Goal: Communication & Community: Answer question/provide support

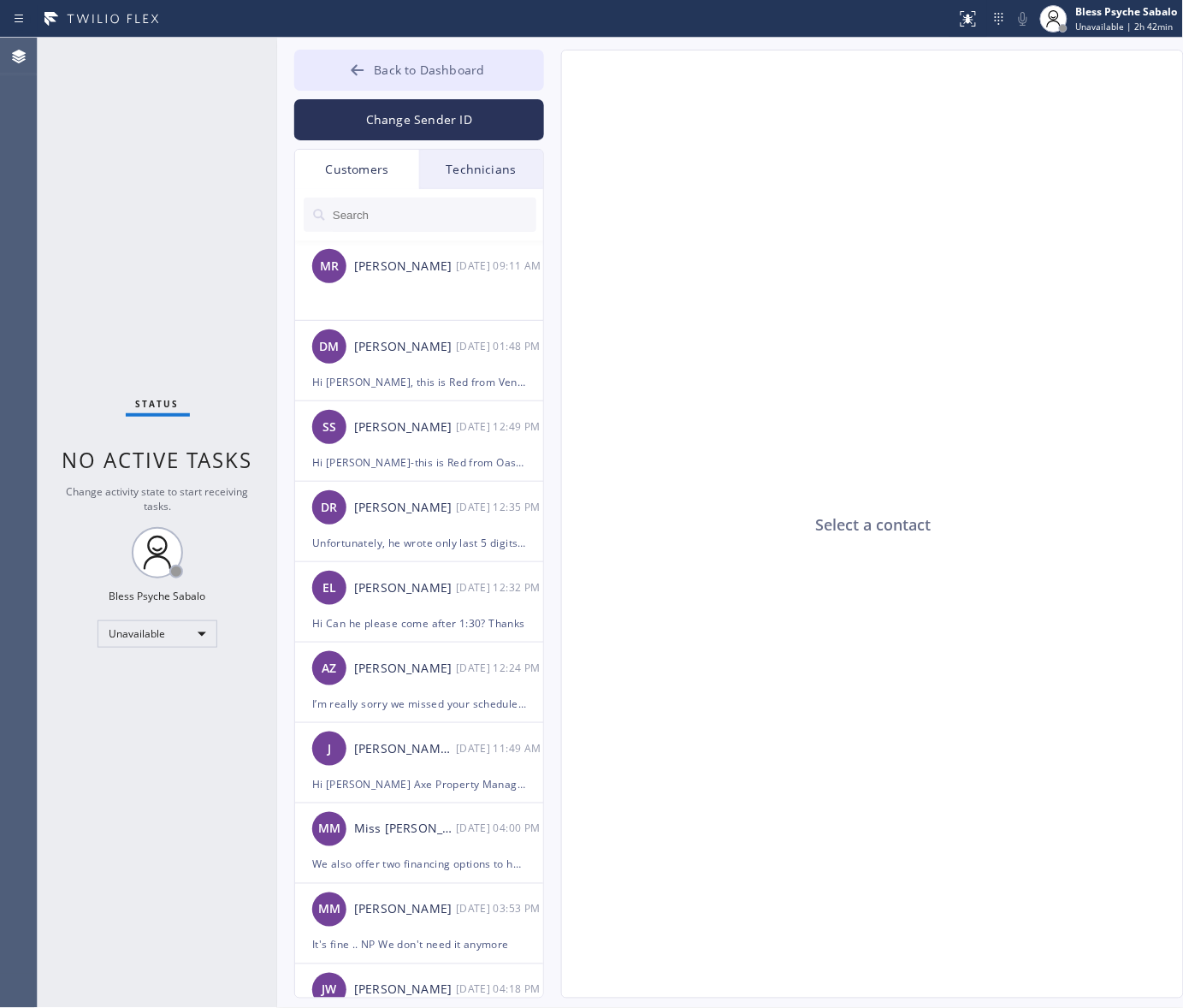
click at [472, 78] on button "Back to Dashboard" at bounding box center [418, 70] width 249 height 41
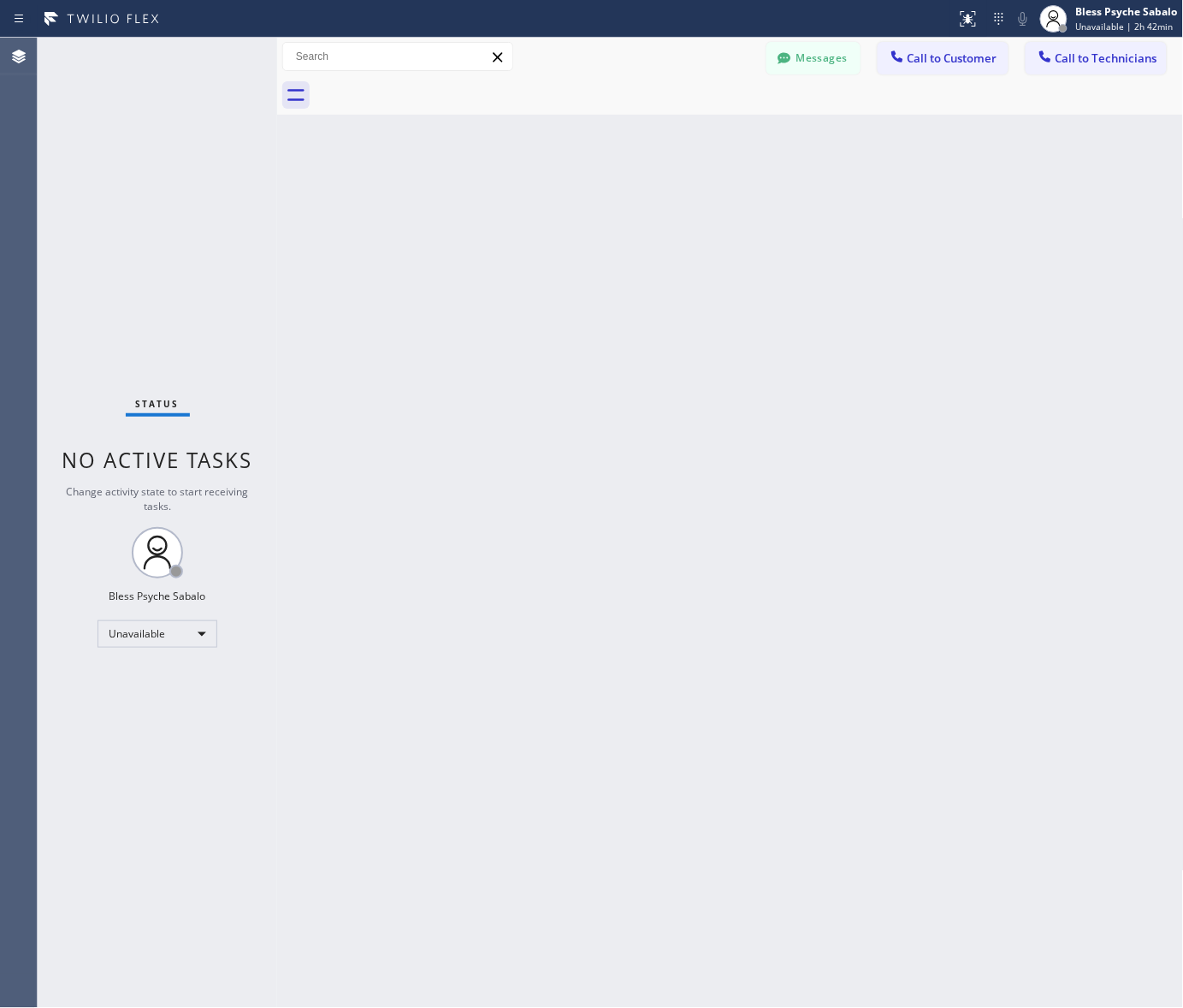
drag, startPoint x: 502, startPoint y: 112, endPoint x: 355, endPoint y: 0, distance: 184.8
click at [501, 112] on div at bounding box center [749, 95] width 869 height 38
click at [704, 293] on div "Back to Dashboard Change Sender ID Customers Technicians [PERSON_NAME] [DATE] 0…" at bounding box center [729, 522] width 906 height 970
click at [803, 31] on div "Status report No issues detected If you experience an issue, please download th…" at bounding box center [592, 19] width 1183 height 37
click at [801, 58] on button "Messages" at bounding box center [813, 58] width 94 height 32
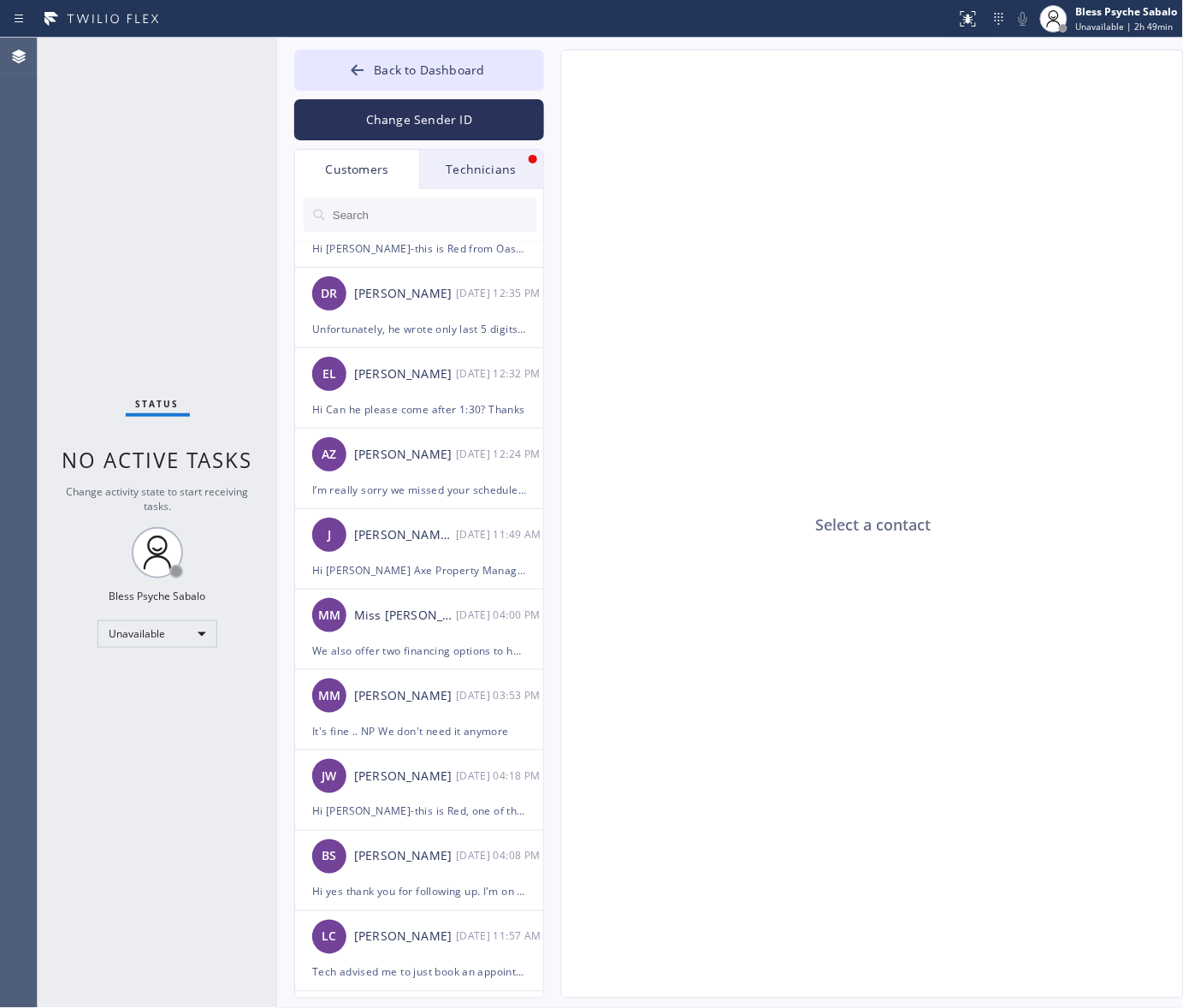
click at [646, 238] on div "Select a contact" at bounding box center [873, 525] width 623 height 948
click at [492, 195] on div at bounding box center [419, 214] width 249 height 51
click at [497, 168] on div "Technicians" at bounding box center [481, 169] width 124 height 39
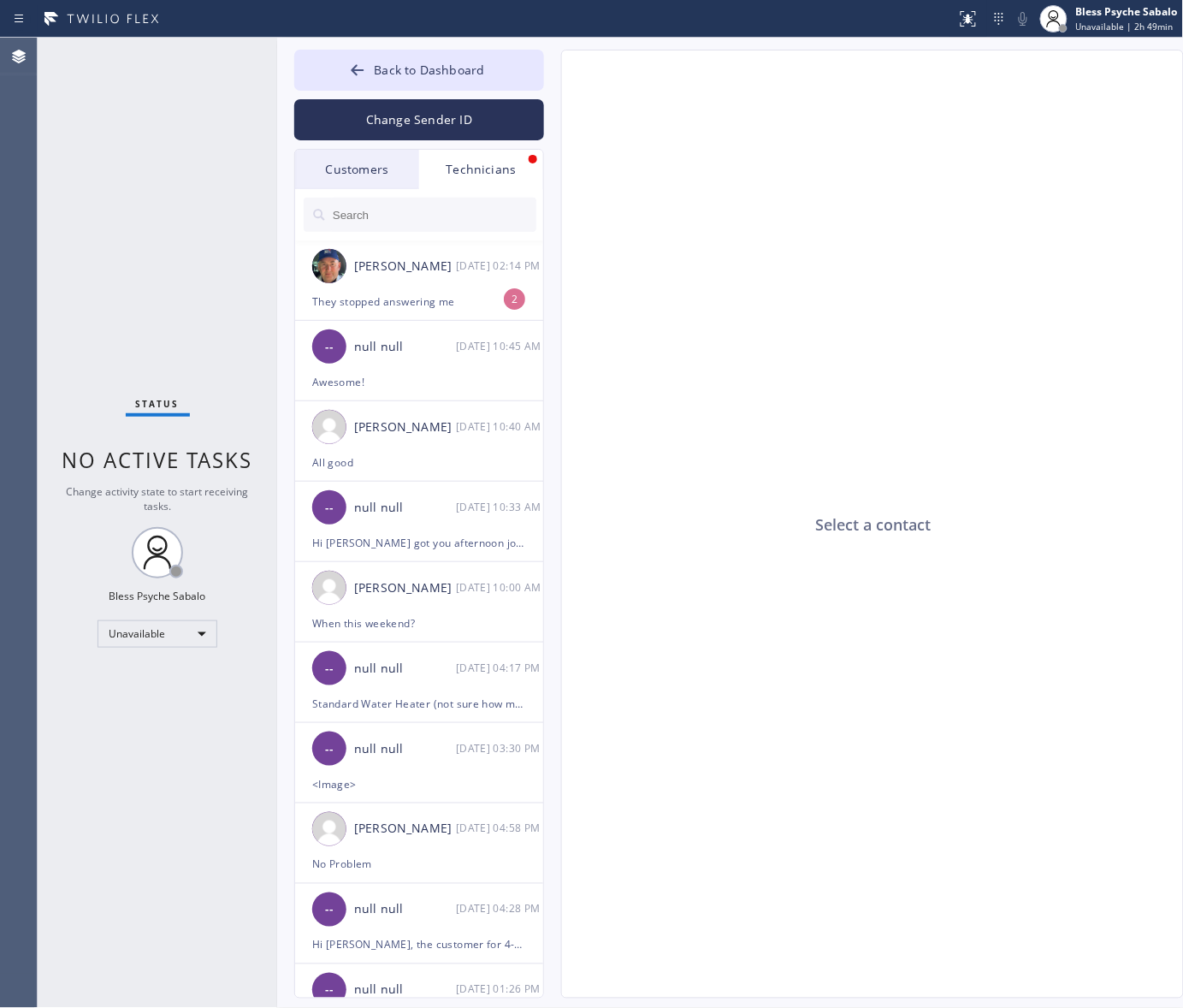
click at [644, 270] on div "Select a contact" at bounding box center [873, 525] width 623 height 948
click at [417, 297] on div "They stopped answering me" at bounding box center [418, 301] width 214 height 20
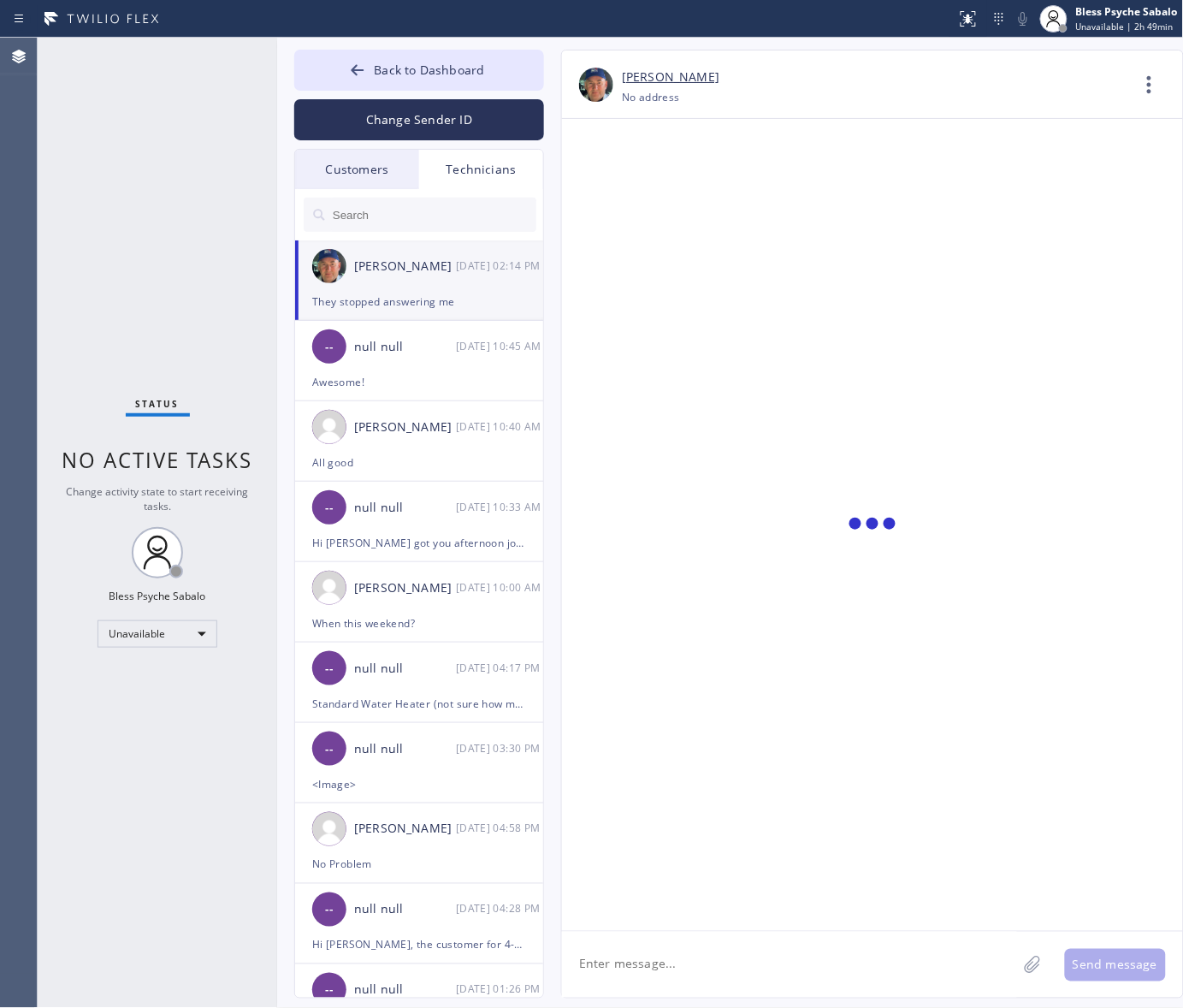
scroll to position [11680, 0]
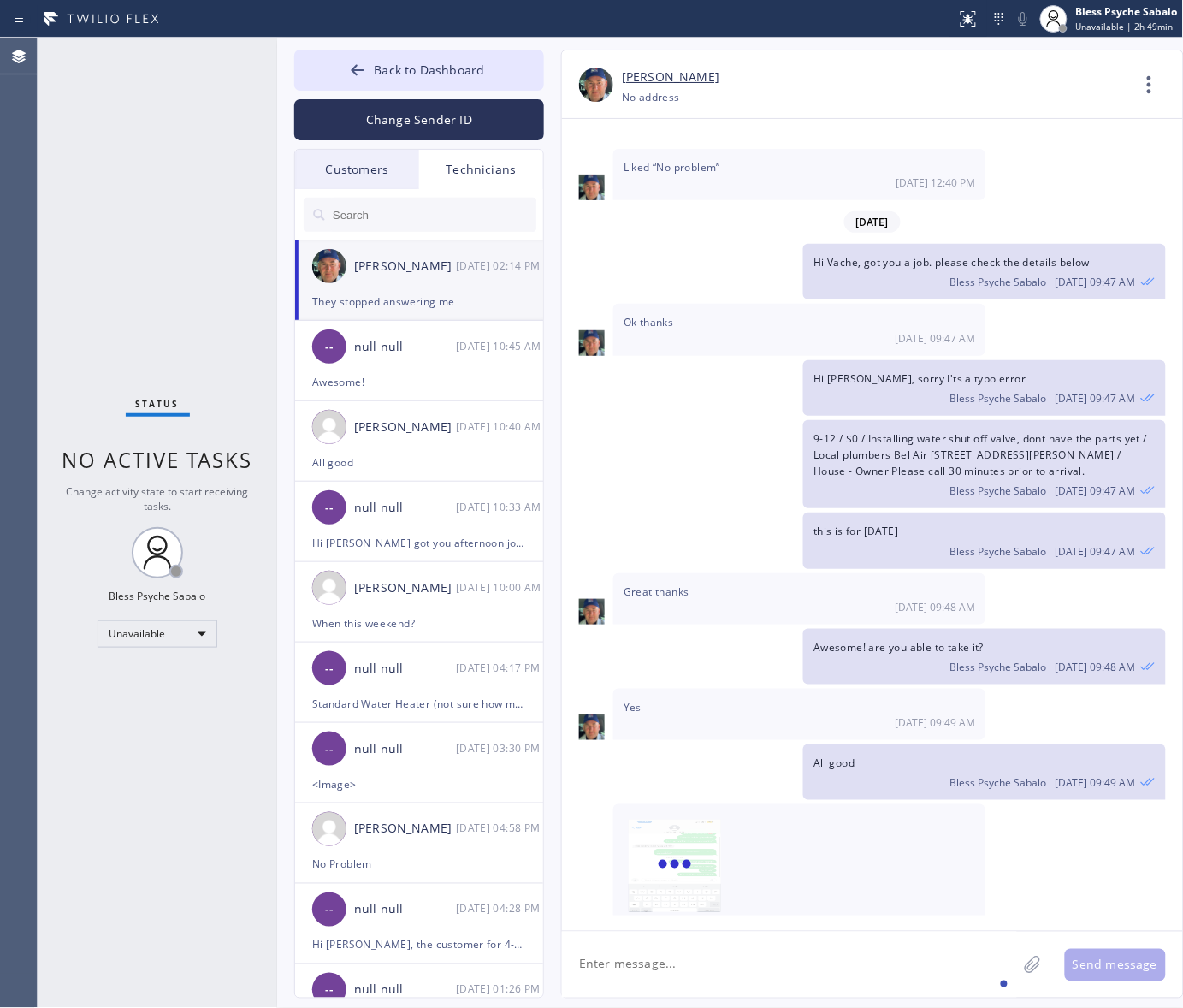
click at [733, 968] on textarea at bounding box center [789, 964] width 455 height 66
click at [678, 819] on img at bounding box center [675, 870] width 92 height 103
click at [787, 950] on textarea at bounding box center [789, 964] width 455 height 66
click at [812, 969] on textarea at bounding box center [789, 964] width 455 height 66
type textarea "Can I have the costumer's name or job#?"
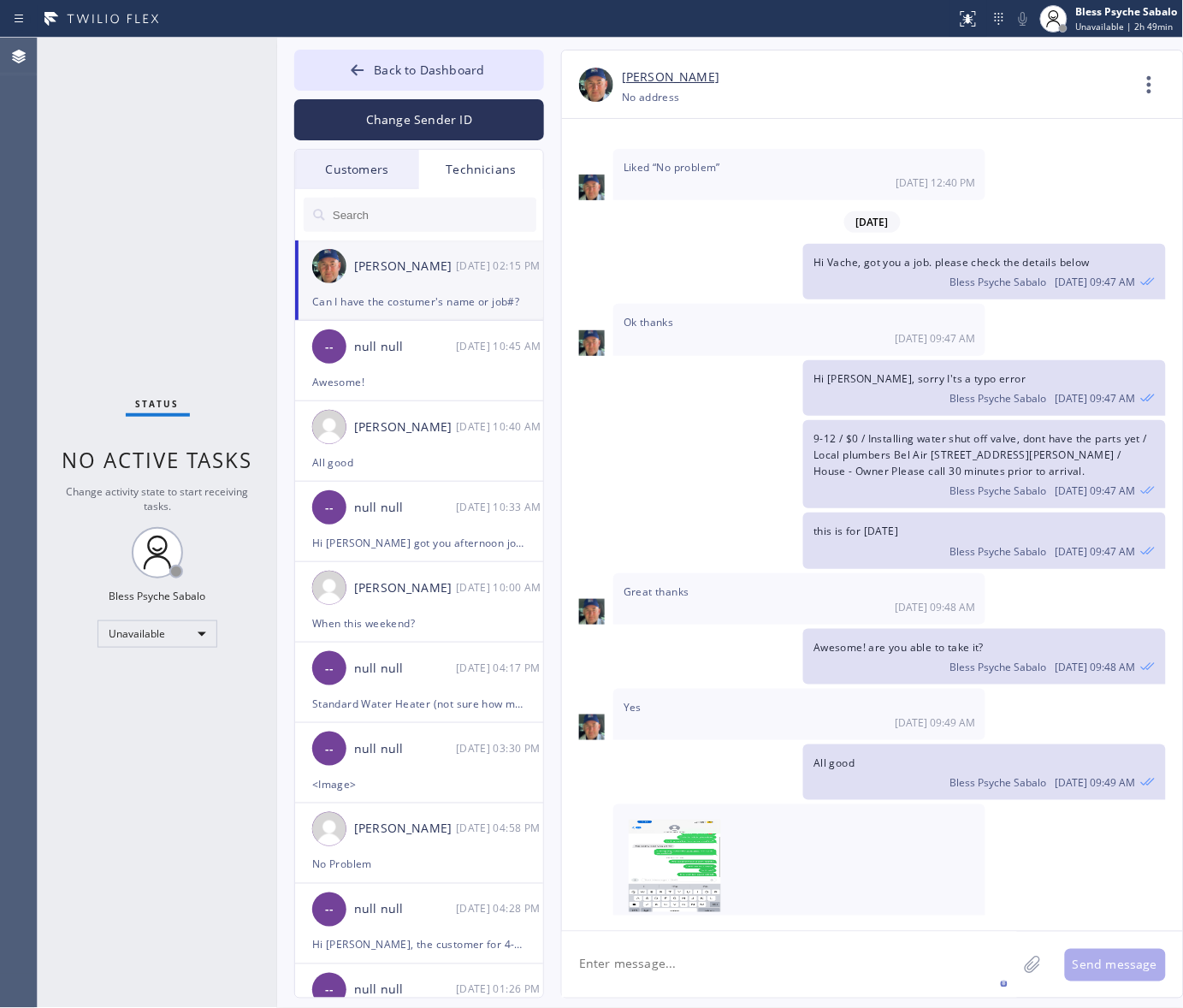
scroll to position [11741, 0]
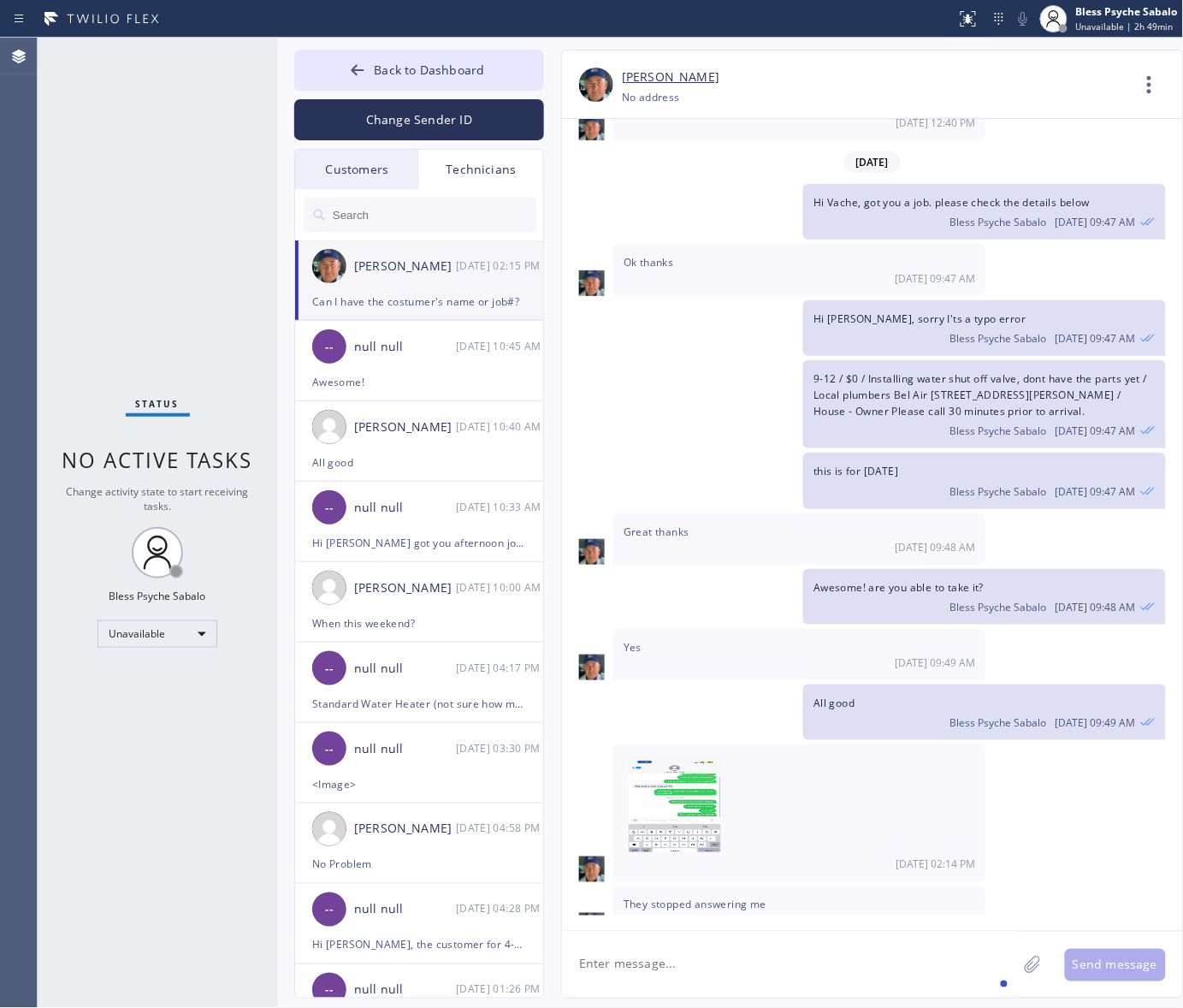
drag, startPoint x: 1030, startPoint y: 903, endPoint x: 1025, endPoint y: 894, distance: 10.3
click at [1033, 942] on div "Can I have the costumer's name or job#? Bless Psyche Sabalo [DATE] 02:15 PM" at bounding box center [985, 970] width 362 height 56
click at [992, 969] on div "Bless Psyche Sabalo [DATE] 02:15 PM" at bounding box center [984, 978] width 341 height 19
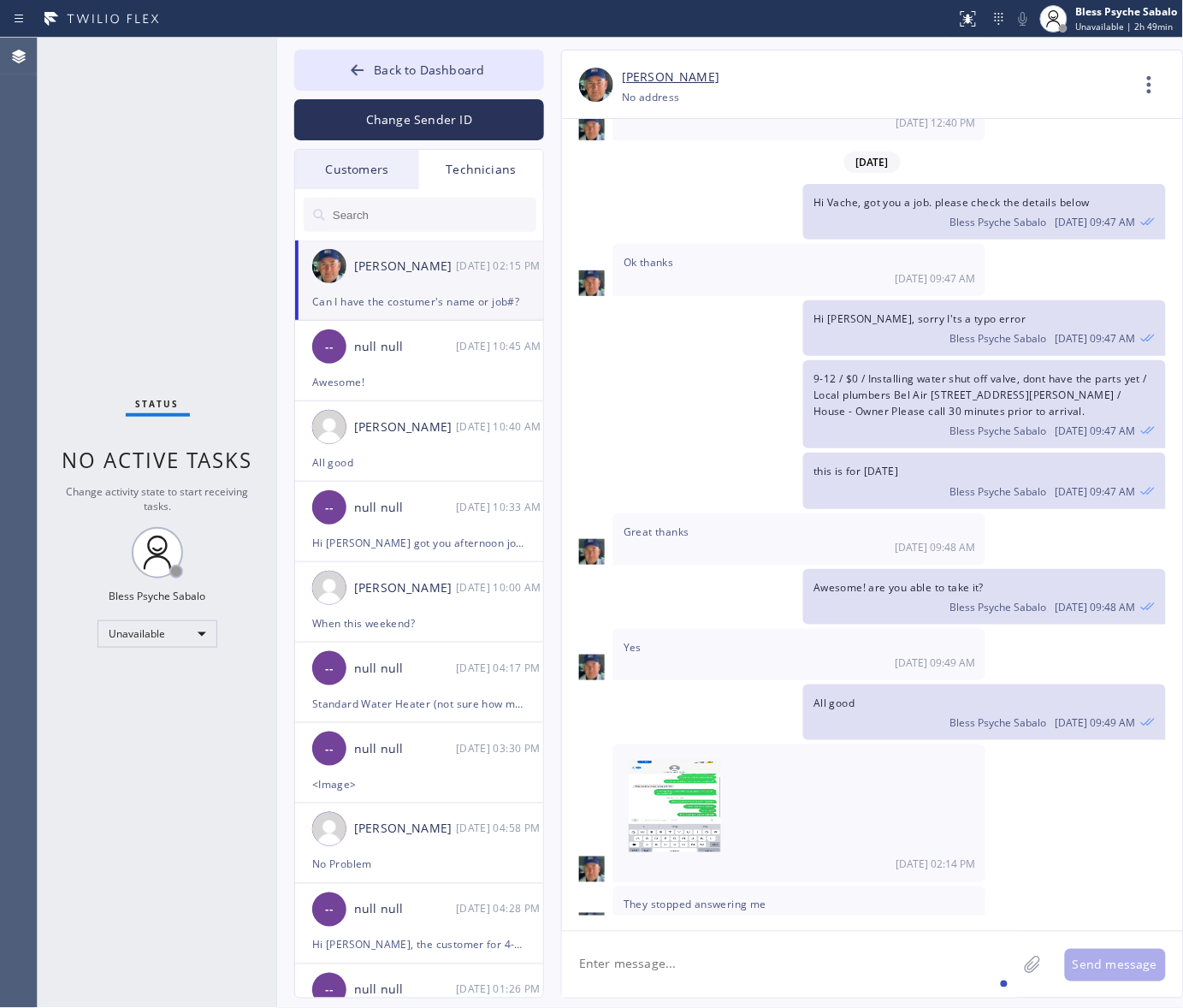
click at [1076, 886] on div "They stopped answering me [DATE] 02:14 PM" at bounding box center [872, 911] width 621 height 51
click at [680, 760] on img at bounding box center [675, 811] width 92 height 103
click at [366, 173] on div "Customers" at bounding box center [357, 169] width 124 height 39
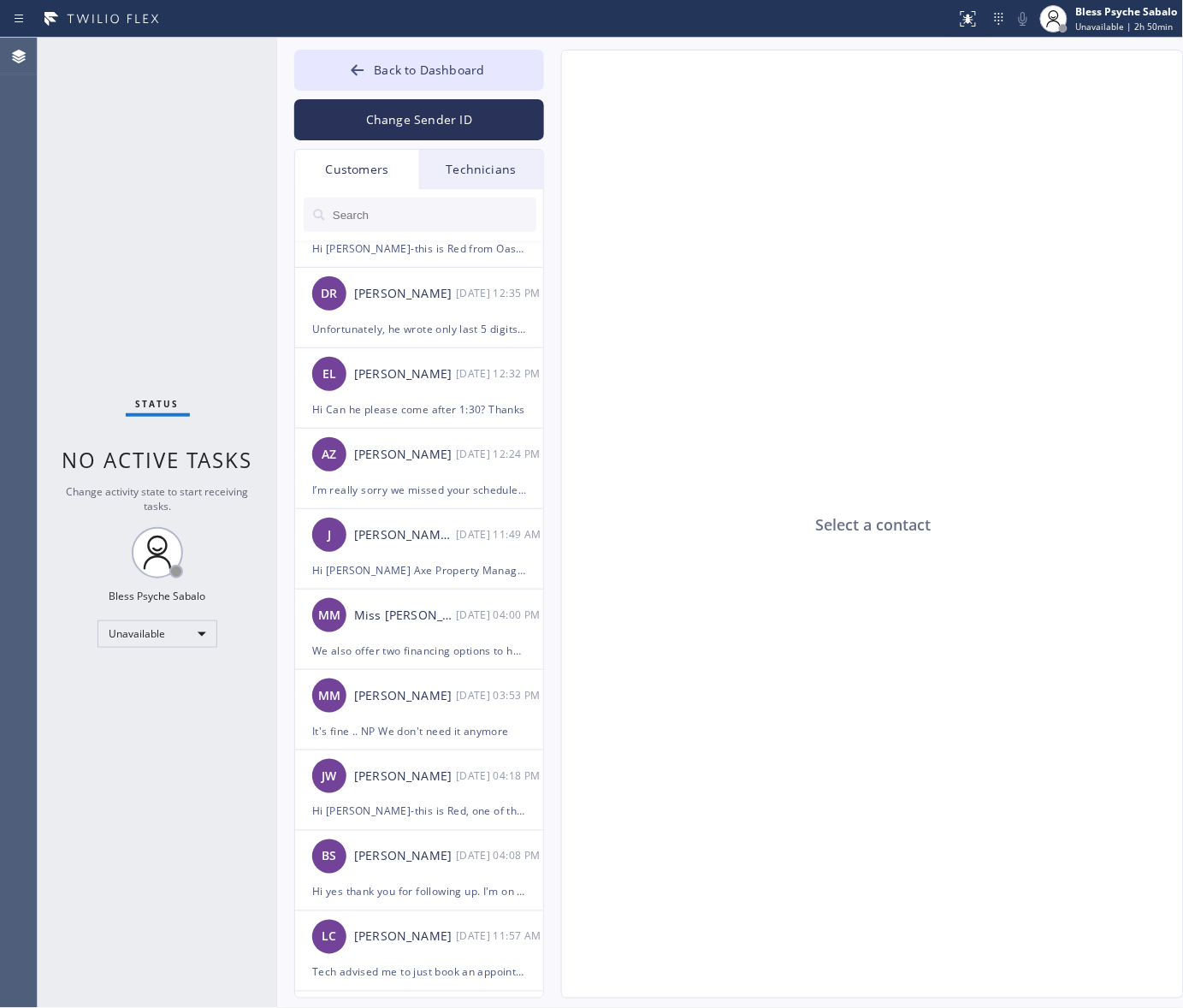
click at [400, 201] on input "text" at bounding box center [434, 214] width 205 height 34
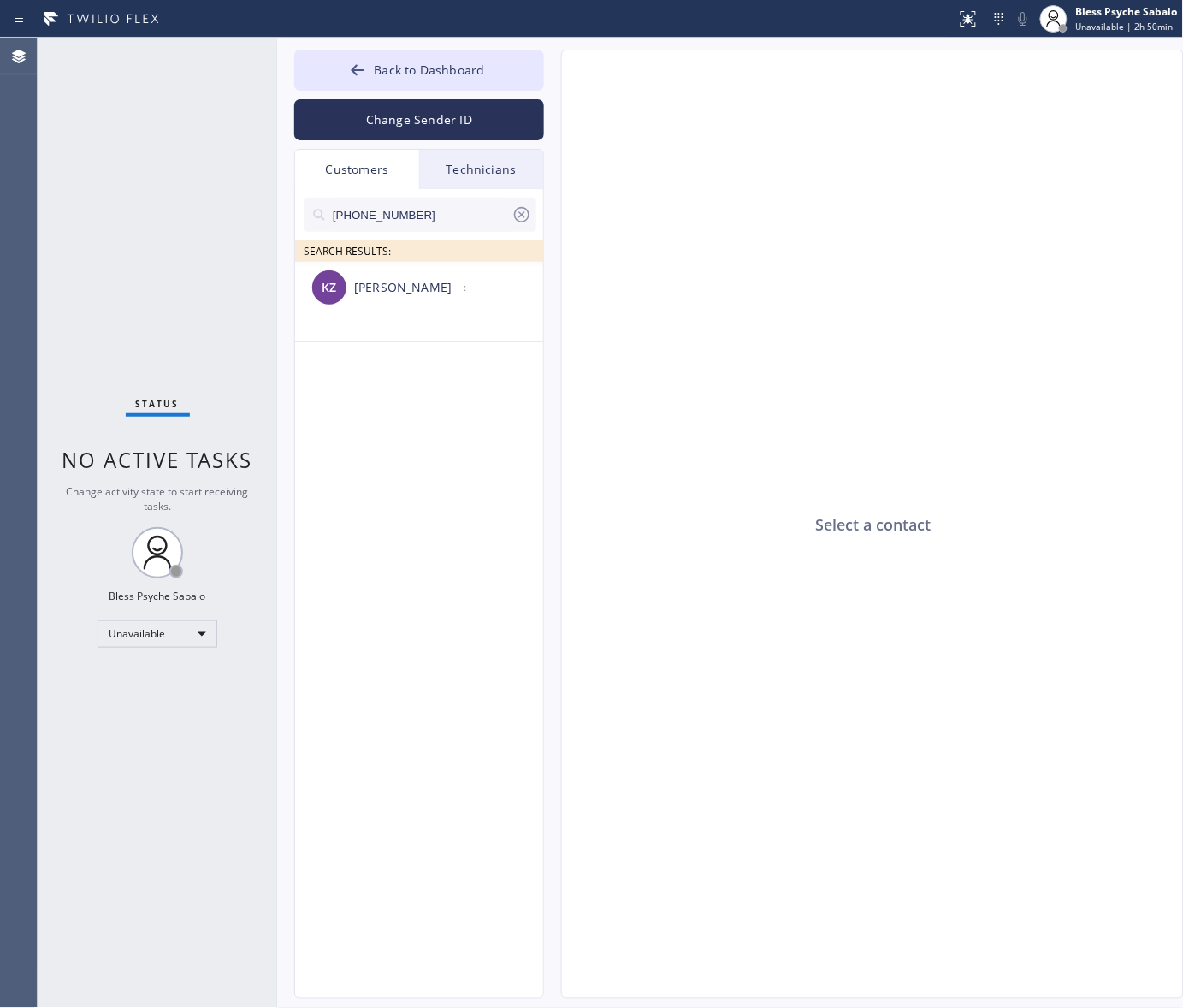
scroll to position [0, 0]
click at [452, 314] on li "KZ [PERSON_NAME] --:--" at bounding box center [419, 302] width 249 height 80
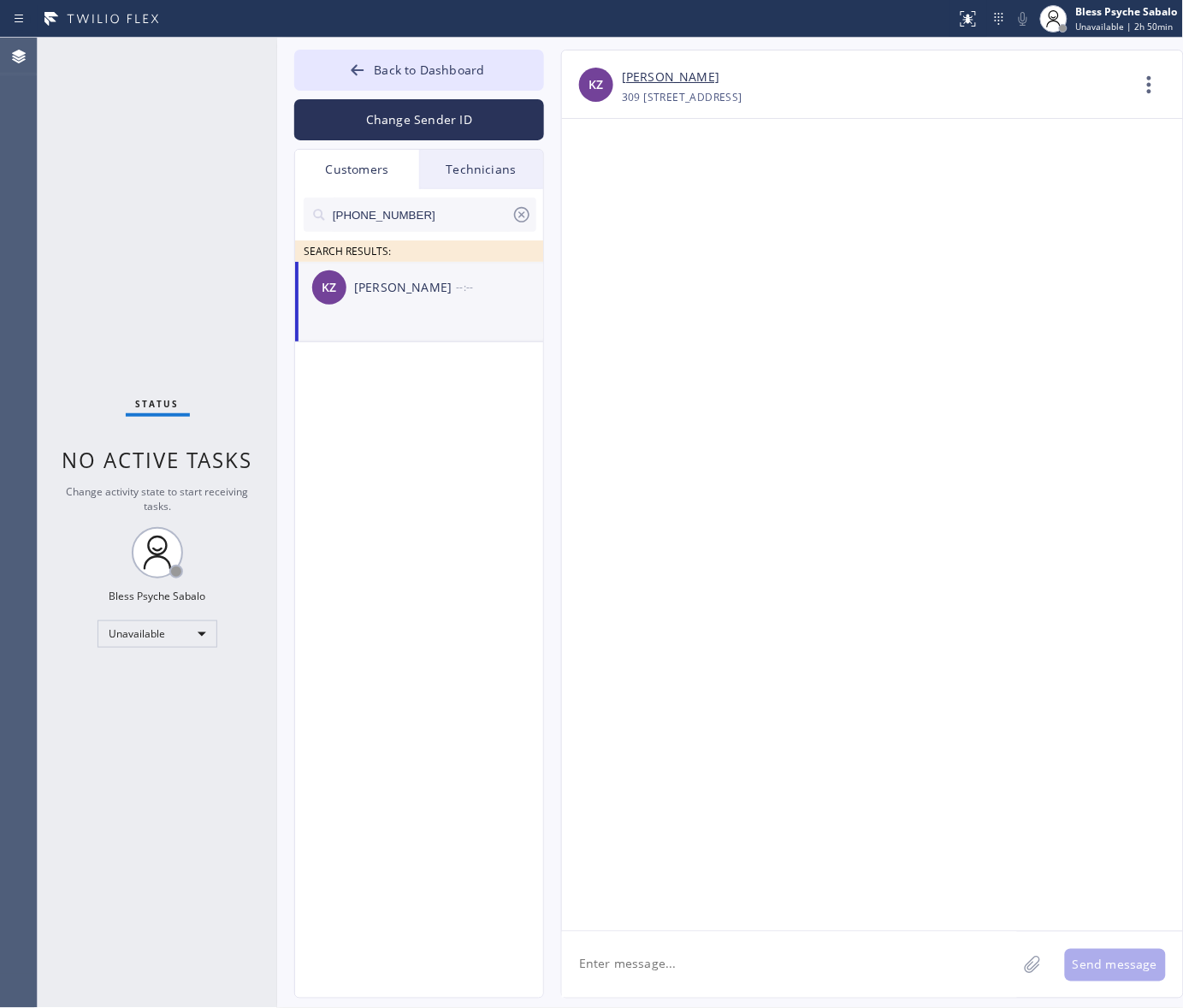
drag, startPoint x: 742, startPoint y: 85, endPoint x: 622, endPoint y: 79, distance: 120.1
click at [622, 79] on div "[PERSON_NAME]" at bounding box center [875, 77] width 507 height 20
copy link "[PERSON_NAME]"
click at [496, 158] on div "Technicians" at bounding box center [481, 169] width 124 height 39
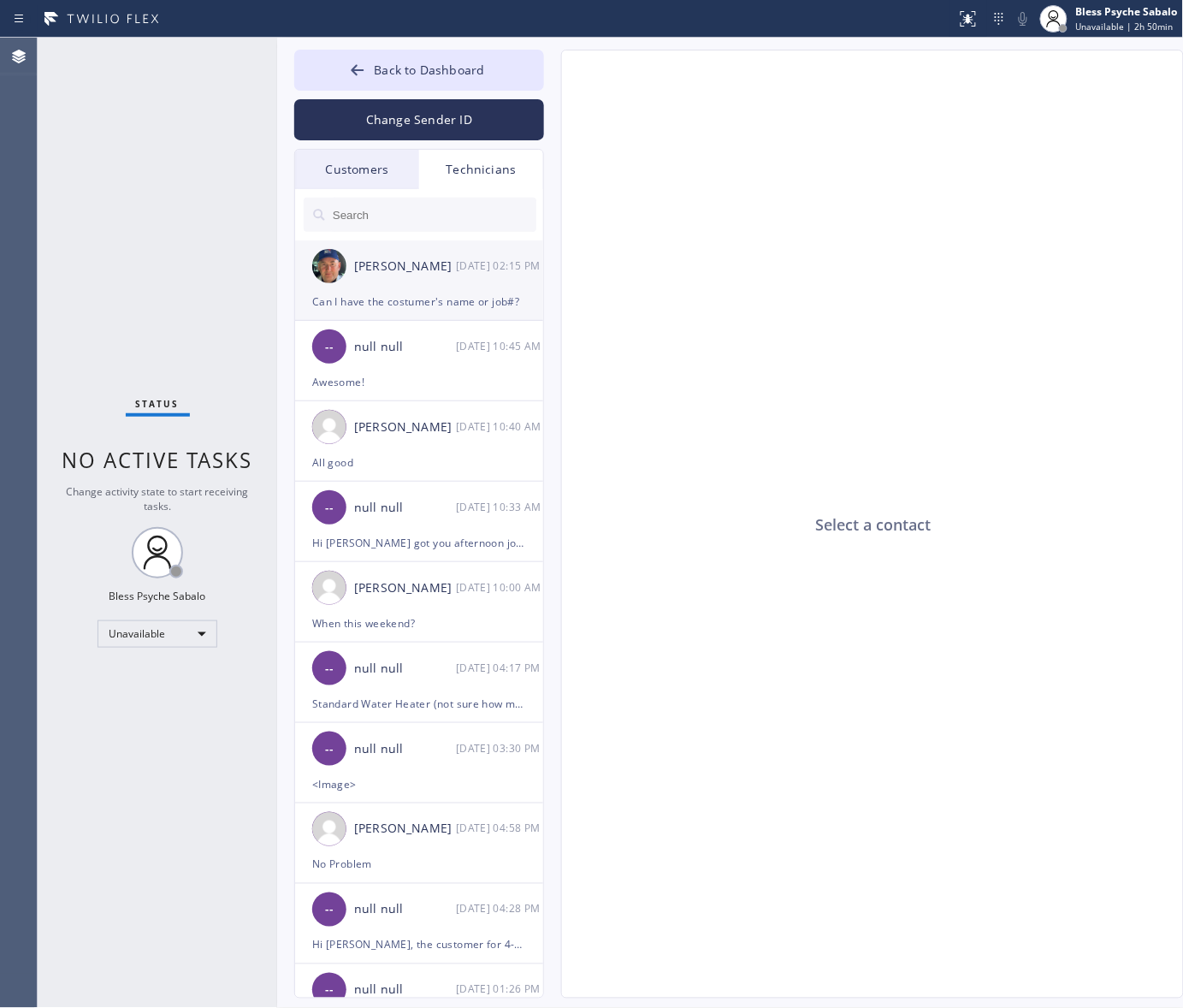
click at [445, 301] on div "Can I have the costumer's name or job#?" at bounding box center [418, 301] width 214 height 20
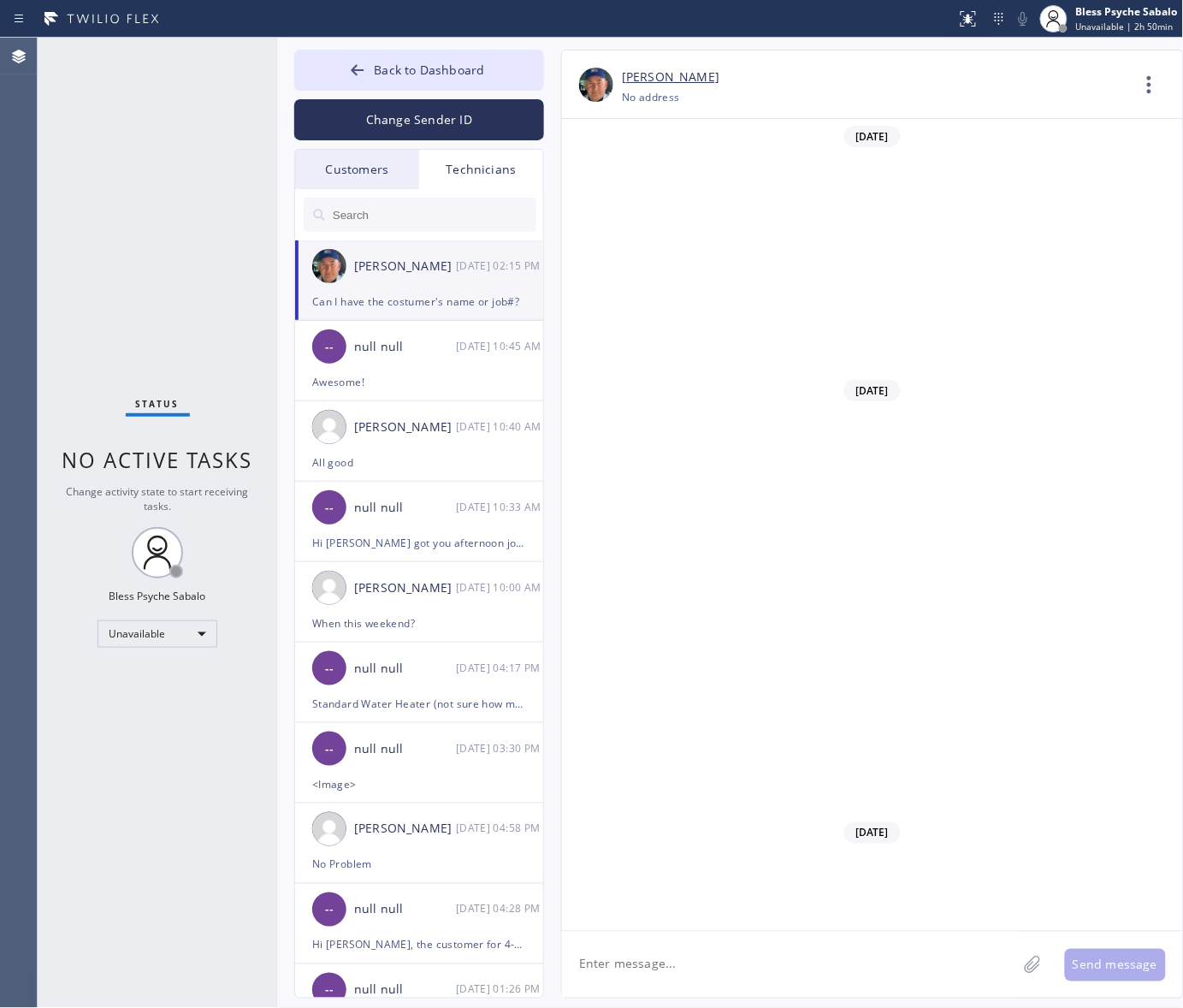
scroll to position [11741, 0]
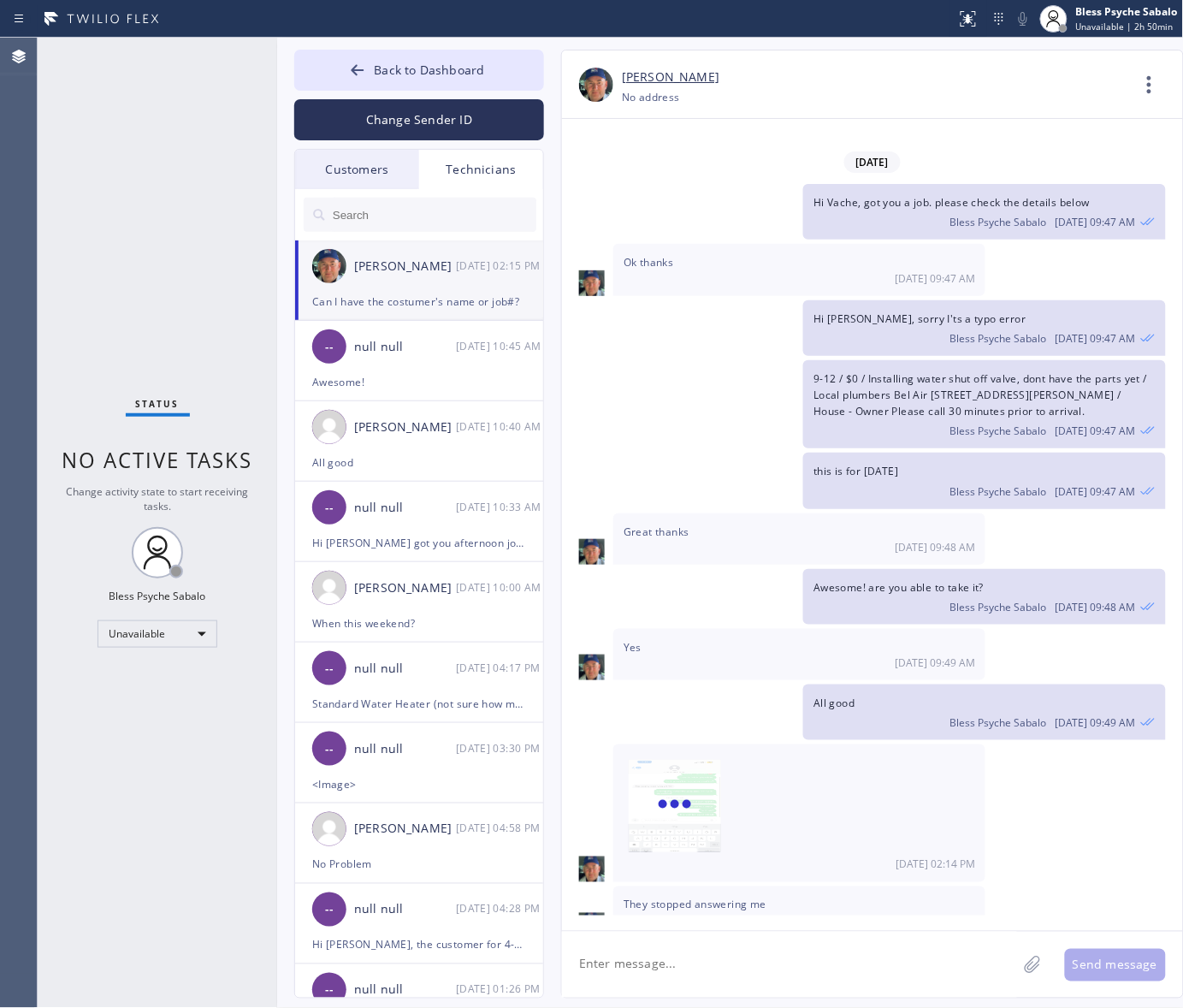
click at [884, 976] on textarea at bounding box center [789, 964] width 455 height 66
type textarea "I'll call the costumer"
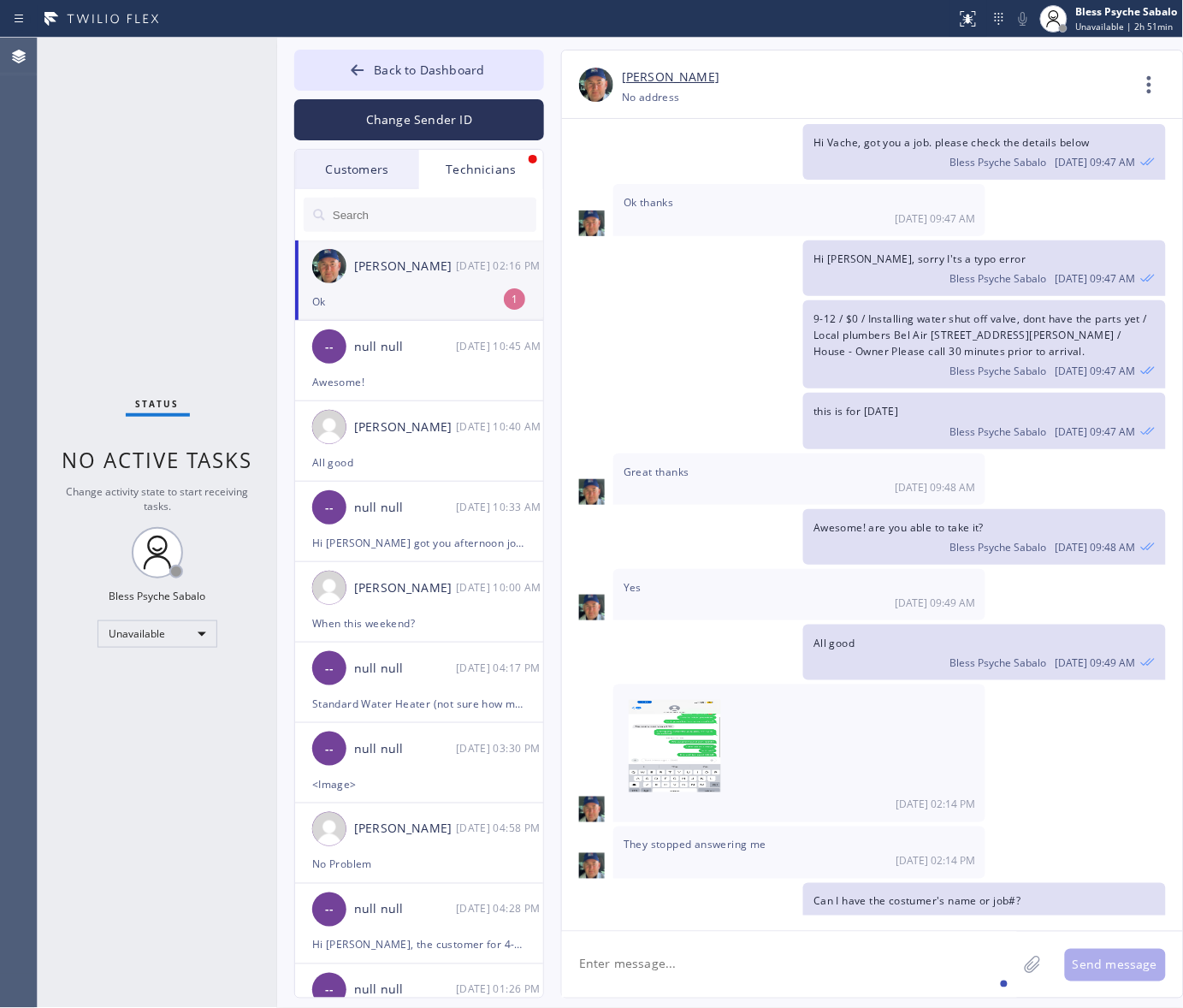
scroll to position [11856, 0]
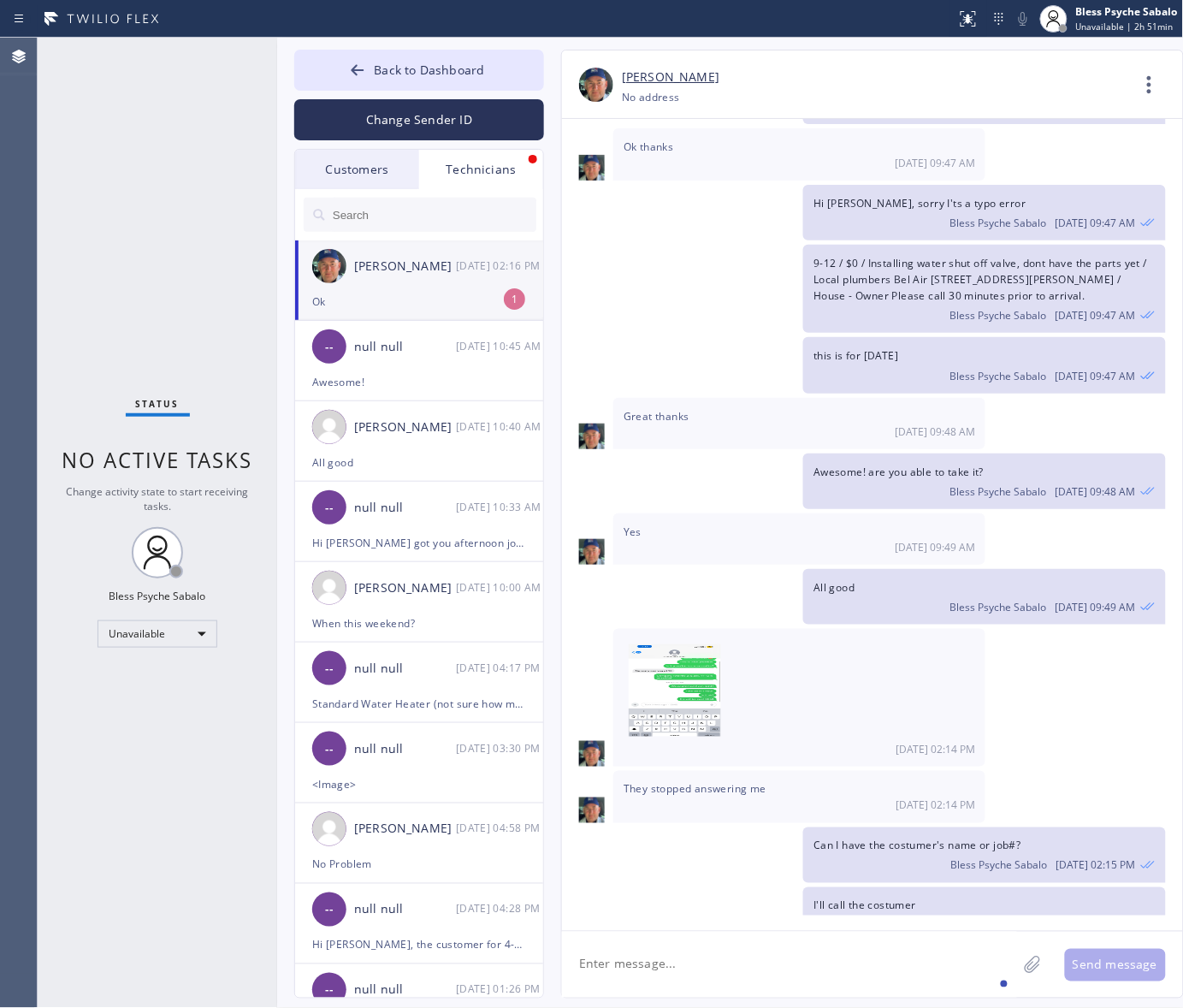
click at [358, 40] on div "Back to Dashboard Change Sender ID Customers Technicians [PHONE_NUMBER] SEARCH …" at bounding box center [729, 522] width 906 height 970
click at [366, 75] on icon at bounding box center [357, 69] width 17 height 17
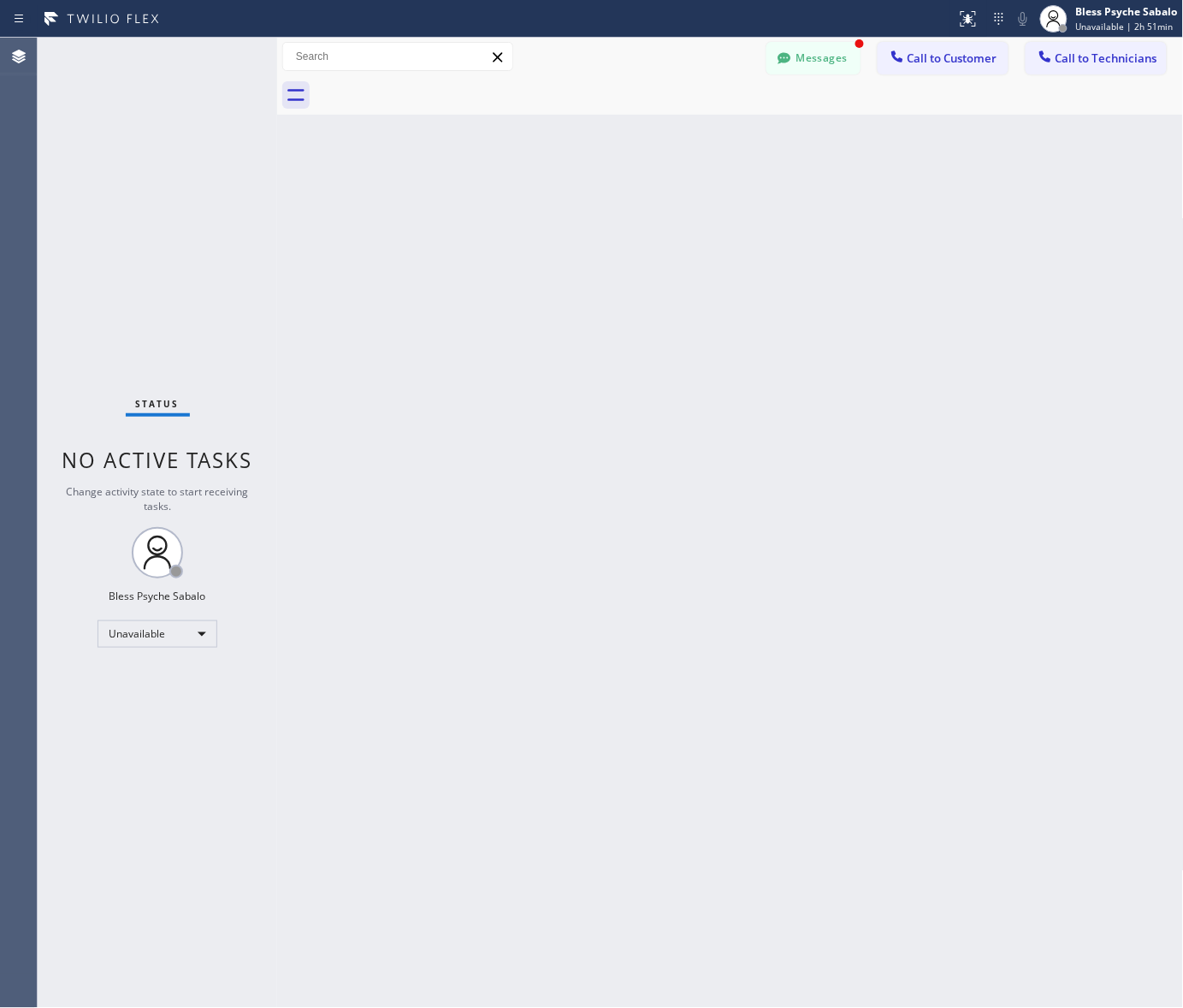
click at [813, 63] on button "Messages" at bounding box center [813, 58] width 94 height 32
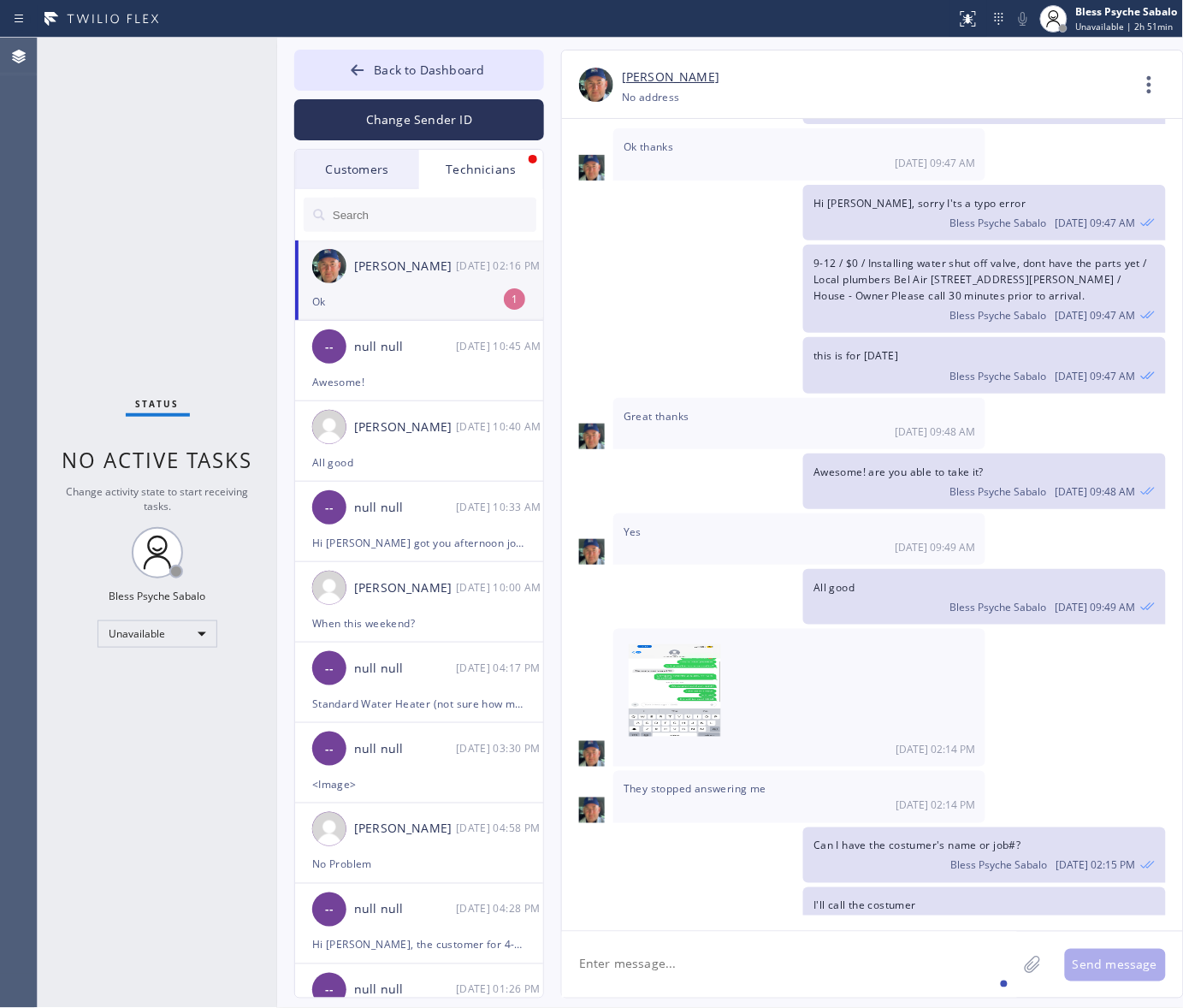
click at [359, 167] on div "Customers" at bounding box center [357, 169] width 124 height 39
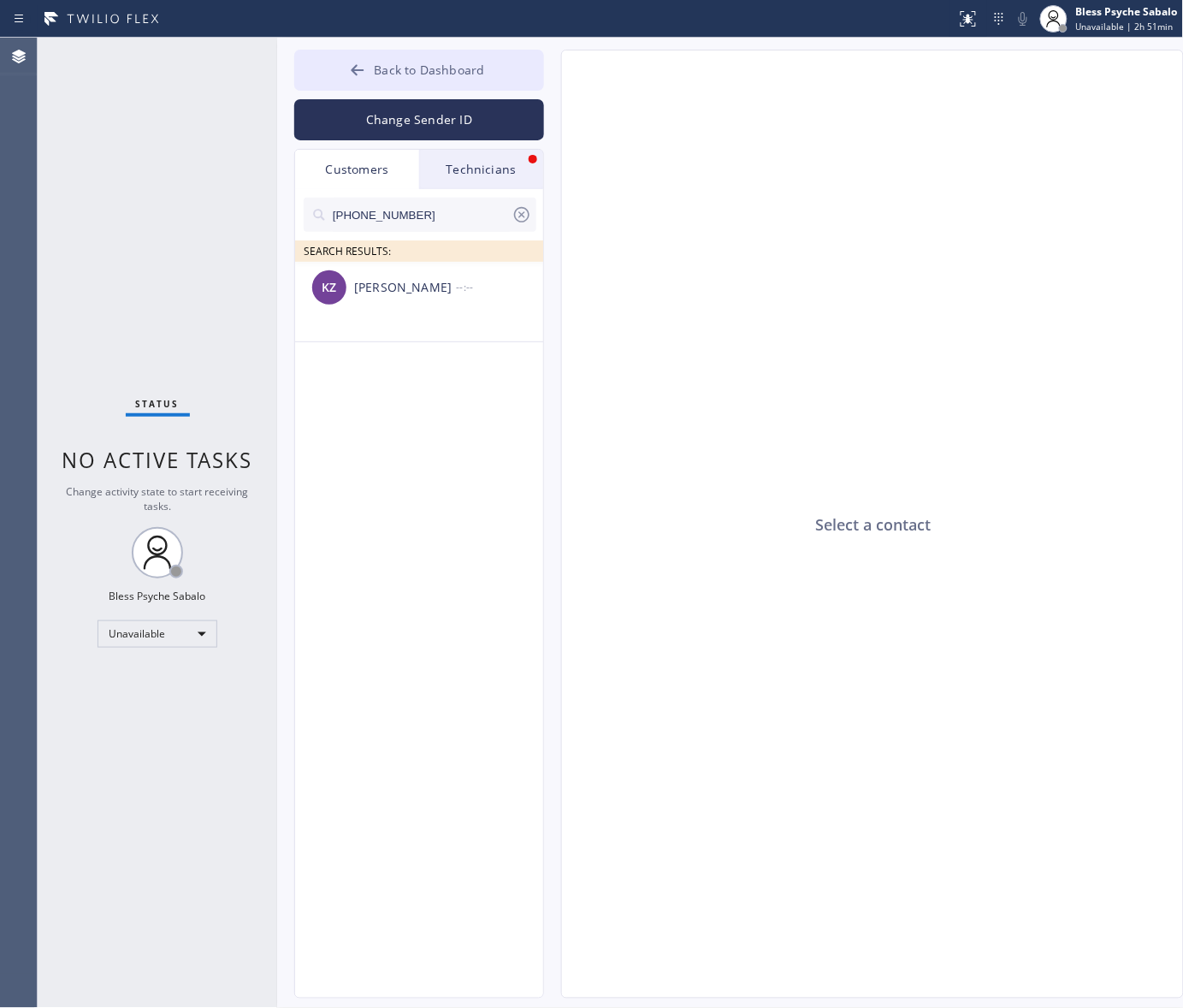
click at [400, 69] on span "Back to Dashboard" at bounding box center [428, 69] width 110 height 17
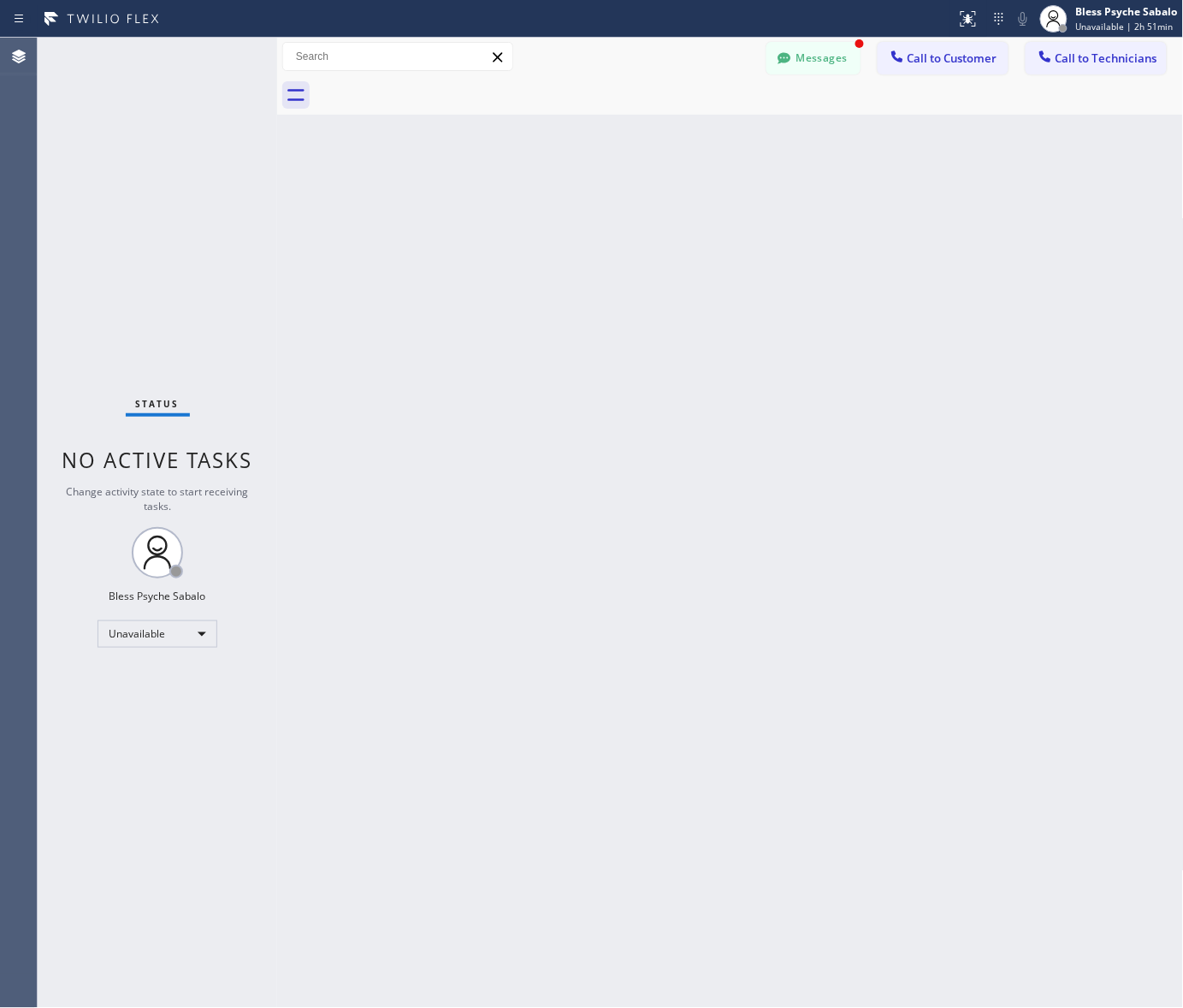
click at [954, 57] on span "Call to Customer" at bounding box center [952, 59] width 90 height 16
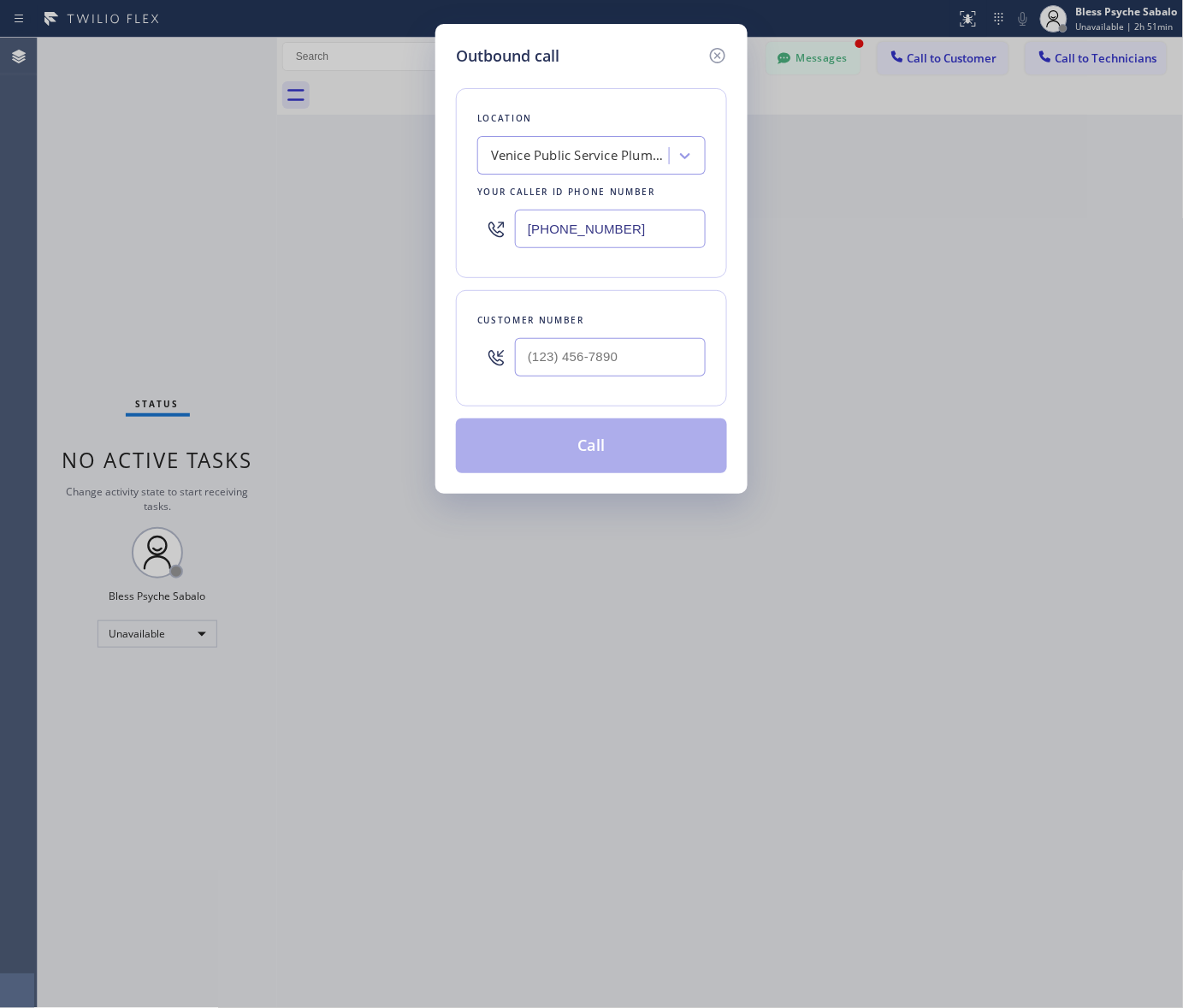
click at [583, 159] on div "Venice Public Service Plumbers Inc." at bounding box center [581, 156] width 180 height 20
paste input "Best Plumbing Services"
type input "Best Plumbing Services"
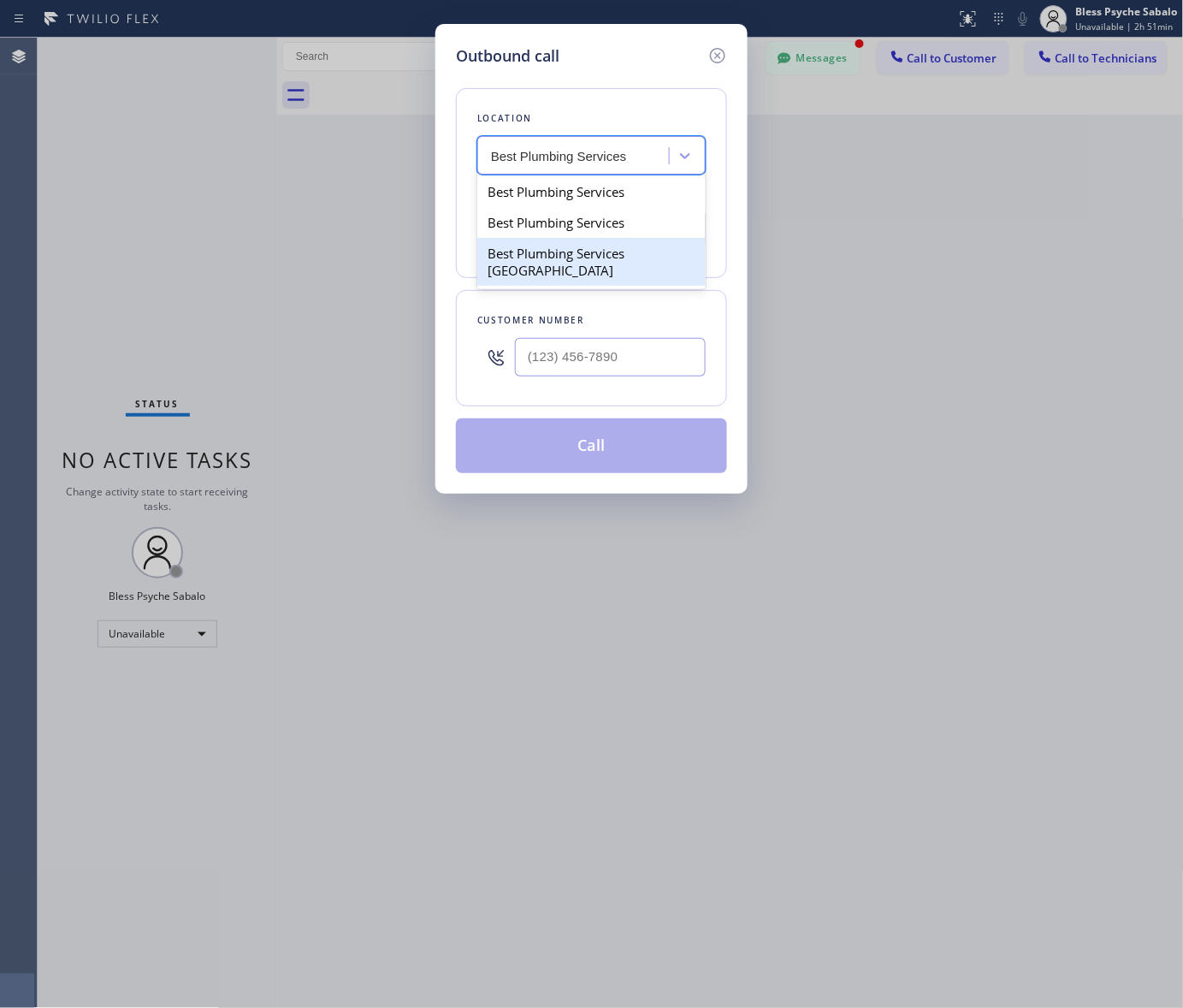
click at [576, 261] on div "Best Plumbing Services [GEOGRAPHIC_DATA]" at bounding box center [592, 261] width 229 height 48
type input "[PHONE_NUMBER]"
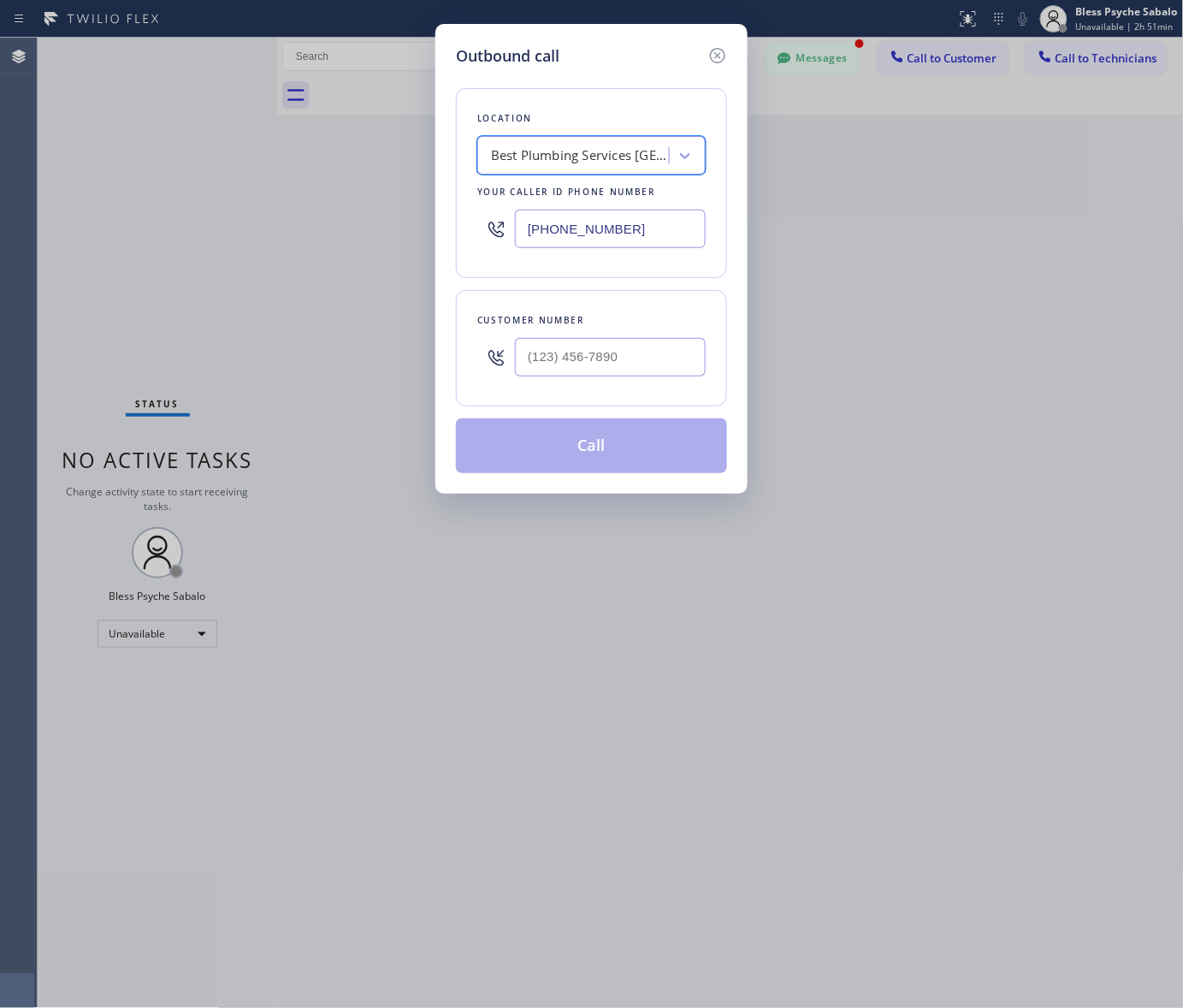
type input "(___) ___-____"
click at [608, 359] on input "(___) ___-____" at bounding box center [610, 357] width 191 height 38
paste input "818) 862-1214"
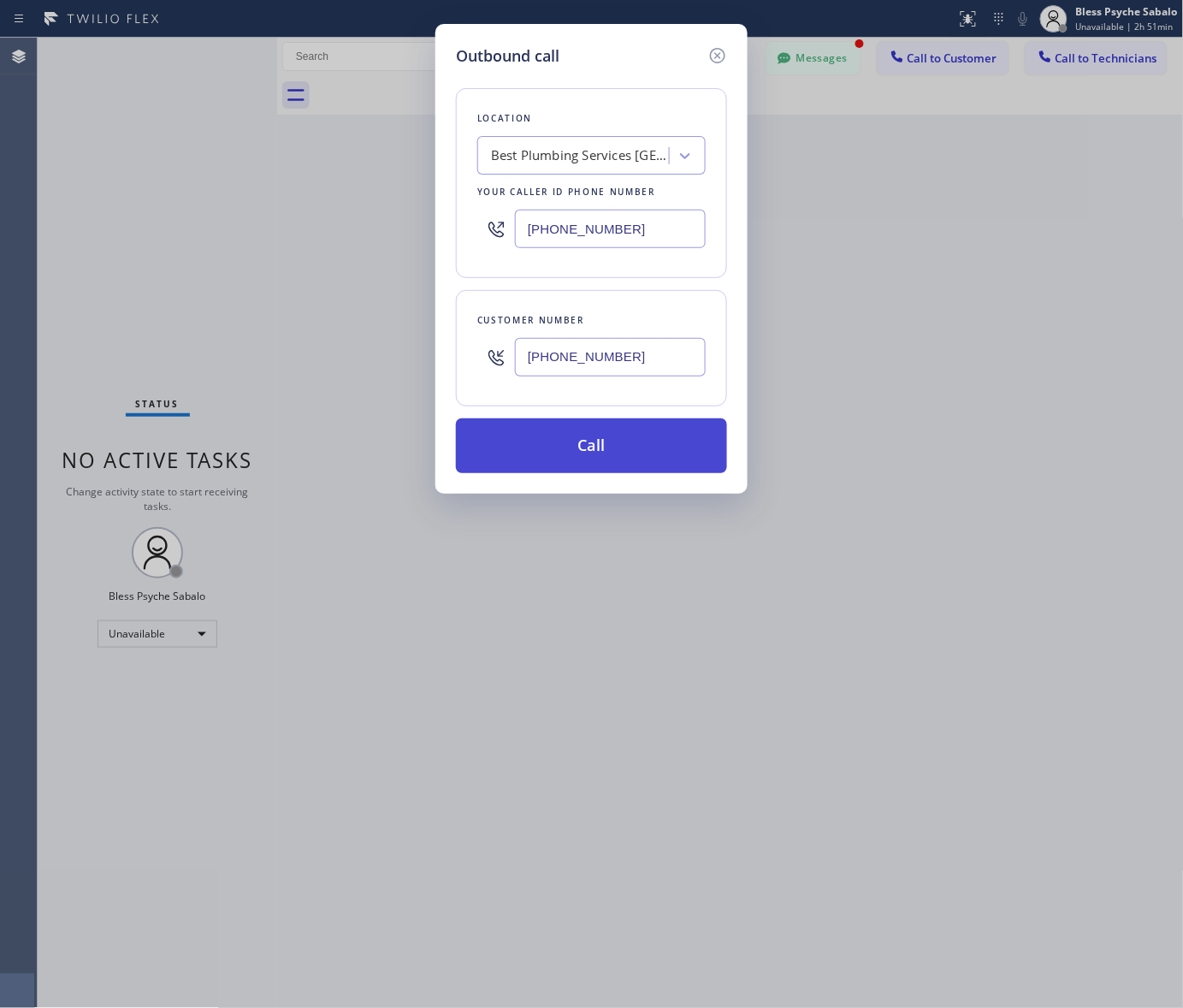
type input "[PHONE_NUMBER]"
click at [614, 462] on button "Call" at bounding box center [591, 446] width 271 height 55
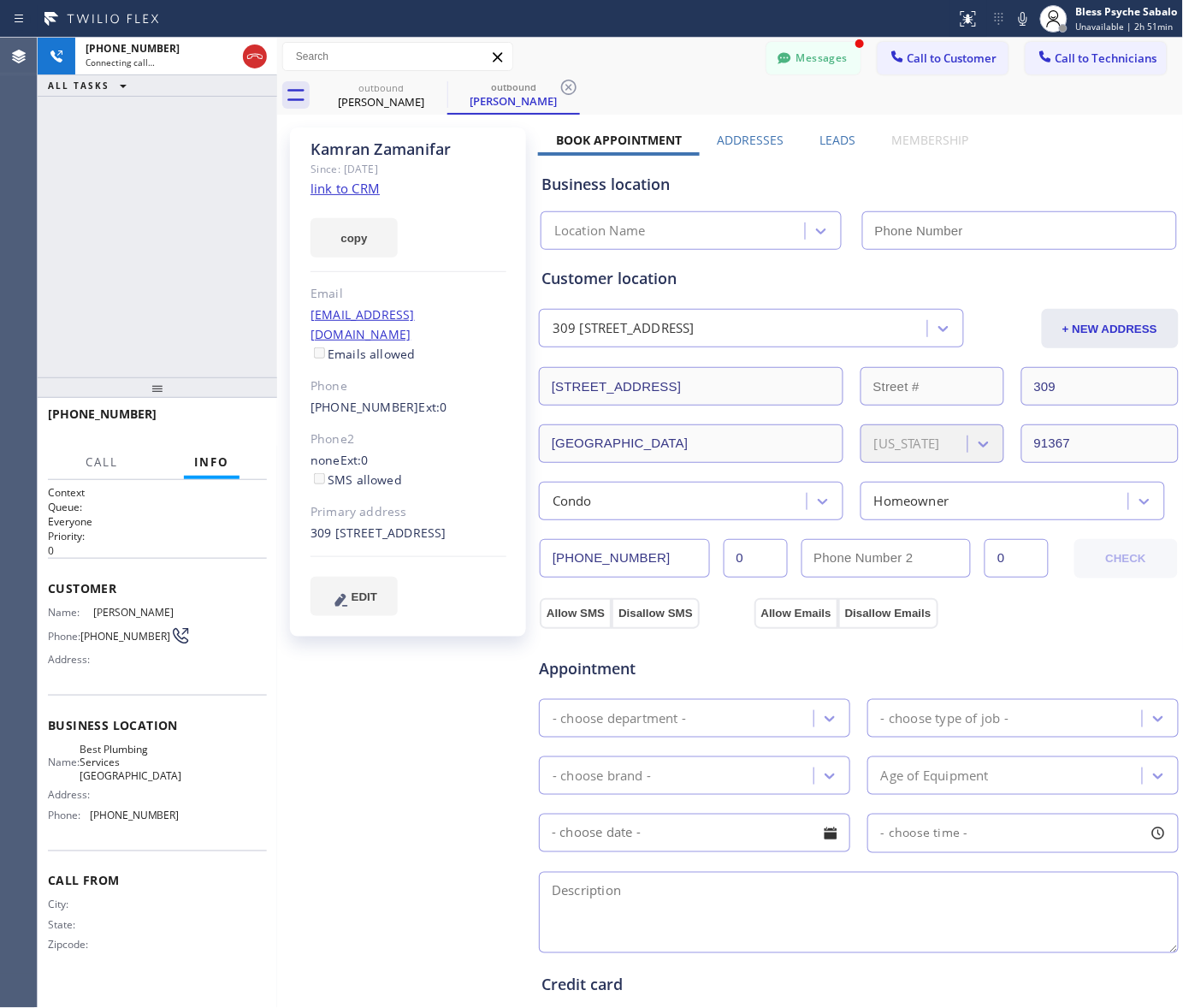
type input "[PHONE_NUMBER]"
click at [570, 85] on icon at bounding box center [569, 87] width 16 height 16
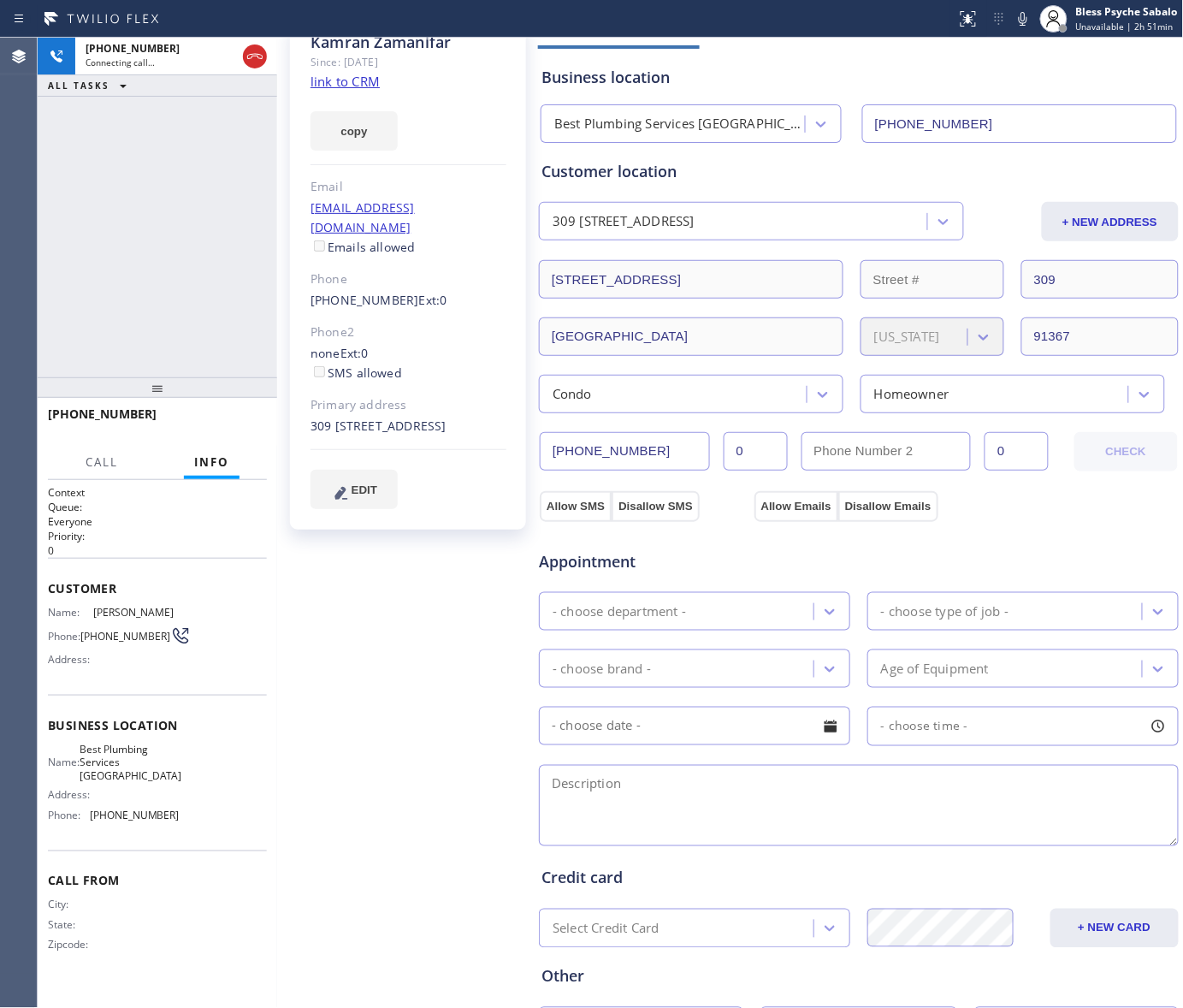
scroll to position [214, 0]
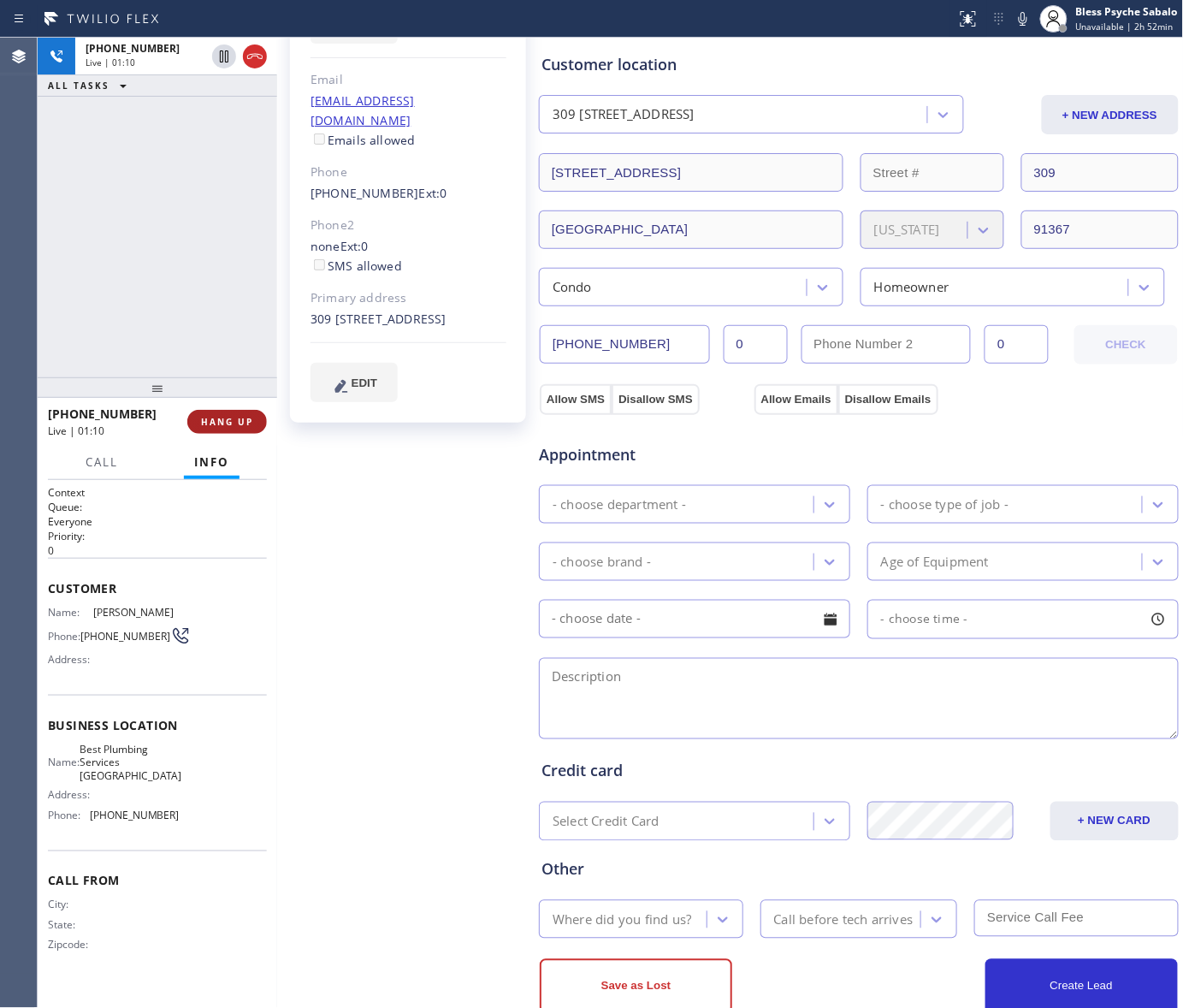
click at [218, 425] on span "HANG UP" at bounding box center [227, 421] width 52 height 12
click at [182, 295] on div "[PHONE_NUMBER] Live | 01:11 ALL TASKS ALL TASKS ACTIVE TASKS TASKS IN WRAP UP" at bounding box center [156, 206] width 240 height 339
click at [227, 398] on div at bounding box center [156, 387] width 240 height 21
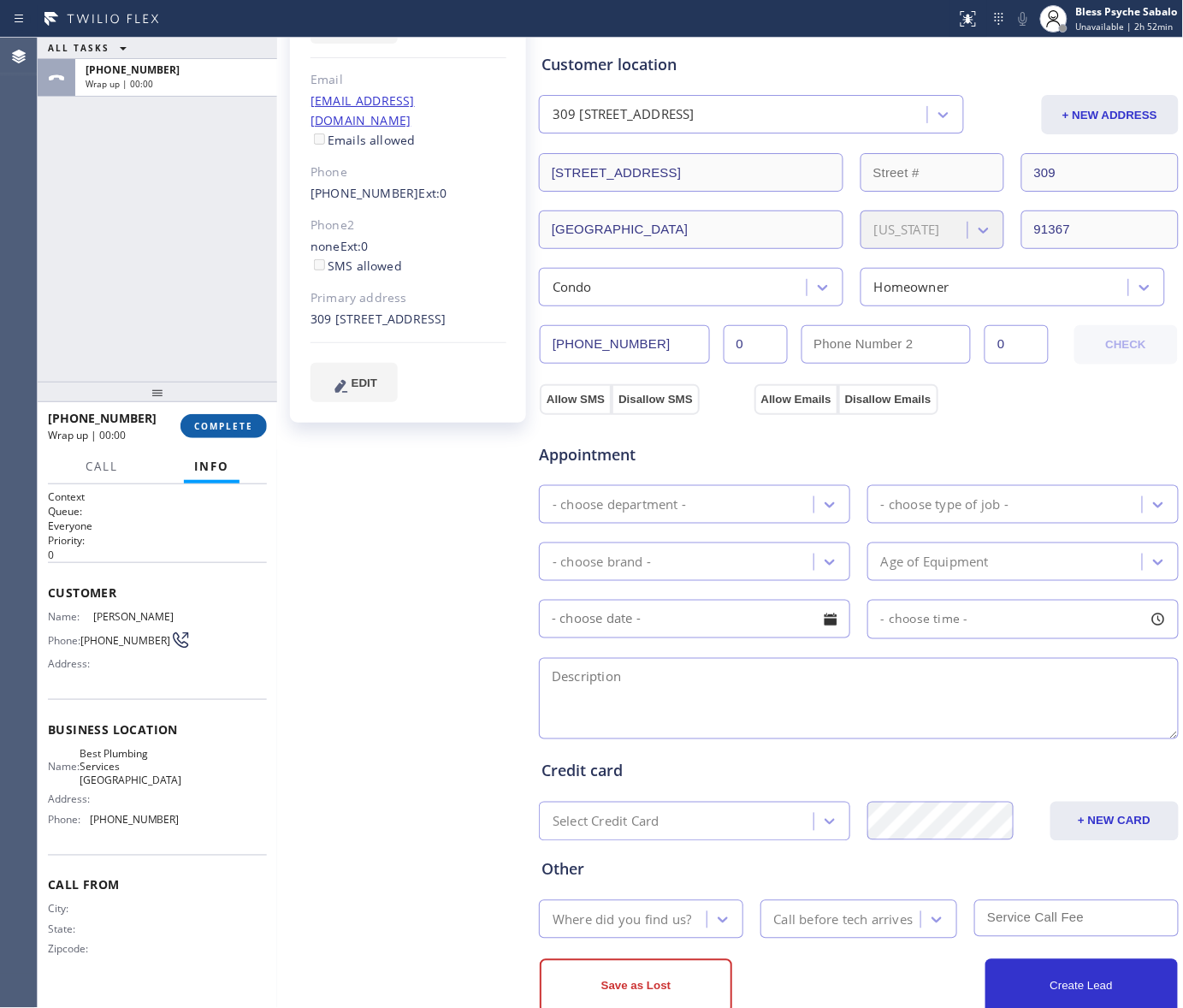
click at [223, 428] on span "COMPLETE" at bounding box center [224, 426] width 59 height 12
click at [165, 317] on div "ALL TASKS ALL TASKS ACTIVE TASKS TASKS IN WRAP UP [PHONE_NUMBER] Wrap up | 00:00" at bounding box center [156, 209] width 240 height 344
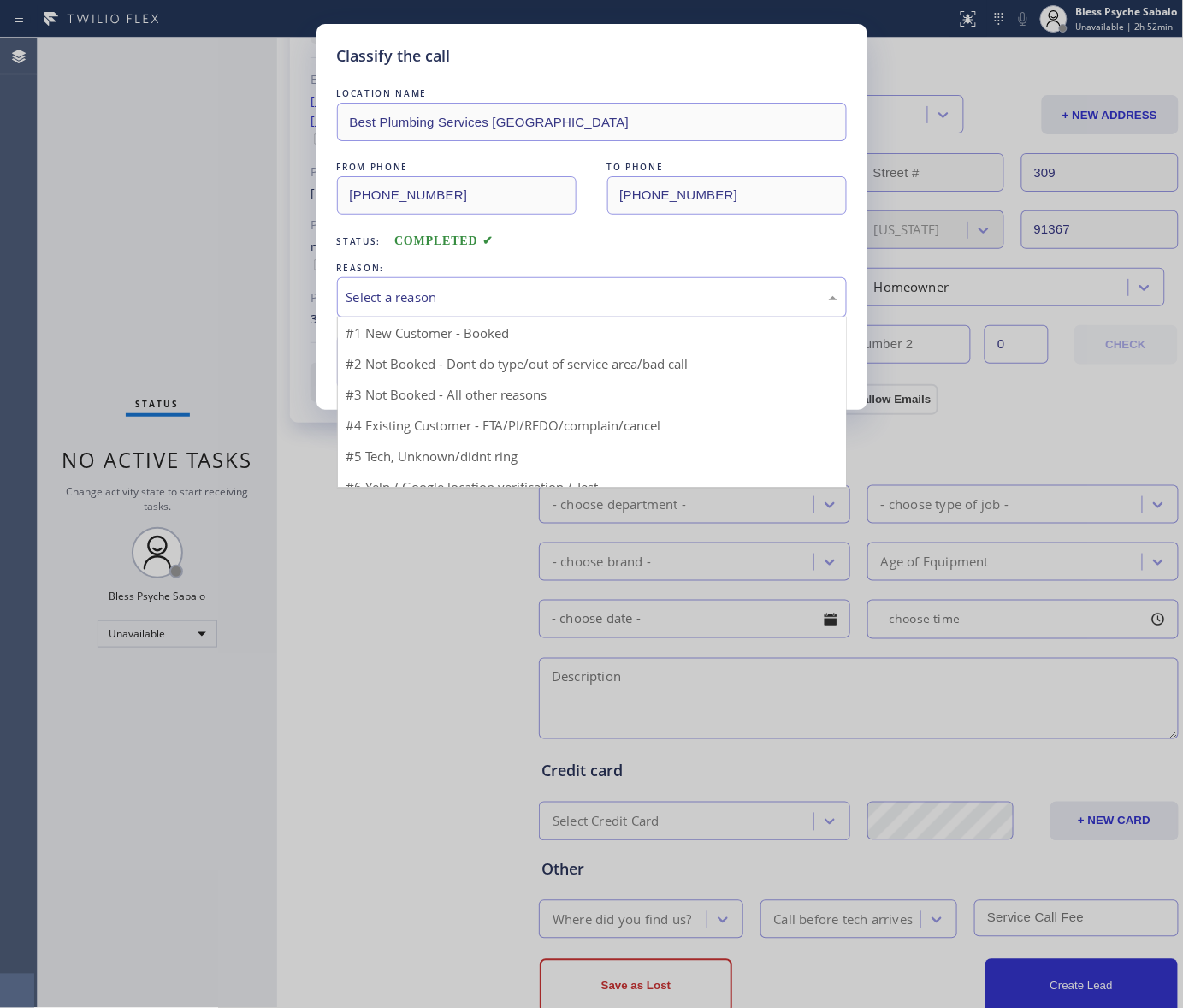
drag, startPoint x: 503, startPoint y: 283, endPoint x: 501, endPoint y: 297, distance: 14.1
click at [504, 286] on div "Select a reason" at bounding box center [592, 296] width 509 height 40
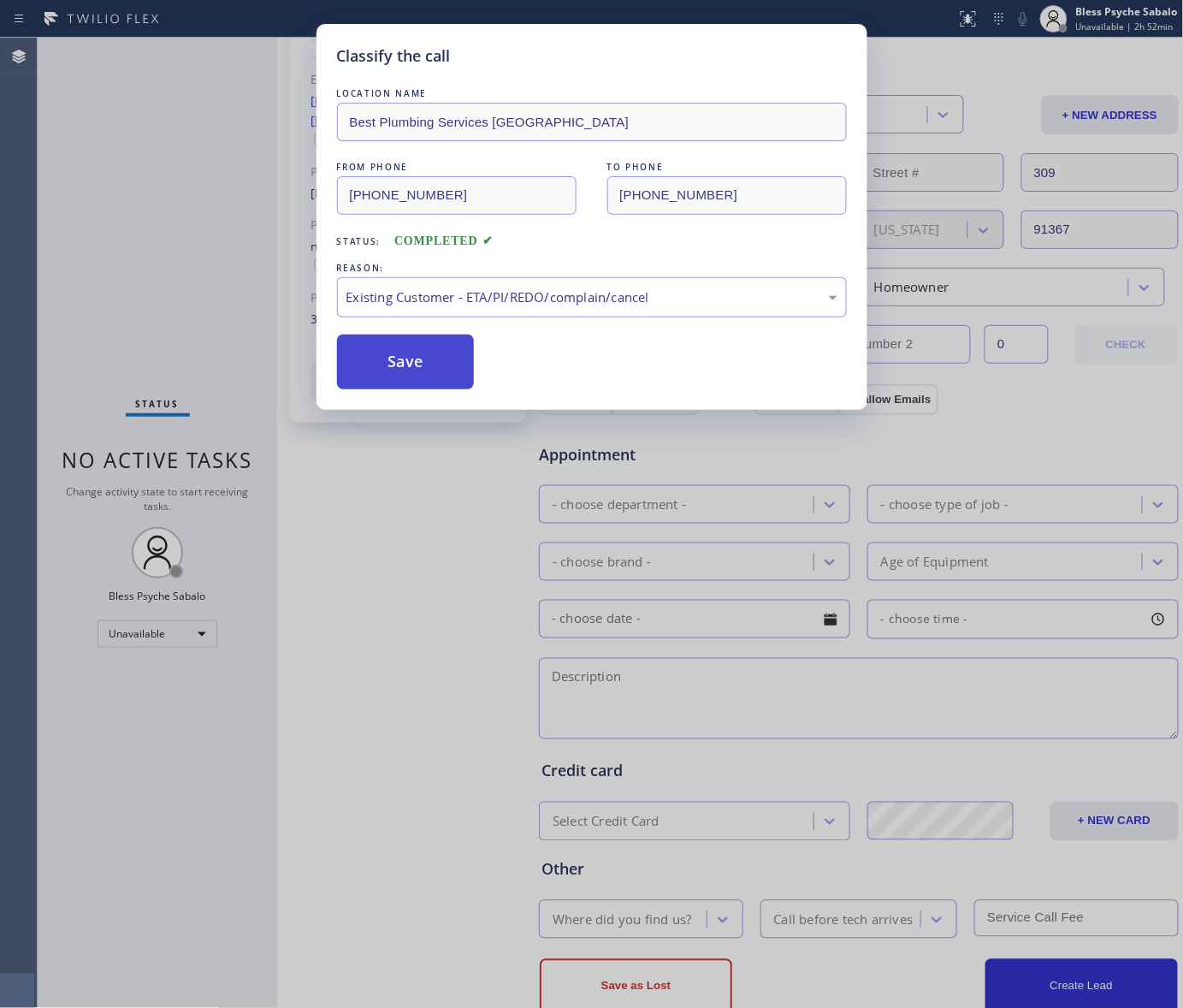
click at [394, 346] on button "Save" at bounding box center [406, 362] width 138 height 55
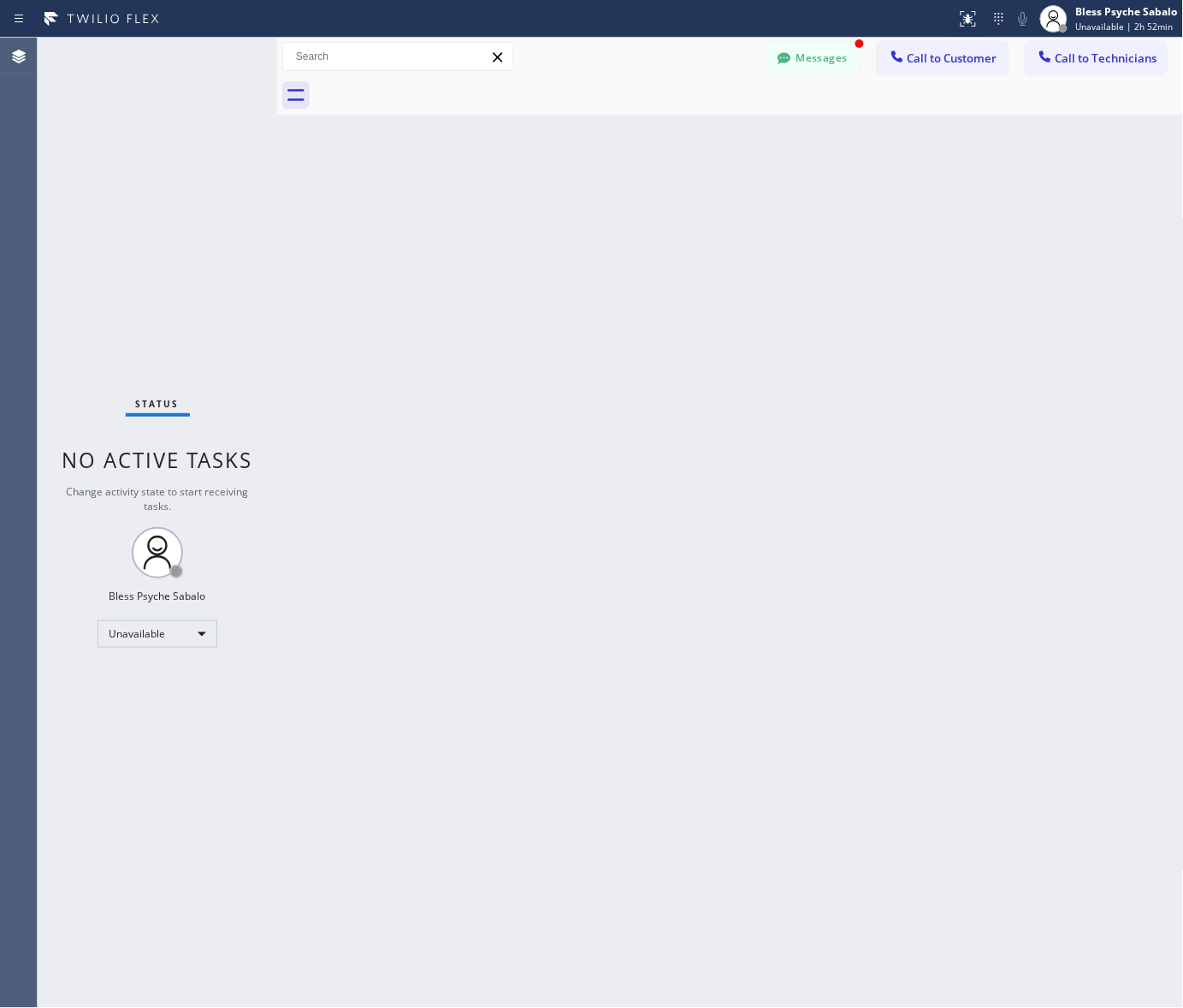
click at [817, 60] on button "Messages" at bounding box center [813, 58] width 94 height 32
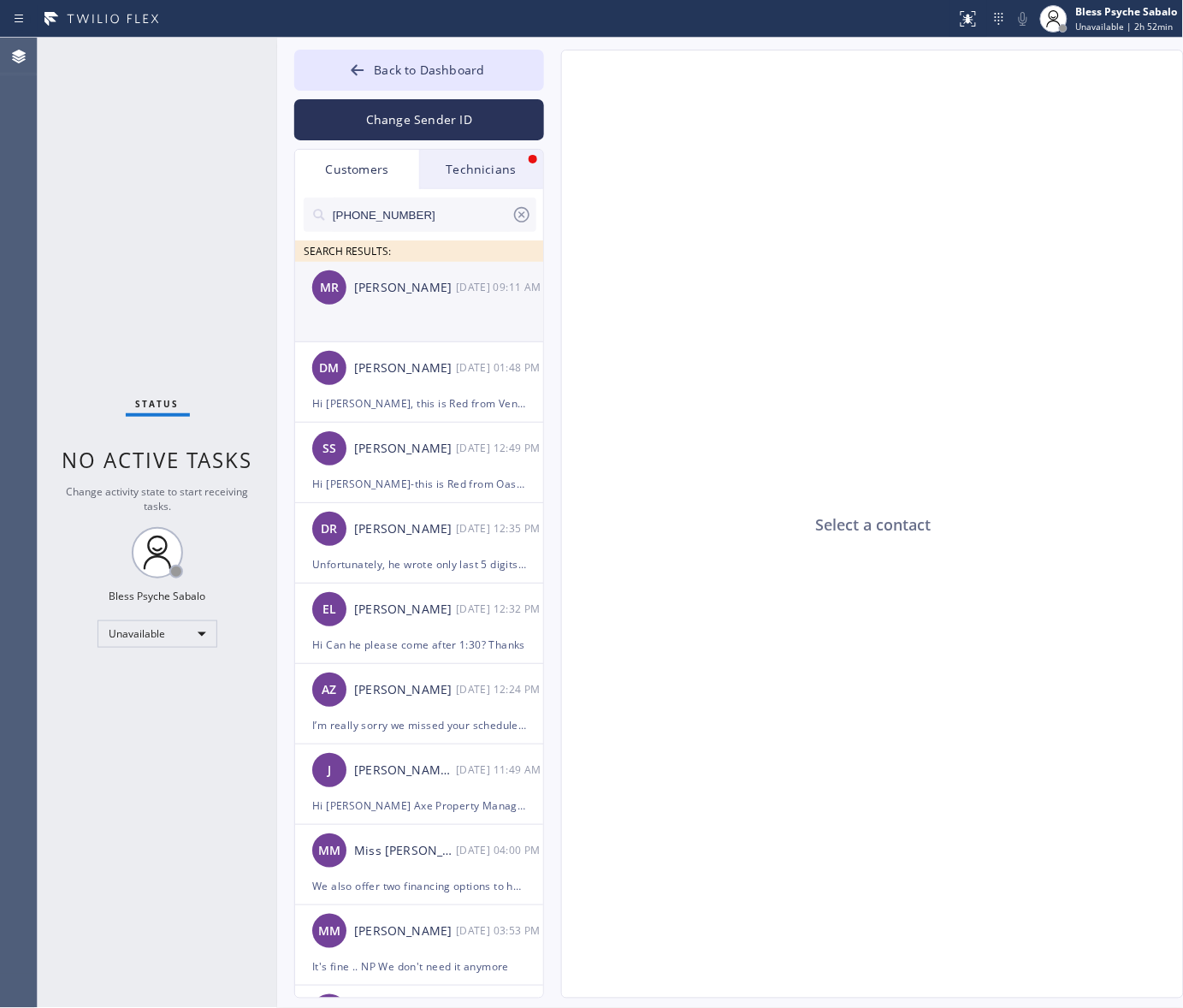
click at [393, 304] on div "[PERSON_NAME] [DATE] 09:11 AM" at bounding box center [419, 287] width 249 height 51
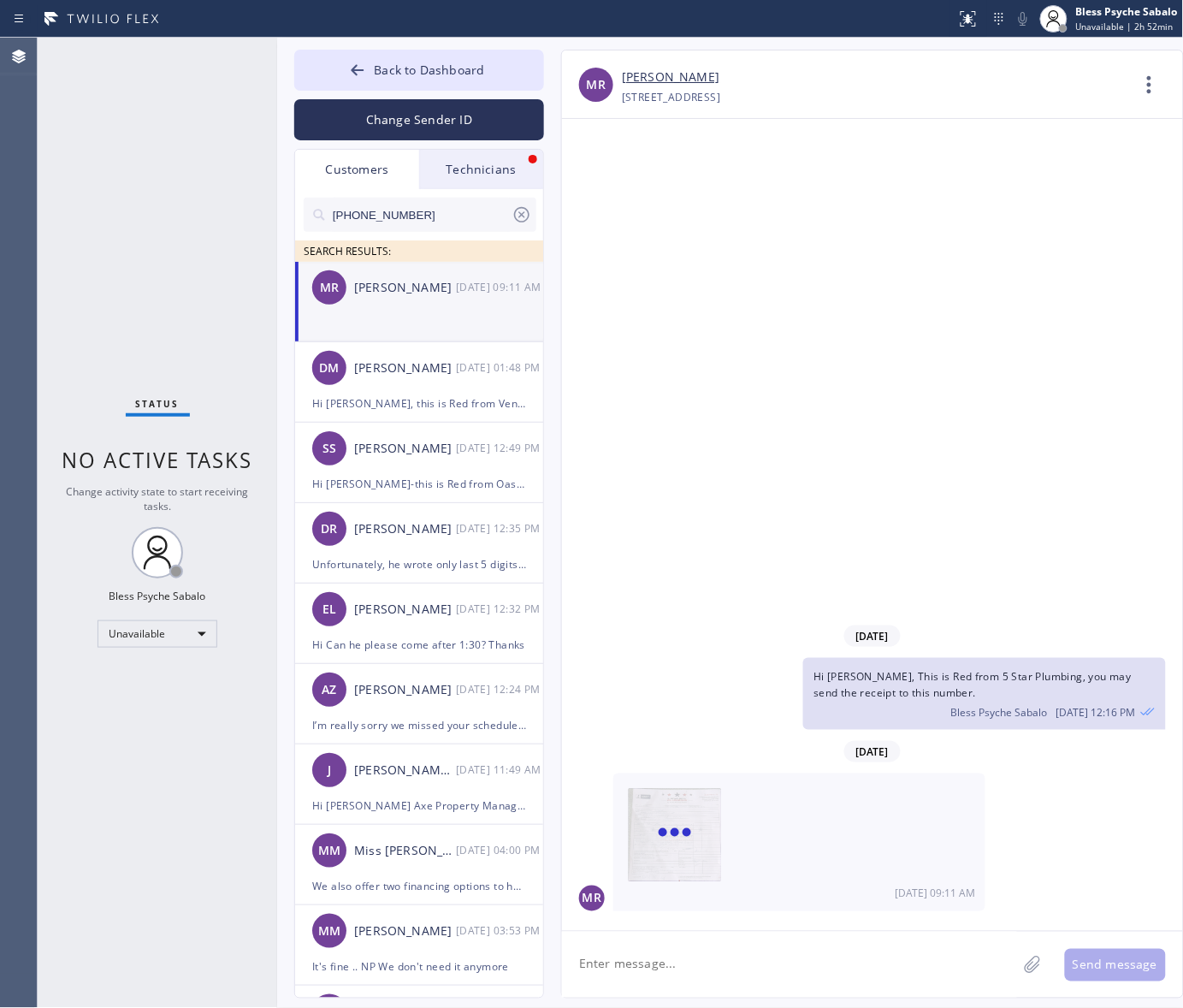
click at [504, 153] on div "Technicians" at bounding box center [481, 169] width 124 height 39
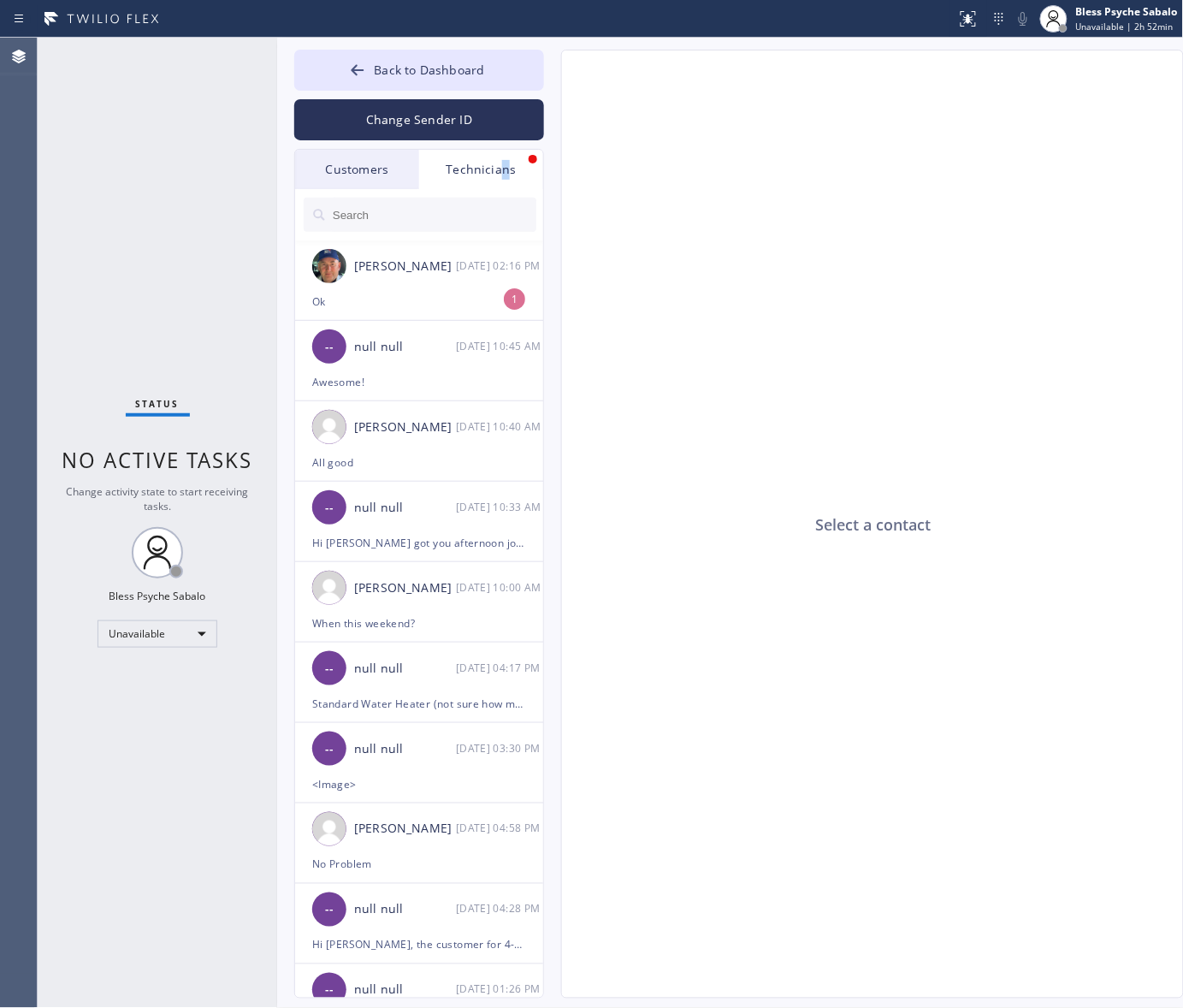
click at [505, 168] on div "Technicians" at bounding box center [481, 169] width 124 height 39
click at [450, 321] on li "[PERSON_NAME] [DATE] 02:16 PM Ok 1" at bounding box center [419, 361] width 249 height 80
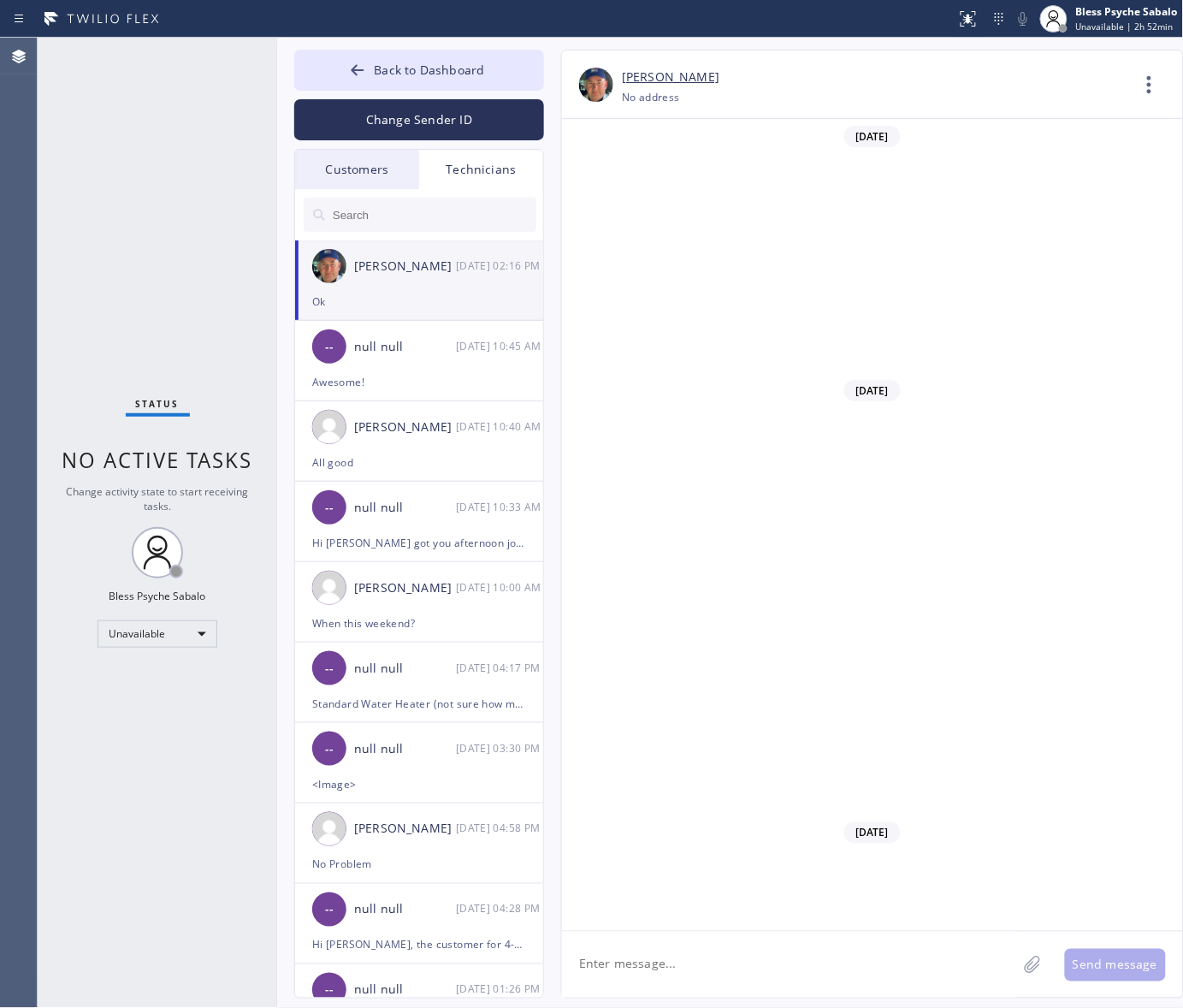
scroll to position [11856, 0]
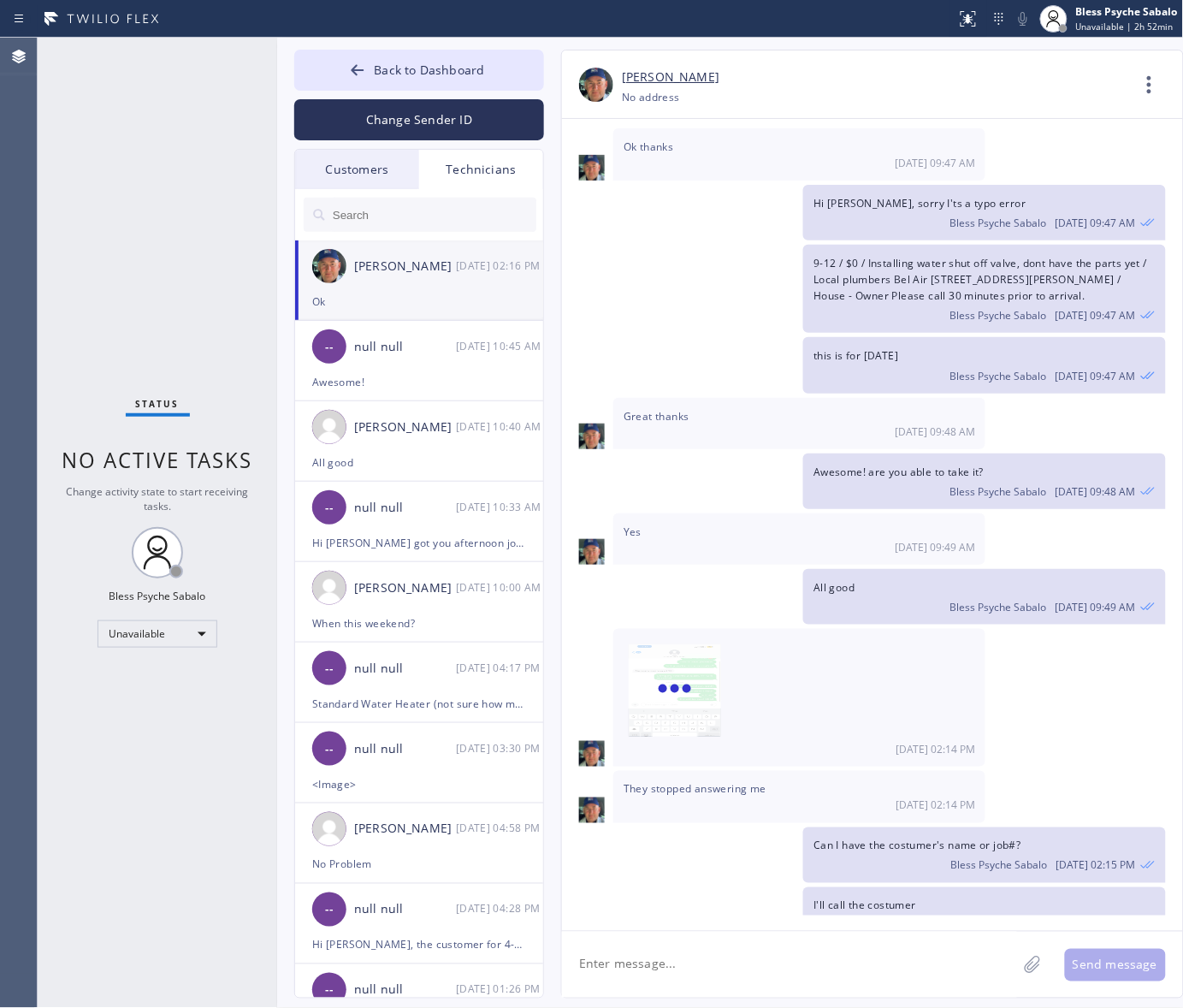
click at [788, 975] on textarea at bounding box center [789, 964] width 455 height 66
click at [755, 974] on textarea "All good, He agreed to" at bounding box center [805, 964] width 486 height 66
click at [735, 968] on textarea "All good, He agreed to" at bounding box center [805, 964] width 486 height 66
type textarea "All good, He agreed to come by 2pm"
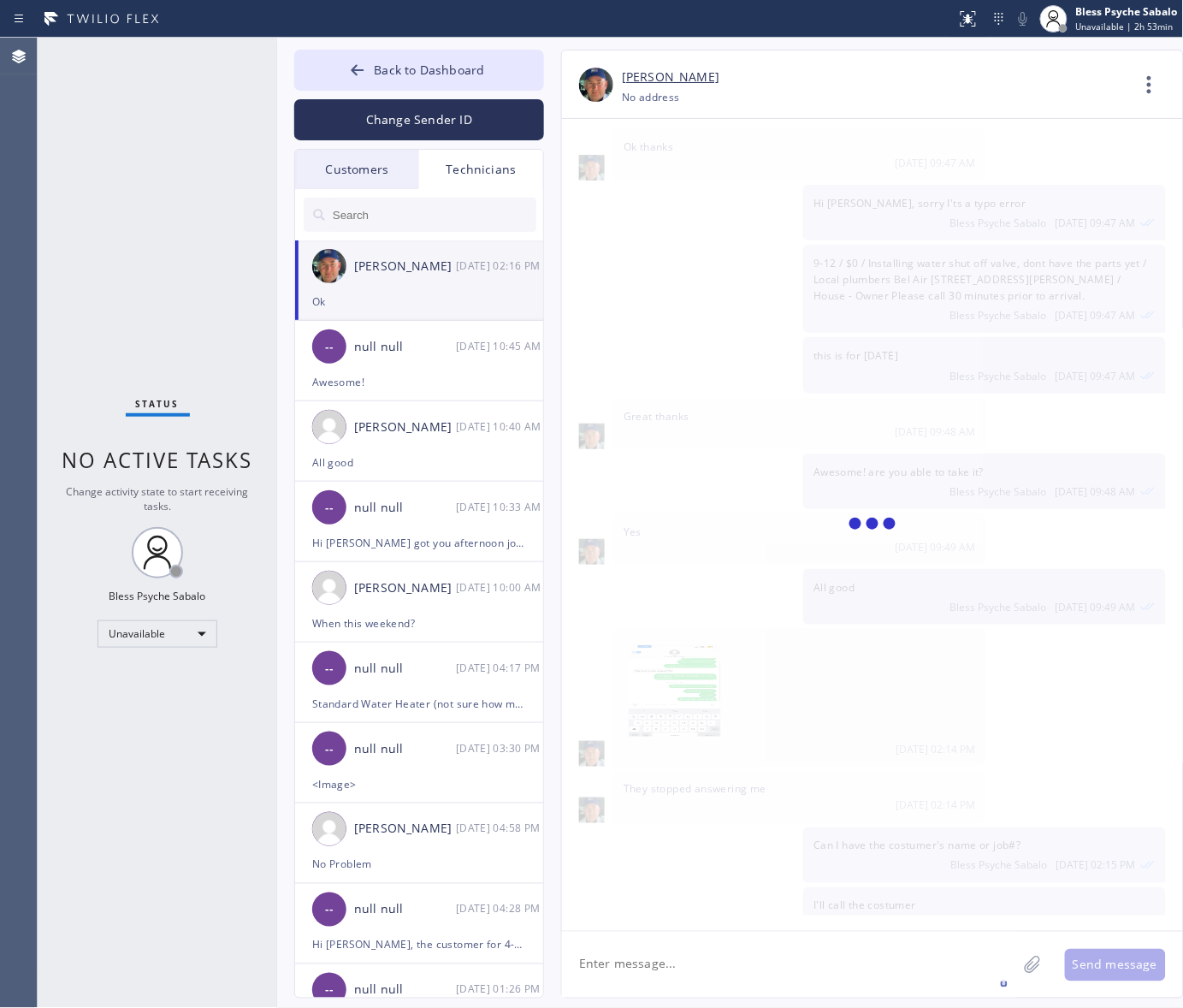
scroll to position [11914, 0]
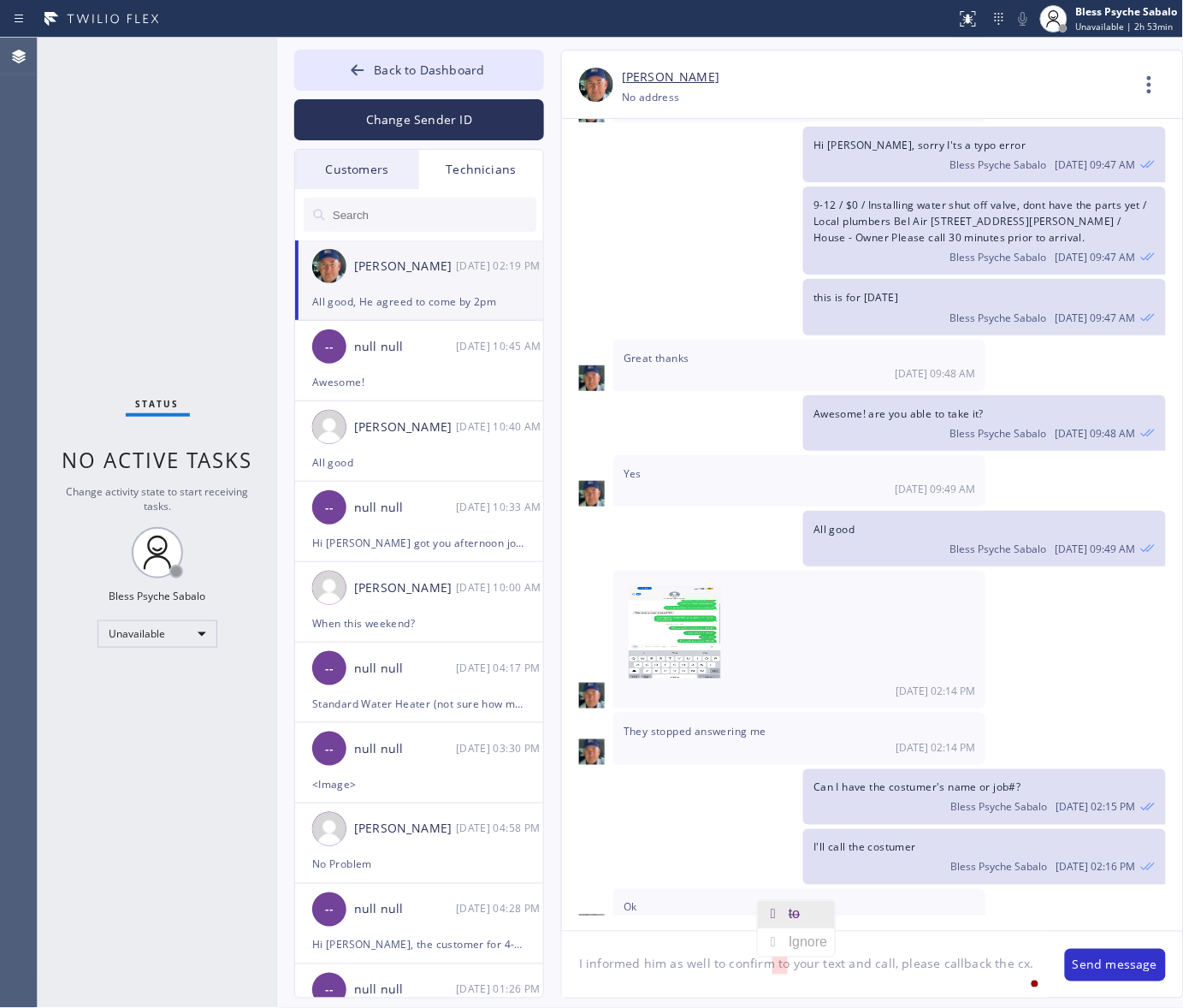
click at [811, 907] on div "to" at bounding box center [796, 914] width 76 height 27
click at [768, 965] on textarea "I informed him as well to confirm your text and call, please callback the cx." at bounding box center [805, 964] width 486 height 66
type textarea "I informed him as well to confirm to your text and call, please callback the cx."
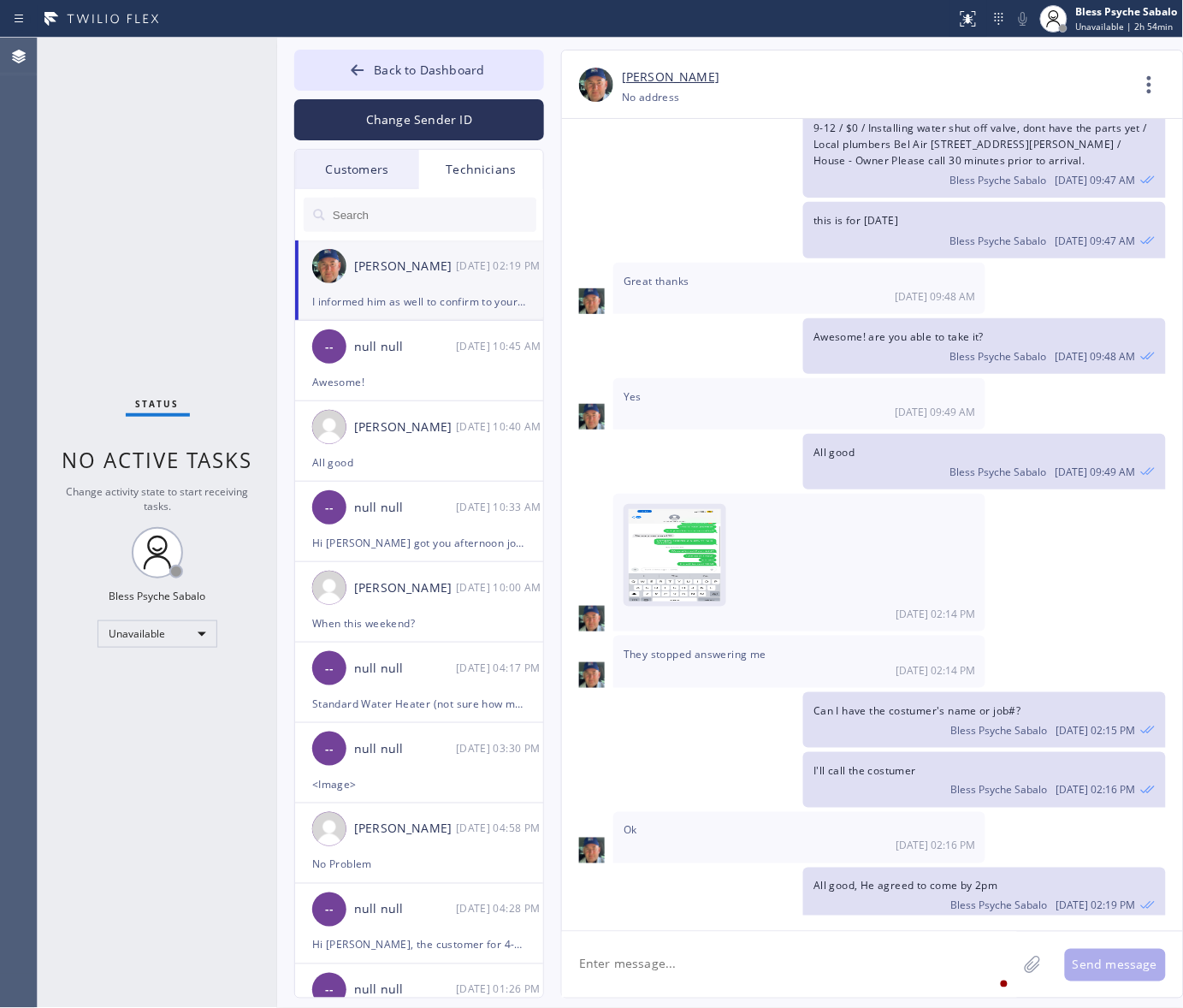
click at [676, 509] on img at bounding box center [675, 560] width 92 height 103
drag, startPoint x: 725, startPoint y: 310, endPoint x: 421, endPoint y: 229, distance: 314.6
click at [725, 378] on div "Yes [DATE] 09:49 AM" at bounding box center [799, 404] width 372 height 51
click at [407, 376] on div "Awesome!" at bounding box center [418, 382] width 214 height 20
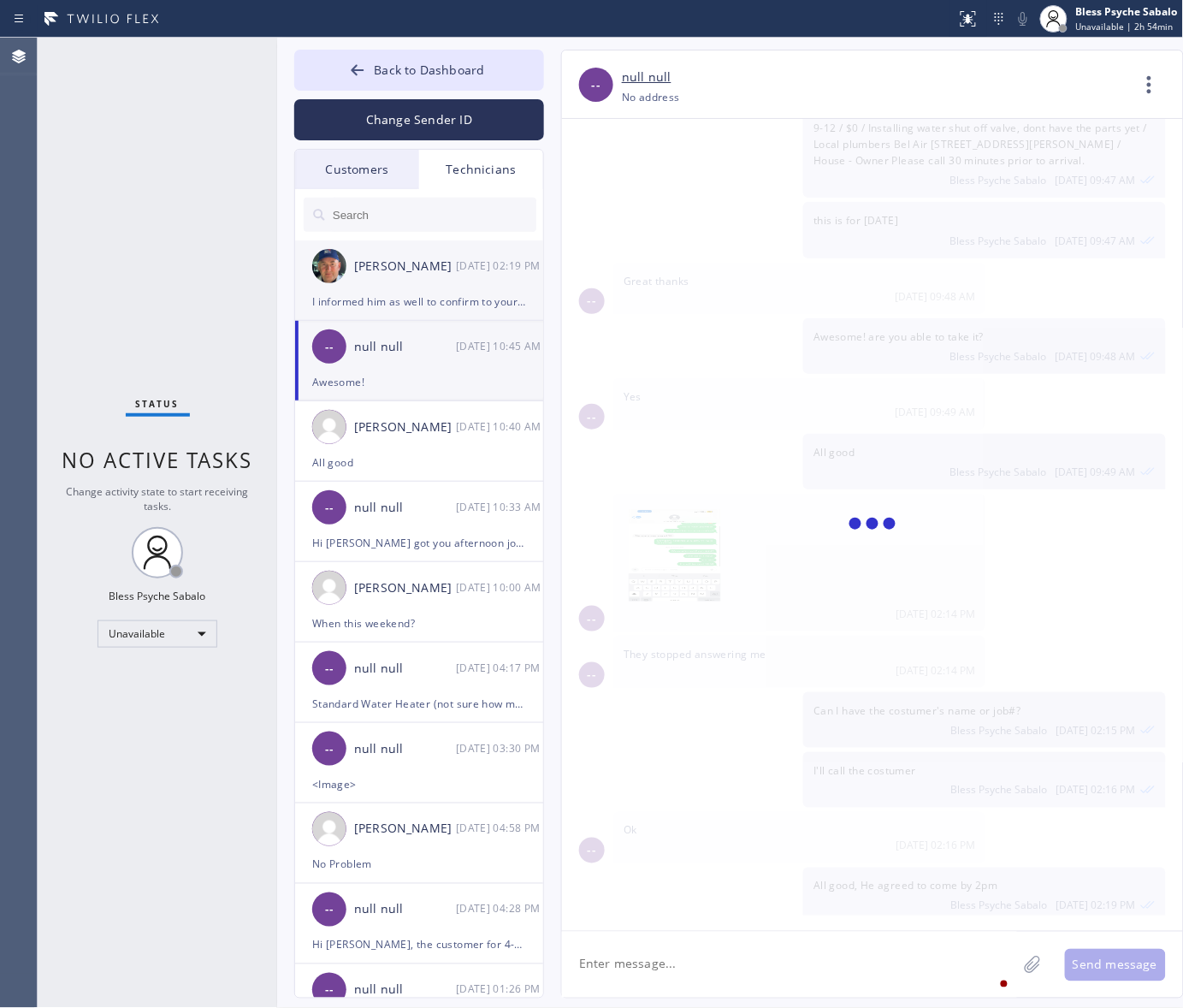
click at [429, 305] on div "I informed him as well to confirm to your text and call, please callback the cx." at bounding box center [418, 301] width 214 height 20
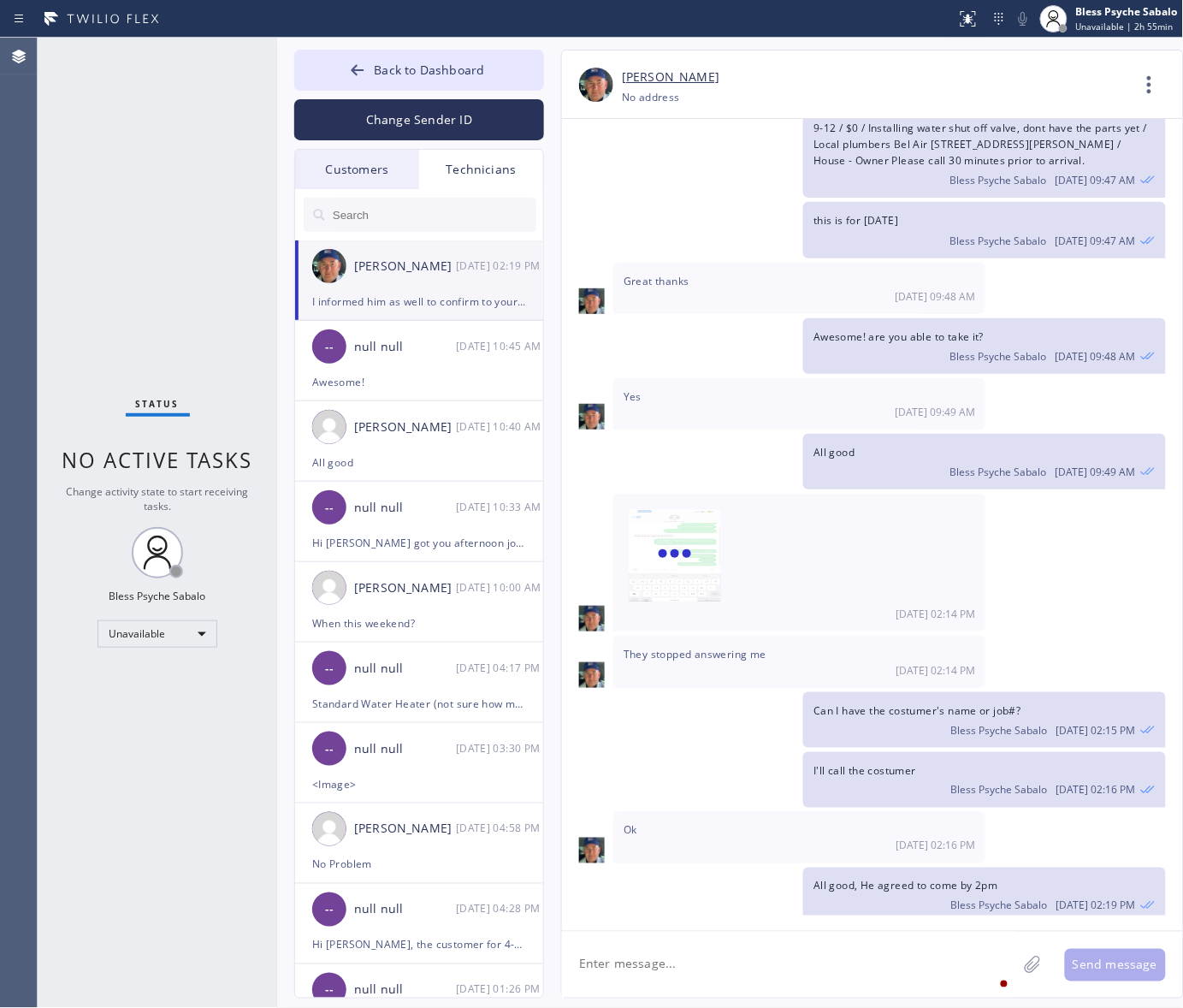
click at [496, 180] on div "Technicians" at bounding box center [481, 169] width 124 height 39
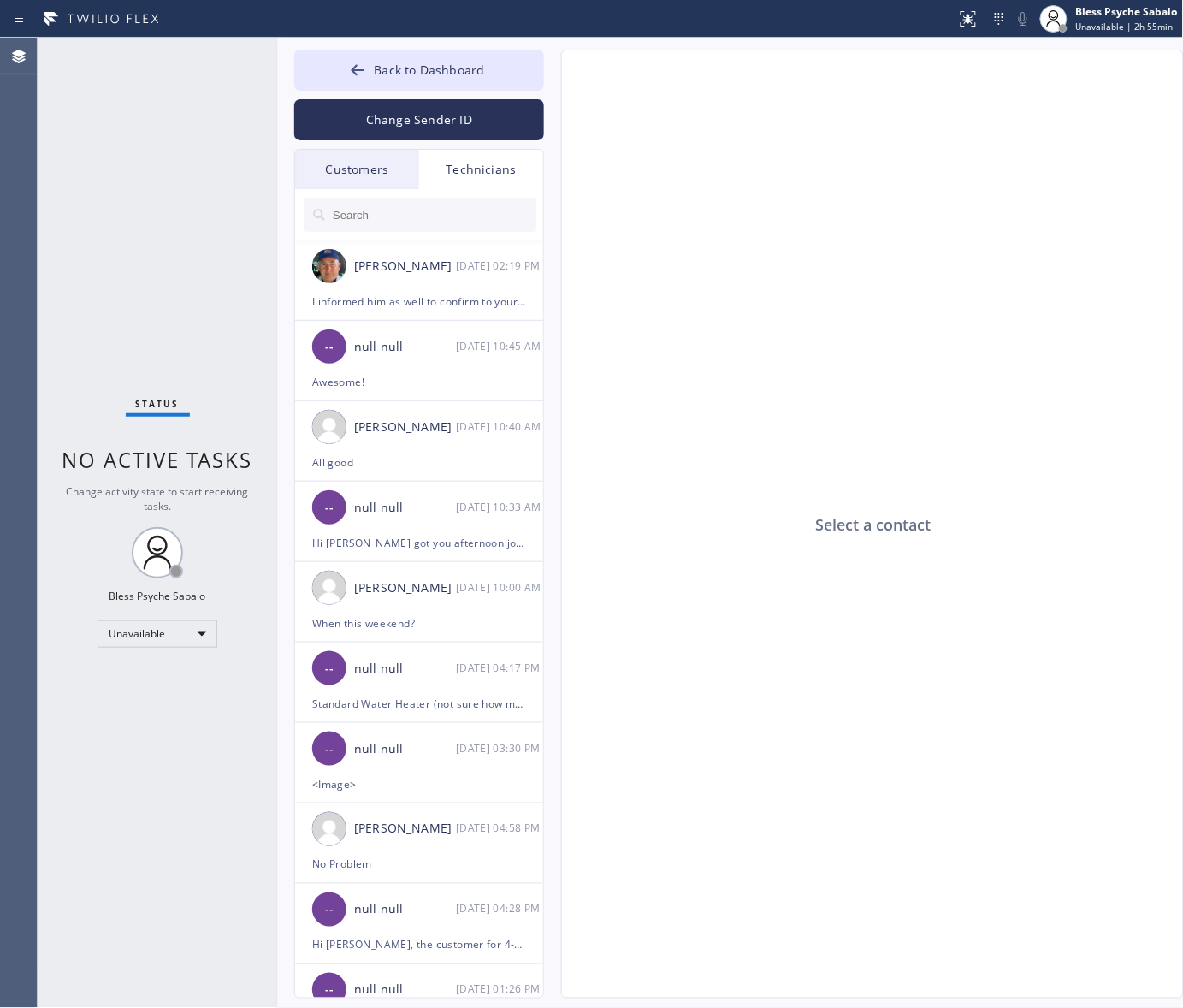
click at [328, 175] on div "Customers" at bounding box center [357, 169] width 124 height 39
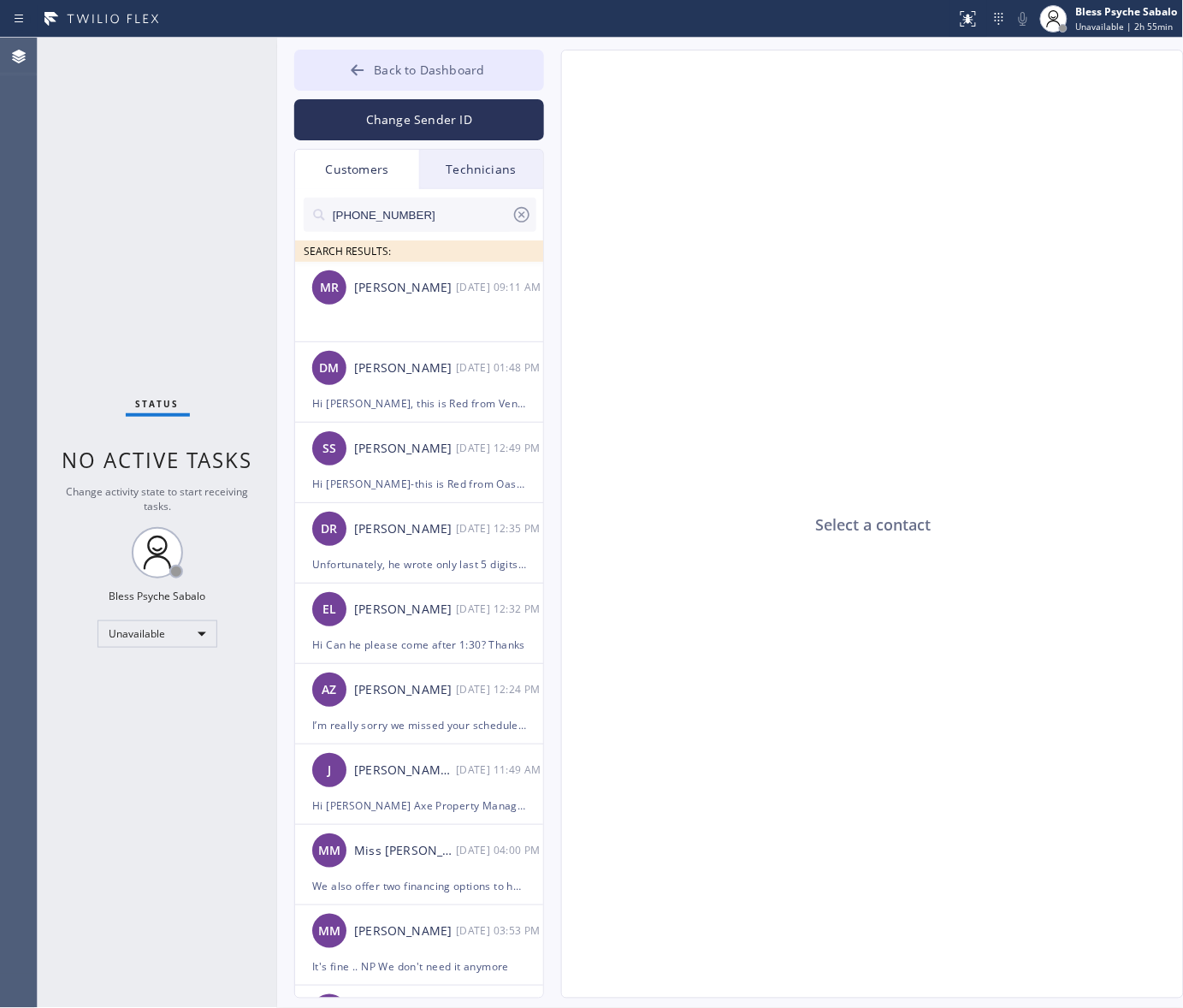
click at [455, 85] on button "Back to Dashboard" at bounding box center [418, 70] width 249 height 41
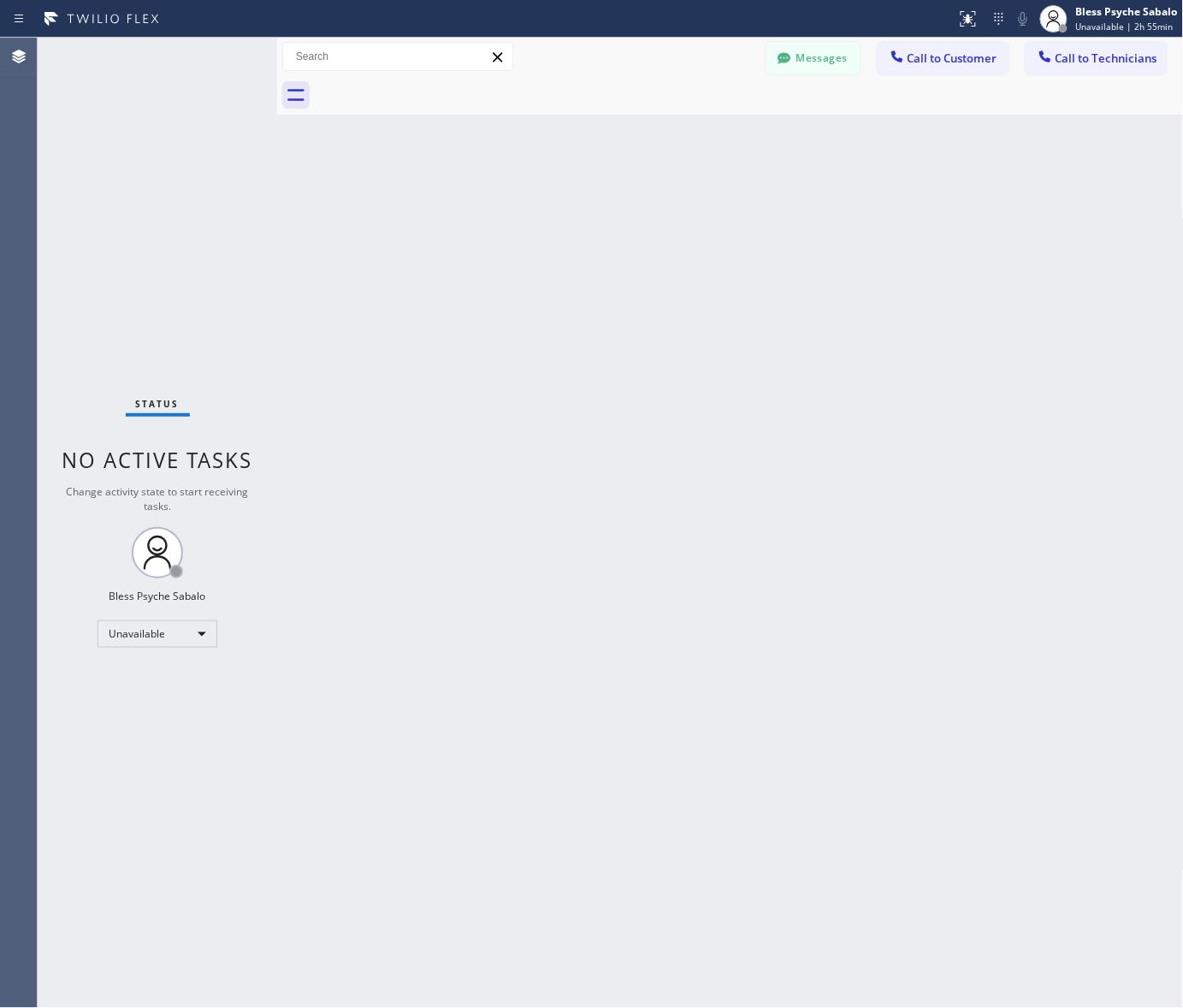
click at [685, 182] on div "Back to Dashboard Change Sender ID Customers Technicians [PHONE_NUMBER] SEARCH …" at bounding box center [729, 522] width 906 height 970
click at [449, 262] on div "Back to Dashboard Change Sender ID Customers Technicians [PHONE_NUMBER] SEARCH …" at bounding box center [729, 522] width 906 height 970
drag, startPoint x: 836, startPoint y: 56, endPoint x: 807, endPoint y: 109, distance: 60.4
click at [836, 58] on button "Messages" at bounding box center [813, 58] width 94 height 32
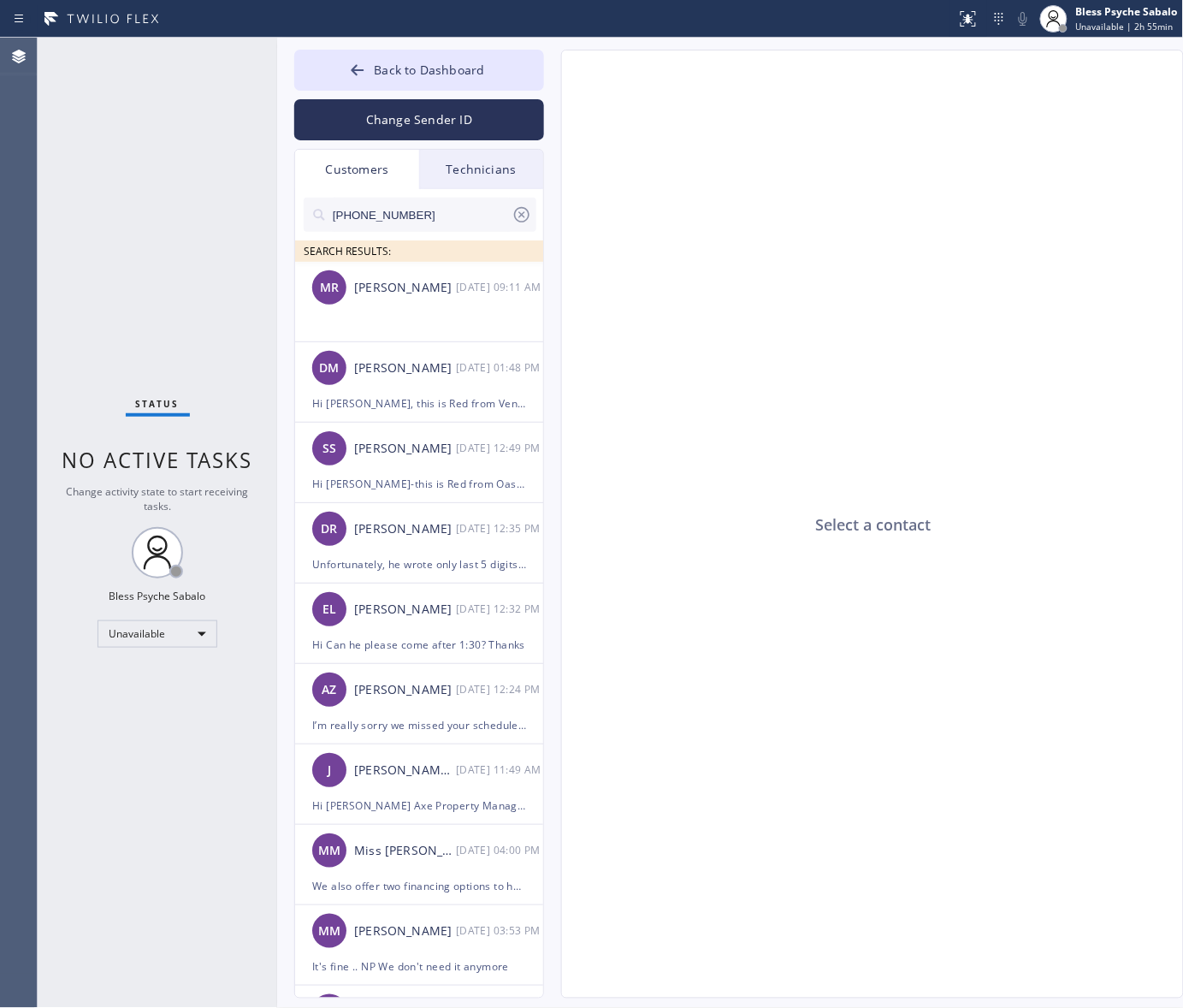
click at [486, 164] on div "Technicians" at bounding box center [481, 169] width 124 height 39
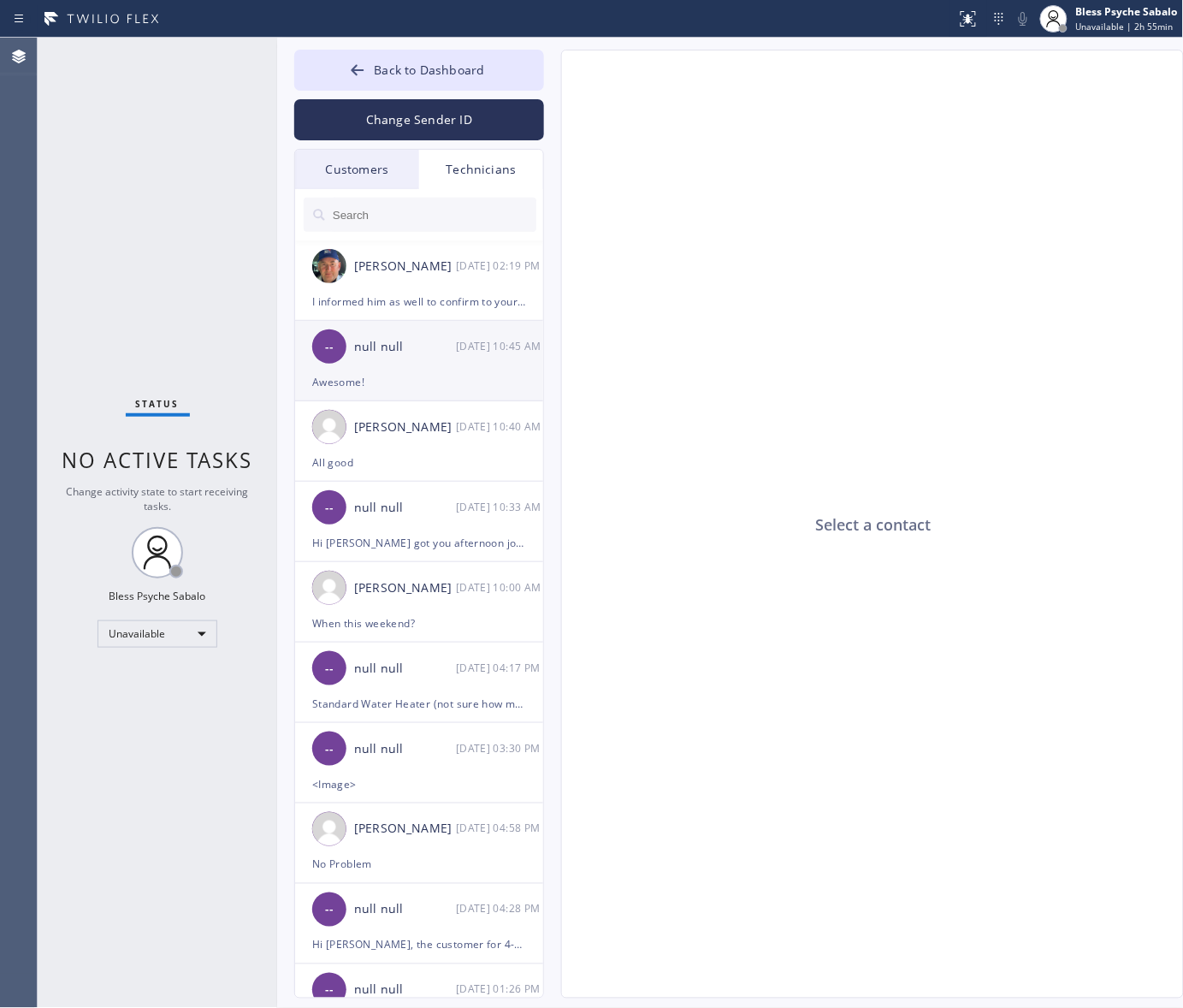
drag, startPoint x: 416, startPoint y: 284, endPoint x: 417, endPoint y: 324, distance: 40.0
click at [419, 321] on li "[PERSON_NAME] [DATE] 02:19 PM I informed him as well to confirm to your text an…" at bounding box center [419, 361] width 249 height 80
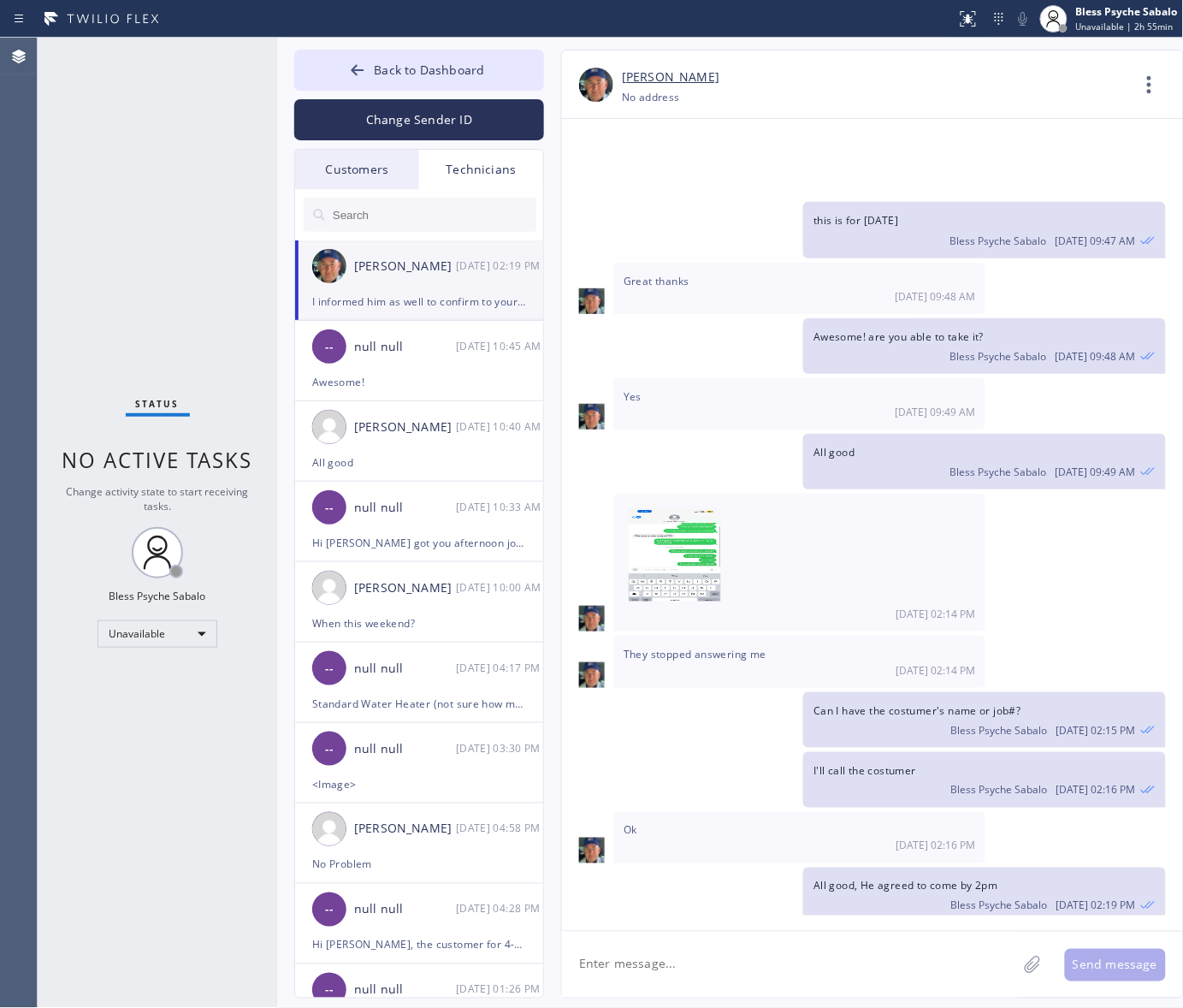
click at [433, 318] on li "[PERSON_NAME] [DATE] 02:19 PM I informed him as well to confirm to your text an…" at bounding box center [419, 281] width 249 height 80
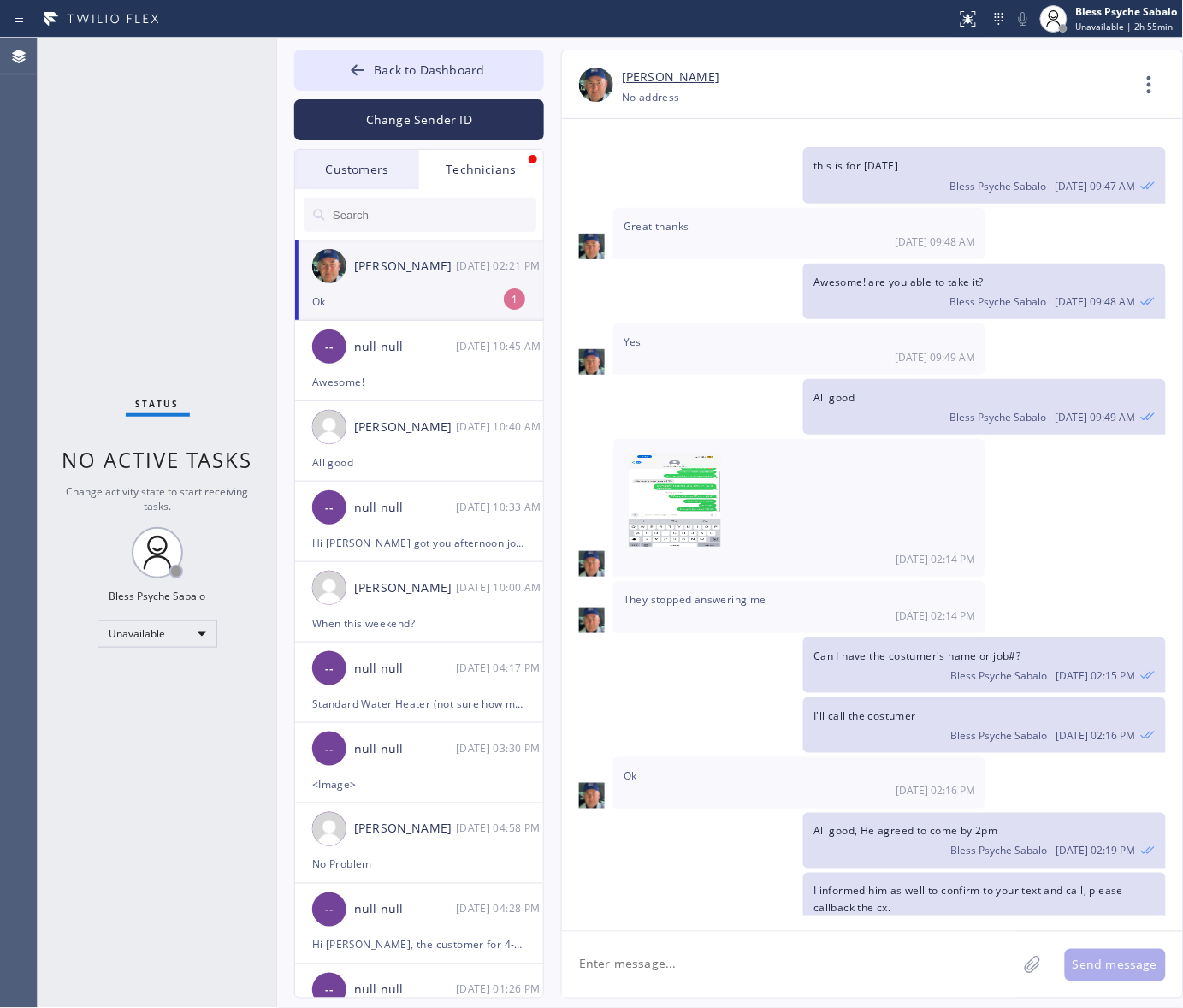
click at [400, 283] on div "[PERSON_NAME] [DATE] 02:21 PM" at bounding box center [419, 266] width 249 height 51
click at [358, 68] on icon at bounding box center [357, 69] width 17 height 17
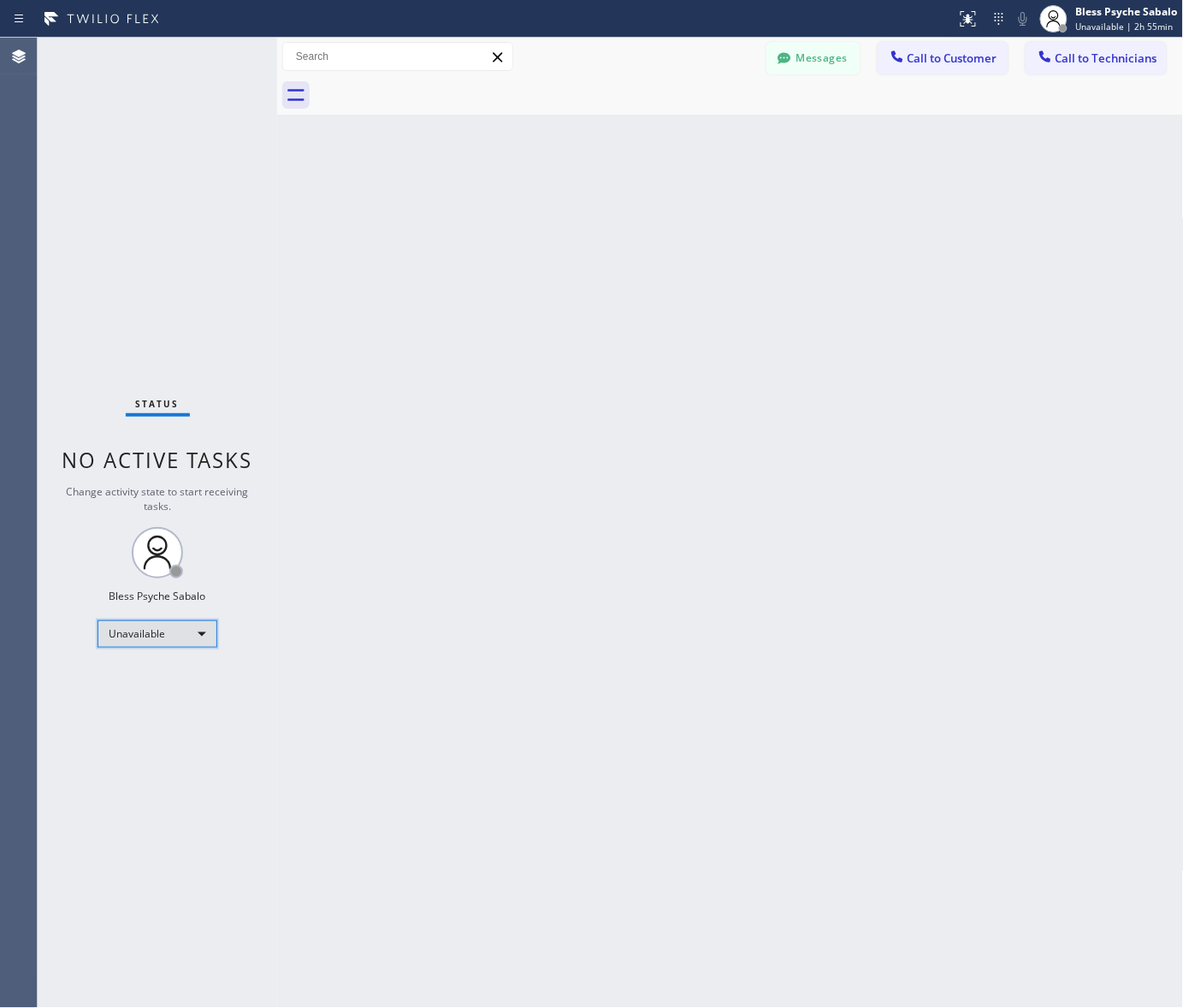
click at [140, 626] on div "Unavailable" at bounding box center [157, 634] width 119 height 27
click at [169, 682] on li "Available" at bounding box center [156, 679] width 116 height 21
click at [509, 617] on div "Back to Dashboard Change Sender ID Customers Technicians [PHONE_NUMBER] SEARCH …" at bounding box center [729, 522] width 906 height 970
click at [781, 195] on div "Back to Dashboard Change Sender ID Customers Technicians [PHONE_NUMBER] SEARCH …" at bounding box center [729, 522] width 906 height 970
click at [674, 215] on div "Back to Dashboard Change Sender ID Customers Technicians [PHONE_NUMBER] SEARCH …" at bounding box center [729, 522] width 906 height 970
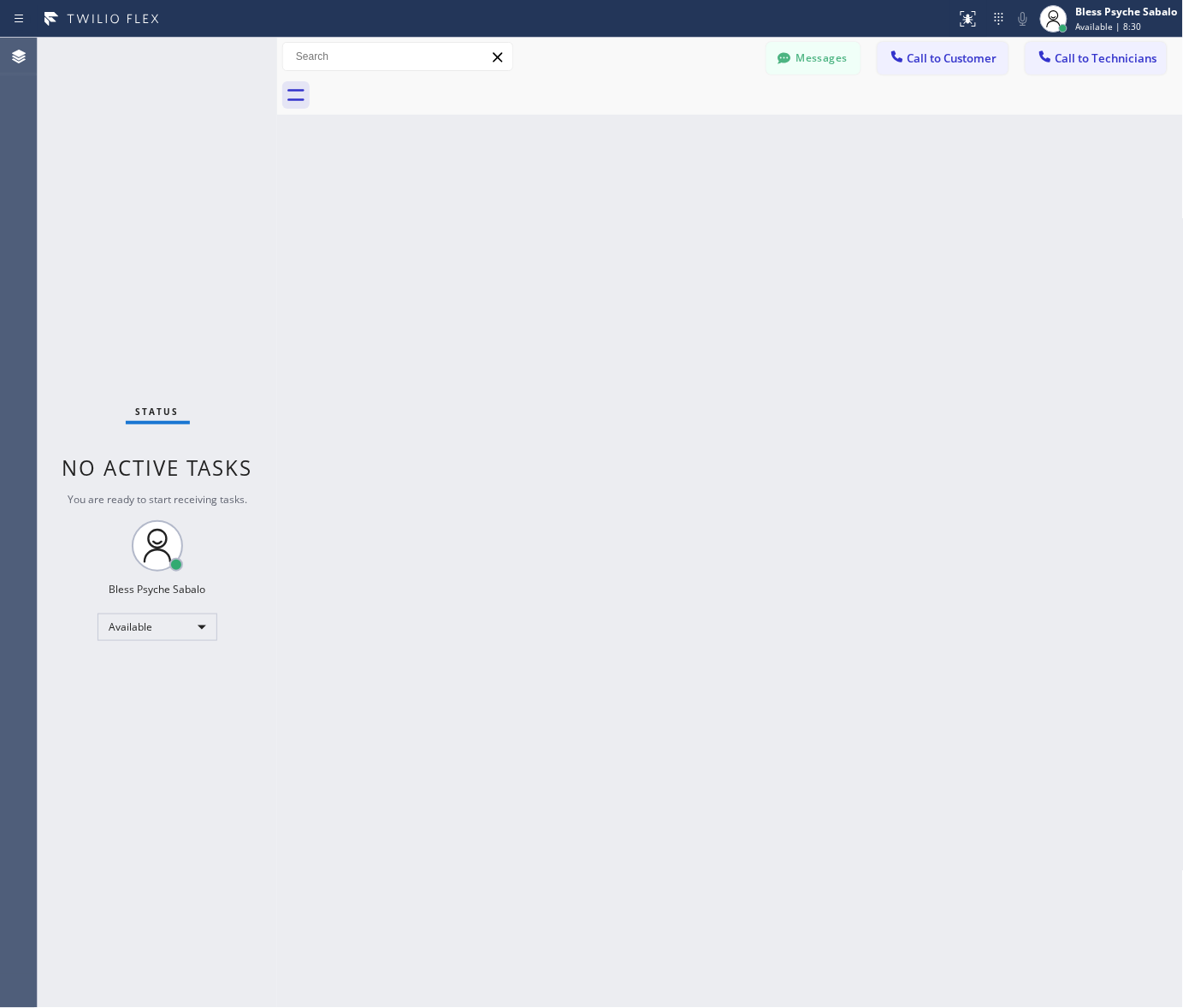
click at [735, 532] on div "Back to Dashboard Change Sender ID Customers Technicians [PHONE_NUMBER] SEARCH …" at bounding box center [729, 522] width 906 height 970
click at [915, 238] on div "Back to Dashboard Change Sender ID Customers Technicians [PHONE_NUMBER] SEARCH …" at bounding box center [729, 522] width 906 height 970
drag, startPoint x: 830, startPoint y: 243, endPoint x: 818, endPoint y: 227, distance: 20.0
click at [827, 238] on div "Back to Dashboard Change Sender ID Customers Technicians [PHONE_NUMBER] SEARCH …" at bounding box center [729, 522] width 906 height 970
drag, startPoint x: 627, startPoint y: 432, endPoint x: 579, endPoint y: 386, distance: 66.5
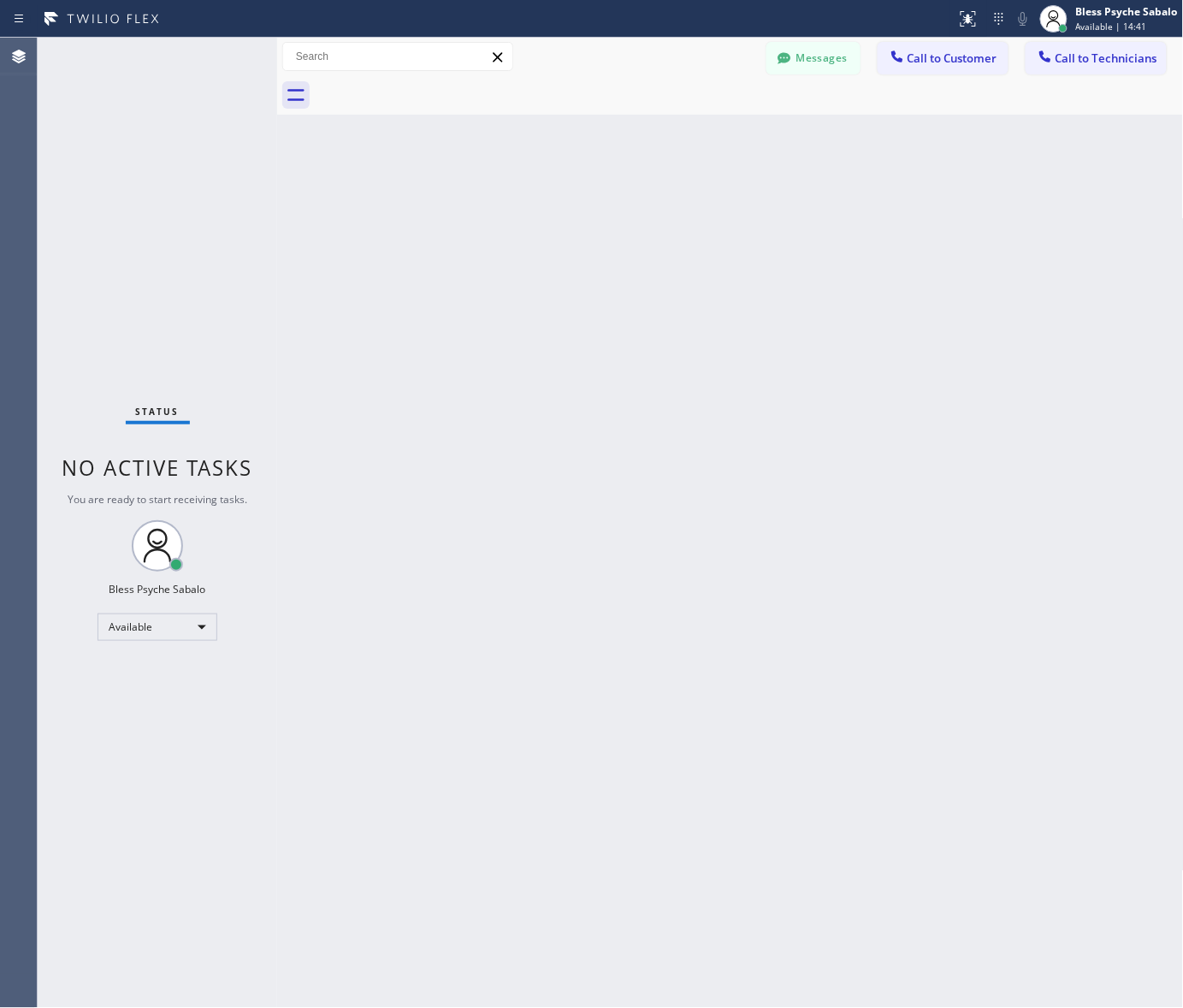
click at [608, 415] on div "Back to Dashboard Change Sender ID Customers Technicians [PHONE_NUMBER] SEARCH …" at bounding box center [729, 522] width 906 height 970
click at [787, 76] on div at bounding box center [749, 95] width 869 height 38
click at [803, 63] on button "Messages" at bounding box center [813, 58] width 94 height 32
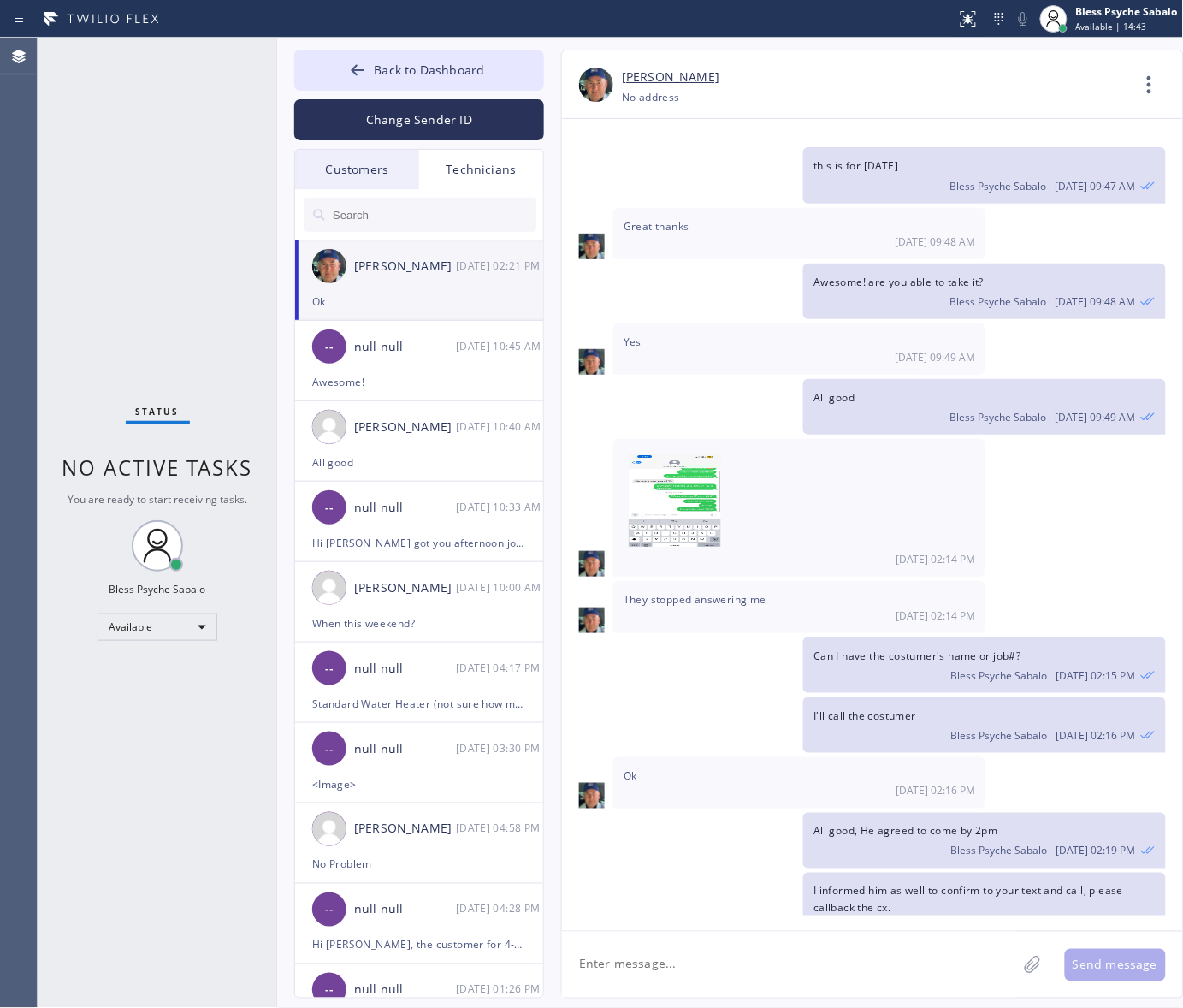
drag, startPoint x: 503, startPoint y: 158, endPoint x: 499, endPoint y: 169, distance: 11.7
click at [503, 160] on div "Technicians" at bounding box center [481, 169] width 124 height 39
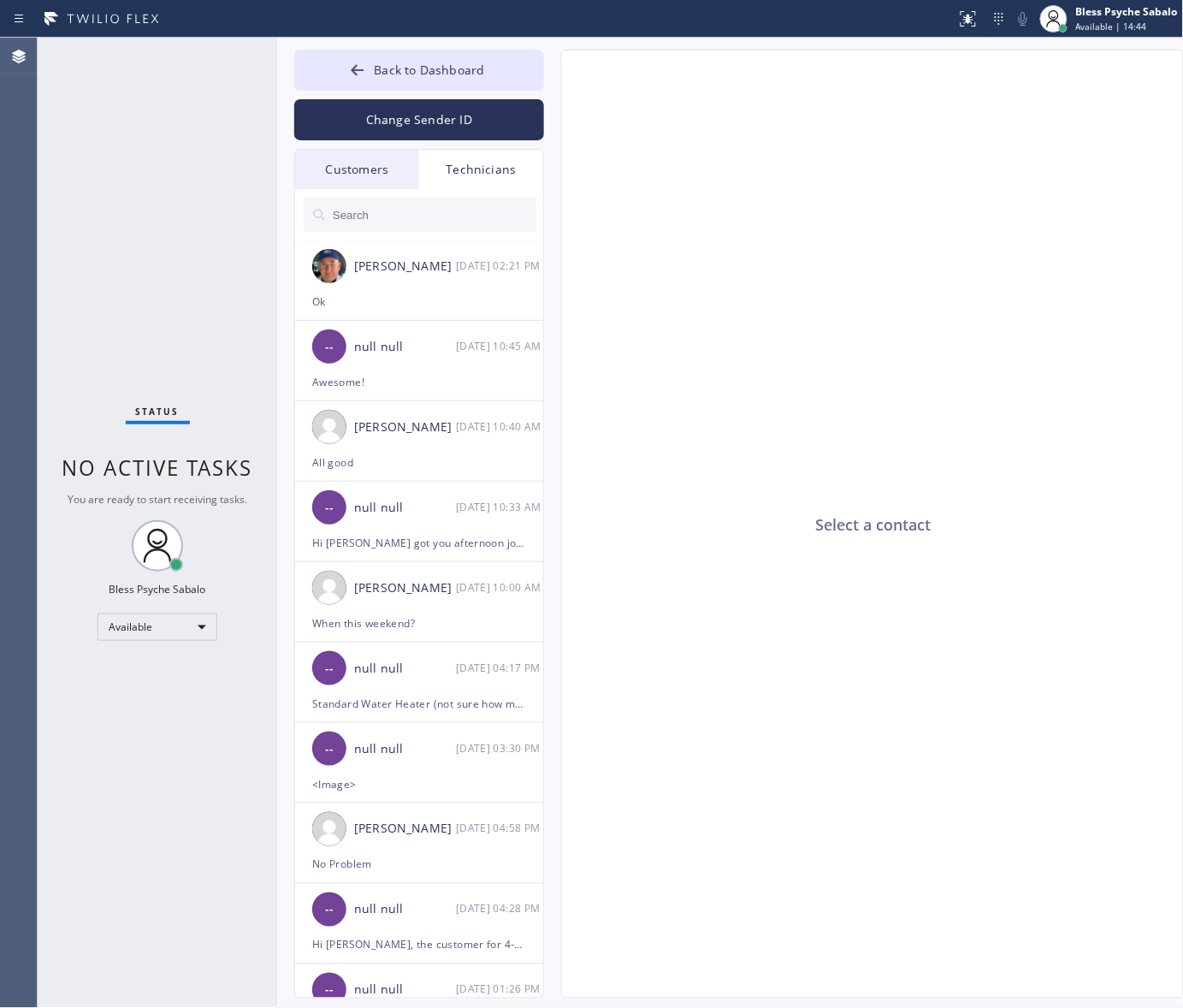
click at [503, 171] on div "Technicians" at bounding box center [481, 169] width 124 height 39
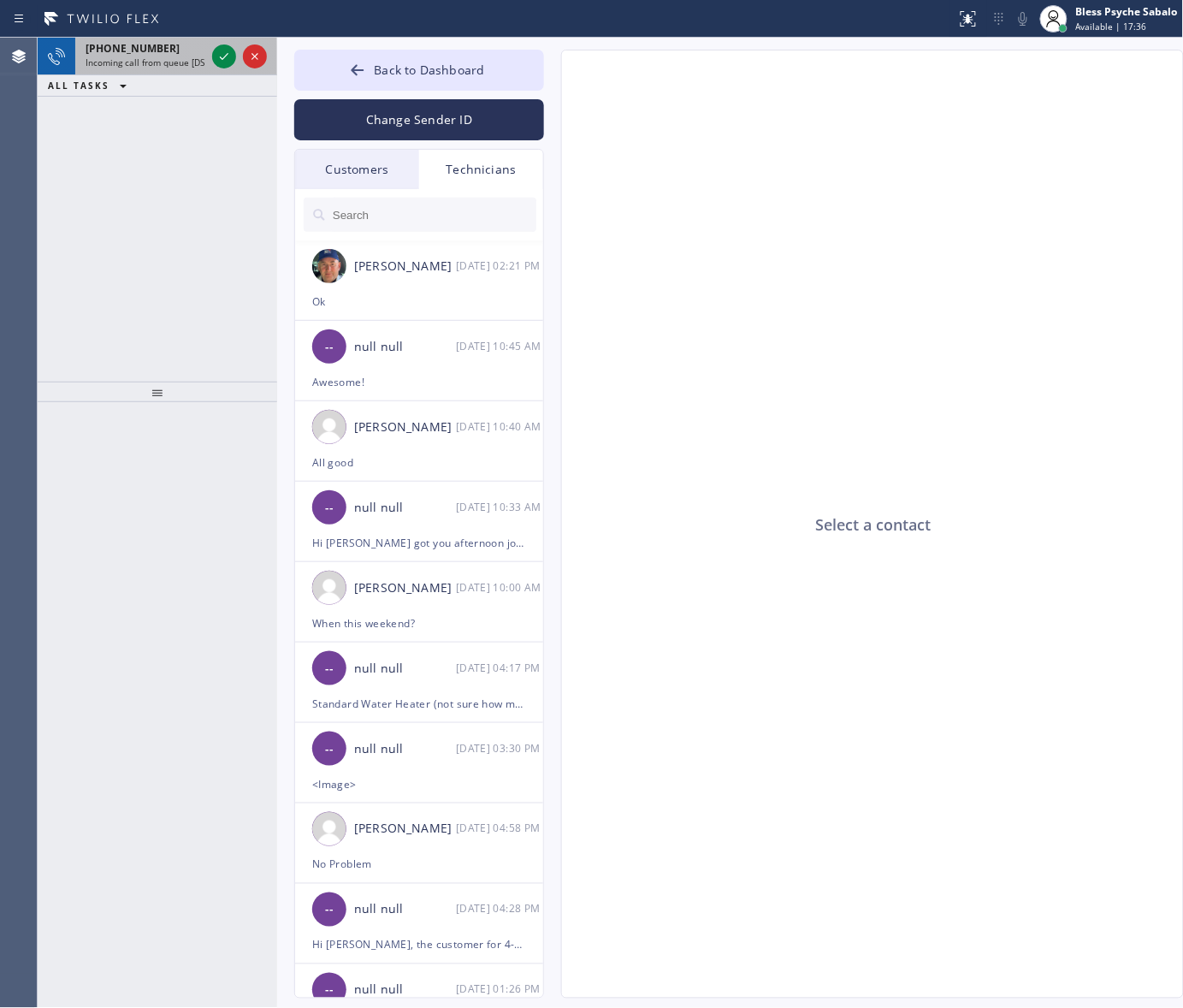
click at [181, 63] on span "Incoming call from queue [DSRs]" at bounding box center [151, 63] width 131 height 12
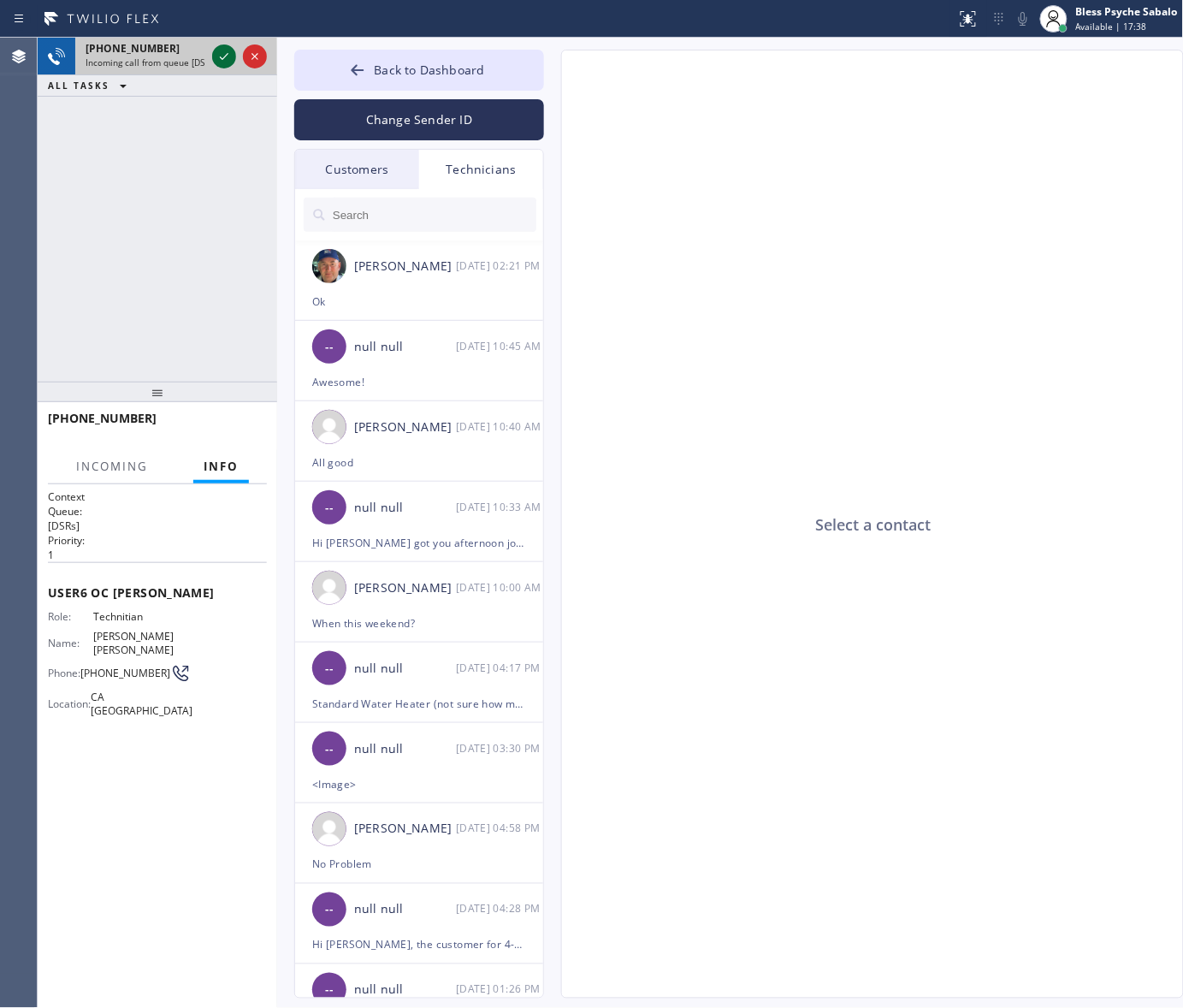
click at [228, 65] on icon at bounding box center [224, 56] width 21 height 21
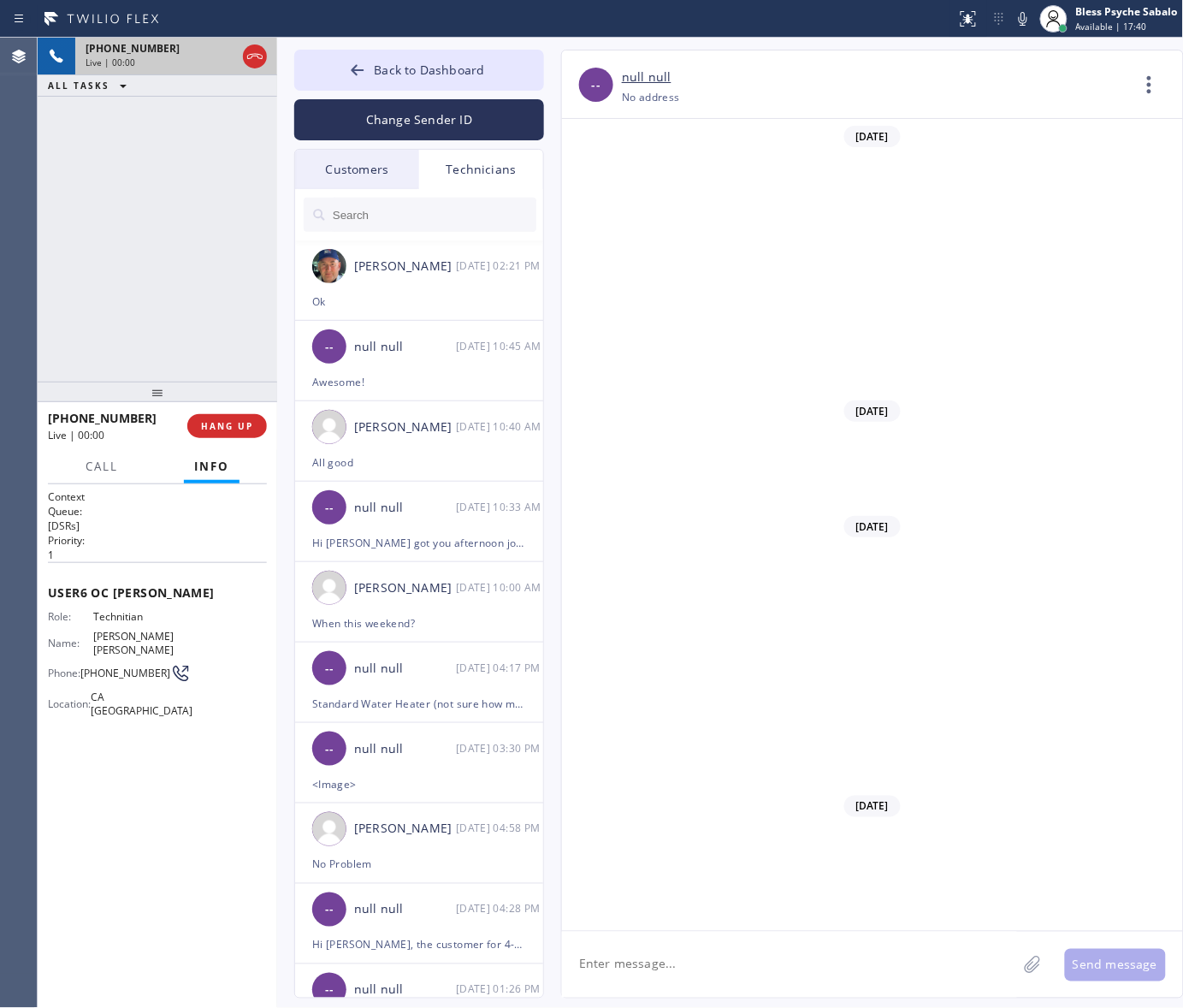
scroll to position [1556, 0]
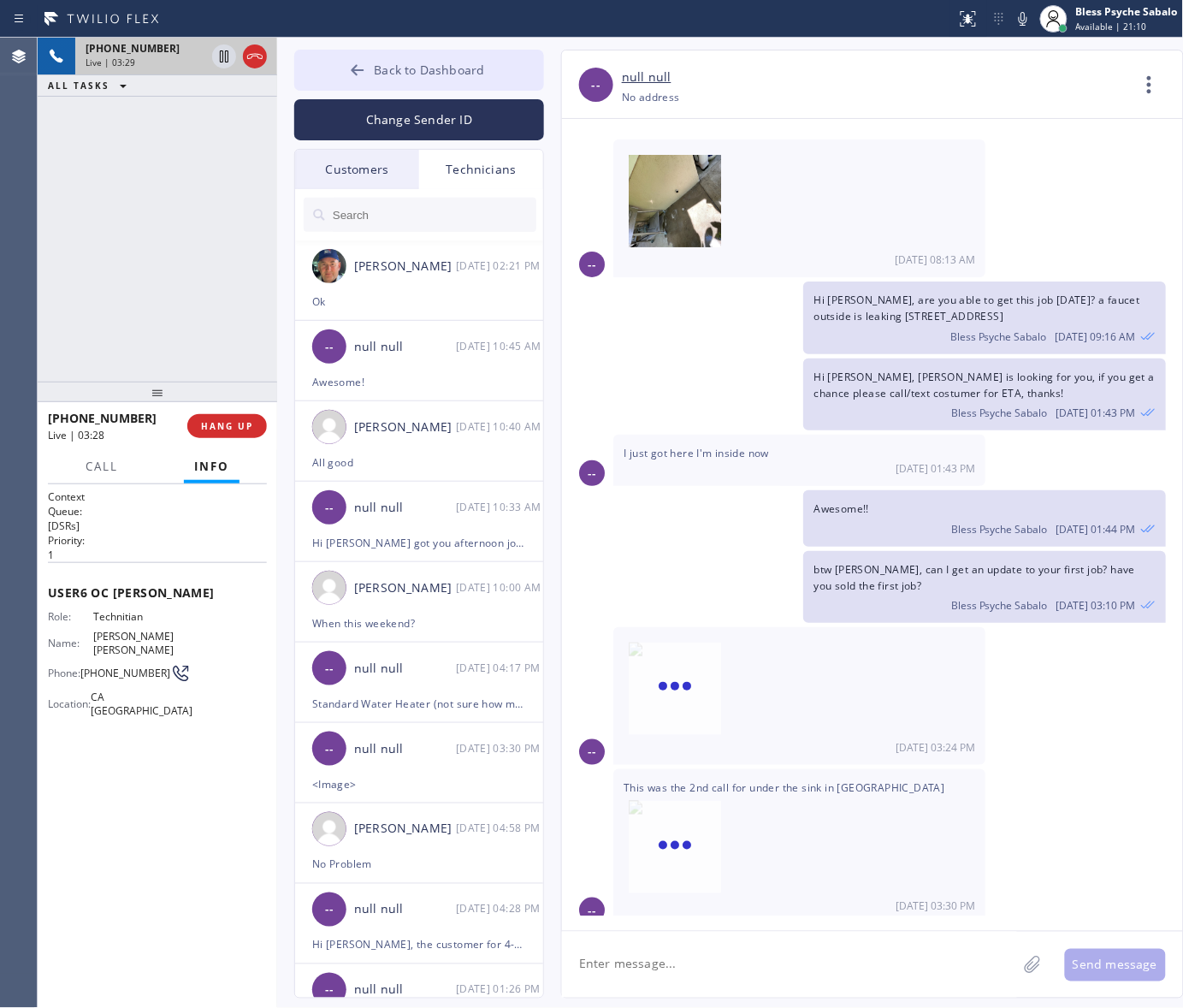
click at [472, 83] on button "Back to Dashboard" at bounding box center [418, 70] width 249 height 41
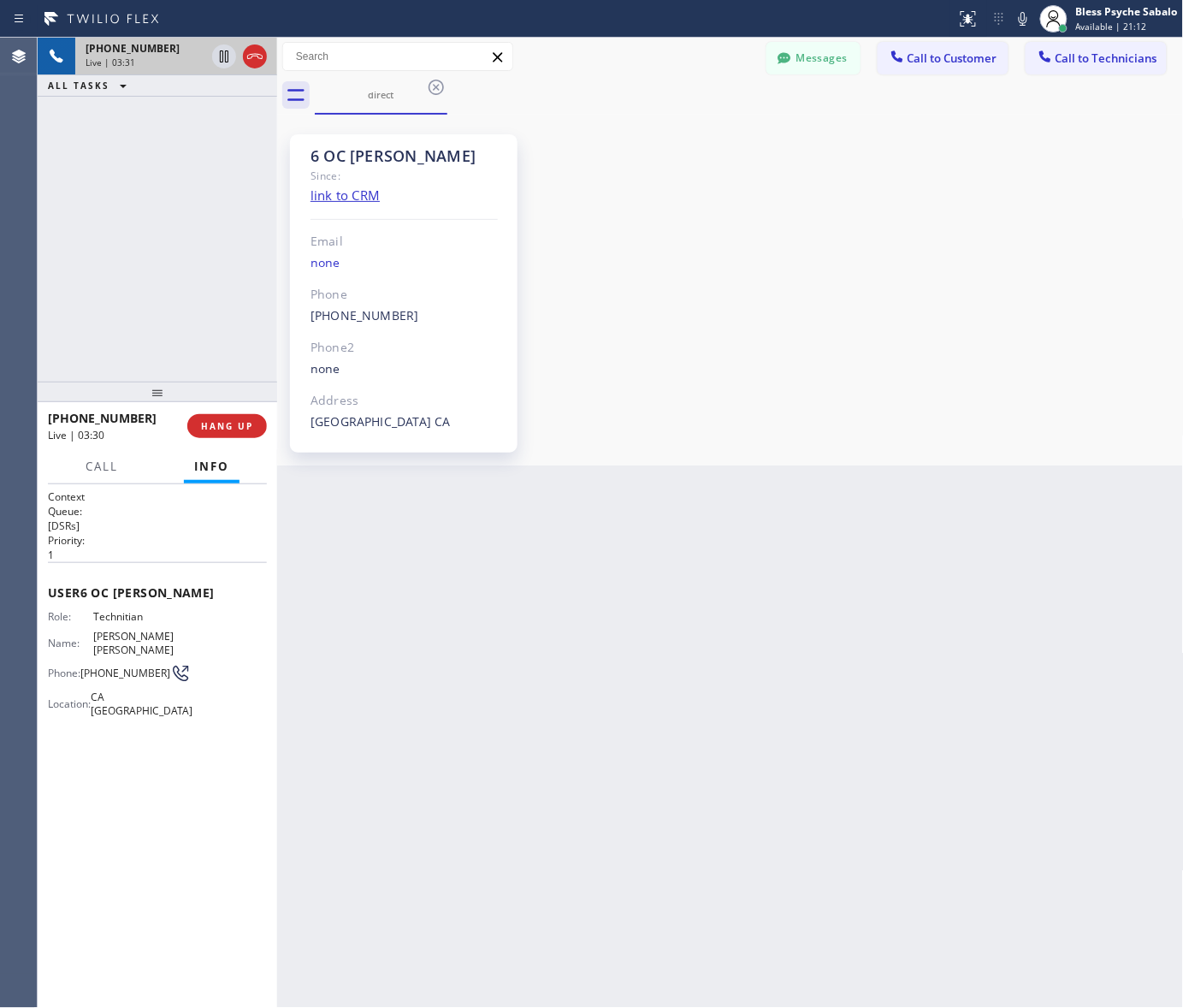
click at [695, 139] on div "6 OC [PERSON_NAME] Since: link to CRM Email none Phone [PHONE_NUMBER] Outbound …" at bounding box center [730, 290] width 898 height 342
click at [949, 71] on button "Call to Customer" at bounding box center [943, 58] width 131 height 32
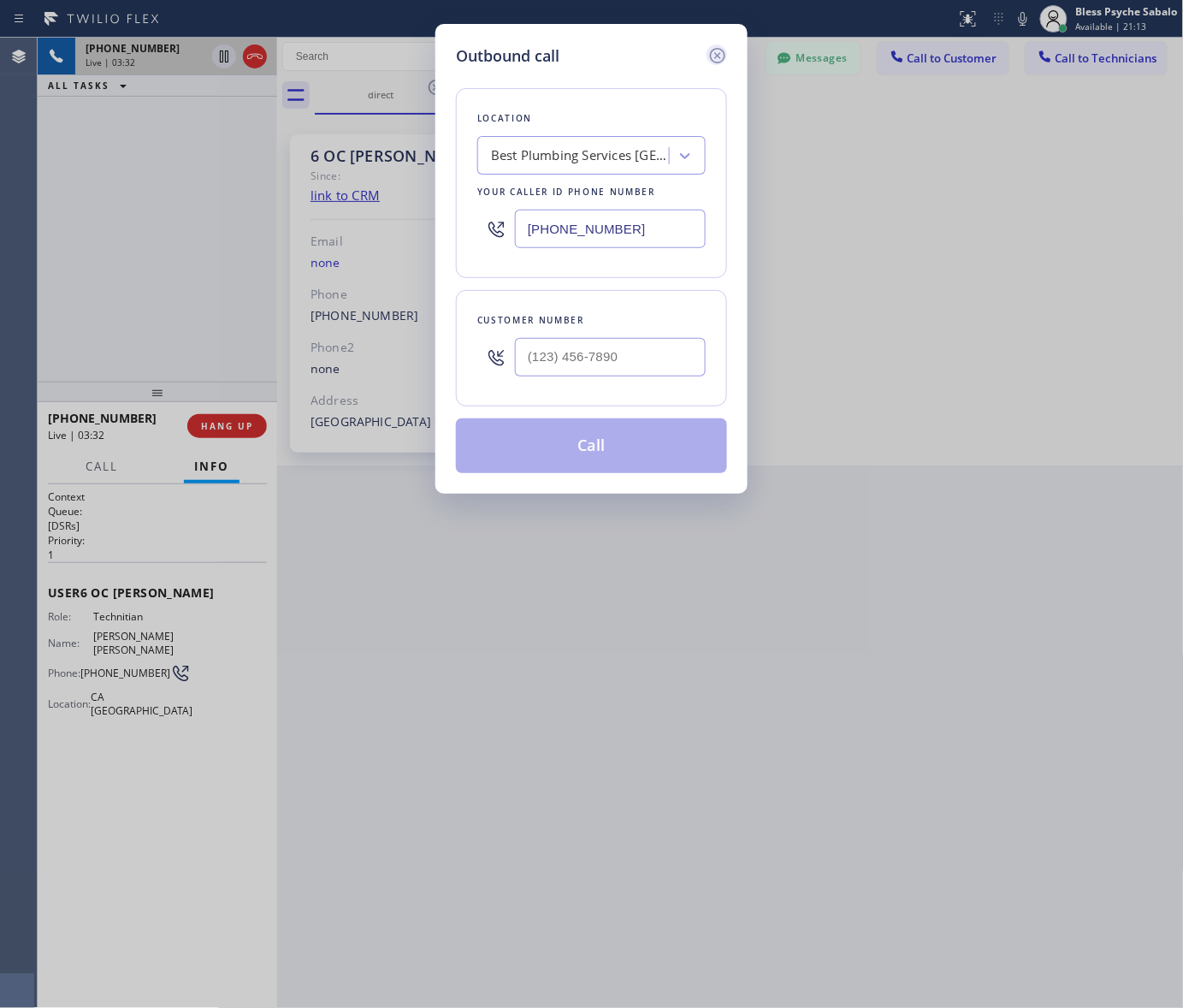
click at [725, 56] on icon at bounding box center [718, 55] width 21 height 21
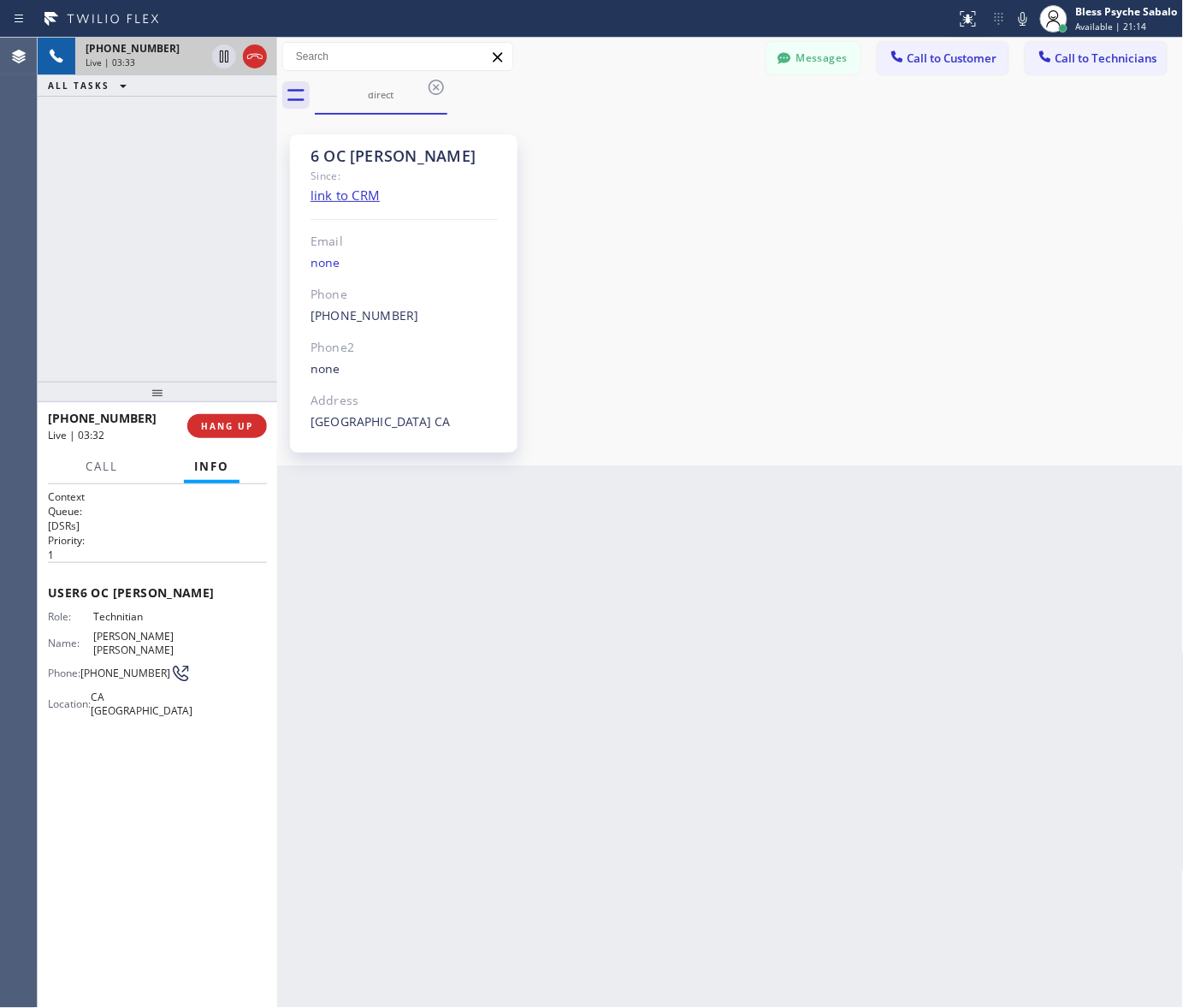
click at [911, 228] on div "6 OC [PERSON_NAME] Since: link to CRM Email none Phone [PHONE_NUMBER] Outbound …" at bounding box center [730, 290] width 898 height 342
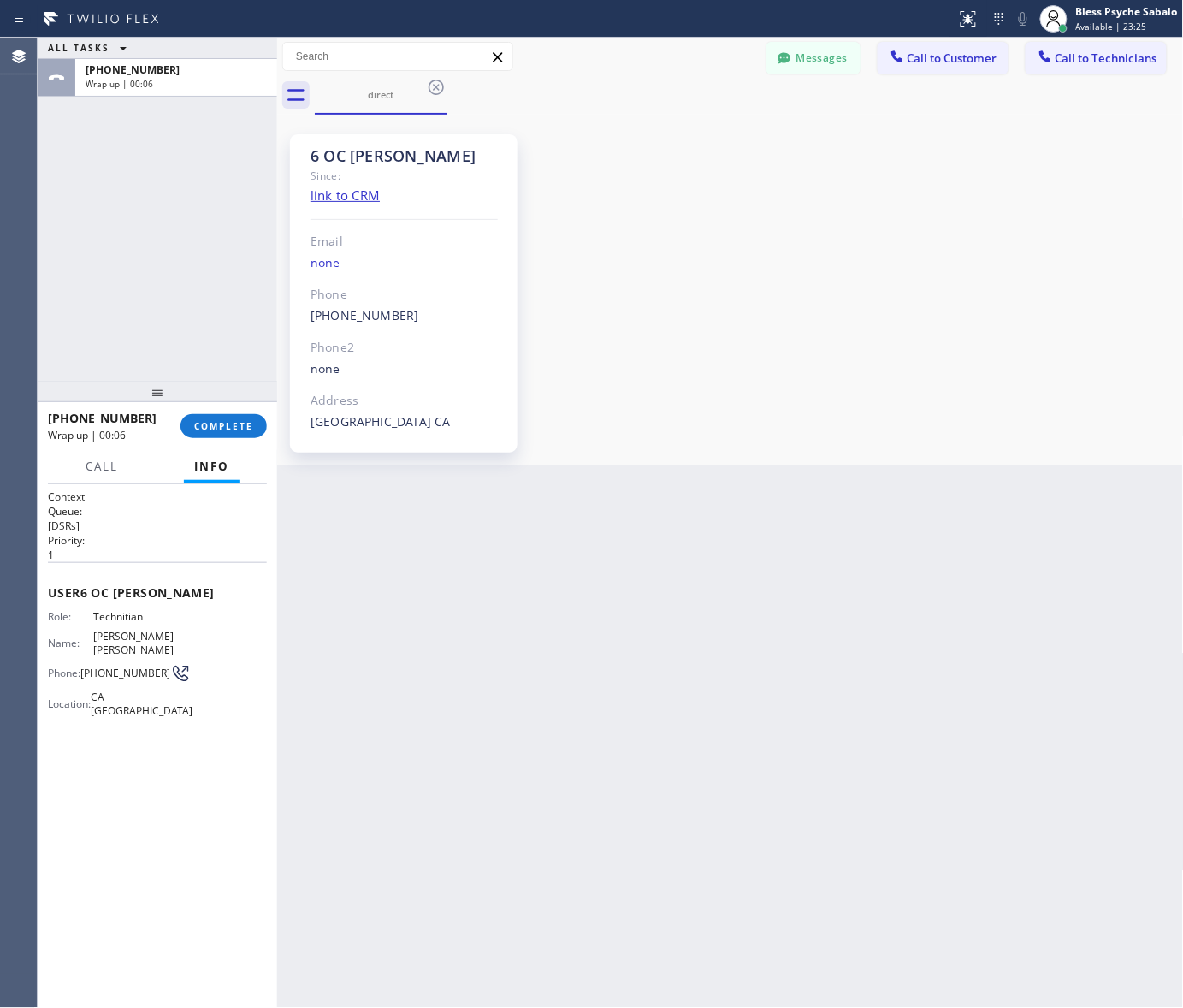
click at [768, 22] on div at bounding box center [478, 19] width 942 height 27
click at [231, 412] on div "[PHONE_NUMBER] Wrap up | 03:42 COMPLETE" at bounding box center [157, 425] width 219 height 44
click at [227, 434] on button "COMPLETE" at bounding box center [224, 425] width 86 height 23
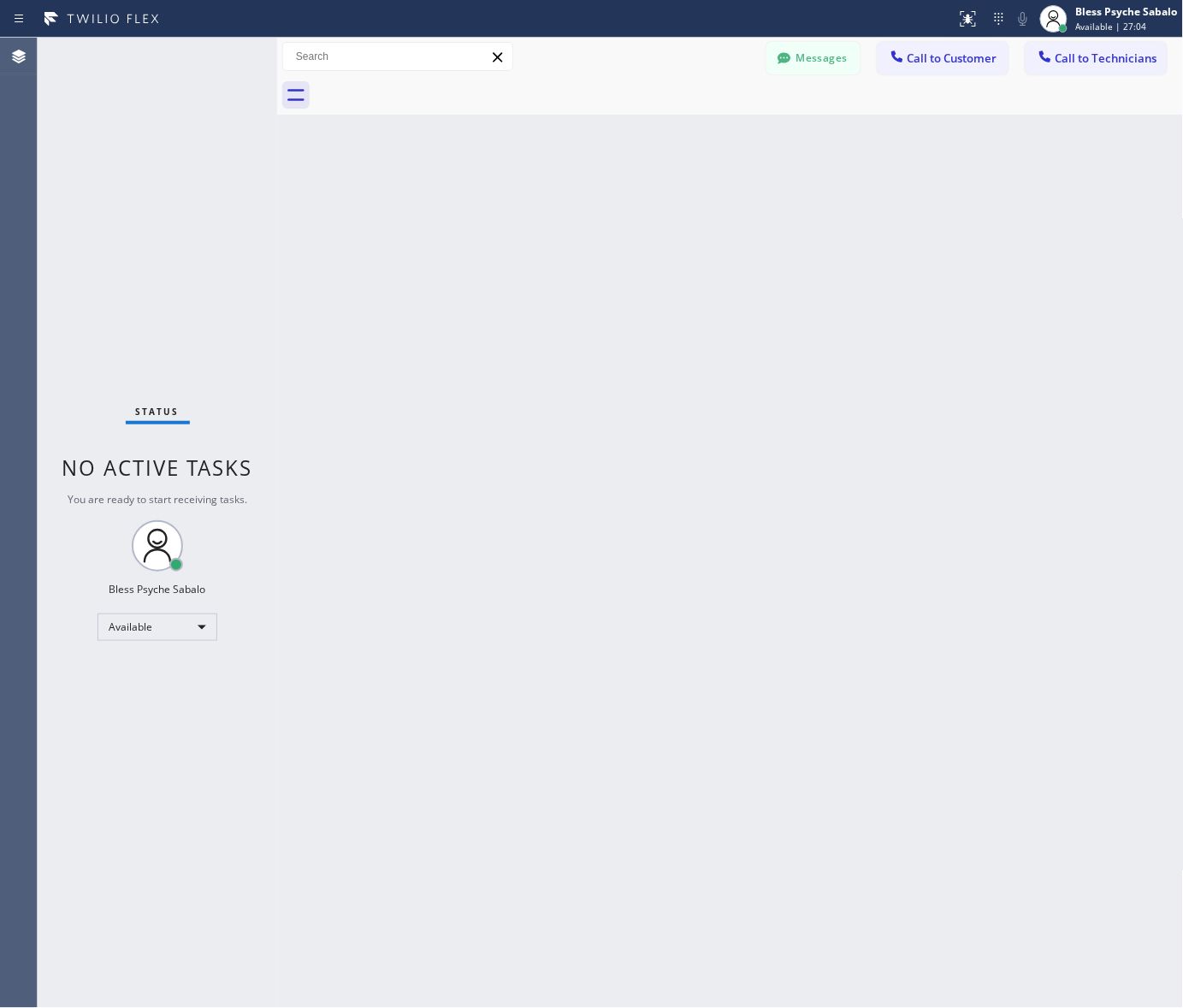
click at [738, 181] on div "Back to Dashboard Change Sender ID Customers Technicians [PHONE_NUMBER] SEARCH …" at bounding box center [729, 522] width 906 height 970
click at [812, 68] on button "Messages" at bounding box center [813, 58] width 94 height 32
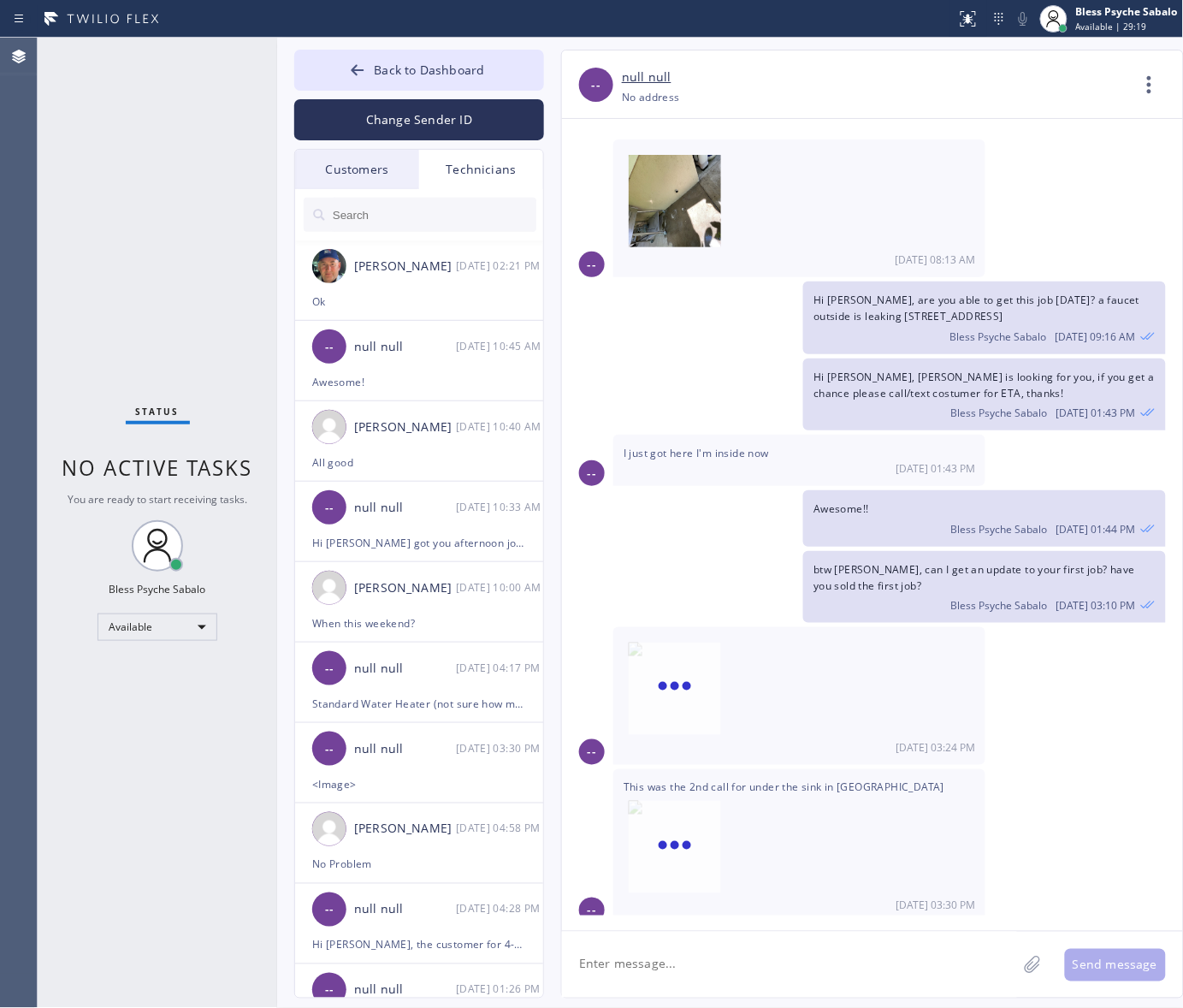
drag, startPoint x: 477, startPoint y: 178, endPoint x: 477, endPoint y: 168, distance: 10.0
click at [477, 177] on div "Technicians" at bounding box center [481, 169] width 124 height 39
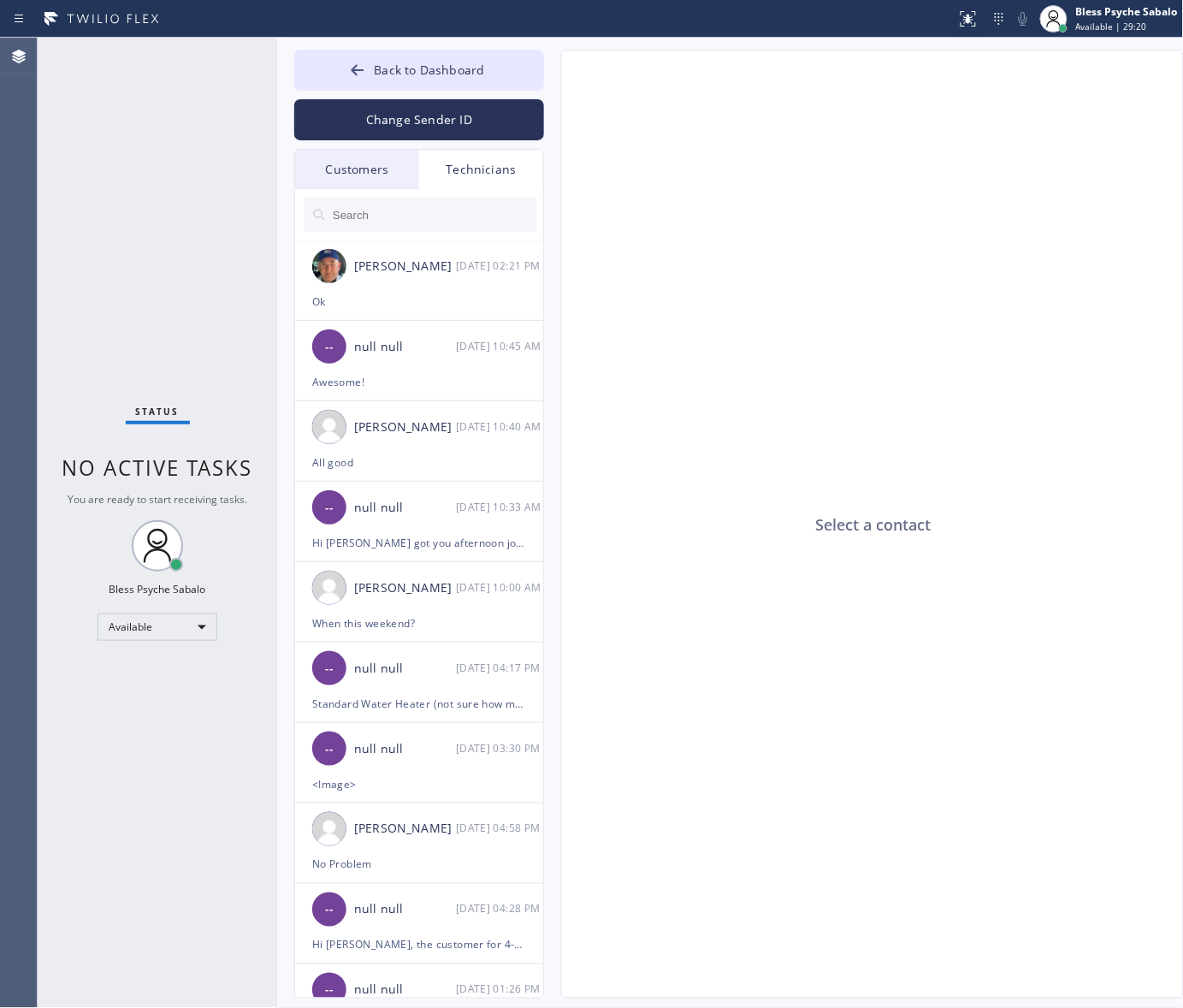
click at [357, 160] on div "Customers" at bounding box center [357, 169] width 124 height 39
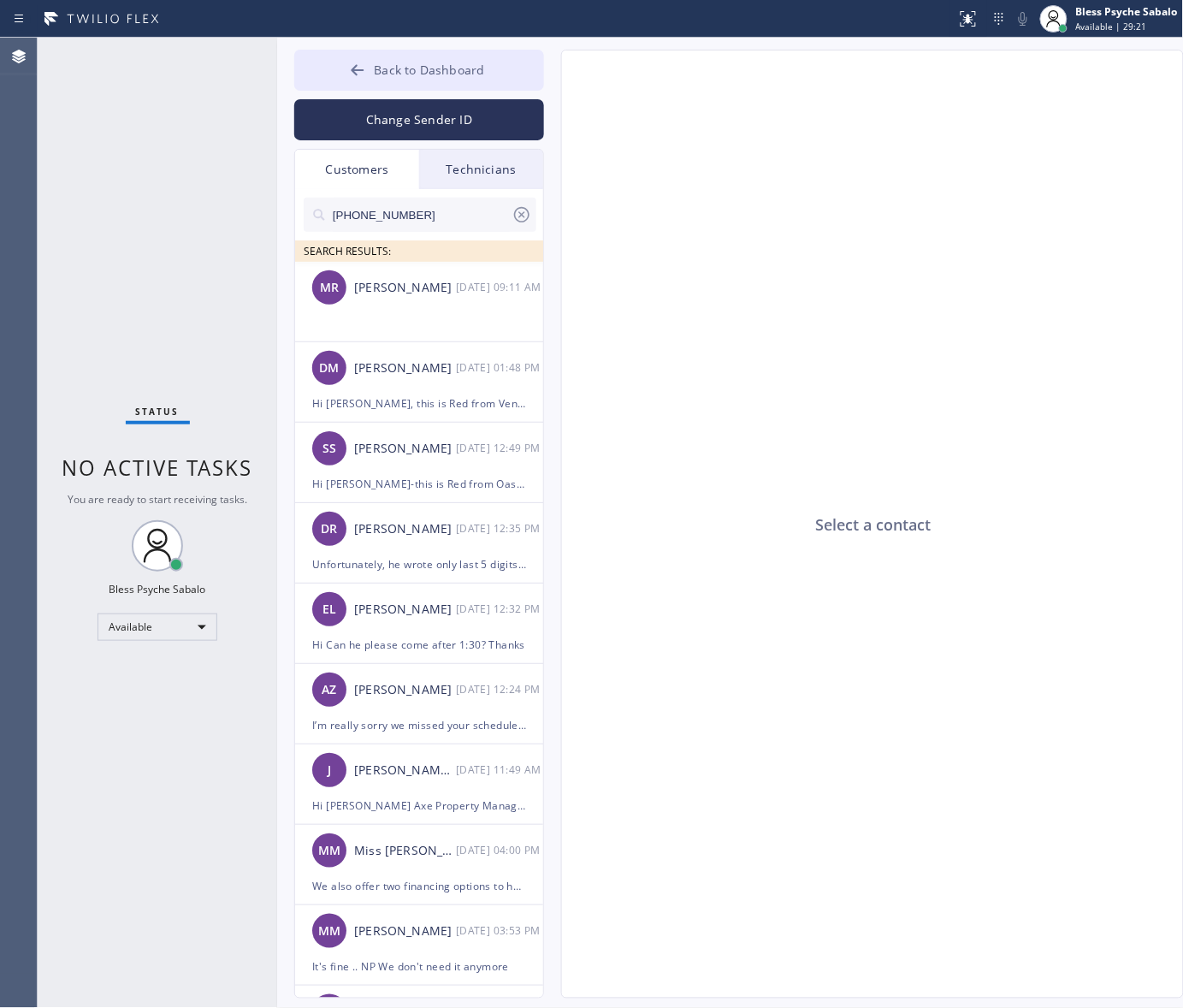
click at [414, 79] on button "Back to Dashboard" at bounding box center [418, 70] width 249 height 41
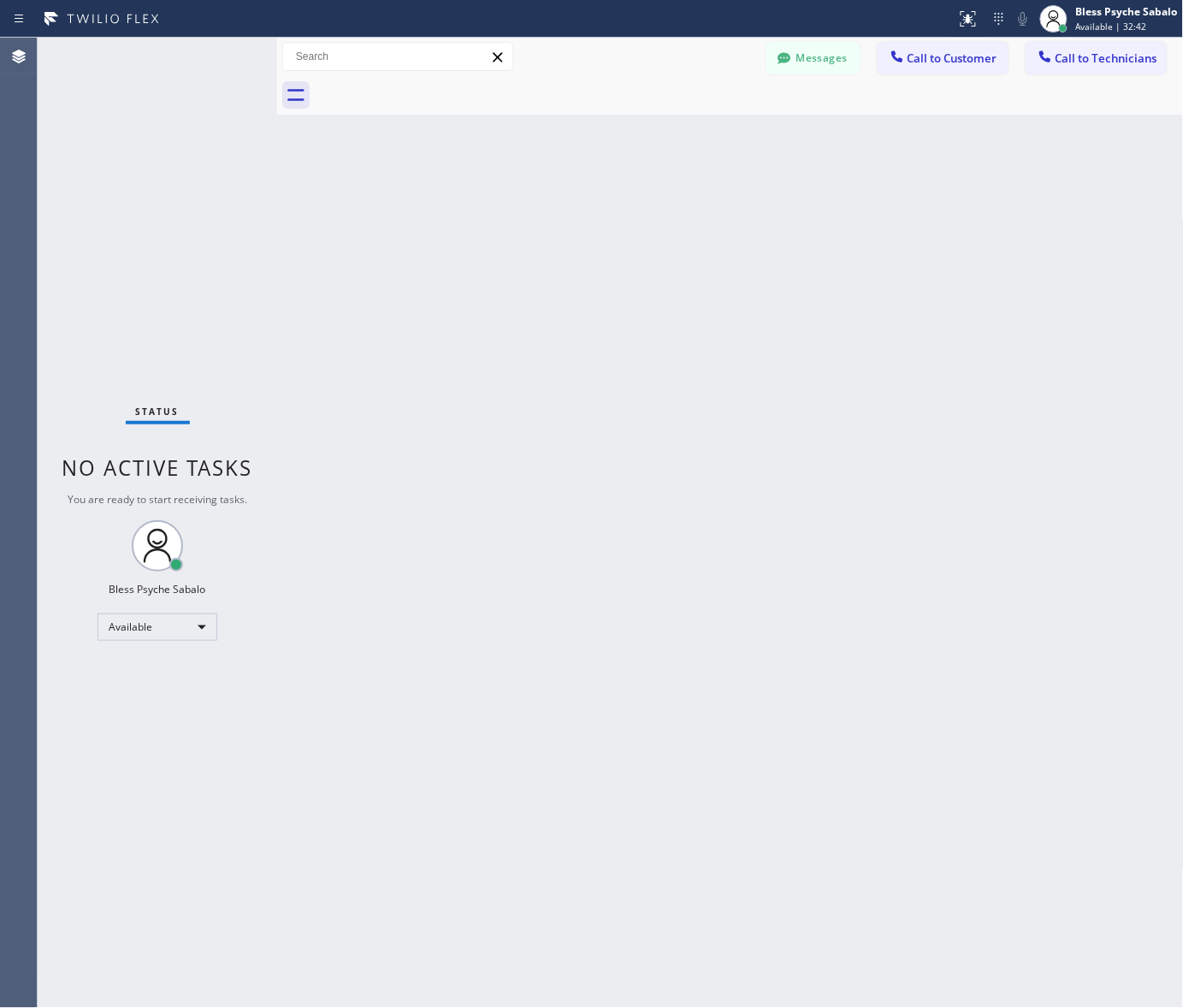
click at [612, 571] on div "Back to Dashboard Change Sender ID Customers Technicians [PHONE_NUMBER] SEARCH …" at bounding box center [729, 522] width 906 height 970
drag, startPoint x: 790, startPoint y: 256, endPoint x: 780, endPoint y: 206, distance: 51.0
click at [790, 249] on div "Back to Dashboard Change Sender ID Customers Technicians [PHONE_NUMBER] SEARCH …" at bounding box center [729, 522] width 906 height 970
drag, startPoint x: 1074, startPoint y: 225, endPoint x: 1091, endPoint y: 209, distance: 23.3
click at [1077, 221] on div "Back to Dashboard Change Sender ID Customers Technicians [PHONE_NUMBER] SEARCH …" at bounding box center [729, 522] width 906 height 970
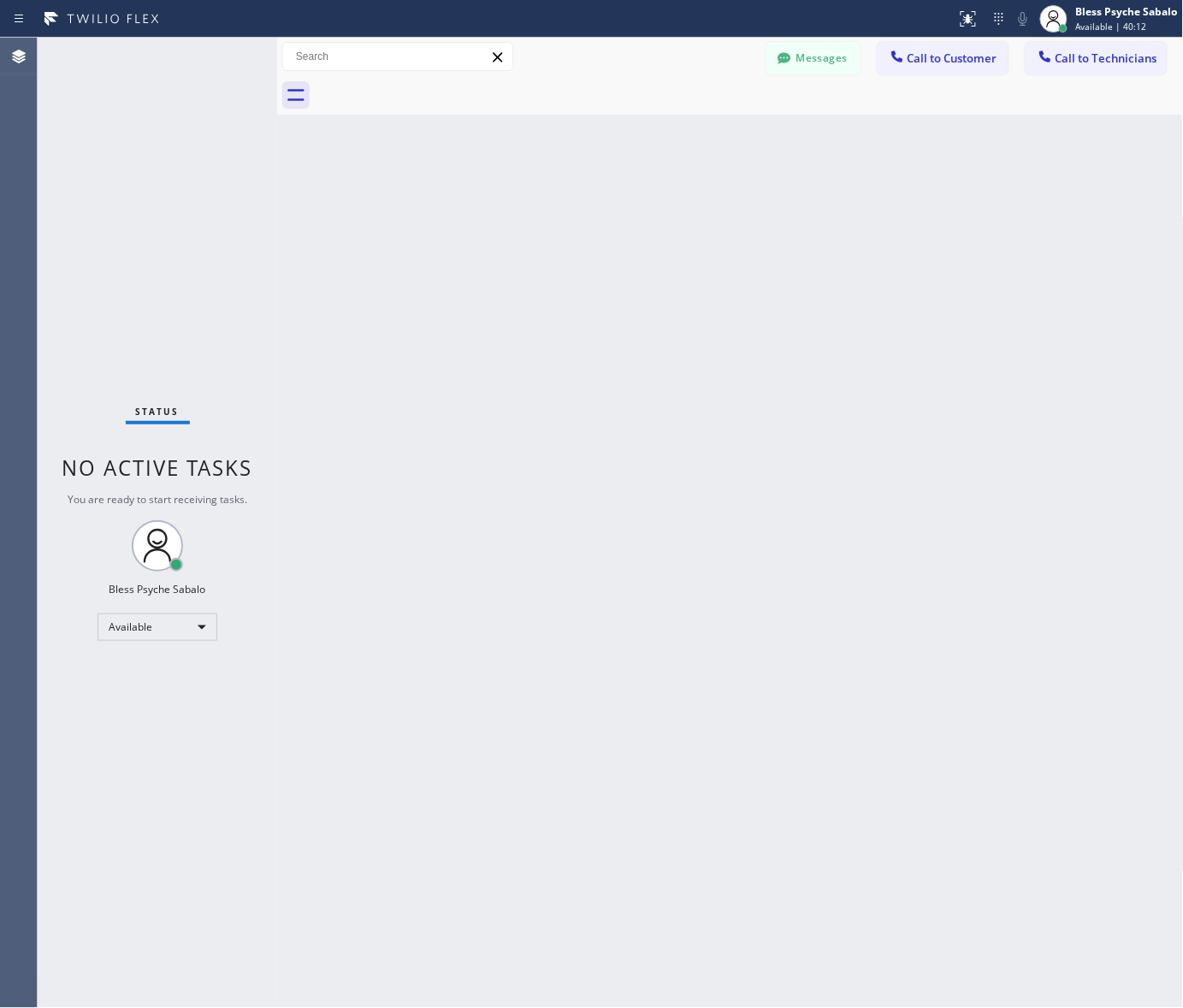
drag, startPoint x: 772, startPoint y: 225, endPoint x: 965, endPoint y: 111, distance: 224.2
click at [776, 229] on div "Back to Dashboard Change Sender ID Customers Technicians [PHONE_NUMBER] SEARCH …" at bounding box center [729, 522] width 906 height 970
drag, startPoint x: 124, startPoint y: 75, endPoint x: 415, endPoint y: 87, distance: 291.2
click at [147, 87] on div "Status No active tasks You are ready to start receiving tasks. Bless Psyche Sab…" at bounding box center [156, 522] width 240 height 970
drag, startPoint x: 614, startPoint y: 257, endPoint x: 619, endPoint y: 150, distance: 107.1
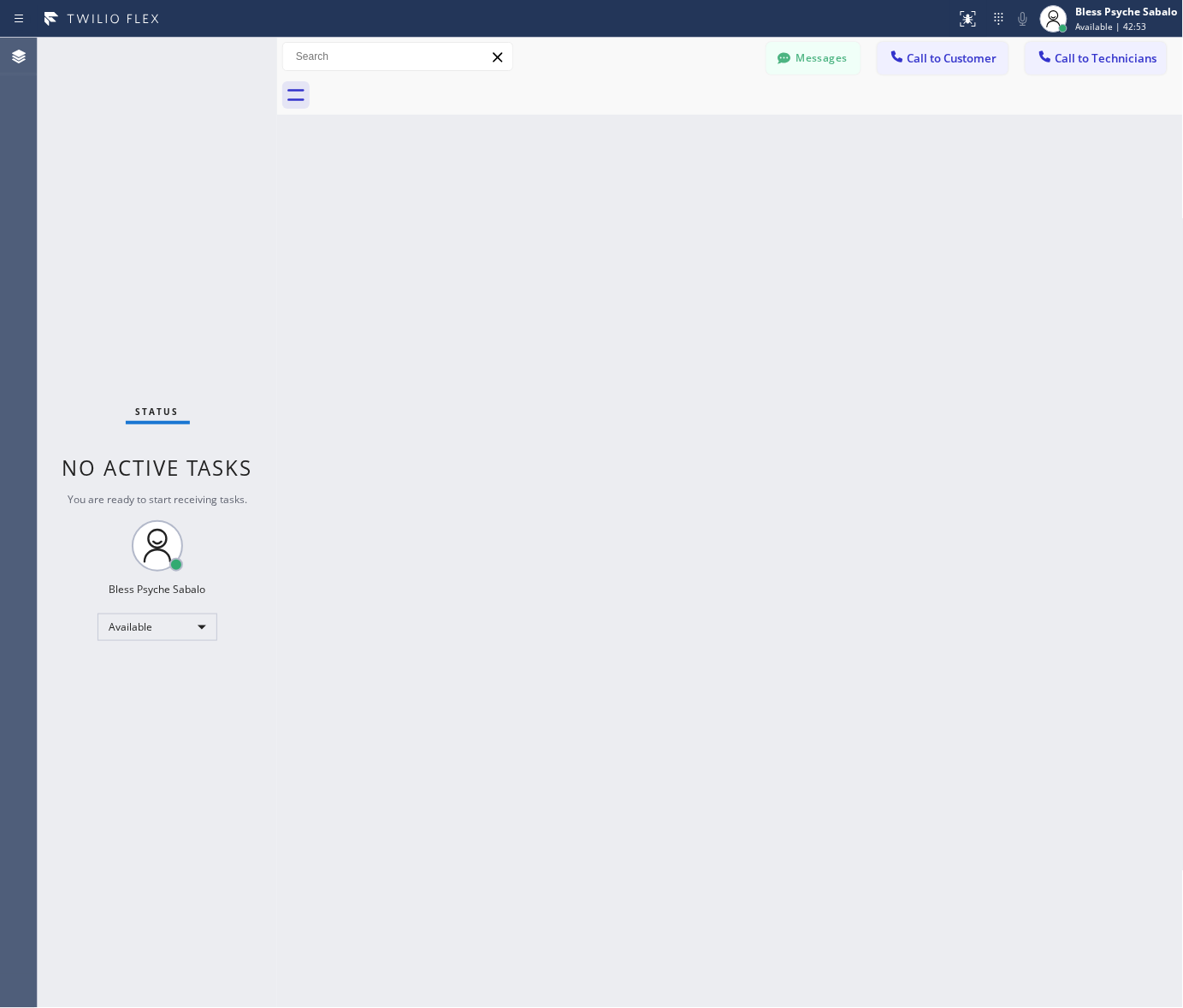
click at [614, 257] on div "Back to Dashboard Change Sender ID Customers Technicians [PHONE_NUMBER] SEARCH …" at bounding box center [729, 522] width 906 height 970
click at [627, 158] on div "Back to Dashboard Change Sender ID Customers Technicians [PHONE_NUMBER] SEARCH …" at bounding box center [729, 522] width 906 height 970
click at [810, 51] on button "Messages" at bounding box center [813, 58] width 94 height 32
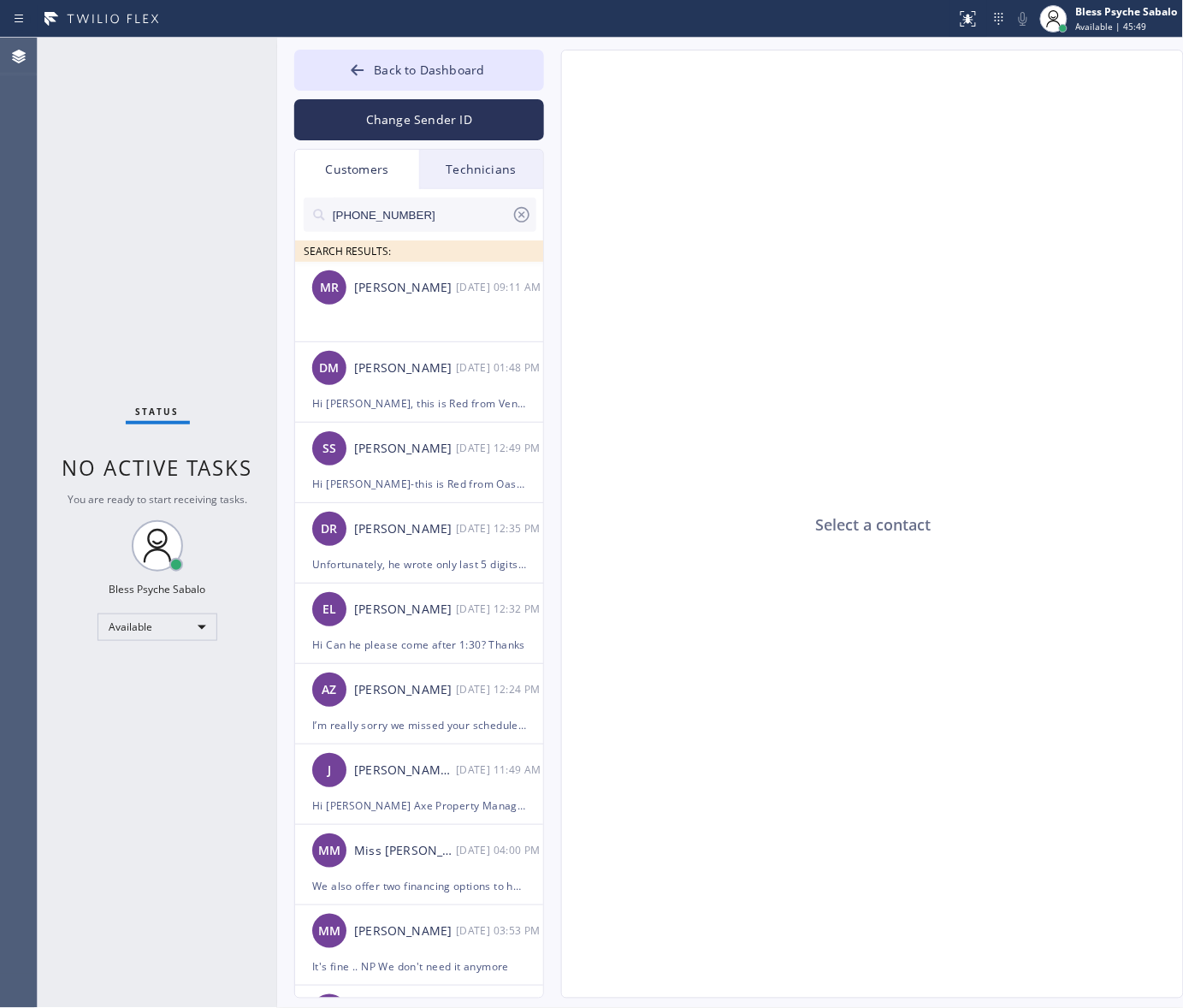
click at [467, 168] on div "Technicians" at bounding box center [481, 169] width 124 height 39
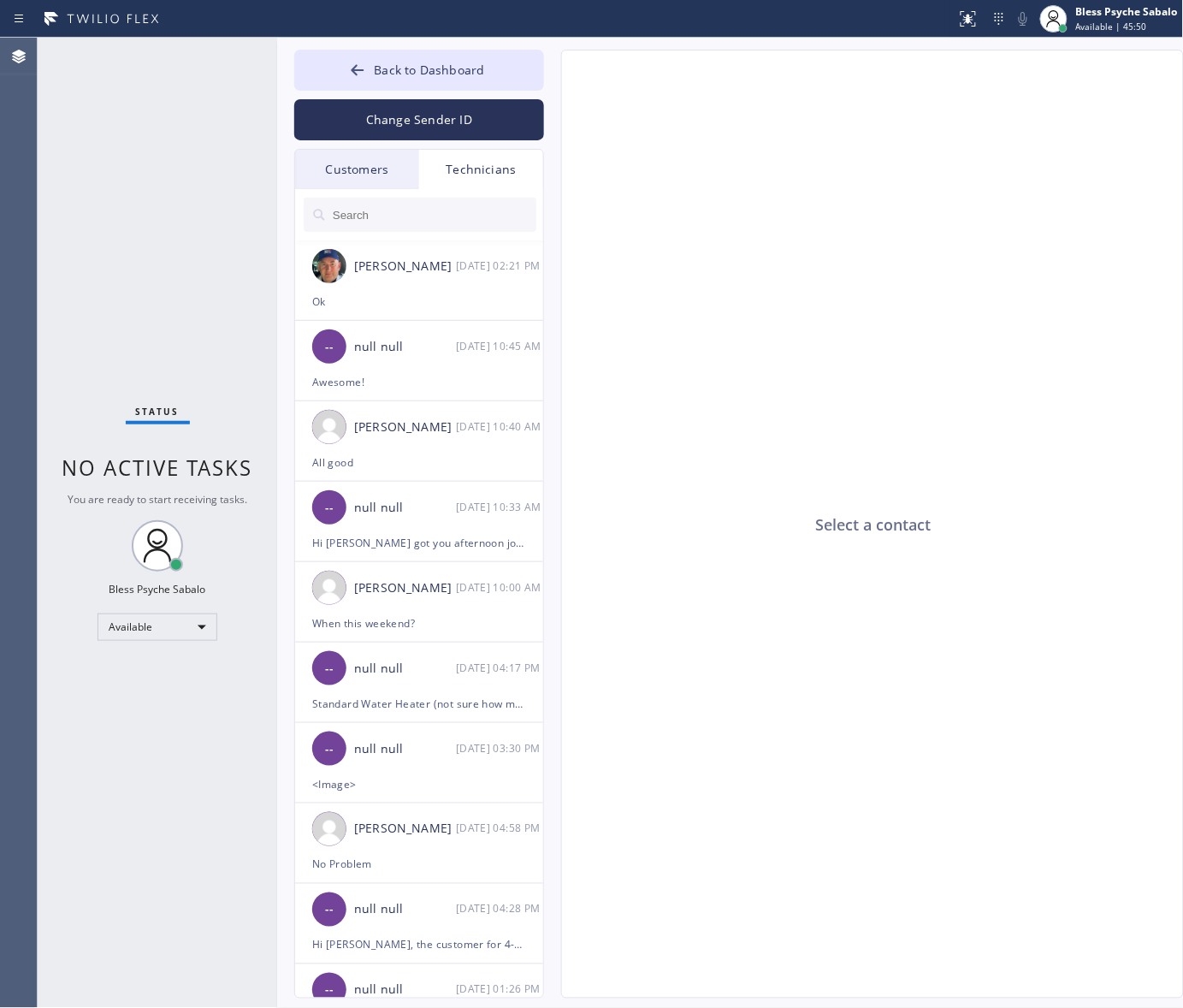
click at [455, 205] on input "text" at bounding box center [434, 214] width 205 height 34
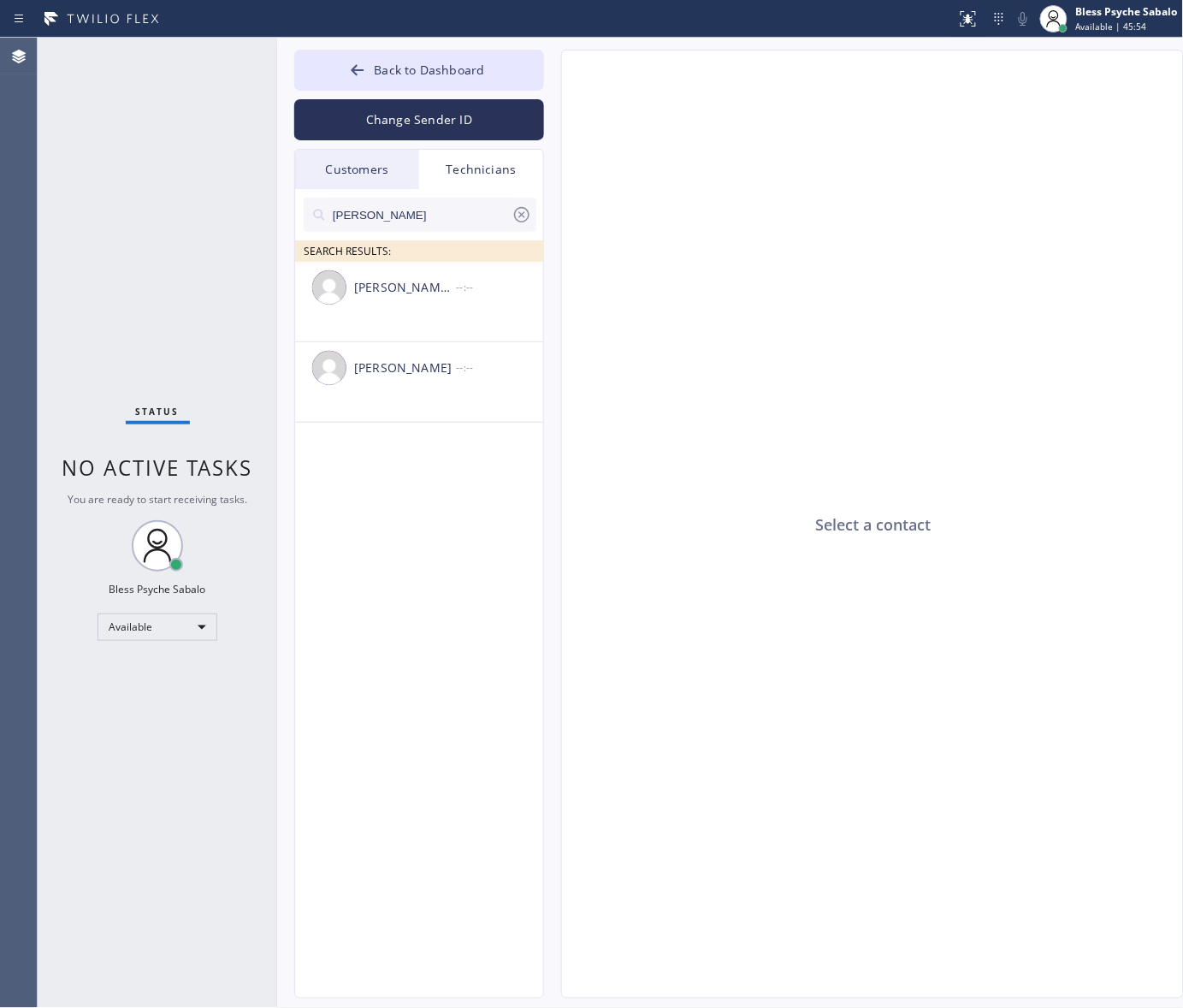
type input "[PERSON_NAME]"
click at [417, 378] on div "[PERSON_NAME] --:--" at bounding box center [419, 368] width 249 height 51
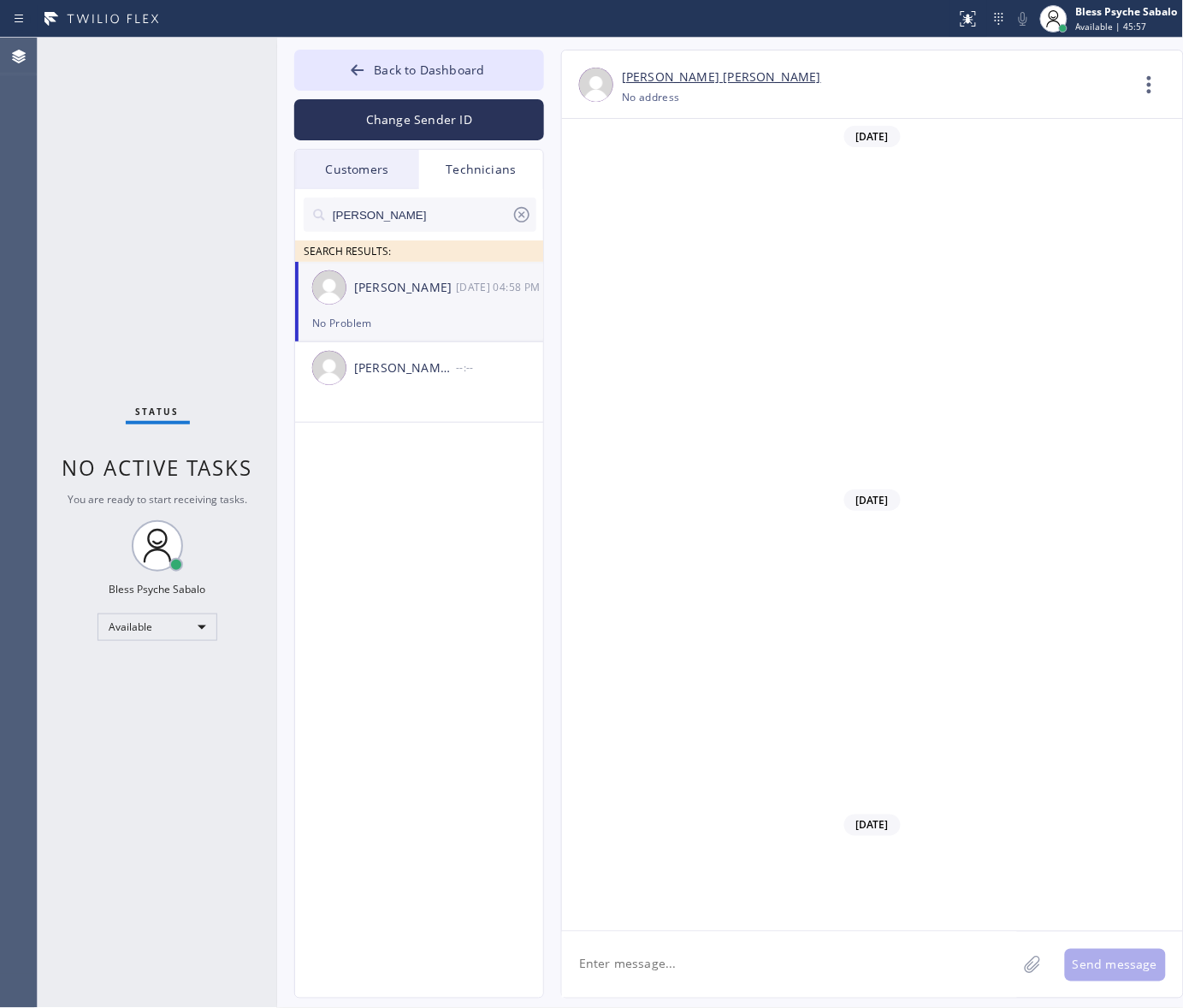
scroll to position [4893, 0]
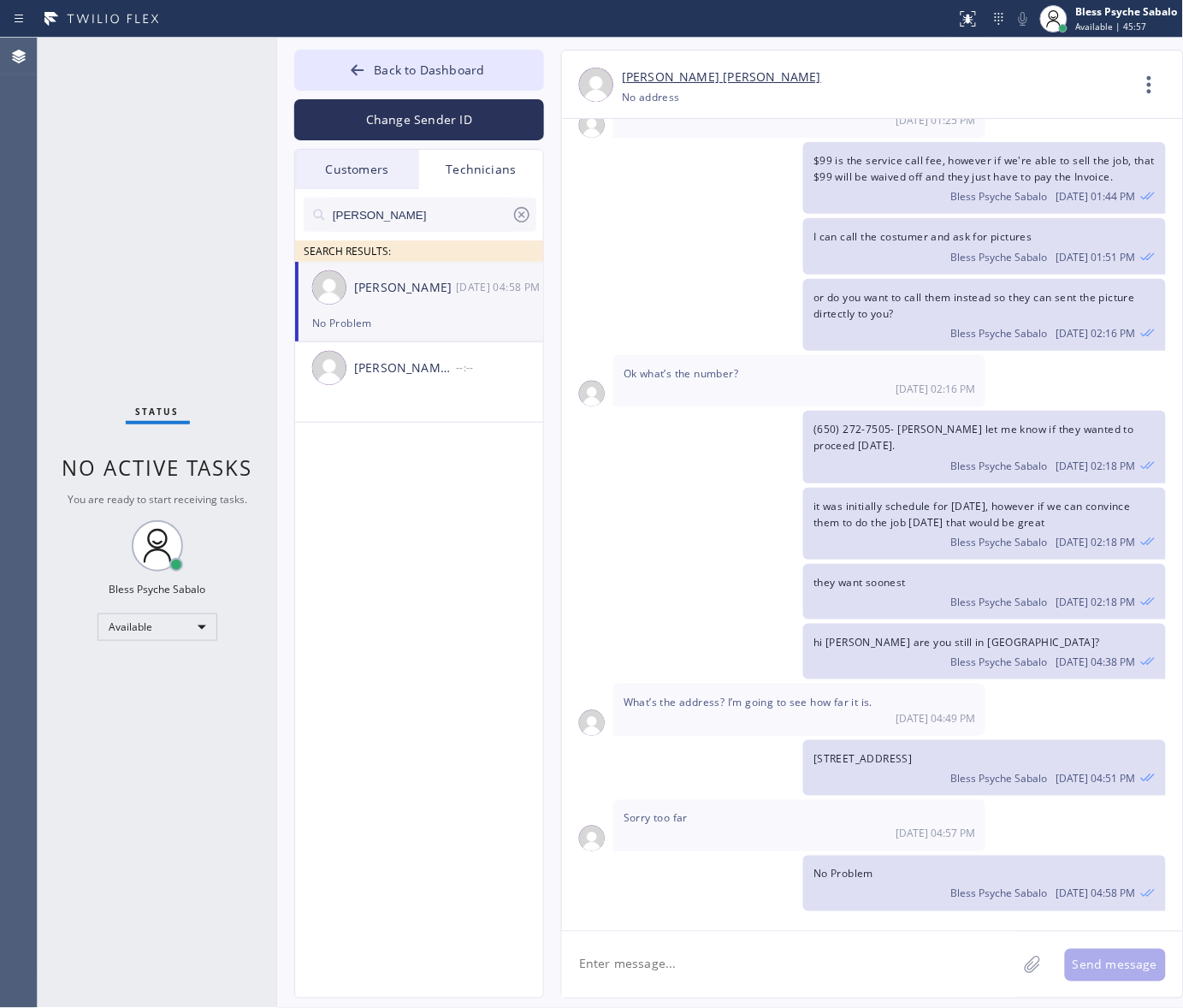
type input "[PHONE_NUMBER]"
click at [789, 950] on textarea at bounding box center [789, 964] width 455 height 66
click at [1144, 73] on icon at bounding box center [1150, 85] width 41 height 41
click at [975, 173] on li "Call to Technician" at bounding box center [1046, 175] width 248 height 44
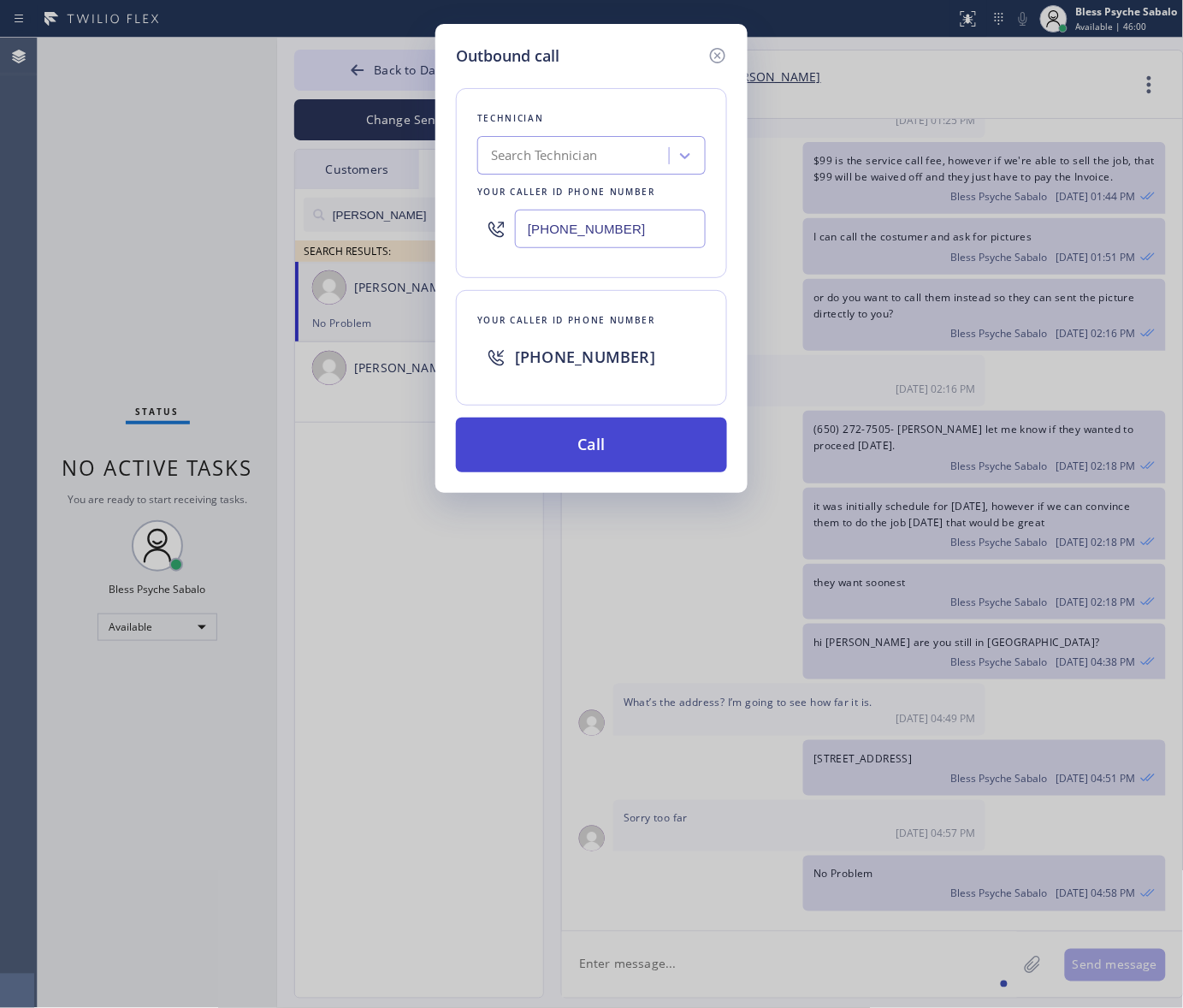
click at [637, 445] on button "Call" at bounding box center [591, 445] width 271 height 55
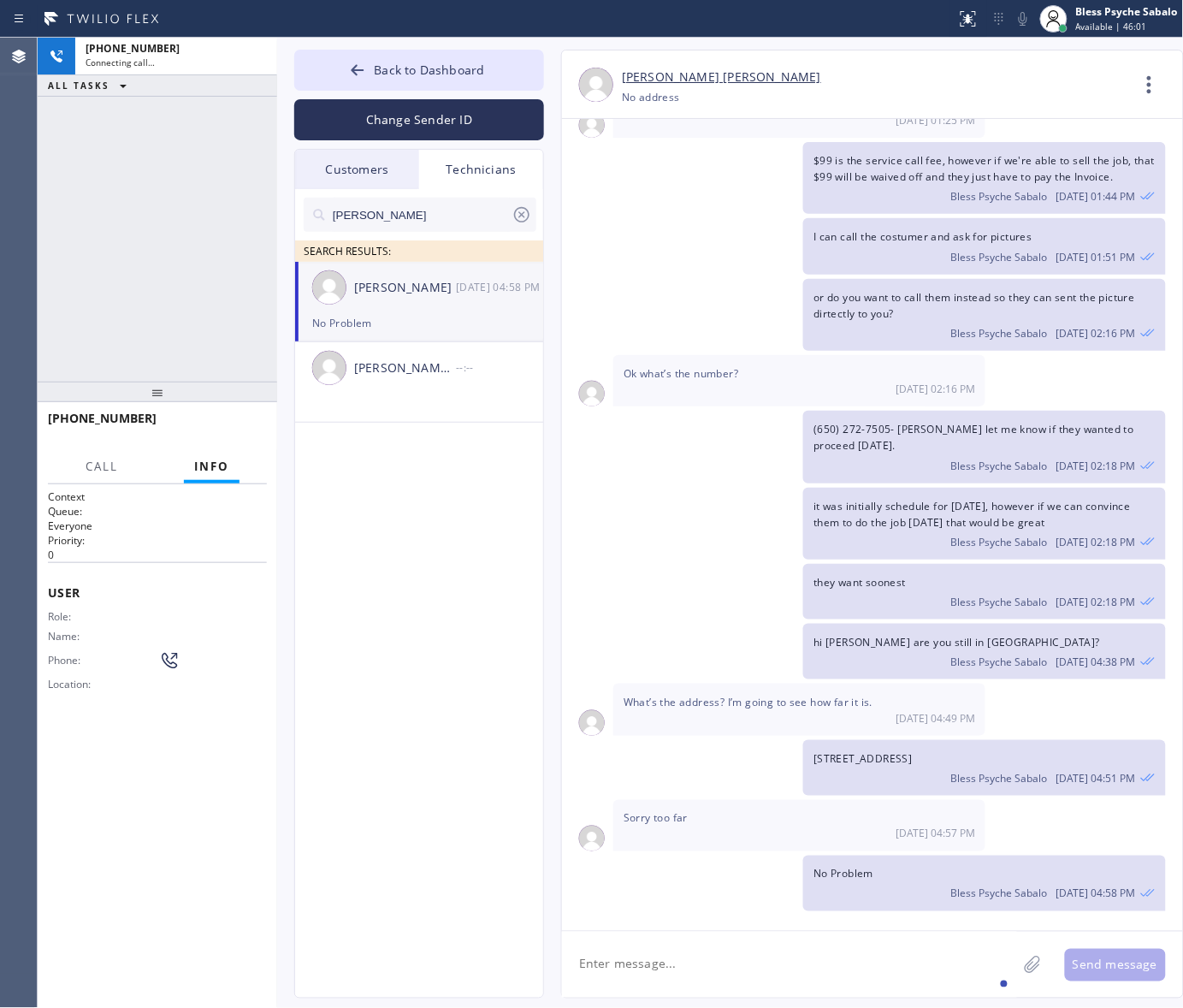
click at [787, 981] on textarea at bounding box center [789, 964] width 455 height 66
type textarea "Hi [PERSON_NAME], Good afternoon"
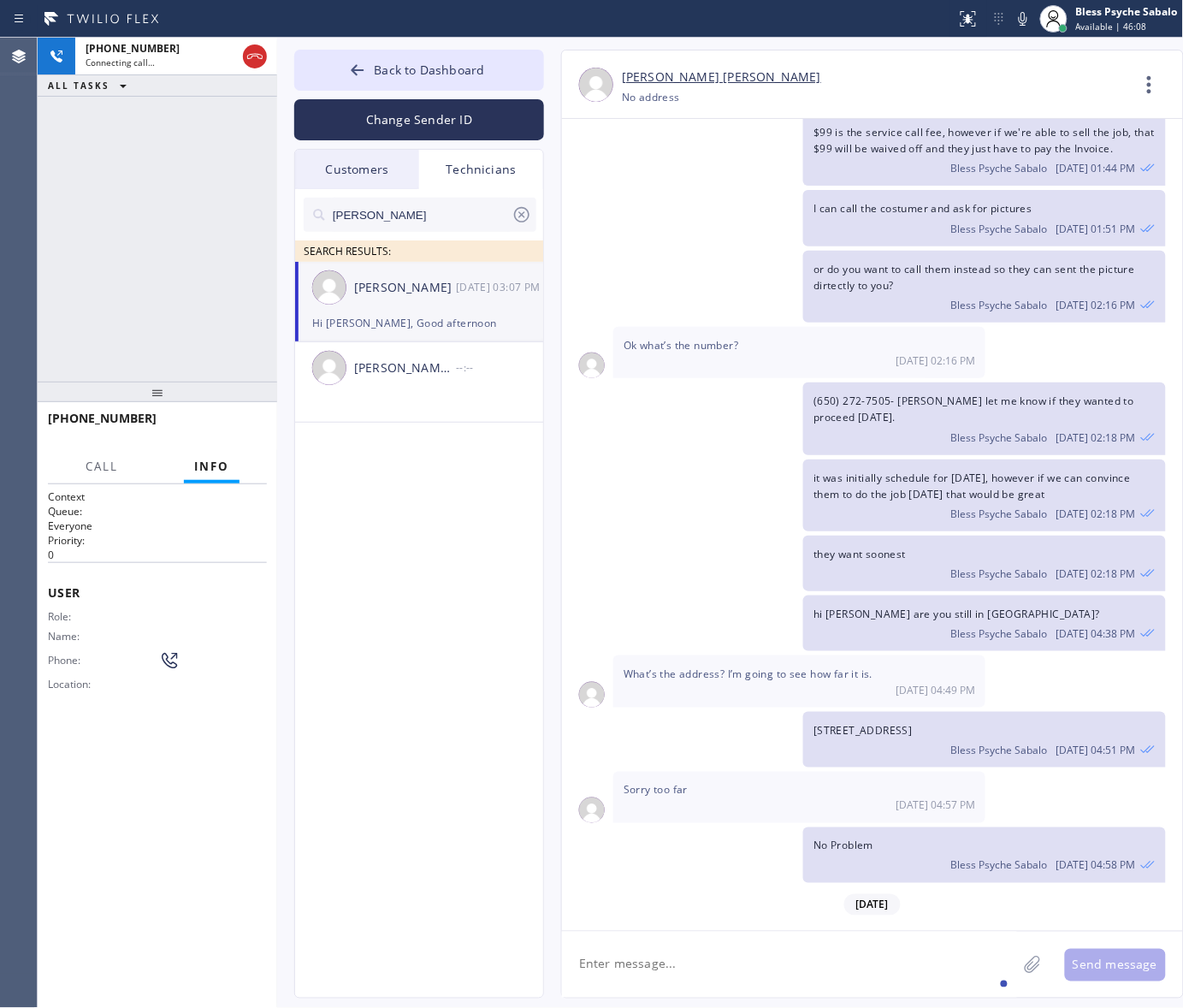
scroll to position [4991, 0]
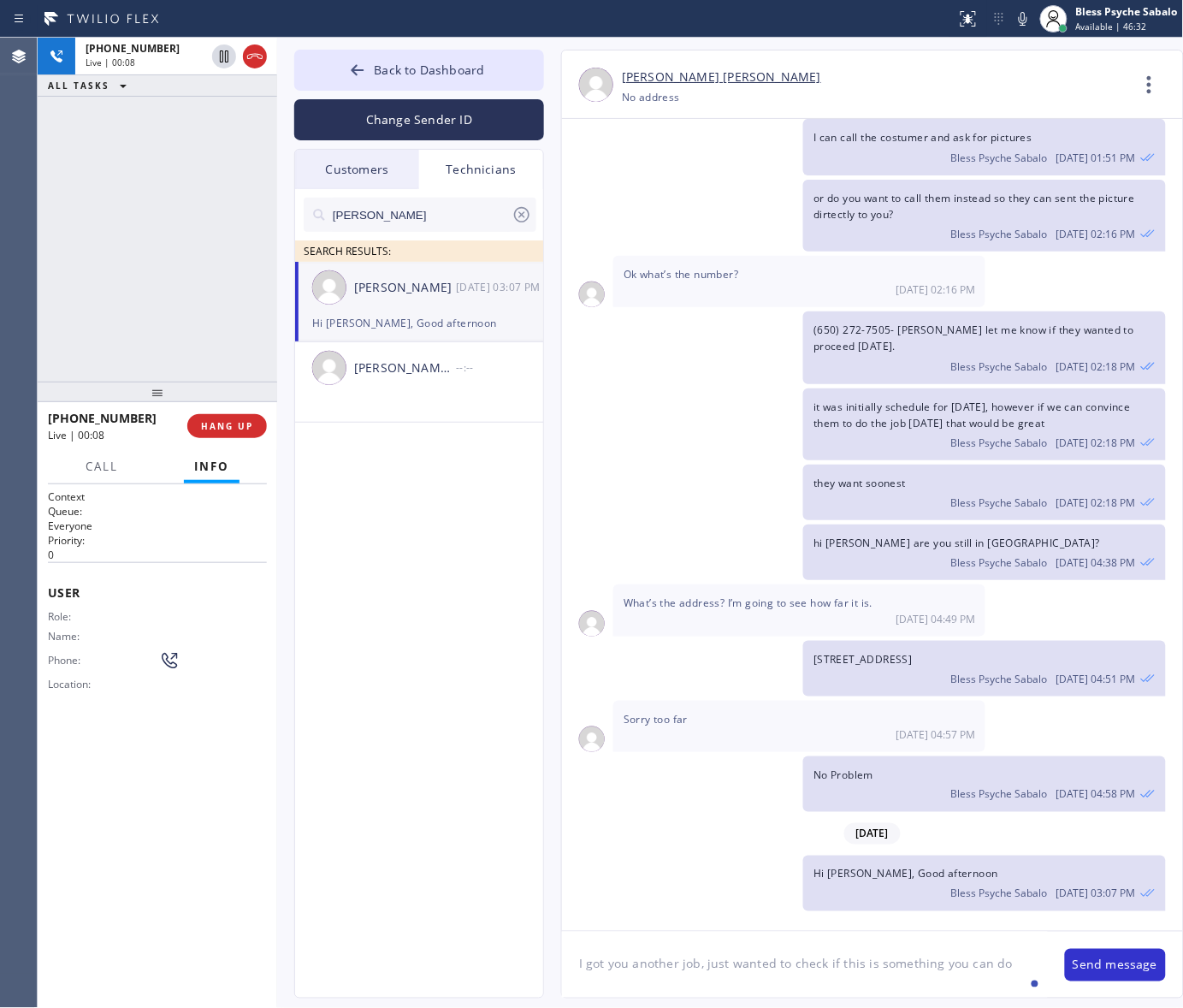
click at [1021, 956] on textarea "I got you another job, just wanted to check if this is something you can do" at bounding box center [805, 964] width 486 height 66
click at [911, 975] on textarea "I got you another job, just wanted to check if this is something you can do." at bounding box center [805, 964] width 486 height 66
paste textarea "artistic brass faucet and it's leaking and he doesn't have the strength to turn…"
type textarea "I got you another job, just wanted to check if this is something you can do. ar…"
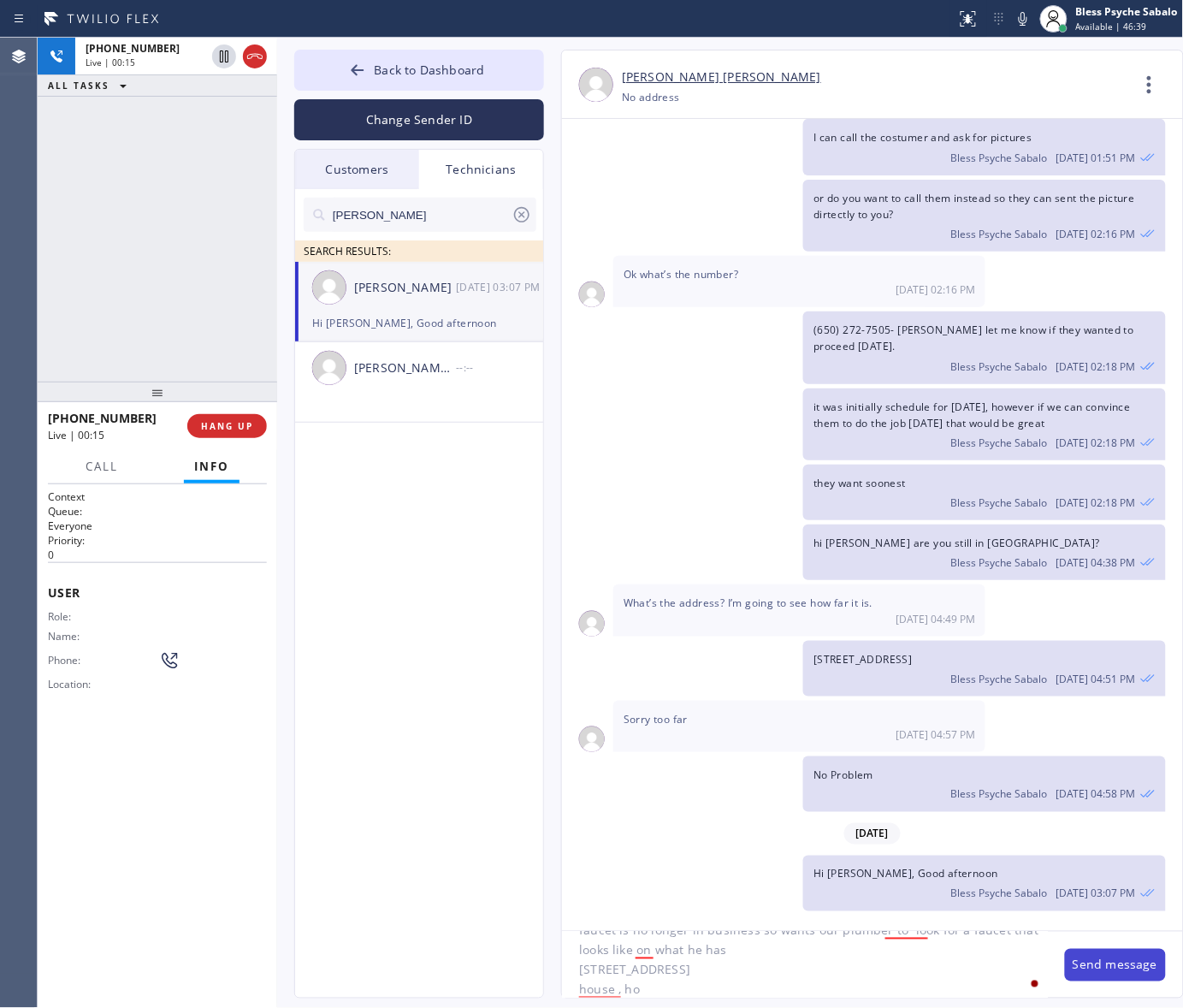
click at [1097, 965] on button "Send message" at bounding box center [1115, 964] width 101 height 32
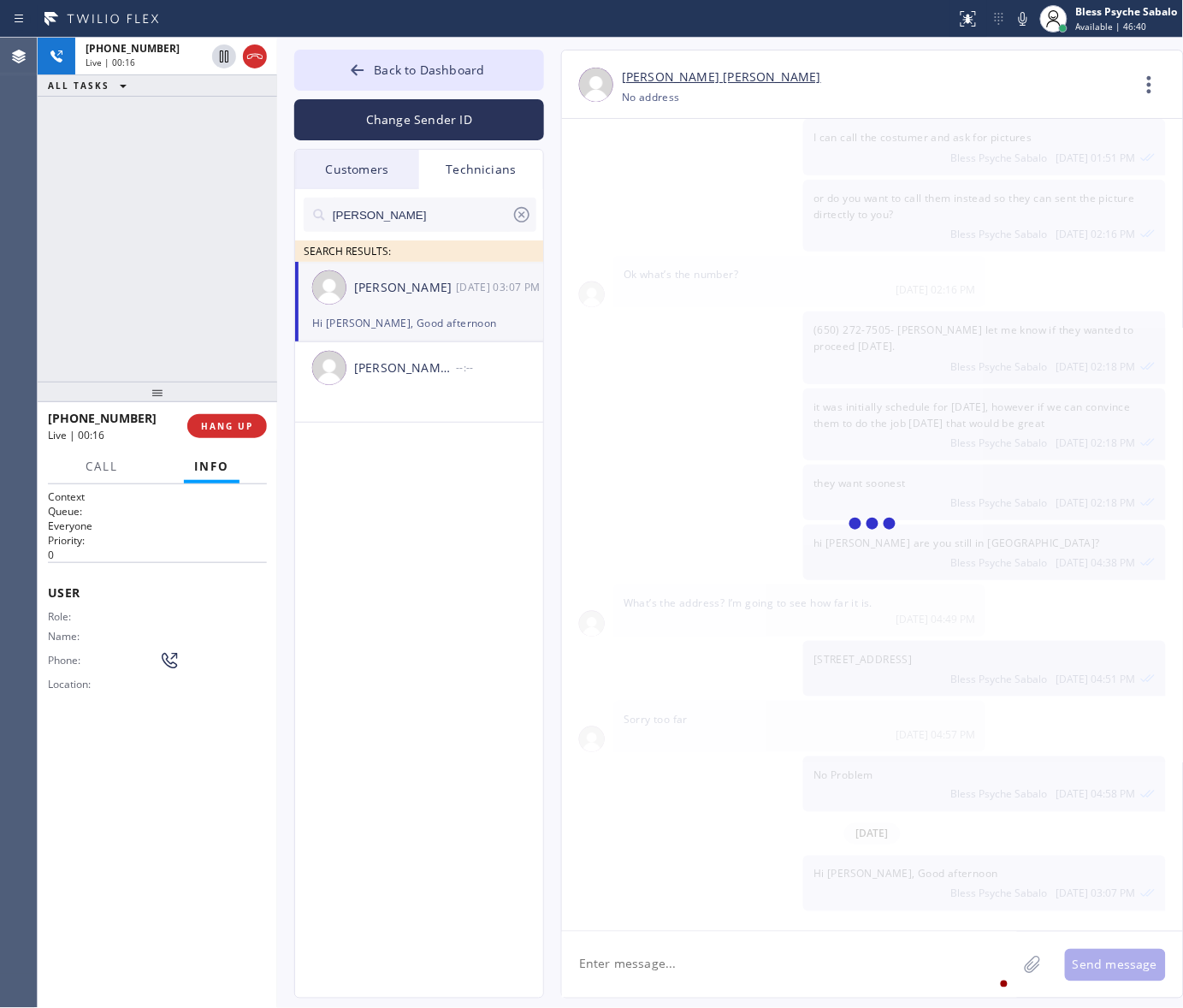
scroll to position [5134, 0]
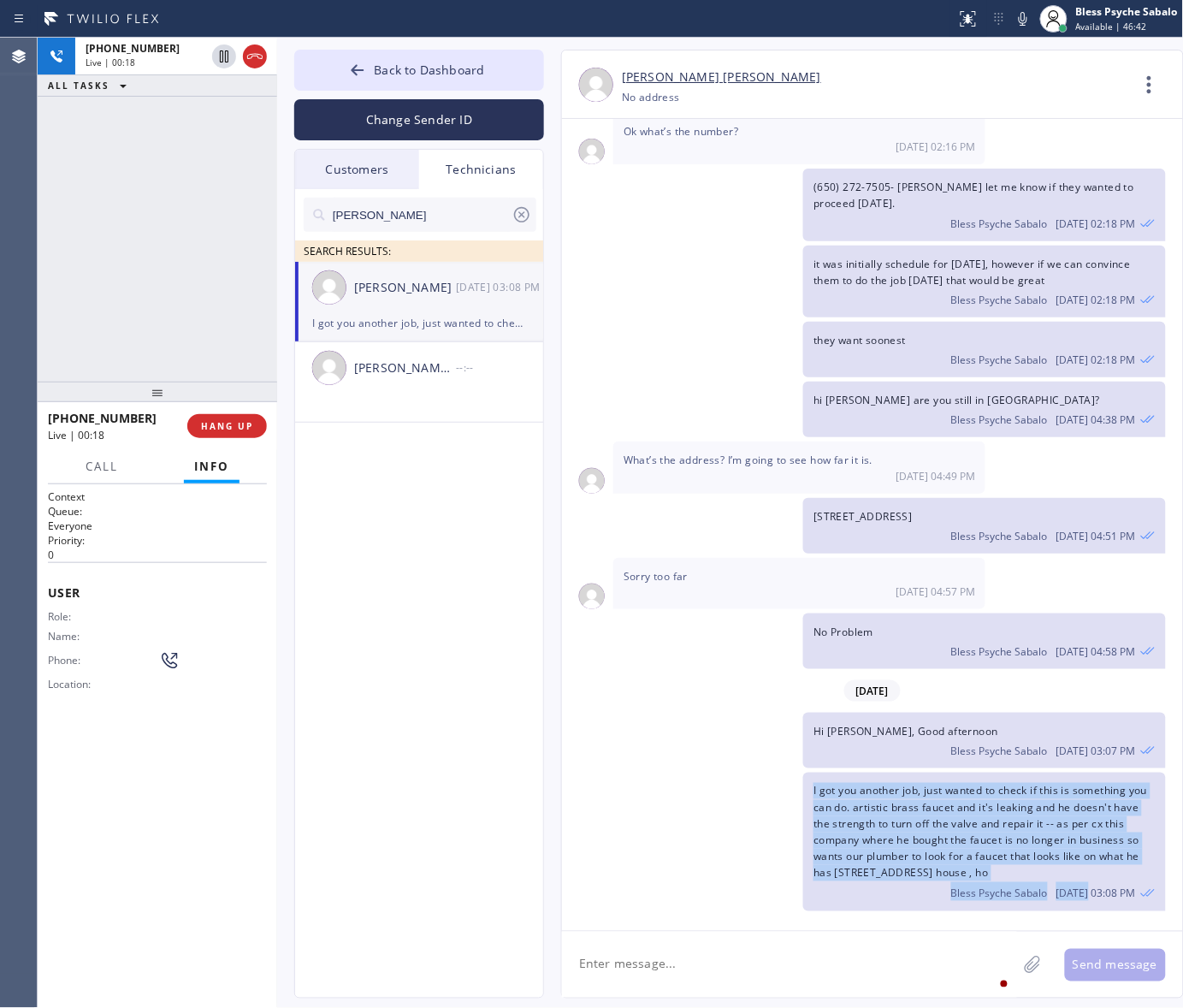
drag, startPoint x: 1091, startPoint y: 884, endPoint x: 803, endPoint y: 793, distance: 302.0
click at [804, 793] on div "I got you another job, just wanted to check if this is something you can do. ar…" at bounding box center [985, 841] width 362 height 138
click at [796, 865] on div "I got you another job, just wanted to check if this is something you can do. ar…" at bounding box center [864, 841] width 604 height 138
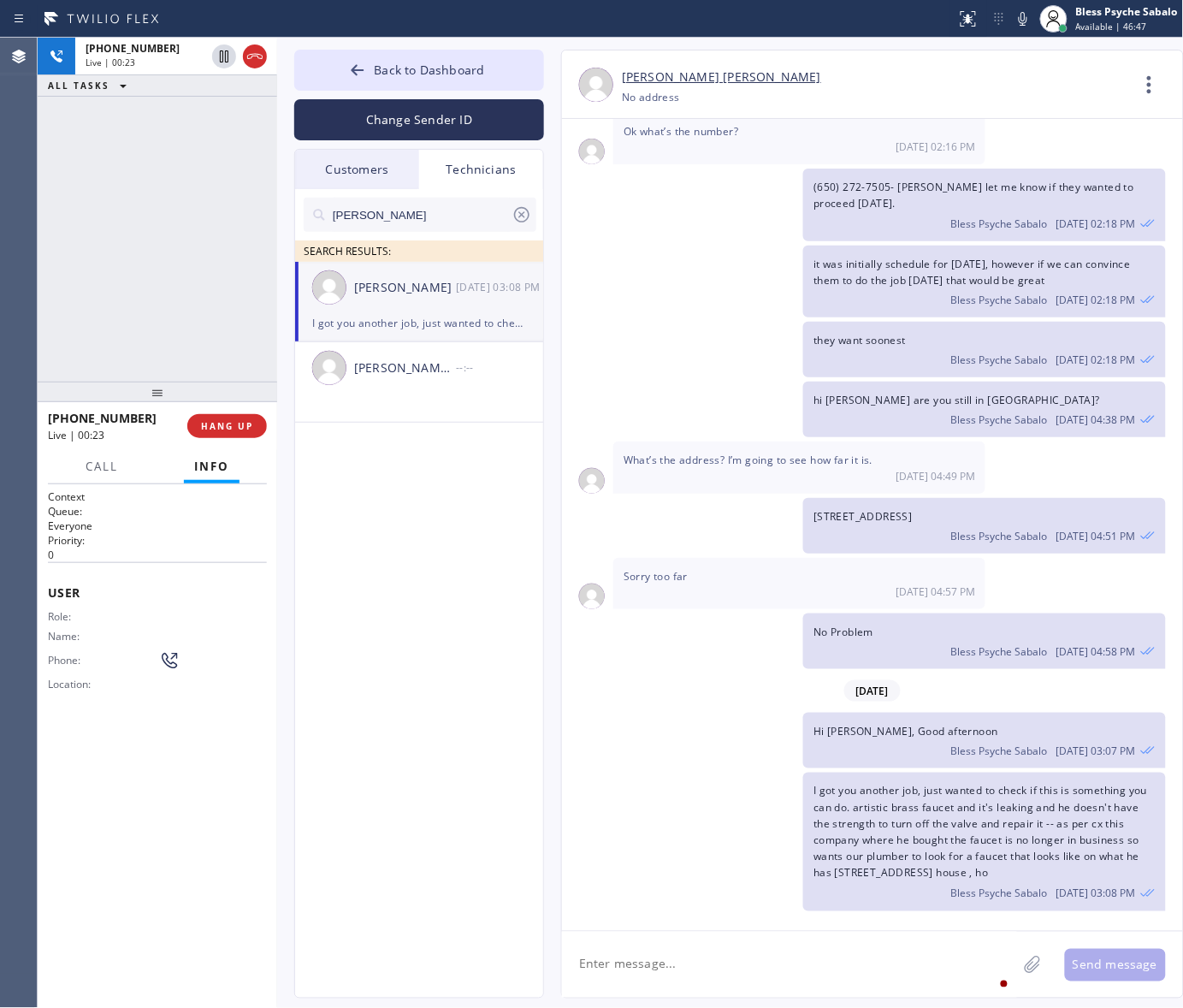
click at [727, 684] on div "[DATE]" at bounding box center [872, 691] width 621 height 35
click at [546, 566] on div "[PERSON_NAME] [PERSON_NAME] [PHONE_NUMBER] Choose phone number No address Conta…" at bounding box center [854, 524] width 623 height 948
click at [670, 441] on div "[DATE] Hi [PERSON_NAME], my name is RED one of the dispatcher of 5 Star Best Pl…" at bounding box center [872, 517] width 621 height 797
click at [232, 426] on span "HANG UP" at bounding box center [227, 426] width 52 height 12
click at [461, 541] on div "jacob SEARCH RESULTS: [PERSON_NAME] [DATE] 03:08 PM I got you another job, just…" at bounding box center [419, 612] width 249 height 848
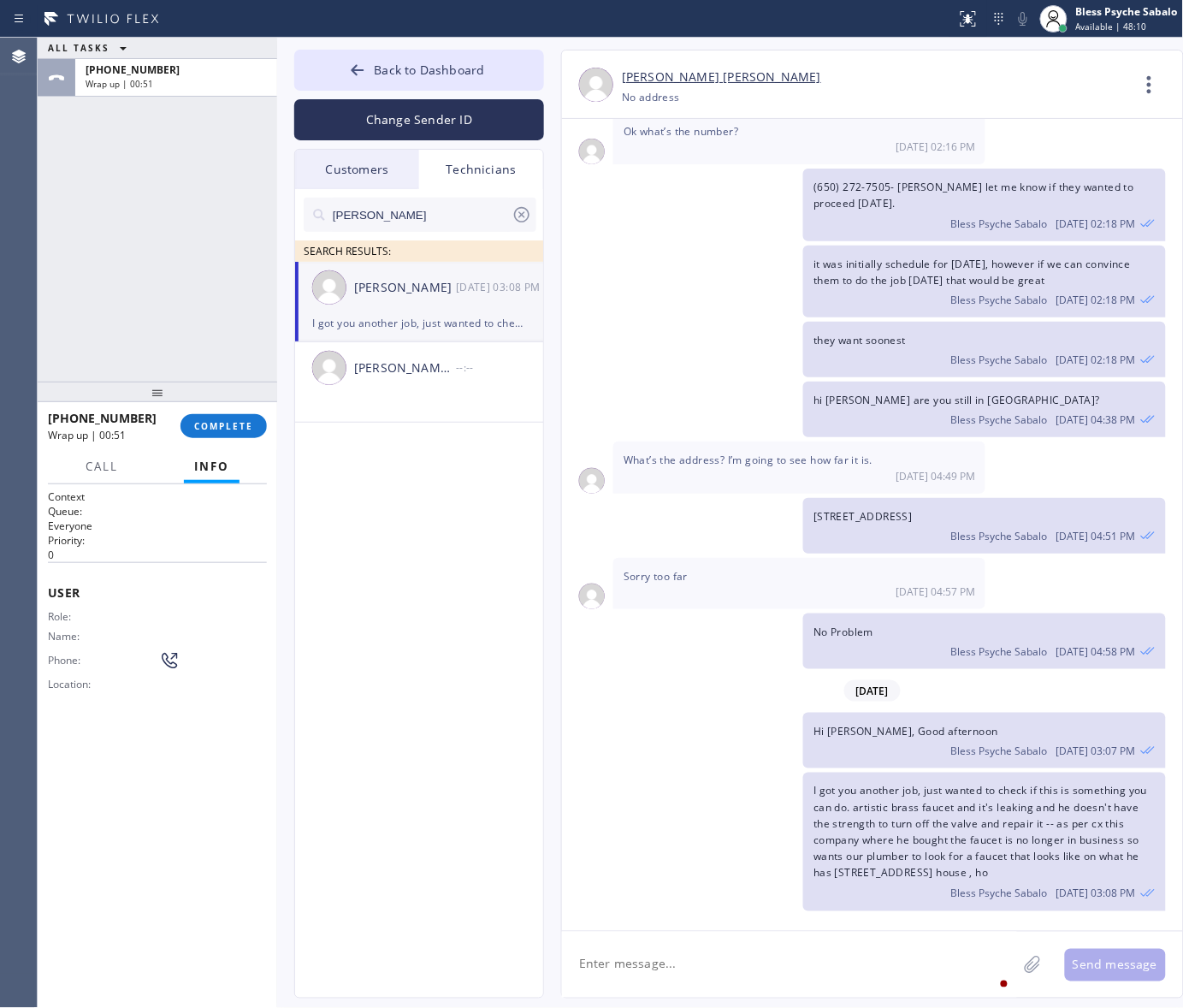
click at [711, 961] on textarea at bounding box center [789, 964] width 455 height 66
click at [688, 988] on textarea at bounding box center [789, 964] width 455 height 66
type textarea "By any change when can you go to this costumer?"
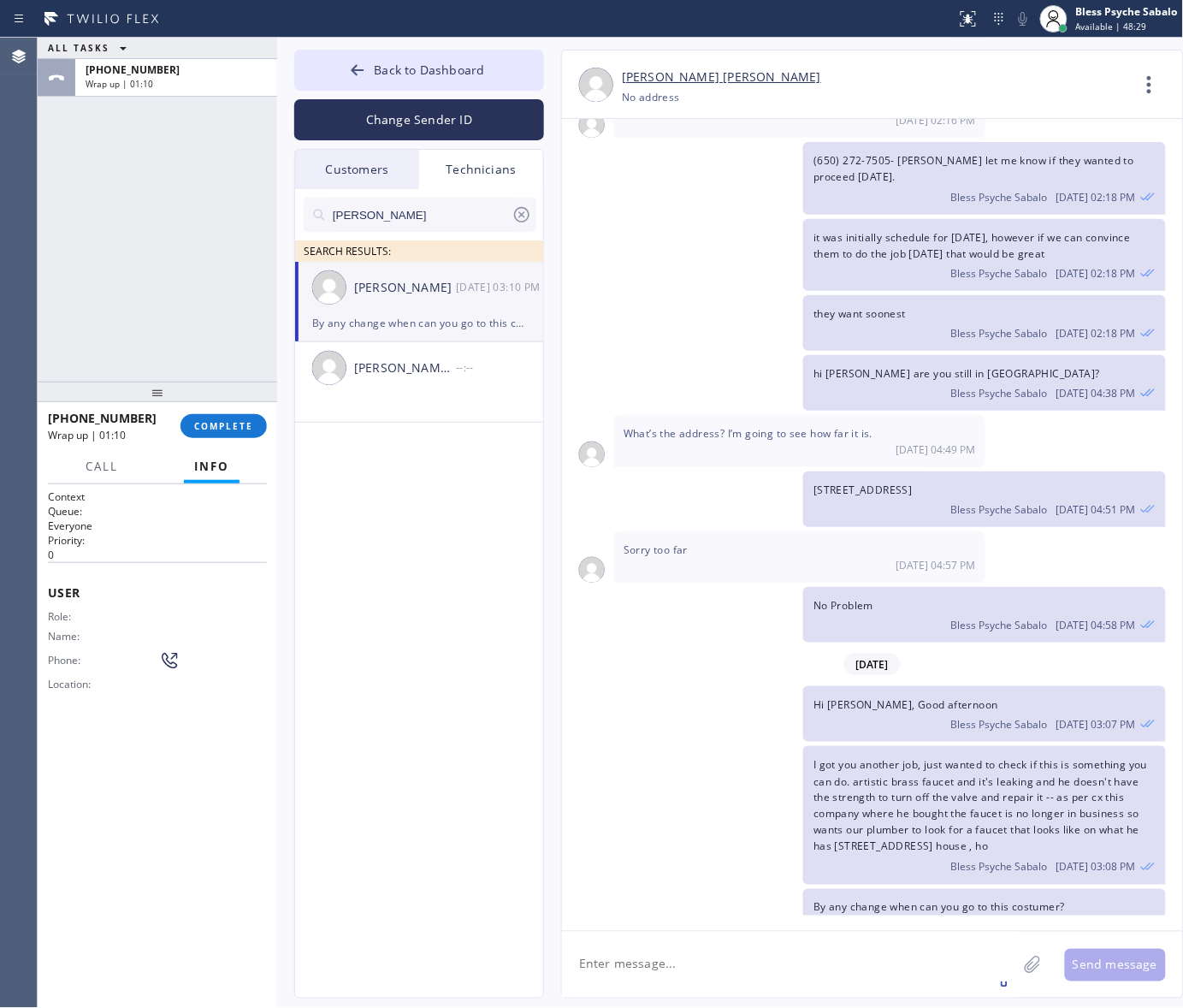
scroll to position [5193, 0]
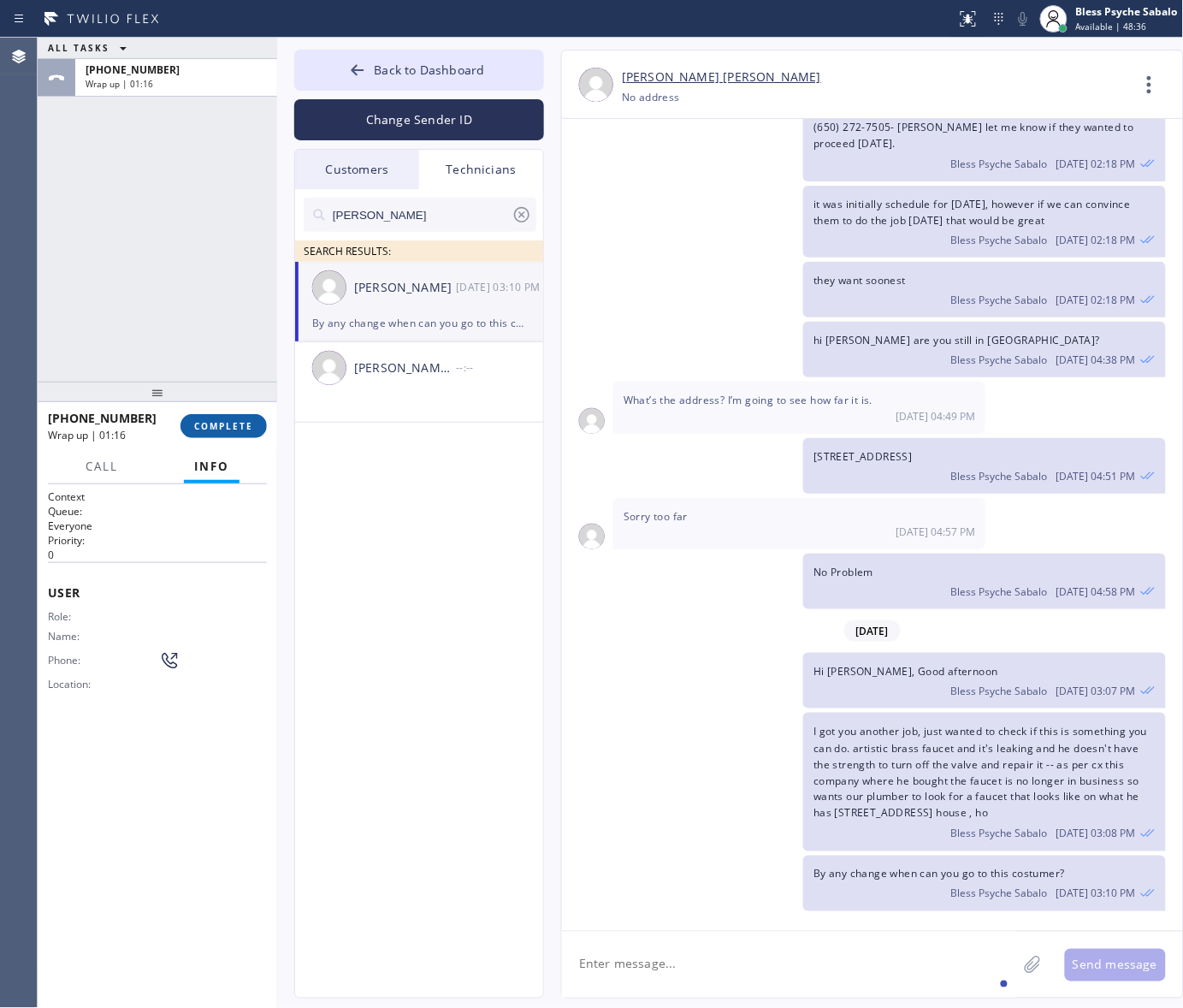
click at [205, 433] on button "COMPLETE" at bounding box center [224, 425] width 86 height 23
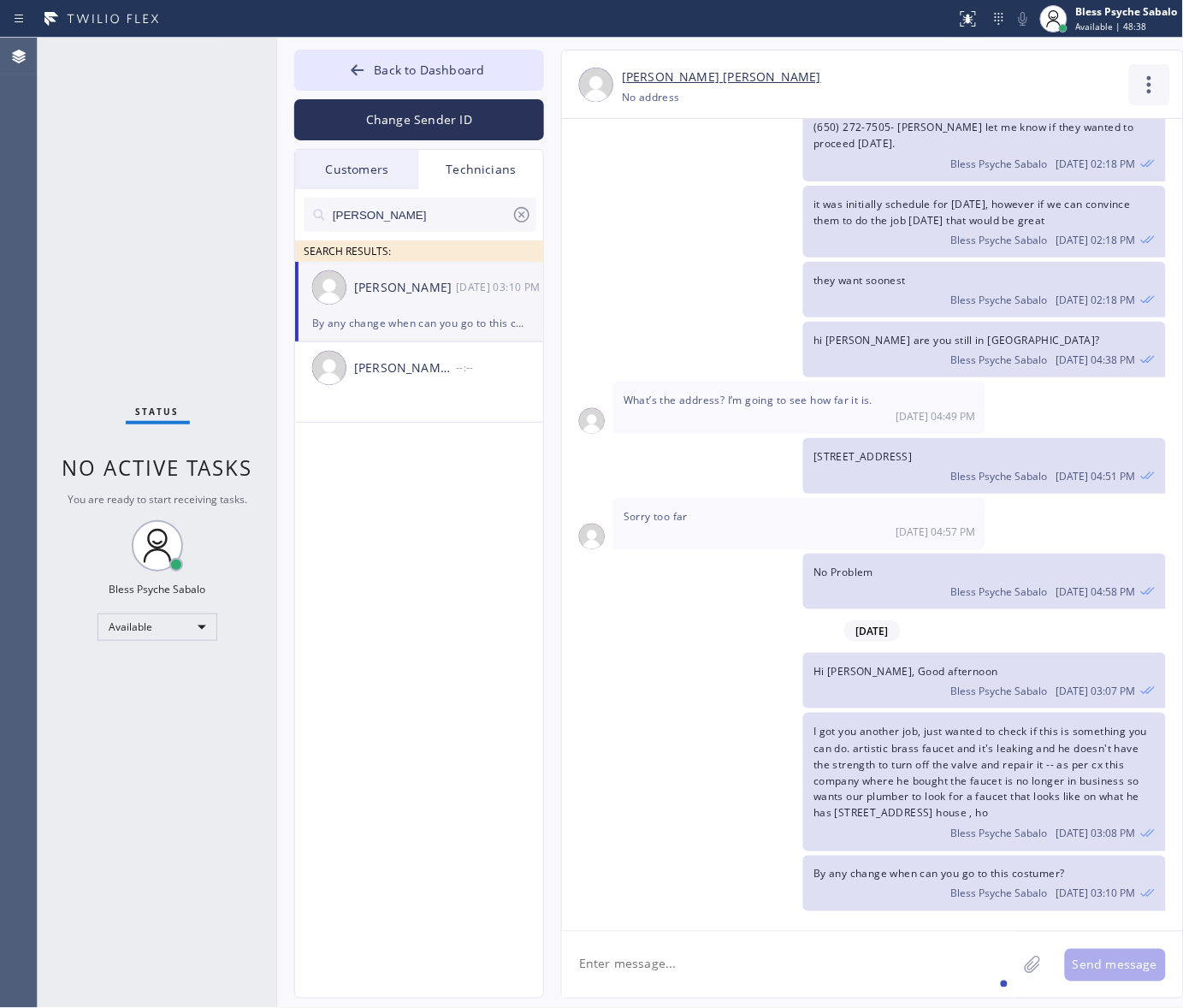
click at [1155, 90] on icon at bounding box center [1150, 85] width 41 height 41
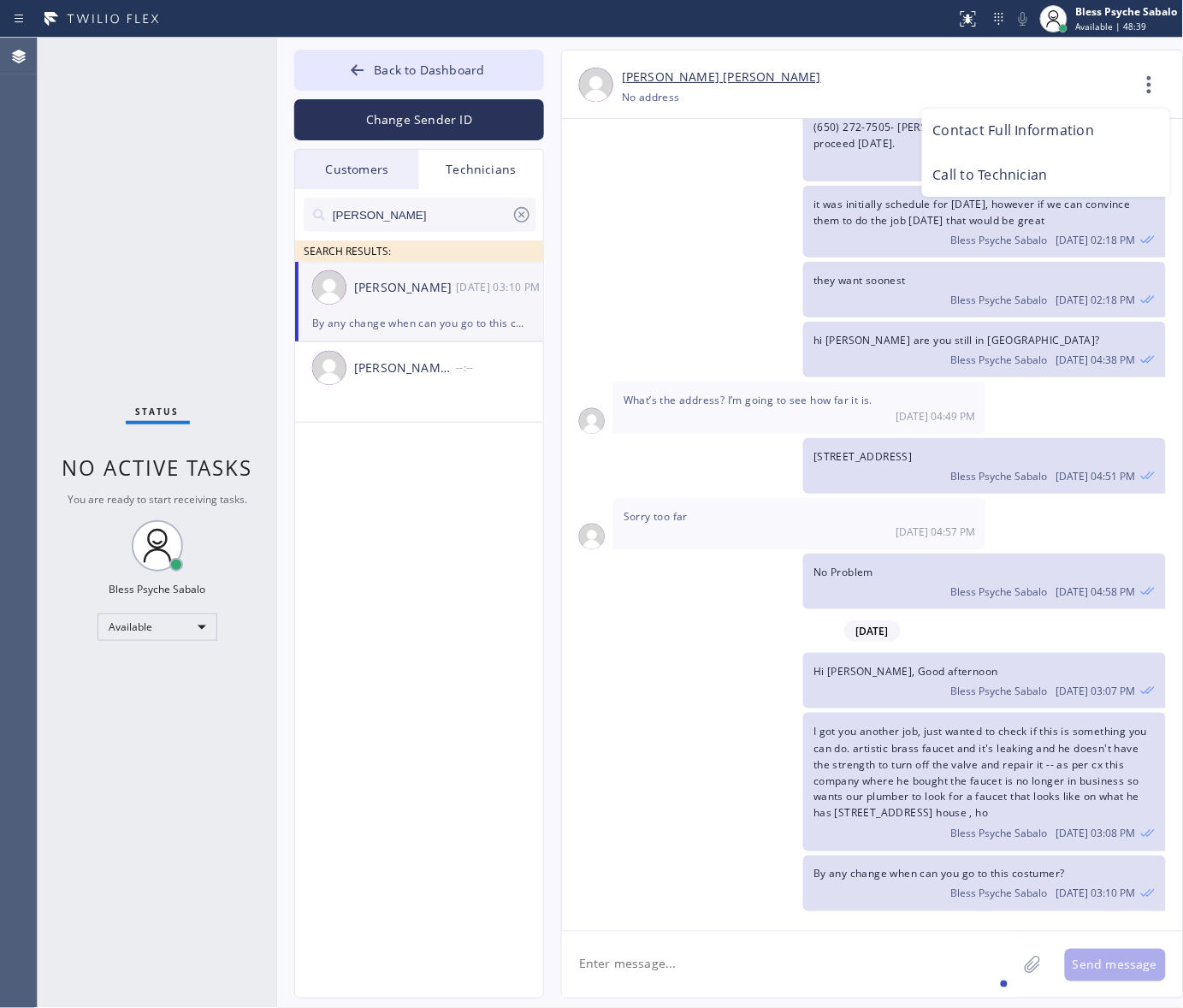
click at [1005, 172] on li "Call to Technician" at bounding box center [1046, 175] width 248 height 44
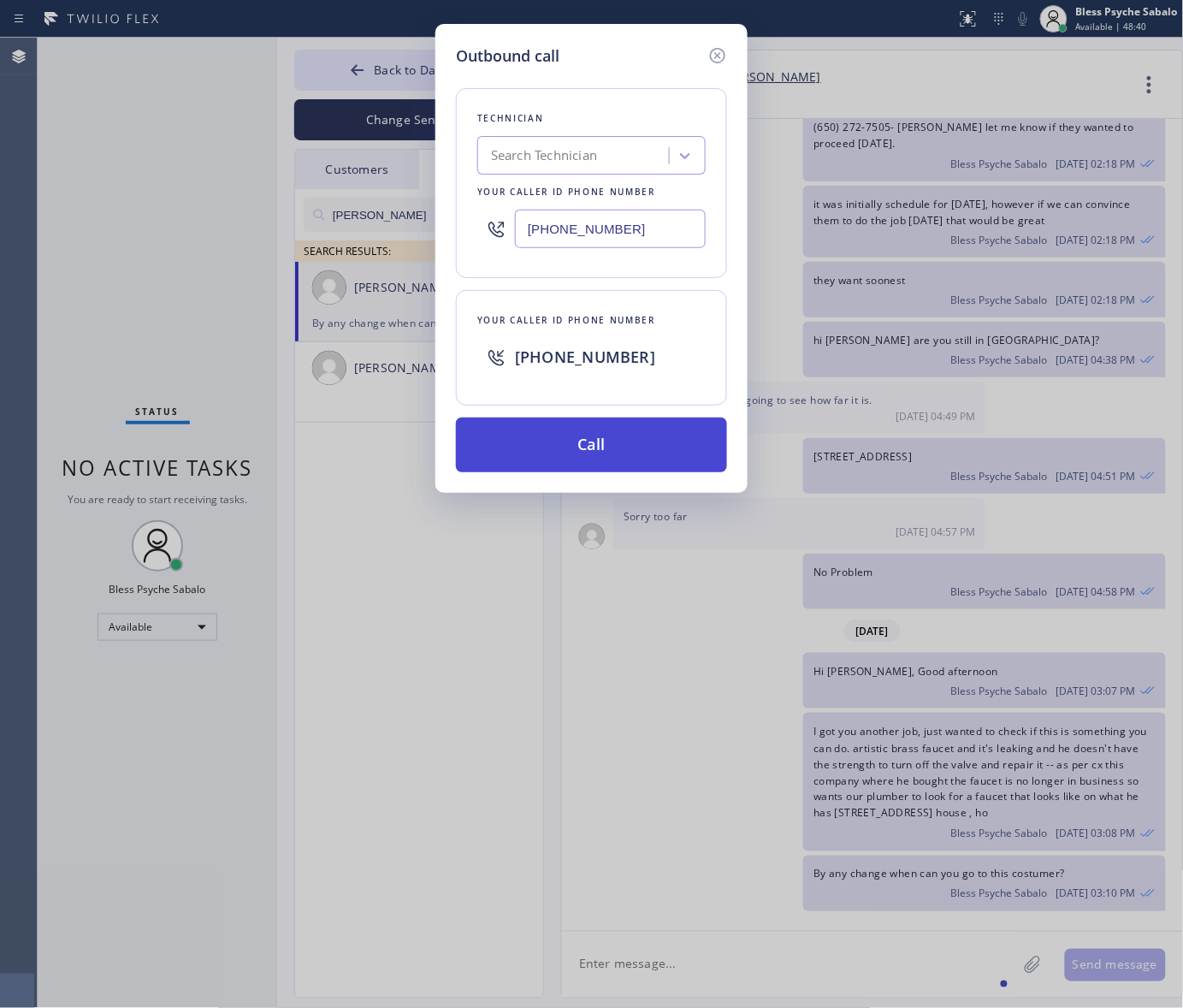
click at [637, 421] on button "Call" at bounding box center [591, 445] width 271 height 55
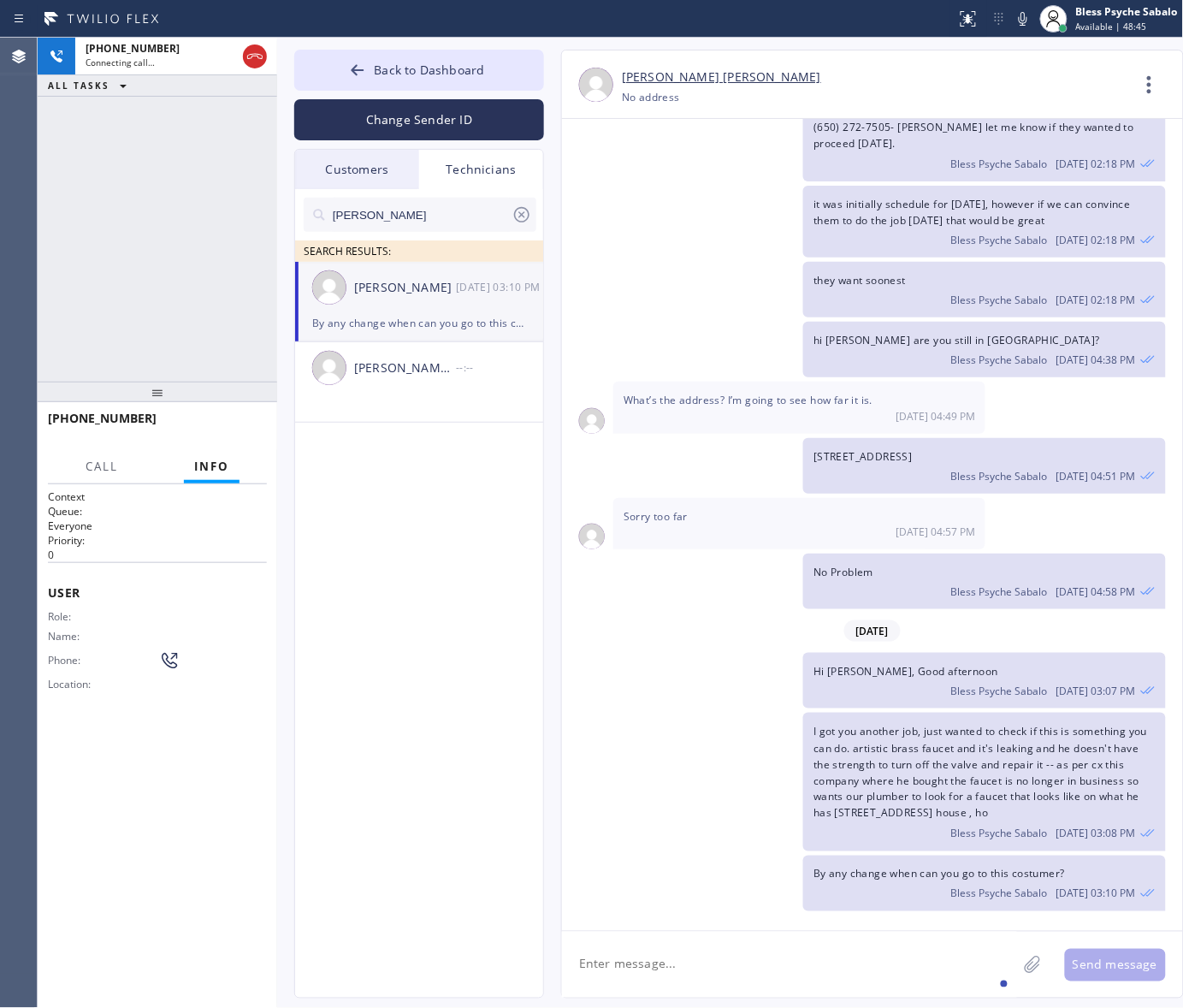
click at [742, 596] on div "No Problem Bless Psyche Sabalo [DATE] 04:58 PM" at bounding box center [864, 581] width 604 height 56
drag, startPoint x: 921, startPoint y: 760, endPoint x: 946, endPoint y: 749, distance: 27.3
click at [951, 753] on span "I got you another job, just wanted to check if this is something you can do. ar…" at bounding box center [980, 771] width 333 height 97
copy span "artistic brass fauce"
drag, startPoint x: 1087, startPoint y: 815, endPoint x: 811, endPoint y: 728, distance: 289.4
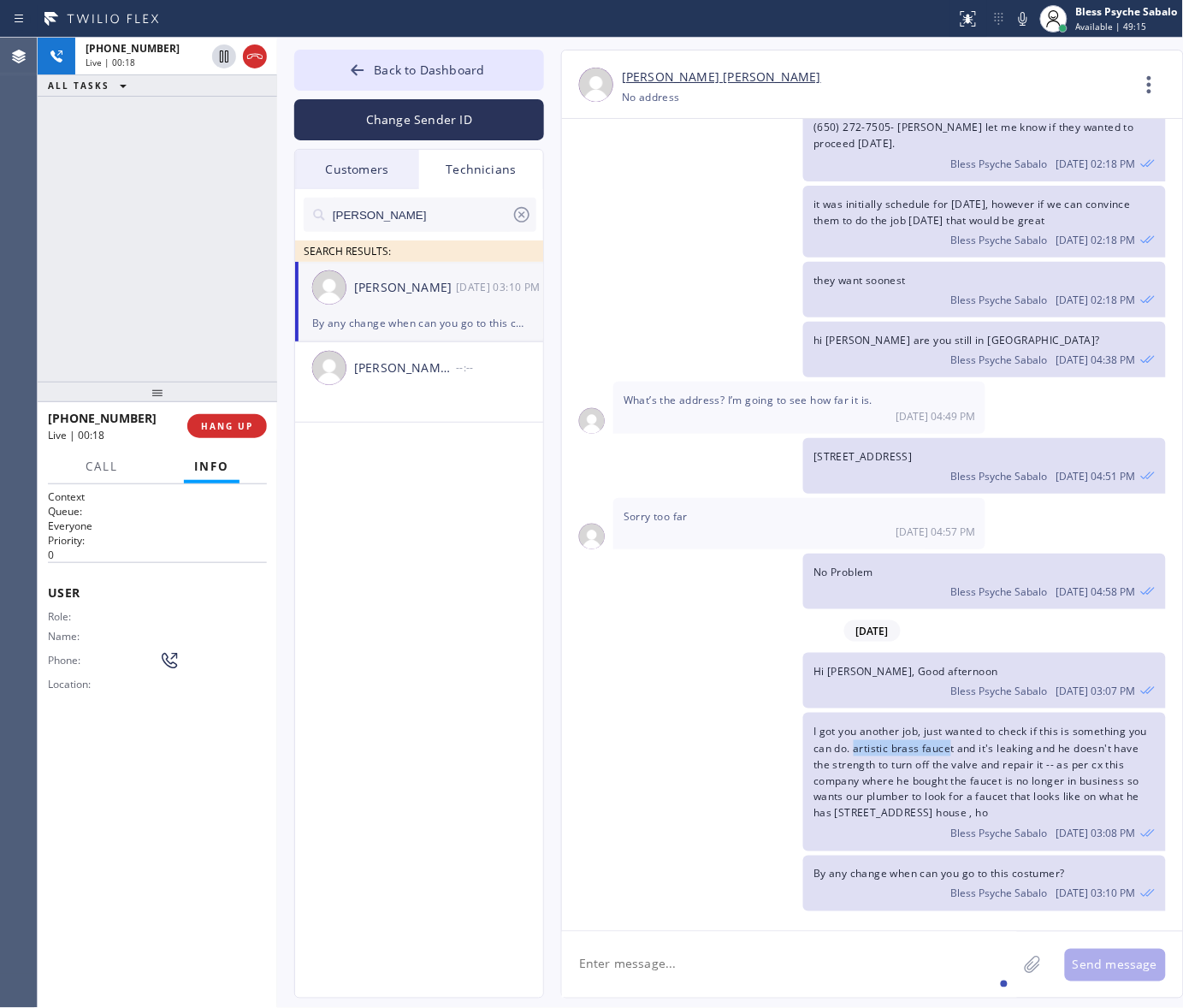
click at [811, 728] on div "I got you another job, just wanted to check if this is something you can do. ar…" at bounding box center [985, 781] width 362 height 138
click at [701, 797] on div "I got you another job, just wanted to check if this is something you can do. ar…" at bounding box center [864, 781] width 604 height 138
click at [1096, 821] on div "I got you another job, just wanted to check if this is something you can do. ar…" at bounding box center [985, 781] width 362 height 138
drag, startPoint x: 1097, startPoint y: 815, endPoint x: 813, endPoint y: 722, distance: 298.8
click at [813, 722] on div "I got you another job, just wanted to check if this is something you can do. ar…" at bounding box center [985, 781] width 362 height 138
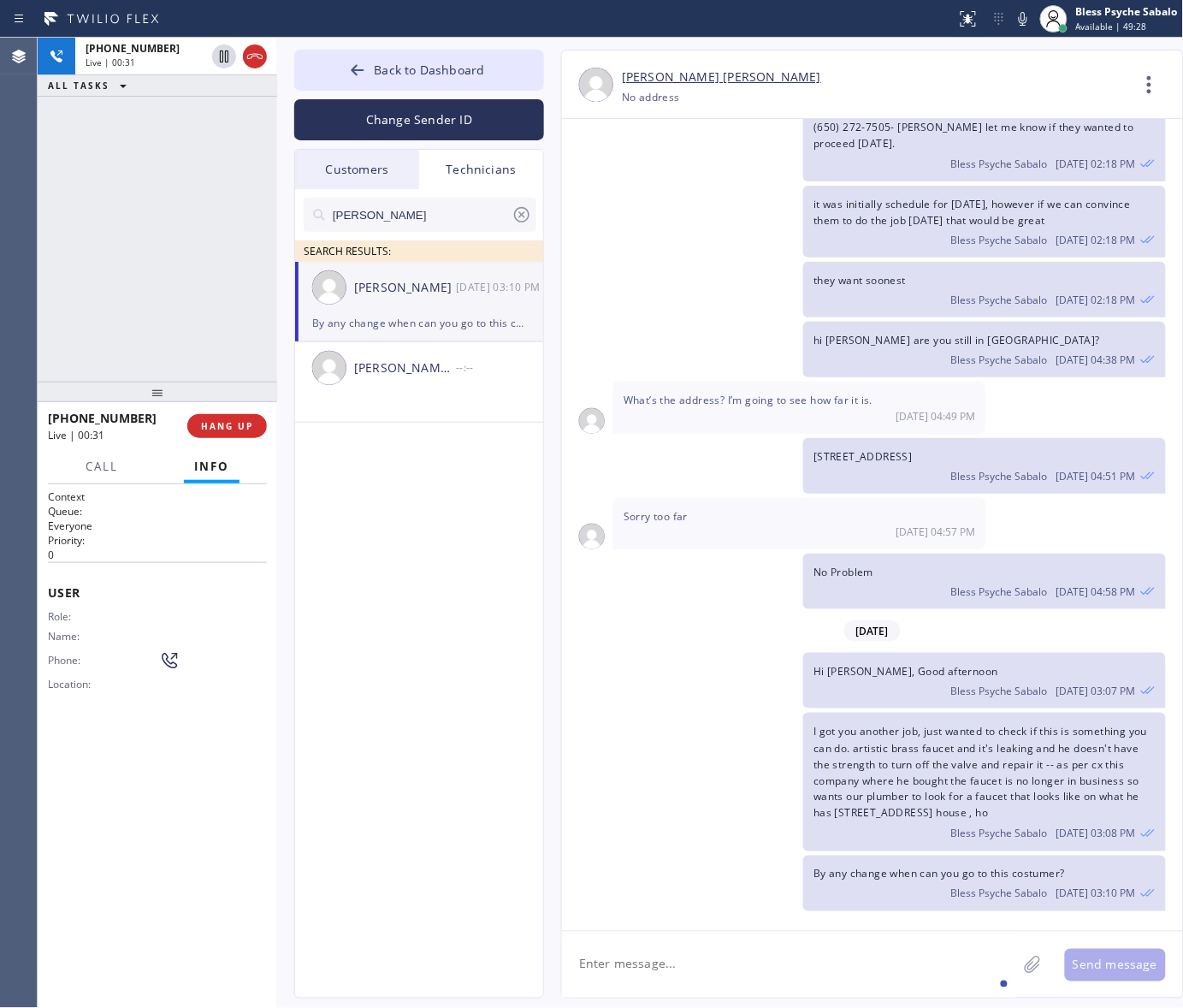
click at [617, 822] on div "I got you another job, just wanted to check if this is something you can do. ar…" at bounding box center [864, 781] width 604 height 138
click at [349, 296] on div "[PERSON_NAME] [DATE] 03:10 PM" at bounding box center [419, 287] width 249 height 51
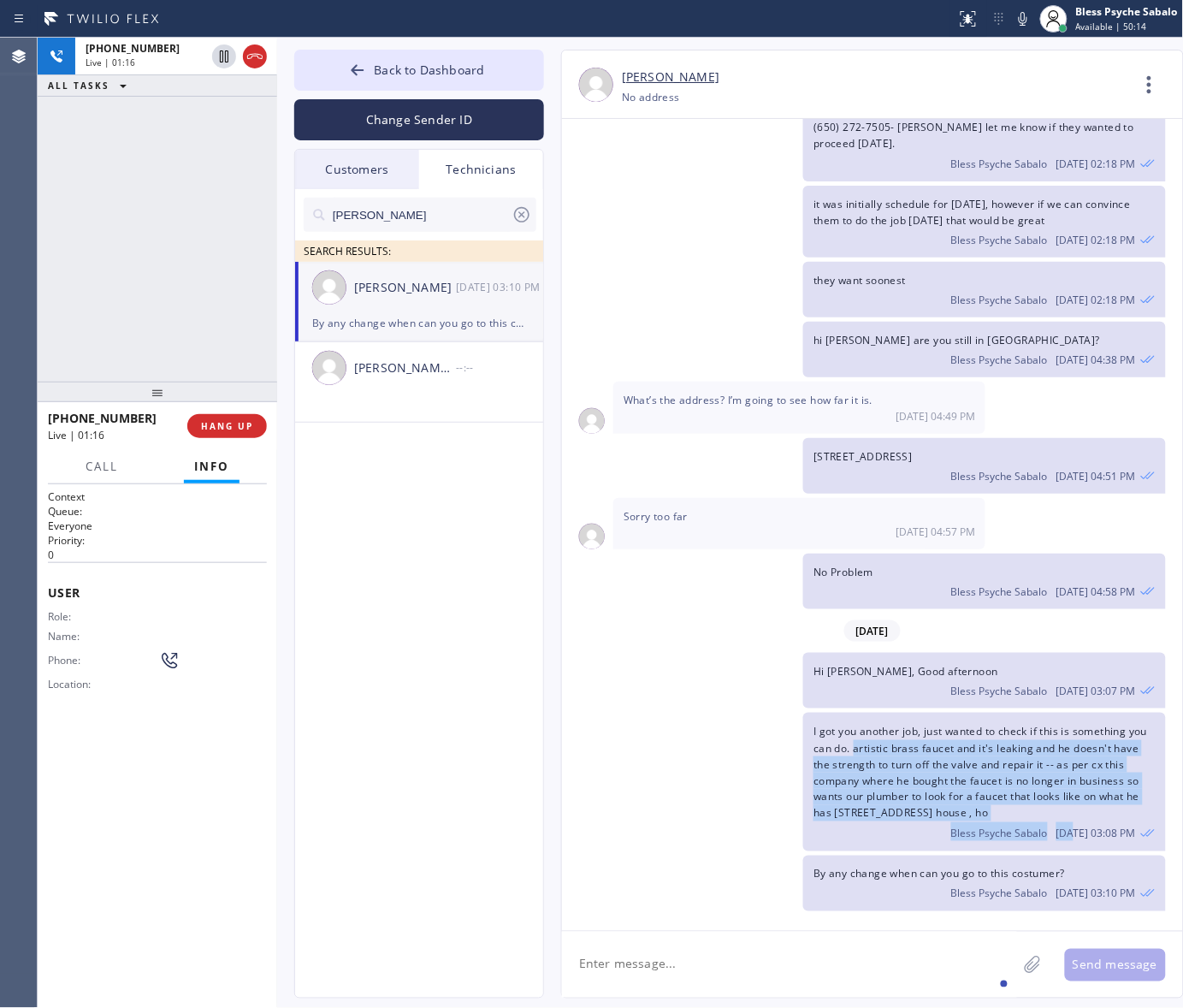
drag, startPoint x: 1077, startPoint y: 841, endPoint x: 854, endPoint y: 745, distance: 242.8
click at [854, 745] on div "I got you another job, just wanted to check if this is something you can do. ar…" at bounding box center [985, 781] width 362 height 138
click at [888, 779] on span "I got you another job, just wanted to check if this is something you can do. ar…" at bounding box center [980, 771] width 333 height 97
drag, startPoint x: 1071, startPoint y: 821, endPoint x: 1091, endPoint y: 822, distance: 20.0
click at [1073, 820] on span "I got you another job, just wanted to check if this is something you can do. ar…" at bounding box center [980, 771] width 333 height 97
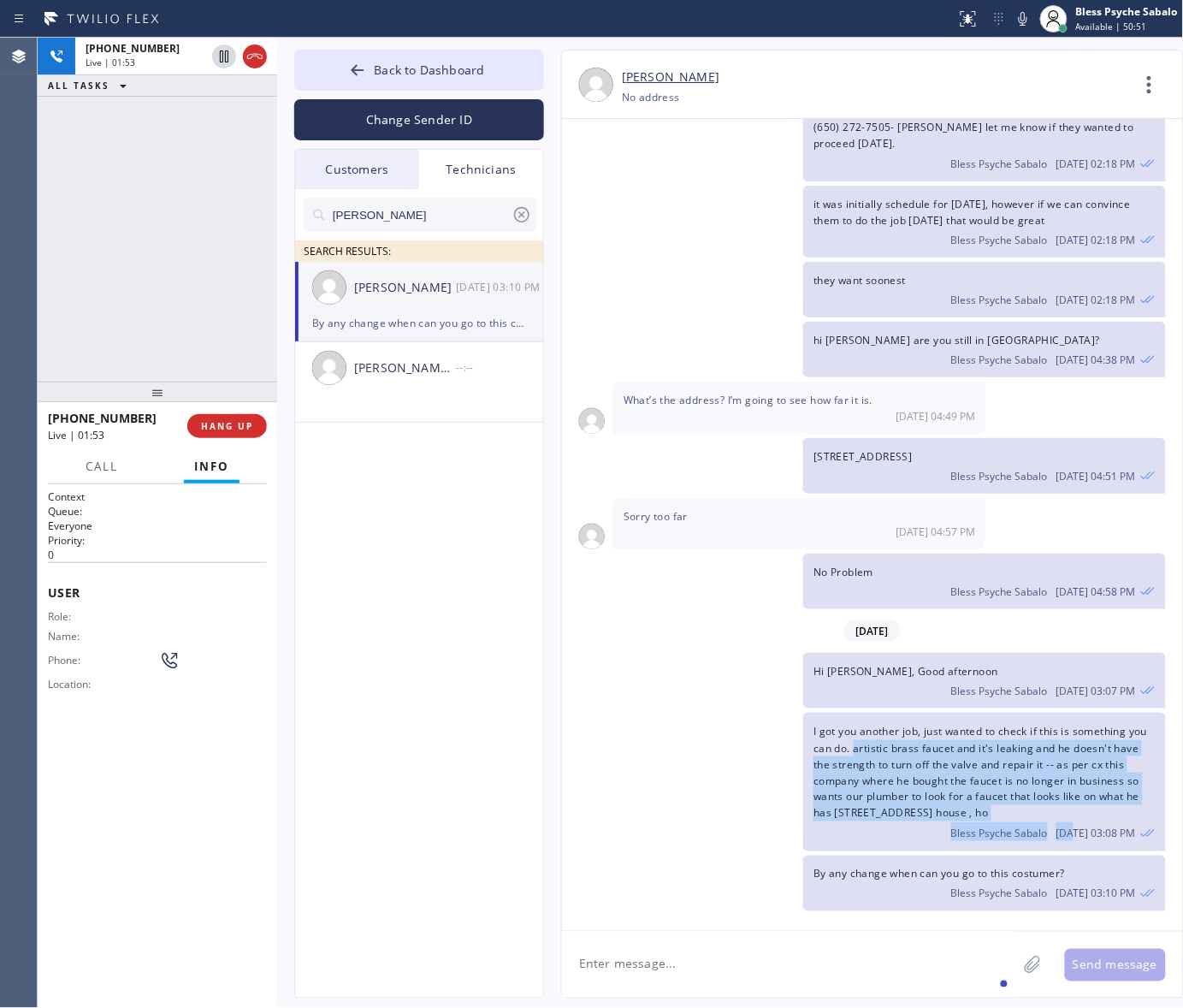
click at [1014, 787] on span "I got you another job, just wanted to check if this is something you can do. ar…" at bounding box center [980, 771] width 333 height 97
click at [860, 749] on span "I got you another job, just wanted to check if this is something you can do. ar…" at bounding box center [980, 771] width 333 height 97
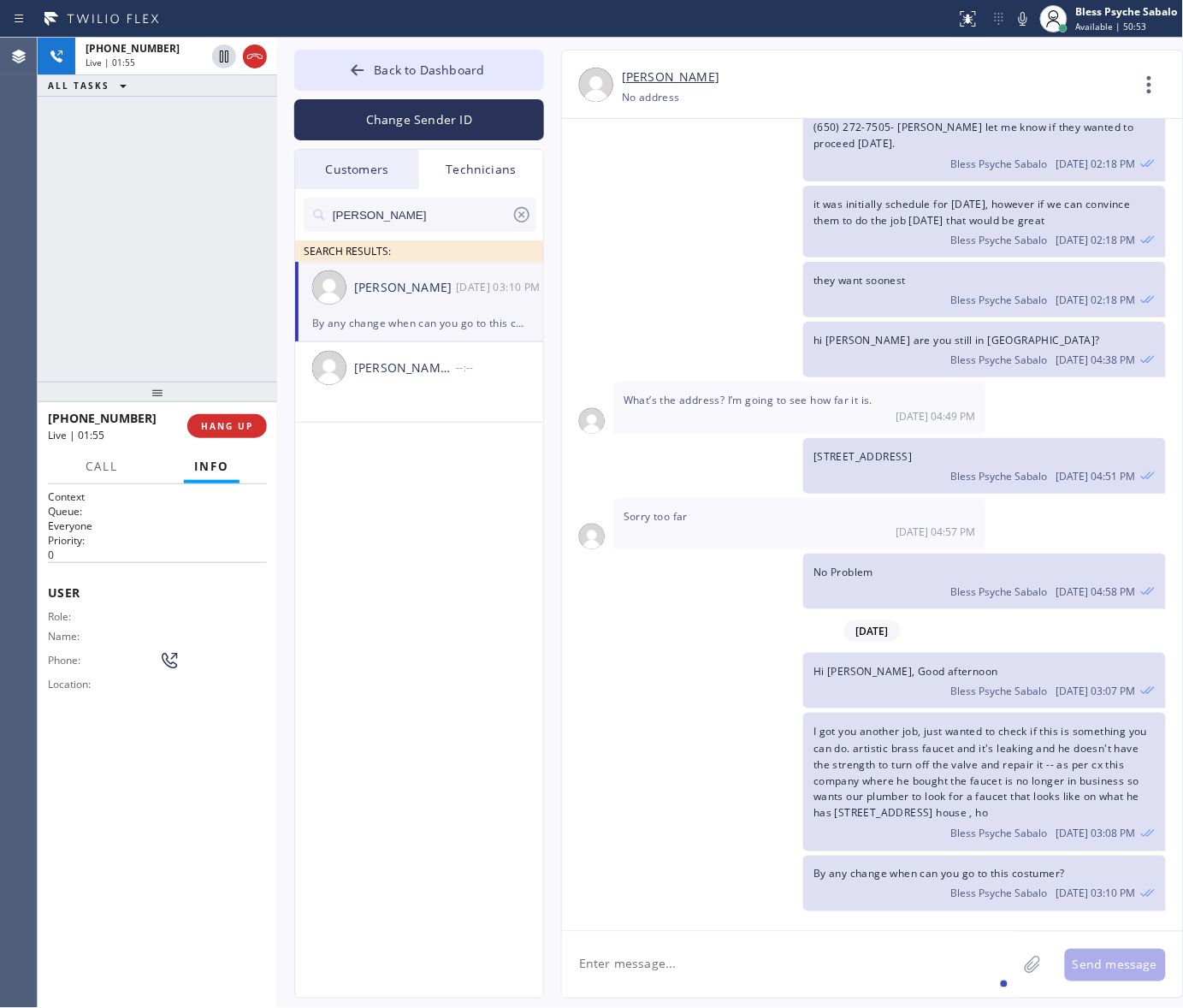
drag, startPoint x: 852, startPoint y: 745, endPoint x: 1129, endPoint y: 819, distance: 286.7
click at [1129, 819] on div "I got you another job, just wanted to check if this is something you can do. ar…" at bounding box center [985, 781] width 362 height 138
copy span "artistic brass faucet and it's leaking and he doesn't have the strength to turn…"
click at [871, 981] on textarea at bounding box center [789, 964] width 455 height 66
paste textarea "artistic brass faucet and it's leaking and he doesn't have the strength to turn…"
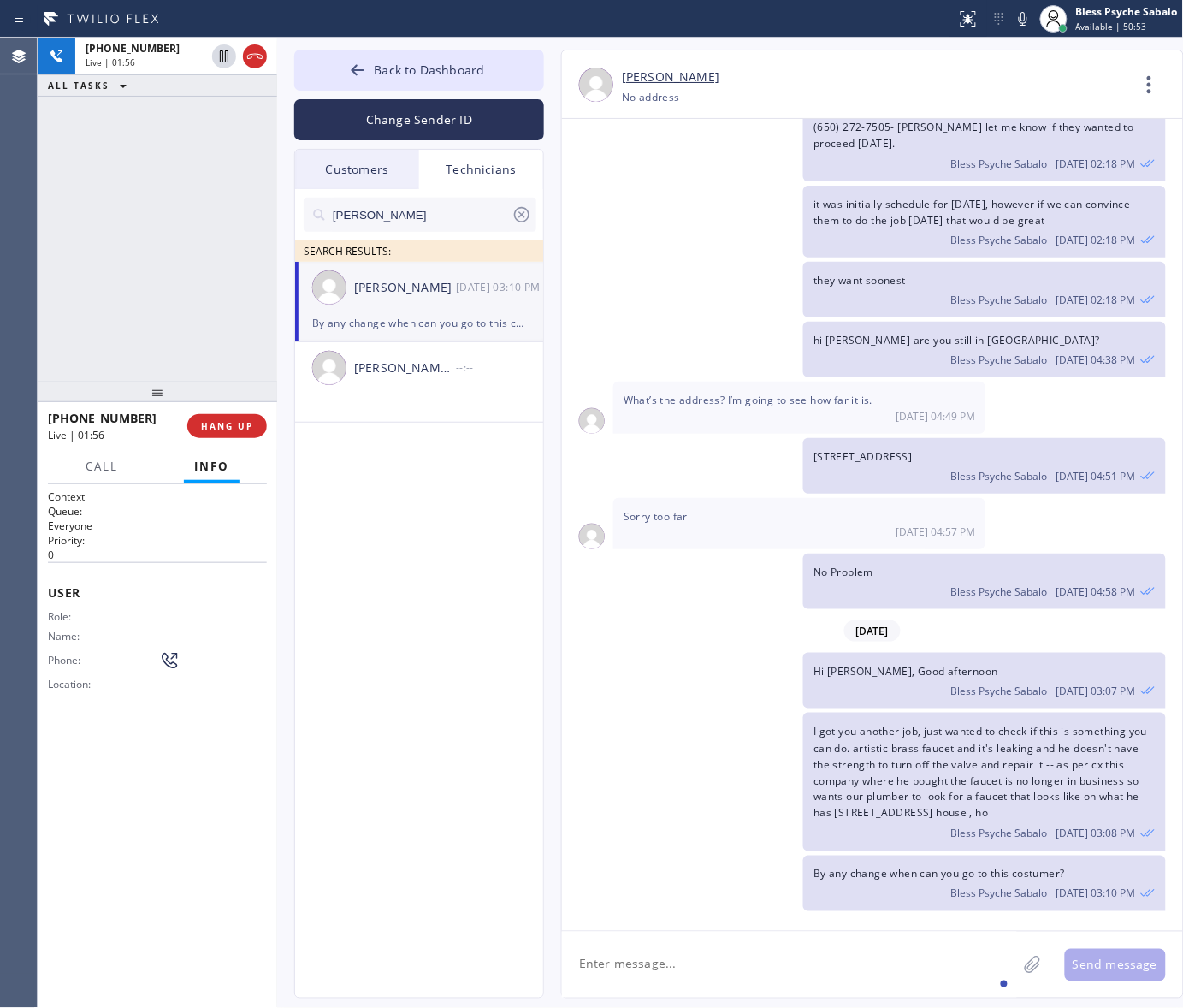
type textarea "artistic brass faucet and it's leaking and he doesn't have the strength to turn…"
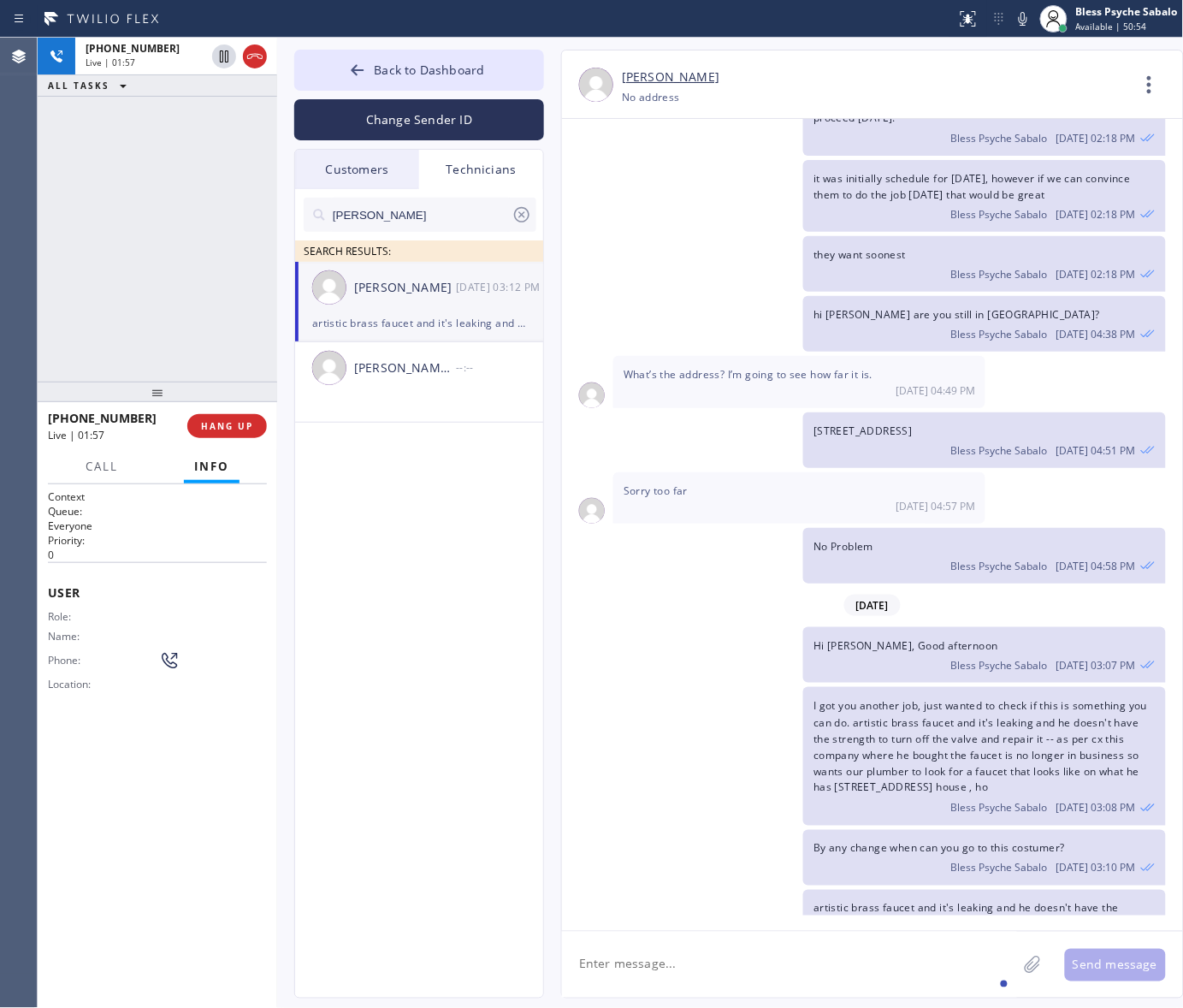
scroll to position [5319, 0]
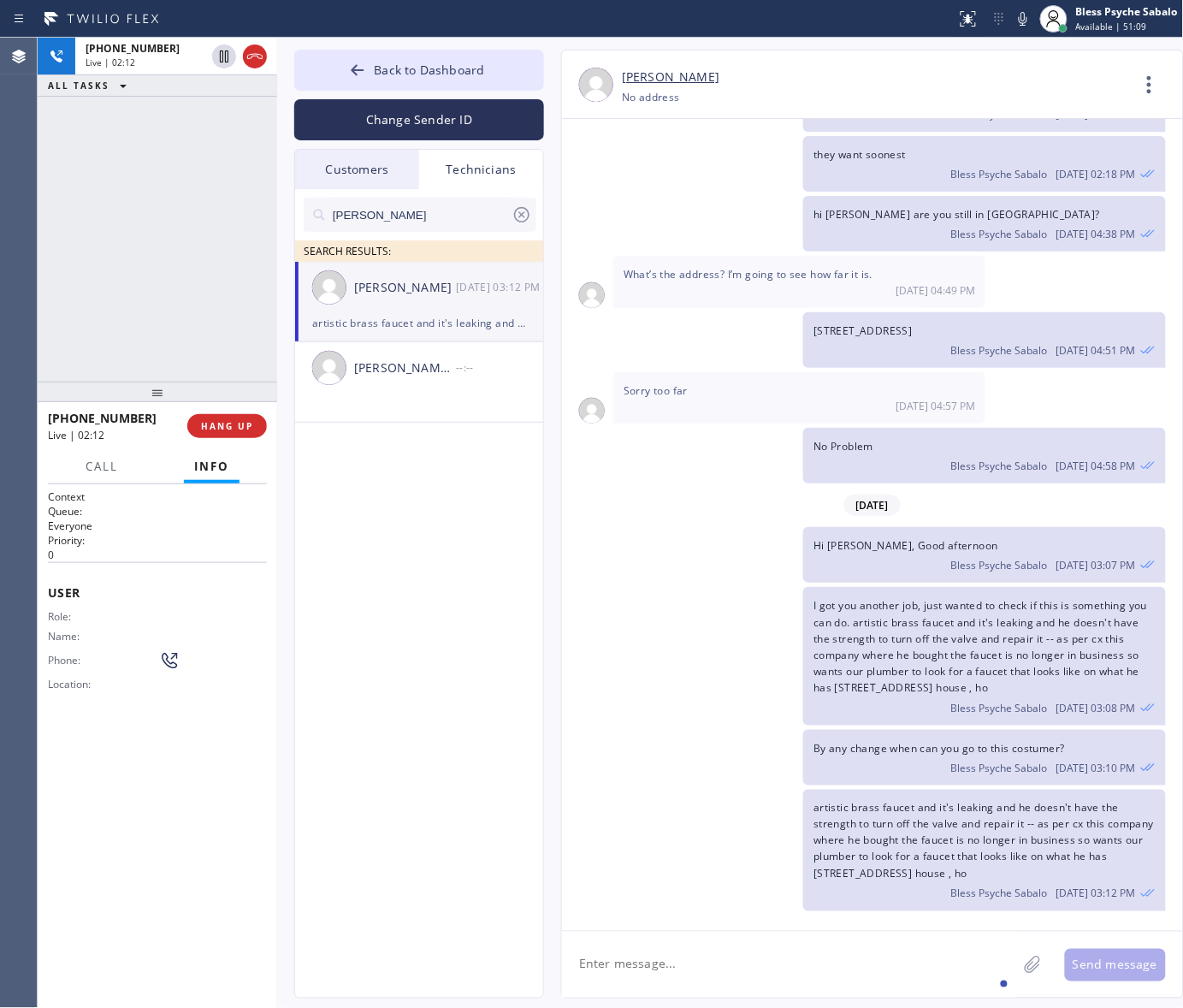
click at [722, 724] on div "I got you another job, just wanted to check if this is something you can do. ar…" at bounding box center [864, 655] width 604 height 138
drag, startPoint x: 1105, startPoint y: 879, endPoint x: 812, endPoint y: 804, distance: 302.4
click at [812, 804] on div "artistic brass faucet and it's leaking and he doesn't have the strength to turn…" at bounding box center [985, 851] width 362 height 121
click at [1093, 878] on div "artistic brass faucet and it's leaking and he doesn't have the strength to turn…" at bounding box center [985, 851] width 362 height 121
drag, startPoint x: 871, startPoint y: 848, endPoint x: 815, endPoint y: 804, distance: 71.2
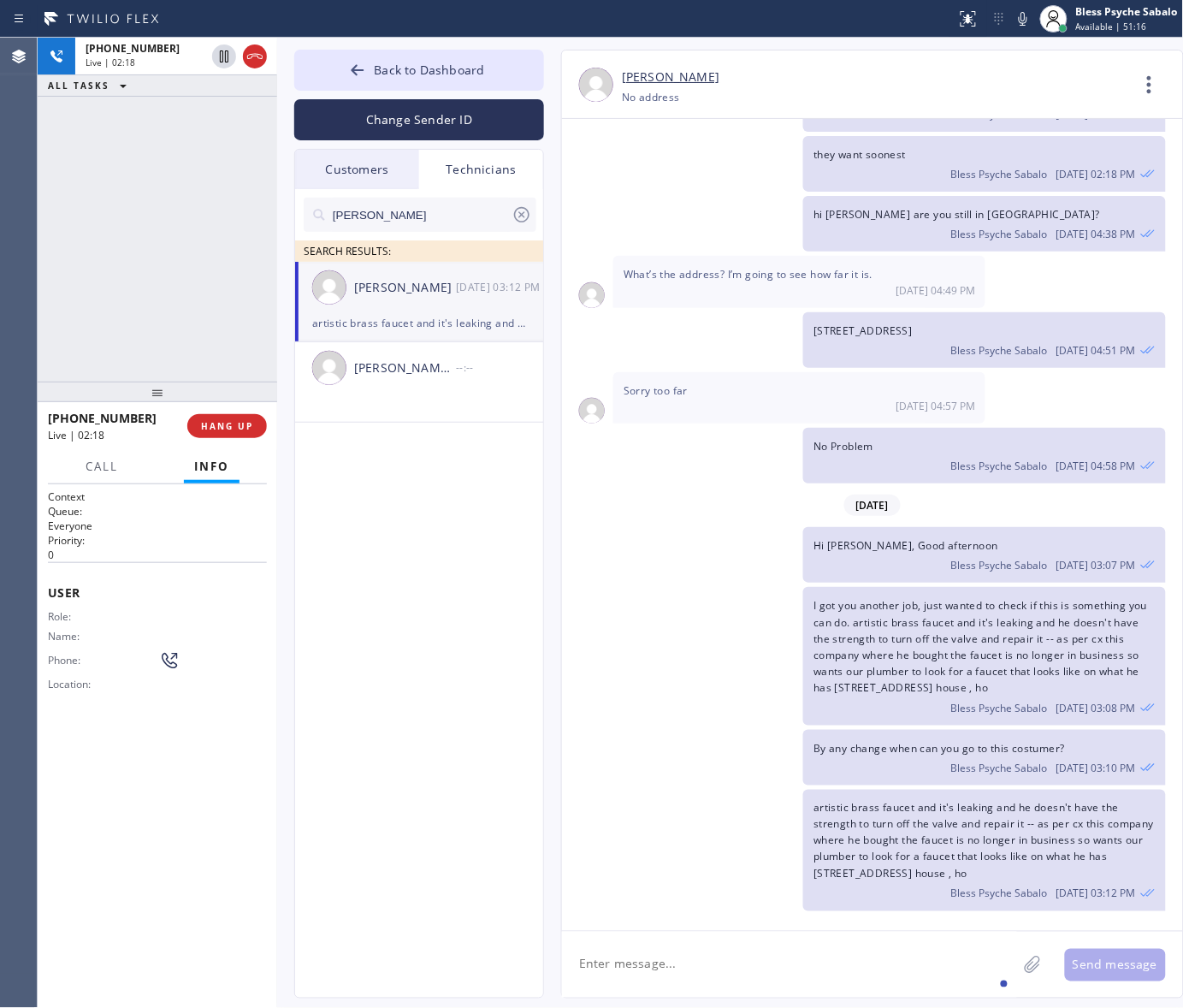
click at [815, 804] on div "artistic brass faucet and it's leaking and he doesn't have the strength to turn…" at bounding box center [985, 851] width 362 height 121
click at [208, 427] on span "HANG UP" at bounding box center [227, 426] width 52 height 12
click at [654, 775] on div "By any change when can you go to this costumer? Bless Psyche Sabalo [DATE] 03:1…" at bounding box center [864, 757] width 604 height 56
click at [229, 433] on button "COMPLETE" at bounding box center [224, 425] width 86 height 23
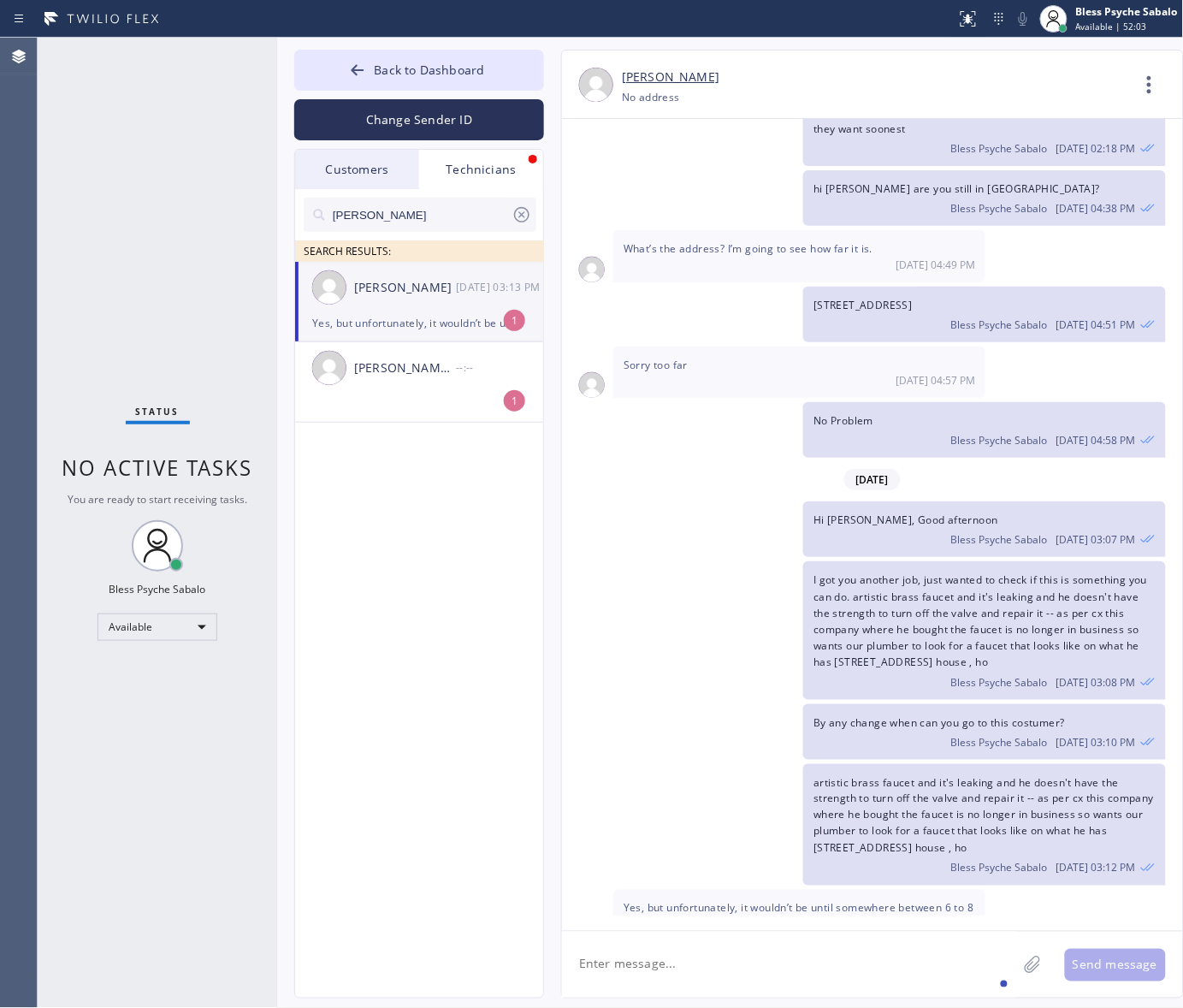
scroll to position [5390, 0]
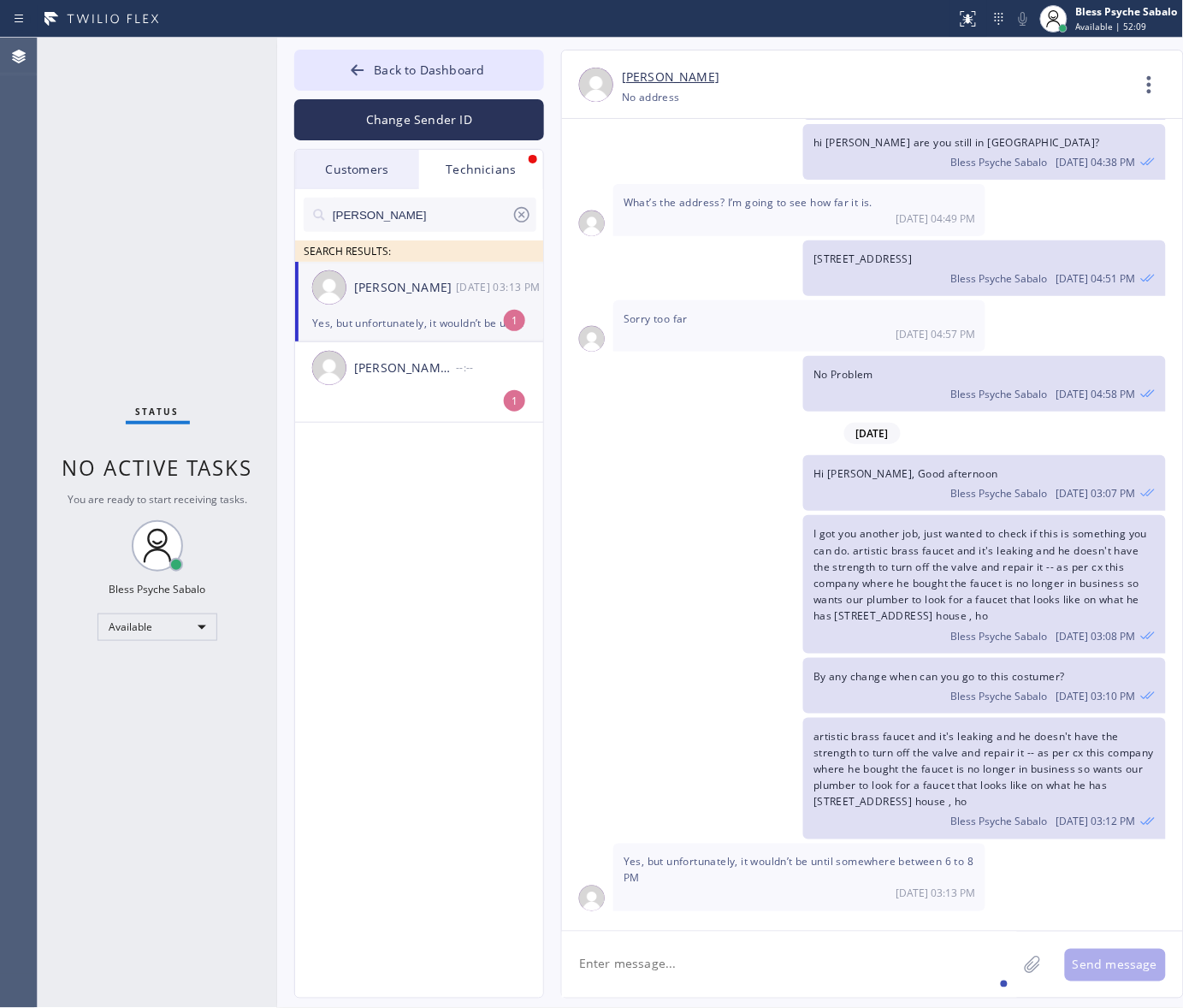
click at [693, 961] on textarea at bounding box center [789, 964] width 455 height 66
type textarea "how about [PERSON_NAME]?"
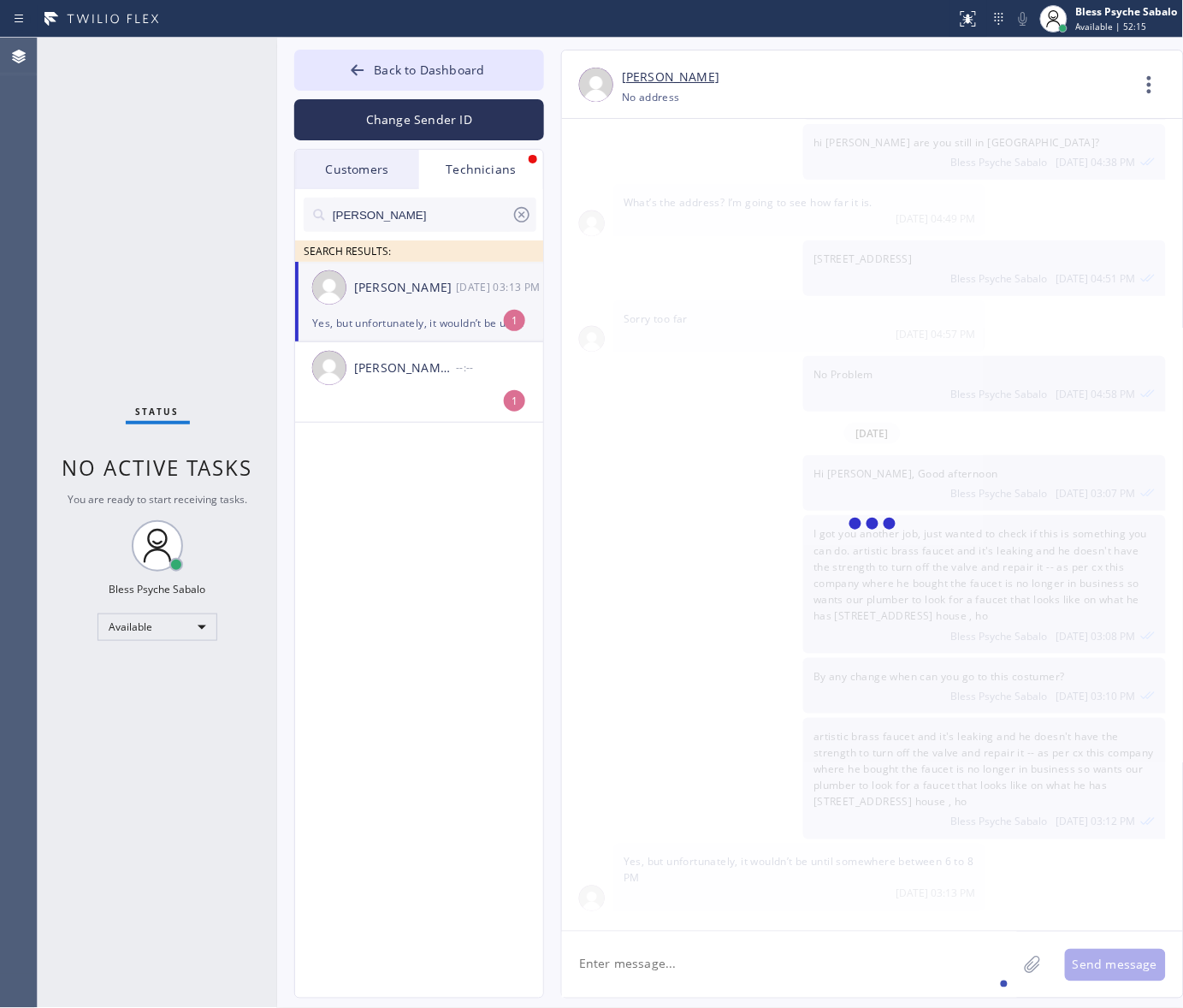
scroll to position [5450, 0]
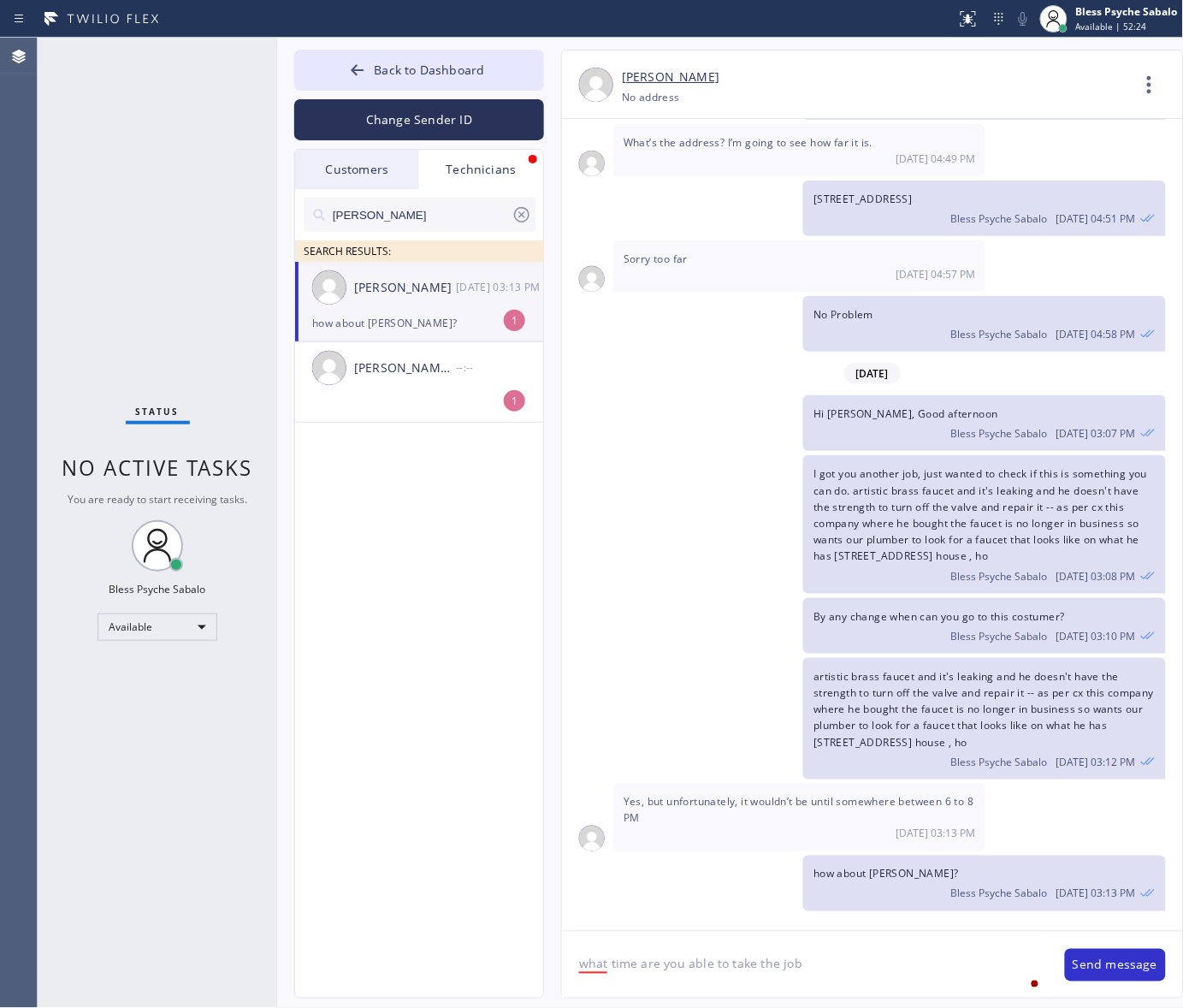
type textarea "what time are you able to take the job?"
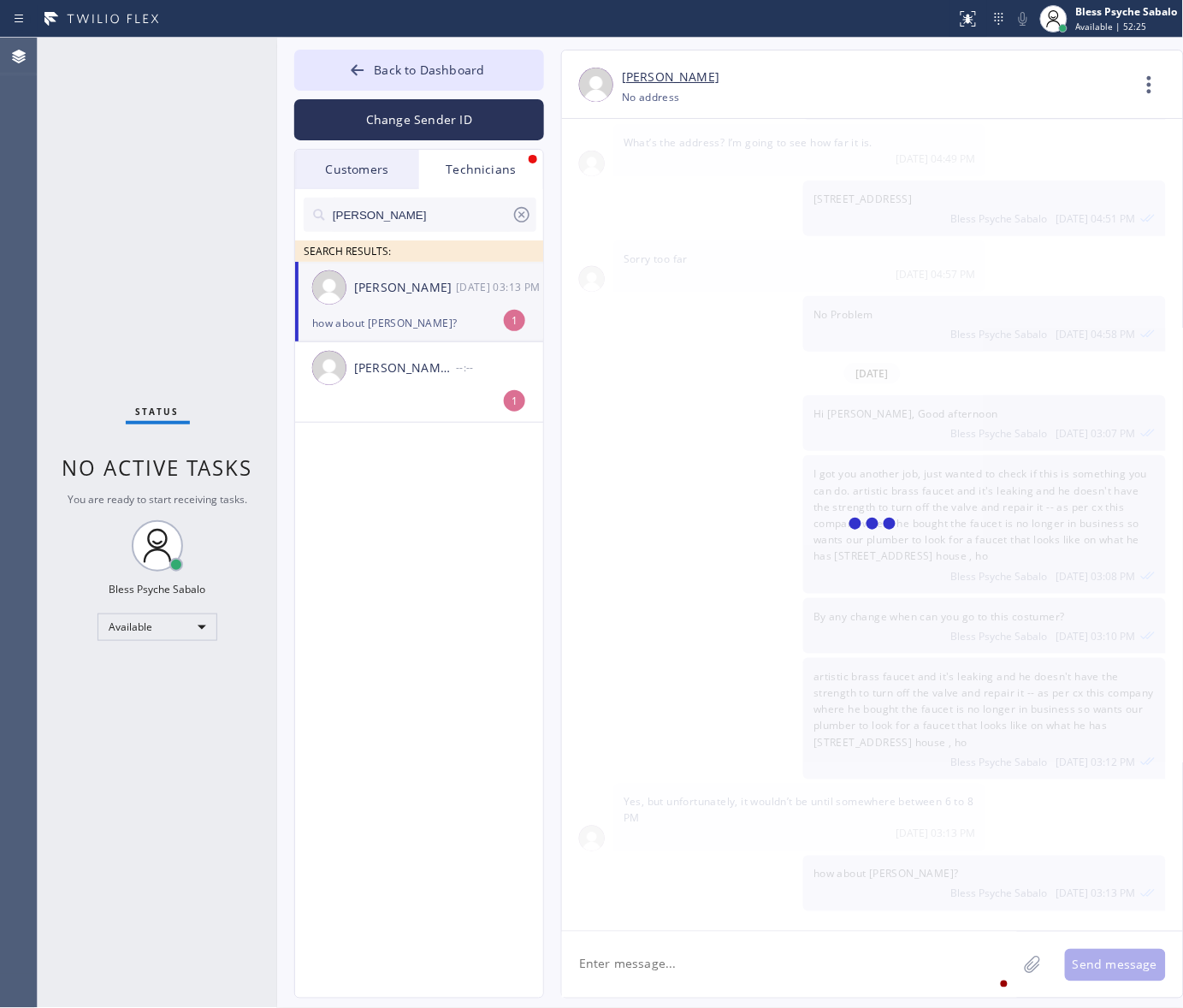
scroll to position [5510, 0]
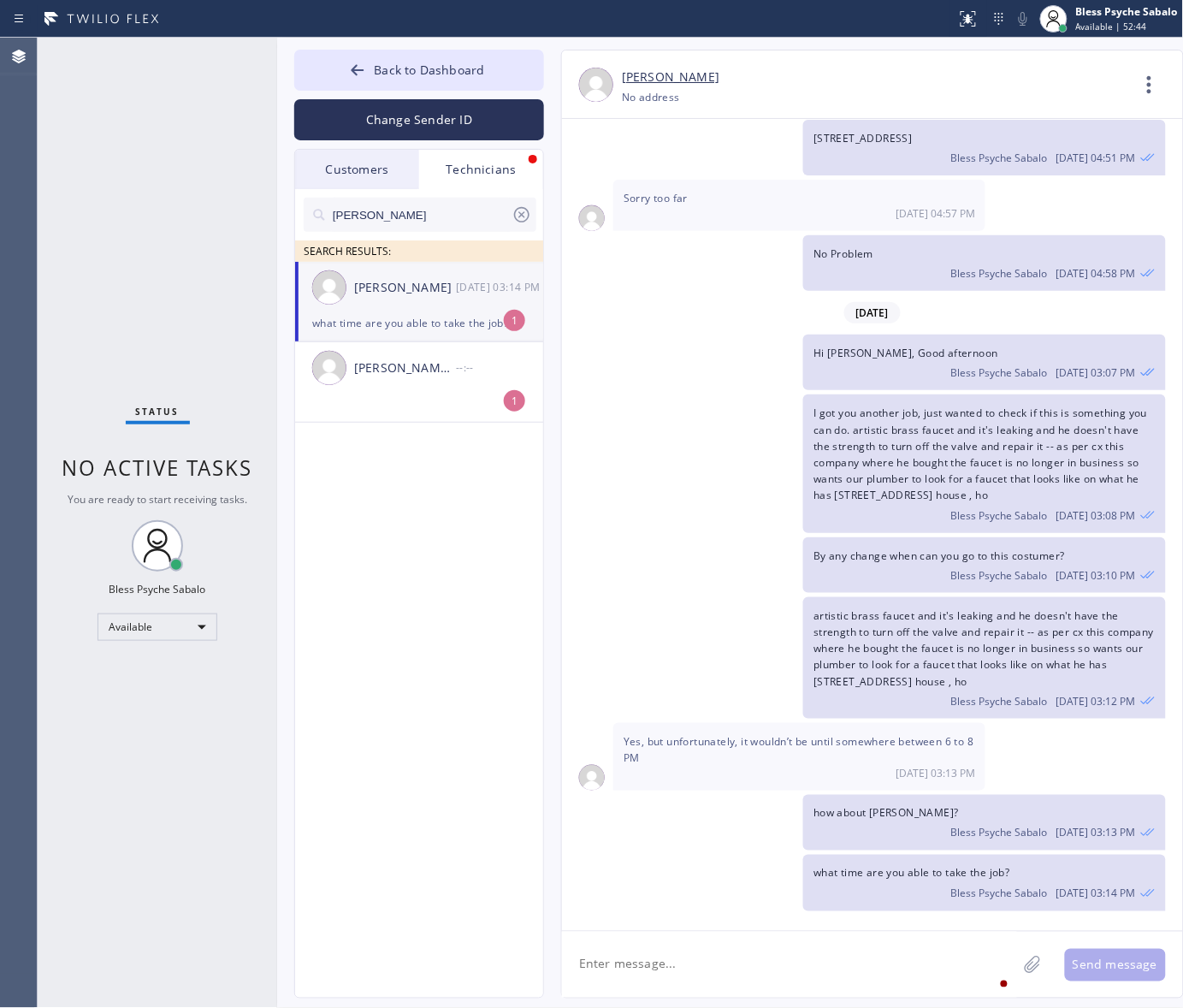
click at [882, 986] on textarea at bounding box center [789, 964] width 455 height 66
type textarea "[DATE]"
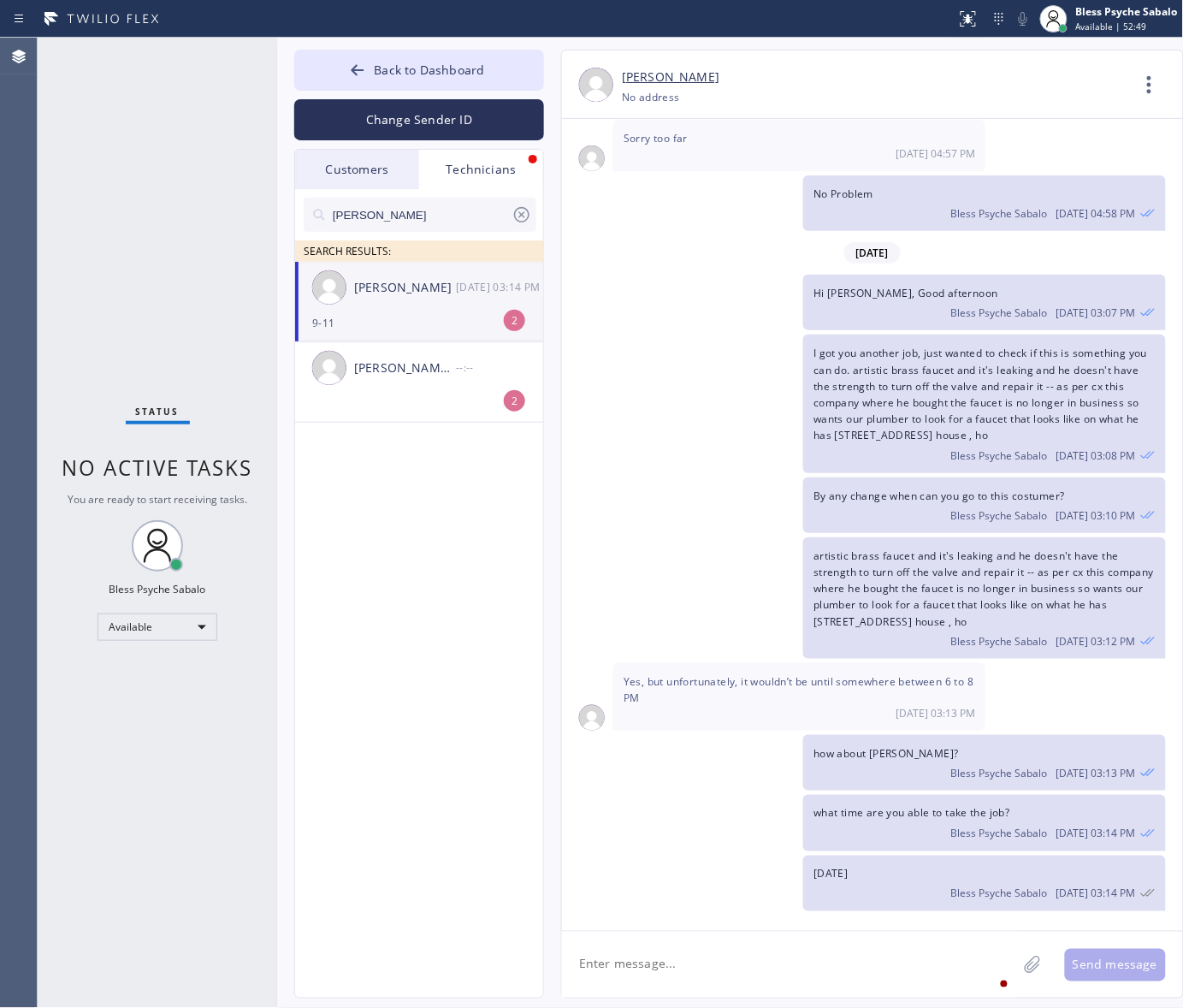
scroll to position [5625, 0]
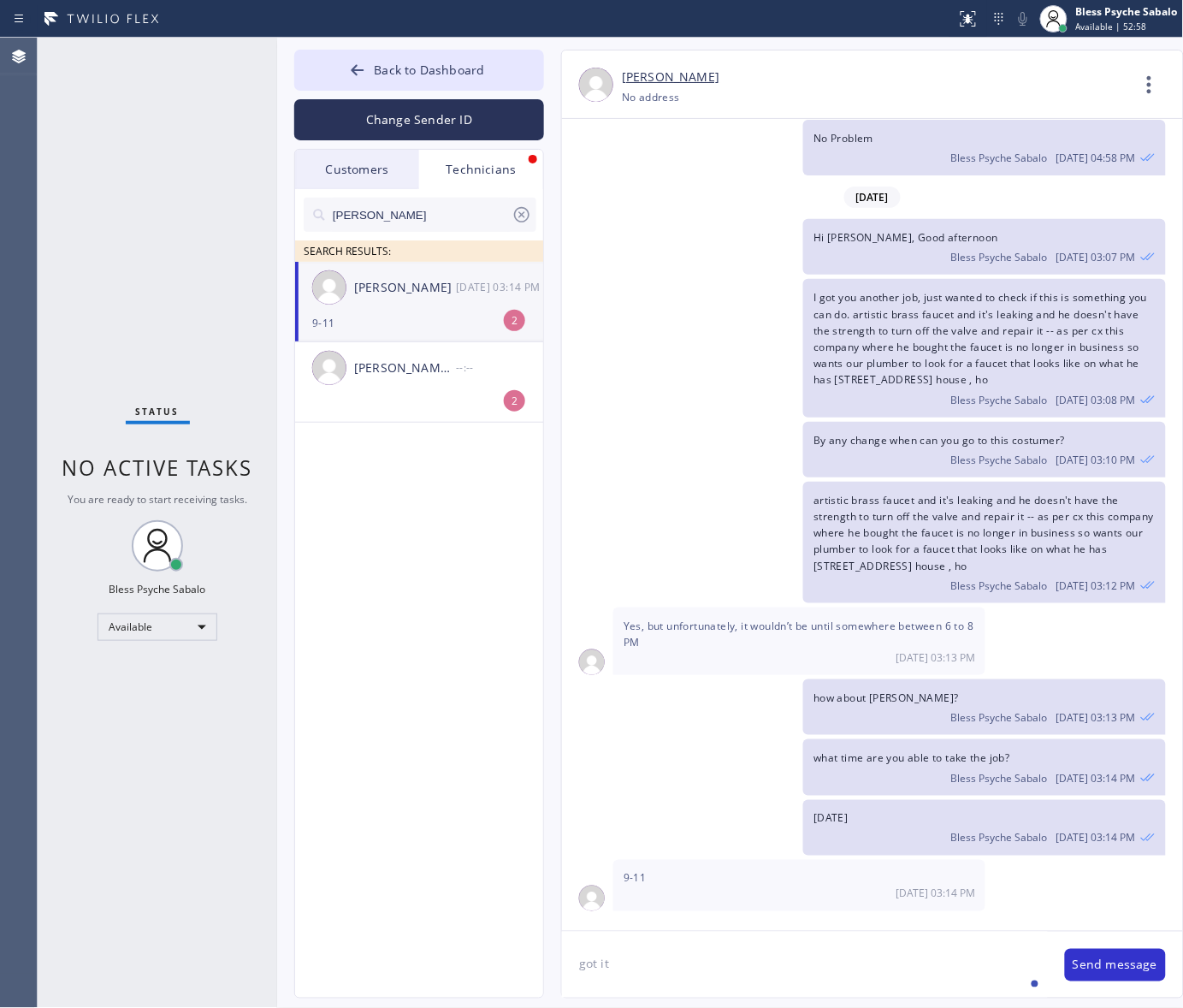
click at [665, 956] on textarea "got it" at bounding box center [805, 964] width 486 height 66
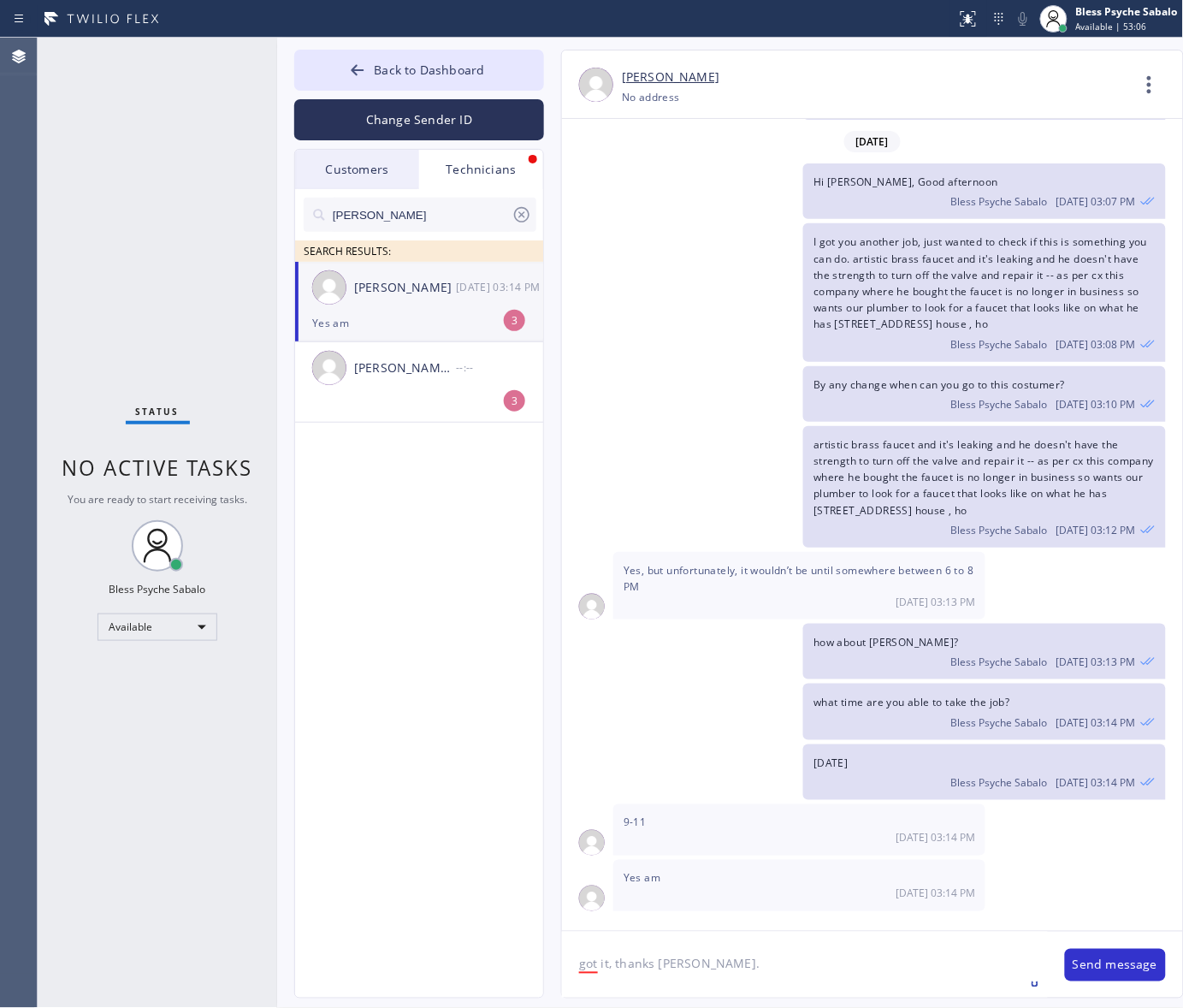
scroll to position [15, 0]
type textarea "got it, thanks [PERSON_NAME]. I'll assigned the job now"
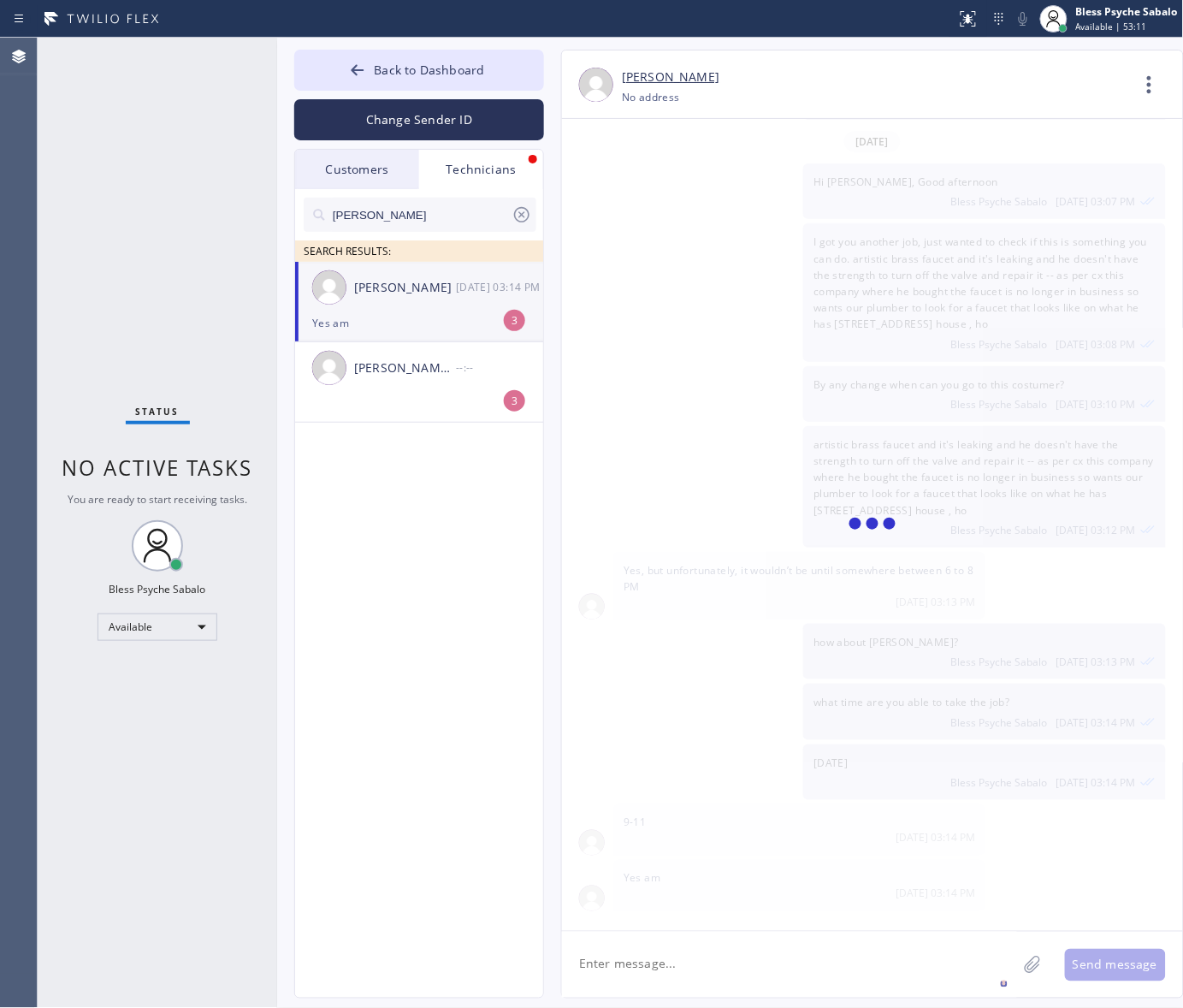
scroll to position [5740, 0]
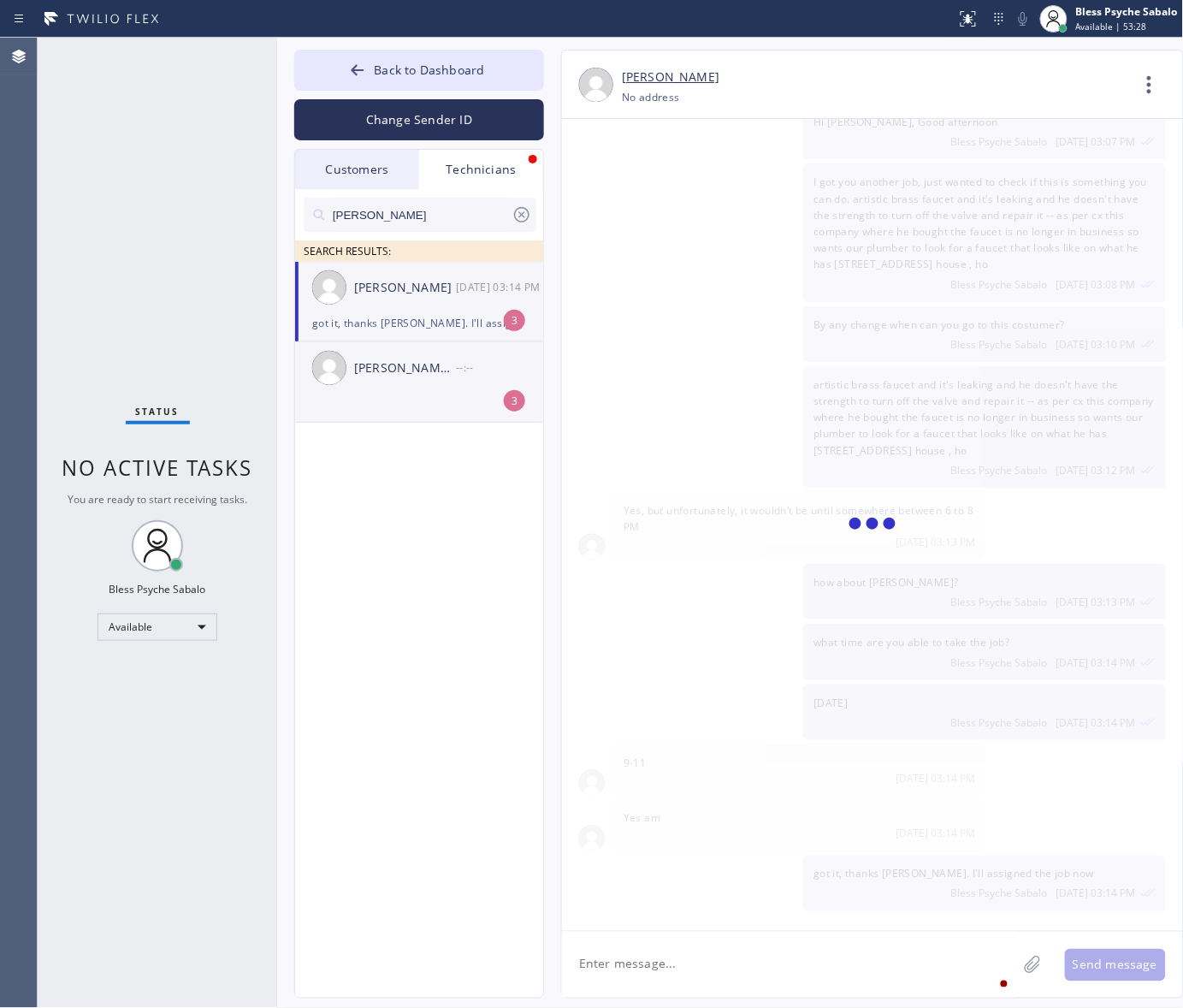
click at [421, 389] on div "[PERSON_NAME] [PERSON_NAME] --:--" at bounding box center [419, 368] width 249 height 51
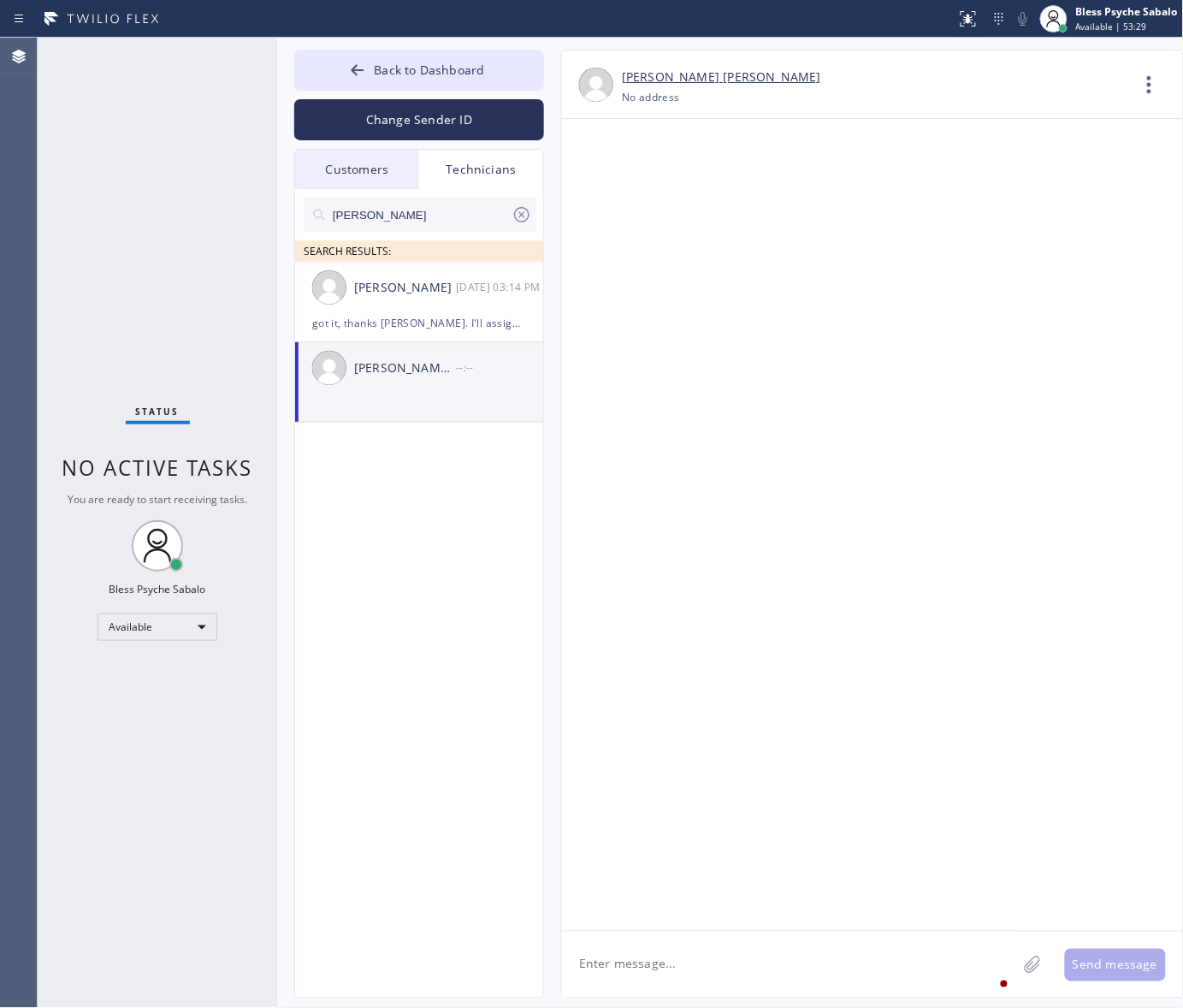
scroll to position [0, 0]
click at [439, 361] on div "[PERSON_NAME] [PERSON_NAME]" at bounding box center [405, 369] width 102 height 20
click at [446, 276] on div "[PERSON_NAME] [DATE] 03:14 PM" at bounding box center [419, 287] width 249 height 51
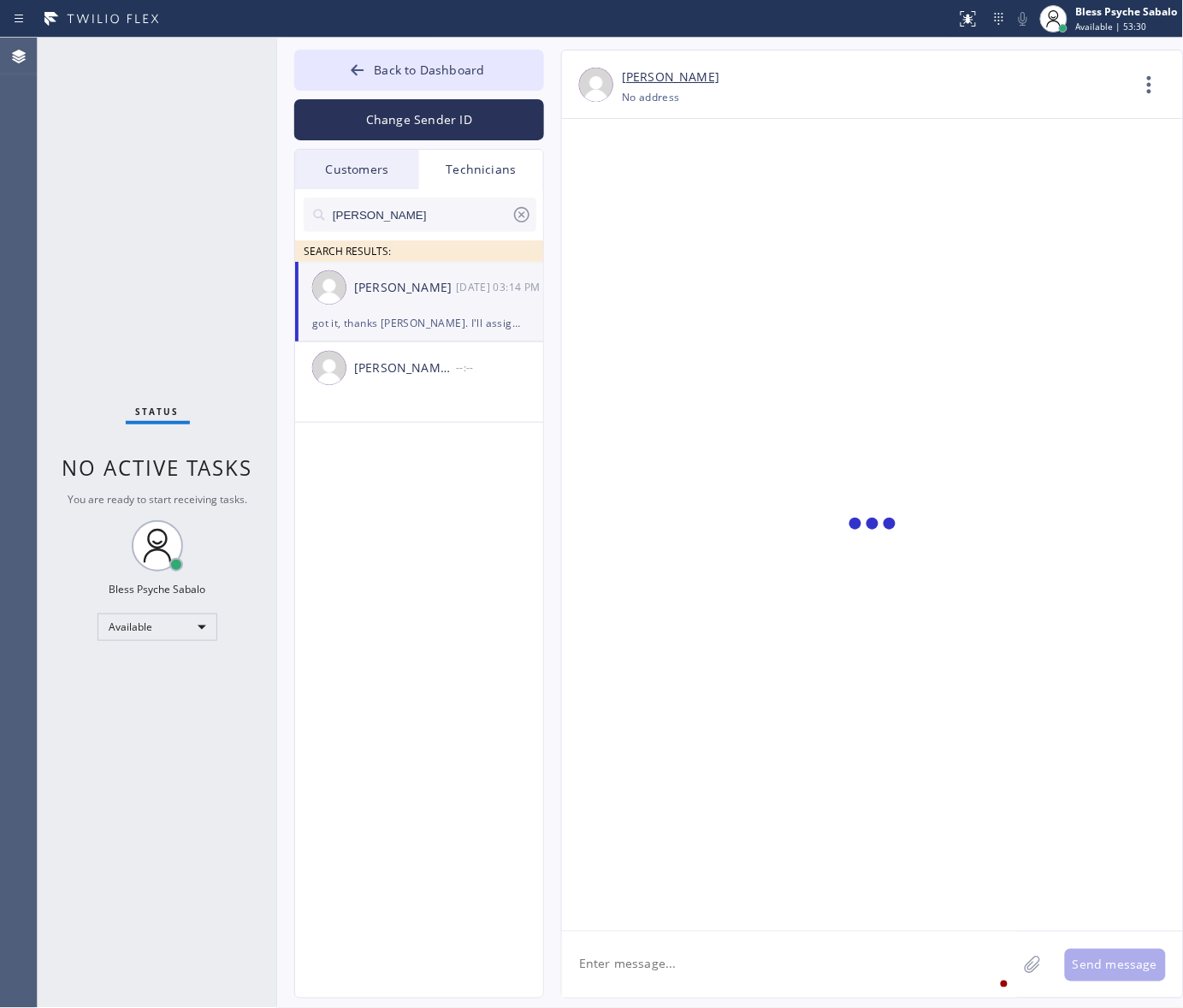
scroll to position [5740, 0]
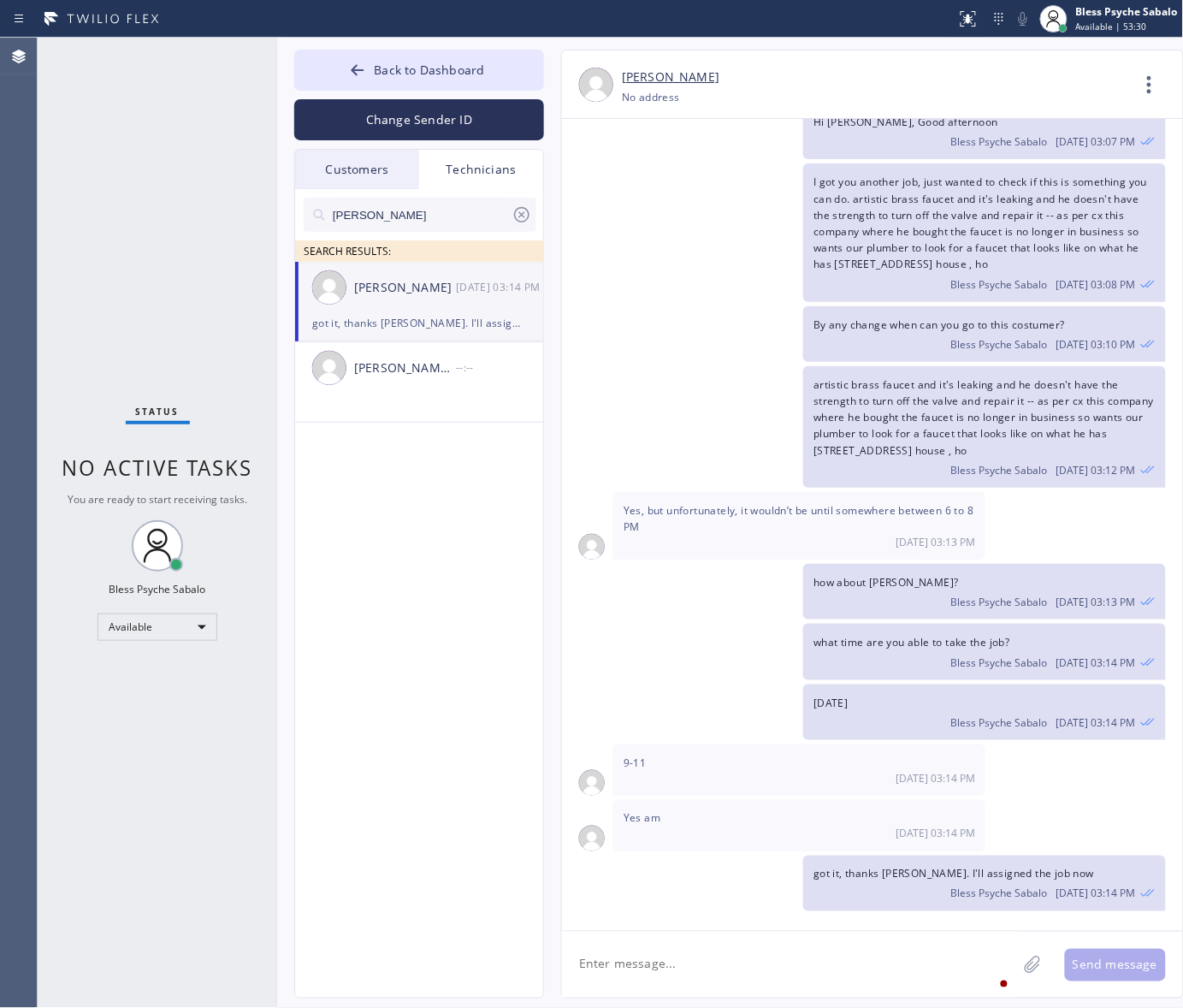
click at [446, 284] on div "[PERSON_NAME]" at bounding box center [405, 287] width 102 height 20
click at [674, 845] on div "Yes am [DATE] 03:14 PM" at bounding box center [799, 825] width 372 height 51
click at [896, 877] on span "got it, thanks [PERSON_NAME]. I'll assigned the job now" at bounding box center [953, 873] width 281 height 15
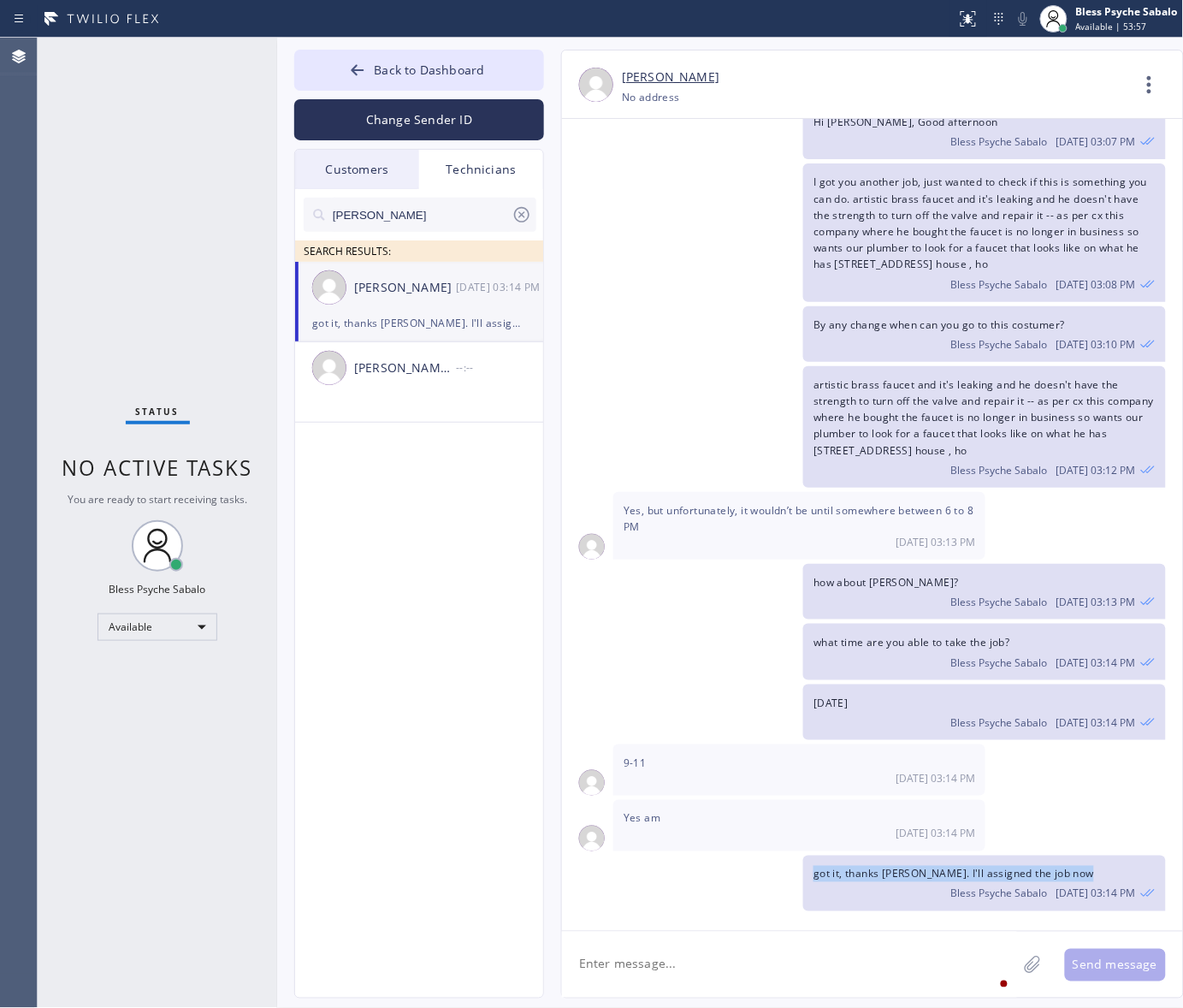
click at [896, 877] on span "got it, thanks [PERSON_NAME]. I'll assigned the job now" at bounding box center [953, 873] width 281 height 15
click at [862, 899] on div "Bless Psyche Sabalo [DATE] 03:14 PM" at bounding box center [984, 891] width 341 height 19
click at [708, 284] on div "I got you another job, just wanted to check if this is something you can do. ar…" at bounding box center [864, 232] width 604 height 138
click at [394, 79] on button "Back to Dashboard" at bounding box center [418, 70] width 249 height 41
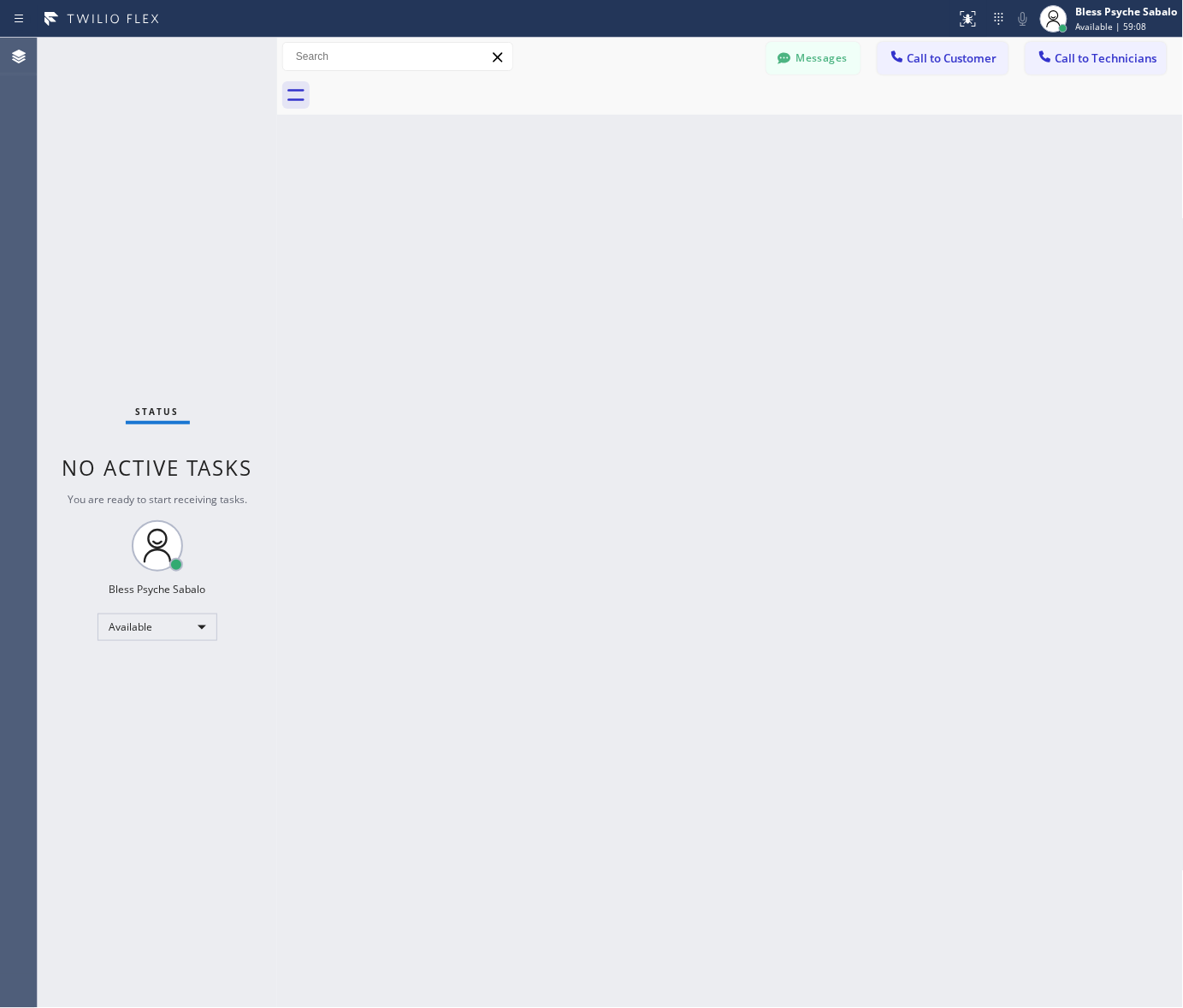
drag, startPoint x: 723, startPoint y: 275, endPoint x: 366, endPoint y: 1, distance: 450.0
click at [723, 272] on div "Back to Dashboard Change Sender ID Customers Technicians [PHONE_NUMBER] SEARCH …" at bounding box center [729, 522] width 906 height 970
drag, startPoint x: 479, startPoint y: 563, endPoint x: 399, endPoint y: 482, distance: 113.8
click at [479, 562] on div "Back to Dashboard Change Sender ID Customers Technicians [PHONE_NUMBER] SEARCH …" at bounding box center [729, 522] width 906 height 970
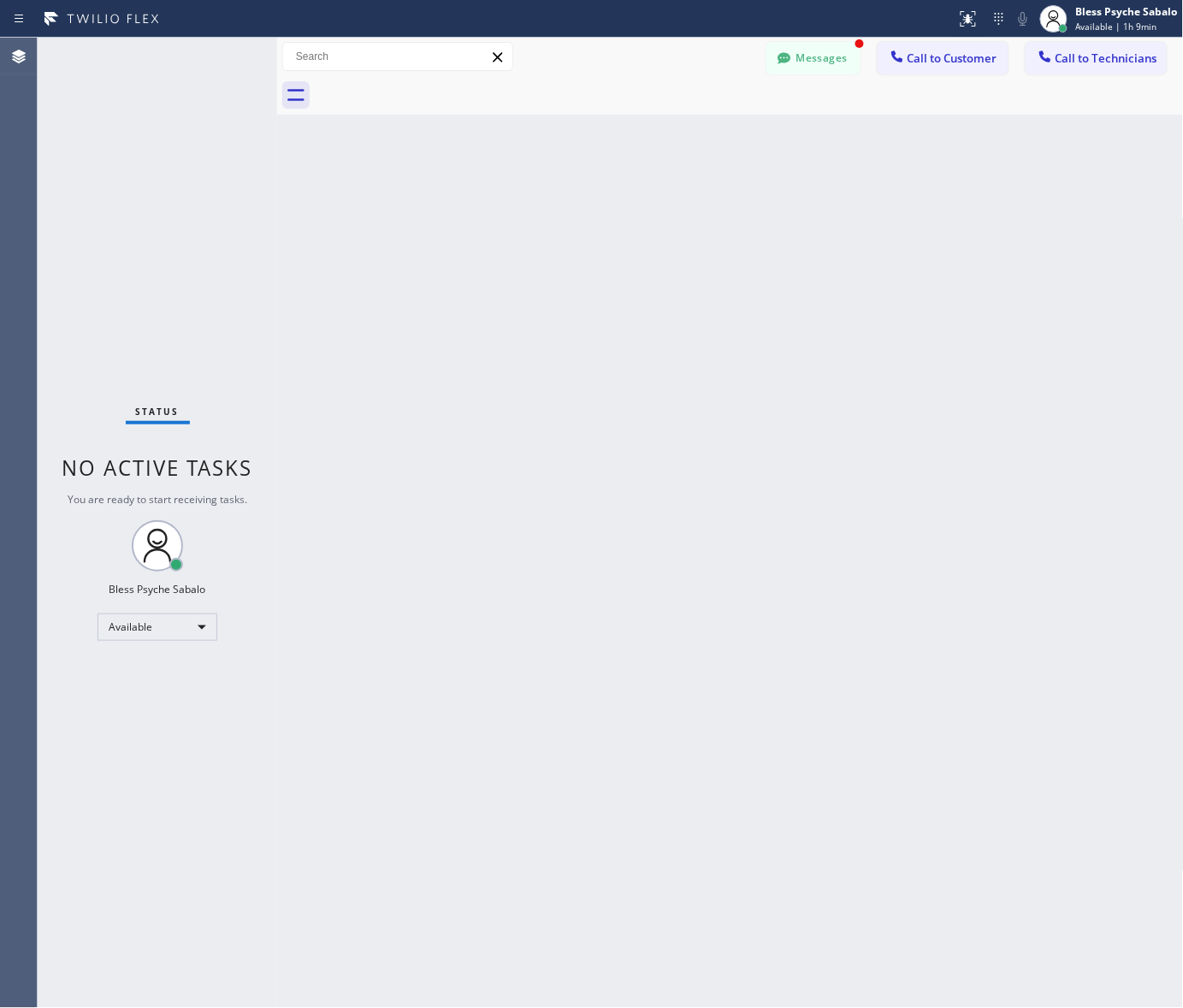
click at [467, 234] on div "Back to Dashboard Change Sender ID Customers Technicians [PHONE_NUMBER] SEARCH …" at bounding box center [729, 522] width 906 height 970
click at [793, 63] on div at bounding box center [784, 60] width 21 height 21
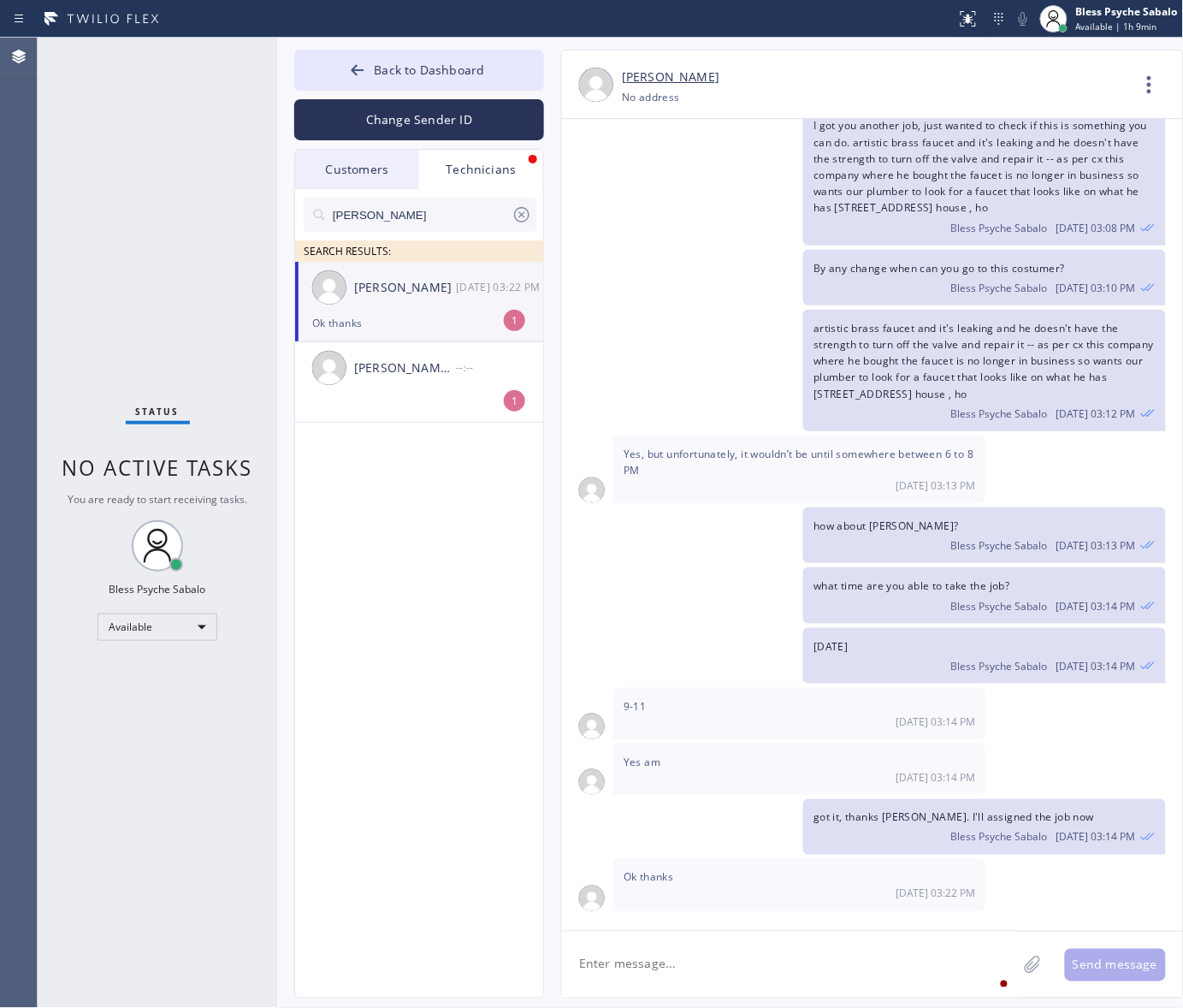
click at [490, 311] on div "[PERSON_NAME] [DATE] 03:22 PM" at bounding box center [419, 287] width 249 height 51
click at [839, 961] on textarea at bounding box center [789, 964] width 455 height 66
click at [489, 172] on div "Technicians" at bounding box center [481, 169] width 124 height 39
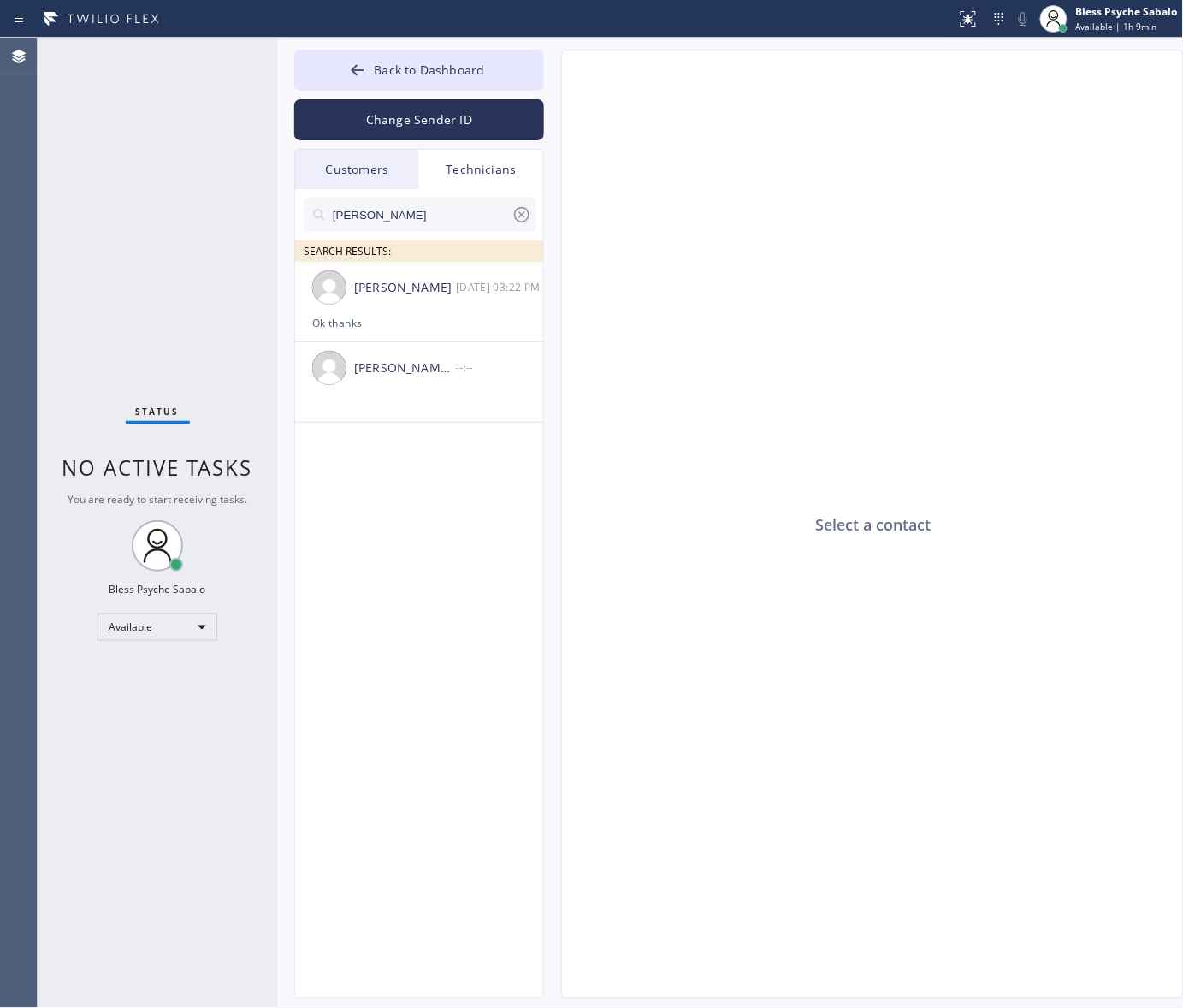
click at [356, 169] on div "Customers" at bounding box center [357, 169] width 124 height 39
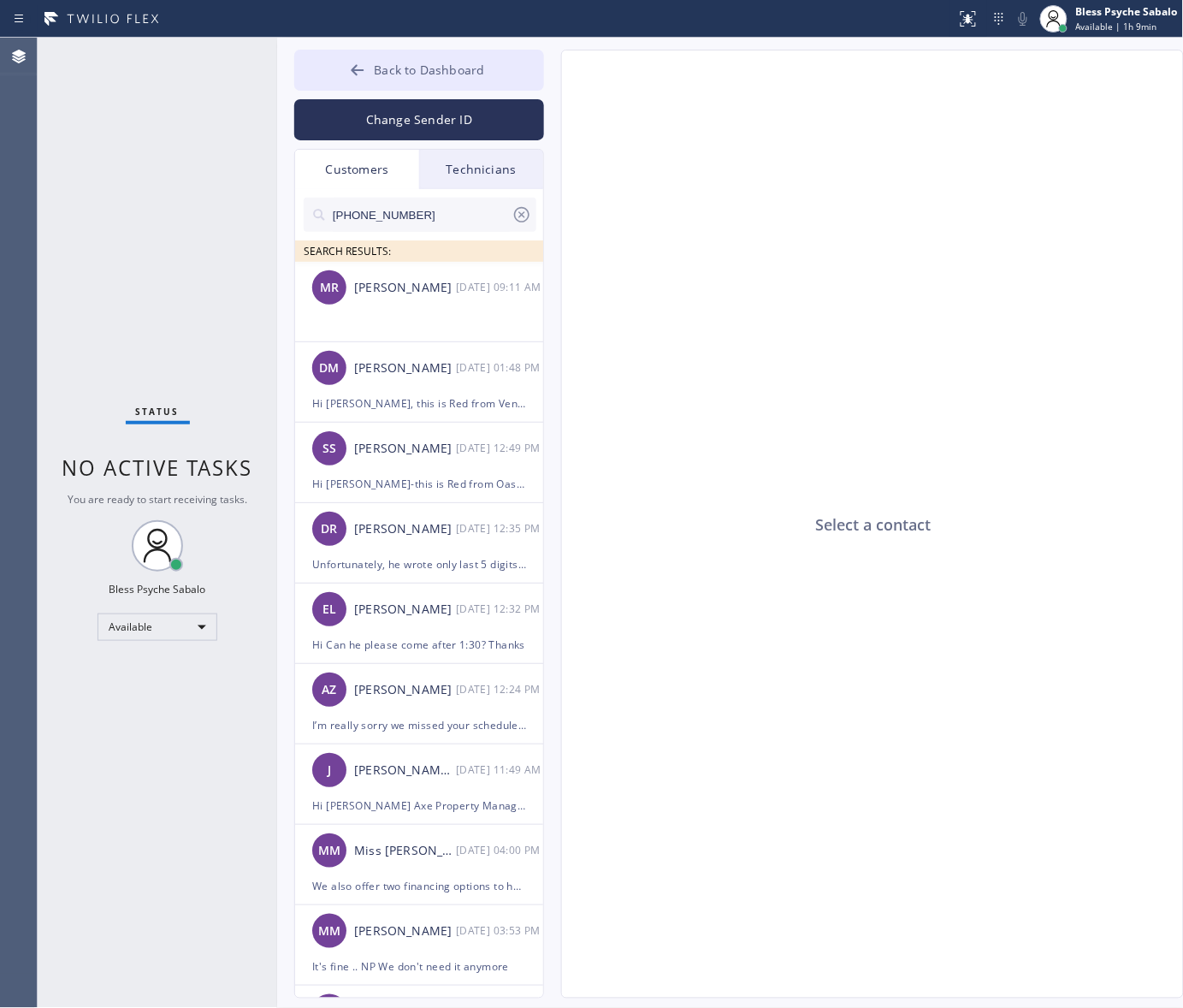
drag, startPoint x: 655, startPoint y: 215, endPoint x: 530, endPoint y: 65, distance: 195.3
click at [656, 214] on div "Select a contact" at bounding box center [873, 525] width 623 height 948
drag, startPoint x: 486, startPoint y: 165, endPoint x: 485, endPoint y: 182, distance: 17.0
click at [488, 165] on div "Technicians" at bounding box center [481, 169] width 124 height 39
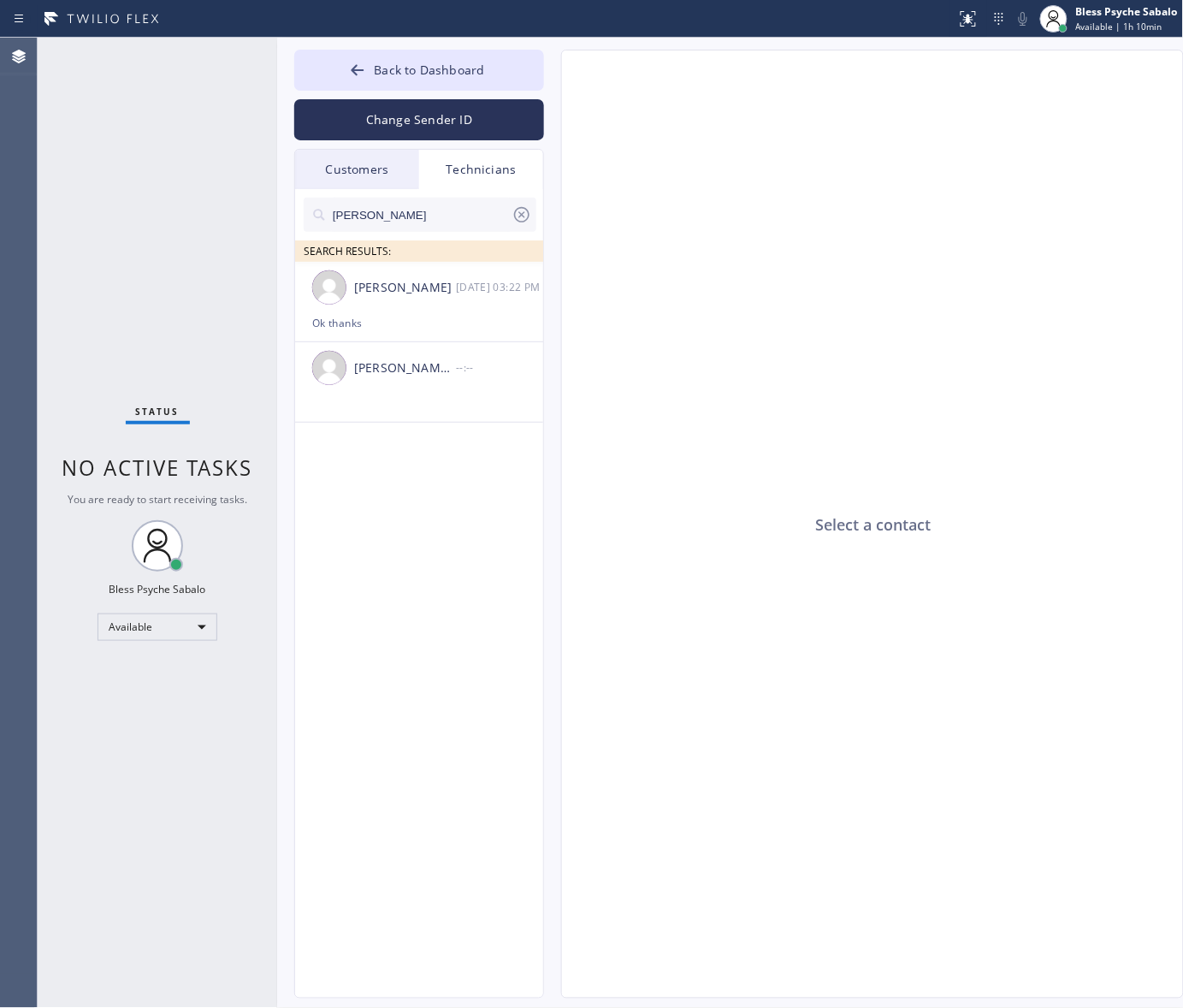
click at [476, 220] on input "[PERSON_NAME]" at bounding box center [421, 214] width 181 height 34
click at [520, 220] on icon at bounding box center [521, 214] width 21 height 21
click at [504, 174] on div "Technicians" at bounding box center [481, 169] width 124 height 39
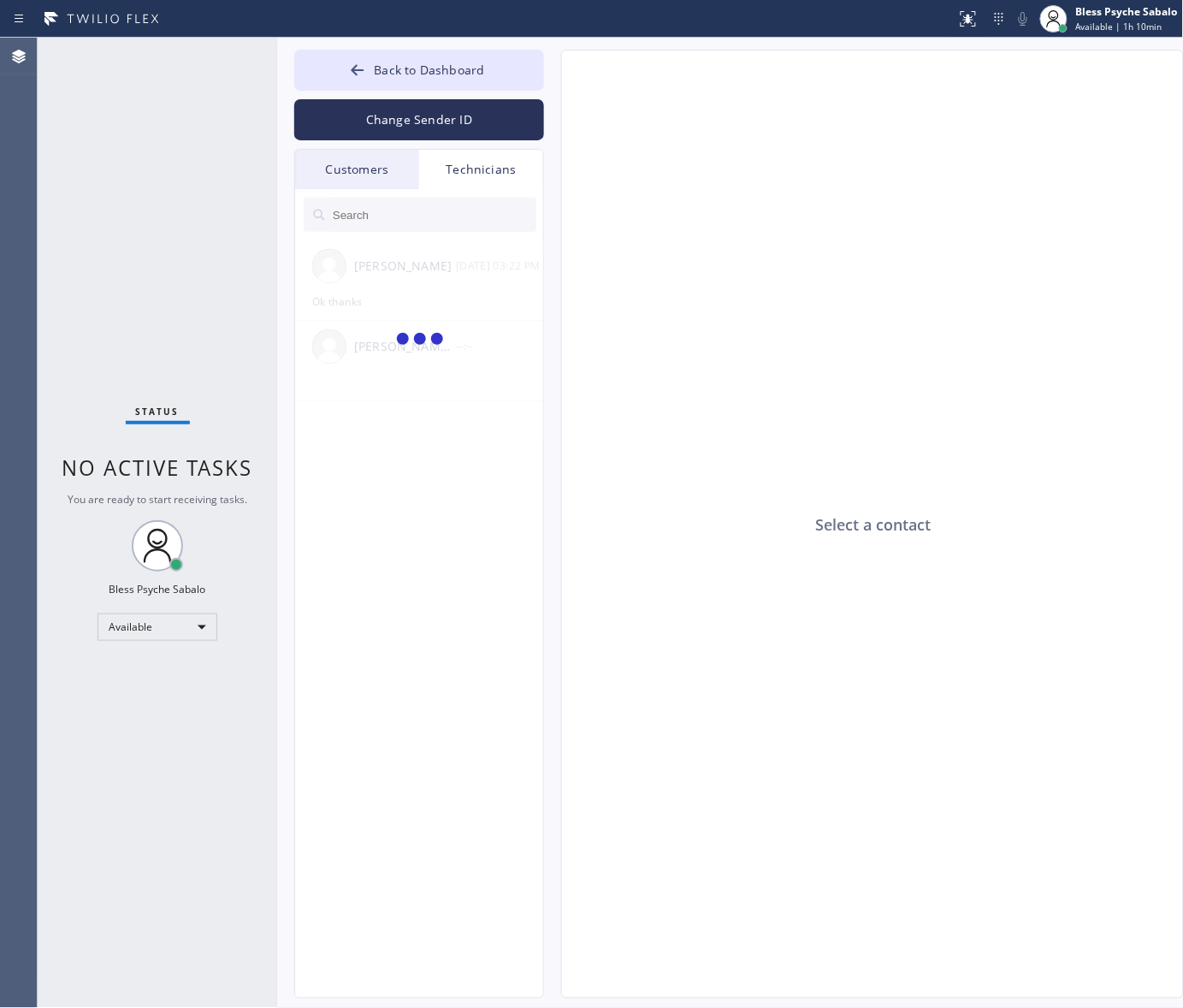
click at [407, 214] on input "text" at bounding box center [434, 214] width 205 height 34
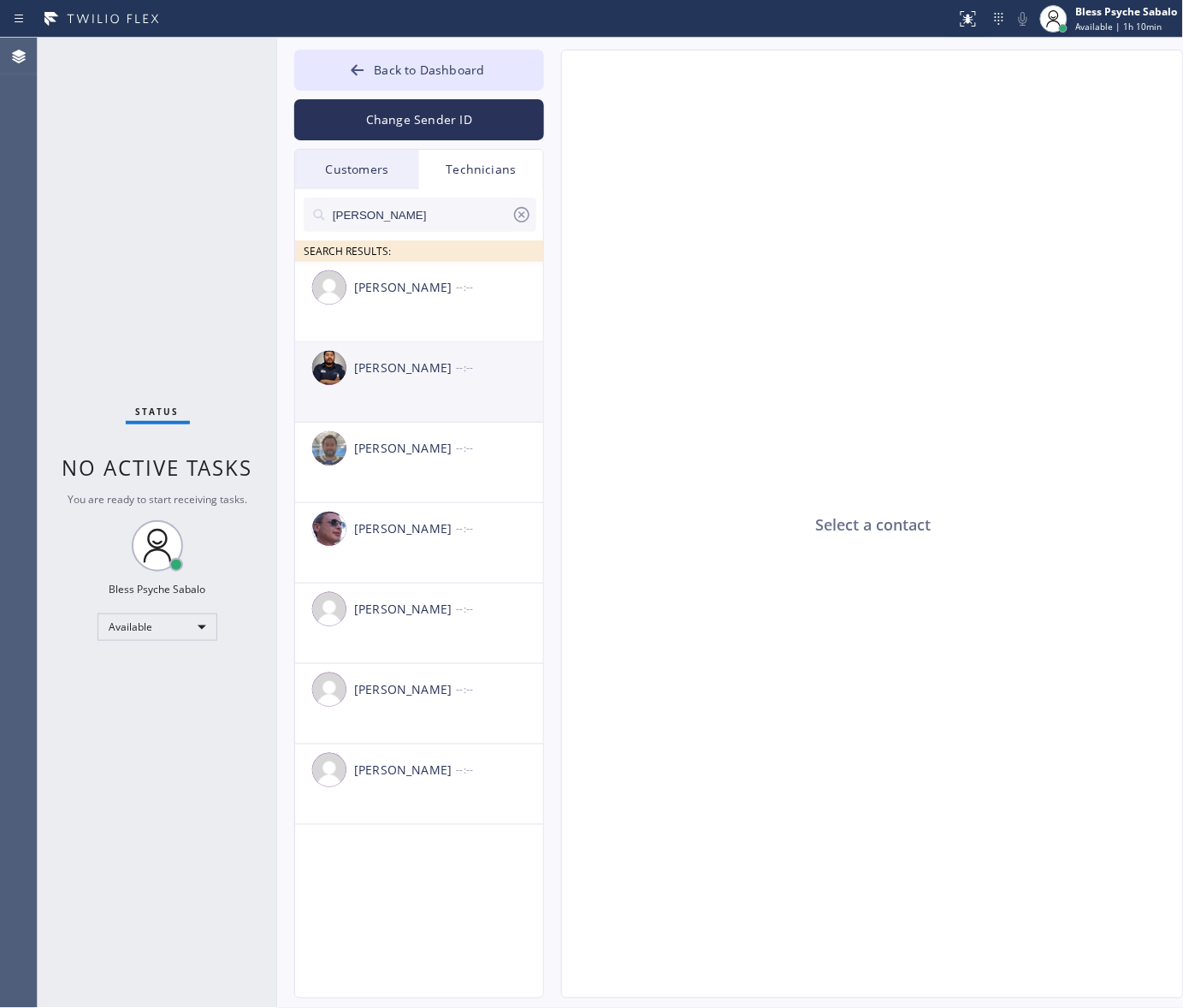
type input "[PERSON_NAME]"
click at [415, 378] on div "[PERSON_NAME] --:--" at bounding box center [419, 368] width 249 height 51
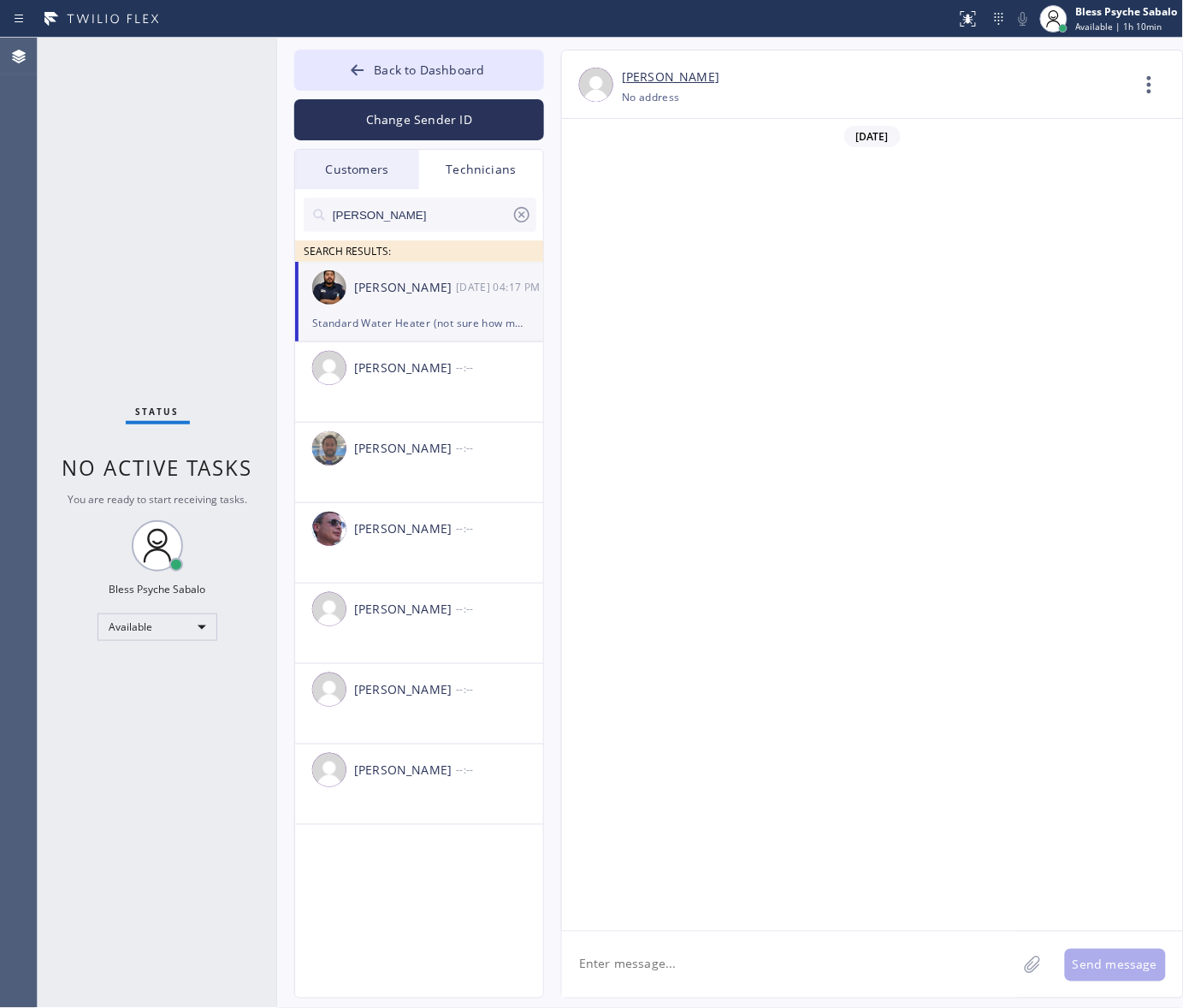
scroll to position [5898, 0]
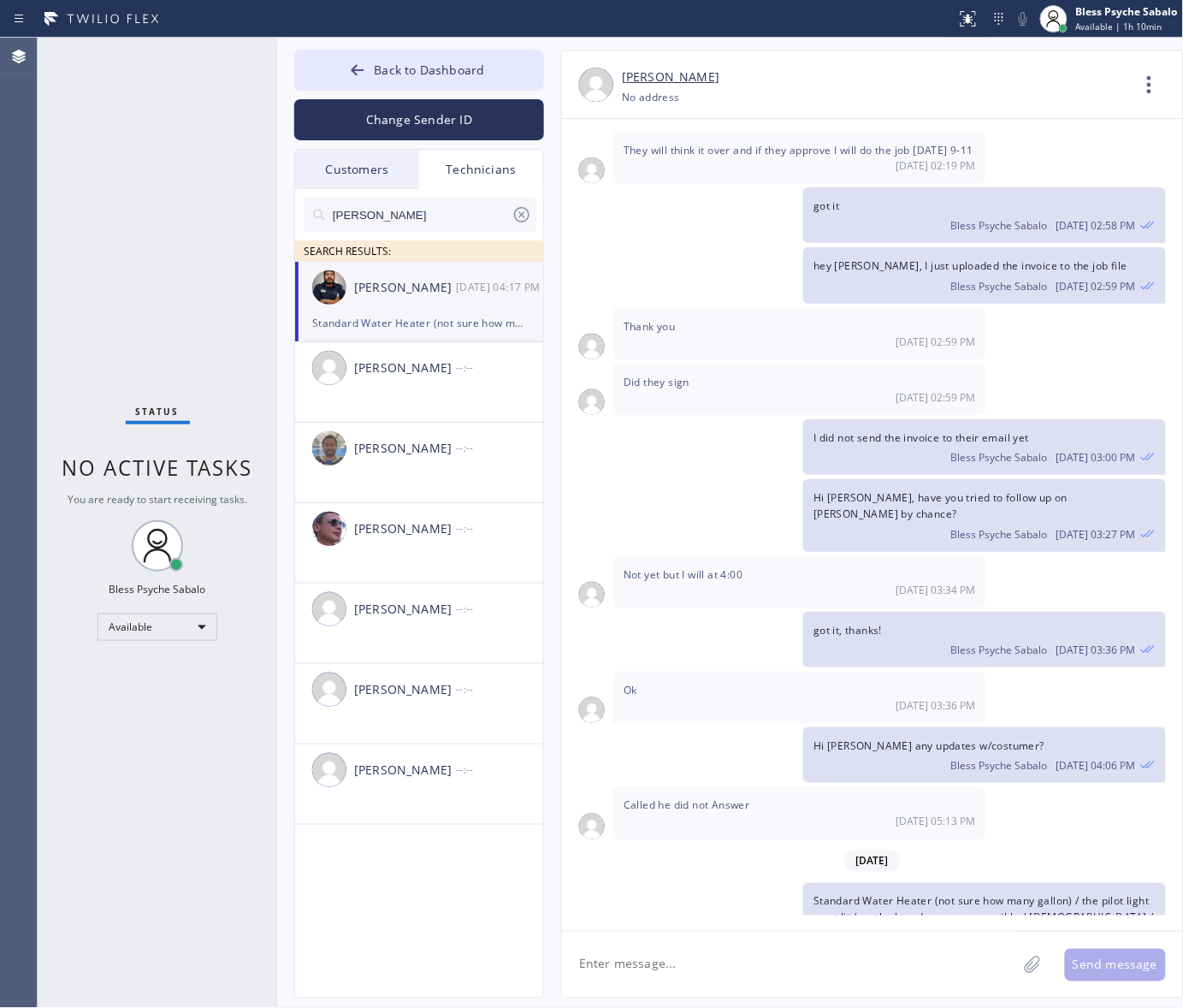
click at [766, 956] on textarea at bounding box center [789, 964] width 455 height 66
type textarea "J"
type textarea "Hi [PERSON_NAME], Good afternoon"
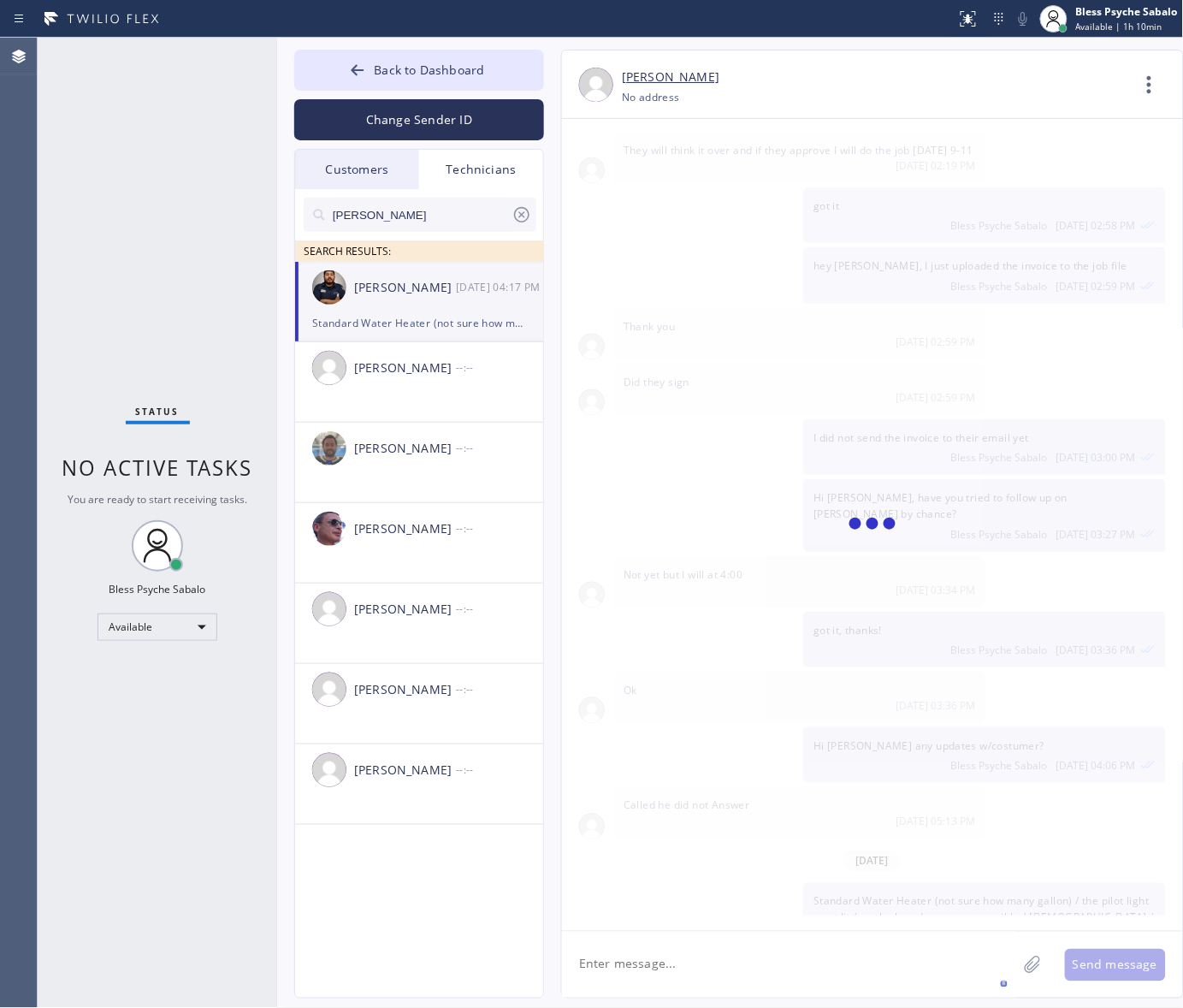
scroll to position [5996, 0]
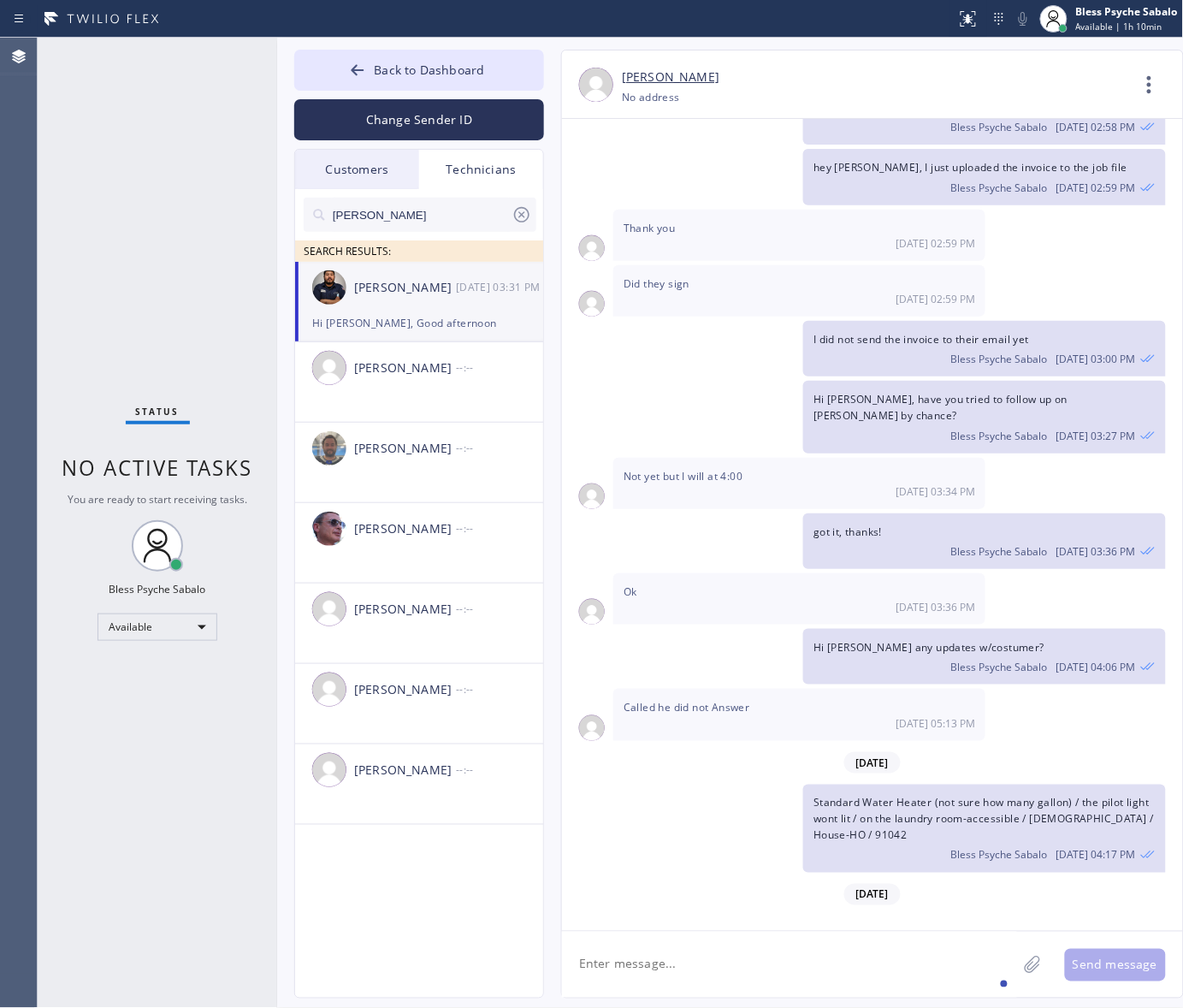
click at [1153, 81] on icon at bounding box center [1150, 85] width 41 height 41
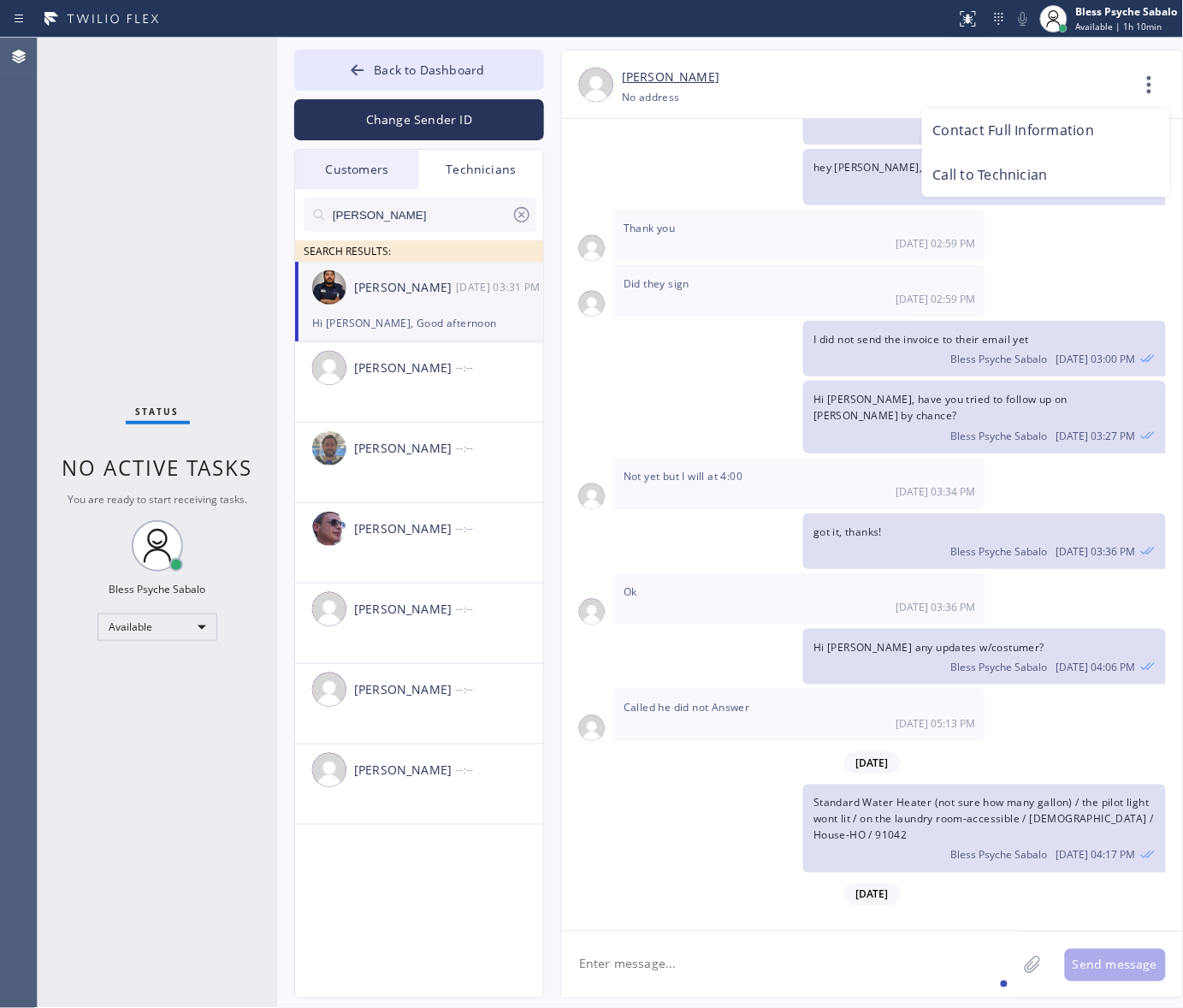
click at [409, 300] on div at bounding box center [592, 504] width 1183 height 1008
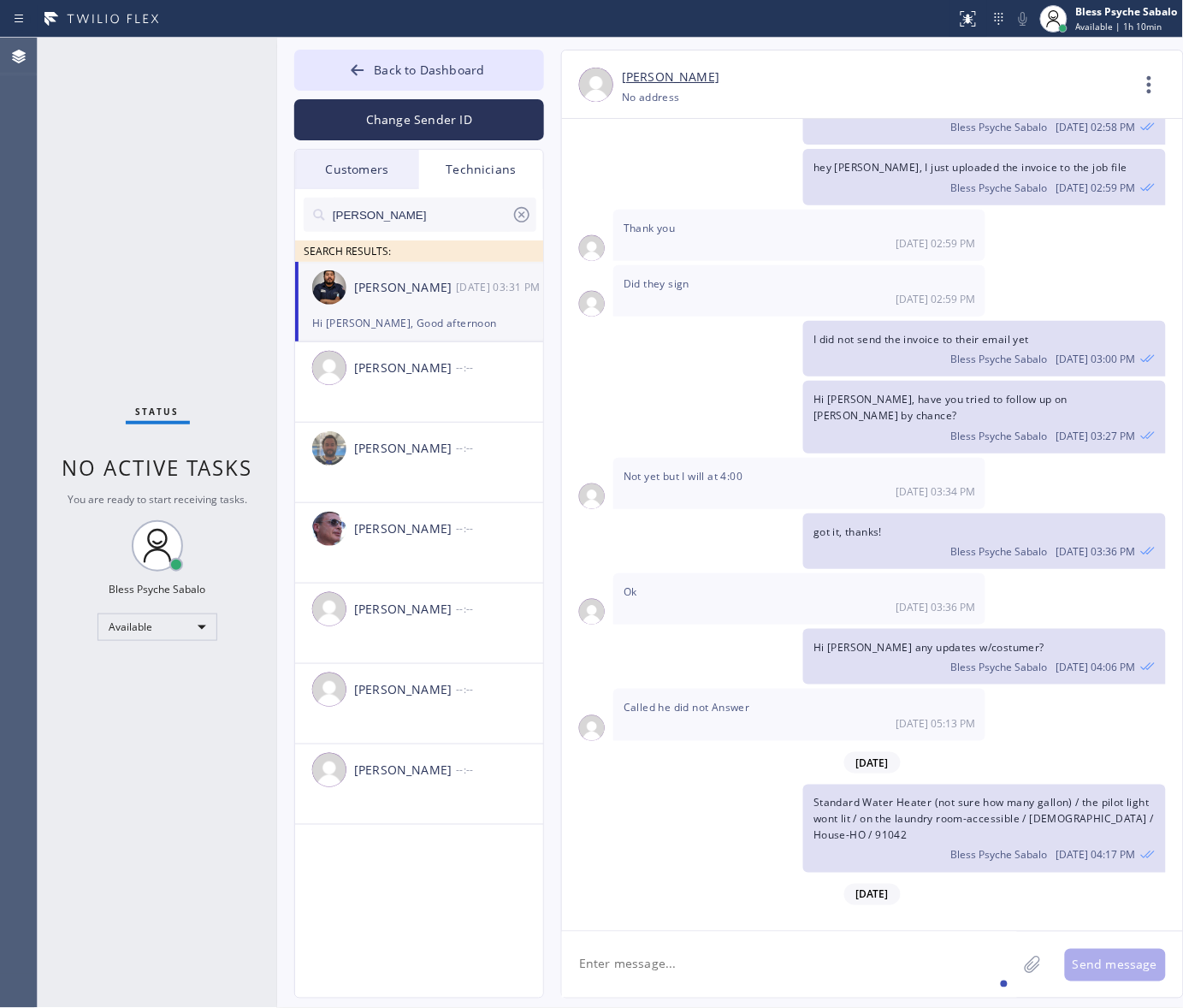
drag, startPoint x: 858, startPoint y: 326, endPoint x: 958, endPoint y: 270, distance: 114.6
click at [861, 323] on div "I did not send the invoice to their email yet Bless Psyche Sabalo [DATE] 03:00 …" at bounding box center [985, 348] width 362 height 56
click at [1160, 81] on icon at bounding box center [1150, 85] width 41 height 41
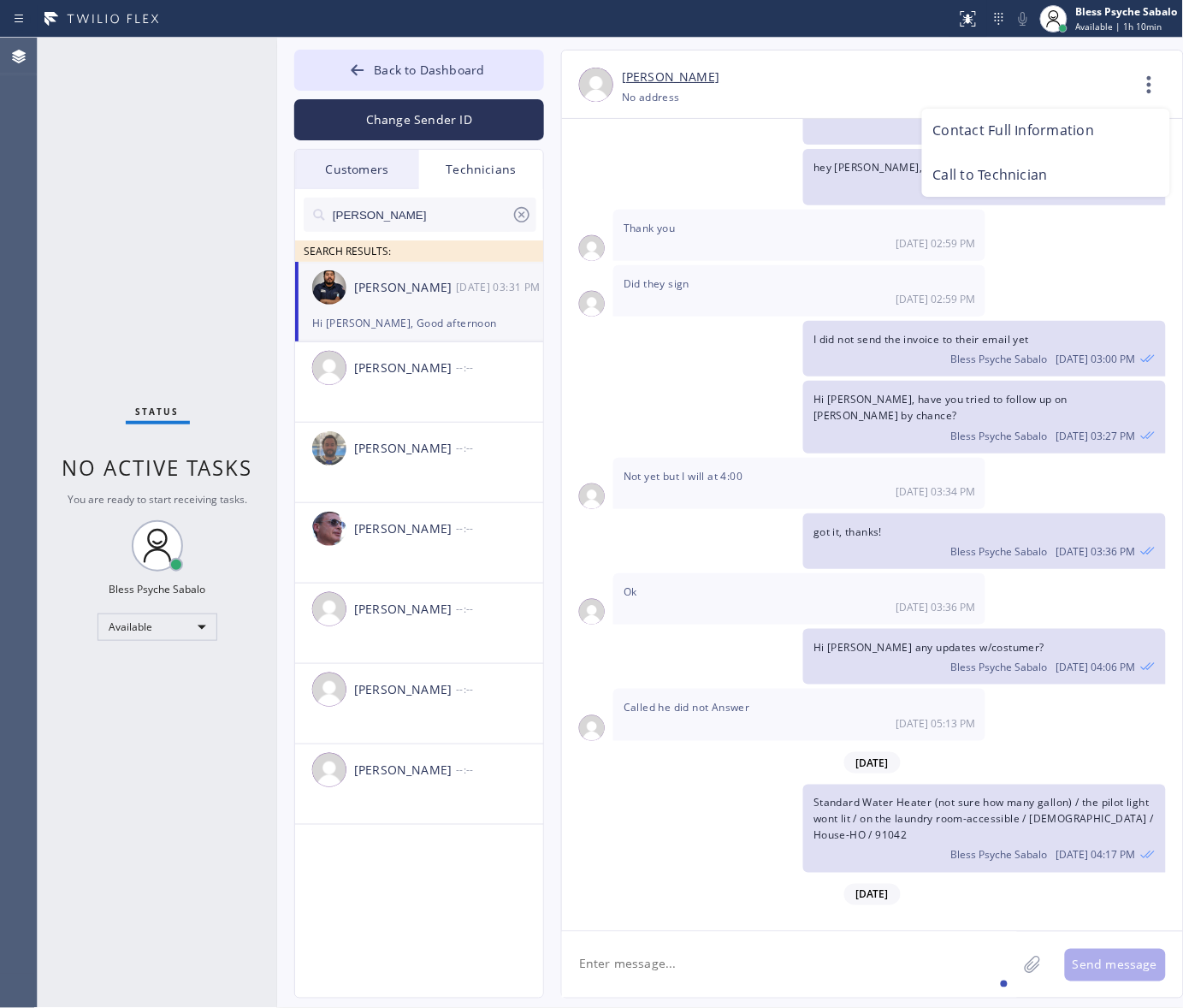
drag, startPoint x: 1055, startPoint y: 178, endPoint x: 811, endPoint y: 97, distance: 257.1
click at [1055, 177] on li "Call to Technician" at bounding box center [1046, 175] width 248 height 44
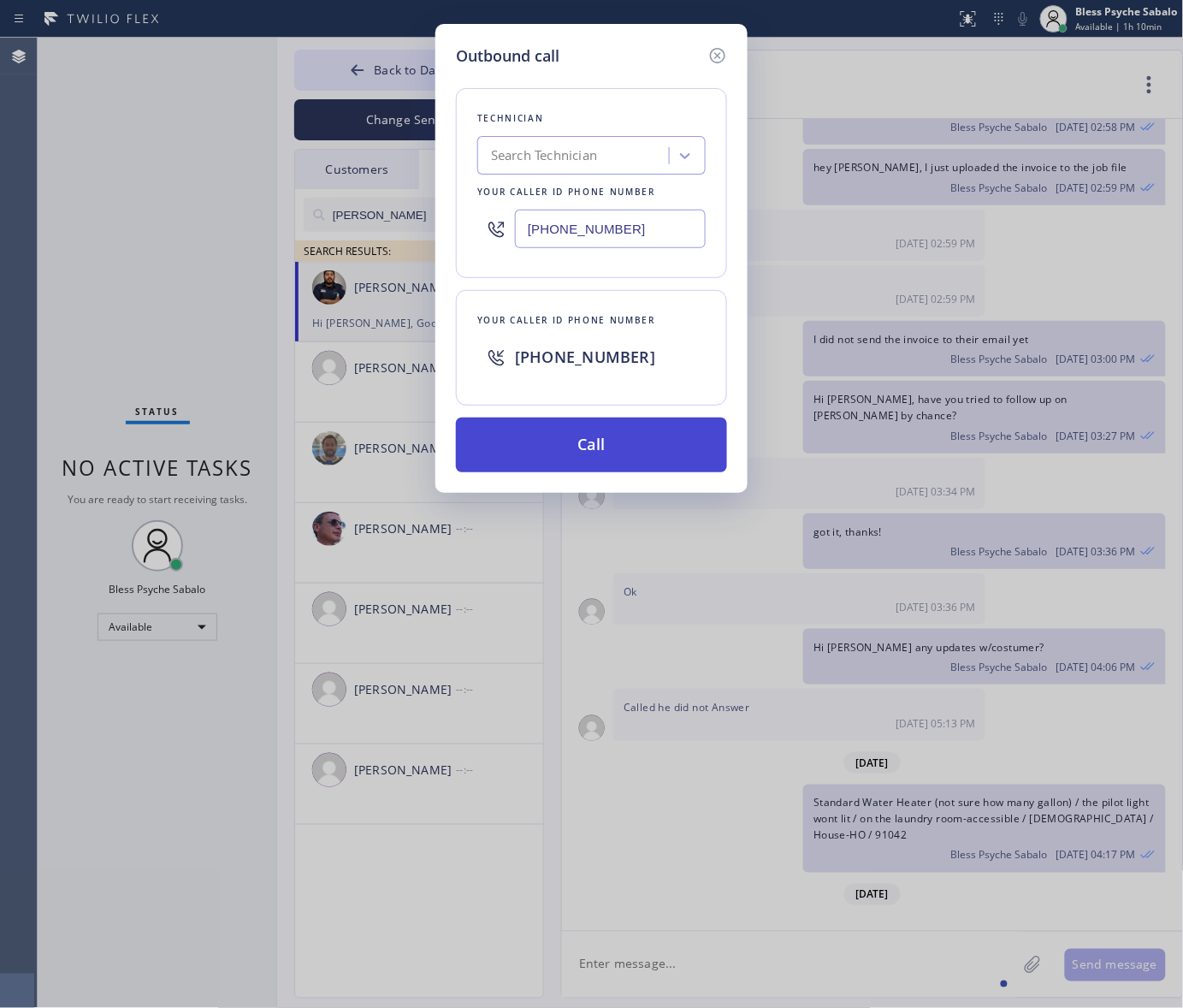
click at [579, 455] on button "Call" at bounding box center [591, 445] width 271 height 55
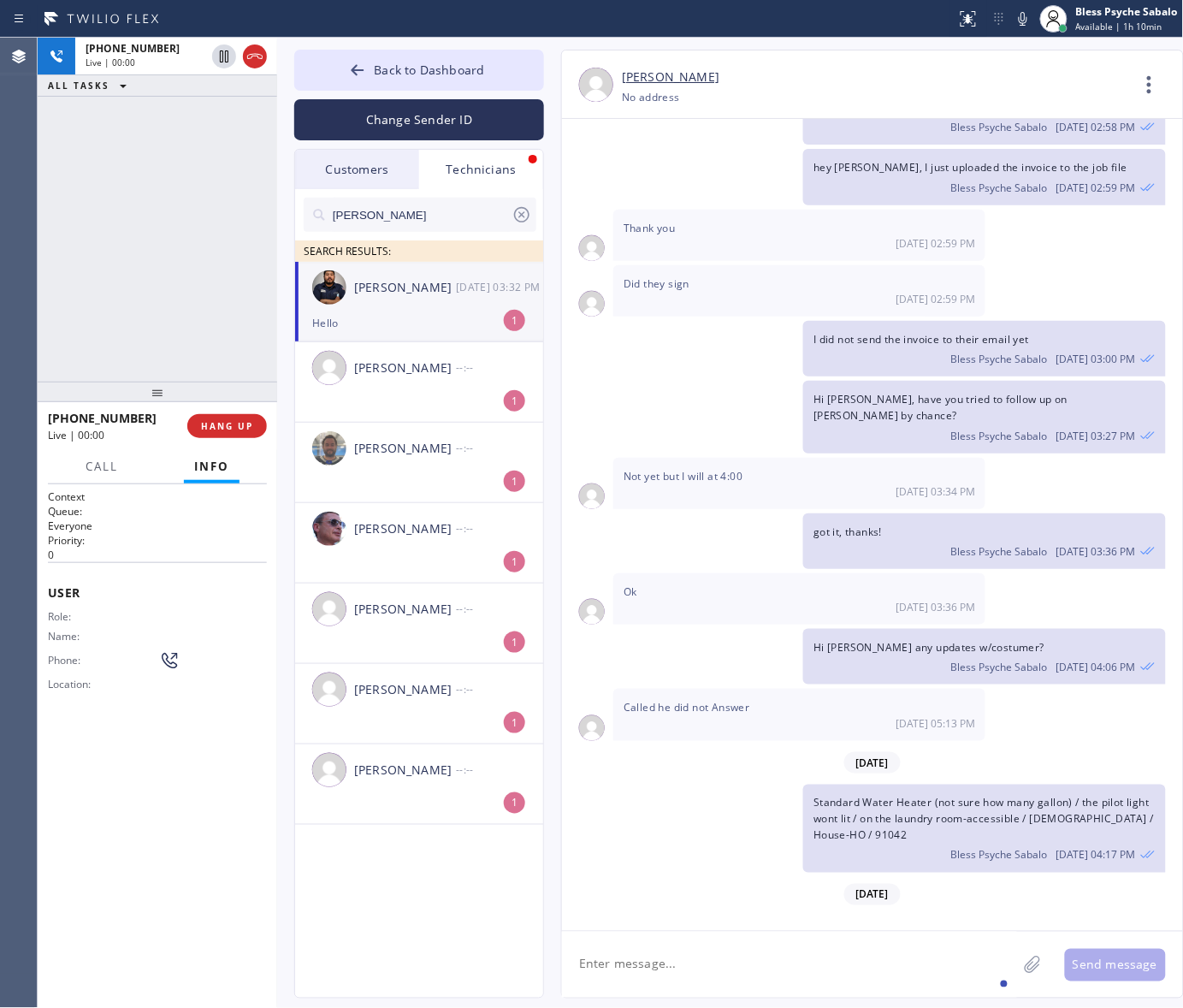
scroll to position [6052, 0]
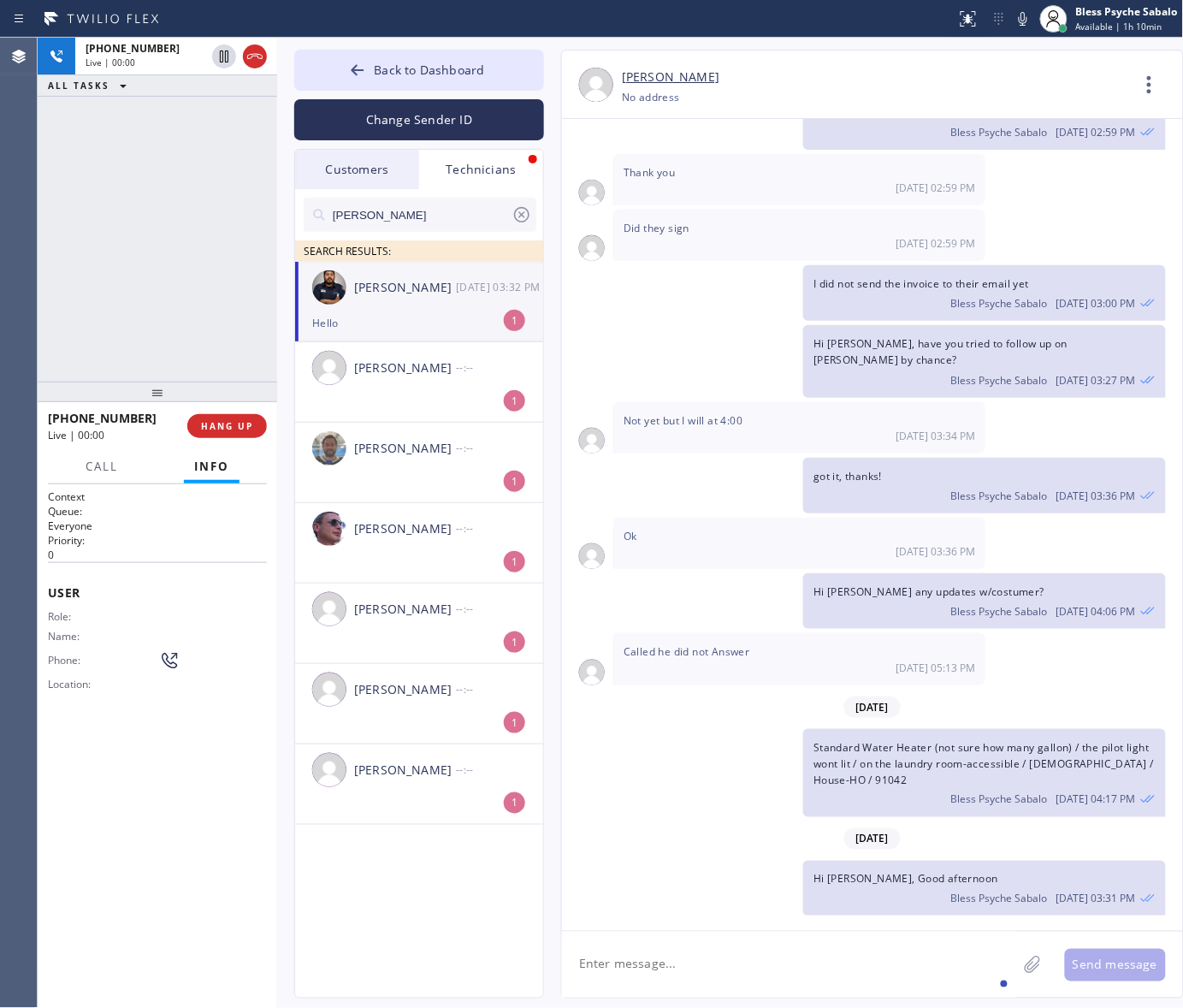
click at [460, 315] on div "Hello" at bounding box center [418, 323] width 214 height 20
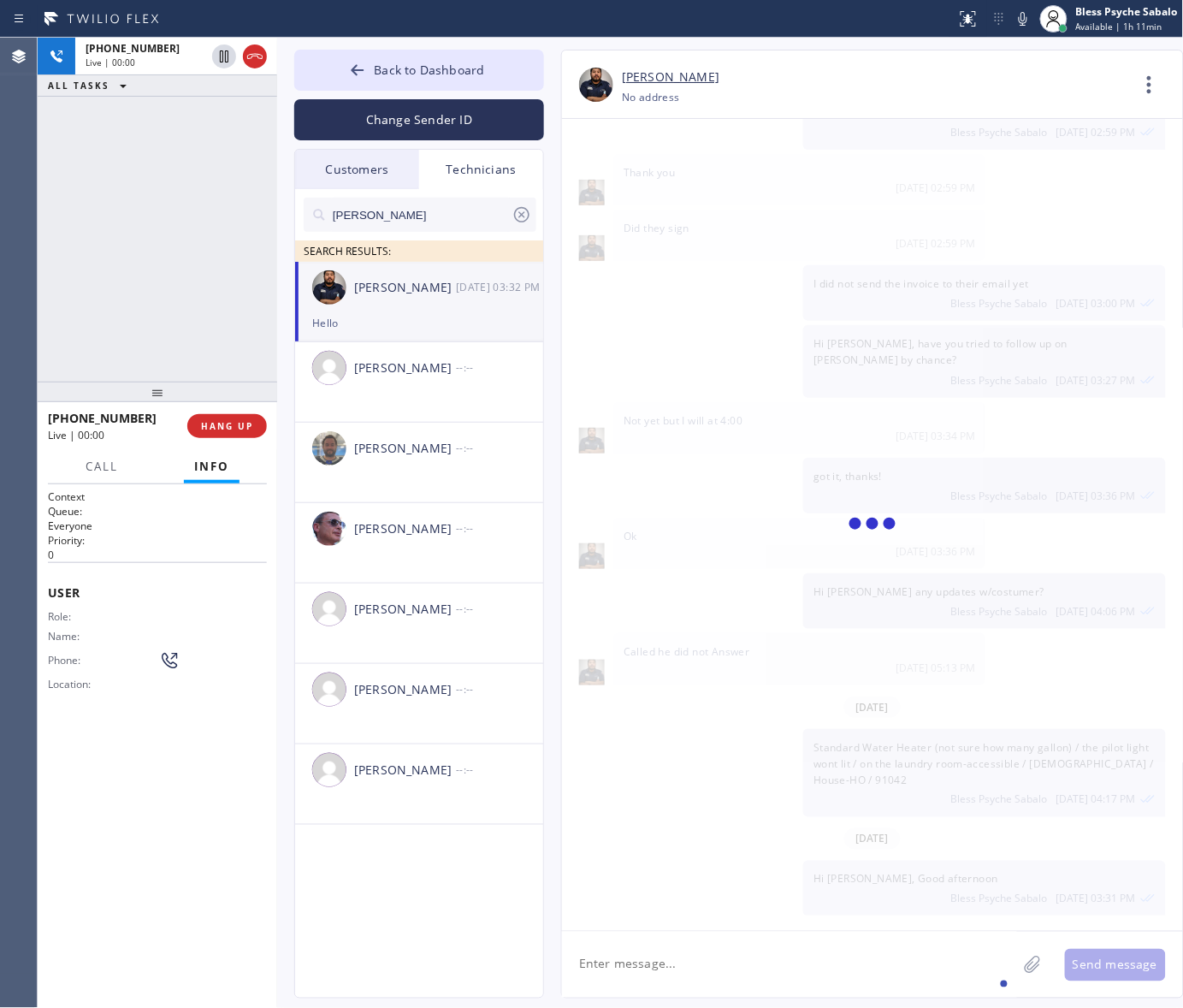
click at [460, 315] on div "Hello" at bounding box center [418, 323] width 214 height 20
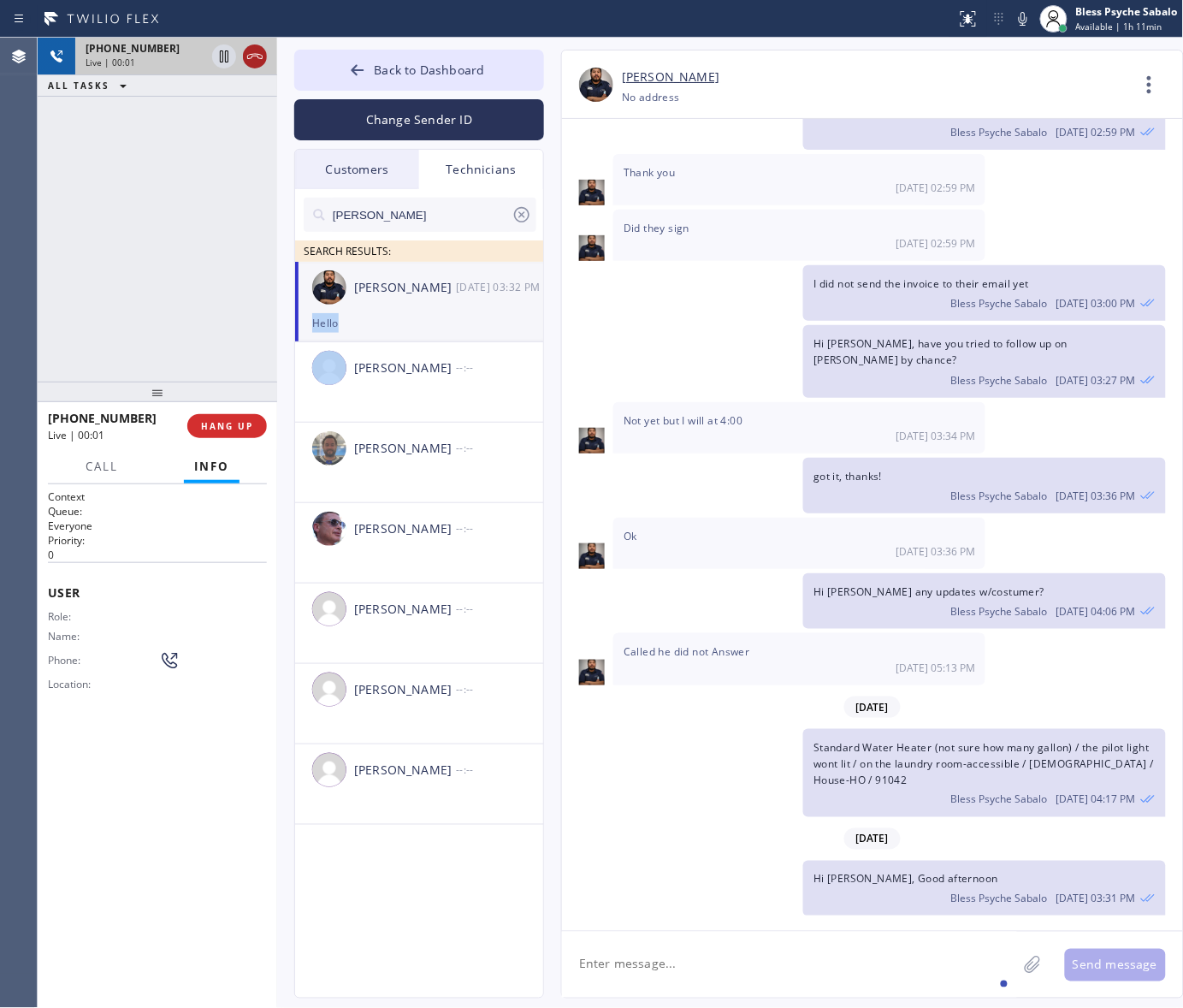
click at [244, 58] on icon at bounding box center [254, 56] width 21 height 21
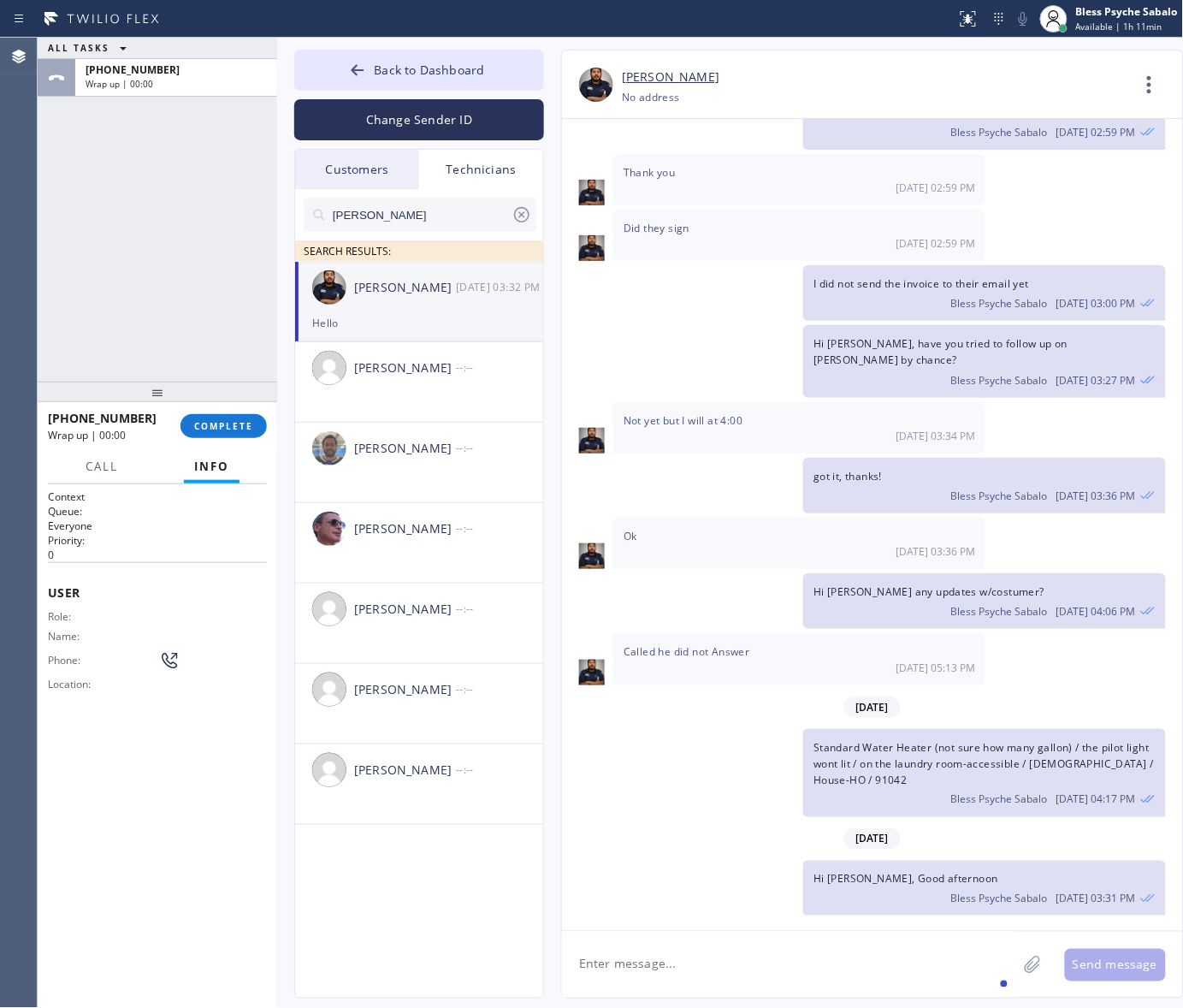
drag, startPoint x: 747, startPoint y: 963, endPoint x: 750, endPoint y: 945, distance: 18.2
click at [749, 963] on textarea at bounding box center [789, 964] width 455 height 66
click at [1149, 81] on icon at bounding box center [1150, 85] width 41 height 41
click at [1008, 167] on li "Call to Technician" at bounding box center [1046, 175] width 248 height 44
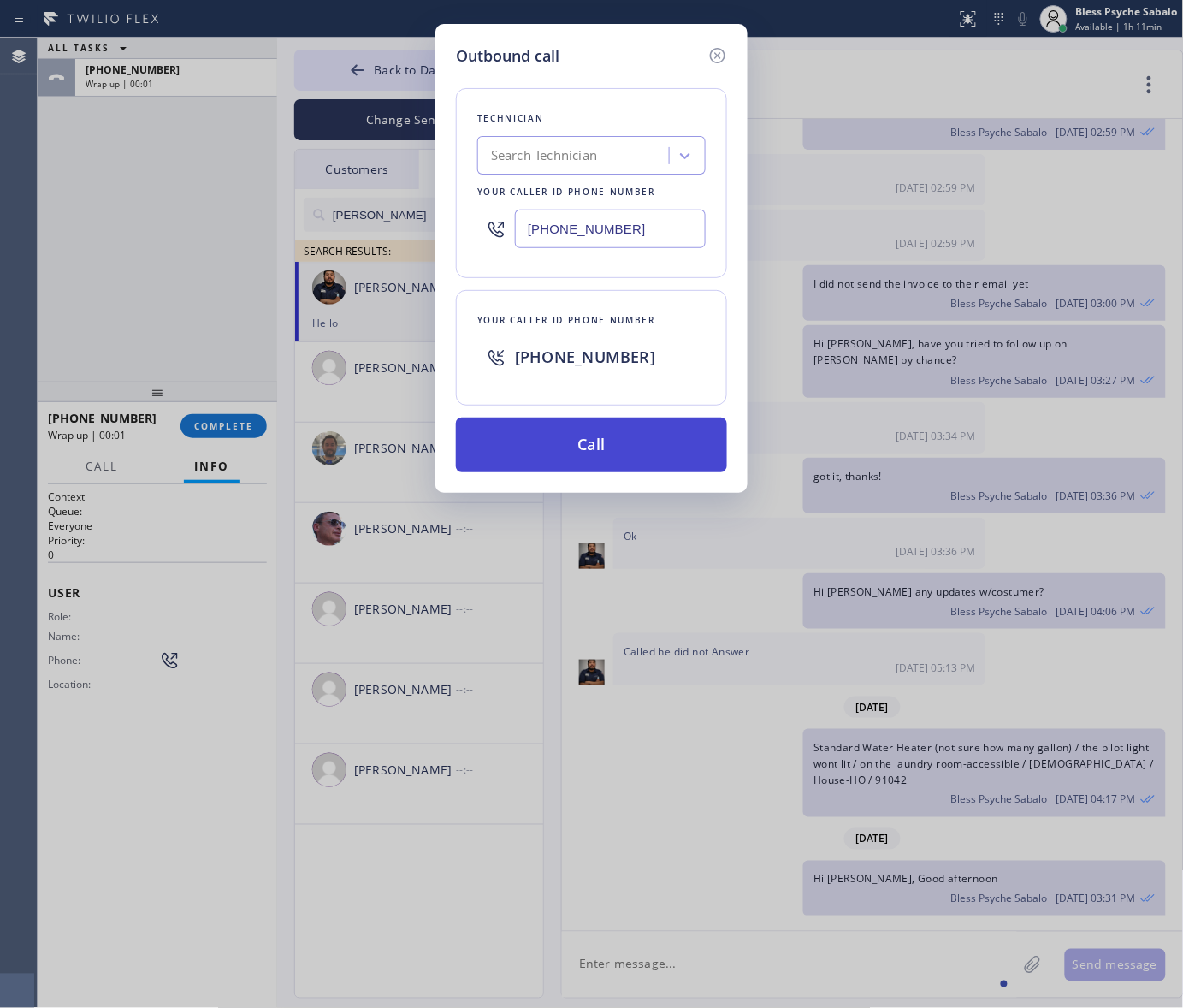
click at [587, 471] on button "Call" at bounding box center [591, 445] width 271 height 55
click at [607, 445] on button "Call" at bounding box center [591, 445] width 271 height 55
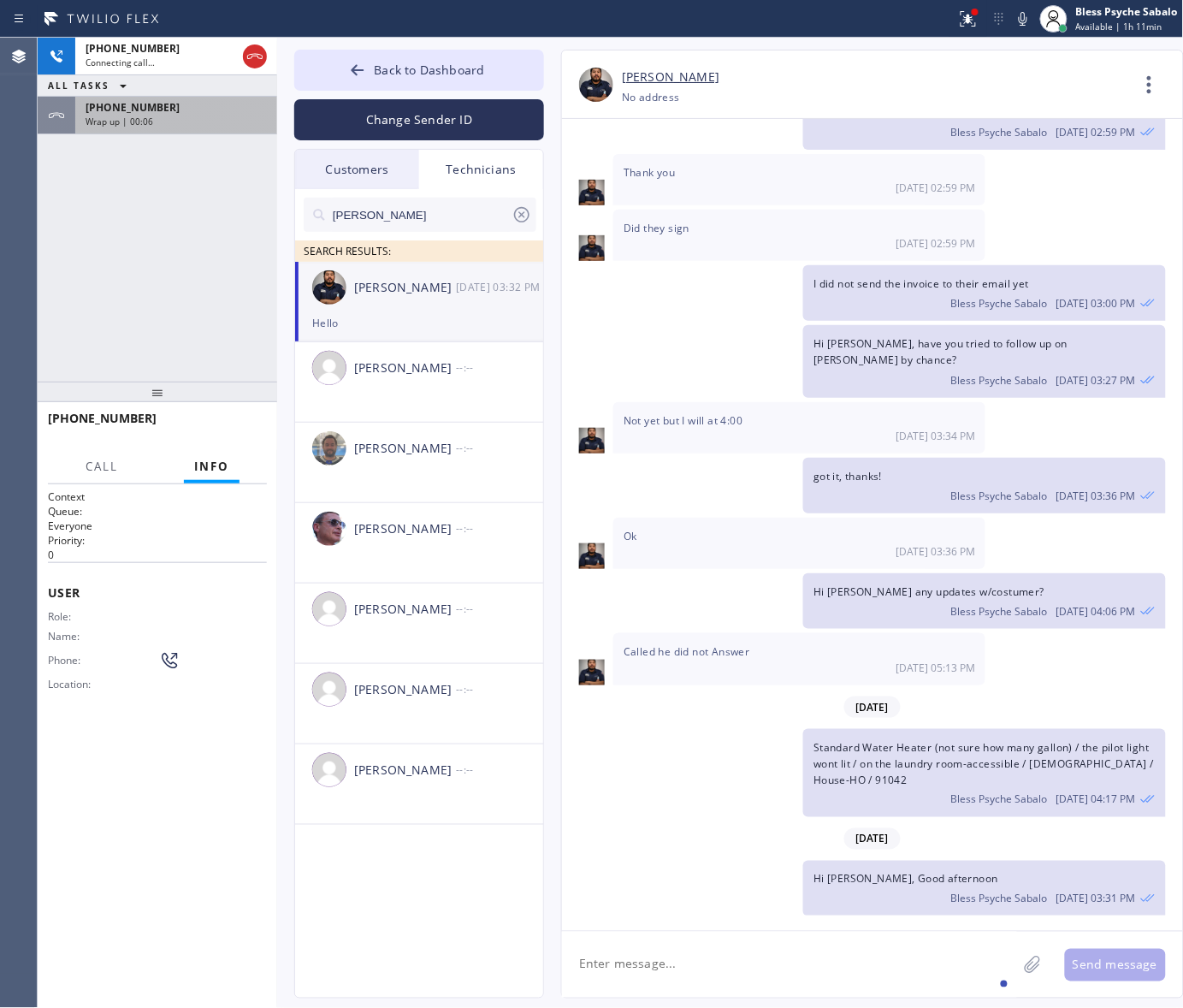
click at [254, 108] on div "[PHONE_NUMBER]" at bounding box center [175, 107] width 181 height 15
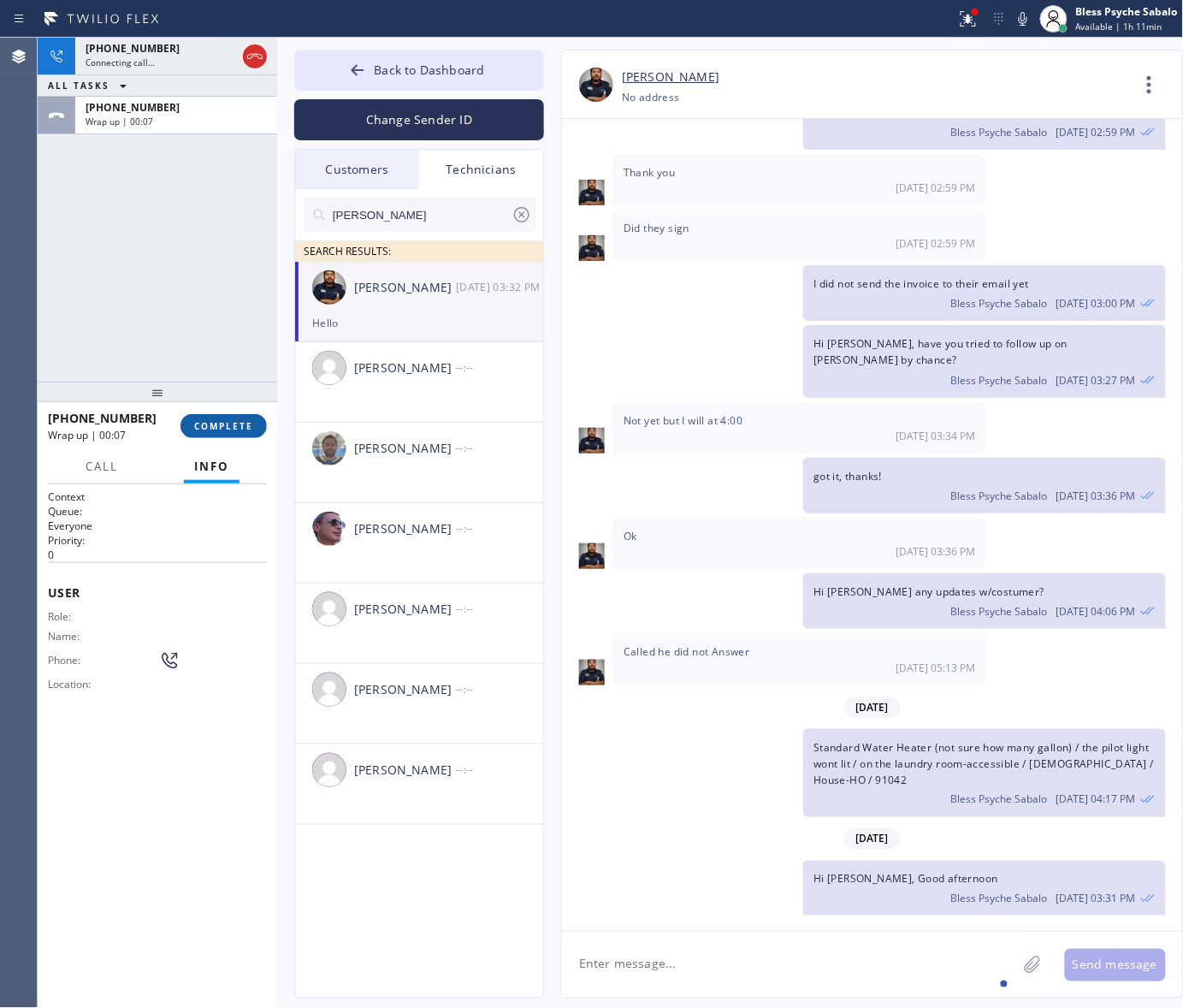
click at [219, 434] on button "COMPLETE" at bounding box center [224, 425] width 86 height 23
click at [201, 336] on div "[PHONE_NUMBER] Connecting call… ALL TASKS ALL TASKS ACTIVE TASKS TASKS IN WRAP …" at bounding box center [156, 209] width 240 height 344
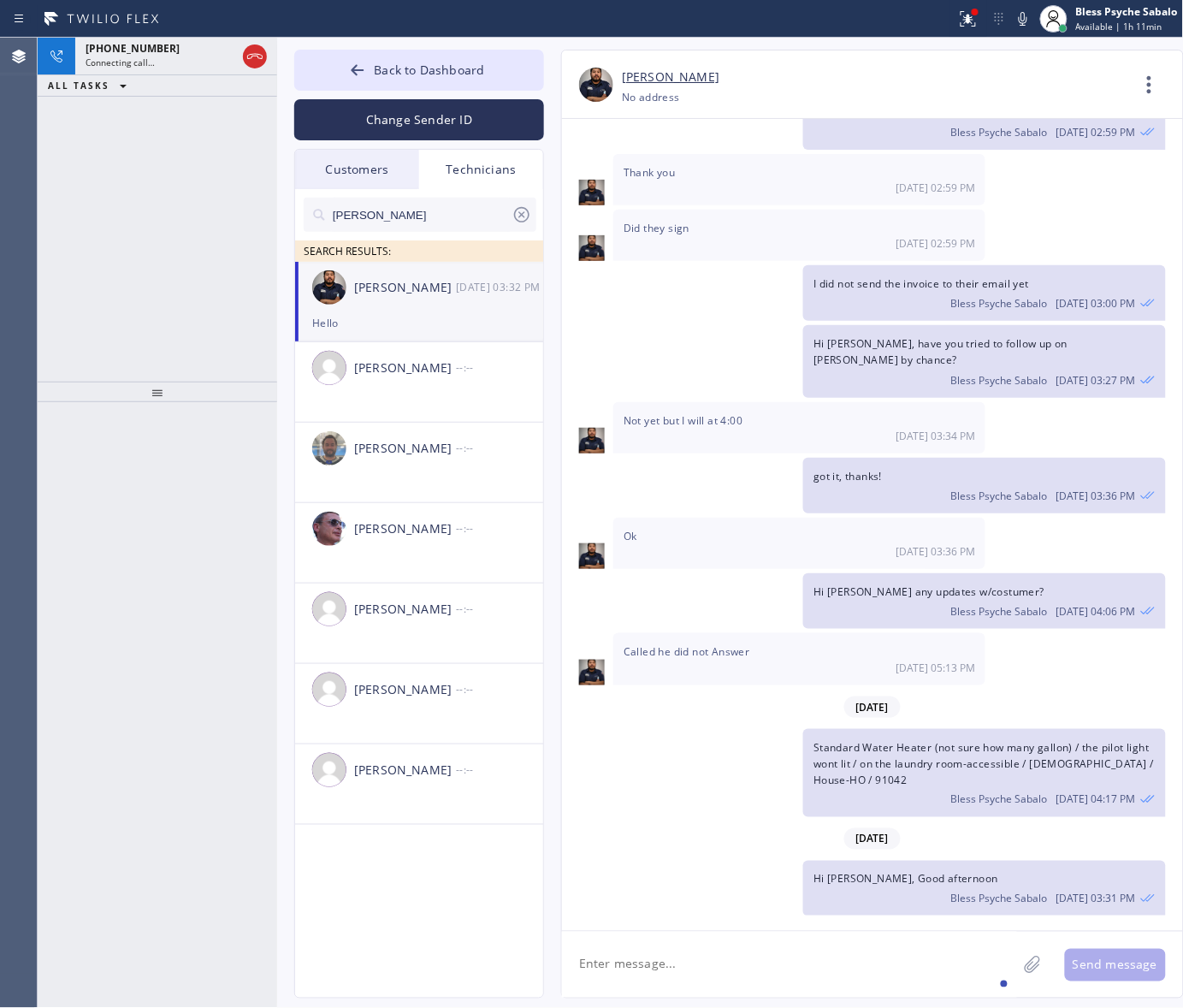
click at [721, 972] on textarea at bounding box center [789, 964] width 455 height 66
click at [660, 906] on div "going?" at bounding box center [668, 914] width 48 height 27
click at [694, 960] on textarea "How's it going?" at bounding box center [805, 964] width 486 height 66
type textarea "How's it going?"
click at [719, 517] on div "Ok [DATE] 03:36 PM" at bounding box center [799, 543] width 372 height 51
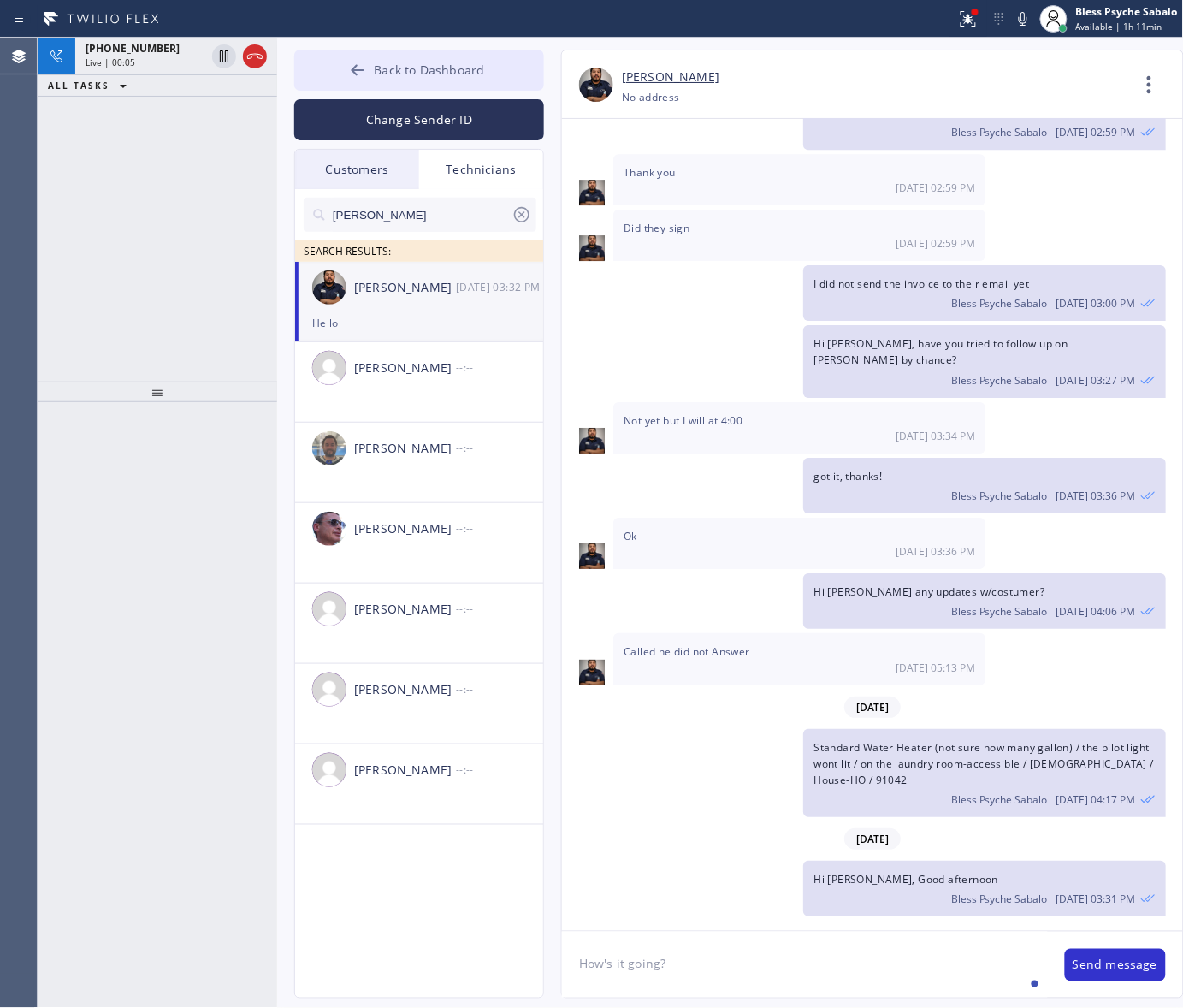
click at [433, 75] on span "Back to Dashboard" at bounding box center [428, 69] width 110 height 17
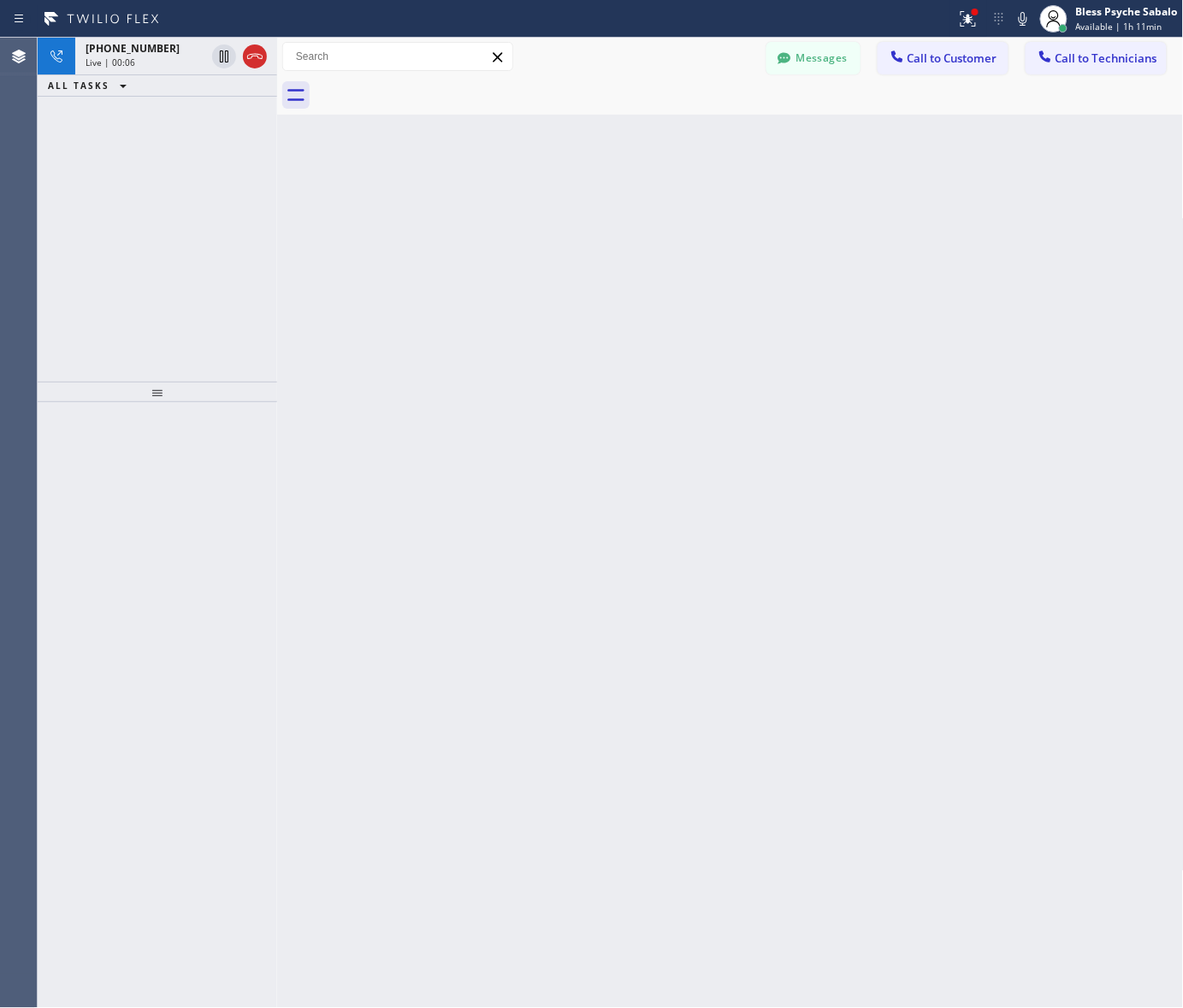
click at [947, 16] on div at bounding box center [478, 19] width 942 height 27
click at [963, 16] on icon at bounding box center [968, 19] width 21 height 21
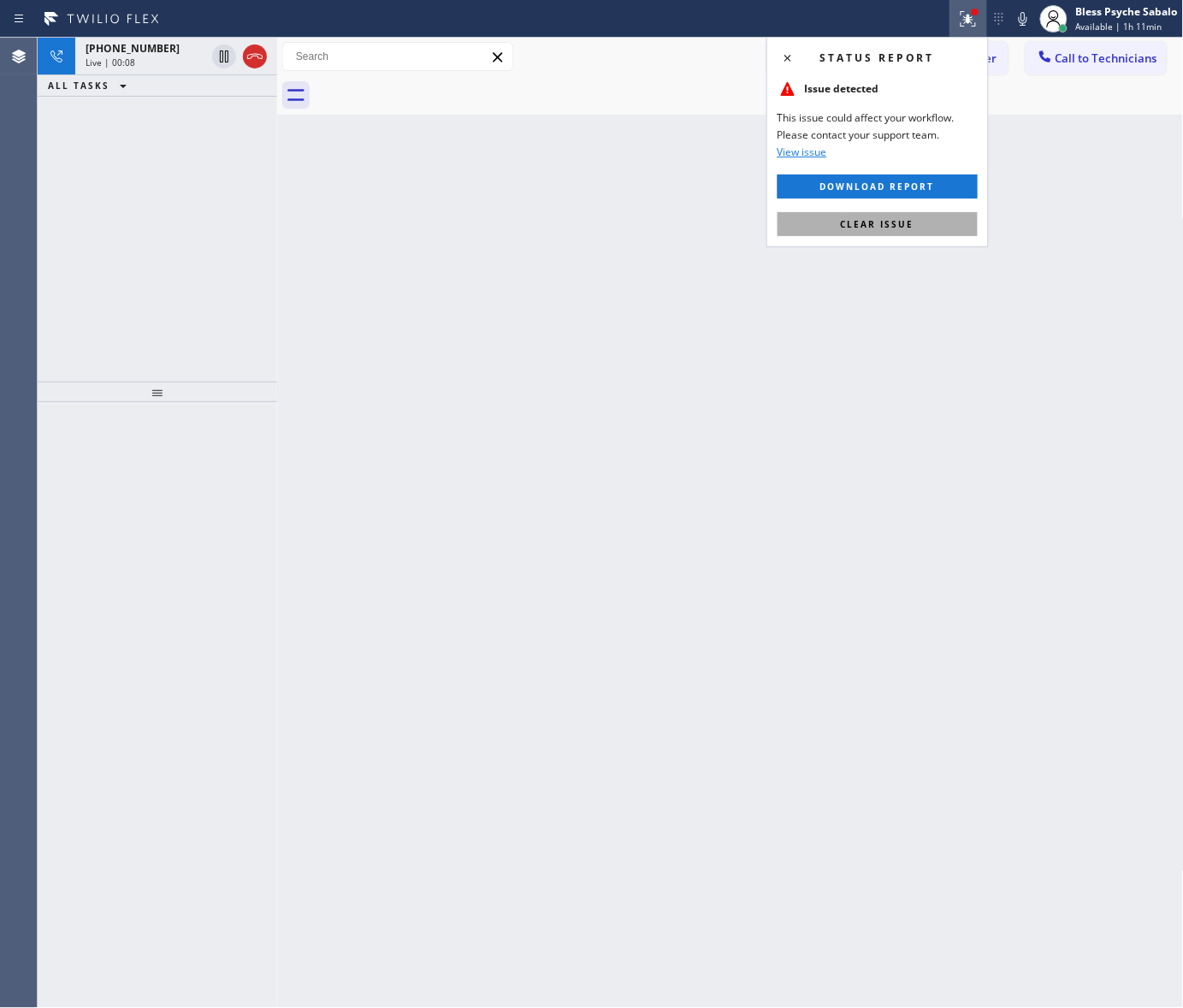
click at [858, 223] on span "Clear issue" at bounding box center [877, 224] width 73 height 12
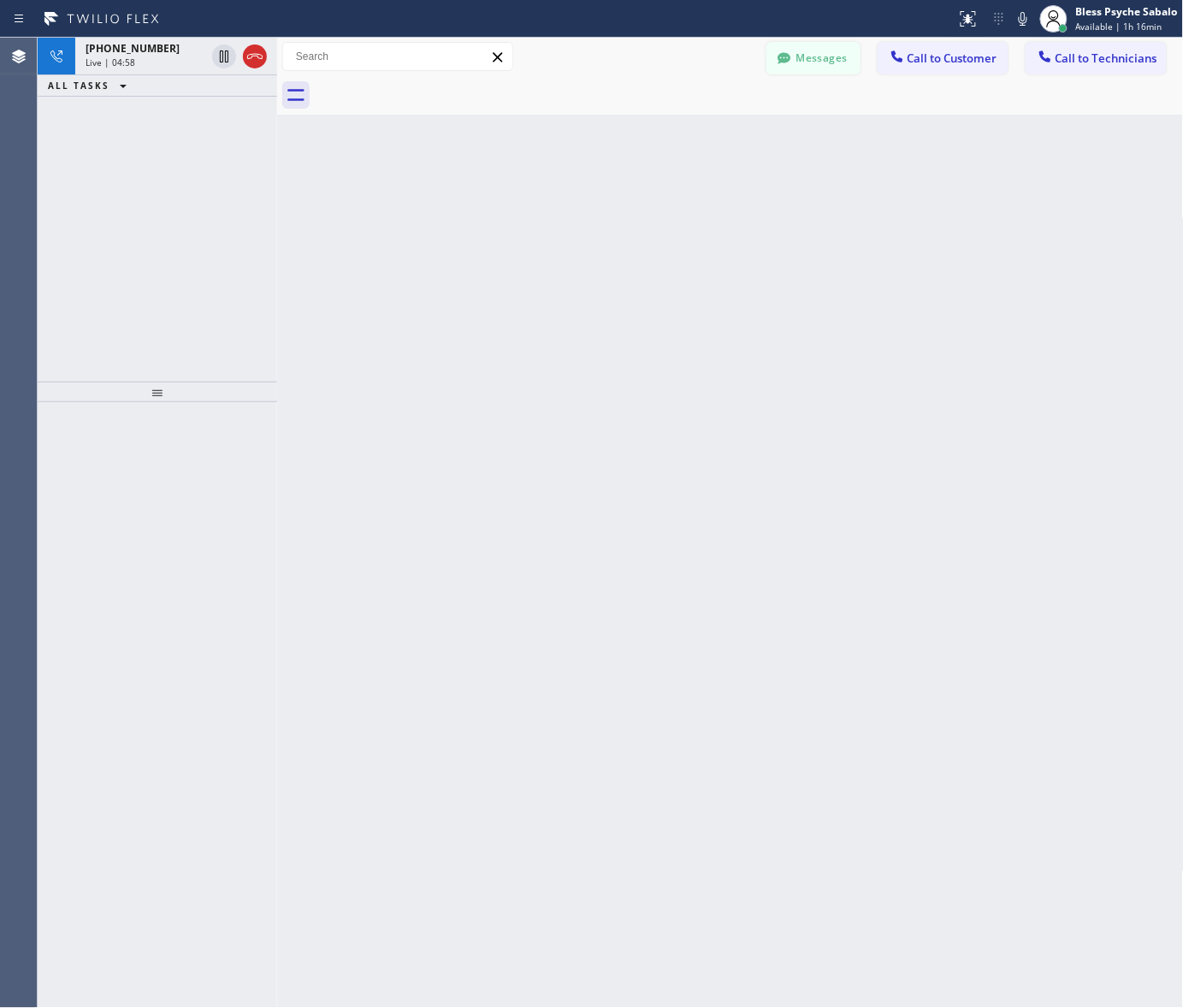
click at [814, 60] on button "Messages" at bounding box center [813, 58] width 94 height 32
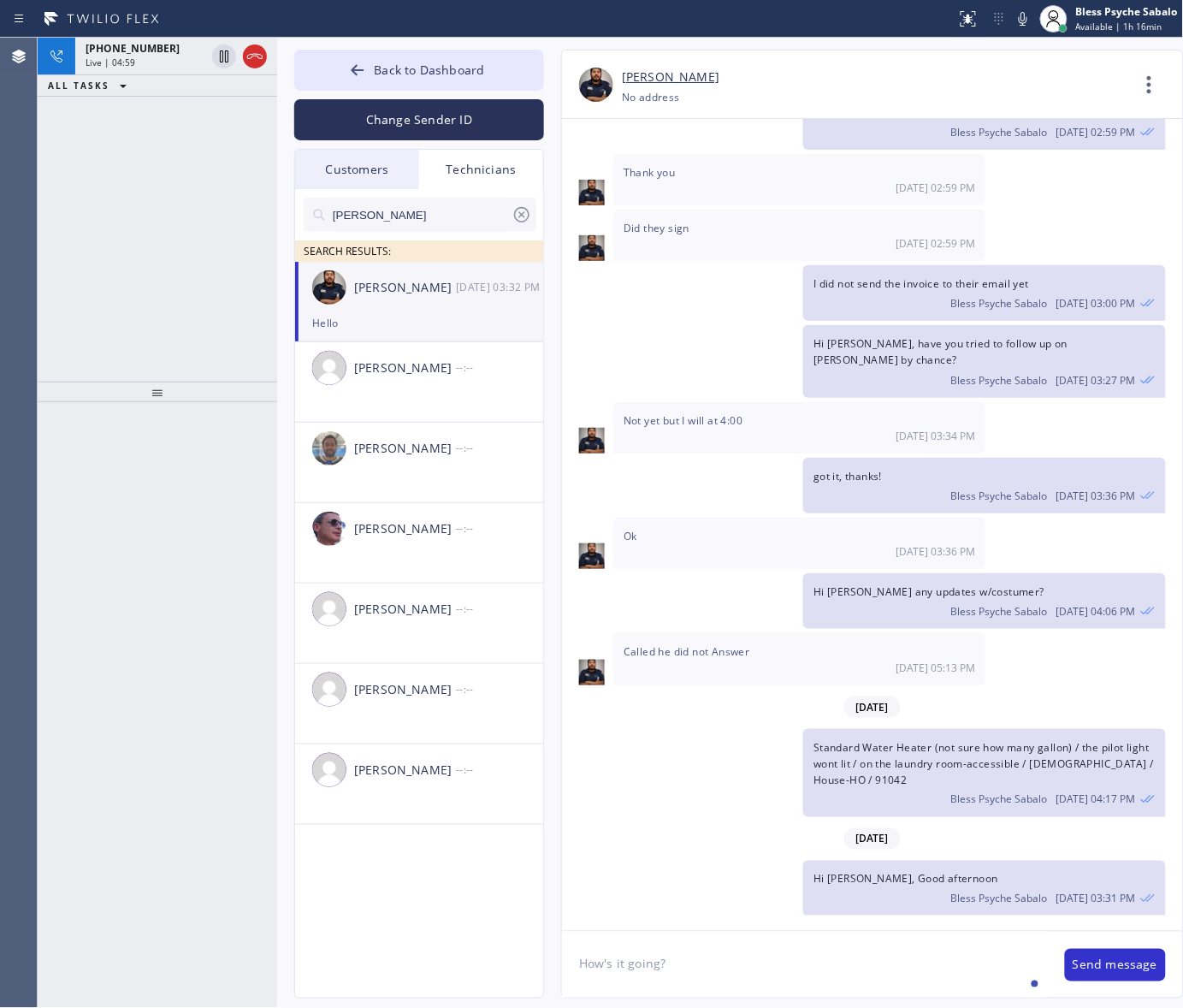
click at [389, 171] on div "Customers" at bounding box center [357, 169] width 124 height 39
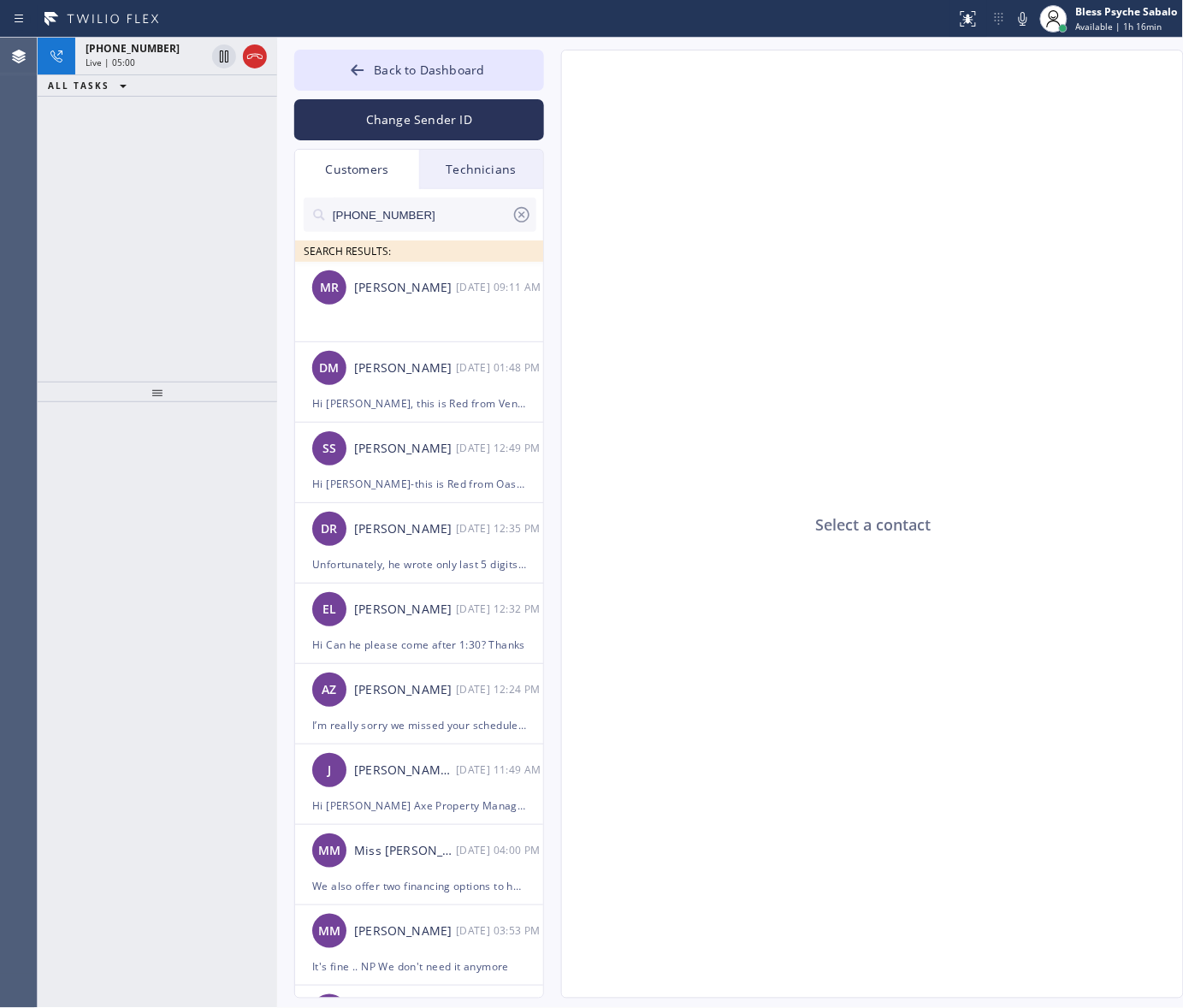
click at [430, 214] on input "[PHONE_NUMBER]" at bounding box center [421, 214] width 181 height 34
drag, startPoint x: 380, startPoint y: 229, endPoint x: 241, endPoint y: 205, distance: 141.1
click at [220, 209] on div "[PHONE_NUMBER] Live | 05:00 ALL TASKS ALL TASKS ACTIVE TASKS TASKS IN WRAP UP T…" at bounding box center [610, 522] width 1146 height 970
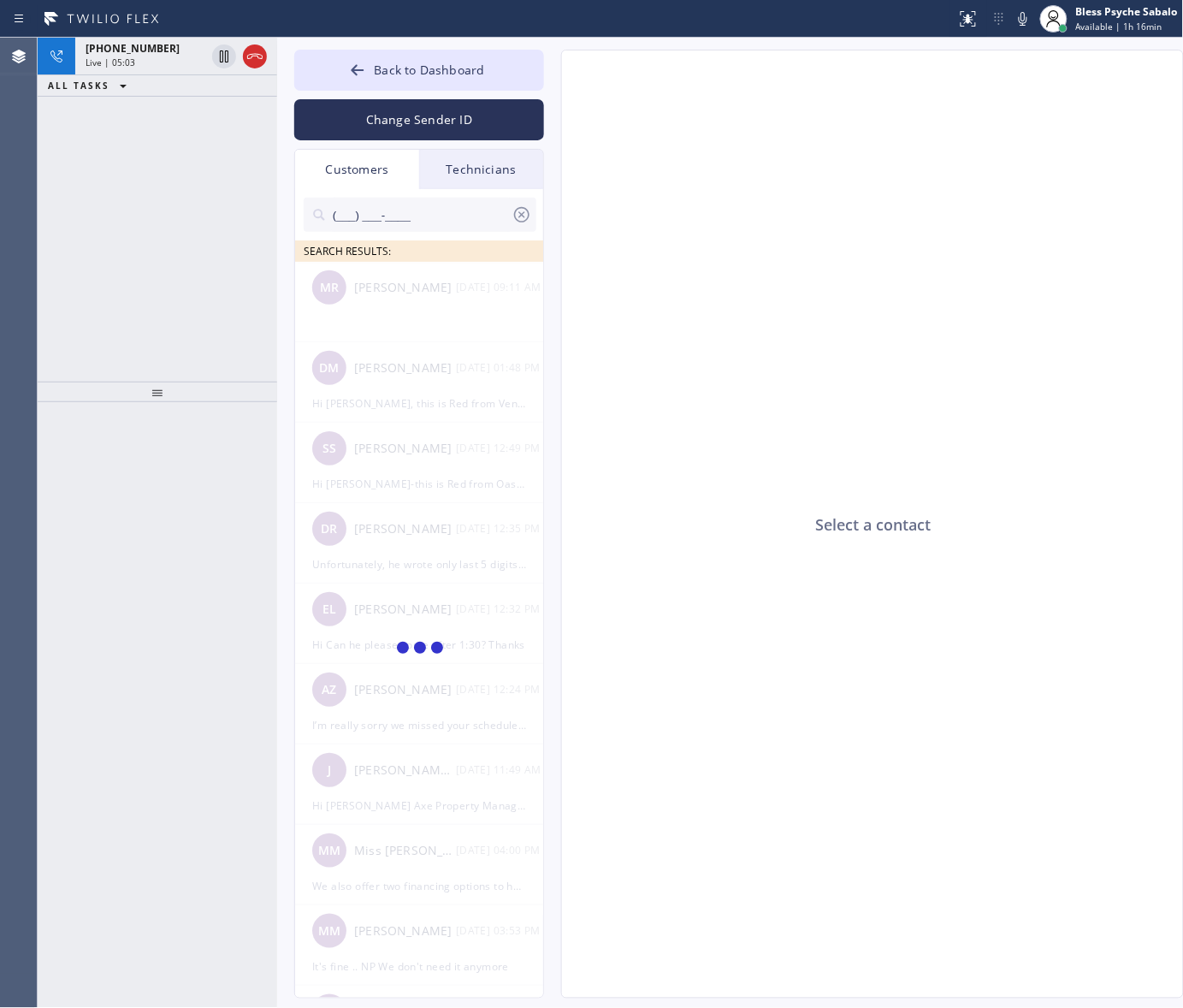
click at [467, 201] on input "(___) ___-____" at bounding box center [421, 214] width 181 height 34
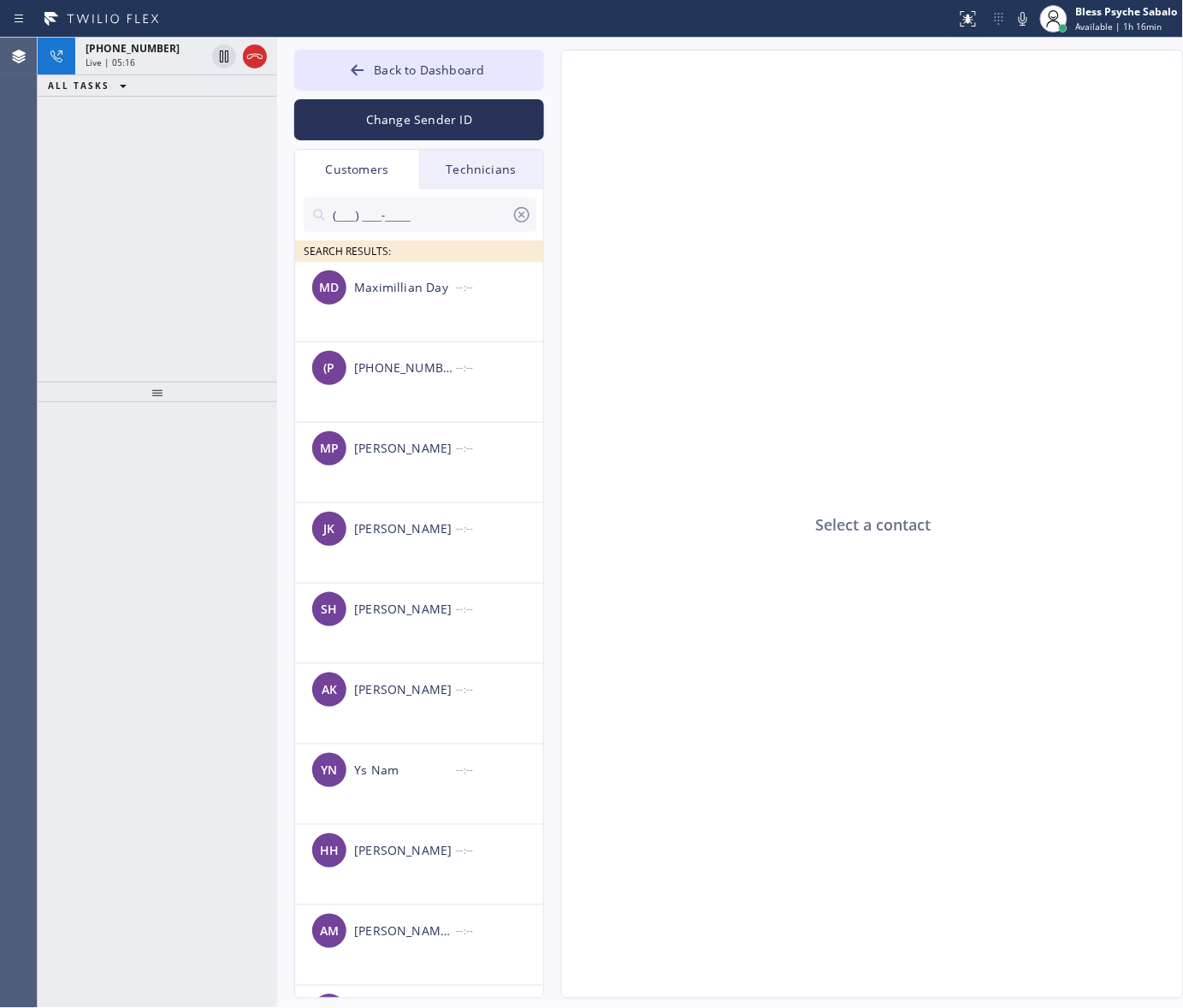
drag, startPoint x: 403, startPoint y: 216, endPoint x: 402, endPoint y: 206, distance: 10.0
click at [404, 210] on input "(___) ___-____" at bounding box center [421, 214] width 181 height 34
click at [323, 208] on icon at bounding box center [319, 214] width 17 height 17
click at [330, 215] on div at bounding box center [321, 216] width 21 height 21
click at [335, 218] on input "(___) ___-____" at bounding box center [421, 214] width 181 height 34
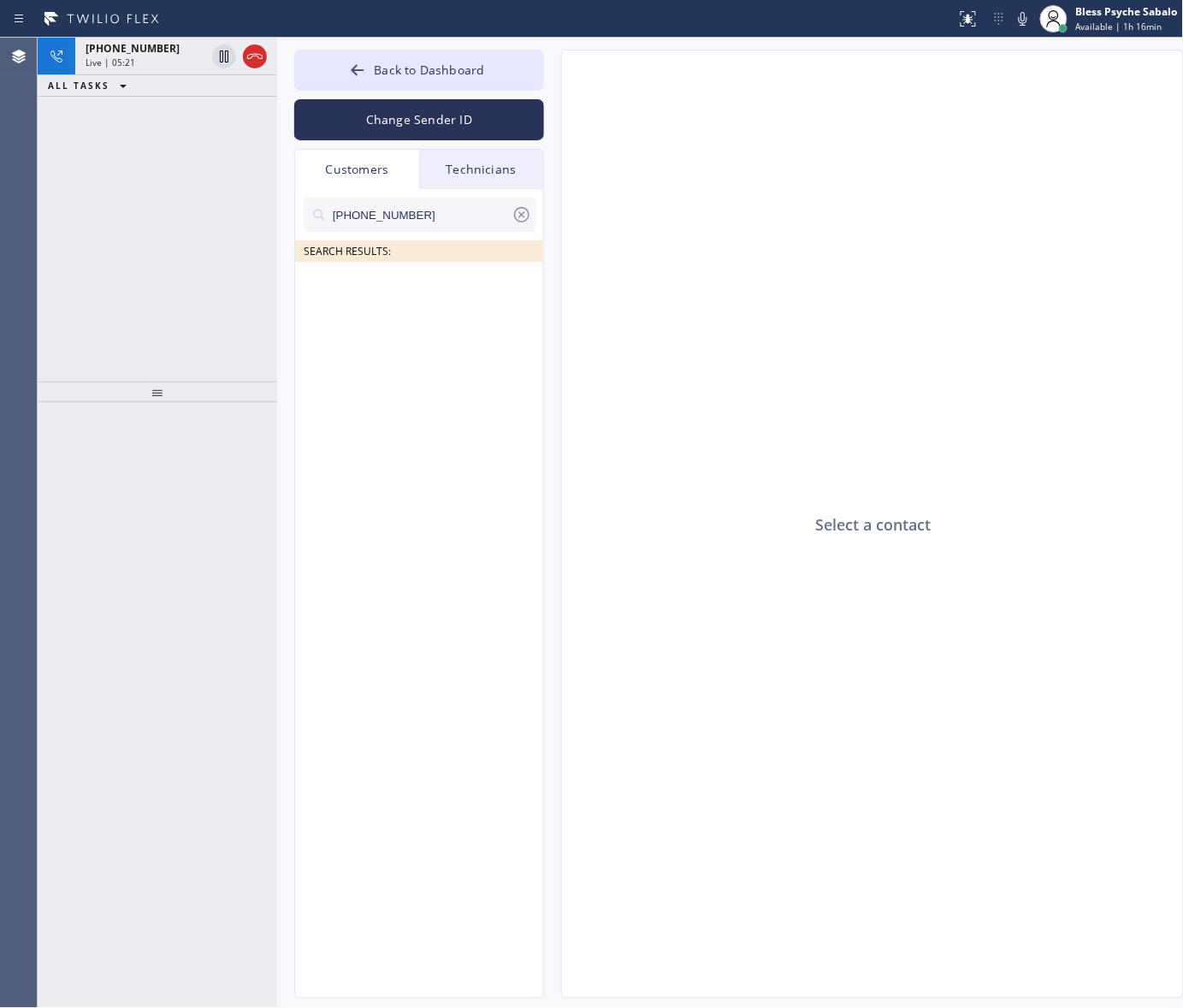
click at [460, 214] on input "[PHONE_NUMBER]" at bounding box center [421, 214] width 181 height 34
click at [519, 216] on icon at bounding box center [522, 215] width 16 height 16
click at [668, 263] on div "Select a contact" at bounding box center [873, 525] width 623 height 948
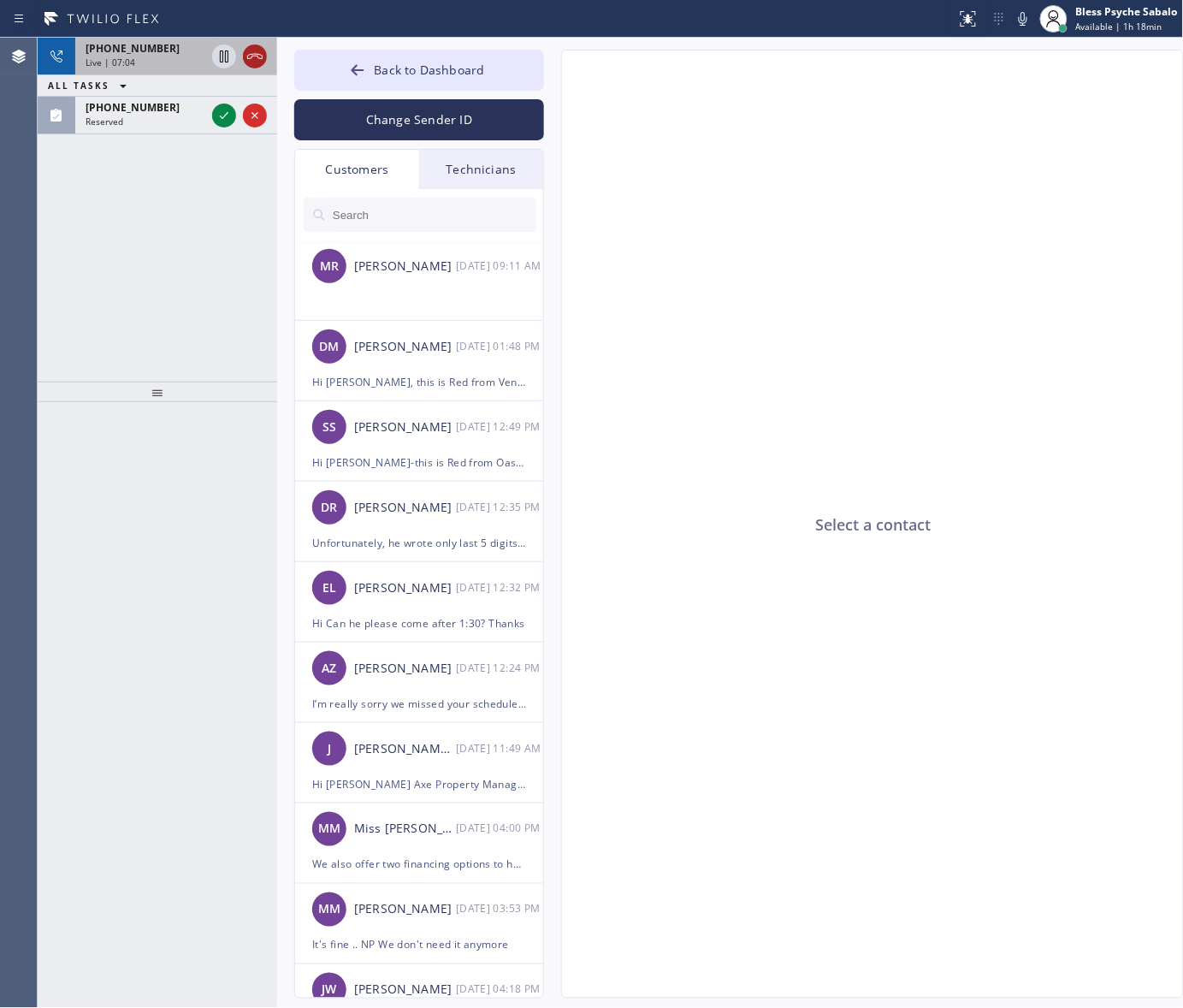
click at [262, 47] on icon at bounding box center [254, 56] width 21 height 21
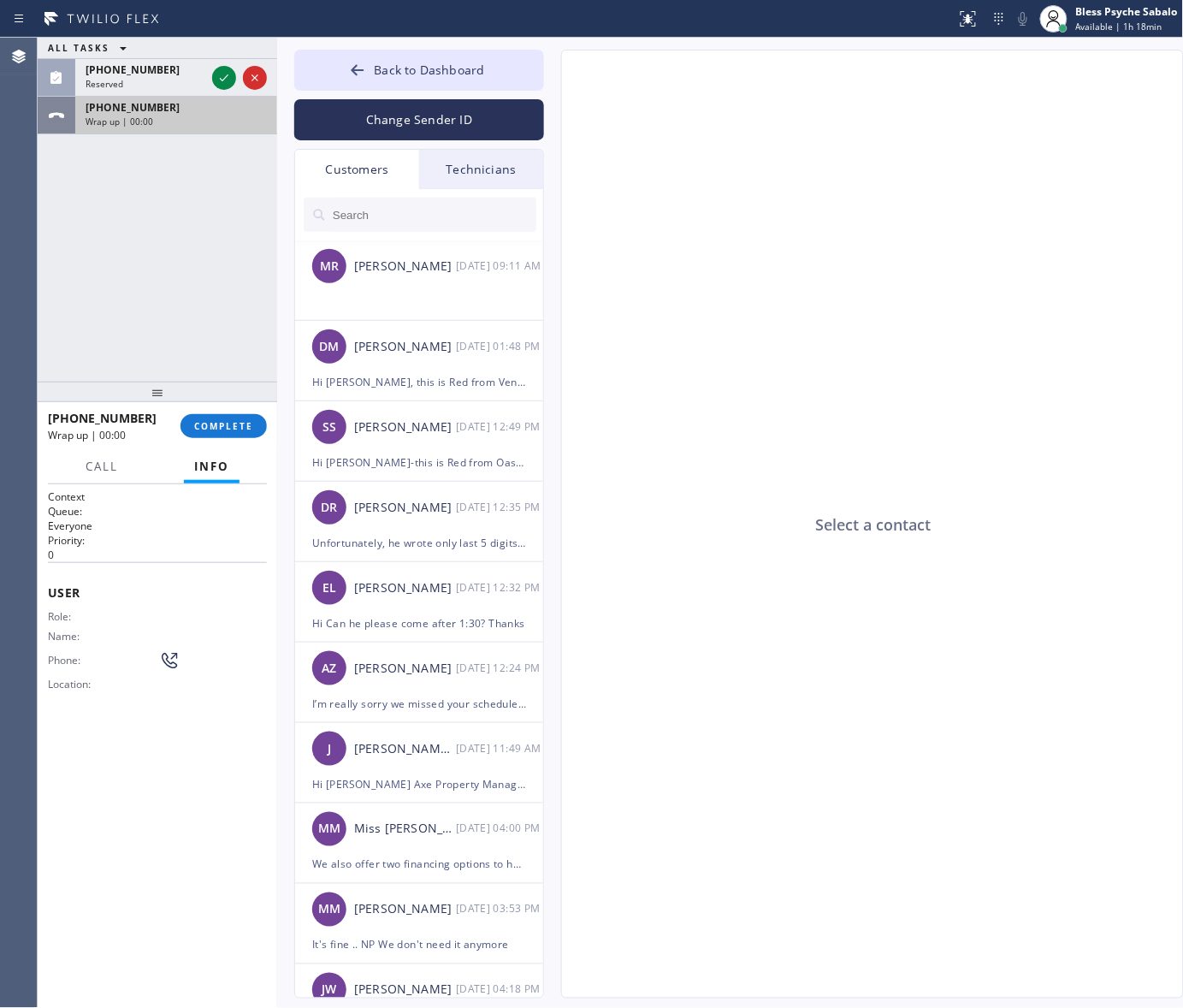
click at [158, 110] on div "[PHONE_NUMBER]" at bounding box center [175, 107] width 181 height 15
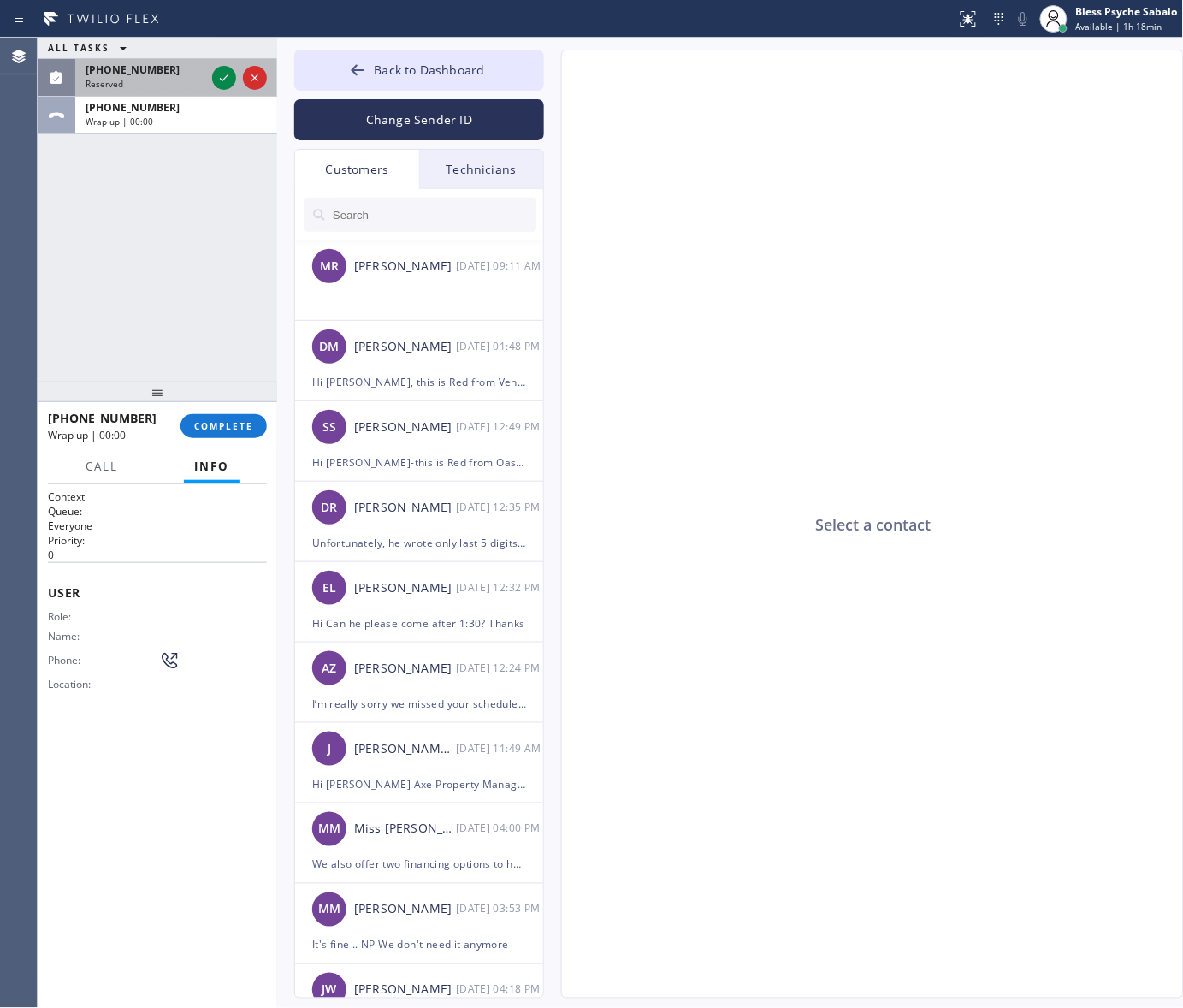
click at [156, 78] on div "Reserved" at bounding box center [145, 84] width 119 height 12
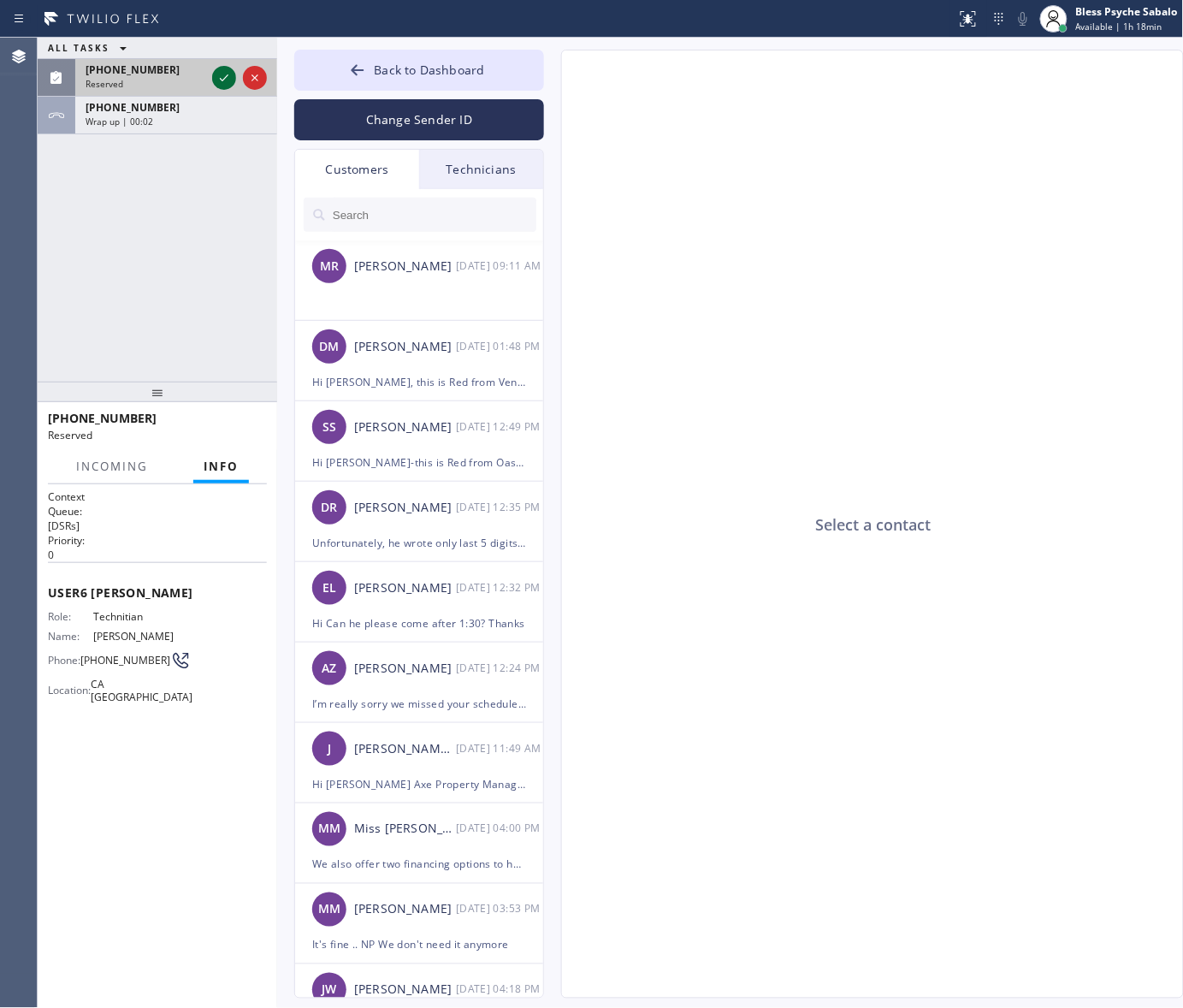
click at [225, 81] on icon at bounding box center [224, 77] width 21 height 21
click at [185, 228] on div "ALL TASKS ALL TASKS ACTIVE TASKS TASKS IN WRAP UP [PHONE_NUMBER] Reserved [PHON…" at bounding box center [156, 209] width 240 height 344
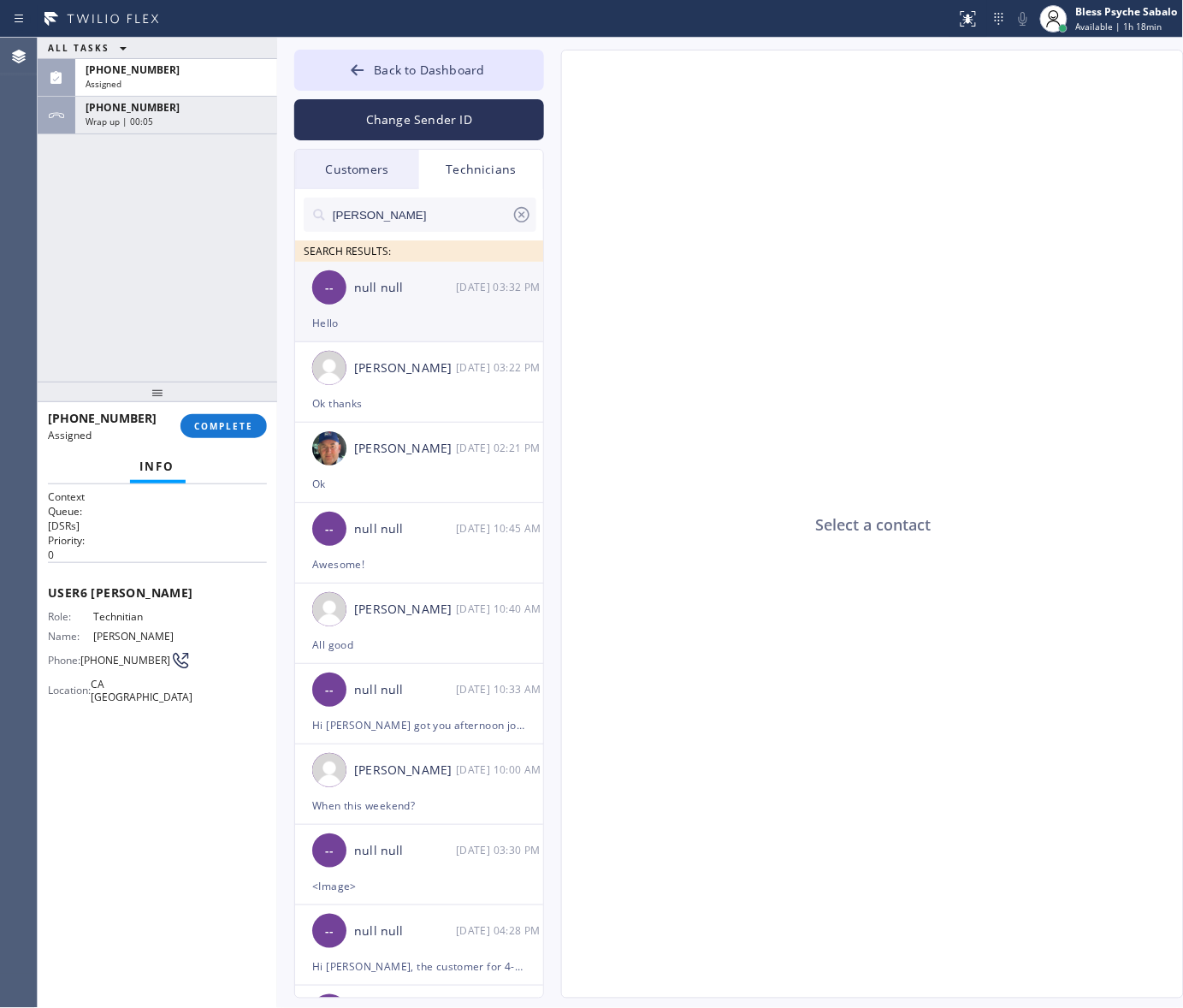
click at [434, 321] on div "Hello" at bounding box center [418, 323] width 214 height 20
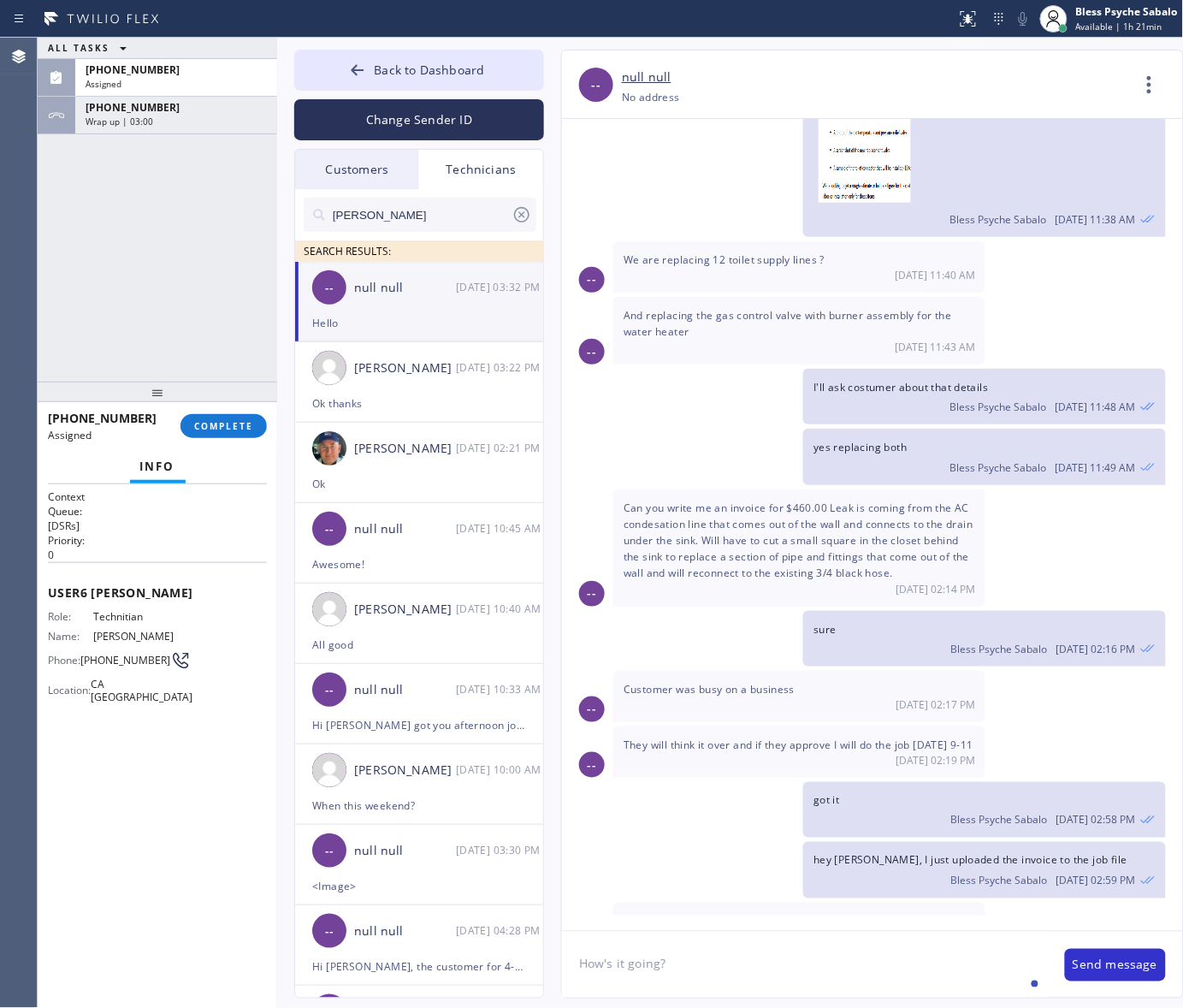
click at [167, 254] on div "ALL TASKS ALL TASKS ACTIVE TASKS TASKS IN WRAP UP [PHONE_NUMBER] Assigned [PHON…" at bounding box center [156, 209] width 240 height 344
drag, startPoint x: 441, startPoint y: 167, endPoint x: 449, endPoint y: 168, distance: 8.1
click at [443, 167] on div "Technicians" at bounding box center [481, 169] width 124 height 39
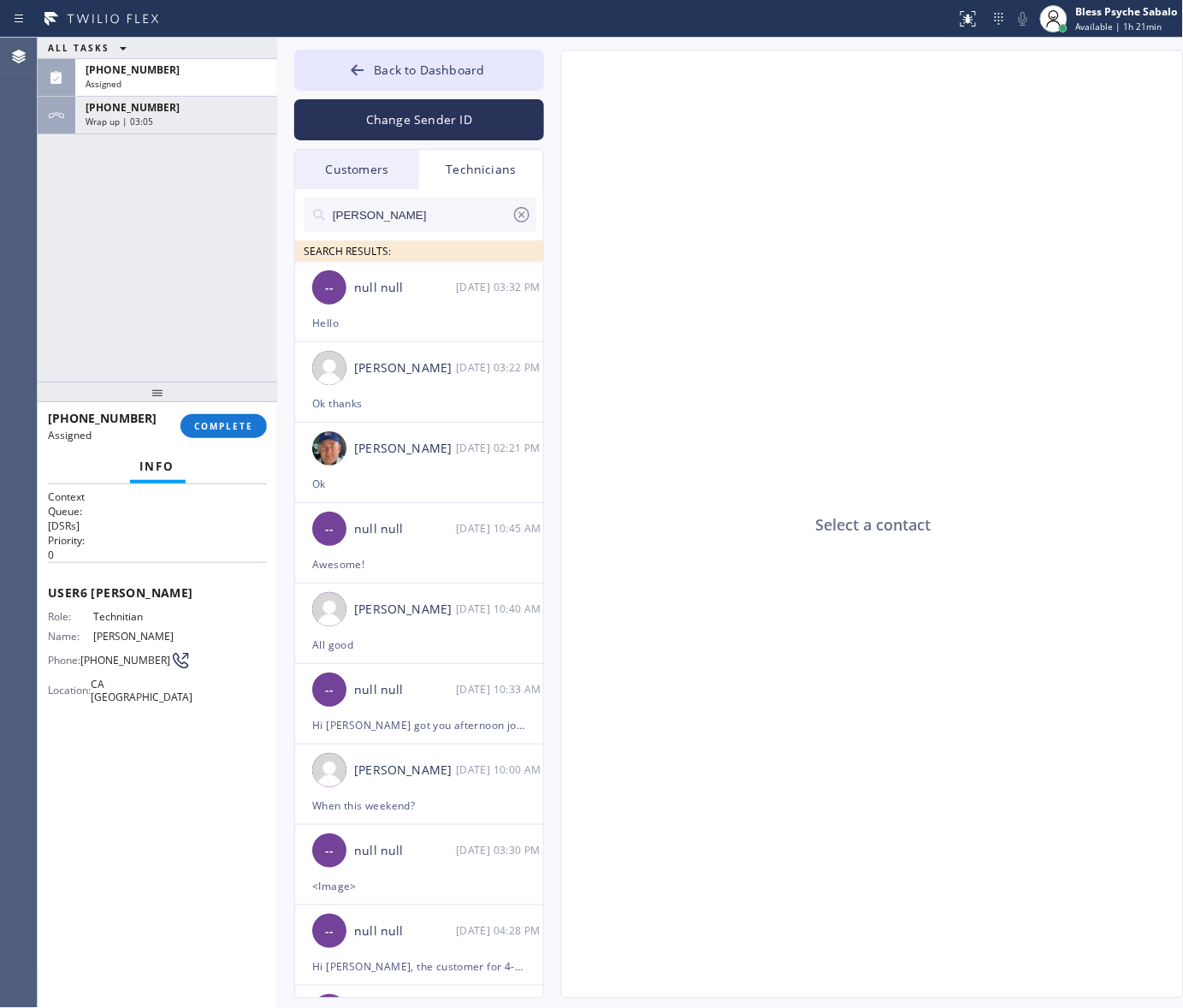
click at [450, 241] on div "SEARCH RESULTS:" at bounding box center [419, 251] width 249 height 22
click at [445, 223] on input "[PERSON_NAME]" at bounding box center [421, 214] width 181 height 34
click at [450, 222] on input "[PERSON_NAME]" at bounding box center [421, 214] width 181 height 34
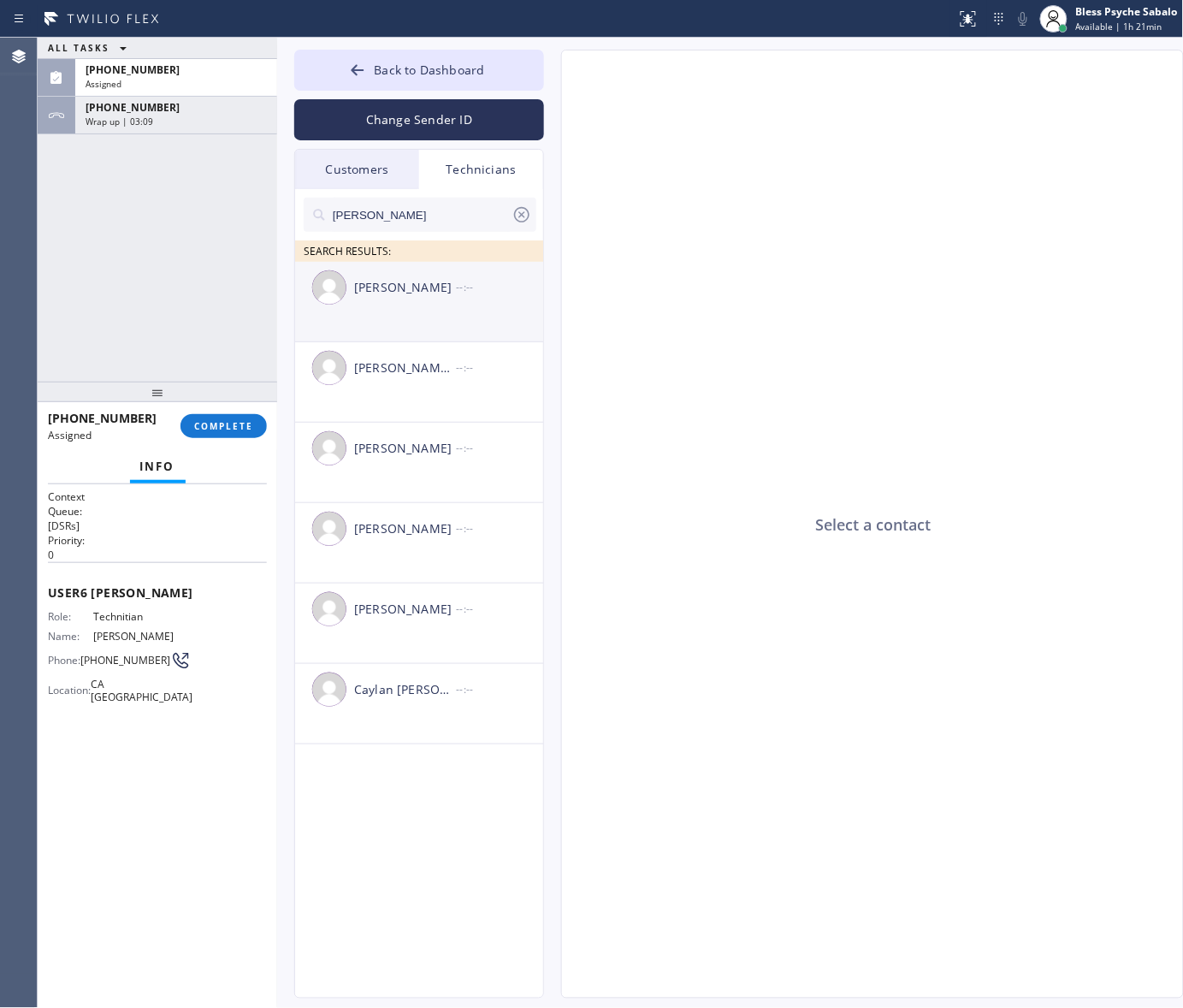
type input "[PERSON_NAME]"
click at [468, 291] on div "--:--" at bounding box center [500, 286] width 89 height 20
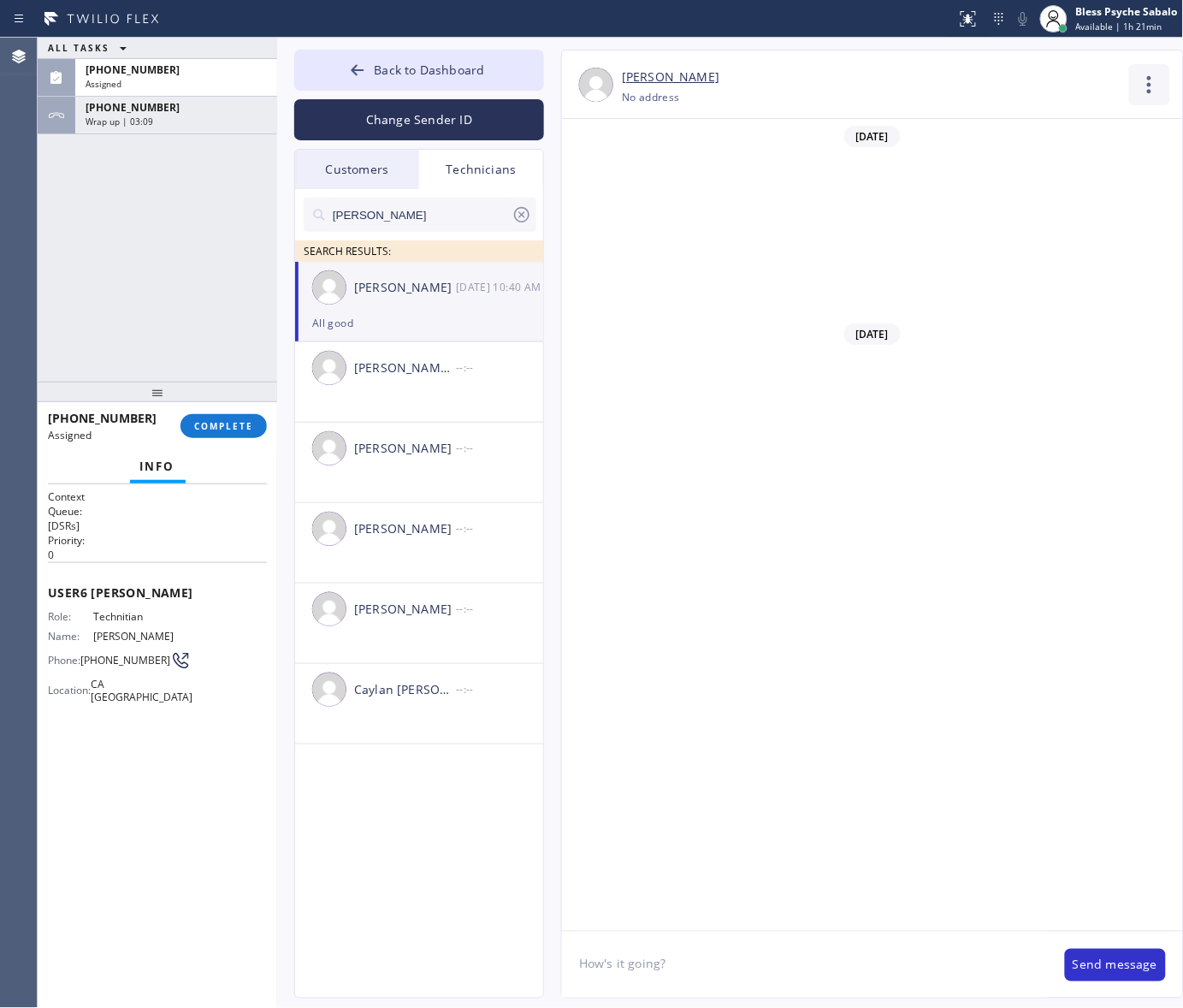
type input "[PHONE_NUMBER]"
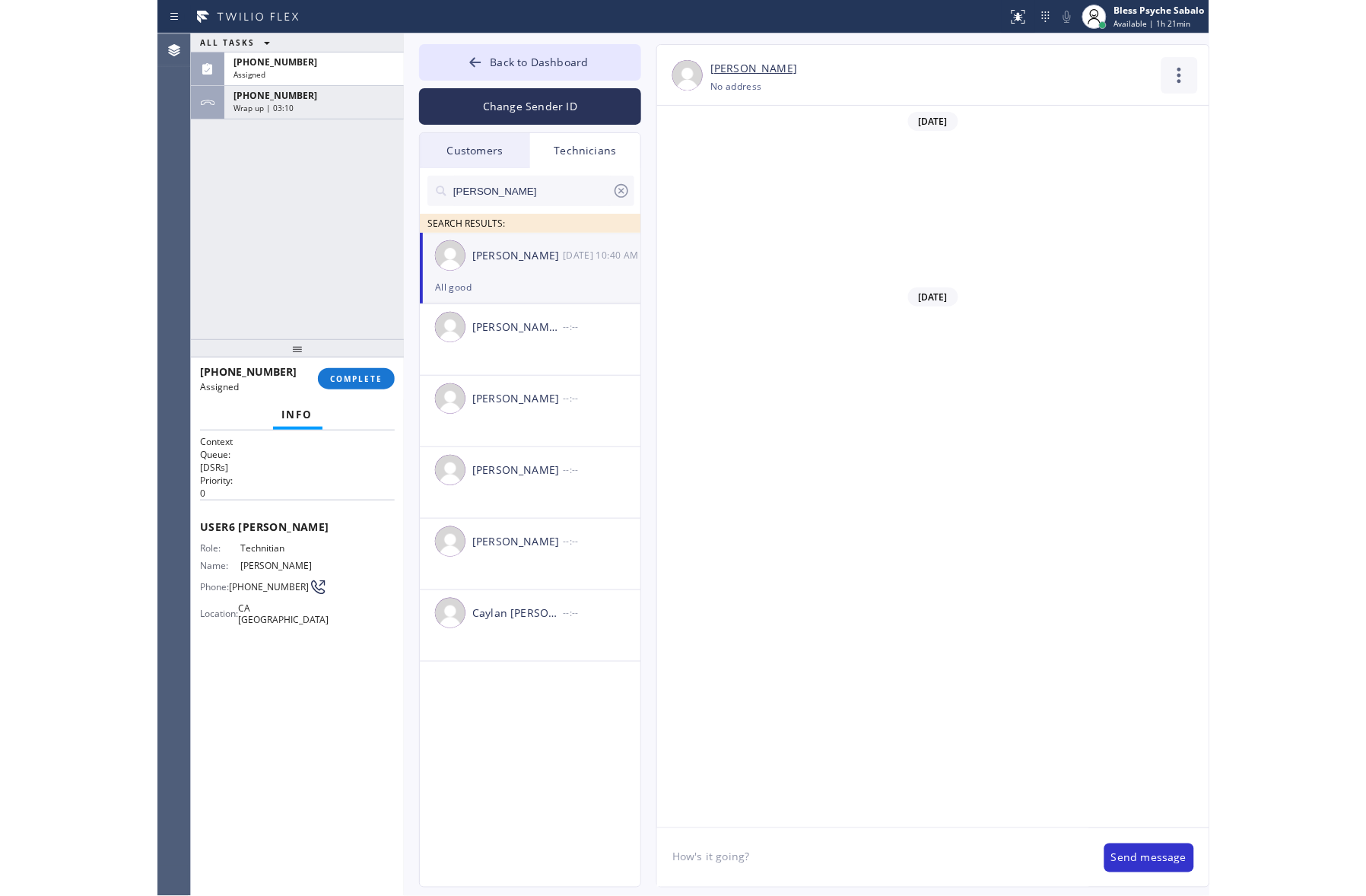
scroll to position [16802, 0]
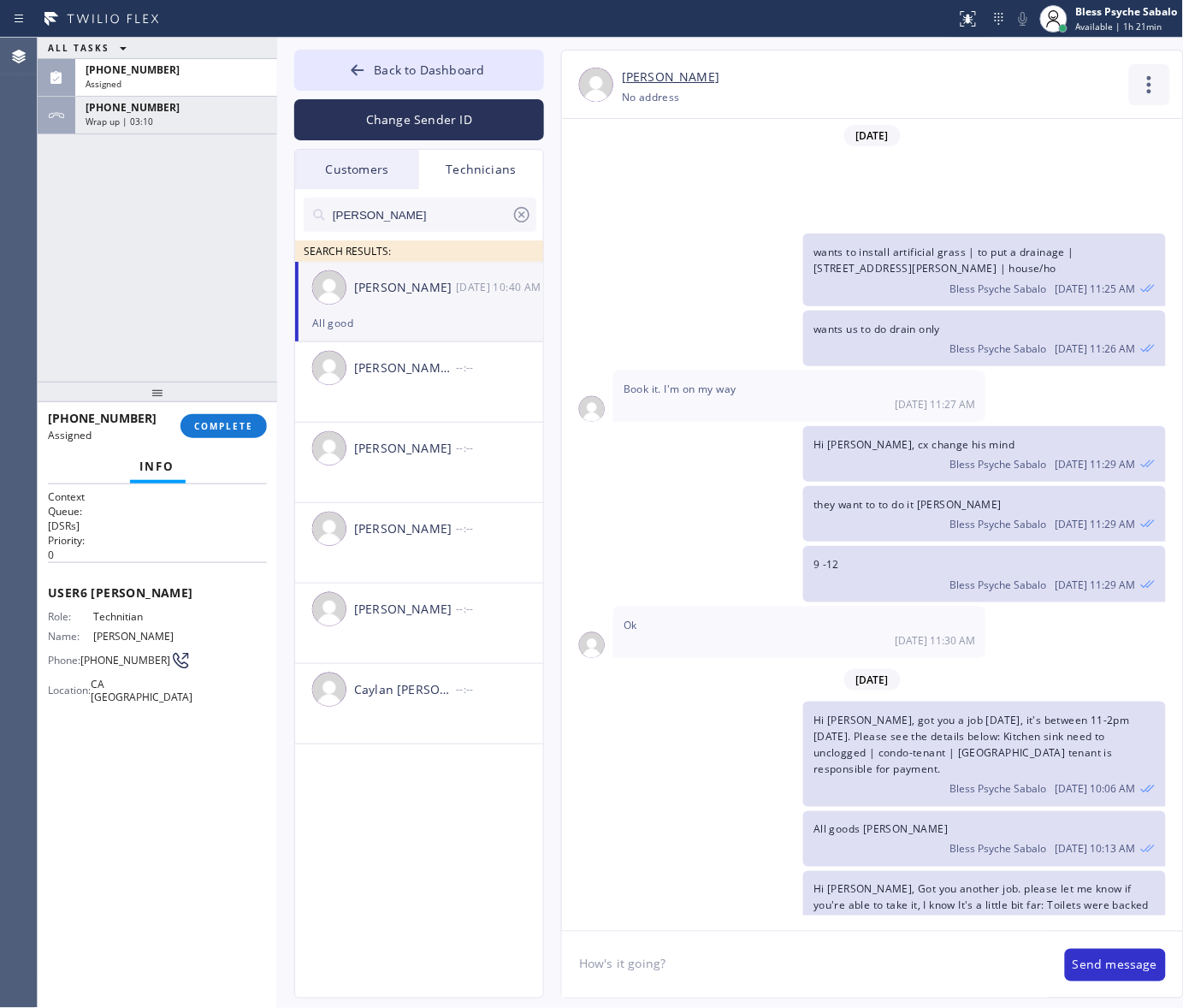
click at [1136, 96] on icon at bounding box center [1150, 85] width 41 height 41
click at [1052, 169] on li "Call to Technician" at bounding box center [1046, 175] width 248 height 44
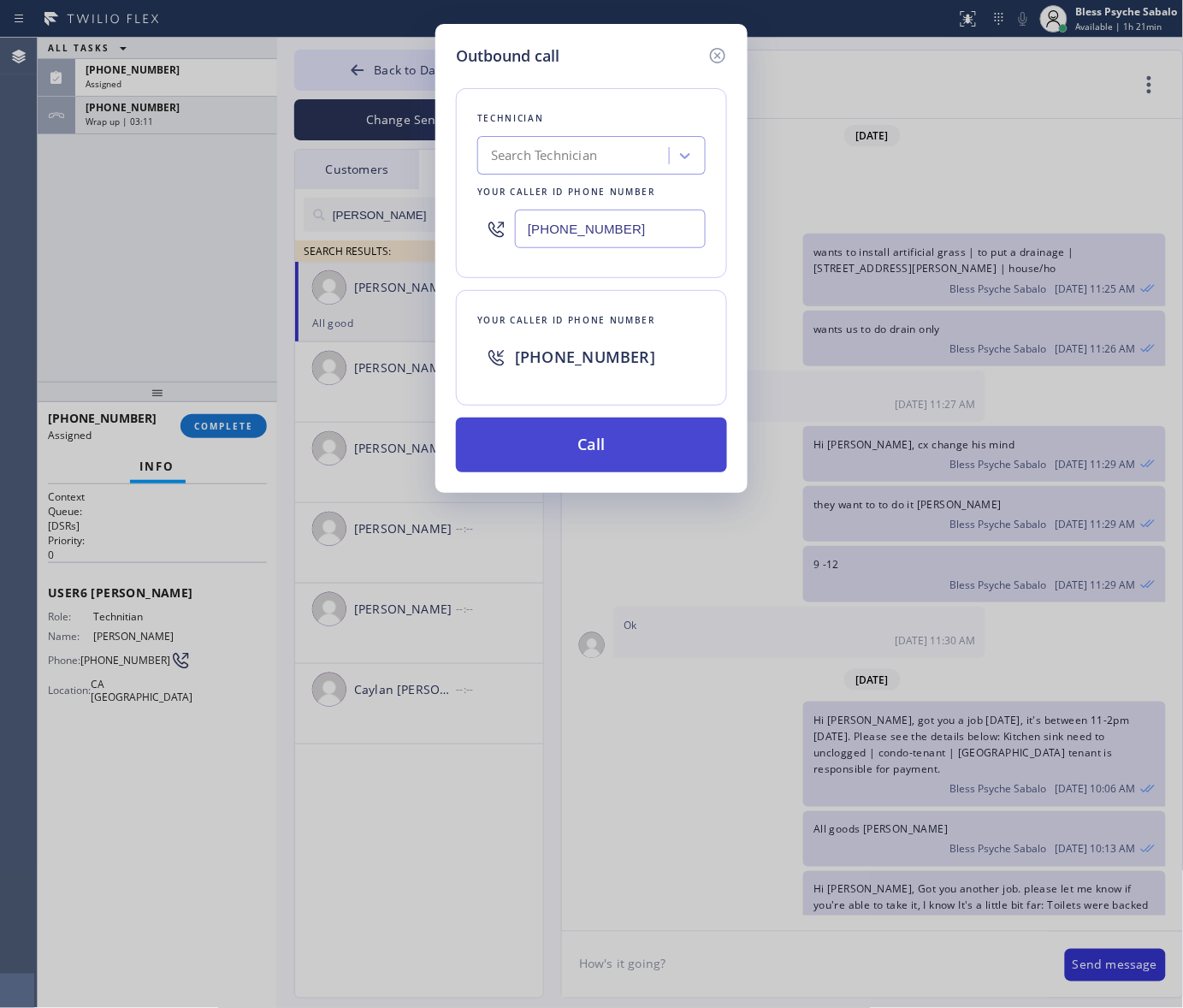
click at [634, 459] on button "Call" at bounding box center [591, 445] width 271 height 55
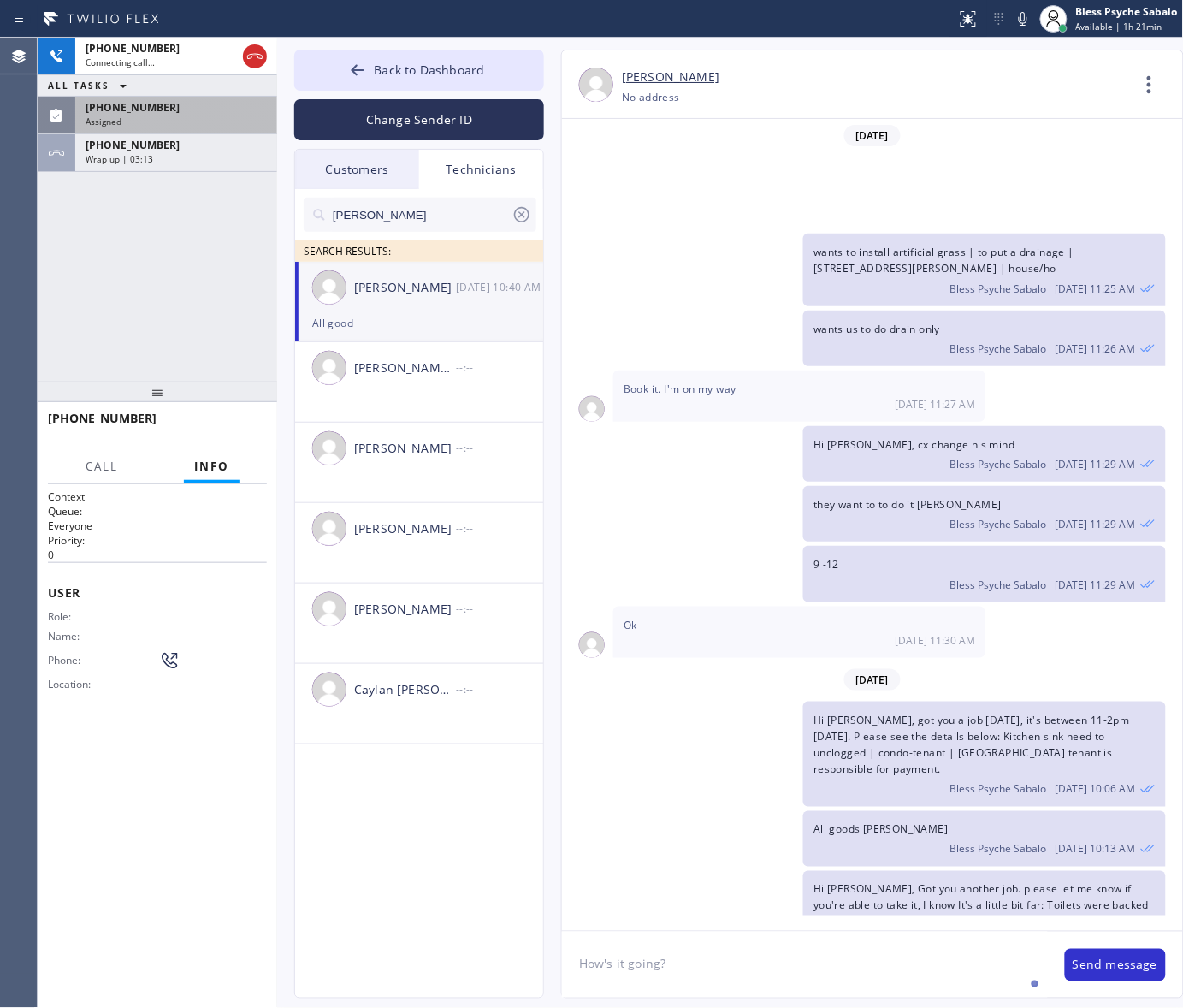
click at [194, 131] on div "[PHONE_NUMBER] Assigned" at bounding box center [172, 115] width 195 height 37
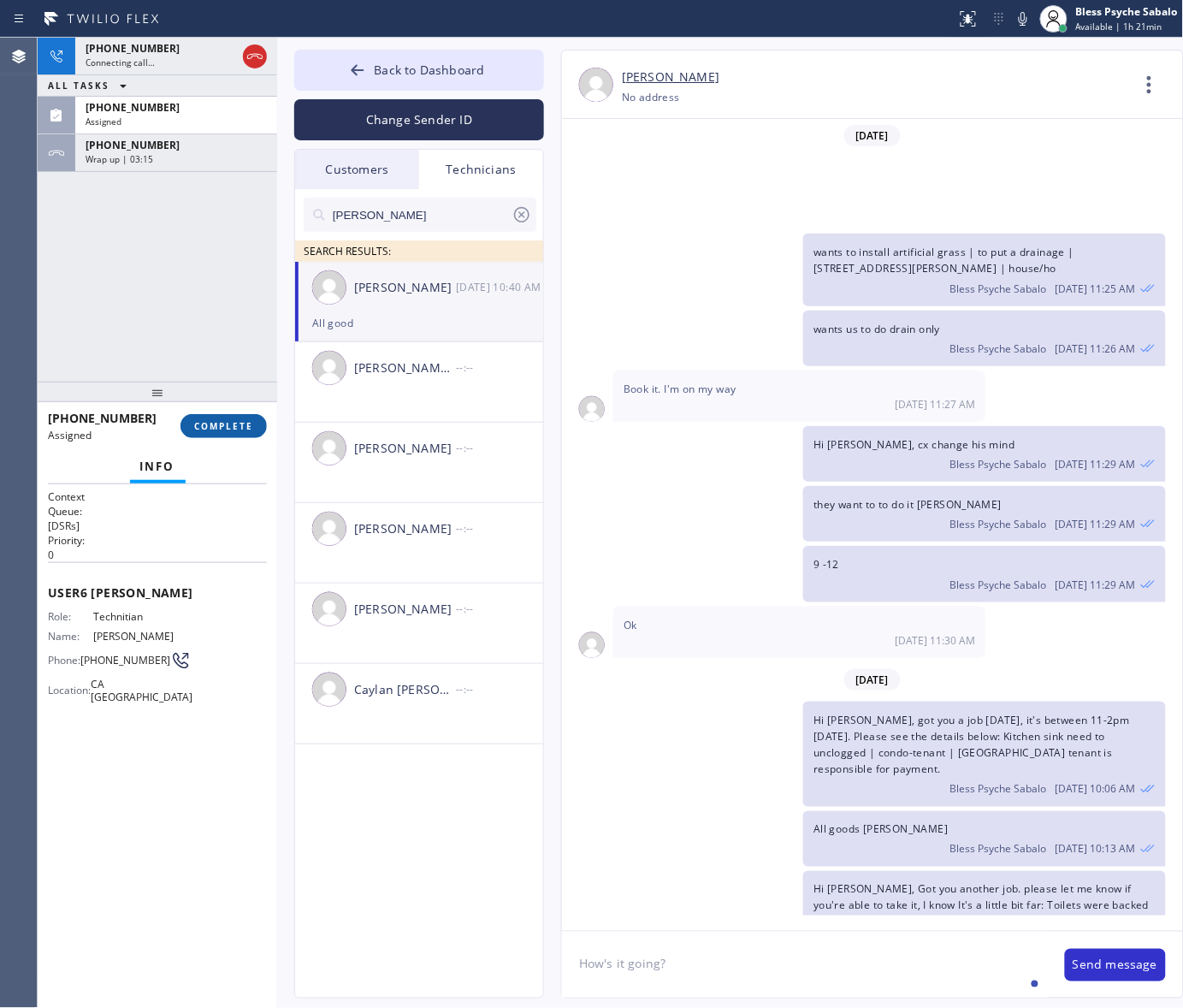
click at [245, 414] on button "COMPLETE" at bounding box center [224, 425] width 86 height 23
click at [180, 173] on div "[PHONE_NUMBER] Connecting call… ALL TASKS ALL TASKS ACTIVE TASKS TASKS IN WRAP …" at bounding box center [156, 209] width 240 height 344
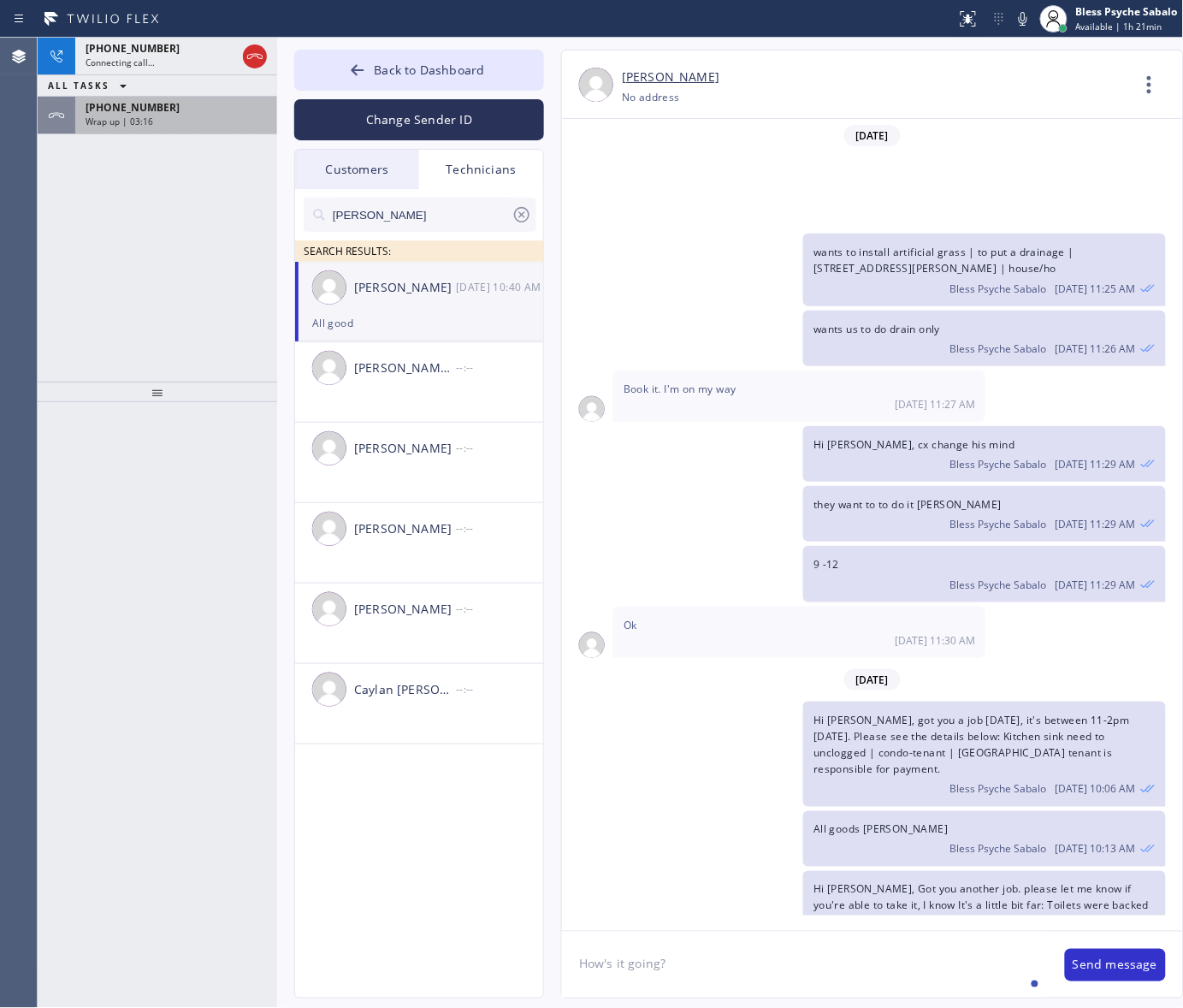
click at [199, 121] on div "Wrap up | 03:16" at bounding box center [175, 121] width 181 height 12
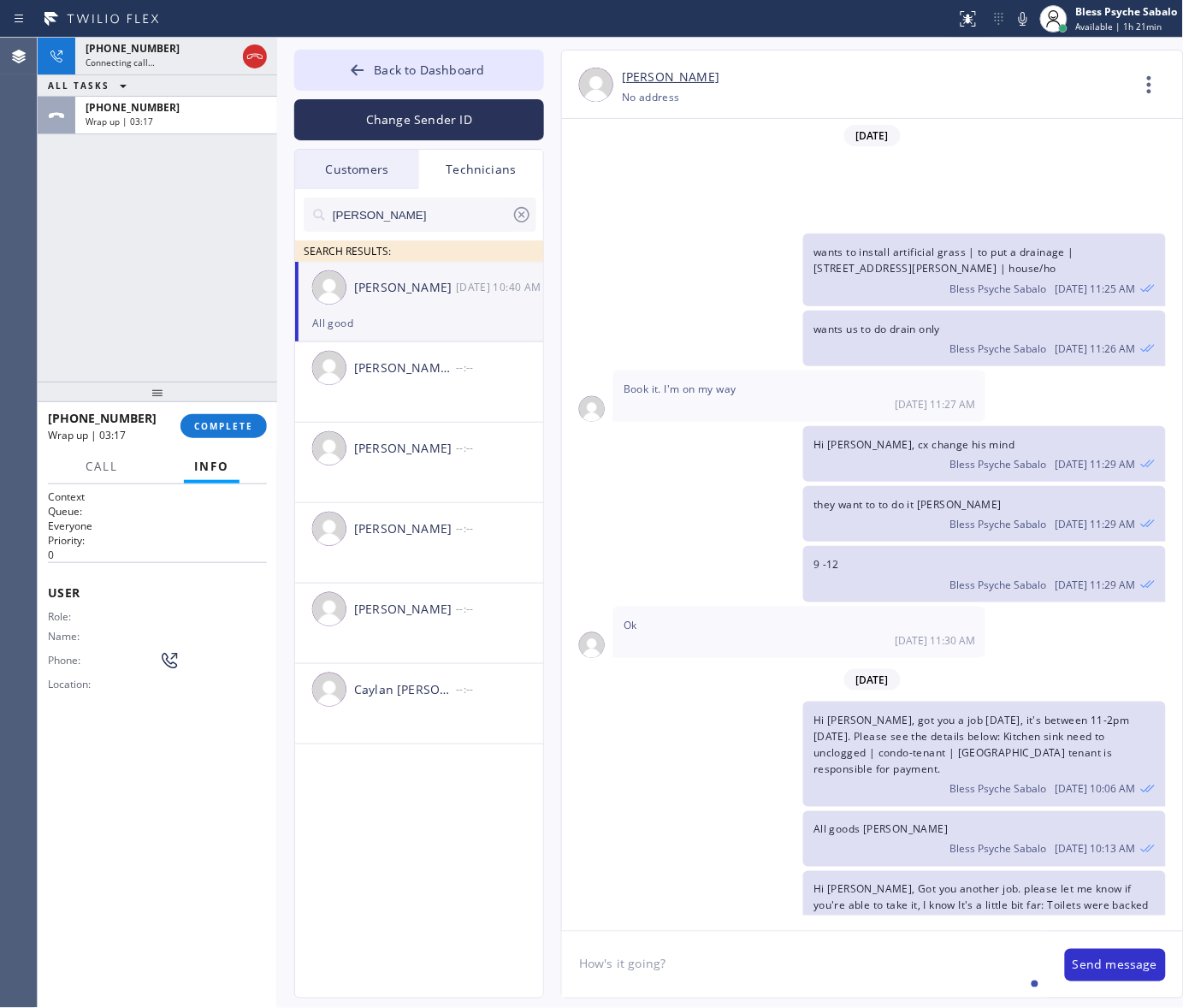
click at [227, 412] on div "[PHONE_NUMBER] Wrap up | 03:17 COMPLETE" at bounding box center [157, 425] width 219 height 44
click at [227, 421] on span "COMPLETE" at bounding box center [224, 426] width 59 height 12
click at [147, 197] on div "[PHONE_NUMBER] Connecting call… ALL TASKS ALL TASKS ACTIVE TASKS TASKS IN WRAP …" at bounding box center [156, 209] width 240 height 344
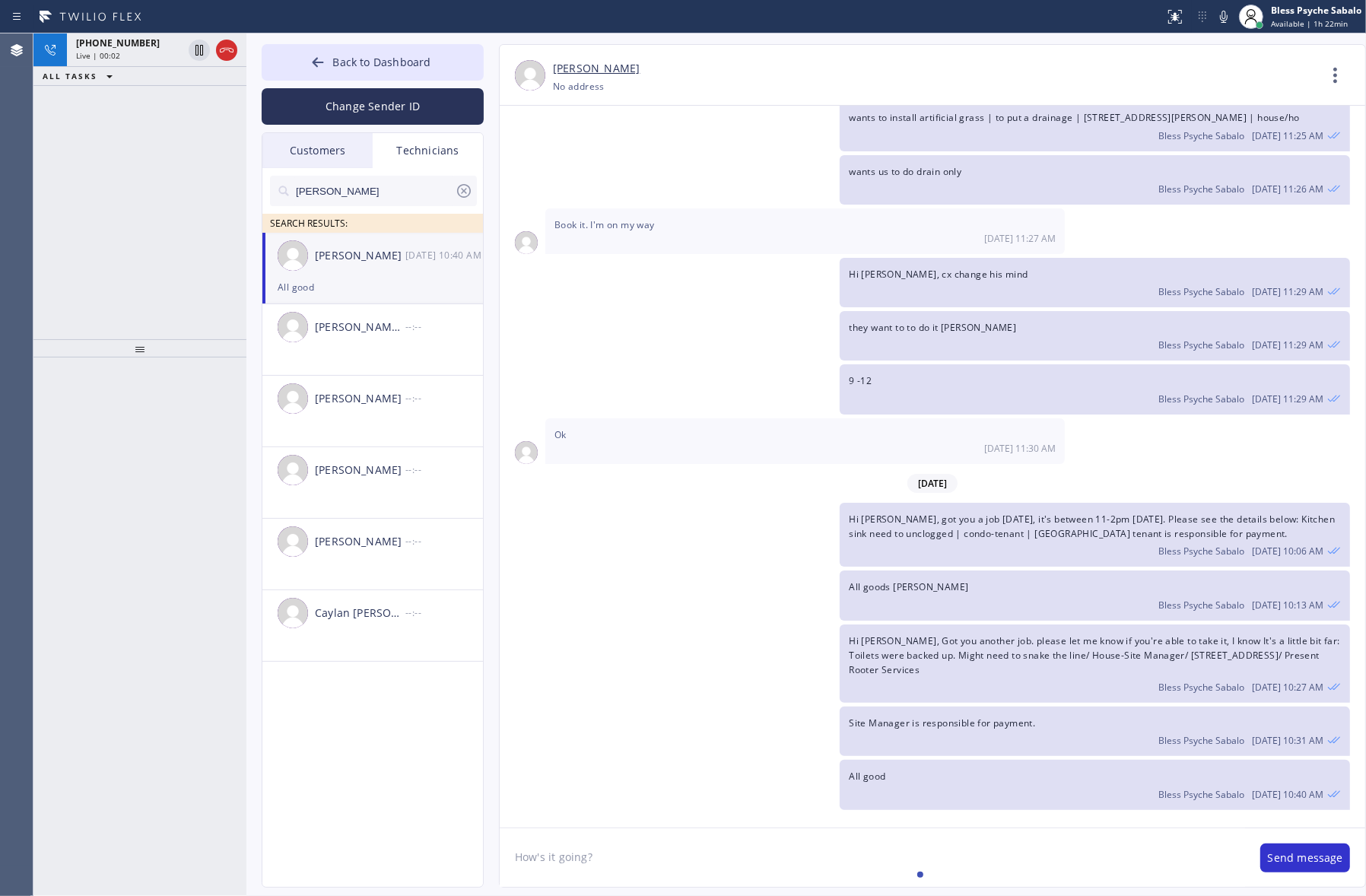
scroll to position [15240, 0]
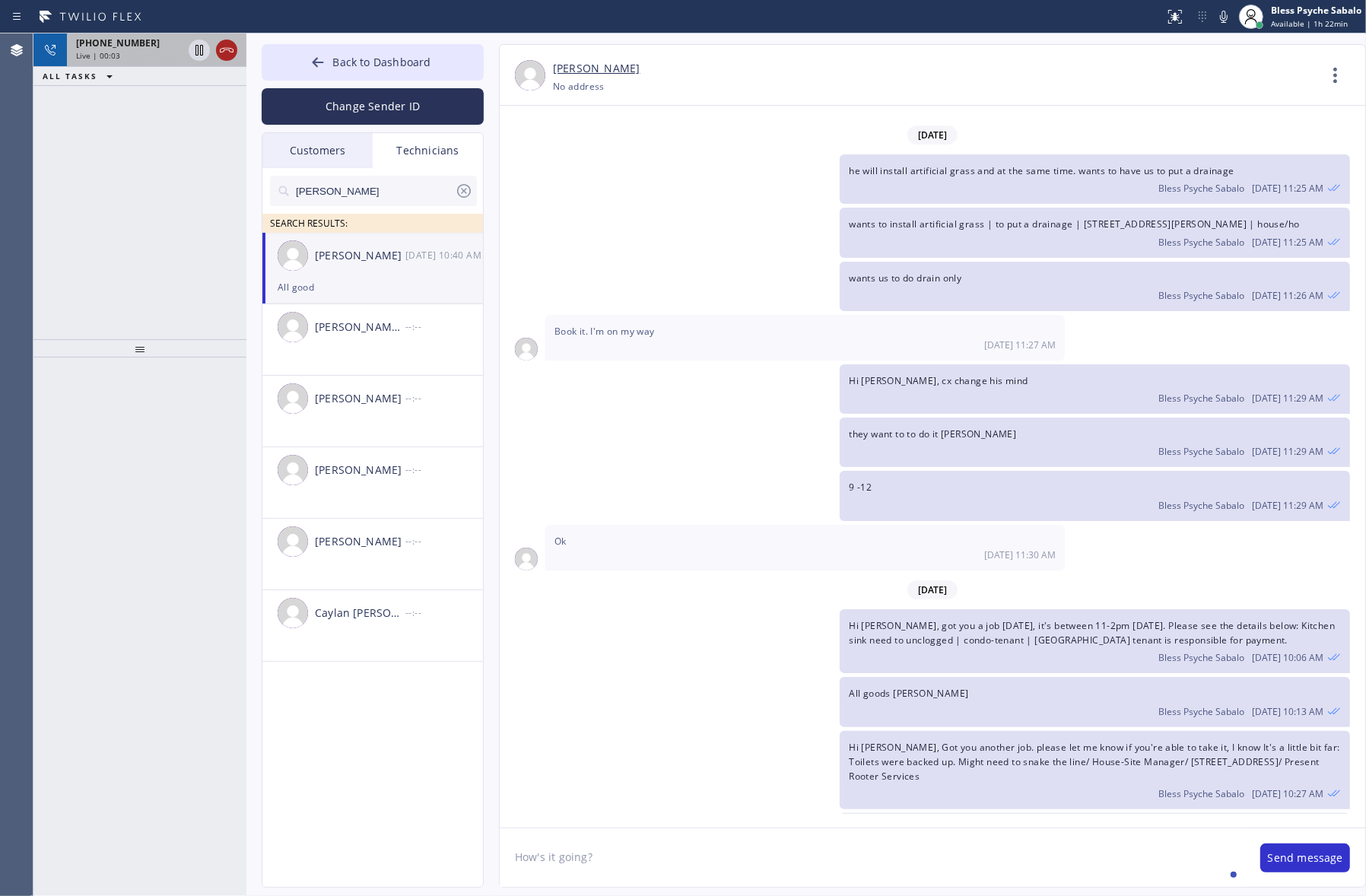
click at [230, 55] on icon at bounding box center [226, 50] width 18 height 18
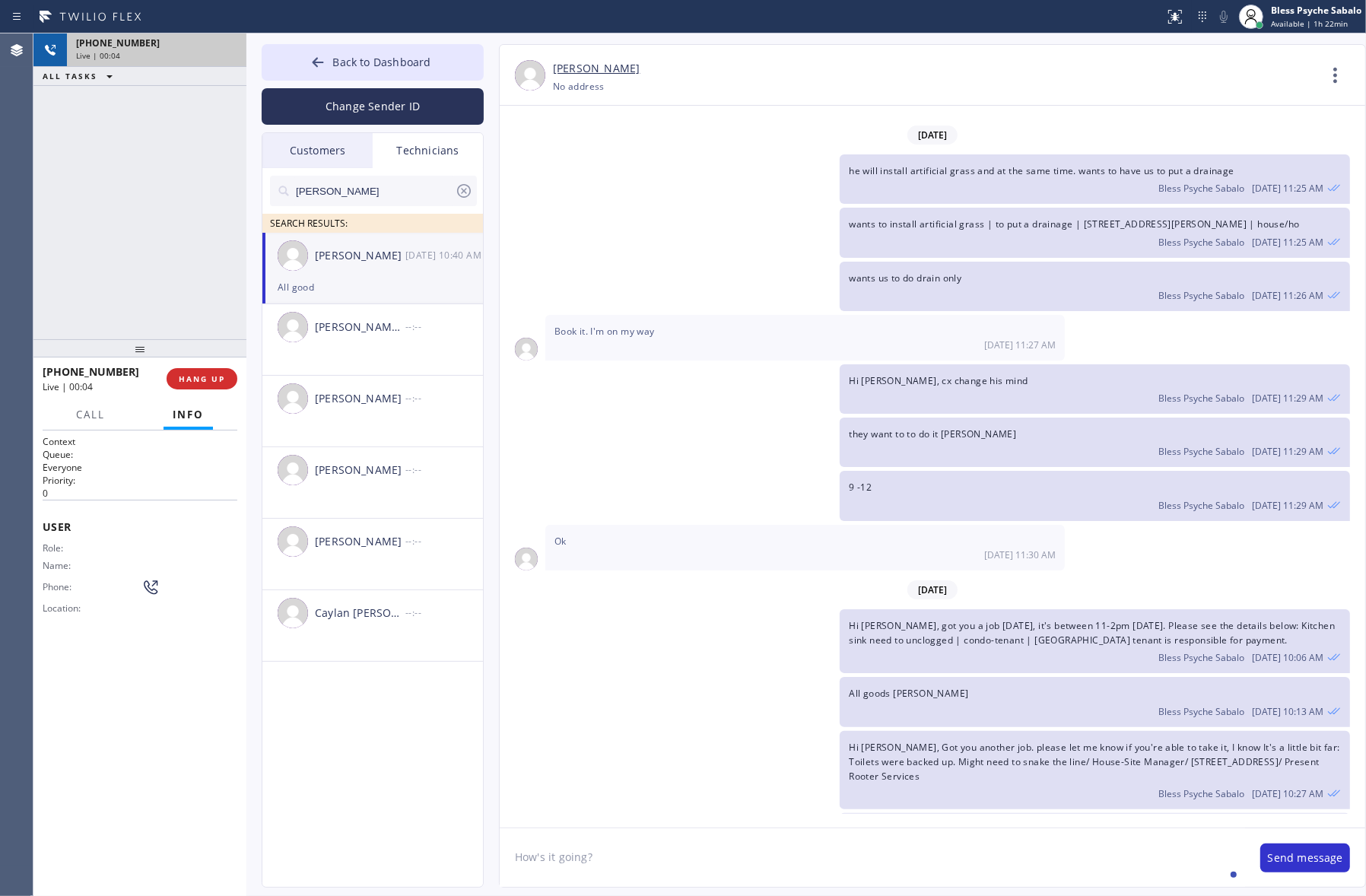
click at [194, 144] on div "[PHONE_NUMBER] Live | 00:04 ALL TASKS ALL TASKS ACTIVE TASKS TASKS IN WRAP UP" at bounding box center [139, 186] width 213 height 306
click at [218, 374] on button "COMPLETE" at bounding box center [199, 378] width 77 height 21
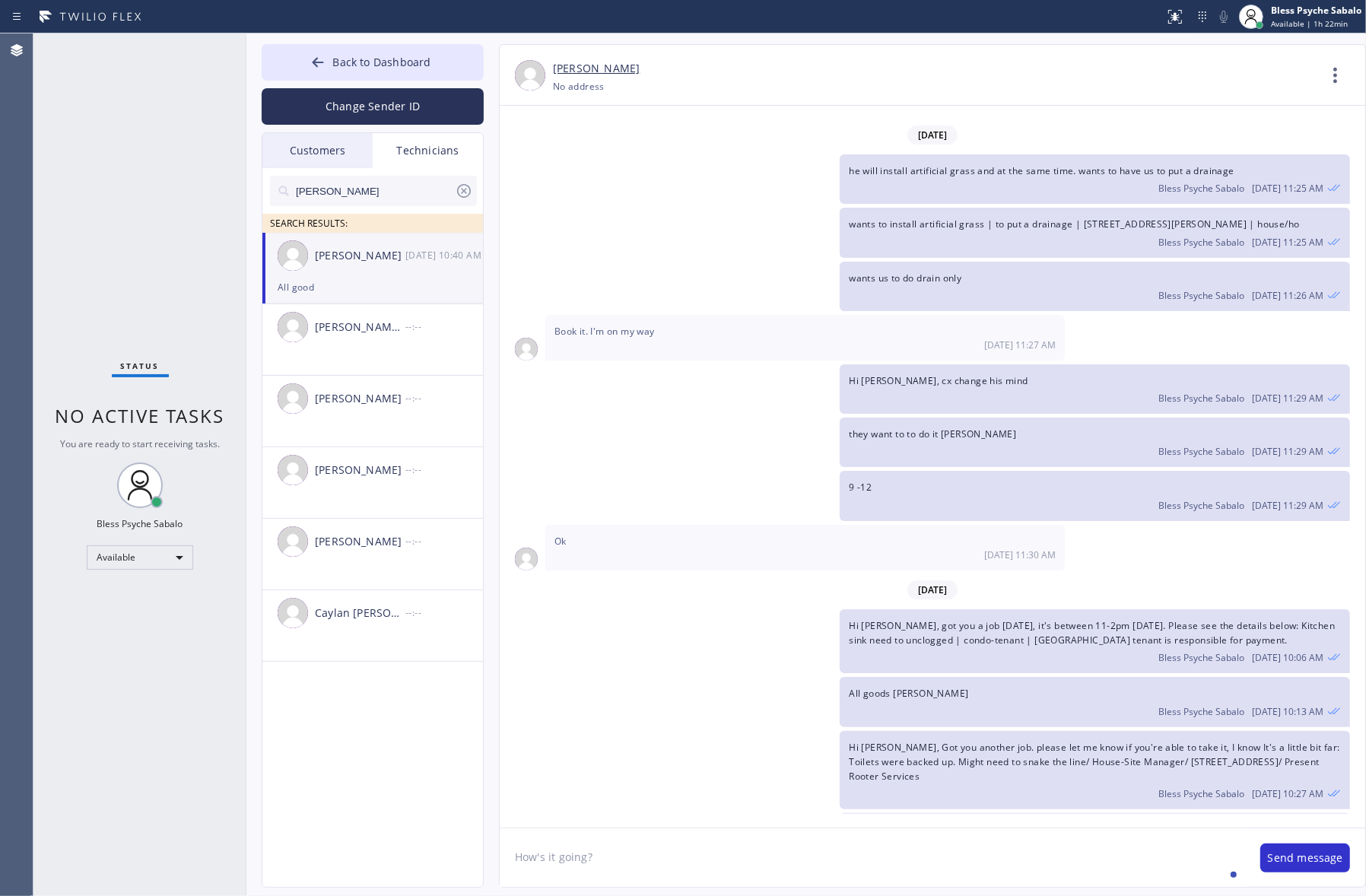
click at [416, 264] on div "[PERSON_NAME] [DATE] 10:40 AM" at bounding box center [373, 256] width 222 height 45
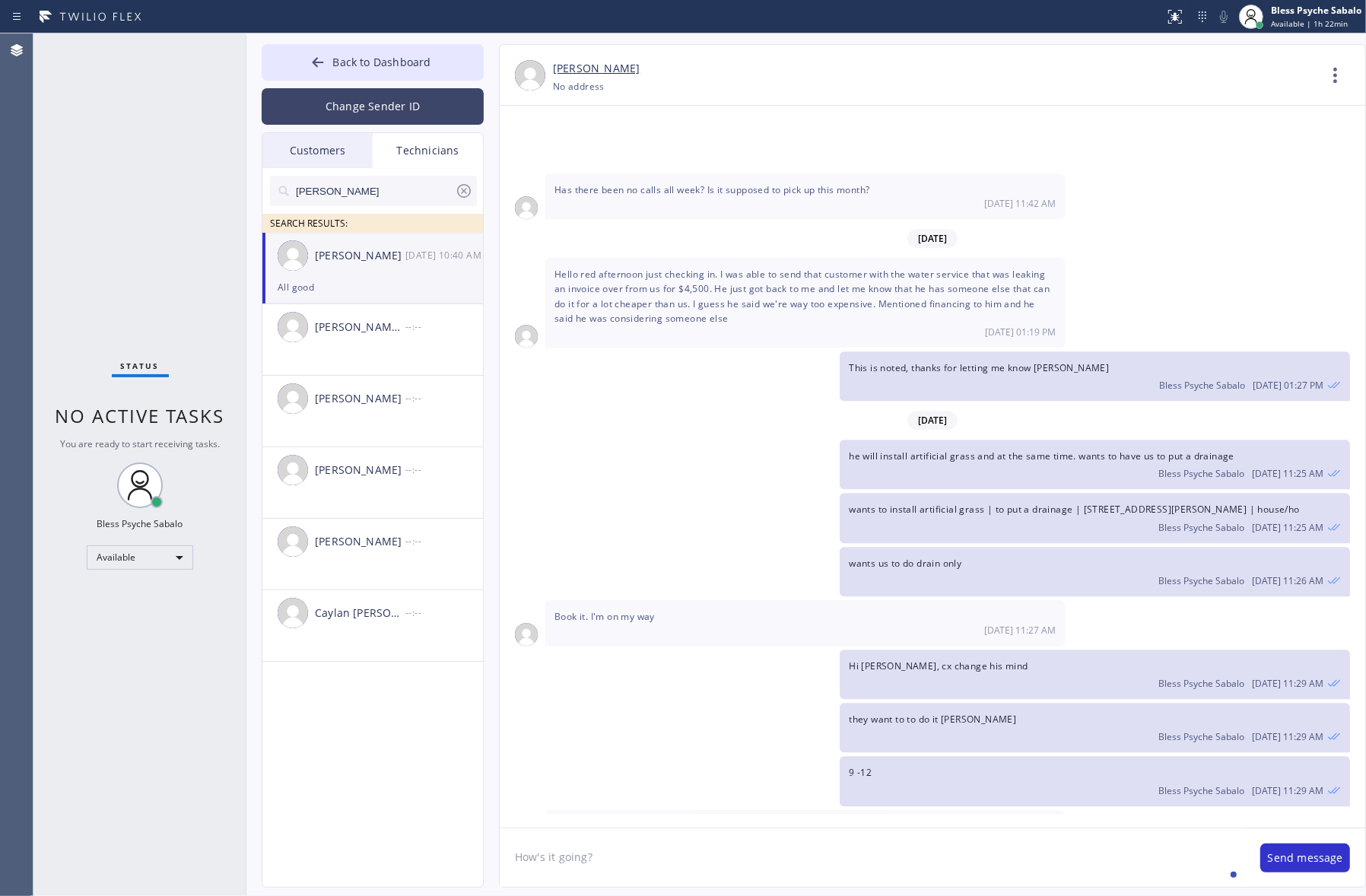
scroll to position [14859, 0]
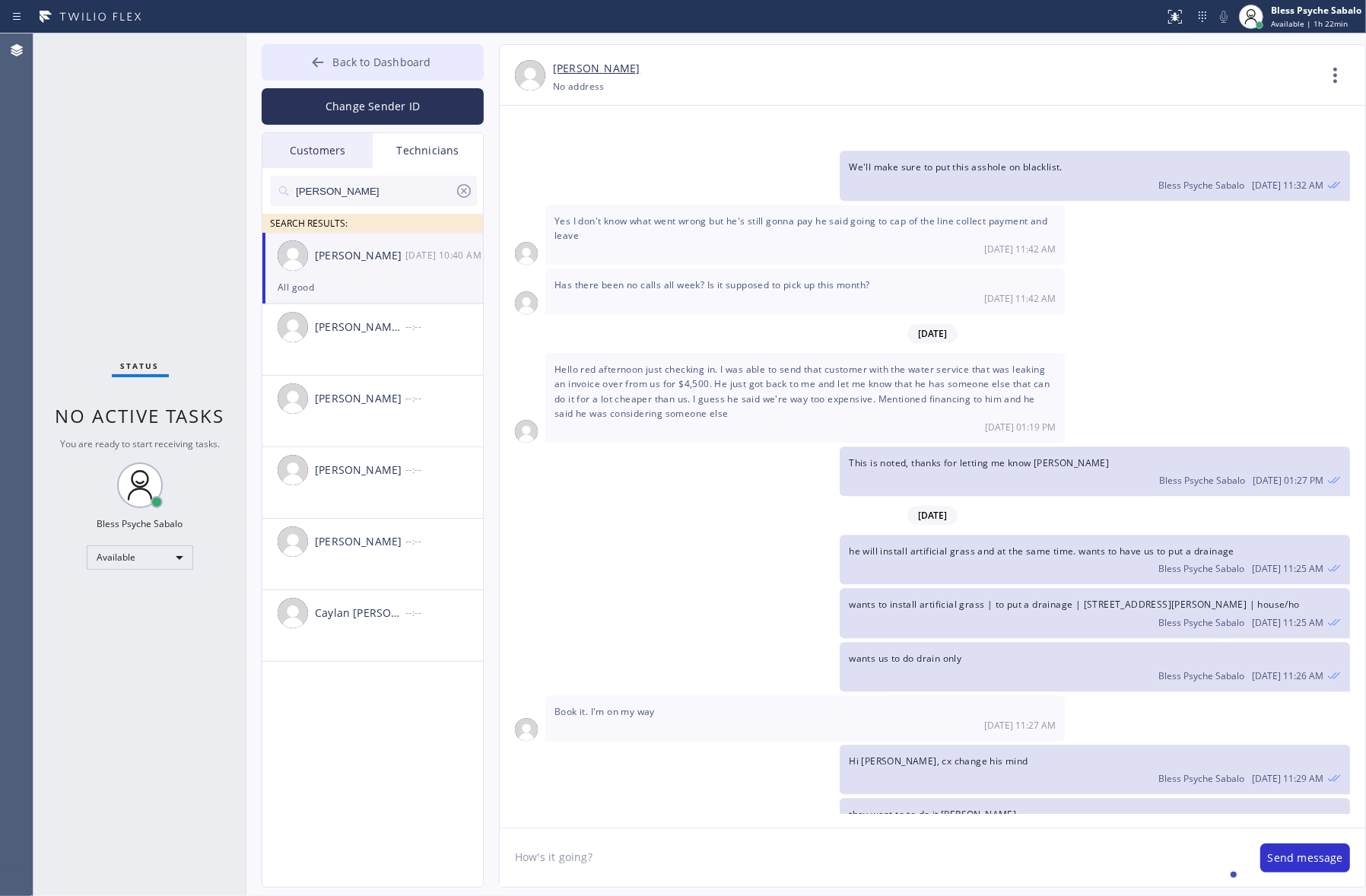
click at [419, 66] on span "Back to Dashboard" at bounding box center [381, 62] width 98 height 15
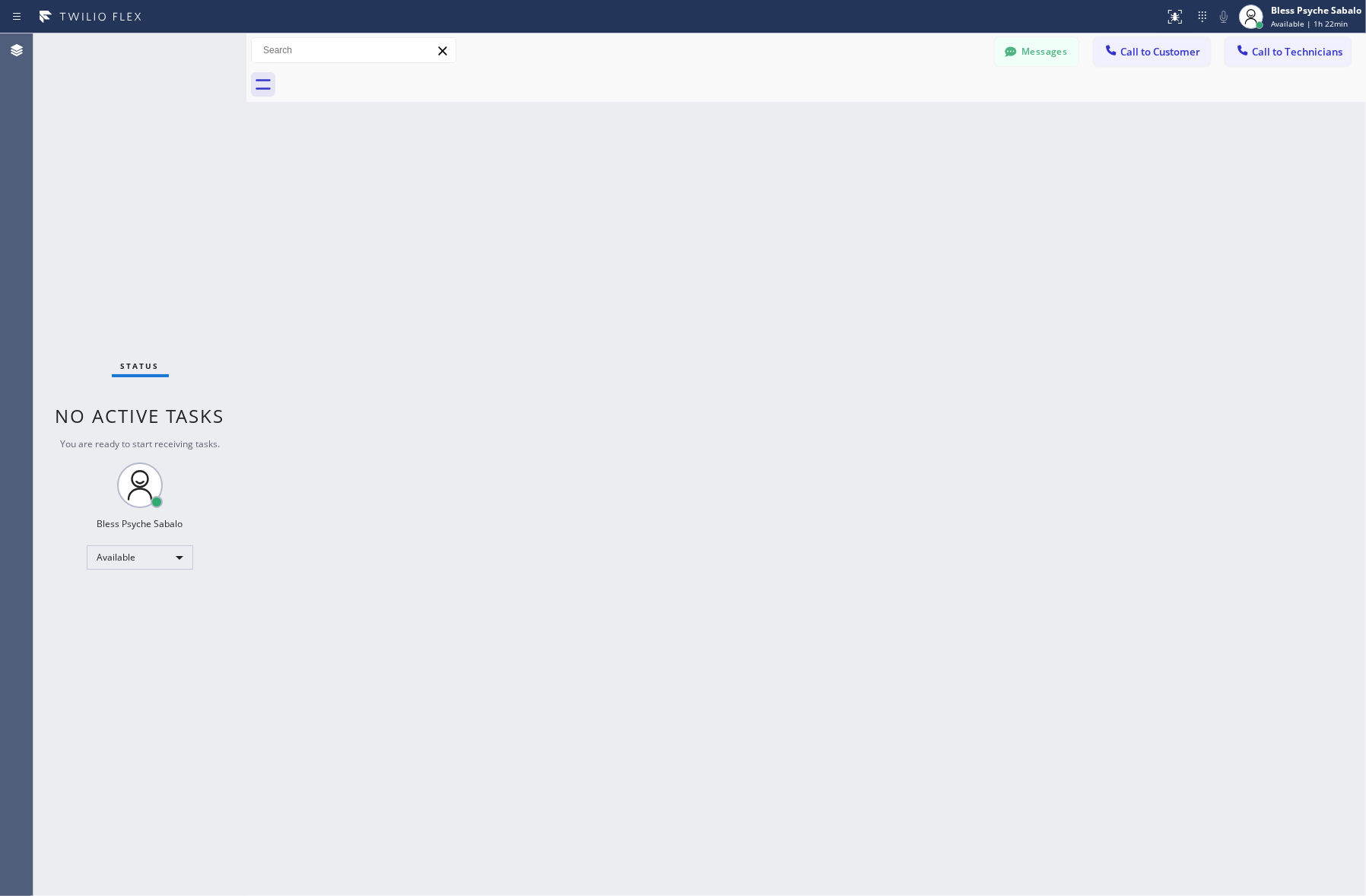
click at [617, 203] on div "Back to Dashboard Change Sender ID Customers Technicians [PERSON_NAME] [DATE] 0…" at bounding box center [806, 464] width 1120 height 862
click at [1051, 56] on span "Call to Customer" at bounding box center [1161, 52] width 80 height 14
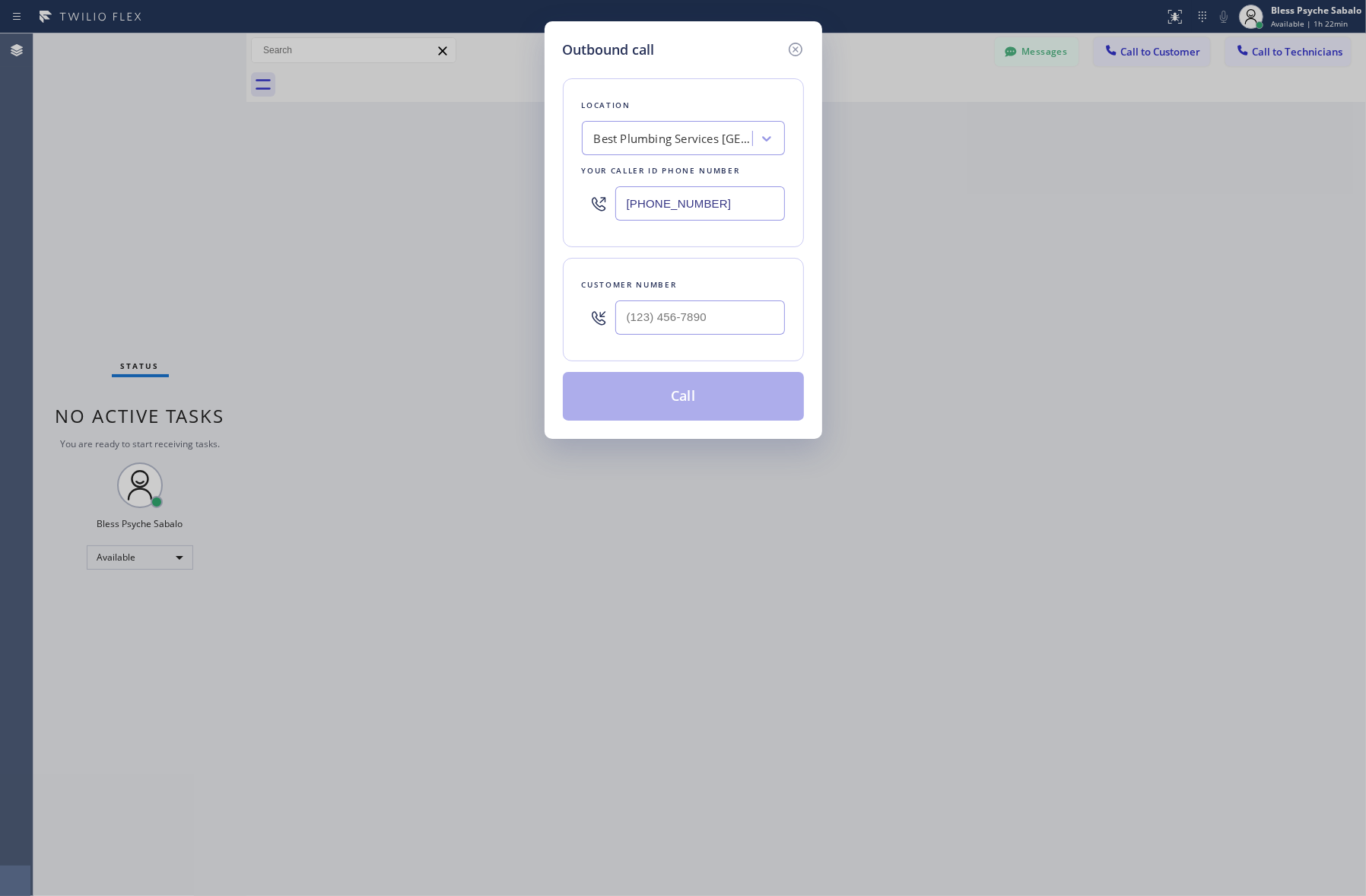
click at [678, 144] on div "Best Plumbing Services [GEOGRAPHIC_DATA]" at bounding box center [674, 139] width 160 height 17
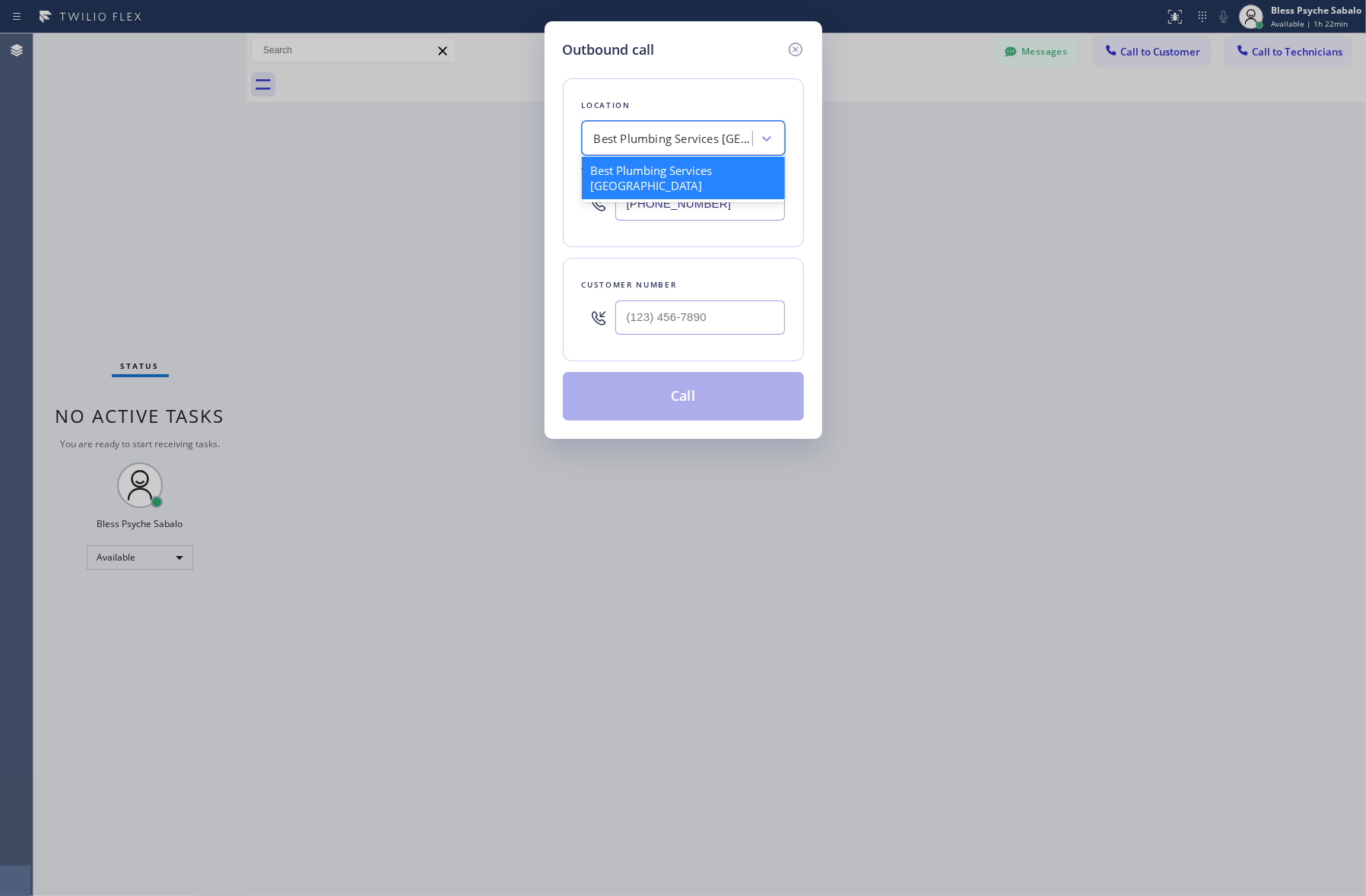
paste input "5 Star Best Plumbing"
type input "5 Star Best Plumbing"
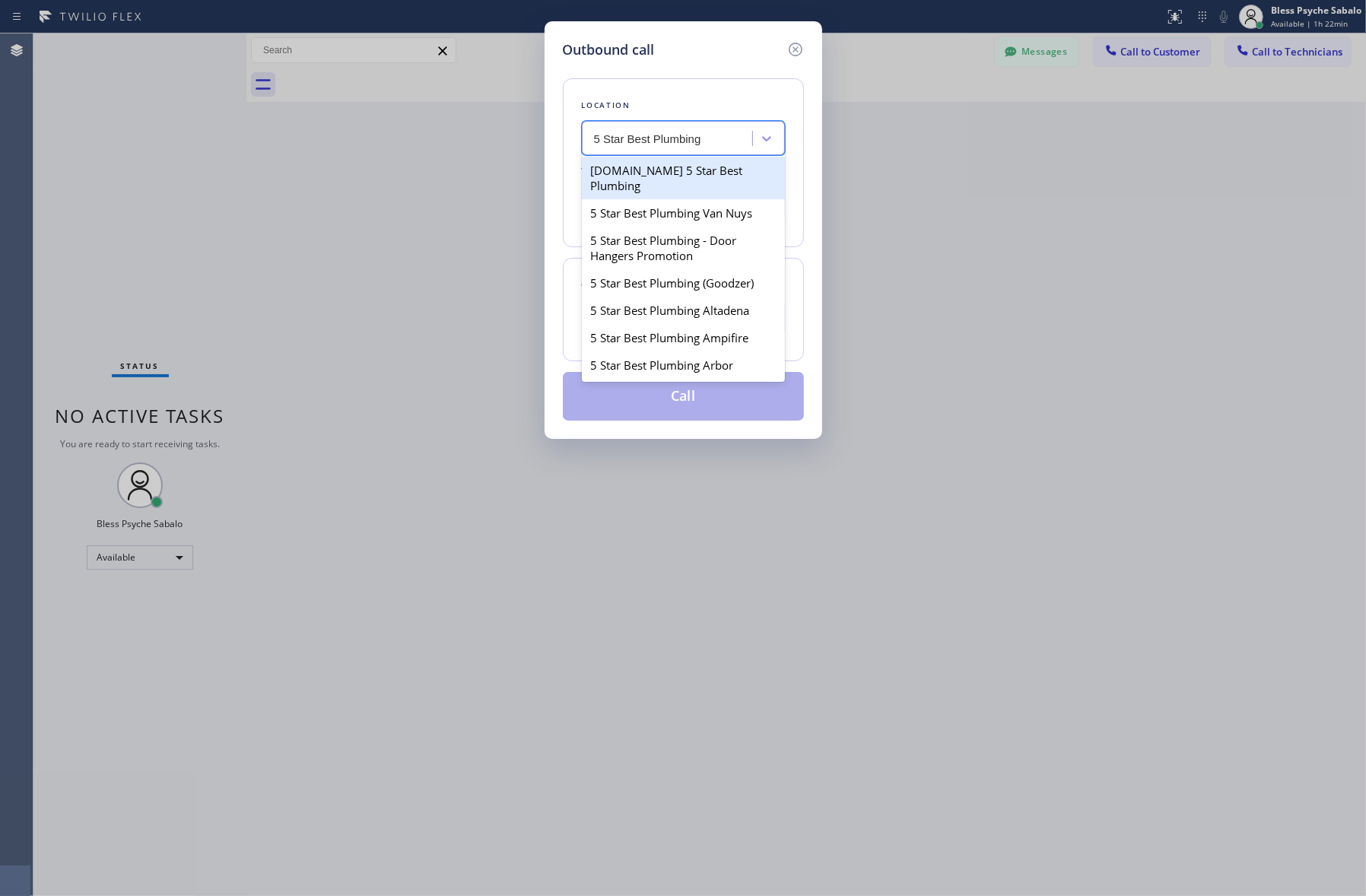
click at [678, 176] on div "[DOMAIN_NAME] 5 Star Best Plumbing" at bounding box center [683, 177] width 203 height 43
type input "[PHONE_NUMBER]"
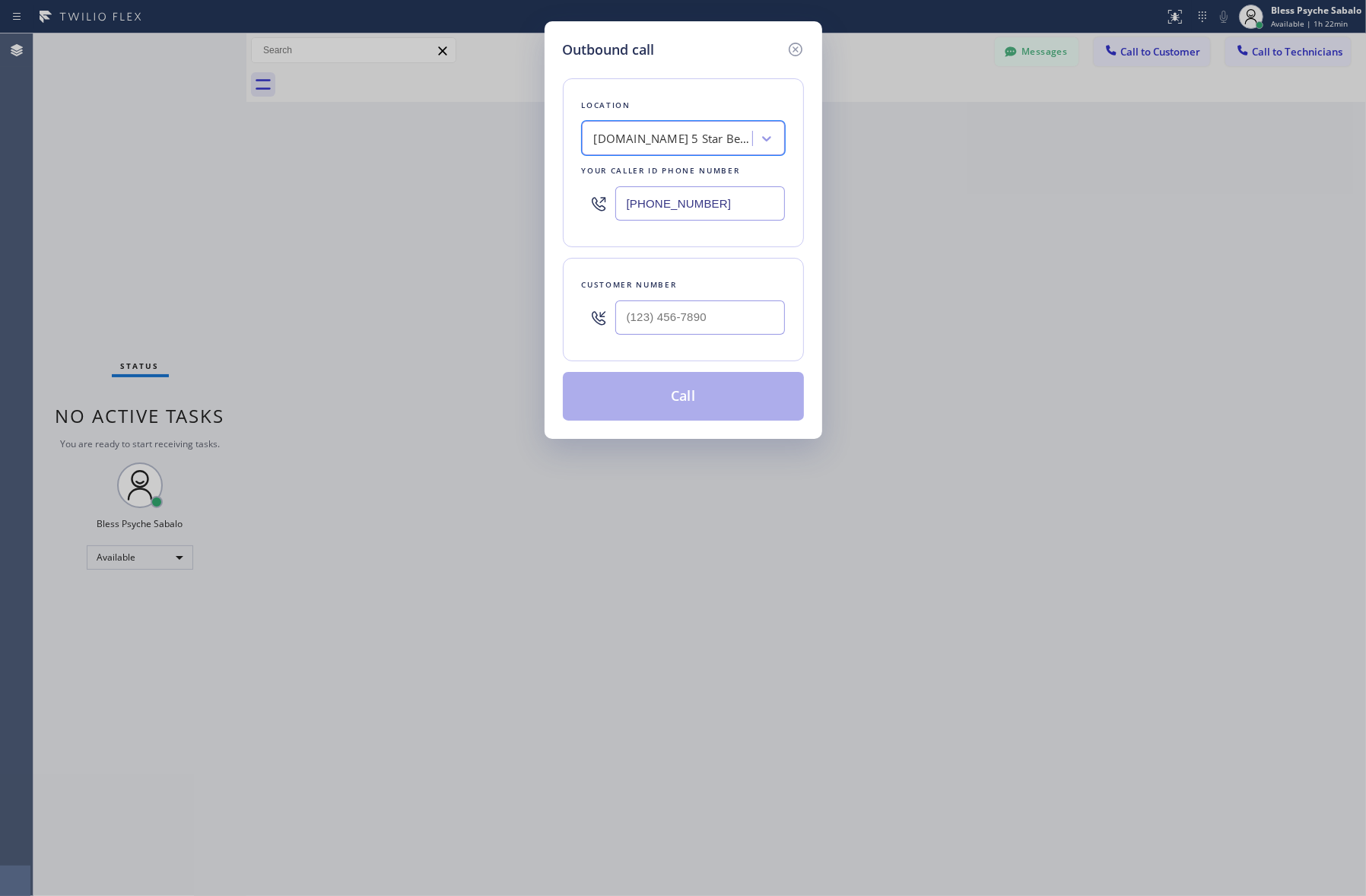
click at [667, 136] on div "[DOMAIN_NAME] 5 Star Best Plumbing" at bounding box center [674, 139] width 160 height 17
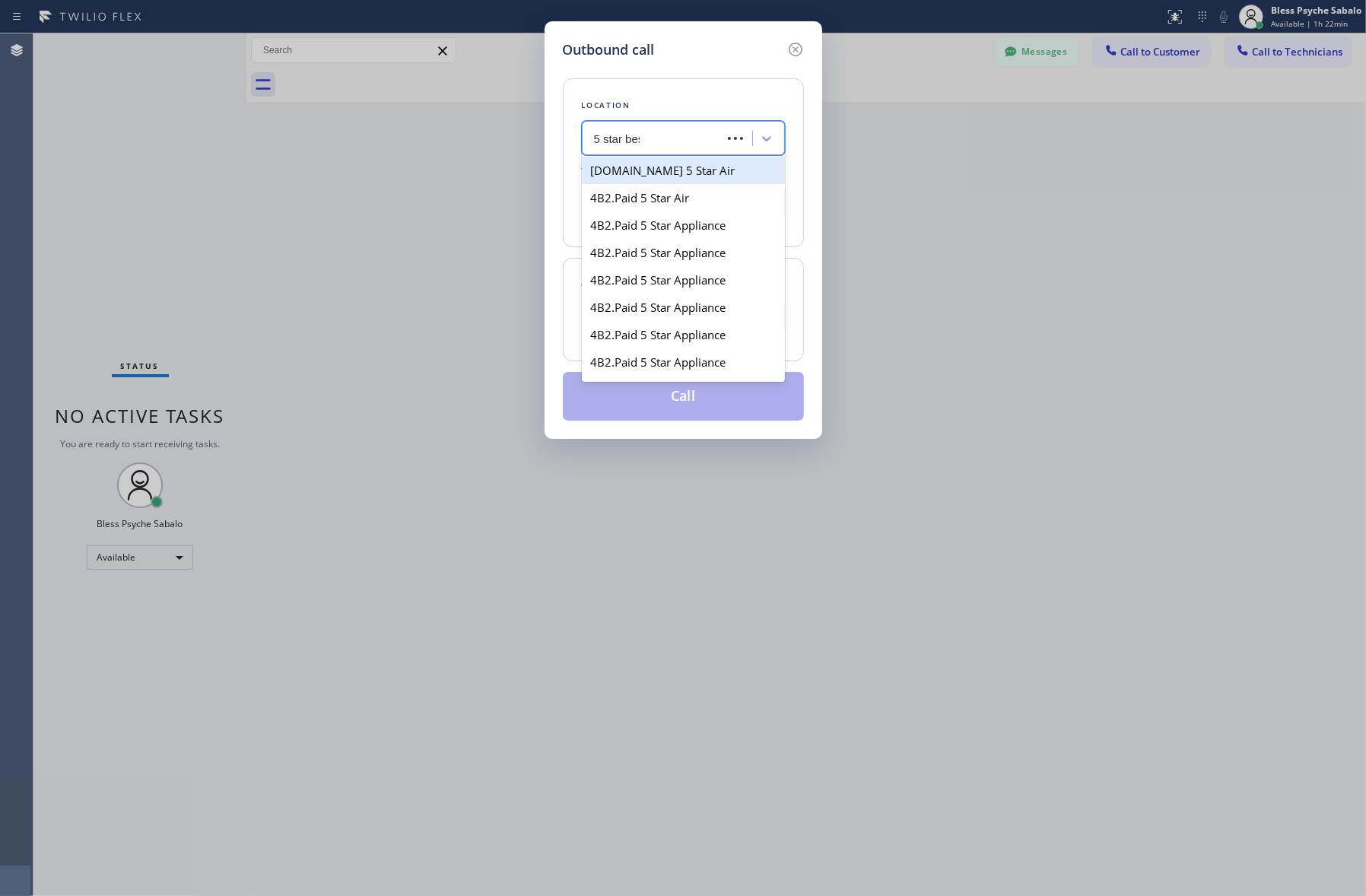
type input "5 star best"
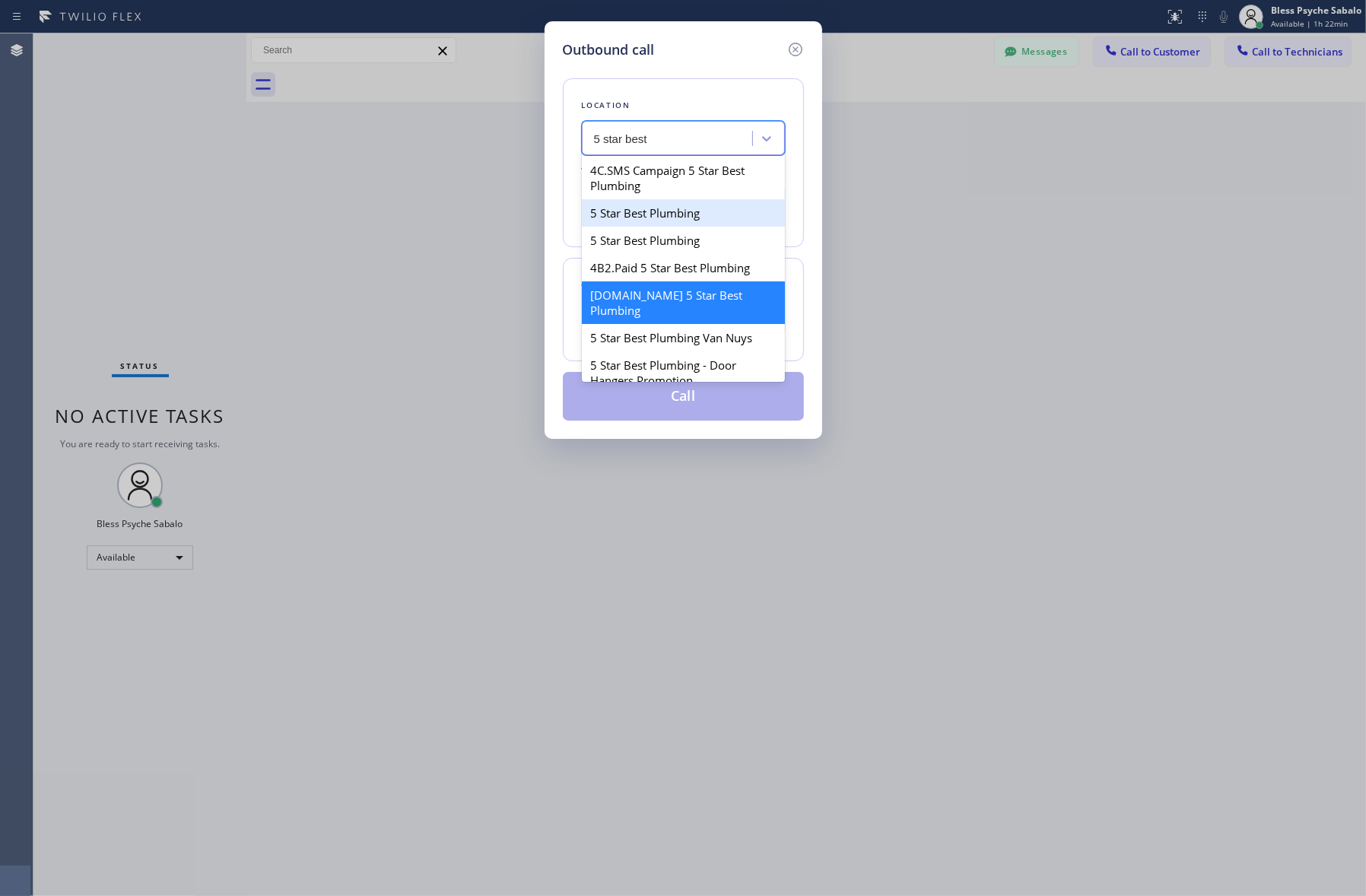
click at [709, 211] on div "5 Star Best Plumbing" at bounding box center [683, 212] width 203 height 27
type input "[PHONE_NUMBER]"
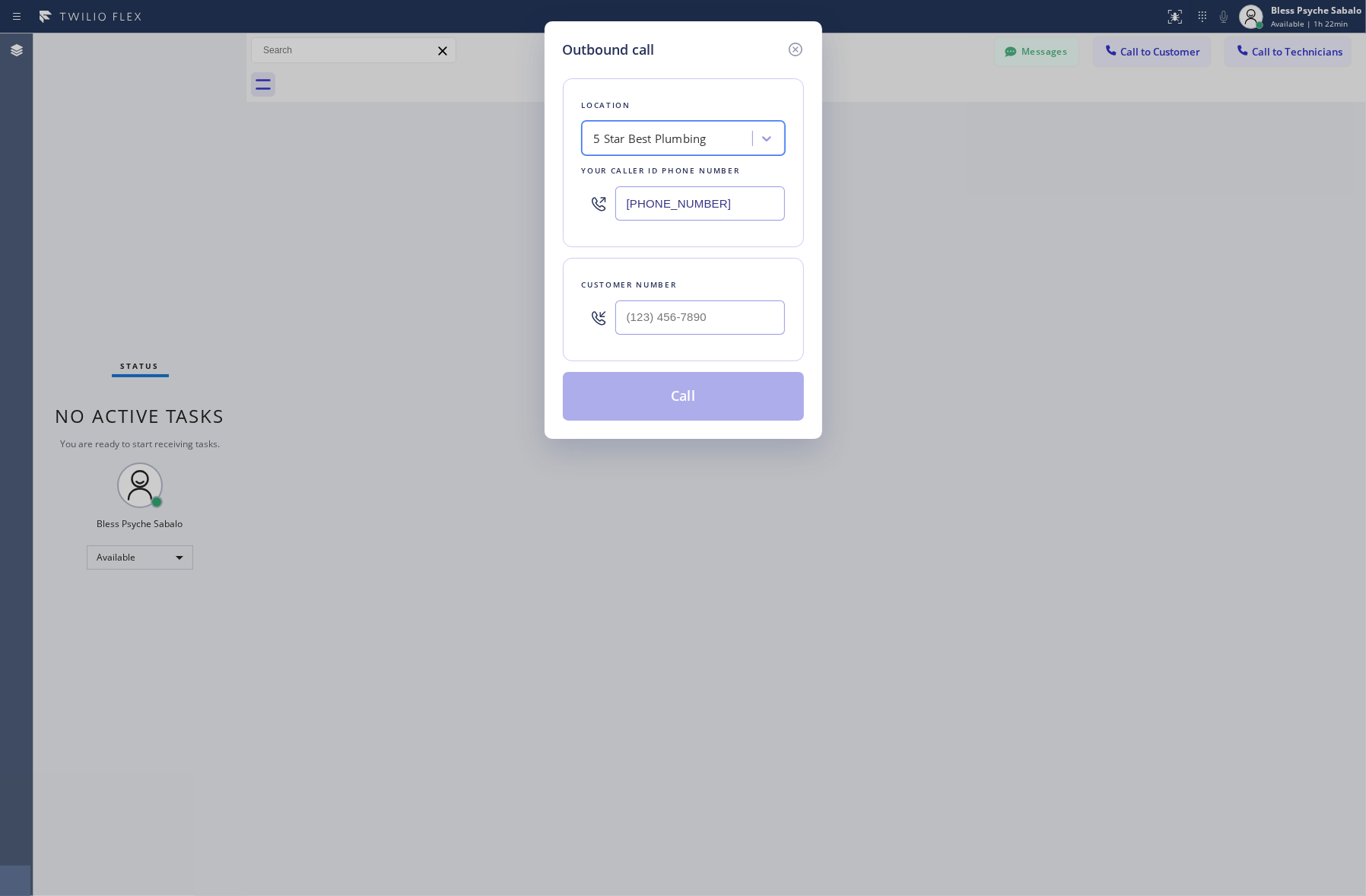
drag, startPoint x: 1016, startPoint y: 297, endPoint x: 974, endPoint y: 242, distance: 69.2
click at [1017, 293] on div "Outbound call Location option 5 Star Best Plumbing, selected. 49 results availa…" at bounding box center [683, 448] width 1366 height 896
click at [681, 319] on input "(___) ___-____" at bounding box center [700, 317] width 170 height 34
paste input "661) 227-0599"
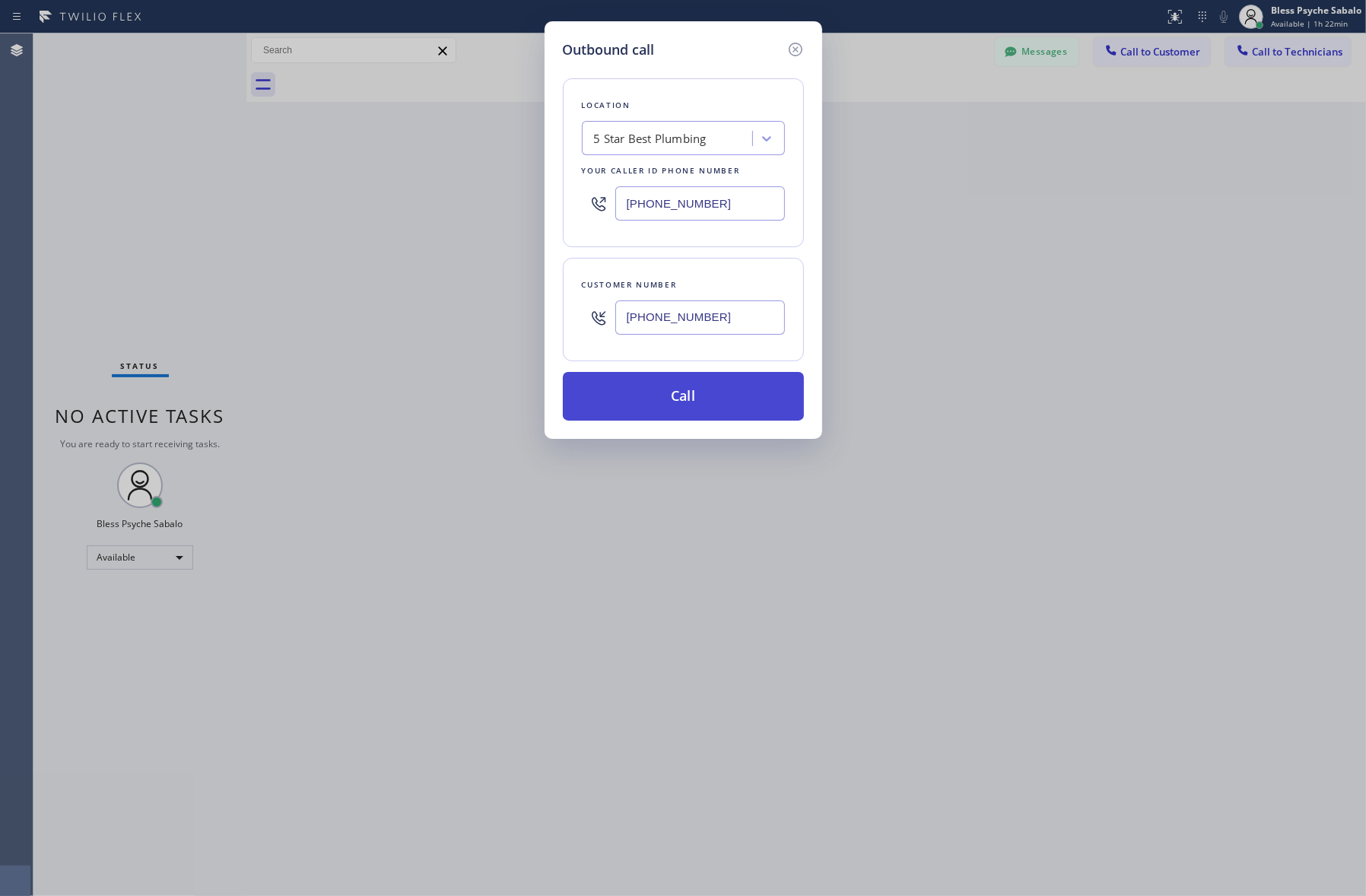
type input "[PHONE_NUMBER]"
click at [703, 390] on button "Call" at bounding box center [683, 396] width 241 height 49
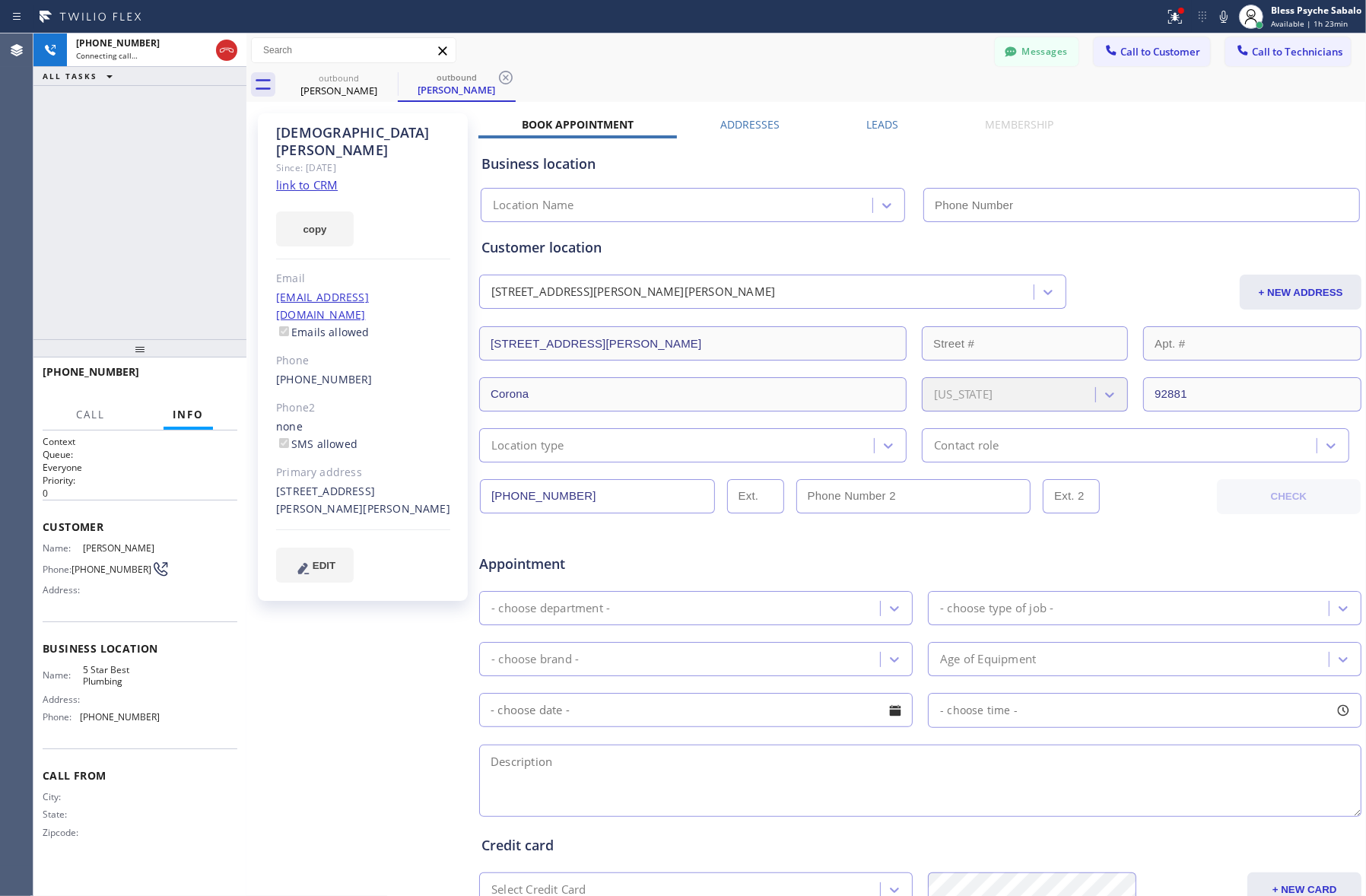
type input "[PHONE_NUMBER]"
click at [1051, 24] on div at bounding box center [583, 17] width 1153 height 24
drag, startPoint x: 1179, startPoint y: 9, endPoint x: 1172, endPoint y: 40, distance: 31.8
click at [1051, 9] on div at bounding box center [1181, 10] width 6 height 6
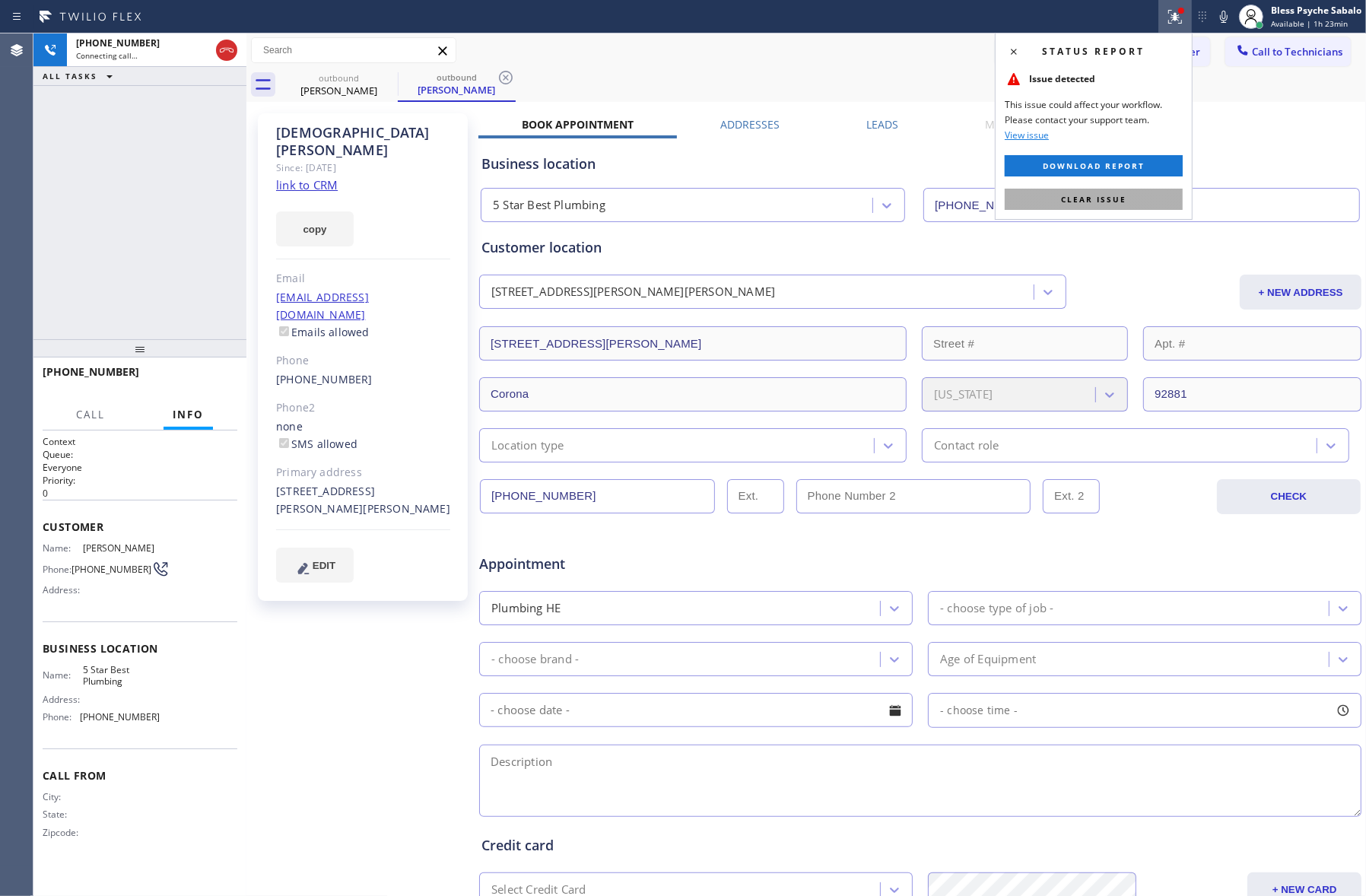
click at [1051, 195] on span "Clear issue" at bounding box center [1094, 199] width 65 height 10
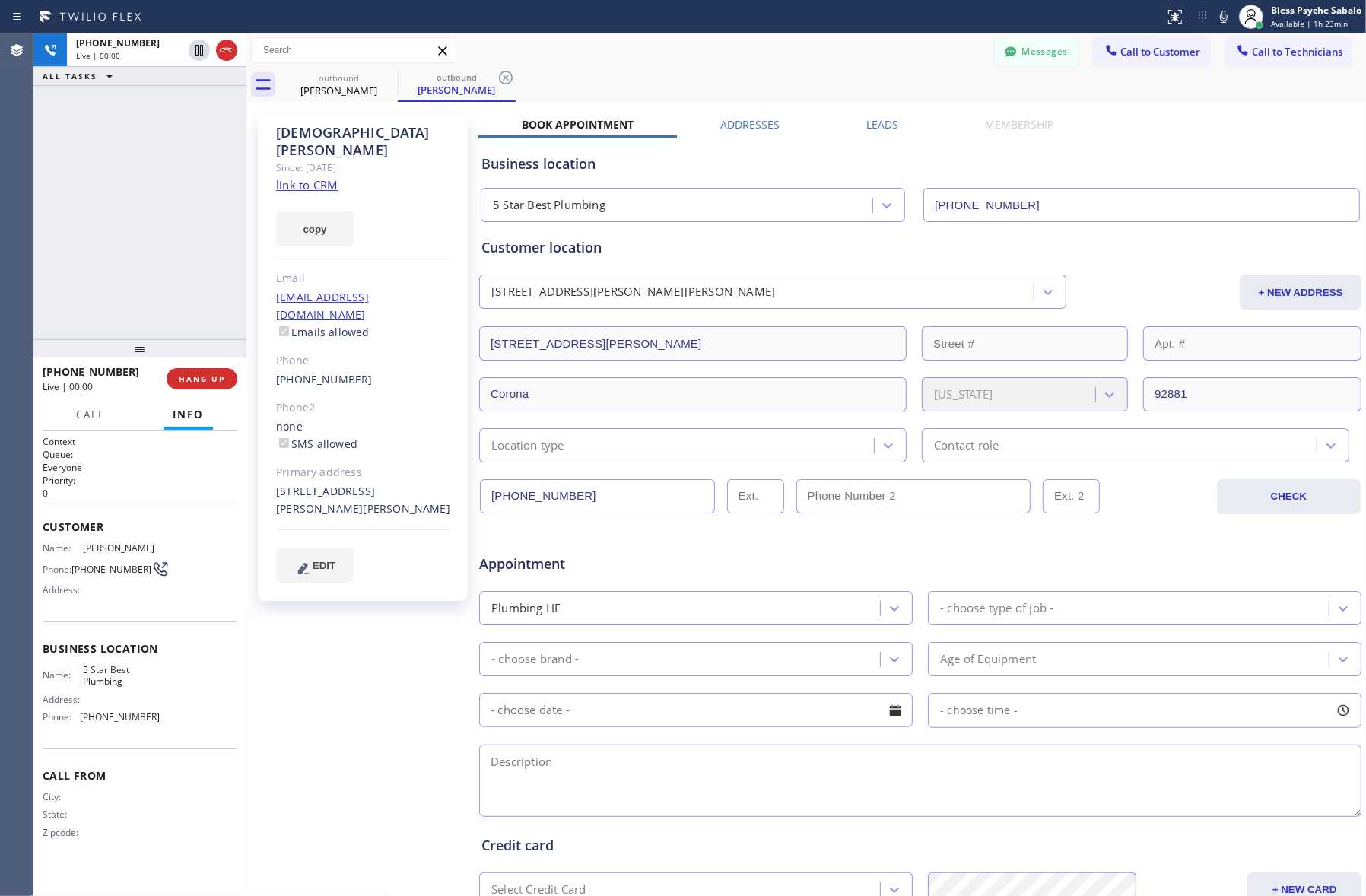
click at [624, 96] on div "outbound [PERSON_NAME] outbound [PERSON_NAME]" at bounding box center [823, 84] width 1086 height 34
click at [511, 81] on icon at bounding box center [506, 77] width 14 height 14
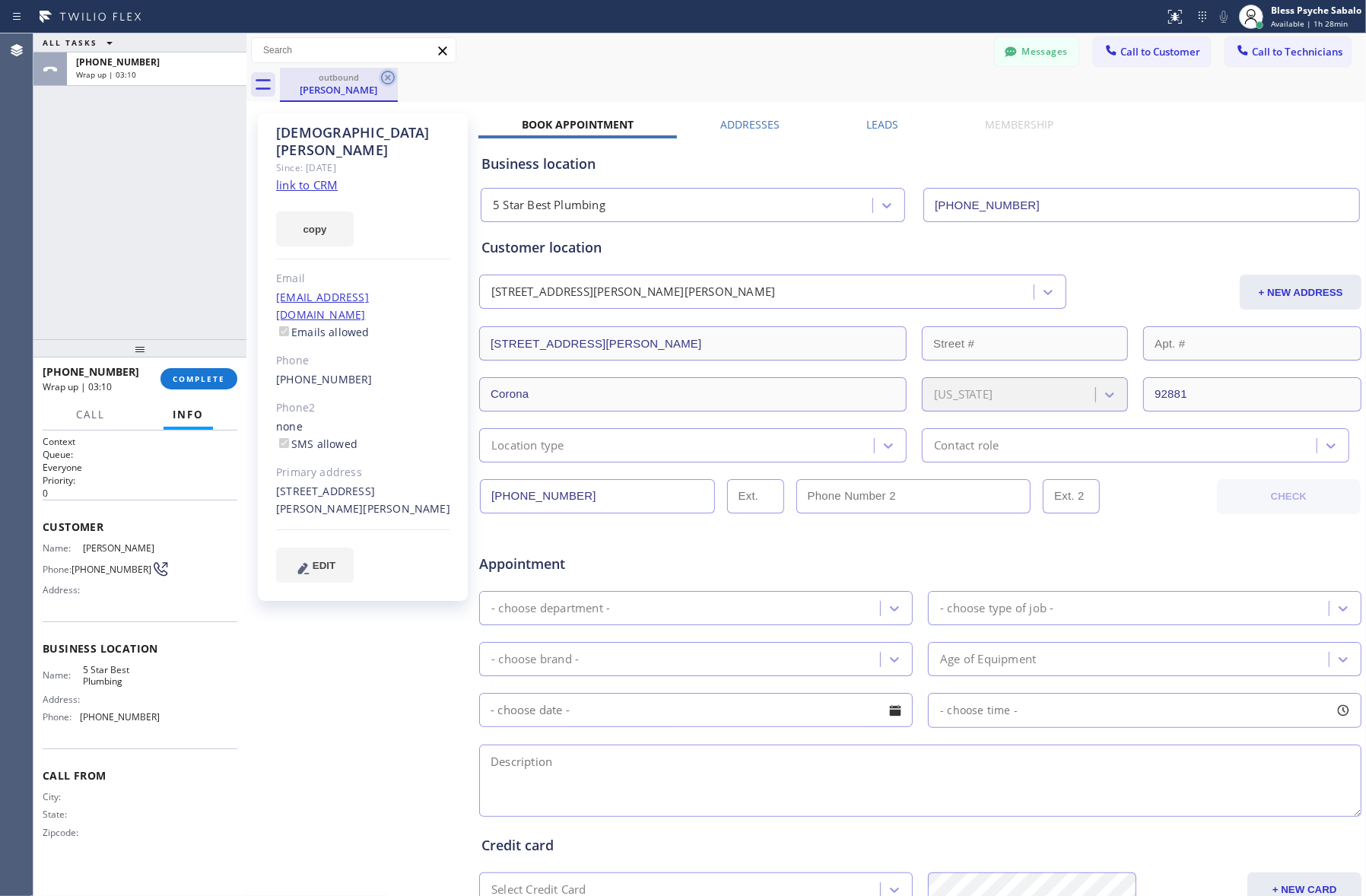
click at [392, 73] on icon at bounding box center [388, 77] width 14 height 14
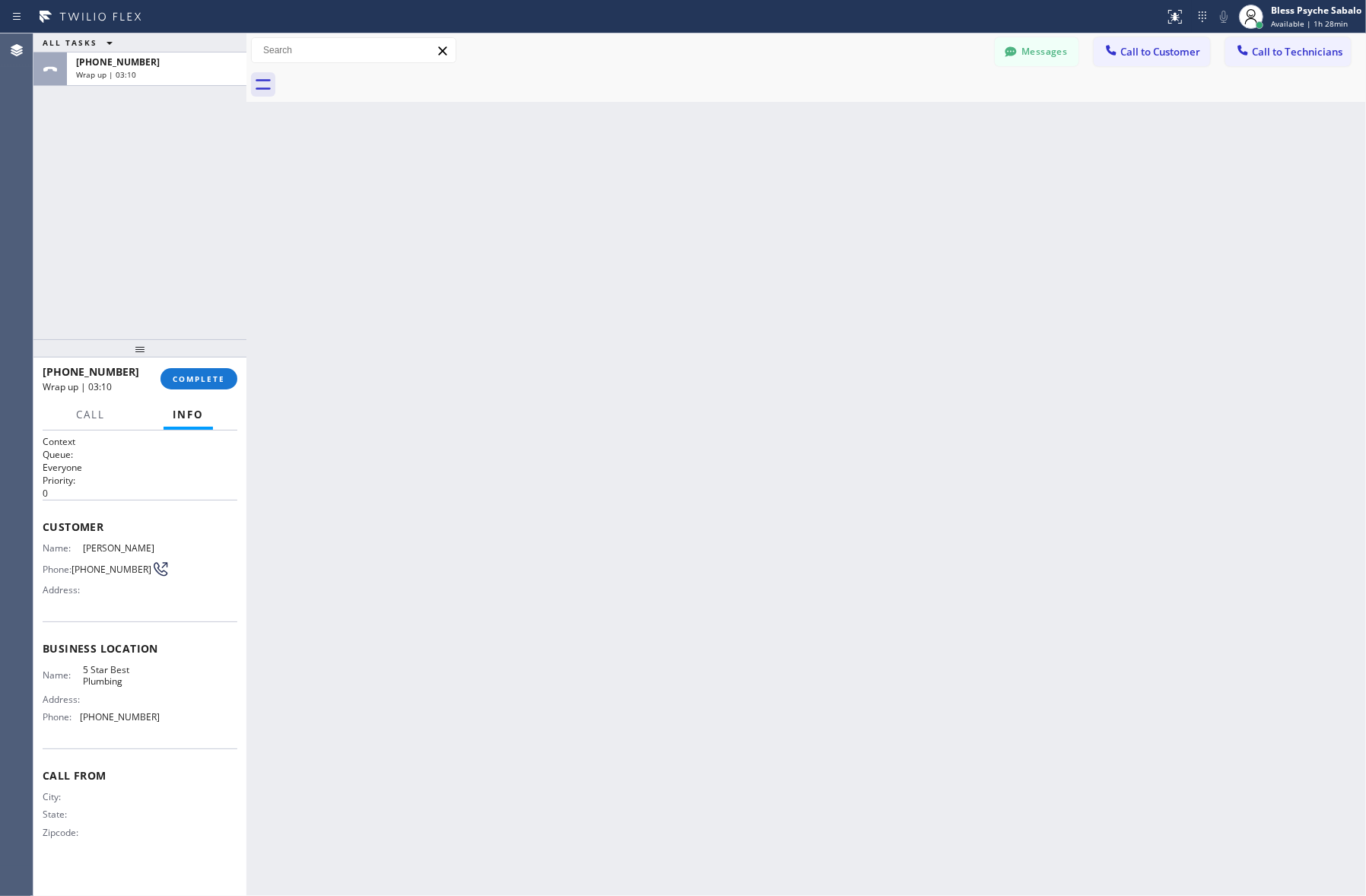
click at [468, 75] on div at bounding box center [823, 84] width 1086 height 34
click at [183, 382] on span "COMPLETE" at bounding box center [199, 379] width 52 height 10
drag, startPoint x: 161, startPoint y: 328, endPoint x: 461, endPoint y: 196, distance: 327.8
click at [163, 309] on div "ALL TASKS ALL TASKS ACTIVE TASKS TASKS IN WRAP UP [PHONE_NUMBER] Wrap up | 03:25" at bounding box center [139, 186] width 213 height 306
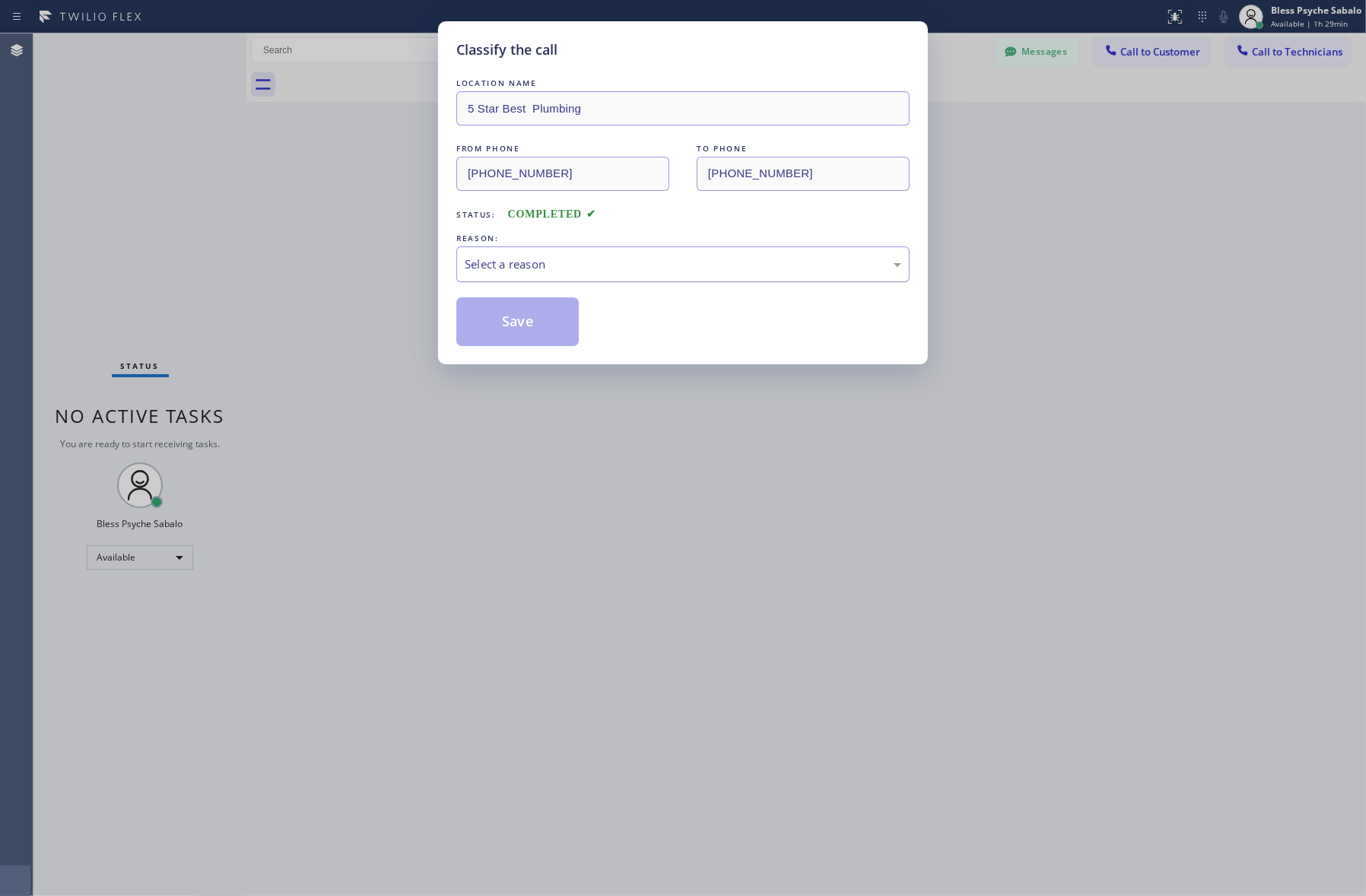
click at [560, 266] on div "Select a reason" at bounding box center [683, 264] width 436 height 17
click at [917, 45] on div "Classify the call LOCATION NAME 5 Star Best Plumbing FROM PHONE [PHONE_NUMBER] …" at bounding box center [683, 192] width 490 height 343
click at [830, 127] on div "LOCATION NAME 5 Star Best Plumbing FROM PHONE [PHONE_NUMBER] TO PHONE [PHONE_NU…" at bounding box center [683, 210] width 453 height 270
click at [1051, 127] on div "Classify the call LOCATION NAME 5 Star Best Plumbing FROM PHONE [PHONE_NUMBER] …" at bounding box center [683, 448] width 1366 height 896
click at [987, 70] on div "Classify the call LOCATION NAME 5 Star Best Plumbing FROM PHONE [PHONE_NUMBER] …" at bounding box center [683, 448] width 1366 height 896
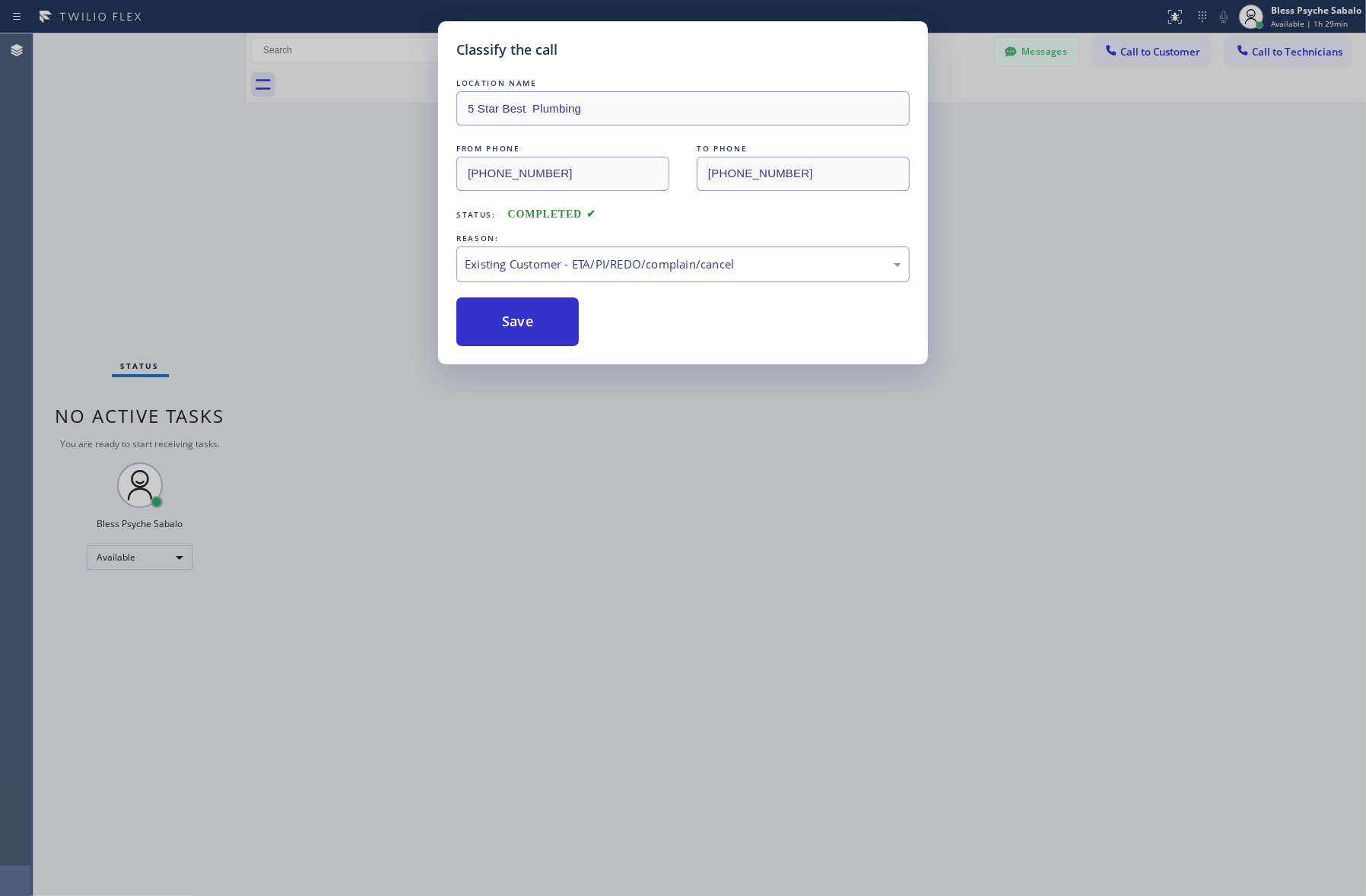
click at [987, 70] on div "Classify the call LOCATION NAME 5 Star Best Plumbing FROM PHONE [PHONE_NUMBER] …" at bounding box center [683, 448] width 1366 height 896
click at [527, 301] on button "Save" at bounding box center [517, 322] width 123 height 49
click at [520, 324] on div "Back to Dashboard Change Sender ID Customers Technicians [PERSON_NAME] [DATE] 0…" at bounding box center [806, 464] width 1120 height 862
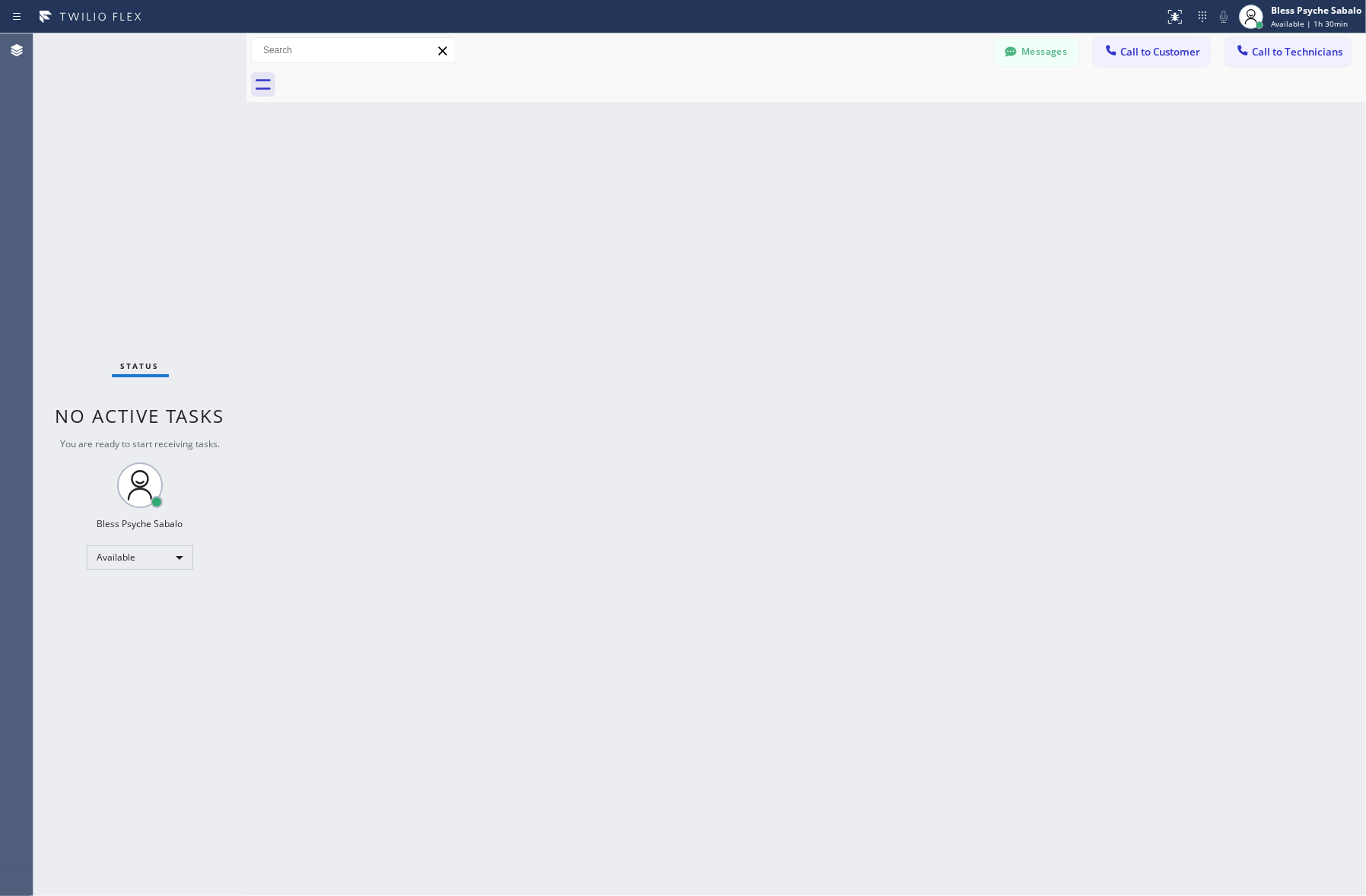
drag, startPoint x: 831, startPoint y: 270, endPoint x: 999, endPoint y: 197, distance: 183.2
click at [834, 269] on div "Back to Dashboard Change Sender ID Customers Technicians [PERSON_NAME] [DATE] 0…" at bounding box center [806, 464] width 1120 height 862
click at [1023, 63] on button "Messages" at bounding box center [1036, 51] width 83 height 29
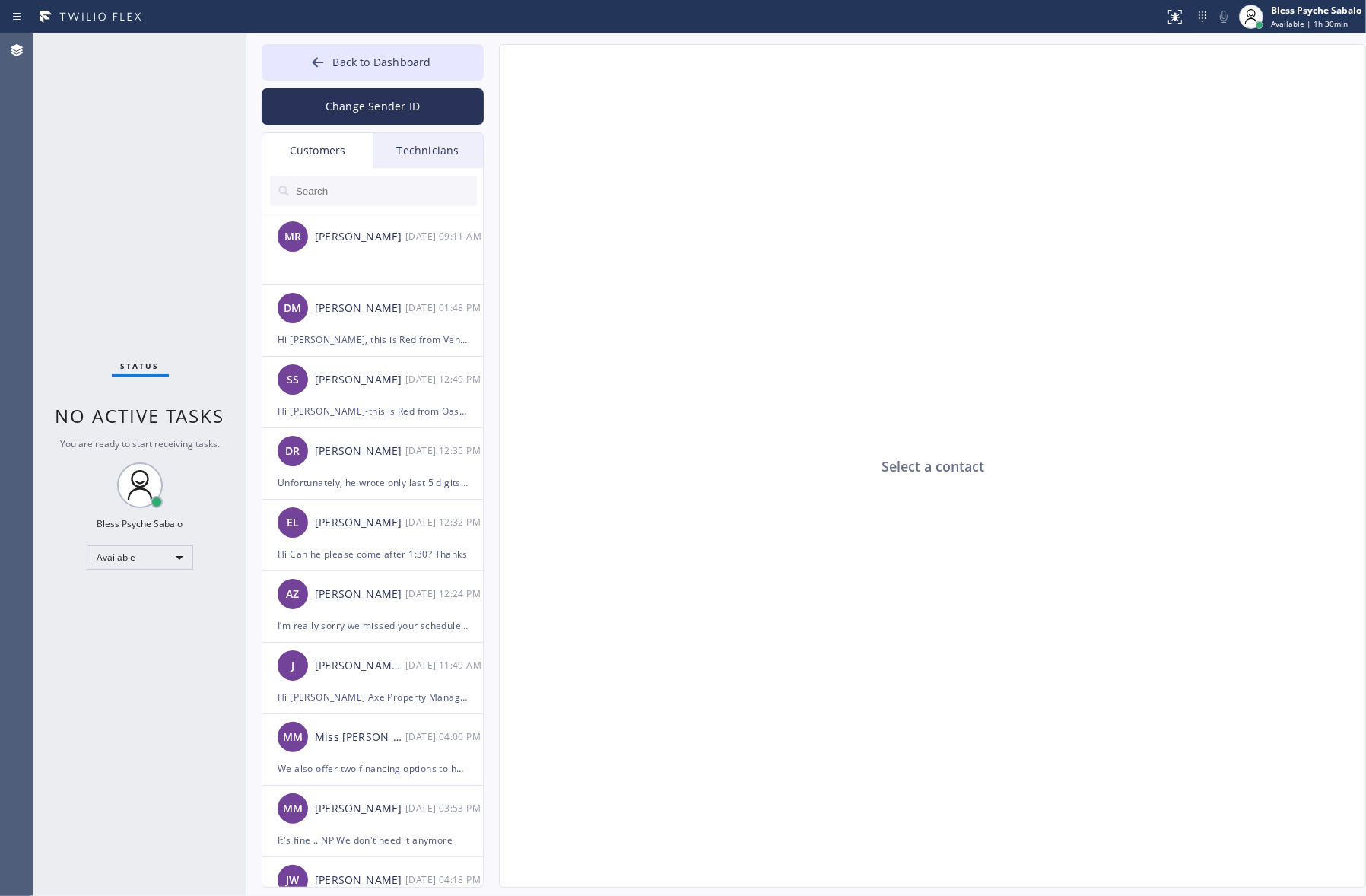
click at [1043, 48] on div "Select a contact" at bounding box center [933, 467] width 867 height 843
click at [410, 187] on input "text" at bounding box center [386, 190] width 183 height 30
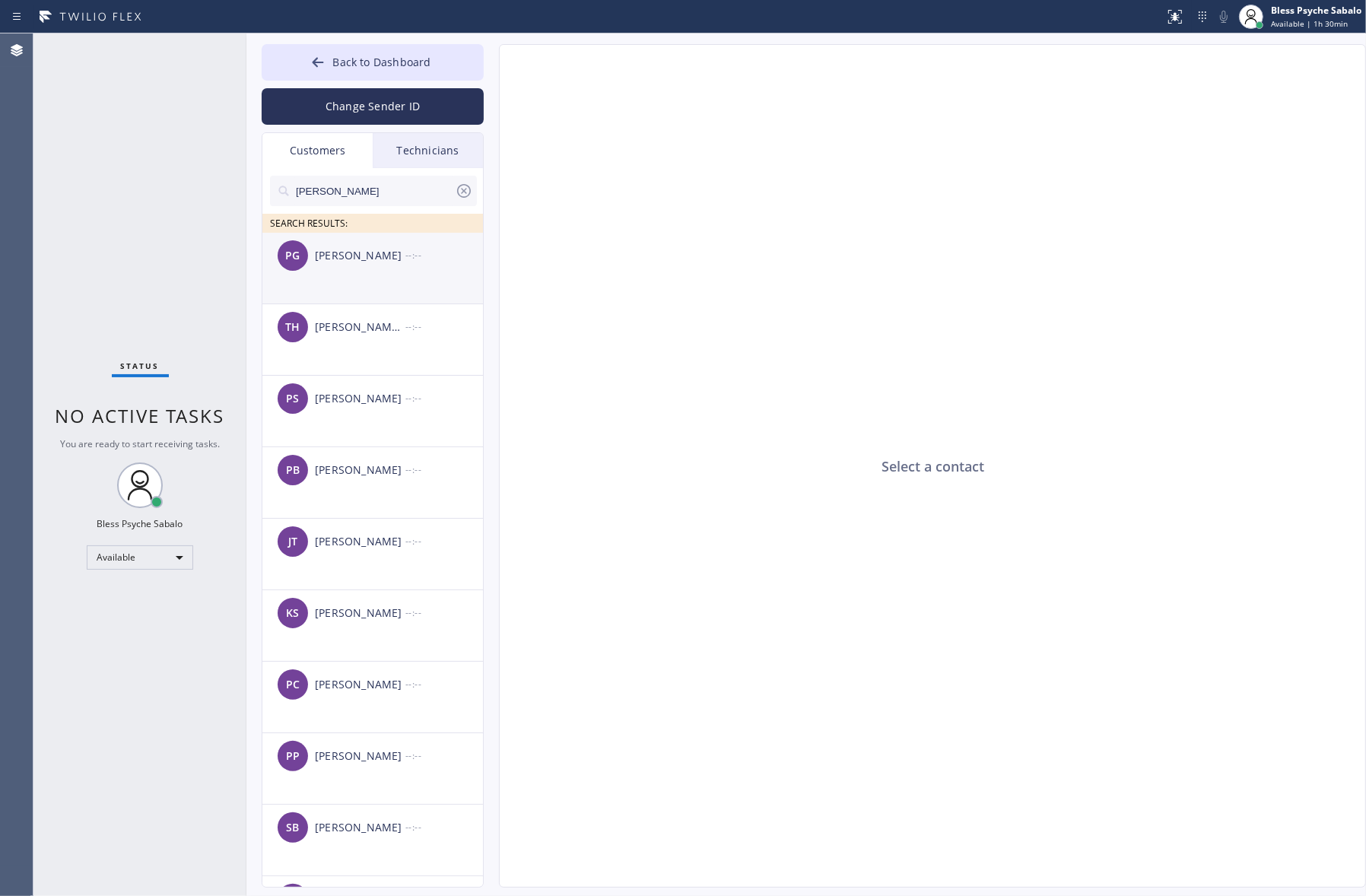
type input "[PERSON_NAME]"
click at [330, 270] on div "PG [PERSON_NAME] --:--" at bounding box center [373, 256] width 222 height 45
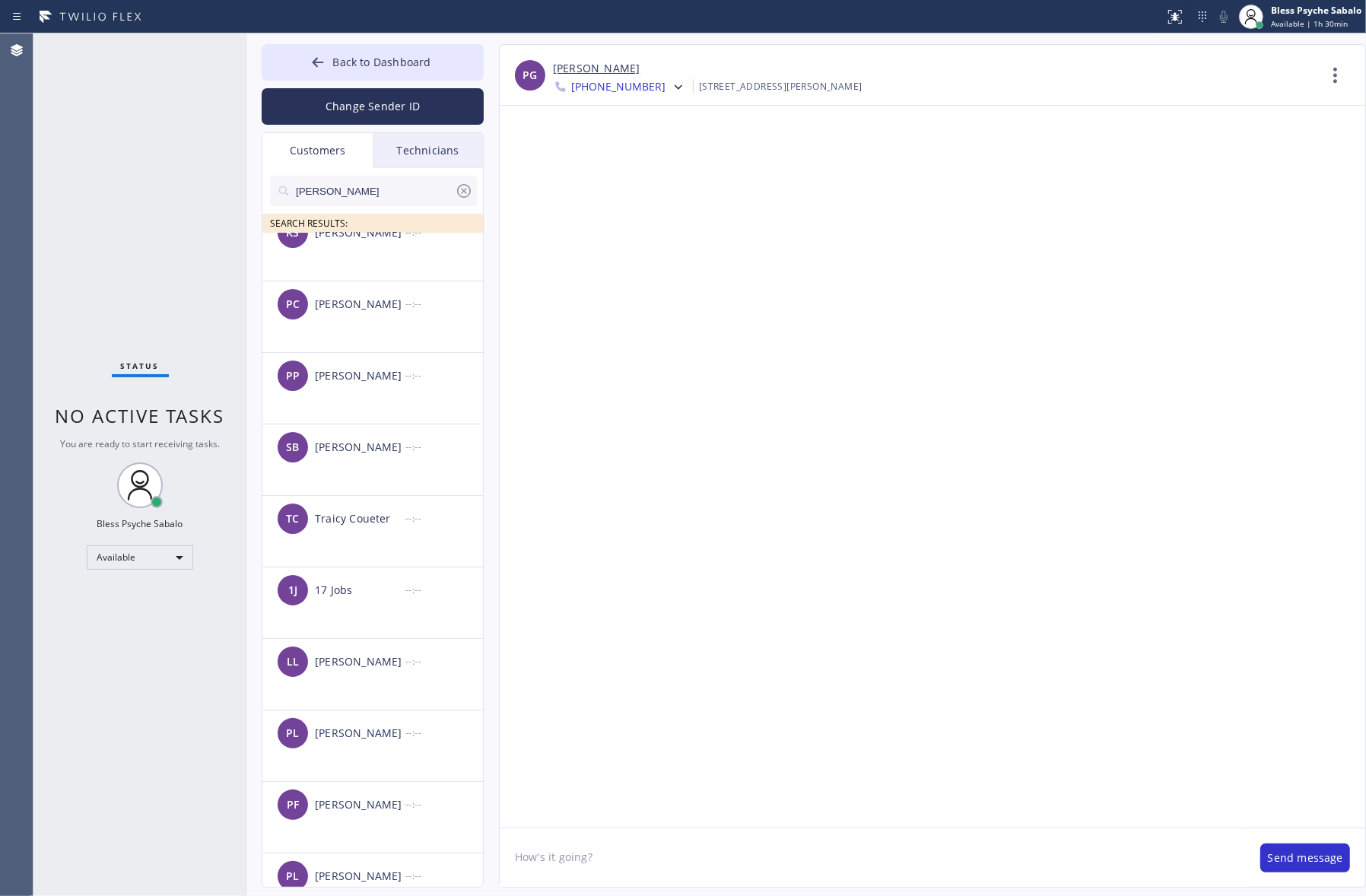
scroll to position [666, 0]
drag, startPoint x: 705, startPoint y: 599, endPoint x: 1033, endPoint y: 252, distance: 477.5
click at [705, 599] on div at bounding box center [933, 467] width 866 height 721
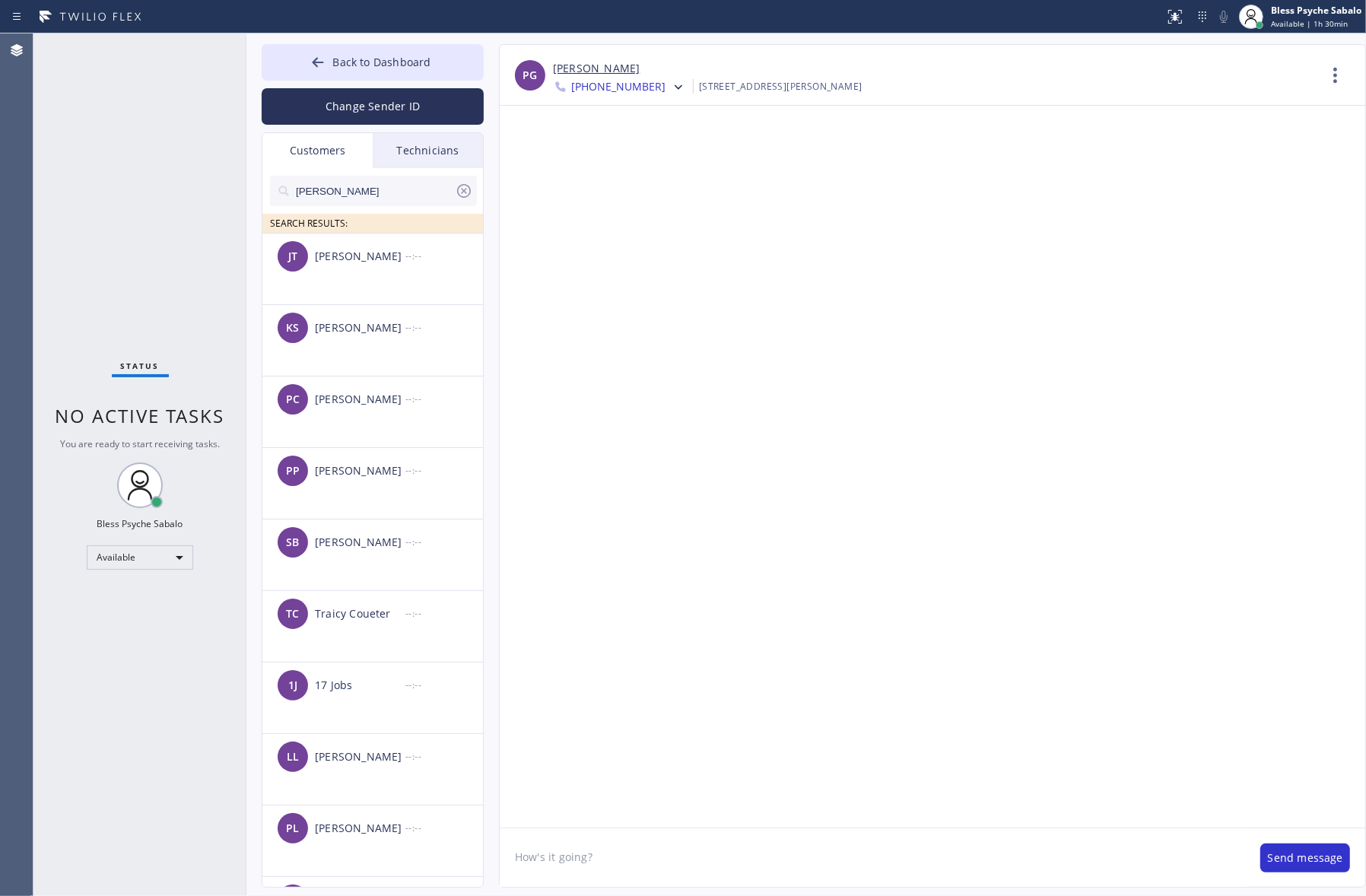
click at [400, 191] on input "[PERSON_NAME]" at bounding box center [375, 190] width 161 height 30
click at [461, 191] on icon at bounding box center [463, 190] width 18 height 18
click at [588, 183] on div at bounding box center [933, 467] width 866 height 721
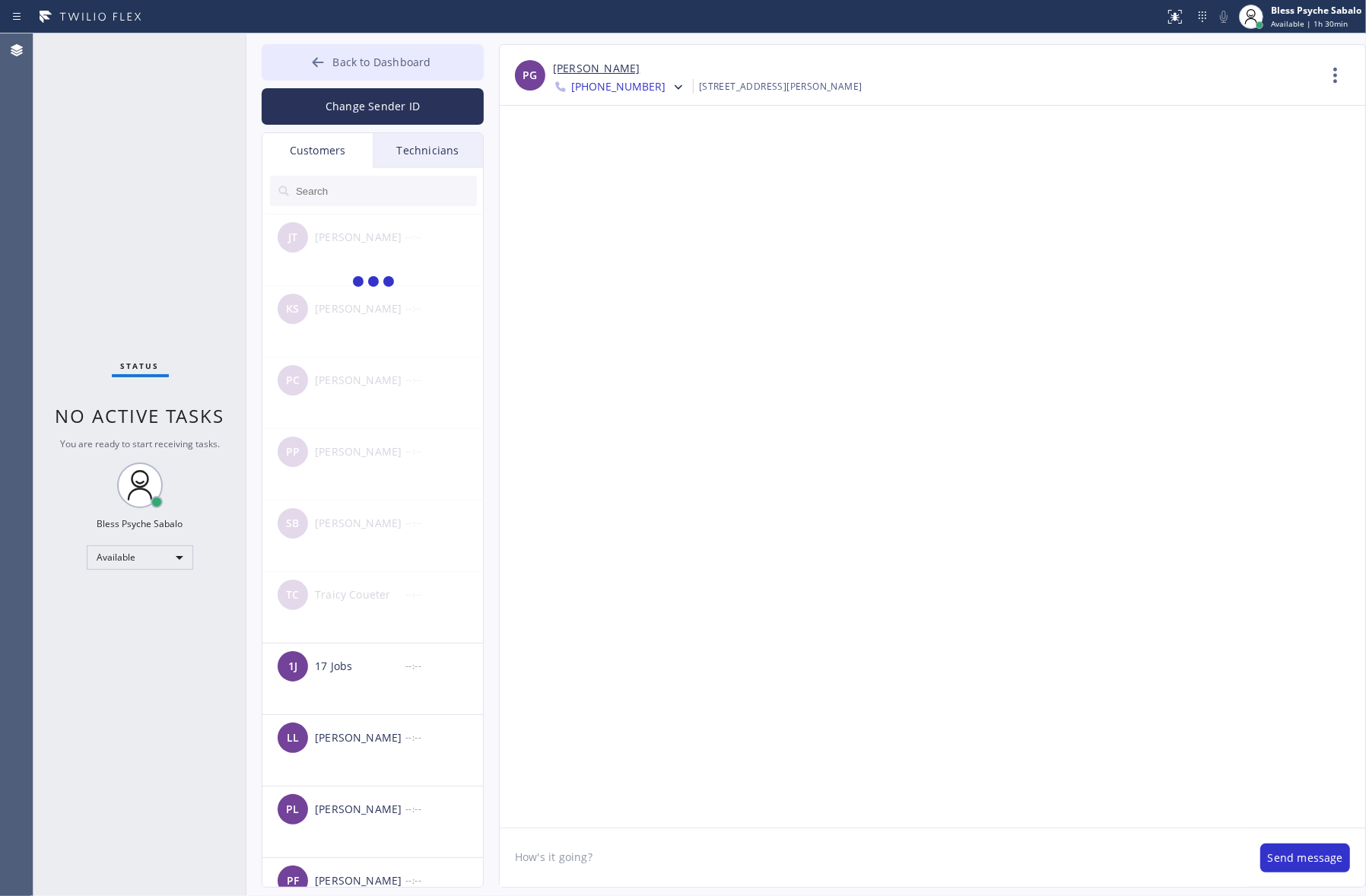
click at [426, 61] on span "Back to Dashboard" at bounding box center [381, 62] width 98 height 15
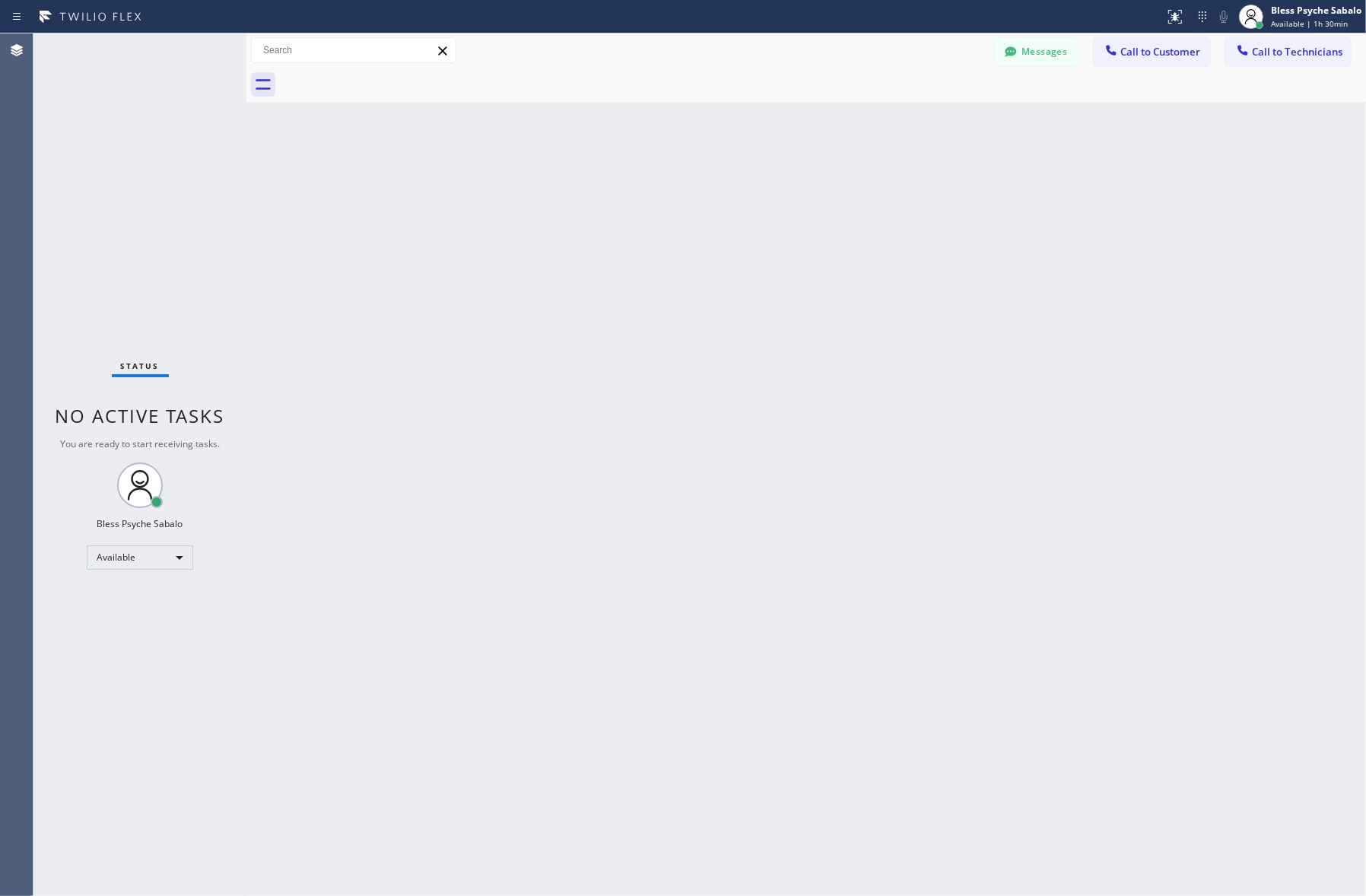
click at [668, 207] on div "Back to Dashboard Change Sender ID Customers Technicians [PERSON_NAME] [DATE] 0…" at bounding box center [806, 464] width 1120 height 862
click at [1010, 53] on icon at bounding box center [1011, 50] width 11 height 10
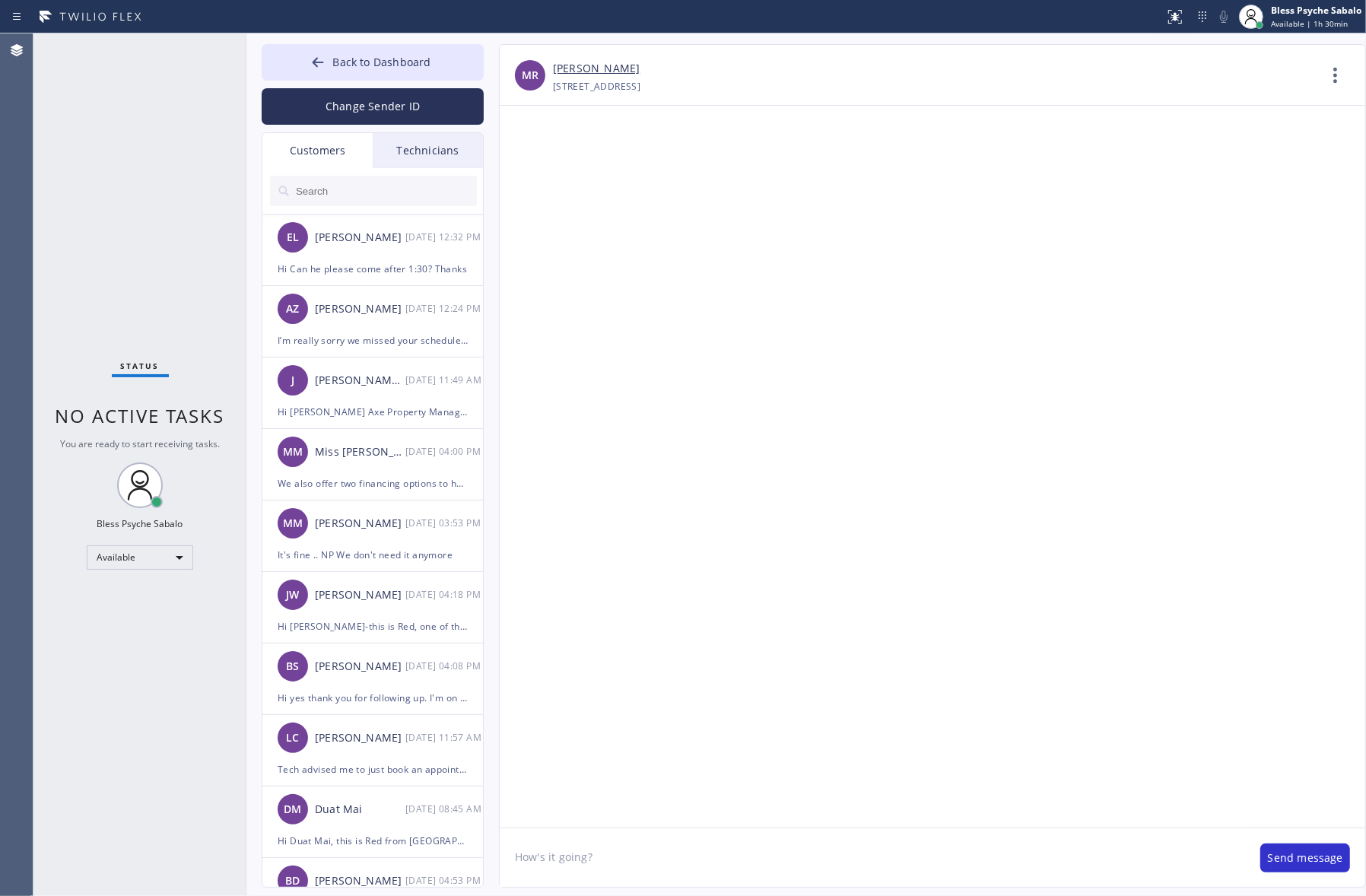
click at [445, 137] on div "Technicians" at bounding box center [428, 150] width 110 height 35
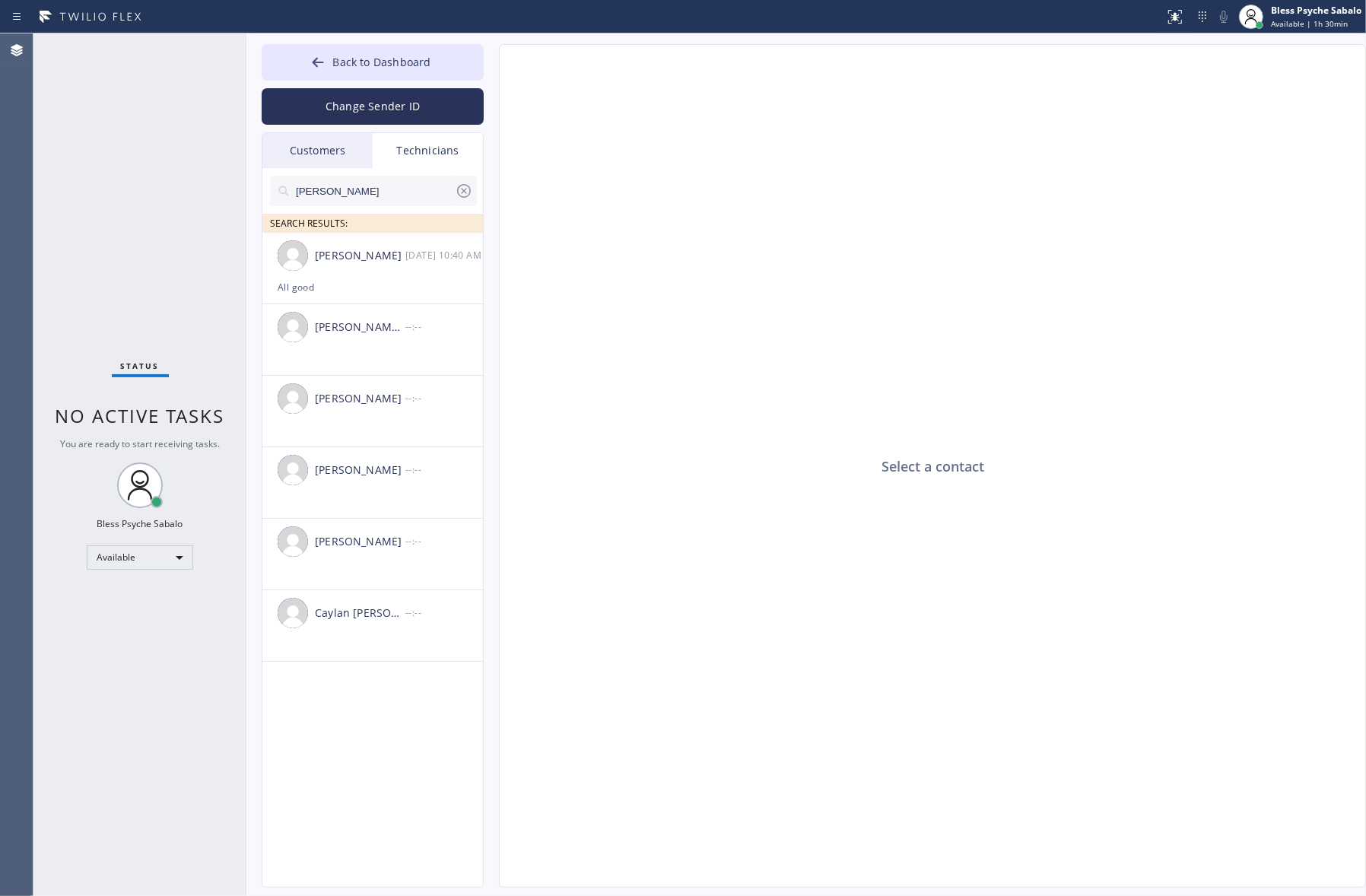
click at [457, 190] on icon at bounding box center [463, 190] width 18 height 18
click at [721, 384] on div "Select a contact" at bounding box center [933, 467] width 867 height 843
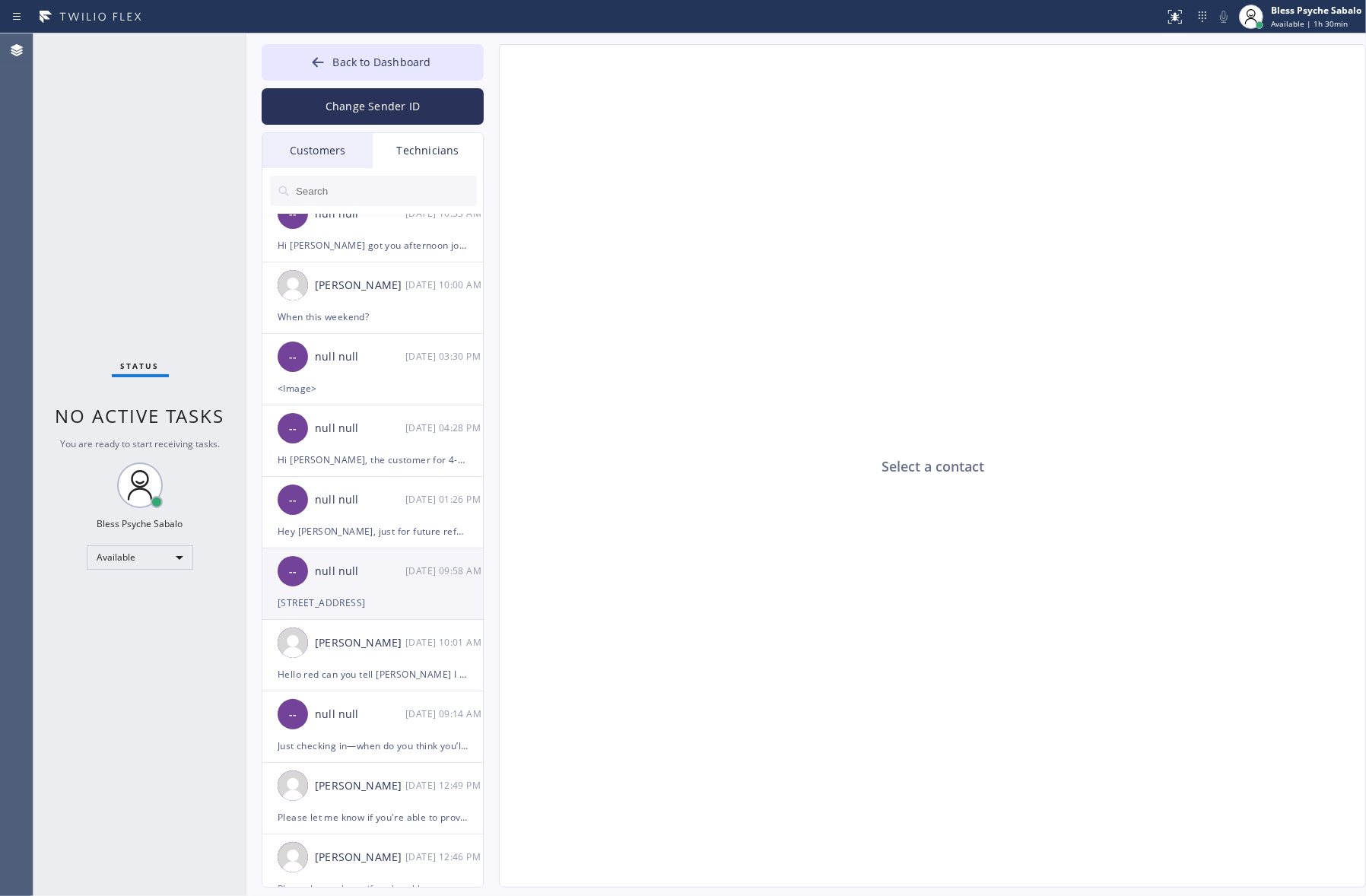
scroll to position [570, 0]
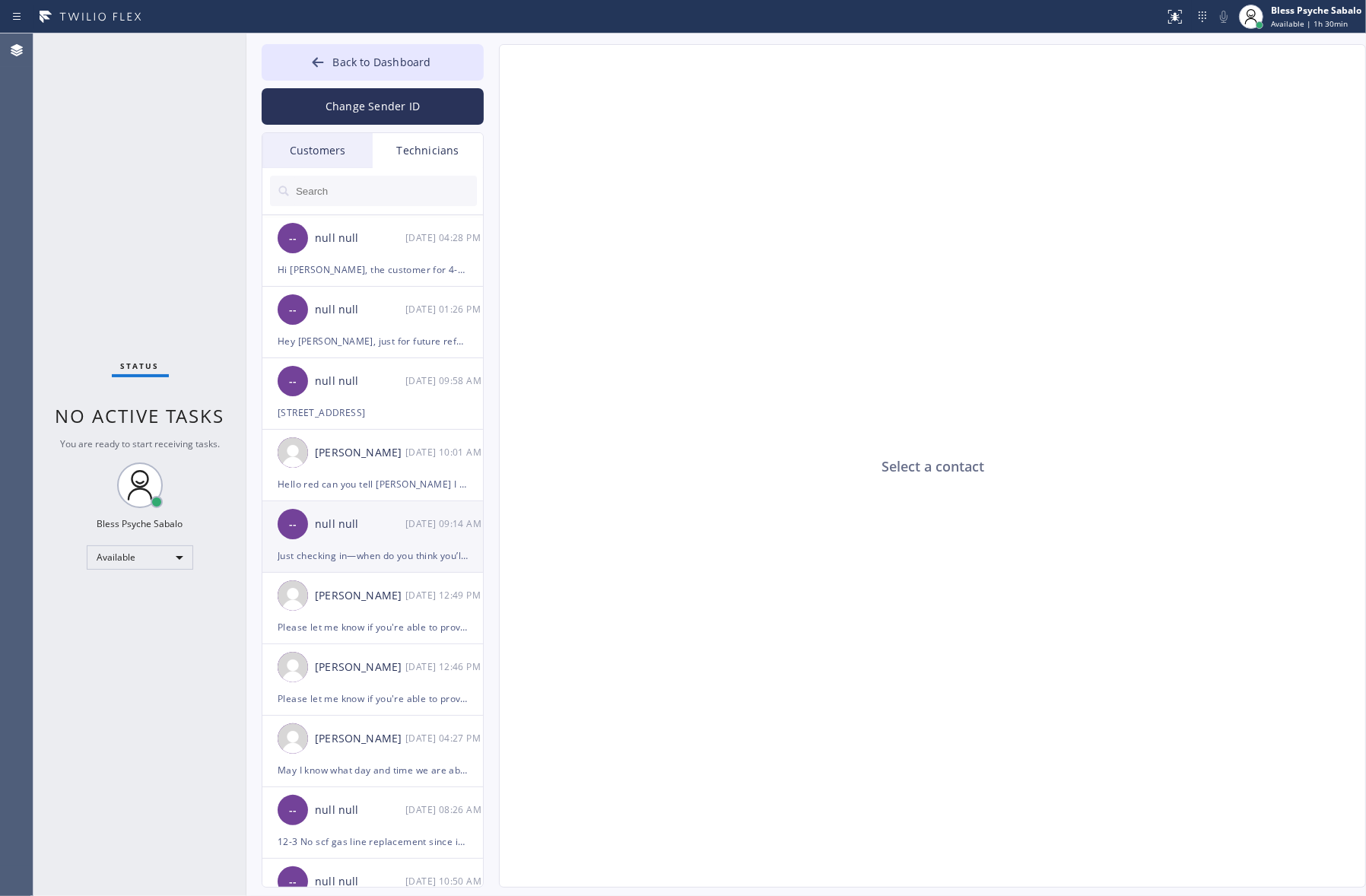
click at [363, 508] on div "-- null null [DATE] 09:14 AM" at bounding box center [373, 524] width 222 height 45
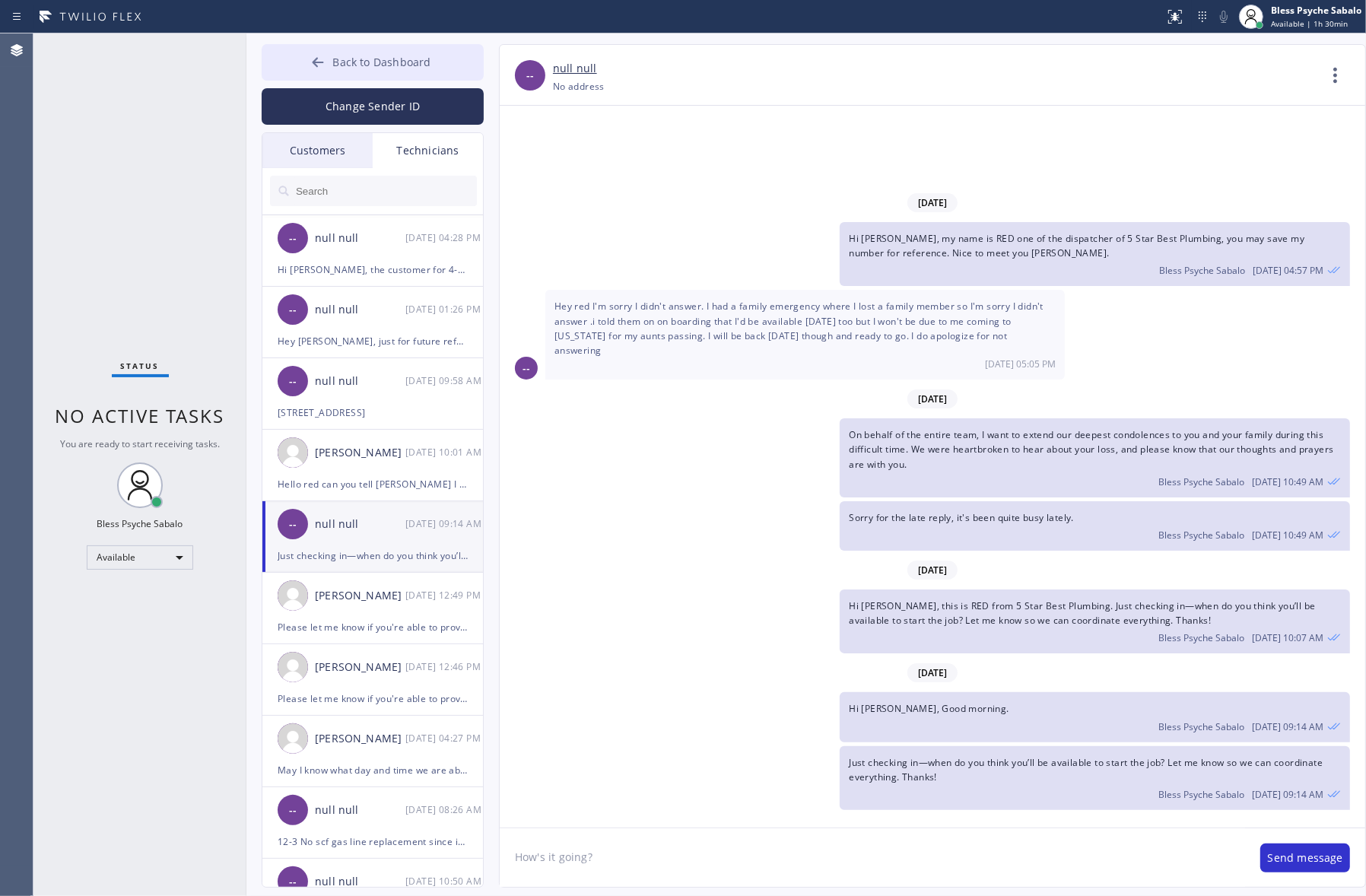
click at [390, 56] on span "Back to Dashboard" at bounding box center [381, 62] width 98 height 15
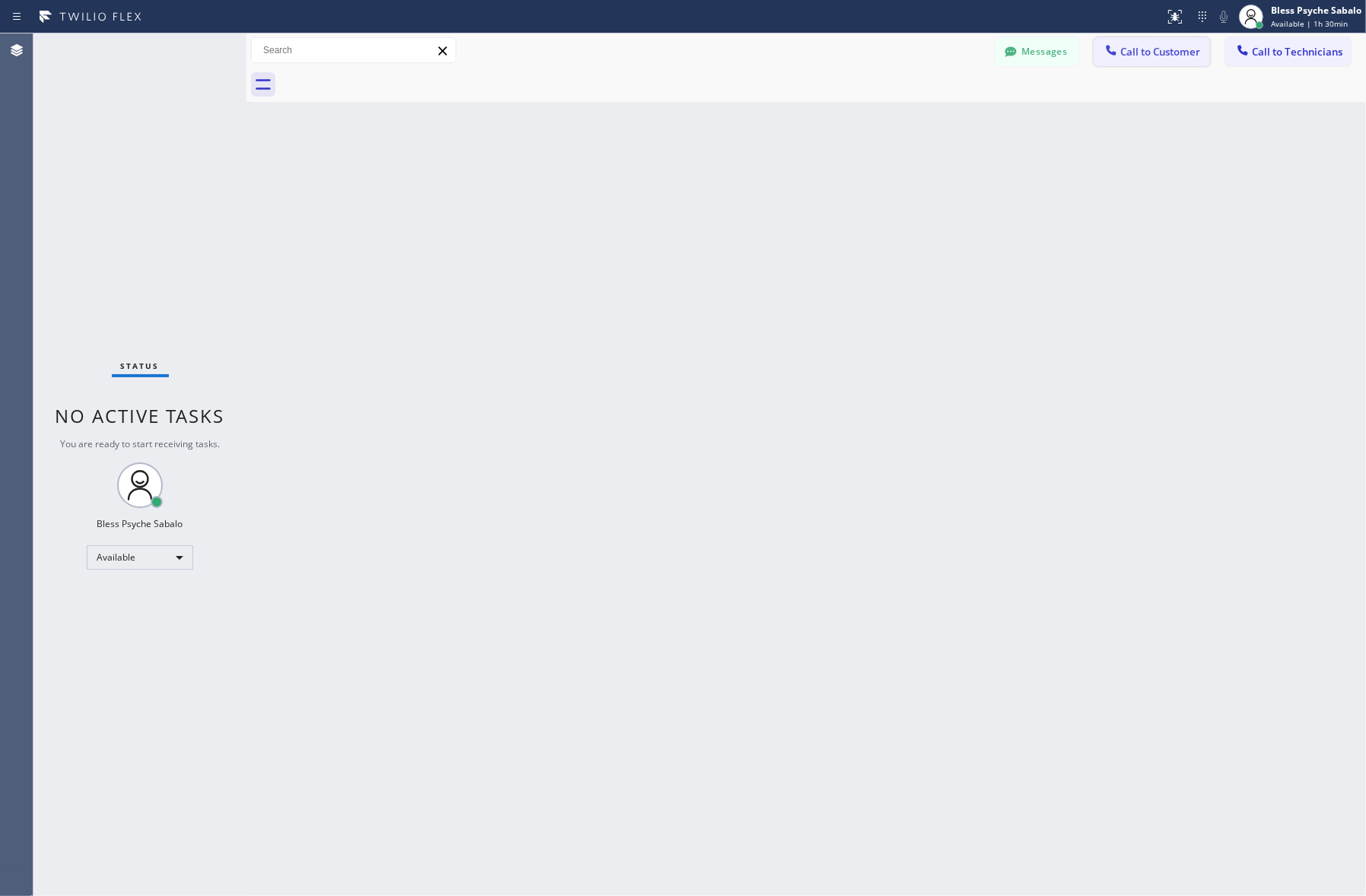
click at [1051, 63] on button "Call to Customer" at bounding box center [1152, 51] width 117 height 29
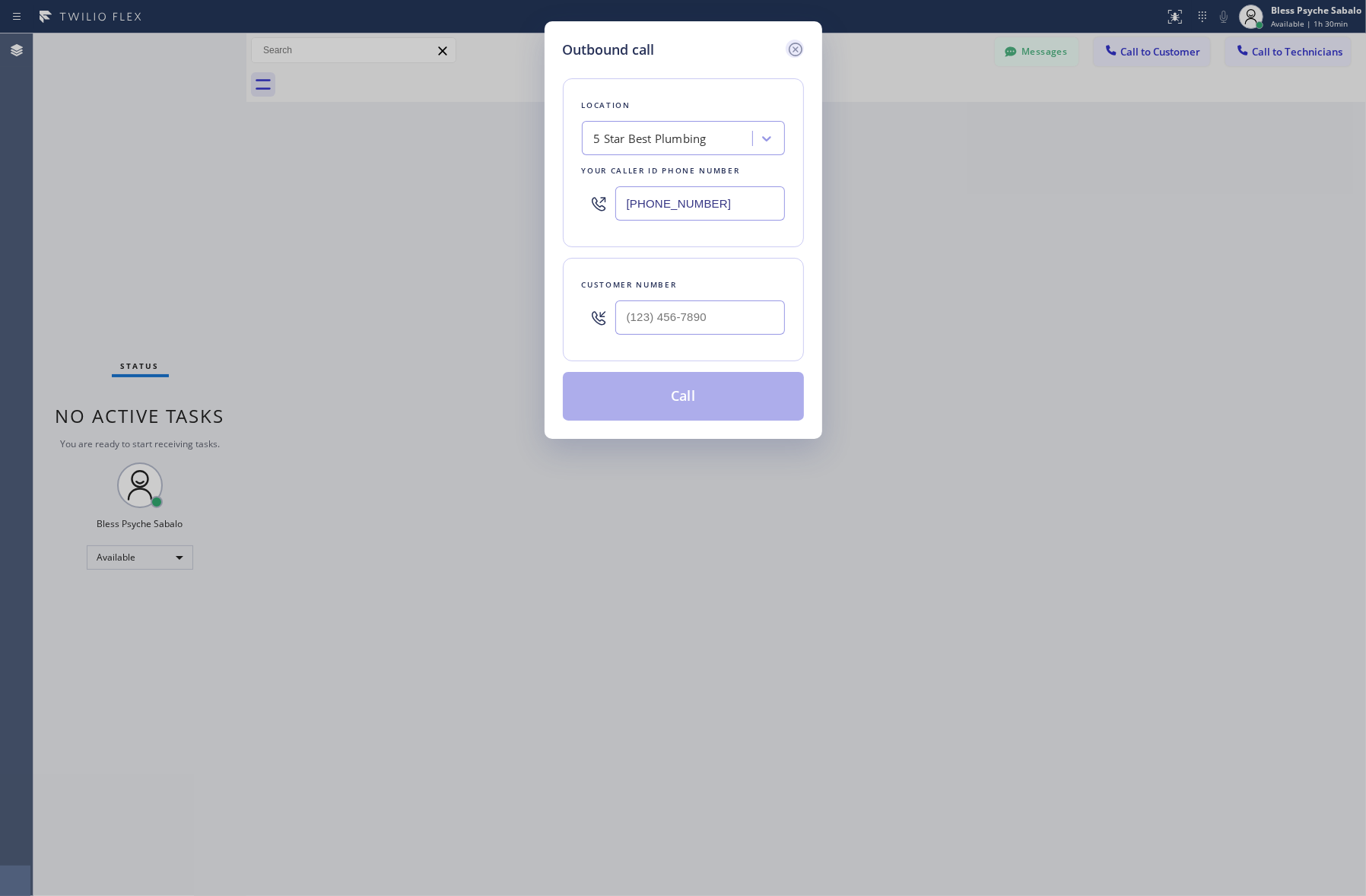
click at [803, 55] on icon at bounding box center [796, 49] width 18 height 18
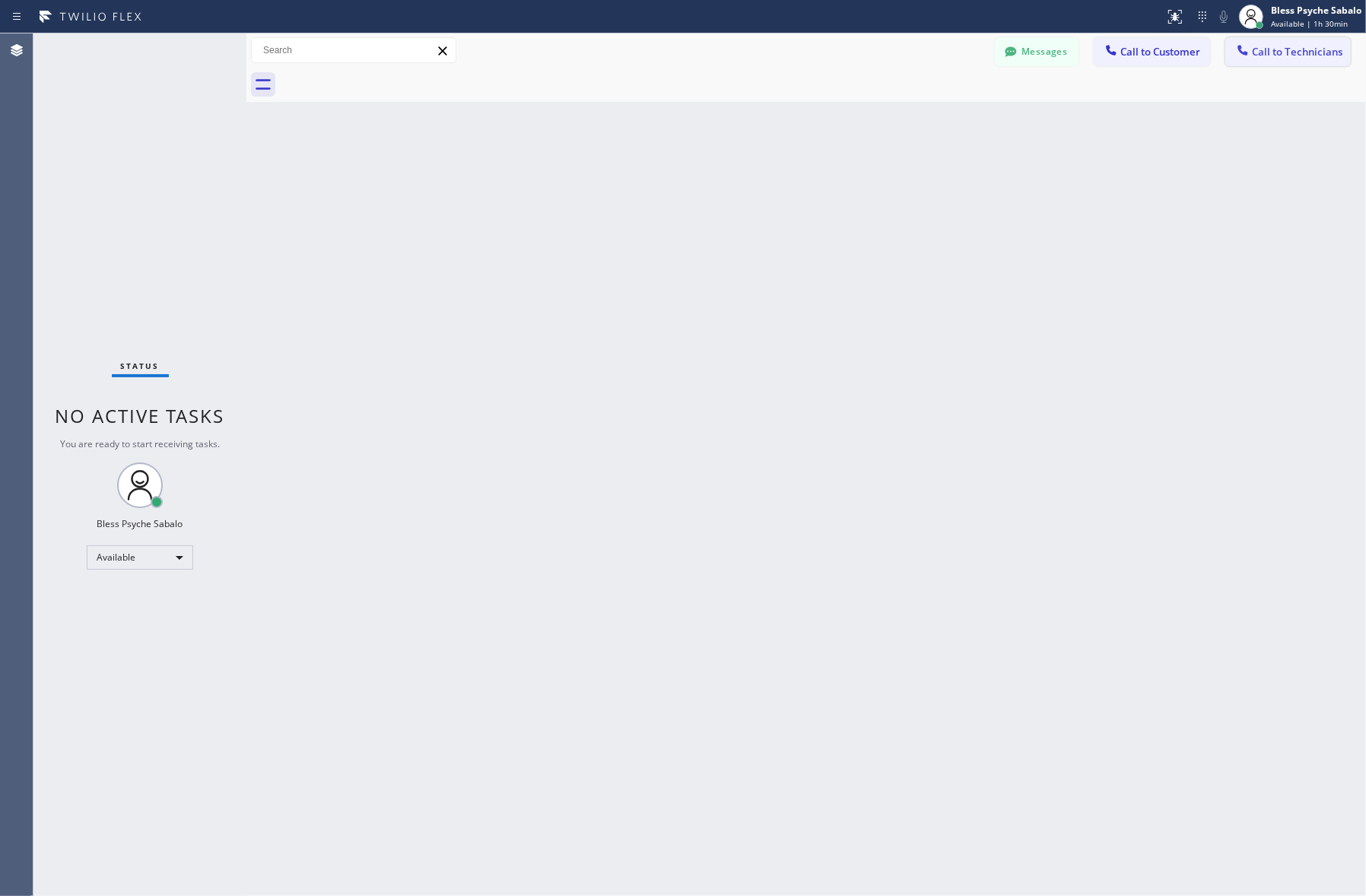
click at [1051, 65] on button "Call to Technicians" at bounding box center [1289, 51] width 125 height 29
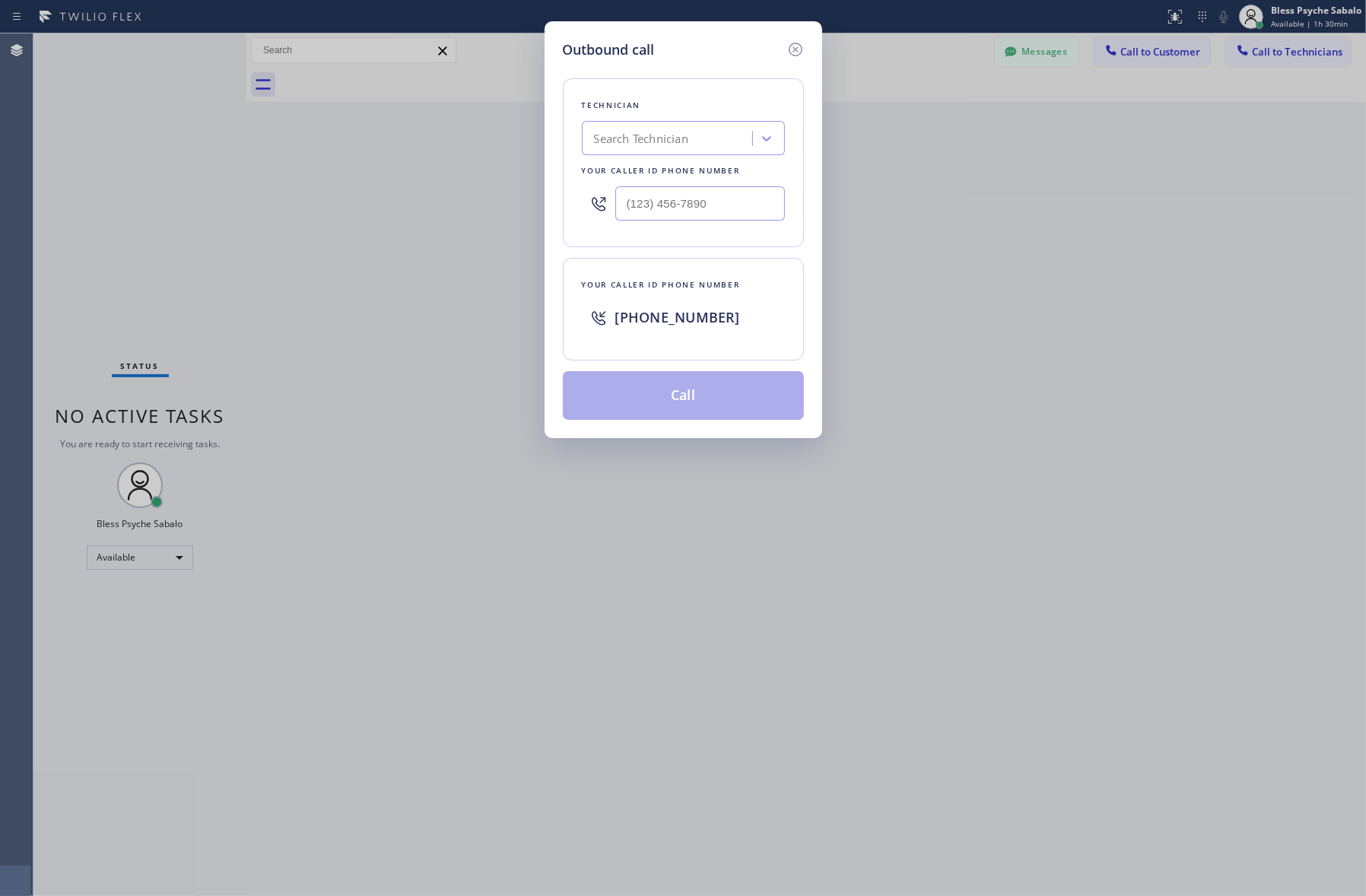
click at [654, 127] on div "Search Technician" at bounding box center [670, 138] width 166 height 27
type input "[PERSON_NAME]"
drag, startPoint x: 709, startPoint y: 101, endPoint x: 1071, endPoint y: 139, distance: 364.0
click at [1051, 149] on div "Outbound call Technician Search Technician Your caller id phone number Your cal…" at bounding box center [683, 448] width 1366 height 896
click at [674, 138] on div "Search Technician" at bounding box center [641, 139] width 94 height 17
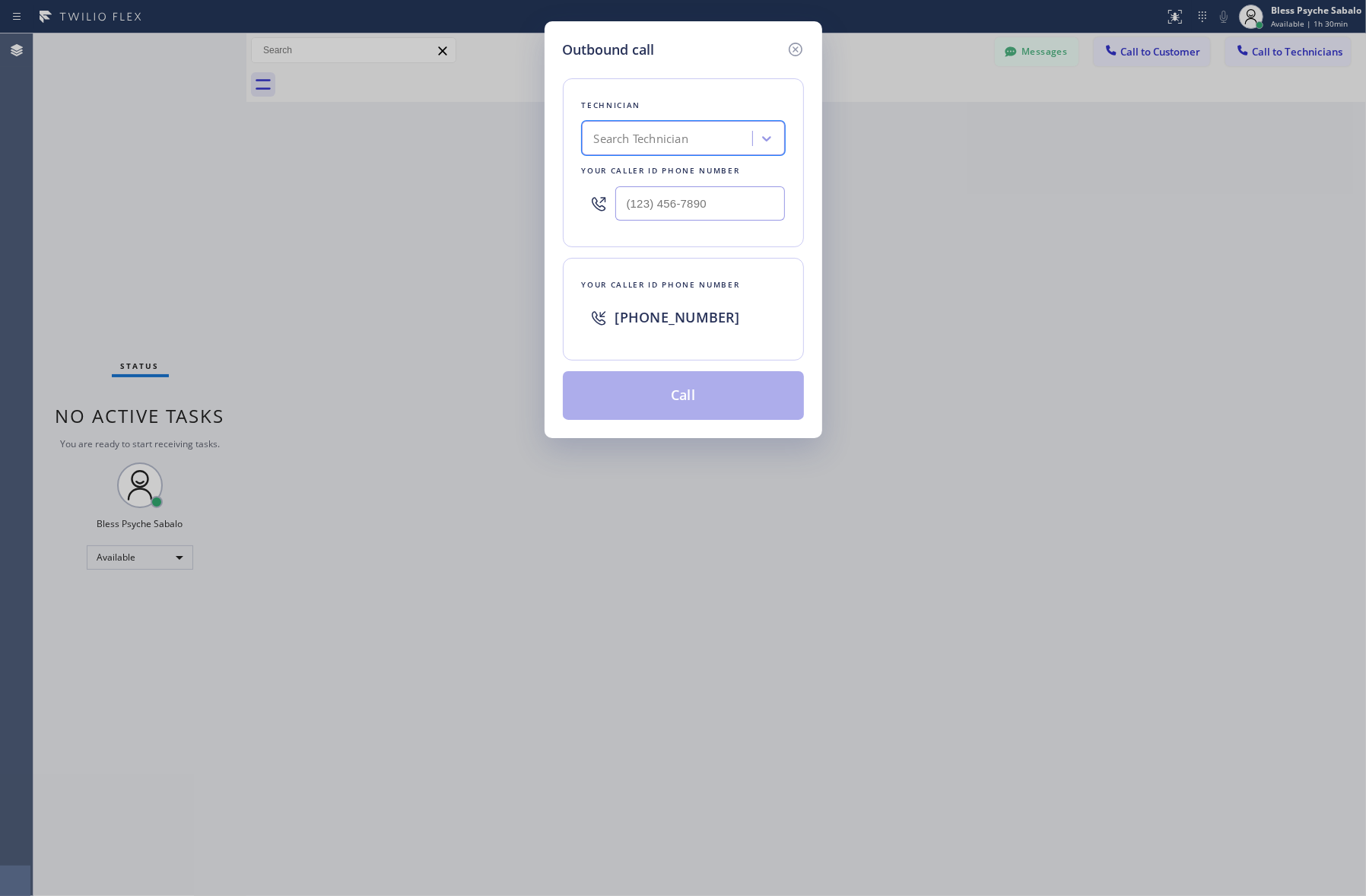
click at [701, 169] on div "Technician option [PERSON_NAME], selected. 1 result available. Select is focuse…" at bounding box center [683, 163] width 241 height 169
click at [793, 47] on icon at bounding box center [795, 50] width 14 height 14
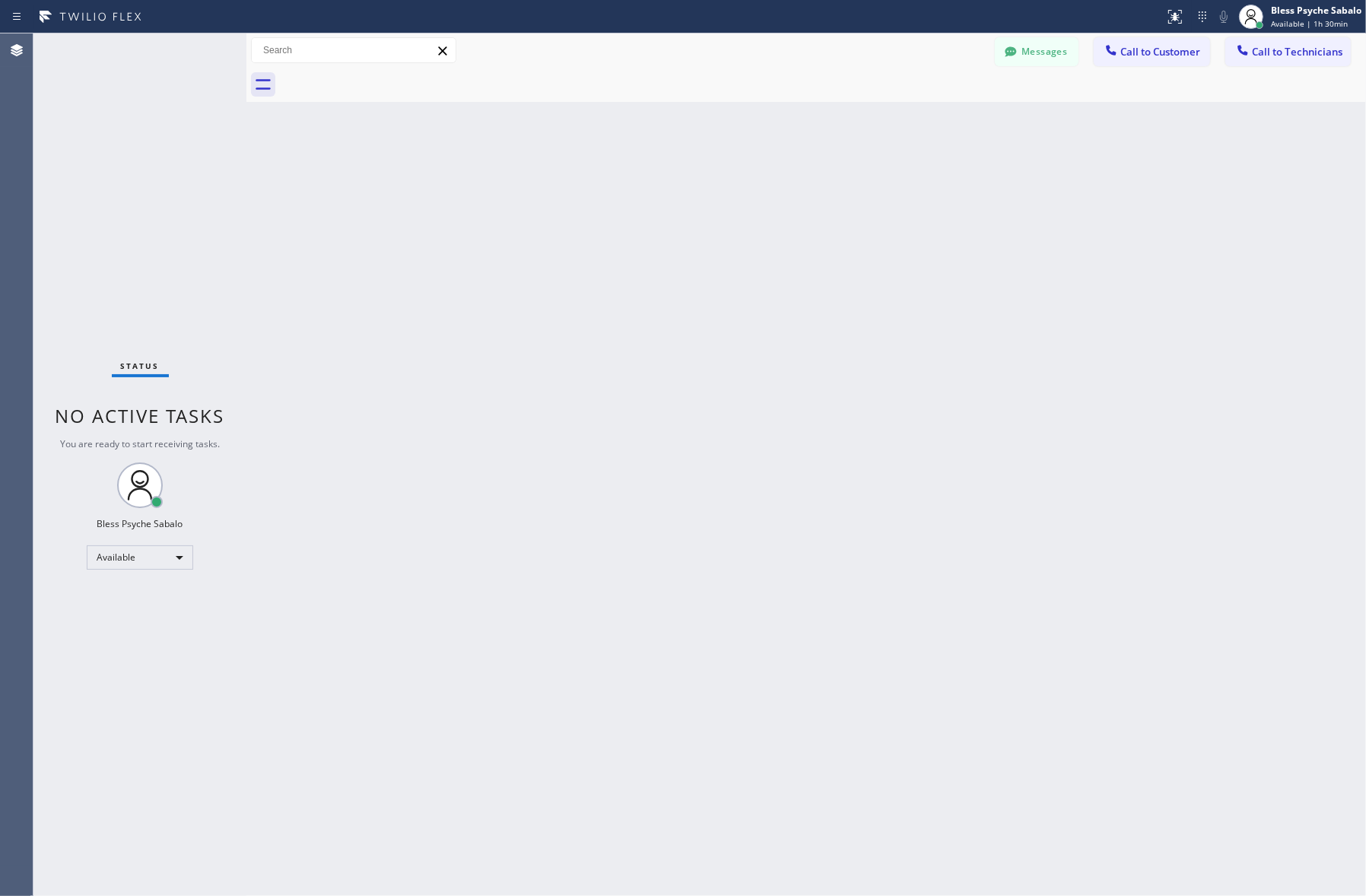
drag, startPoint x: 830, startPoint y: 119, endPoint x: 872, endPoint y: 74, distance: 61.6
click at [830, 118] on div "Back to Dashboard Change Sender ID Customers Technicians [PERSON_NAME] [DATE] 0…" at bounding box center [806, 464] width 1120 height 862
click at [1005, 36] on div "Messages Call to Customer Call to Technicians Outbound call Location 5 Star Bes…" at bounding box center [806, 50] width 1120 height 34
click at [1019, 42] on button "Messages" at bounding box center [1036, 51] width 83 height 29
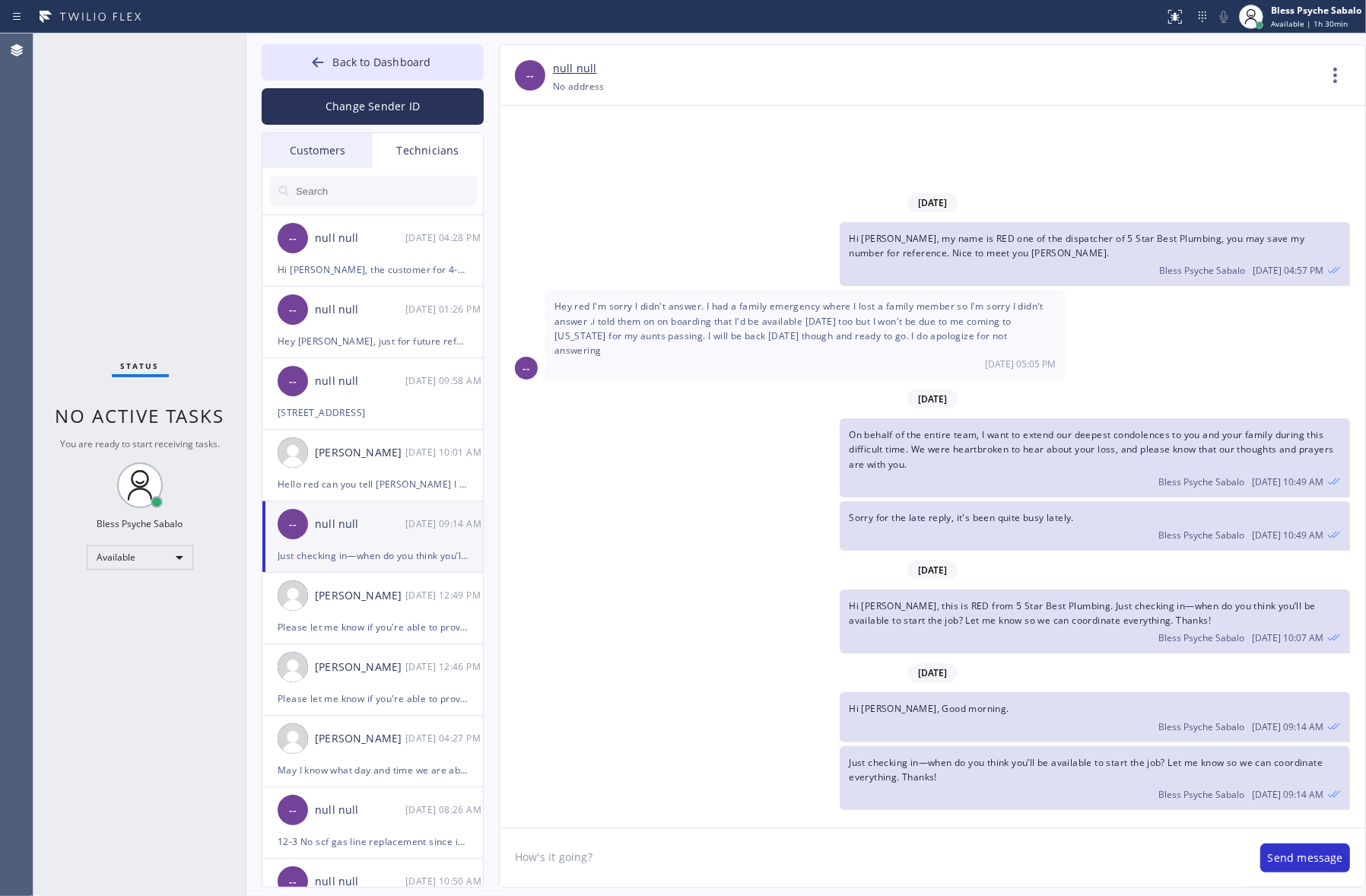
click at [419, 146] on div "Technicians" at bounding box center [428, 150] width 110 height 35
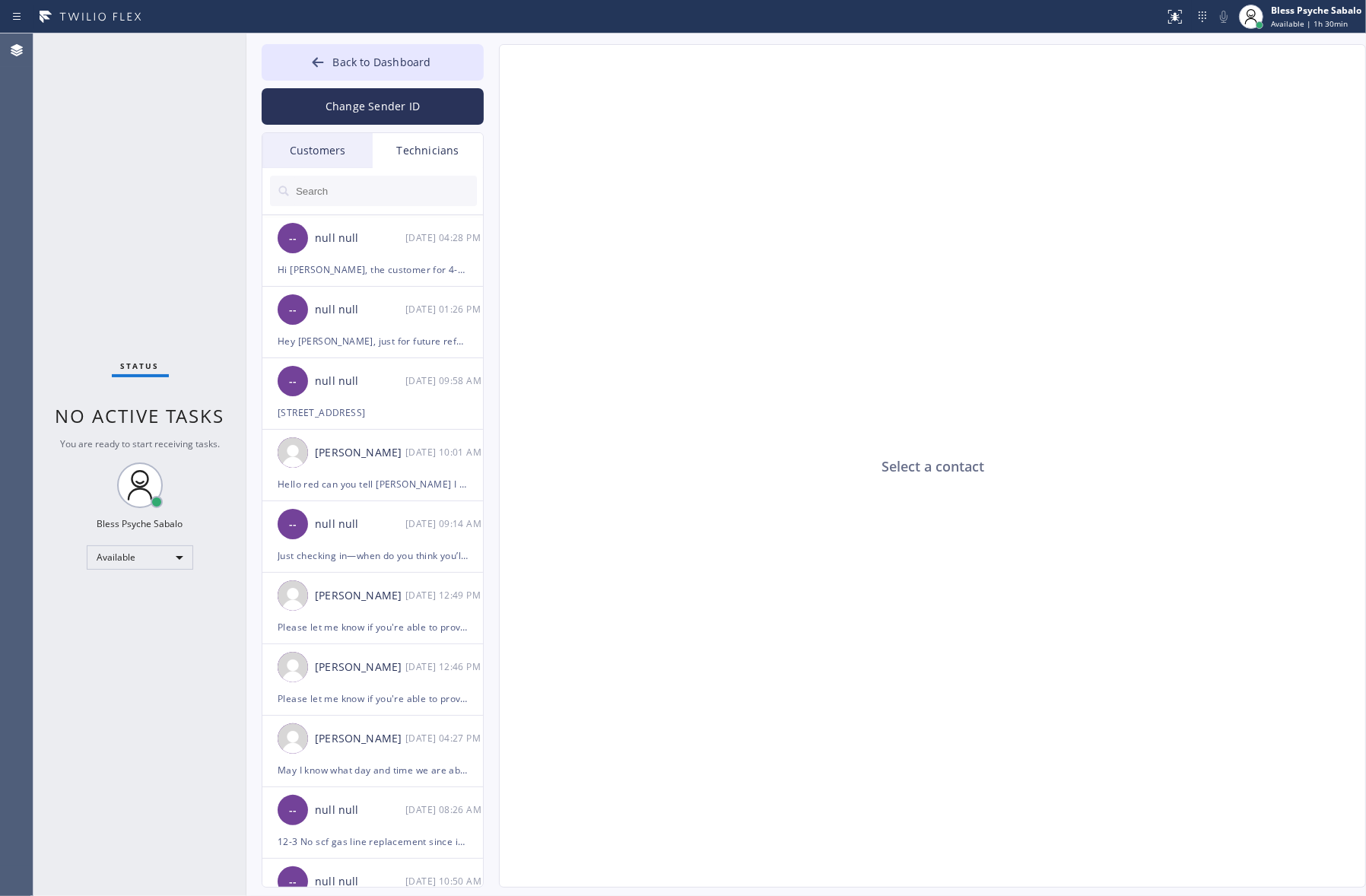
click at [405, 183] on input "text" at bounding box center [386, 190] width 183 height 30
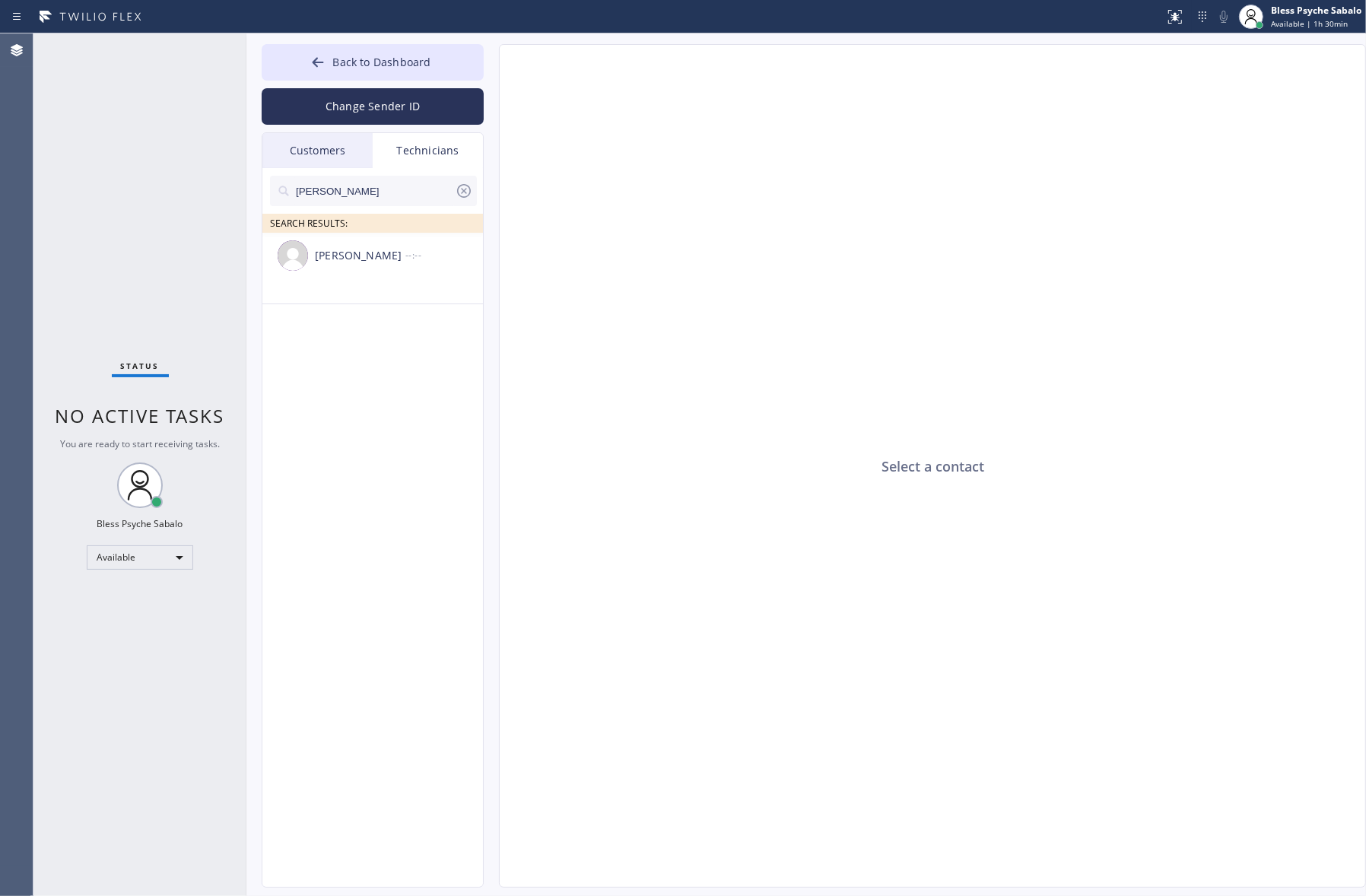
scroll to position [0, 0]
type input "[PERSON_NAME]"
click at [368, 278] on li "[PERSON_NAME] --:--" at bounding box center [373, 269] width 222 height 71
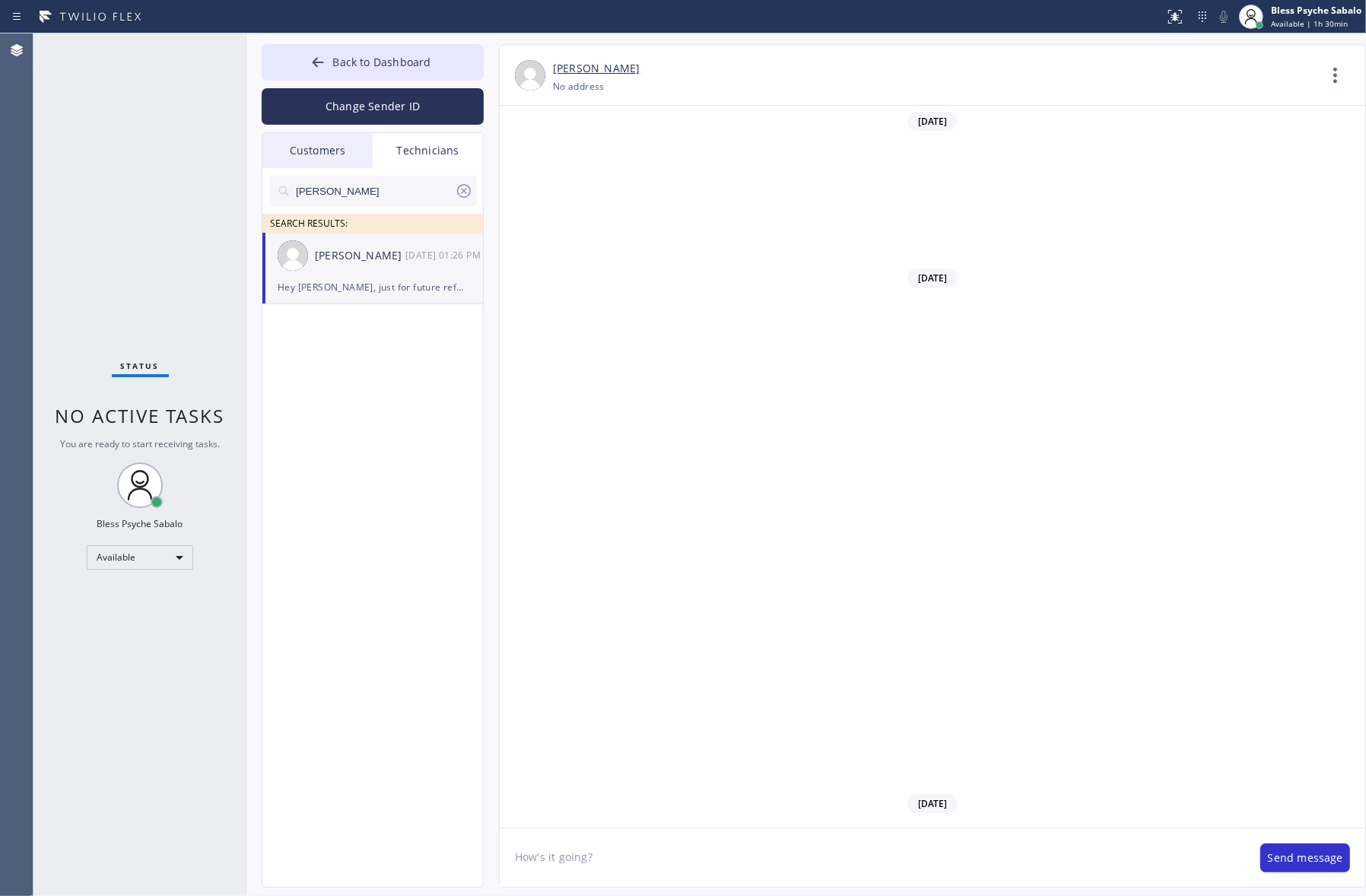
scroll to position [1169, 0]
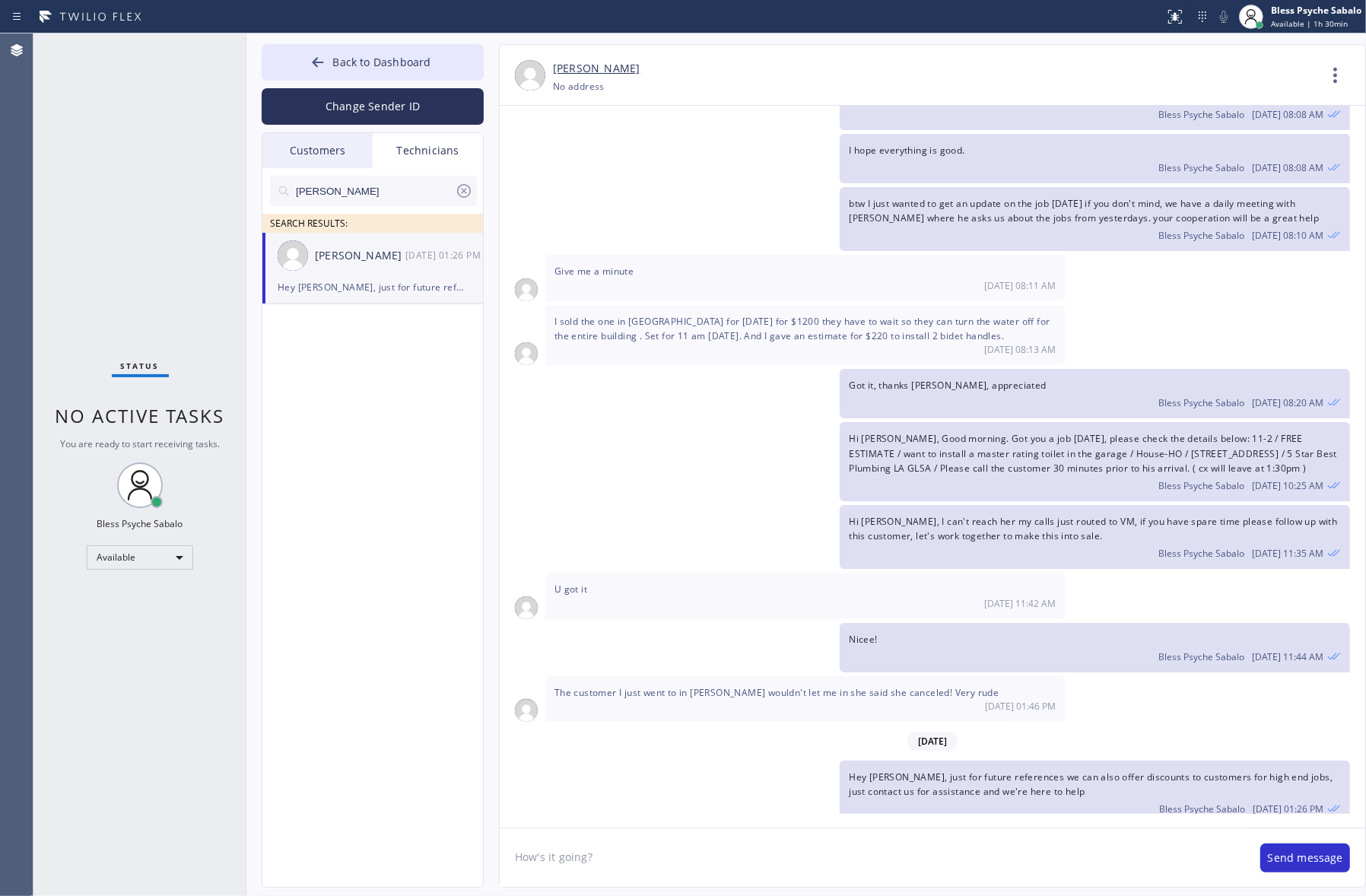
type input "[PHONE_NUMBER]"
click at [844, 579] on div "U got it [DATE] 11:42 AM" at bounding box center [805, 595] width 520 height 45
click at [1051, 76] on icon at bounding box center [1336, 76] width 37 height 37
click at [1051, 141] on li "Call to Technician" at bounding box center [1244, 156] width 221 height 39
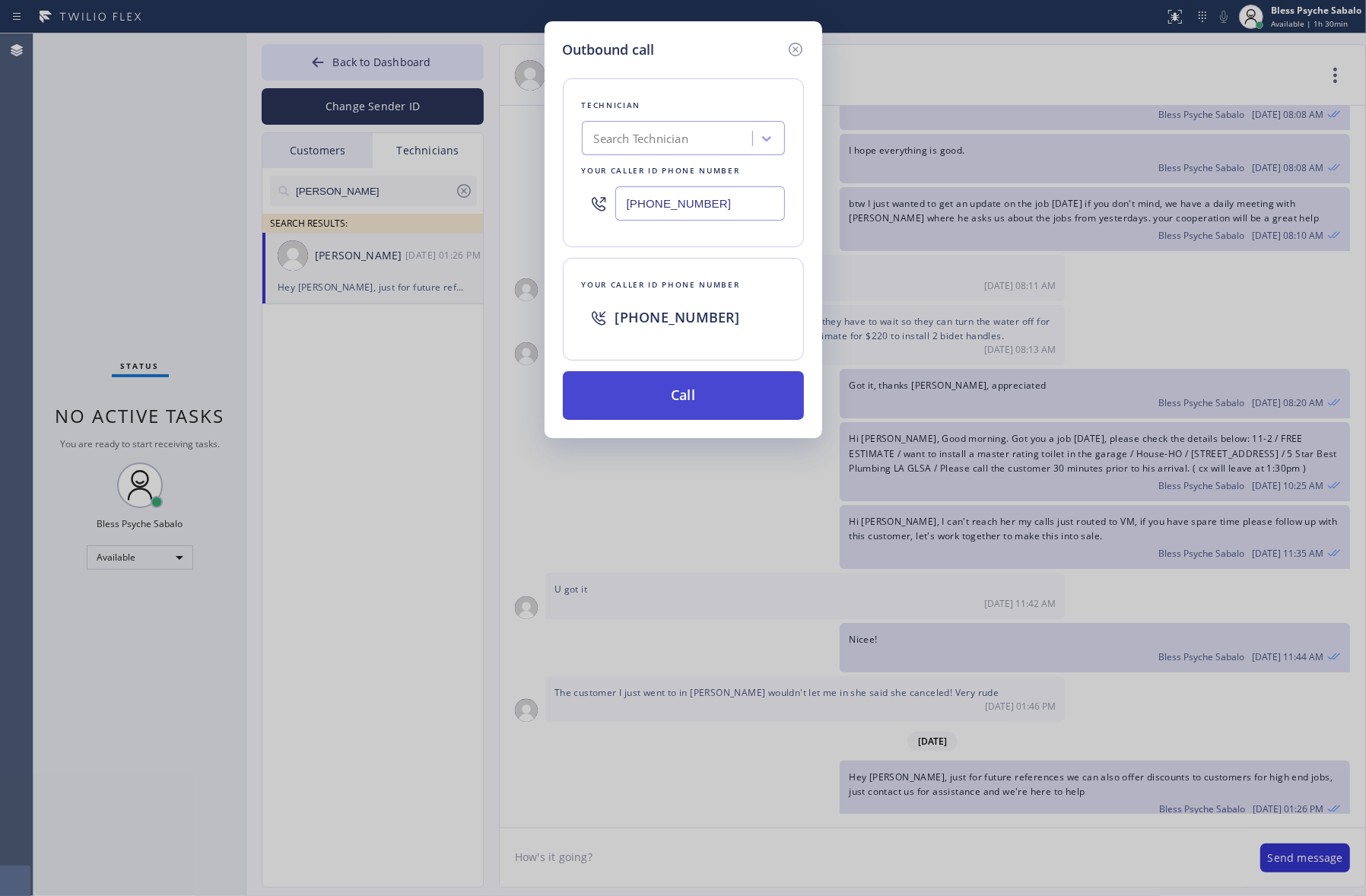
click at [747, 403] on button "Call" at bounding box center [683, 395] width 241 height 49
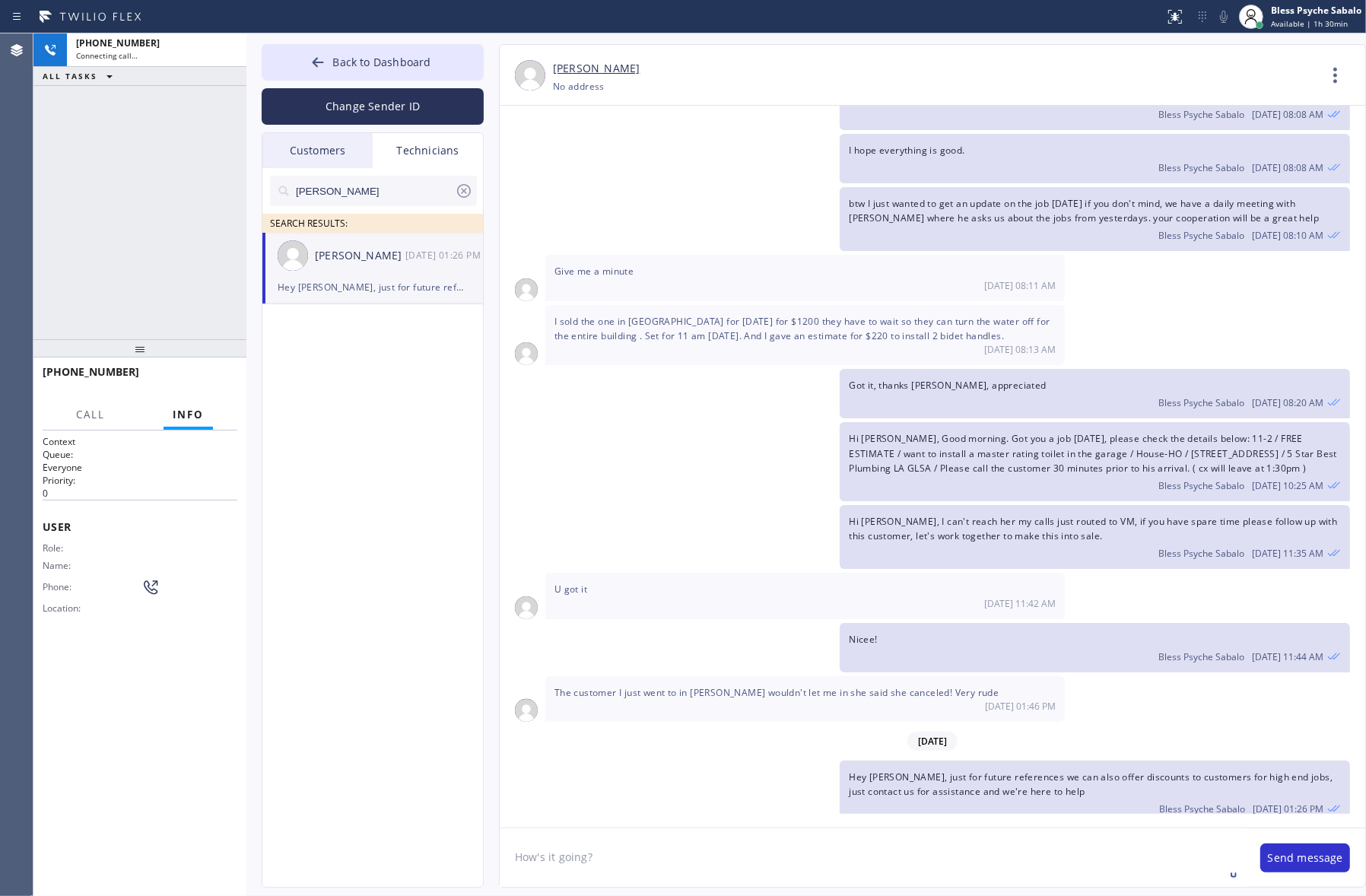
drag, startPoint x: 883, startPoint y: 853, endPoint x: 884, endPoint y: 845, distance: 8.1
click at [883, 853] on textarea "How's it going?" at bounding box center [872, 857] width 745 height 58
click at [609, 860] on textarea "How's it going?" at bounding box center [872, 857] width 745 height 58
drag, startPoint x: 617, startPoint y: 859, endPoint x: 511, endPoint y: 805, distance: 119.0
click at [427, 833] on div "Back to Dashboard Change Sender ID Customers Technicians [PERSON_NAME] [DATE] 0…" at bounding box center [806, 464] width 1120 height 862
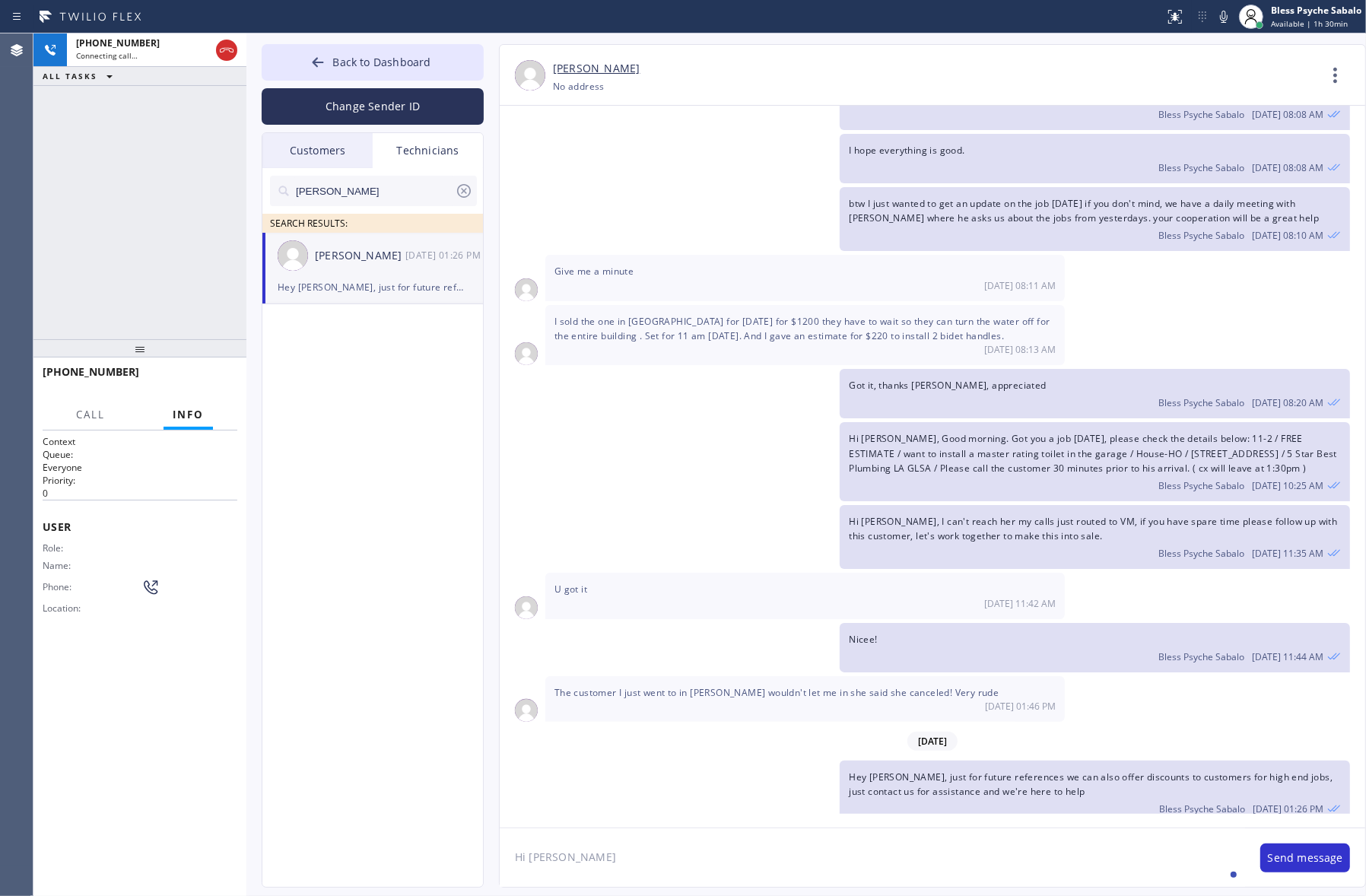
click at [569, 850] on textarea "Hi [PERSON_NAME]" at bounding box center [872, 857] width 745 height 58
type textarea "Hi [PERSON_NAME], Good afternoon"
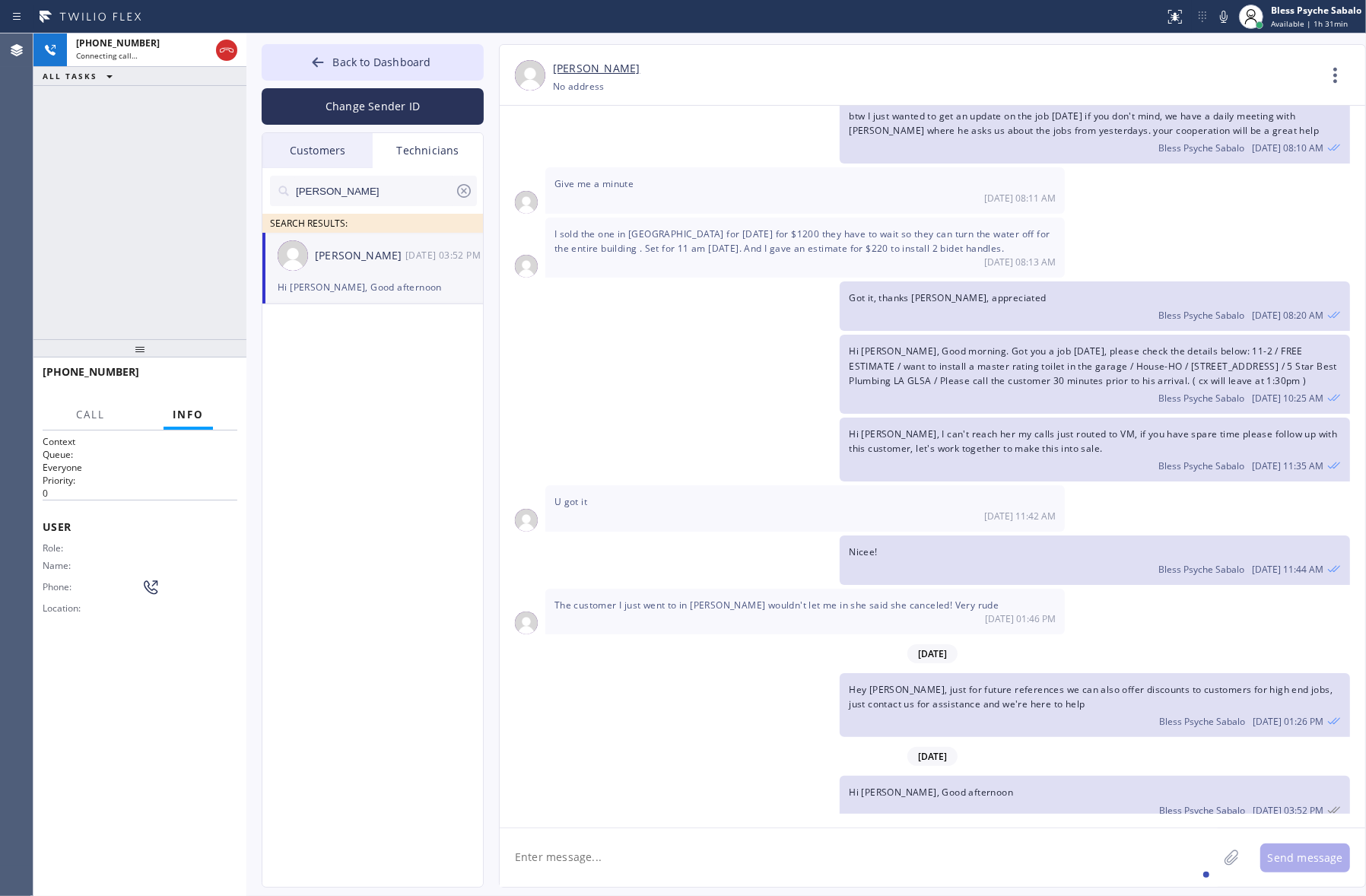
click at [625, 673] on div "Hey [PERSON_NAME], just for future references we can also offer discounts to cu…" at bounding box center [925, 704] width 850 height 63
click at [221, 386] on button "HANG UP" at bounding box center [202, 378] width 70 height 21
click at [153, 282] on div "[PHONE_NUMBER] Live | 00:03 ALL TASKS ALL TASKS ACTIVE TASKS TASKS IN WRAP UP" at bounding box center [139, 186] width 213 height 306
click at [465, 381] on div "[PERSON_NAME] SEARCH RESULTS: [PERSON_NAME] [DATE] 03:52 PM Hi [PERSON_NAME], G…" at bounding box center [373, 544] width 222 height 753
click at [1051, 65] on icon at bounding box center [1336, 76] width 37 height 37
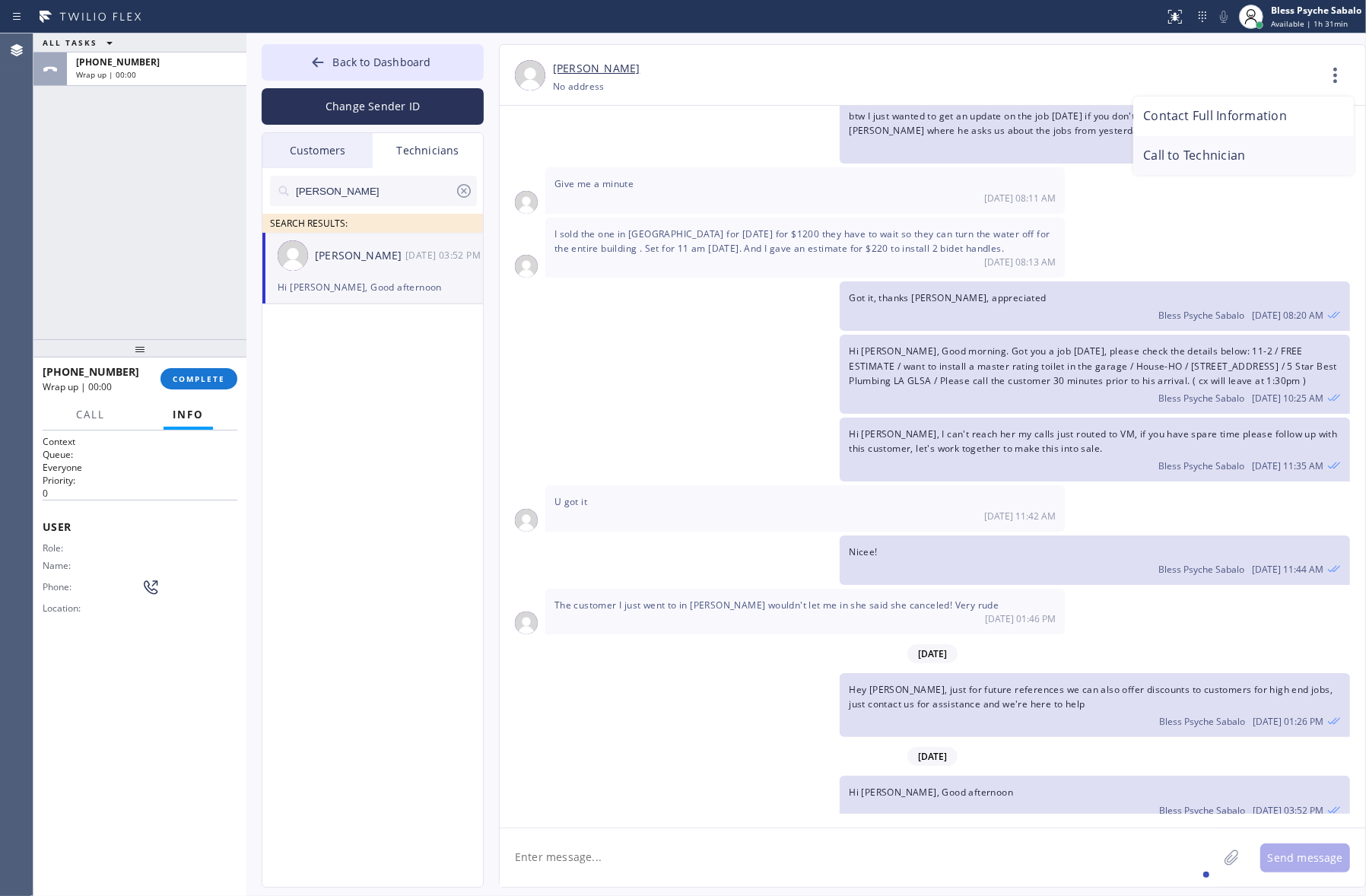
click at [1051, 160] on li "Call to Technician" at bounding box center [1244, 156] width 221 height 39
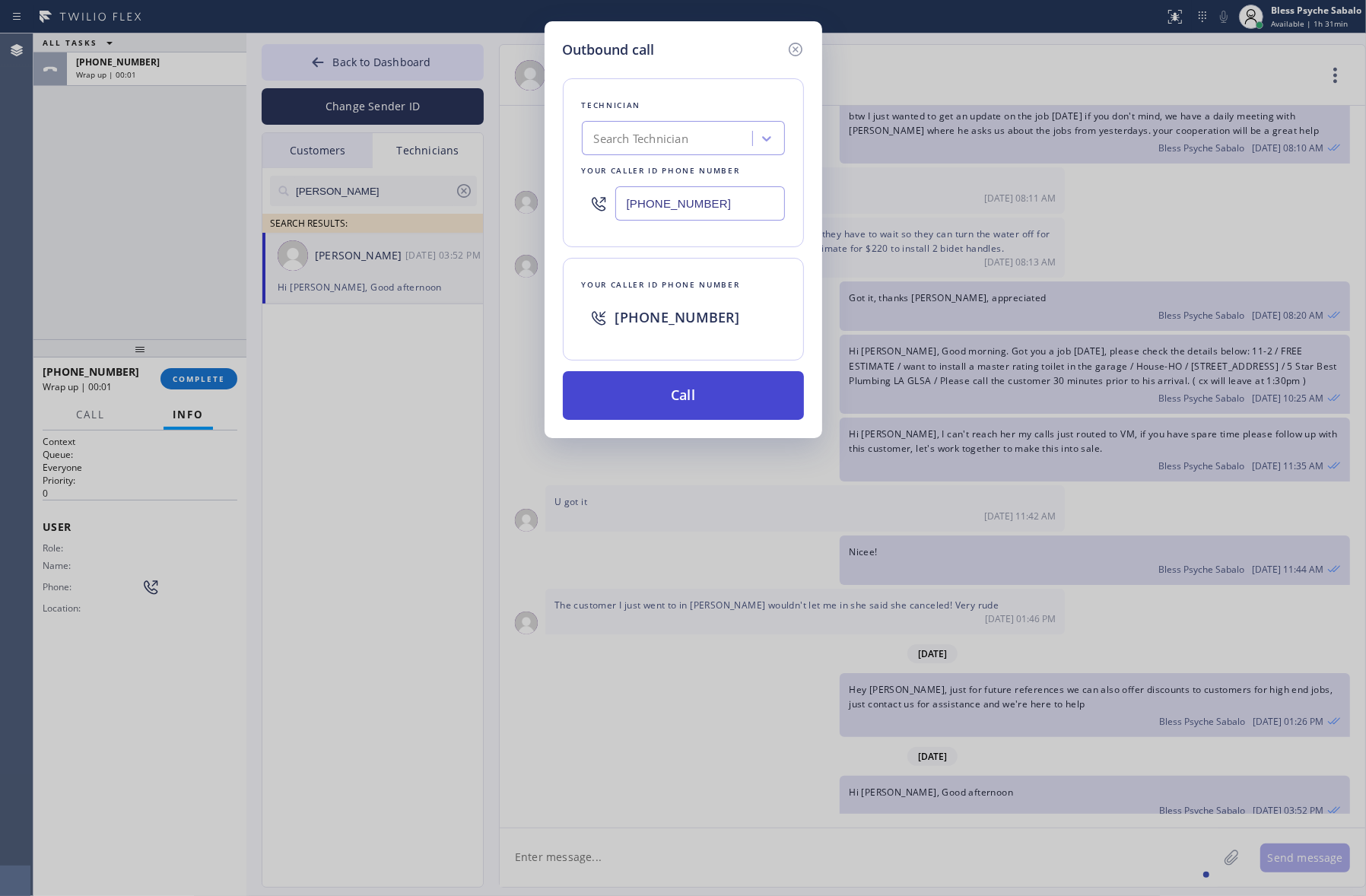
click at [774, 389] on button "Call" at bounding box center [683, 395] width 241 height 49
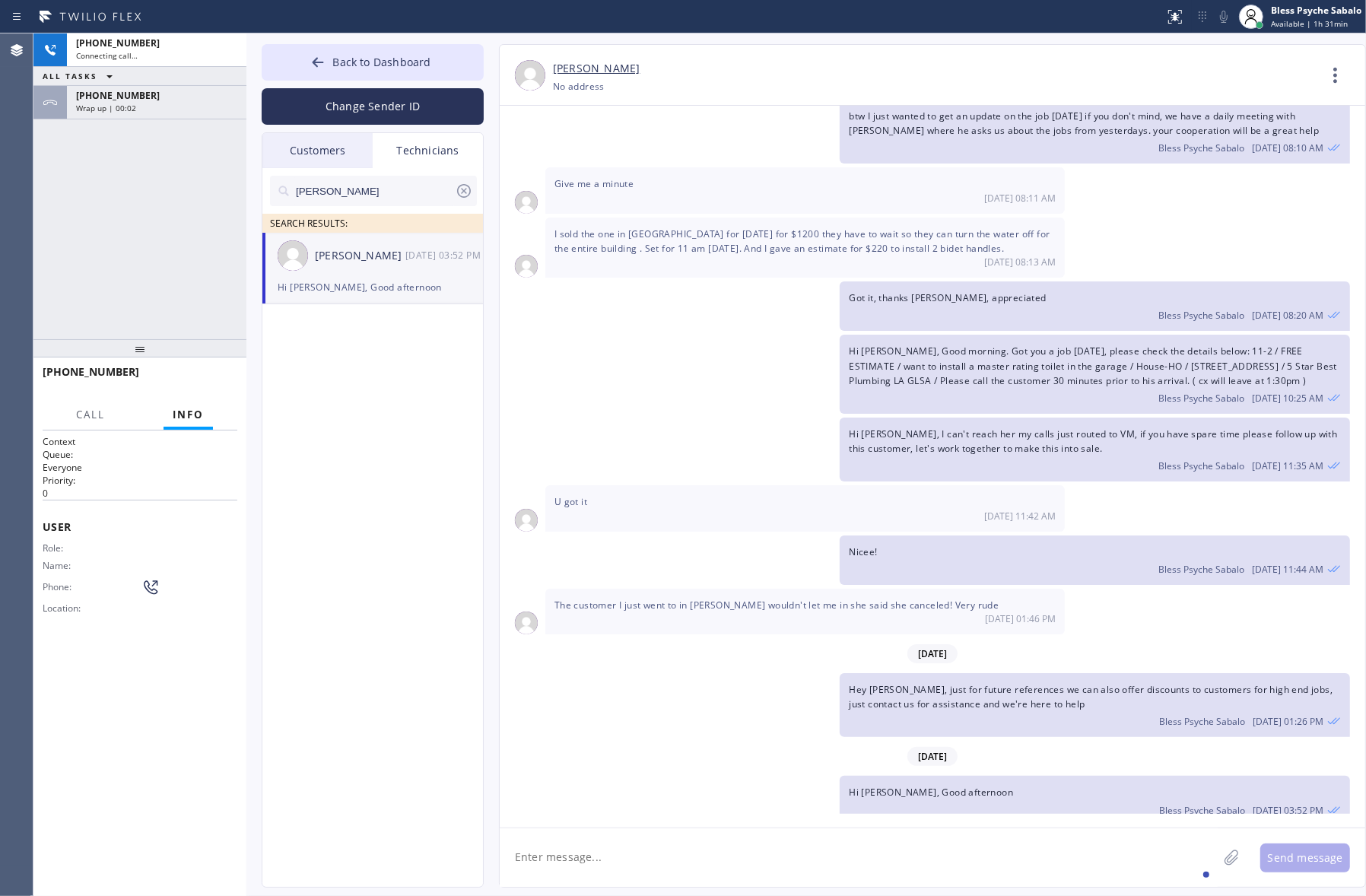
click at [785, 388] on div "Hi [PERSON_NAME], Good morning. Got you a job [DATE], please check the details …" at bounding box center [925, 374] width 850 height 79
click at [830, 872] on textarea at bounding box center [859, 857] width 718 height 58
paste textarea "DRVTWX"
click at [195, 390] on div "[PHONE_NUMBER] Live | 00:01 HANG UP" at bounding box center [140, 378] width 195 height 39
click at [172, 307] on div "[PHONE_NUMBER] Live | 00:01 ALL TASKS ALL TASKS ACTIVE TASKS TASKS IN WRAP UP […" at bounding box center [139, 186] width 213 height 306
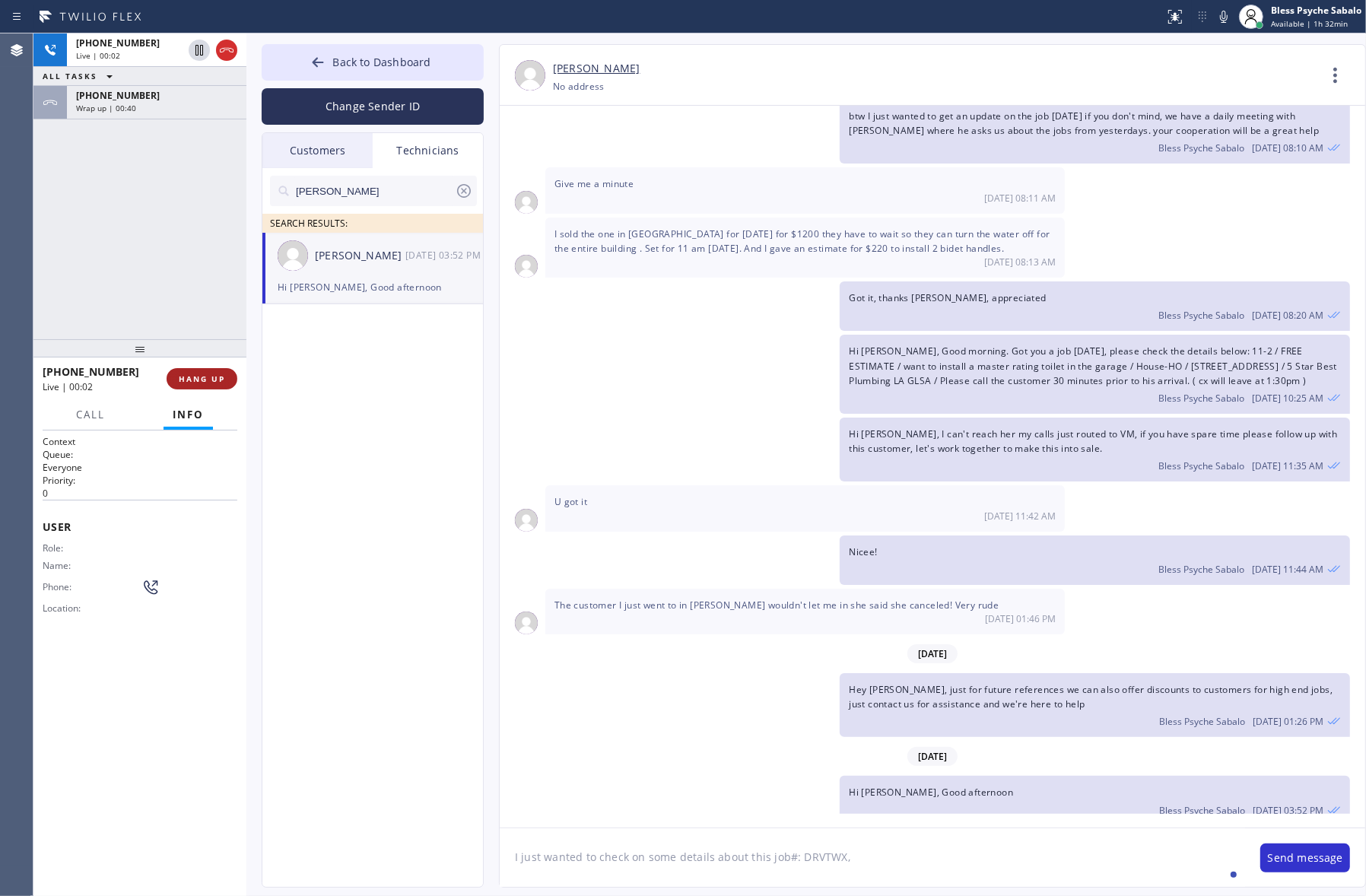
click at [203, 377] on span "HANG UP" at bounding box center [202, 379] width 46 height 10
click at [167, 255] on div "[PHONE_NUMBER] Live | 00:03 ALL TASKS ALL TASKS ACTIVE TASKS TASKS IN WRAP UP […" at bounding box center [139, 186] width 213 height 306
click at [876, 859] on textarea "I just wanted to check on some details about this job#: DRVTWX," at bounding box center [872, 857] width 745 height 58
paste textarea "W6WQ7G"
type textarea "I just wanted to check on some details about this job#: DRVTWX, W6WQ7G."
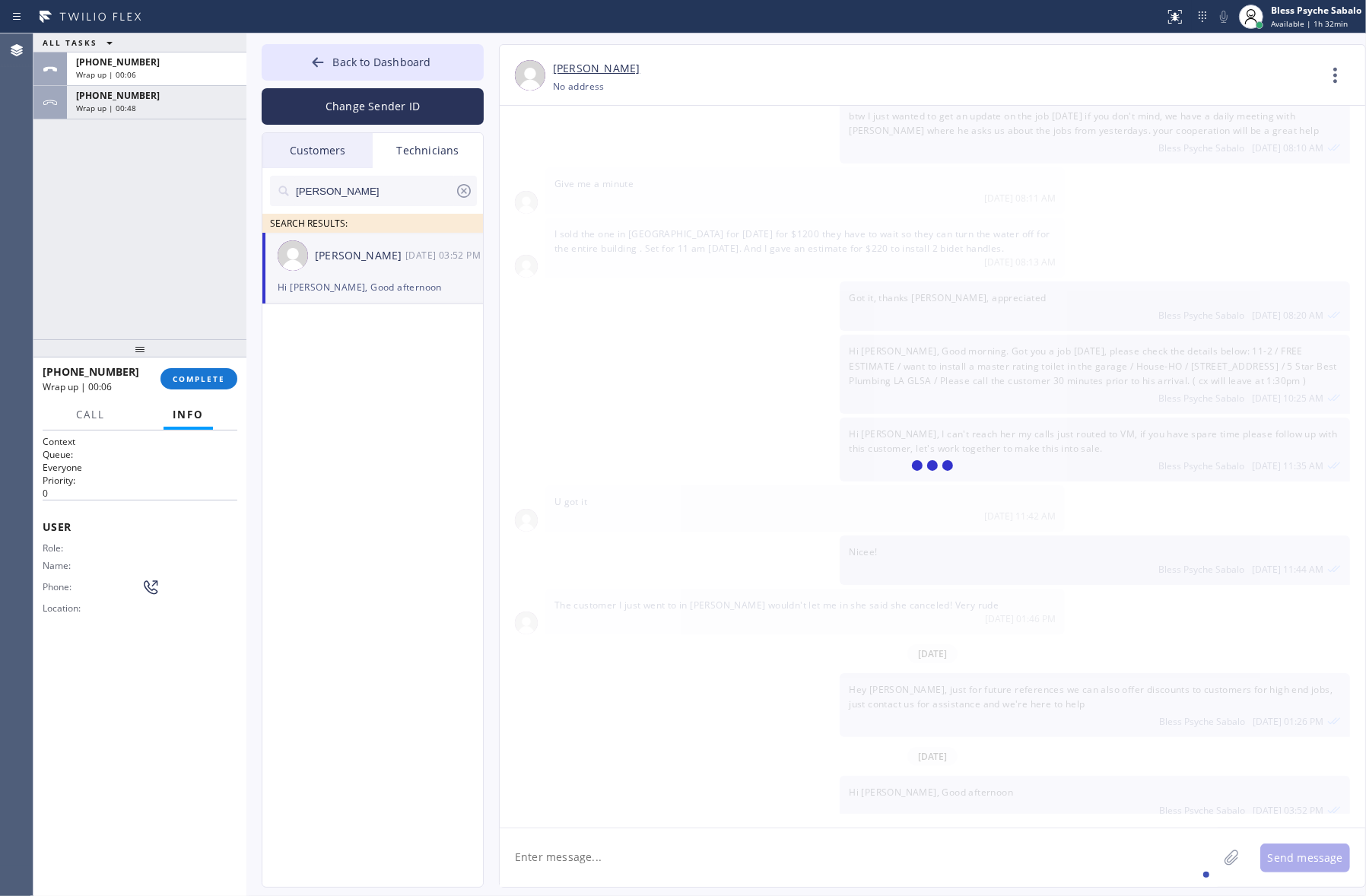
scroll to position [1310, 0]
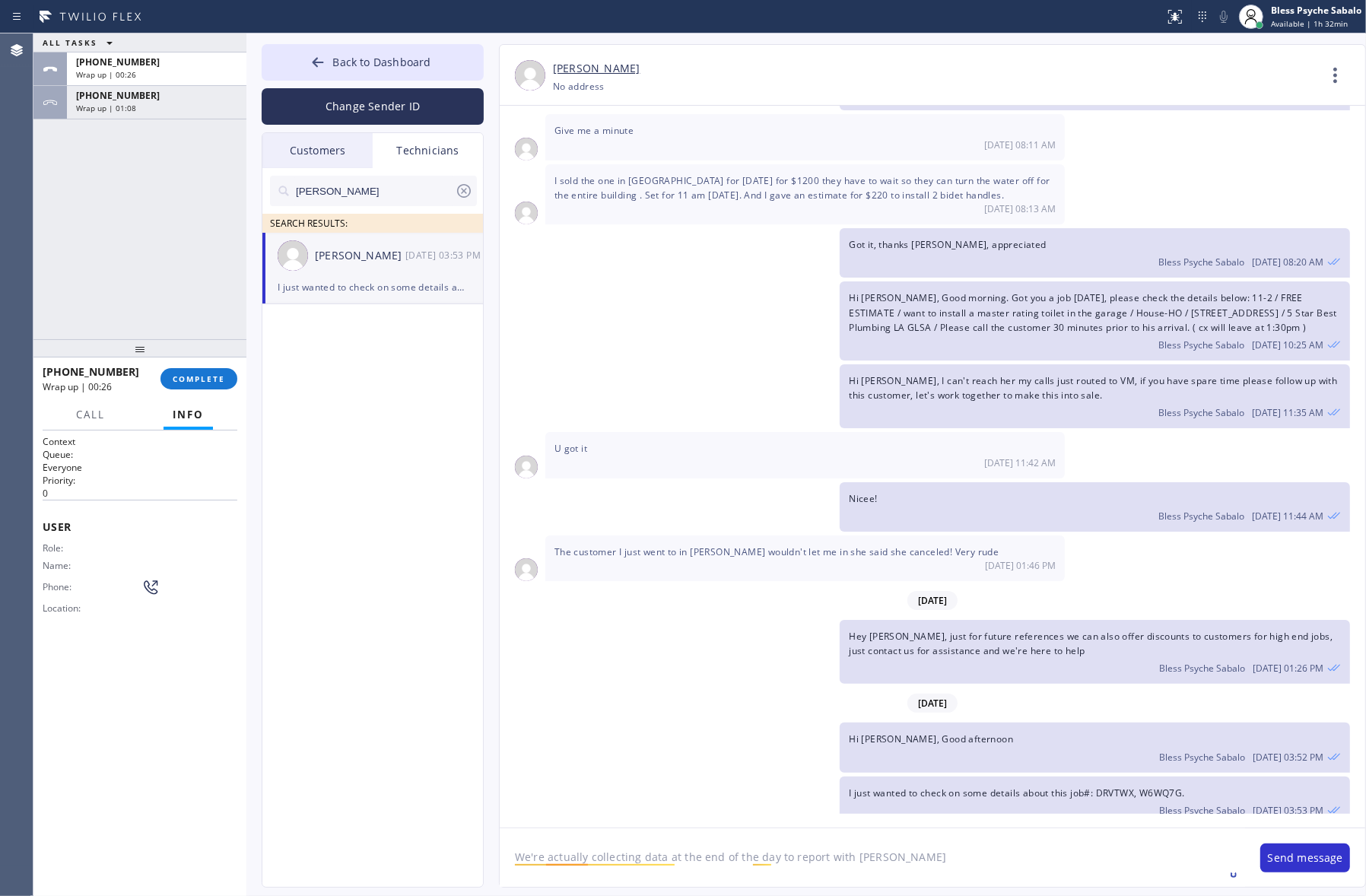
type textarea "We're actually collecting data at the end of the day to report with [PERSON_NAM…"
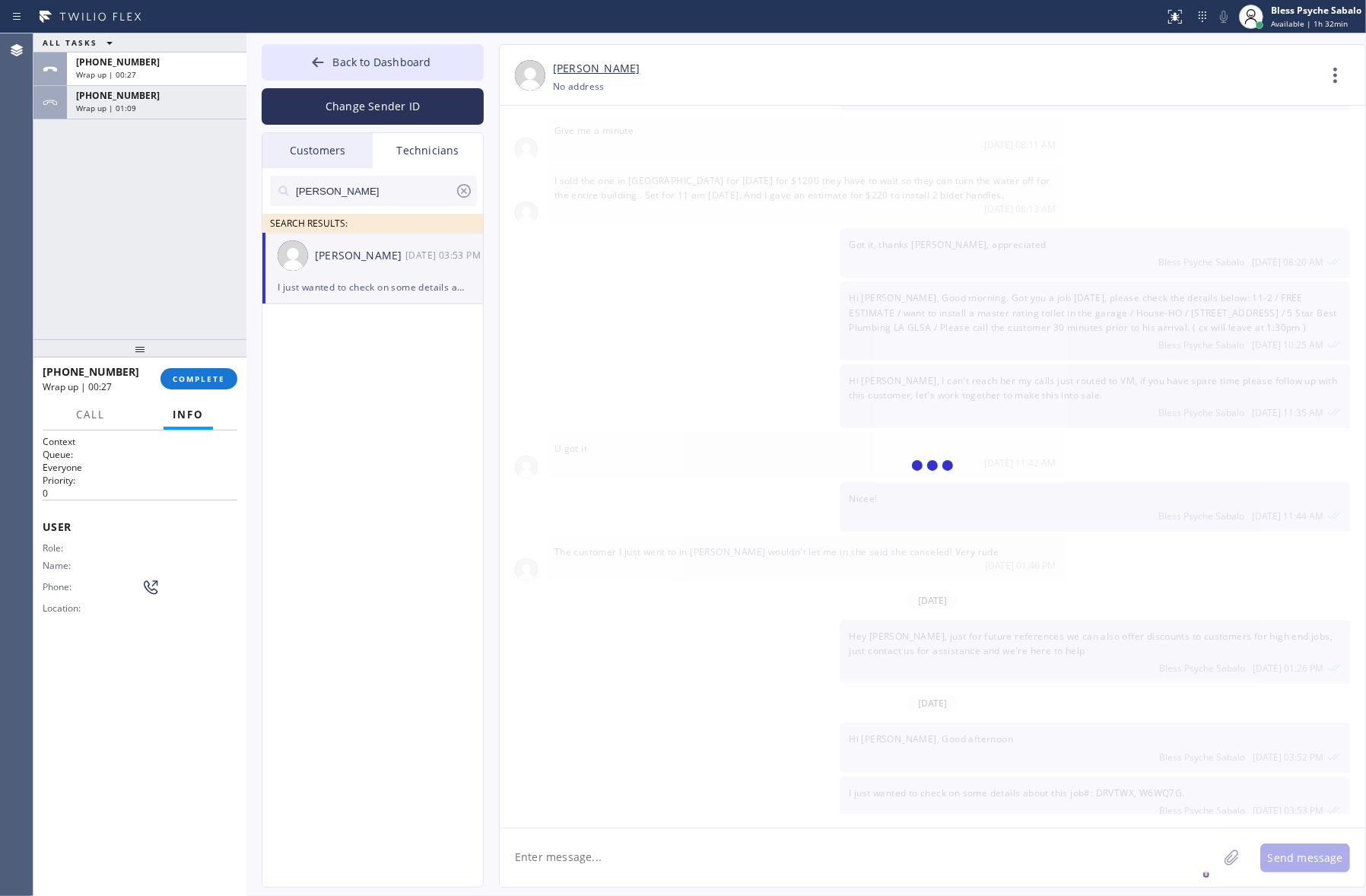
scroll to position [1363, 0]
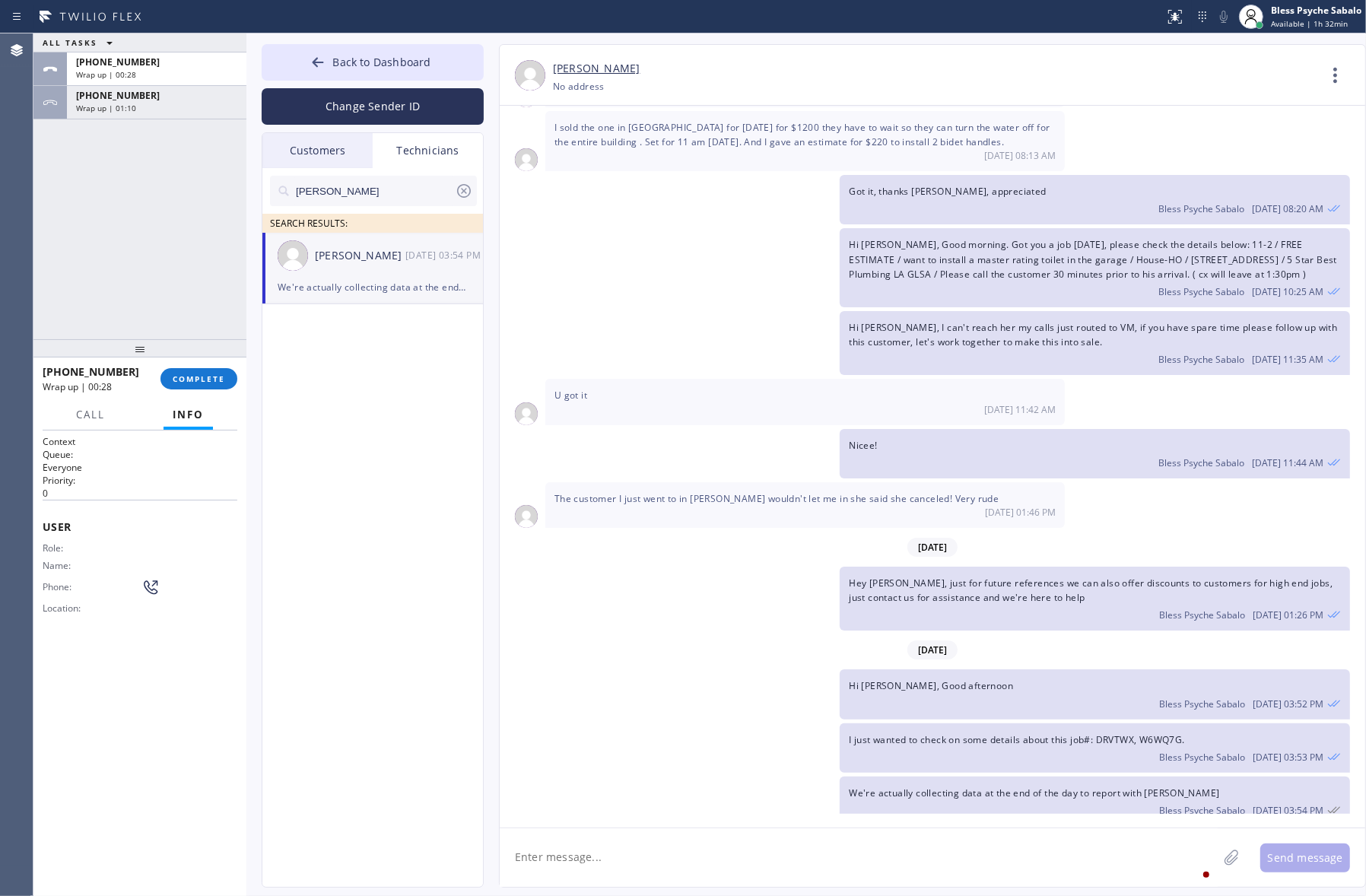
click at [933, 854] on textarea at bounding box center [859, 857] width 718 height 58
click at [936, 834] on textarea at bounding box center [859, 857] width 718 height 58
type textarea "u"
click at [713, 853] on textarea "your reponse" at bounding box center [872, 857] width 745 height 58
click at [410, 841] on div "Back to Dashboard Change Sender ID Customers Technicians [PERSON_NAME] [DATE] 0…" at bounding box center [806, 464] width 1120 height 862
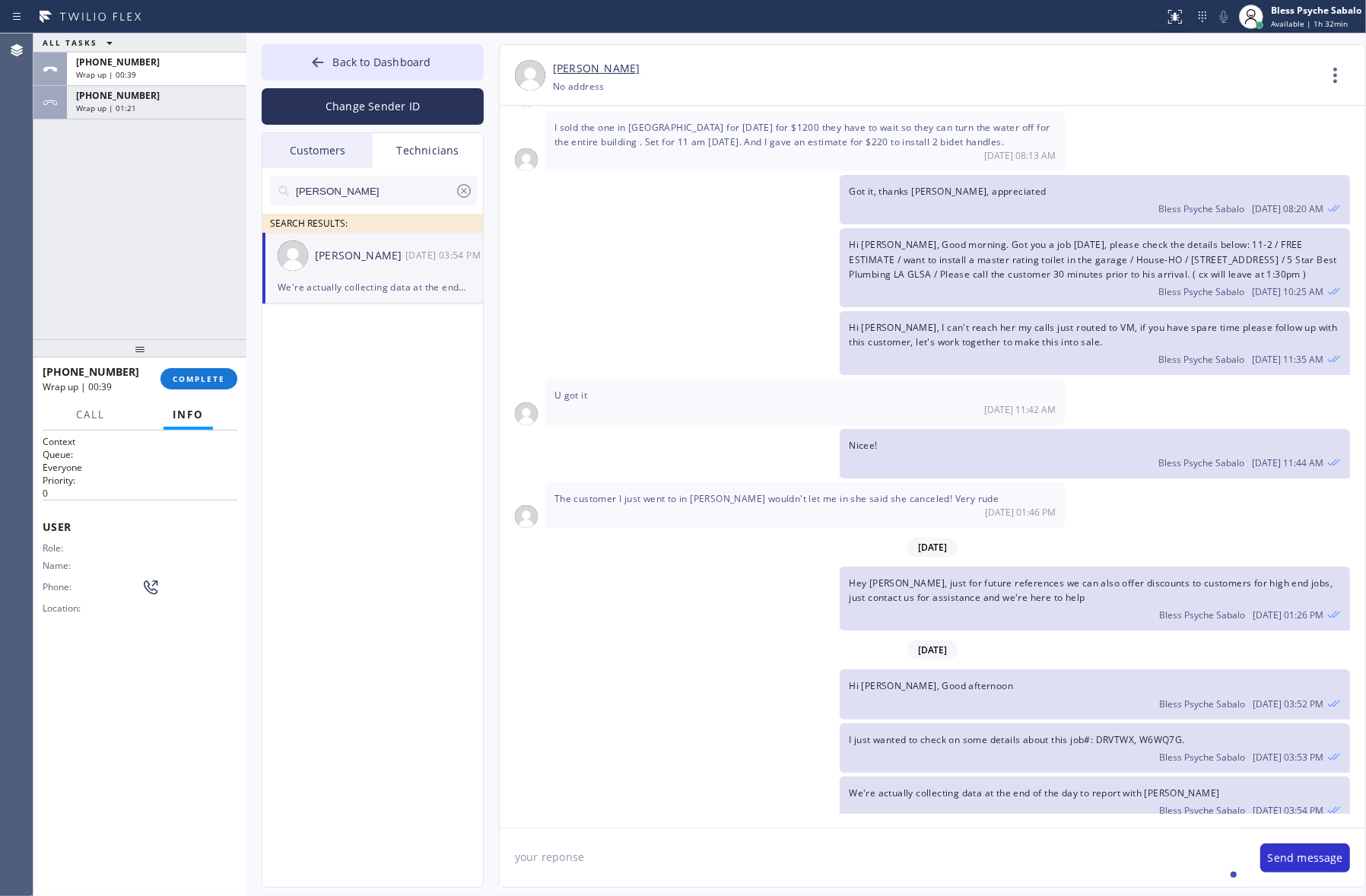
click at [685, 867] on textarea "your reponse" at bounding box center [872, 857] width 745 height 58
click at [556, 861] on textarea "your reponse" at bounding box center [872, 857] width 745 height 58
type textarea "your response"
click at [663, 825] on div "[DATE] Hi [PERSON_NAME], my name is RED one of the dispatchers of 5 Star Best P…" at bounding box center [933, 467] width 866 height 721
click at [659, 848] on textarea "your response" at bounding box center [872, 857] width 745 height 58
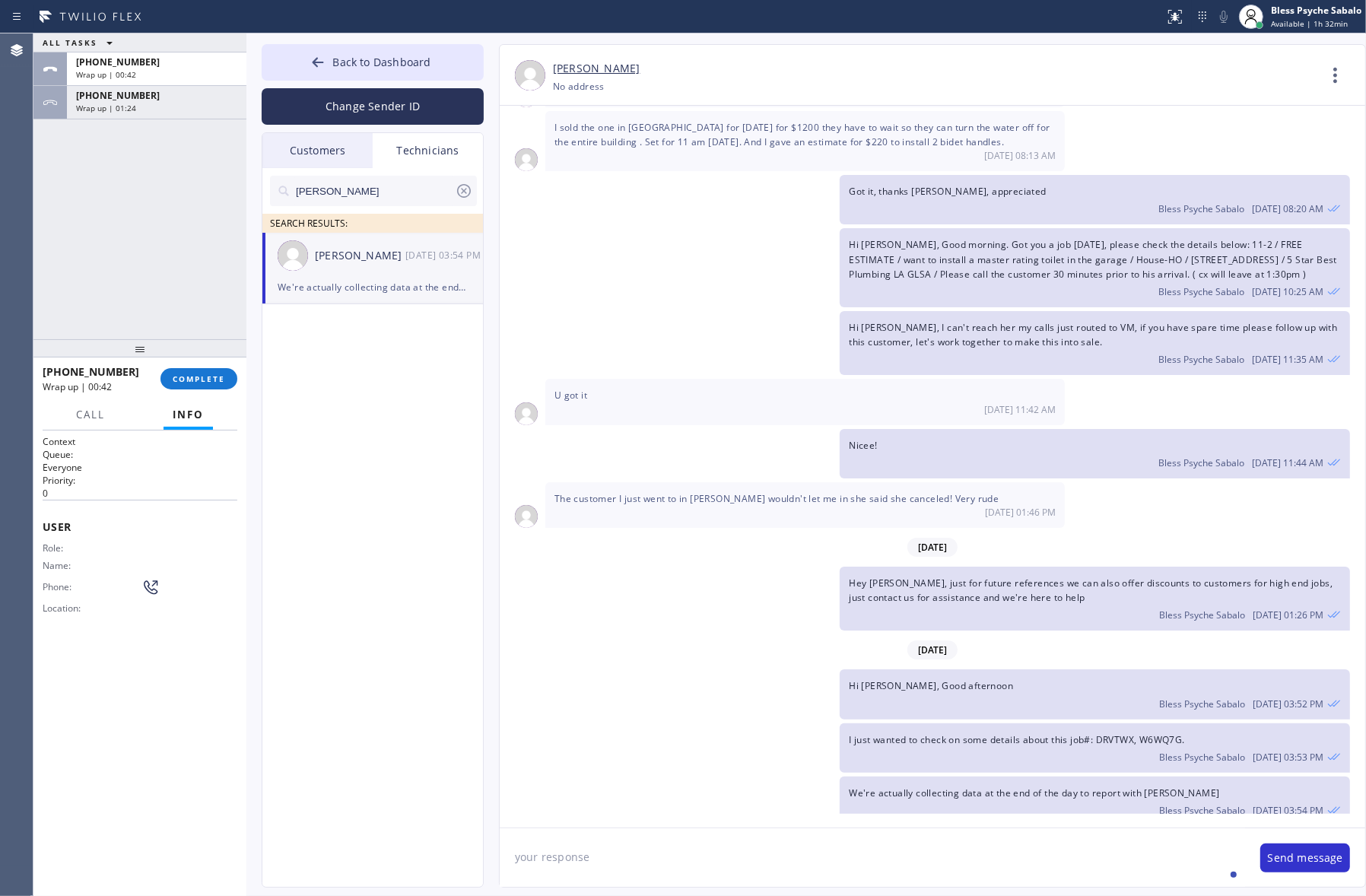
drag, startPoint x: 612, startPoint y: 861, endPoint x: 496, endPoint y: 842, distance: 117.5
click at [484, 849] on div "[PERSON_NAME] [PHONE_NUMBER] Choose phone number No address Contact Full Inform…" at bounding box center [916, 466] width 867 height 843
click at [1051, 81] on icon at bounding box center [1336, 76] width 37 height 37
click at [1051, 154] on li "Call to Technician" at bounding box center [1244, 156] width 221 height 39
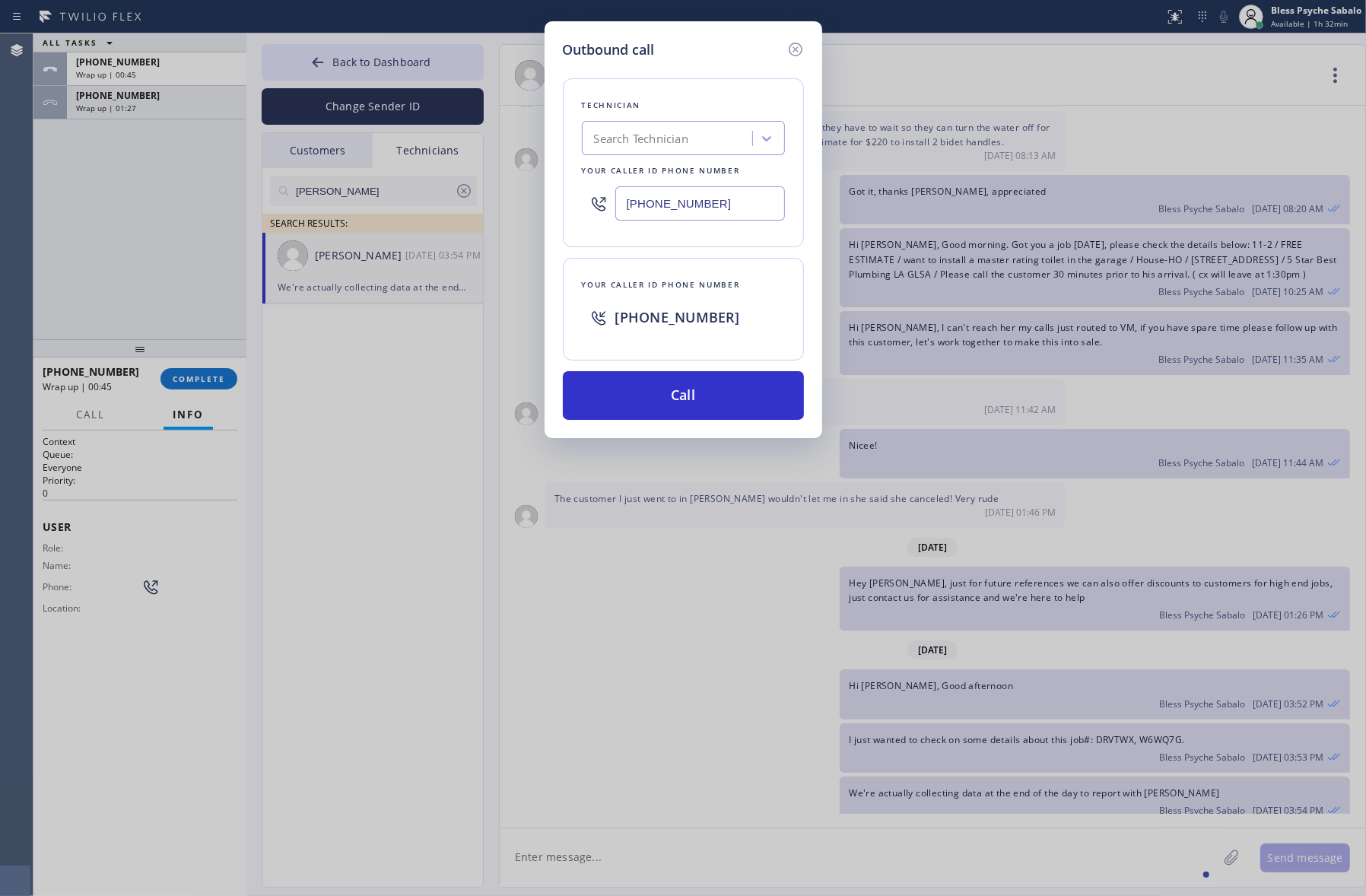
click at [1051, 256] on div "Outbound call Technician Search Technician Your caller id phone number [PHONE_N…" at bounding box center [683, 448] width 1366 height 896
click at [659, 412] on button "Call" at bounding box center [683, 395] width 241 height 49
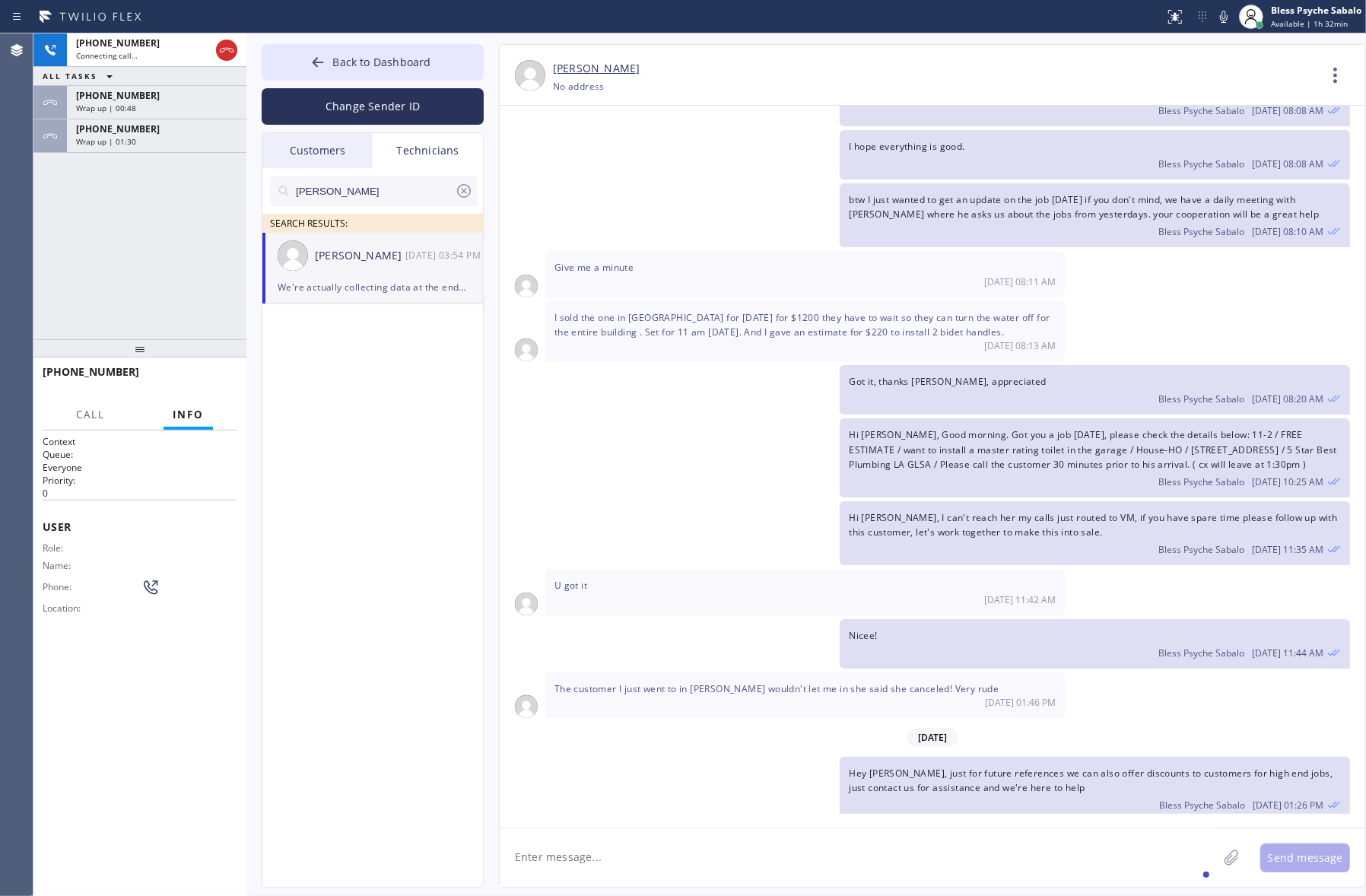
scroll to position [1078, 0]
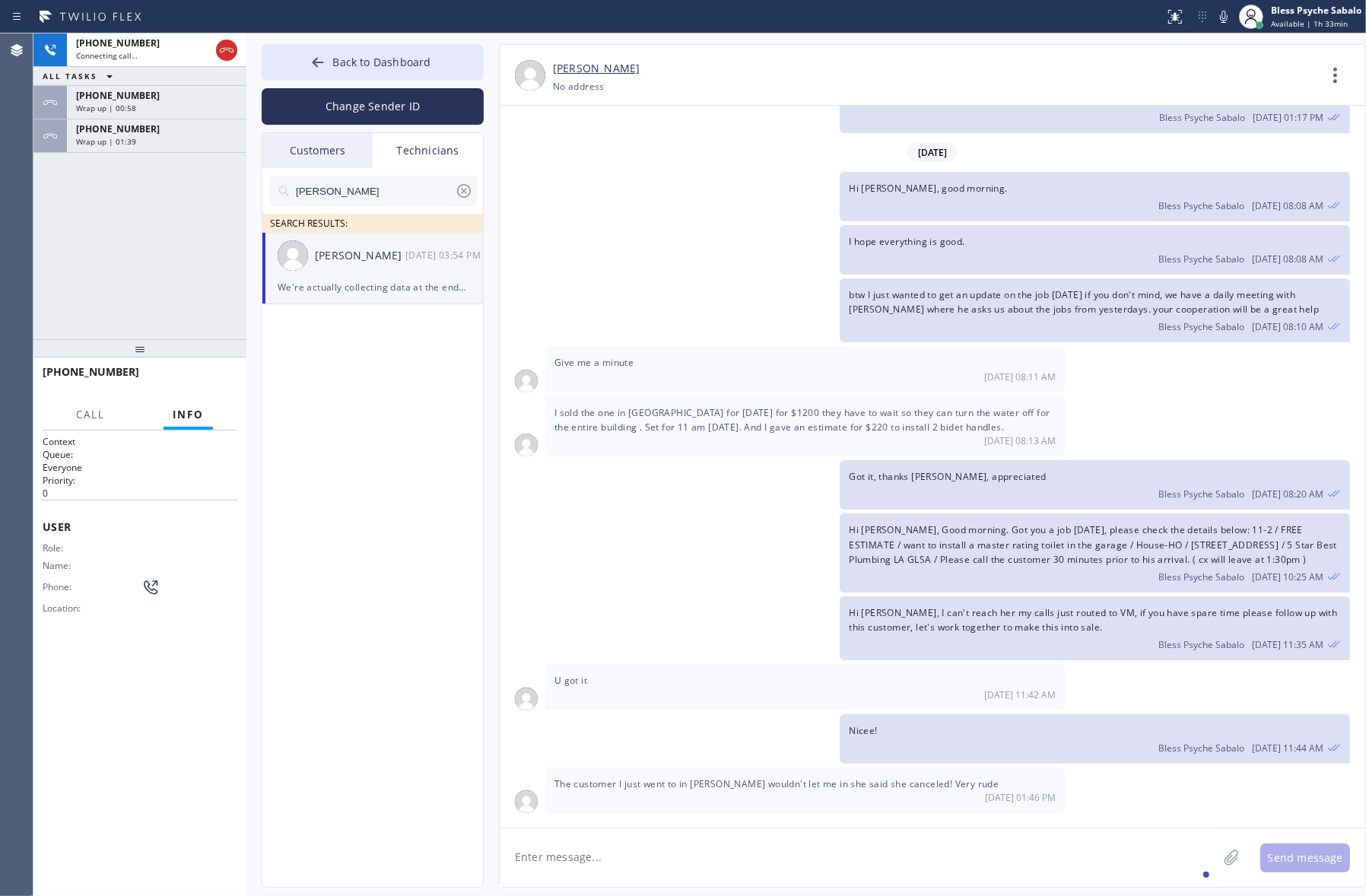
click at [599, 301] on div "btw I just wanted to get an update on the job [DATE] if you don't mind, we have…" at bounding box center [925, 309] width 850 height 63
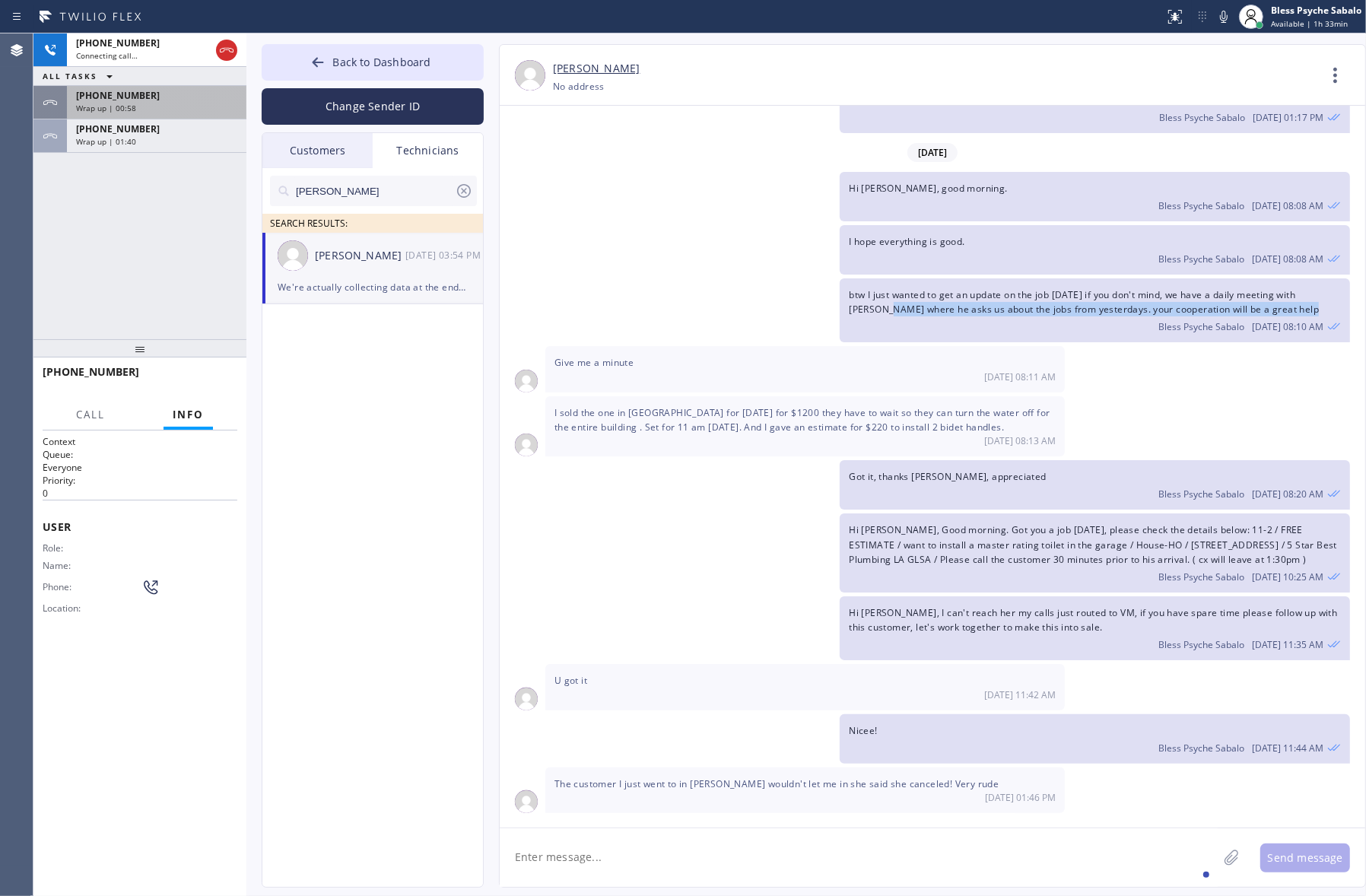
click at [160, 100] on div "[PHONE_NUMBER]" at bounding box center [156, 95] width 161 height 13
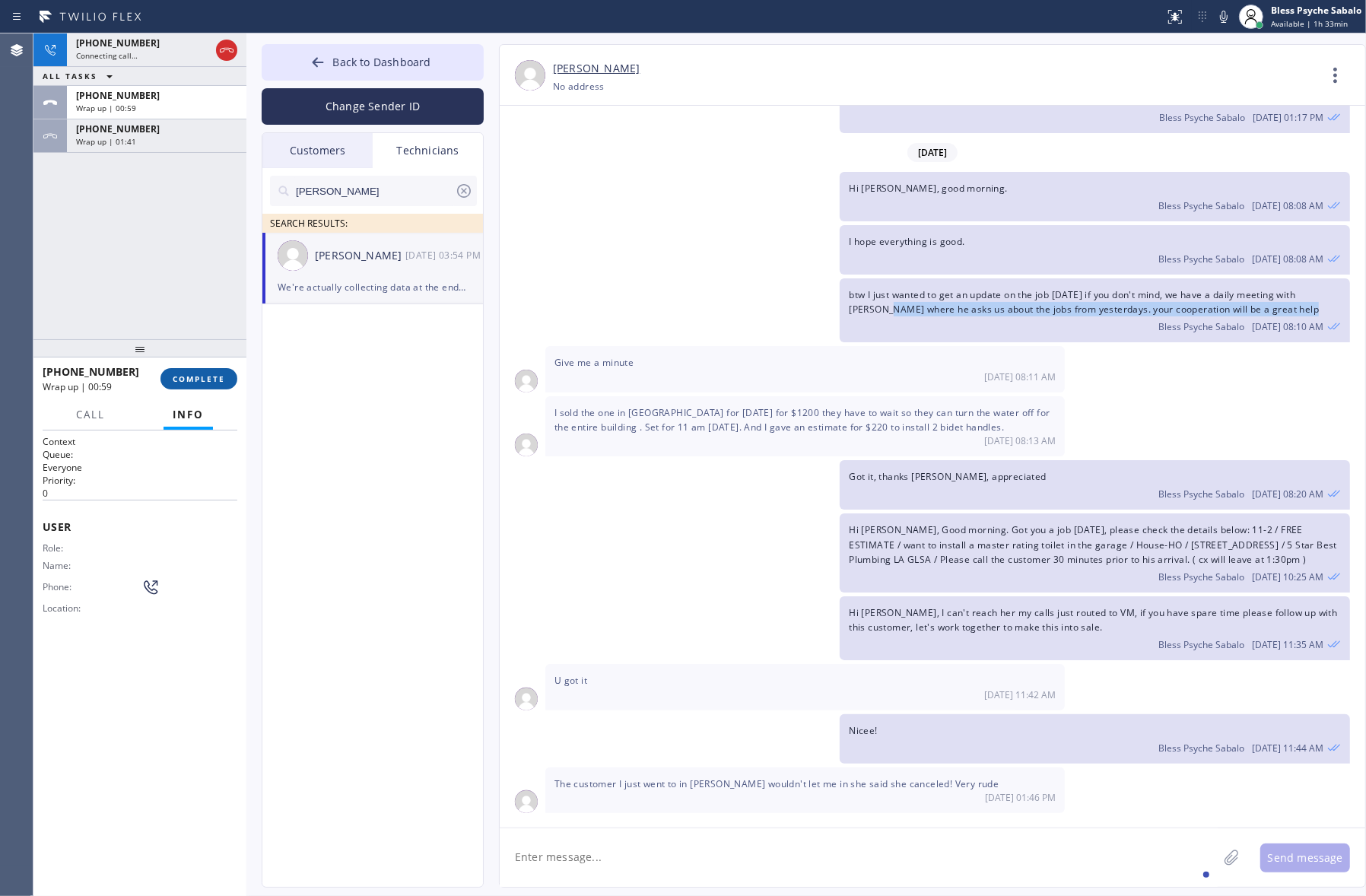
click at [197, 373] on button "COMPLETE" at bounding box center [199, 378] width 77 height 21
click at [173, 156] on div "[PHONE_NUMBER] Connecting call… ALL TASKS ALL TASKS ACTIVE TASKS TASKS IN WRAP …" at bounding box center [139, 186] width 213 height 306
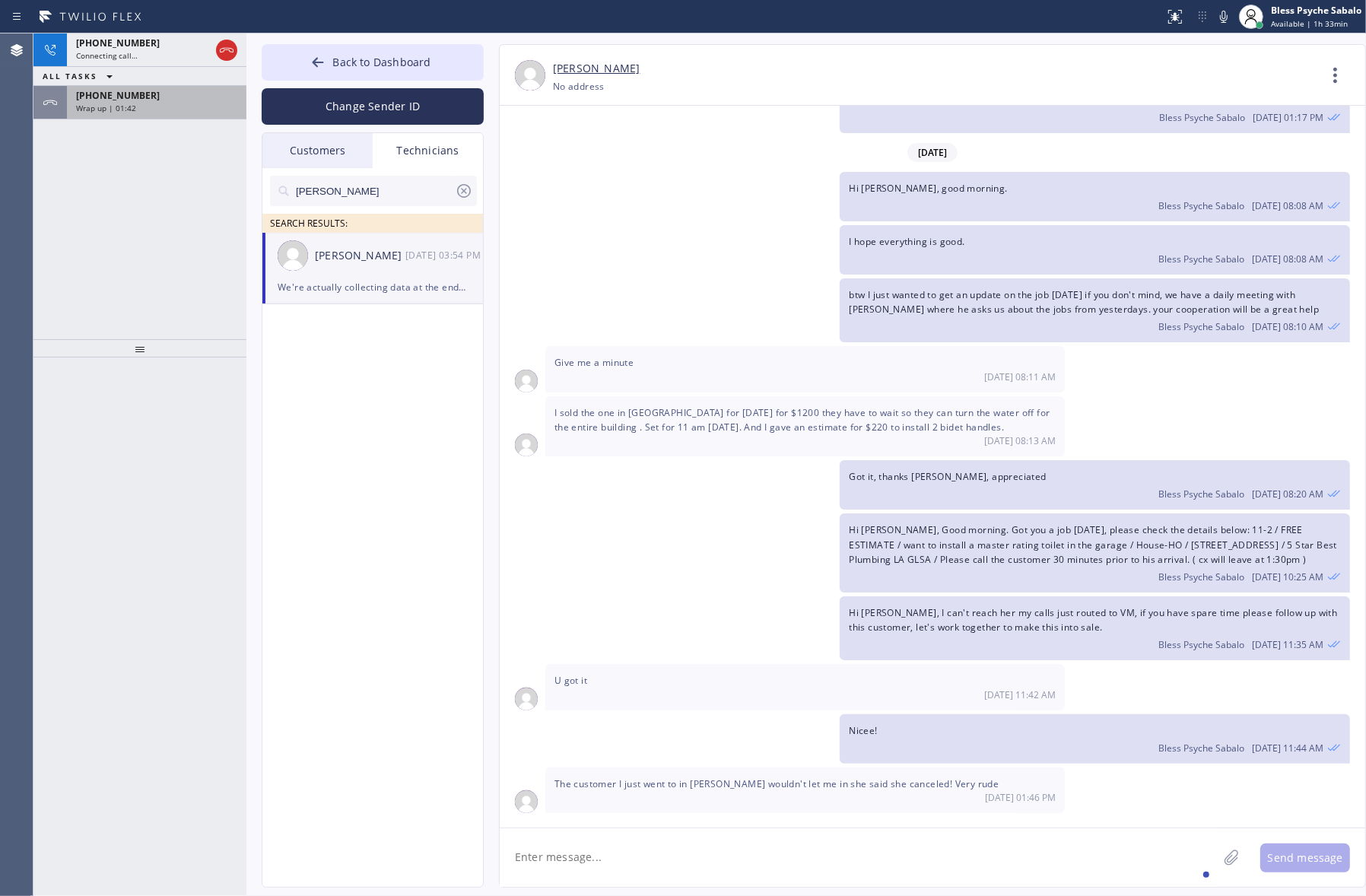
click at [187, 141] on div "[PHONE_NUMBER] Connecting call… ALL TASKS ALL TASKS ACTIVE TASKS TASKS IN WRAP …" at bounding box center [139, 186] width 213 height 306
click at [203, 103] on div "Wrap up | 01:42" at bounding box center [156, 108] width 161 height 10
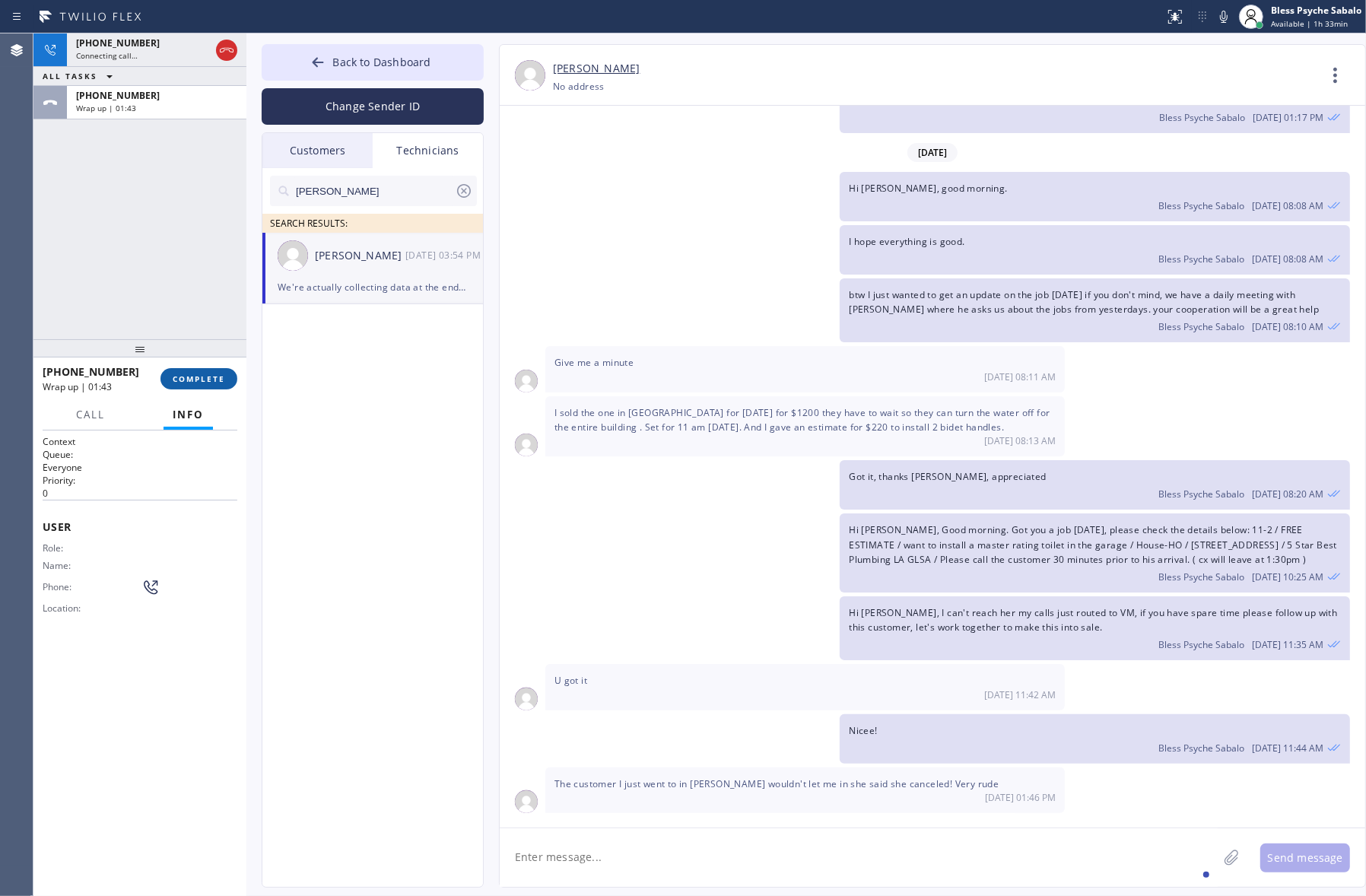
click at [228, 370] on button "COMPLETE" at bounding box center [199, 378] width 77 height 21
drag, startPoint x: 166, startPoint y: 227, endPoint x: 186, endPoint y: 153, distance: 76.7
click at [168, 218] on div "[PHONE_NUMBER] Connecting call… ALL TASKS ALL TASKS ACTIVE TASKS TASKS IN WRAP …" at bounding box center [139, 186] width 213 height 306
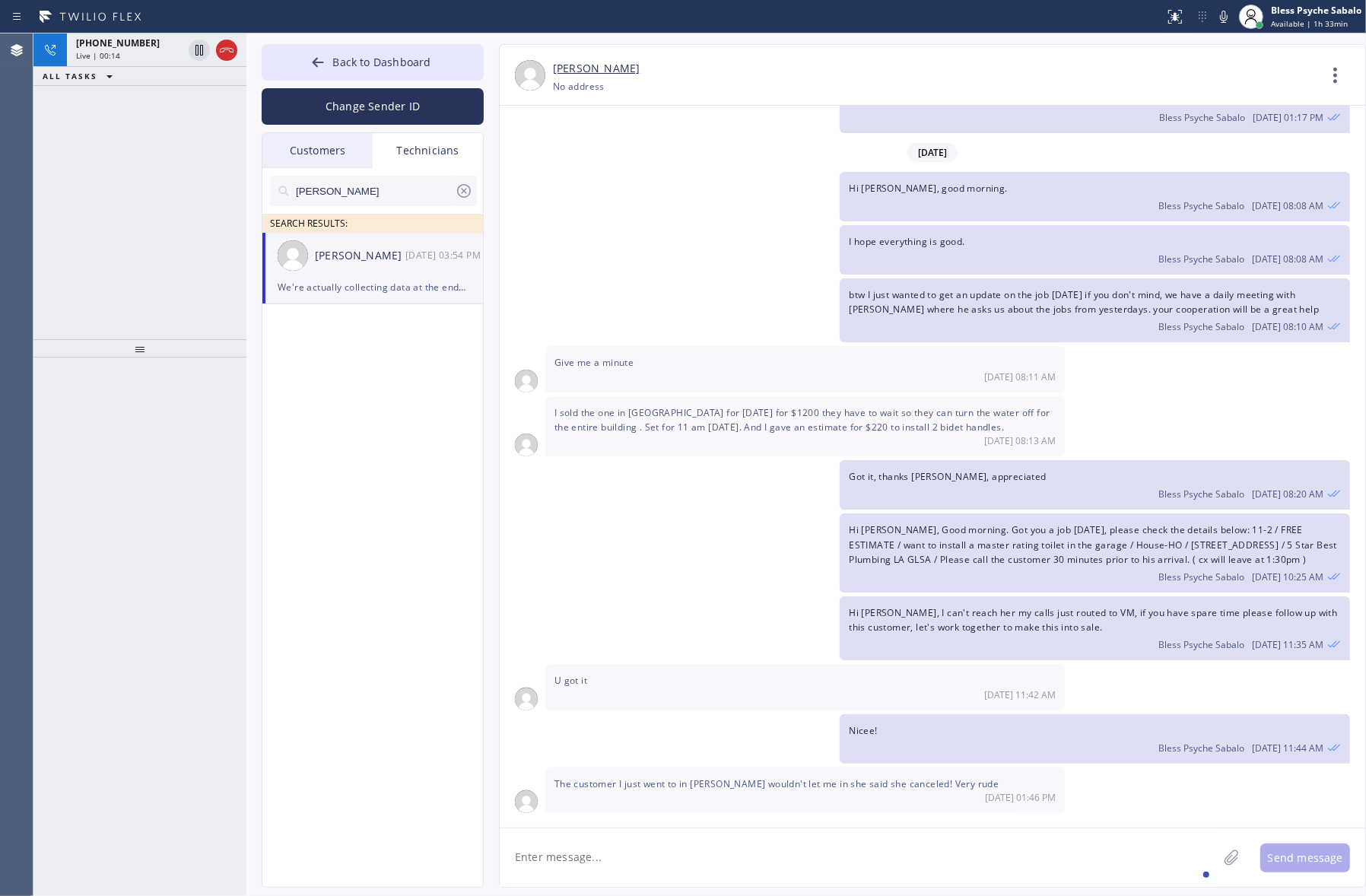
scroll to position [1363, 0]
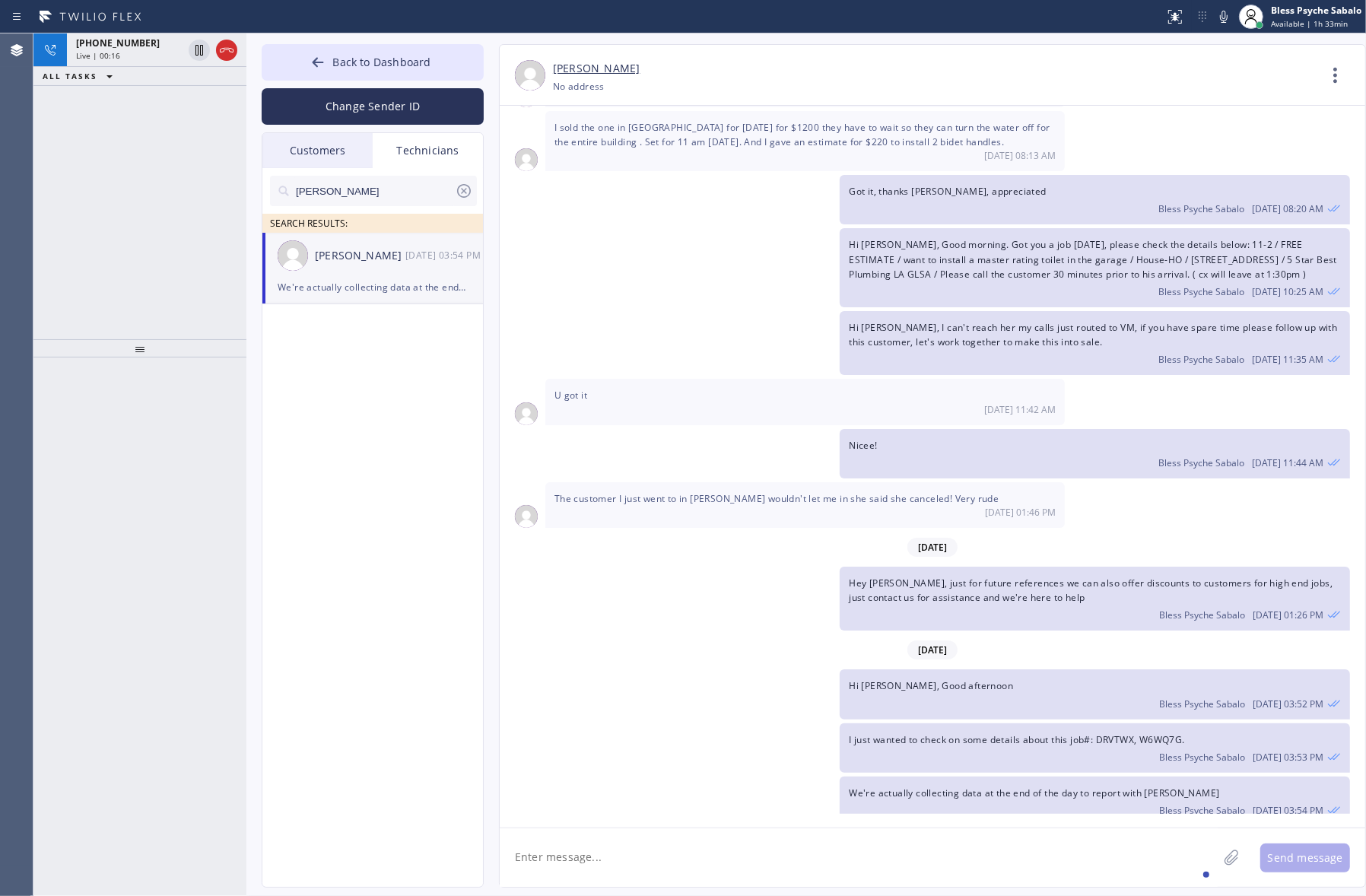
click at [869, 679] on span "Hi [PERSON_NAME], Good afternoon" at bounding box center [930, 685] width 164 height 13
click at [922, 733] on span "I just wanted to check on some details about this job#: DRVTWX, W6WQ7G." at bounding box center [1016, 739] width 336 height 13
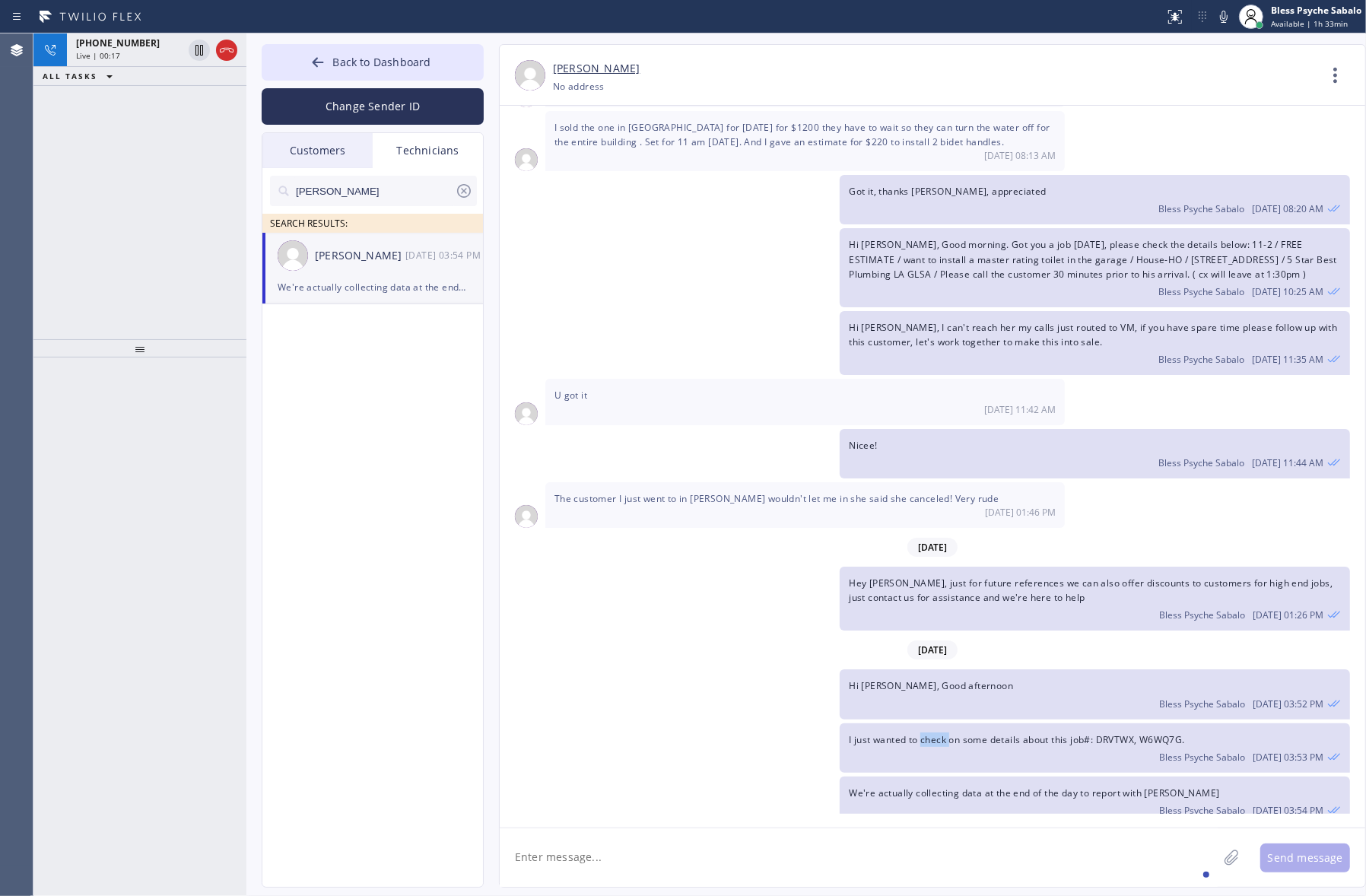
click at [922, 733] on span "I just wanted to check on some details about this job#: DRVTWX, W6WQ7G." at bounding box center [1016, 739] width 336 height 13
click at [232, 43] on icon at bounding box center [226, 50] width 18 height 18
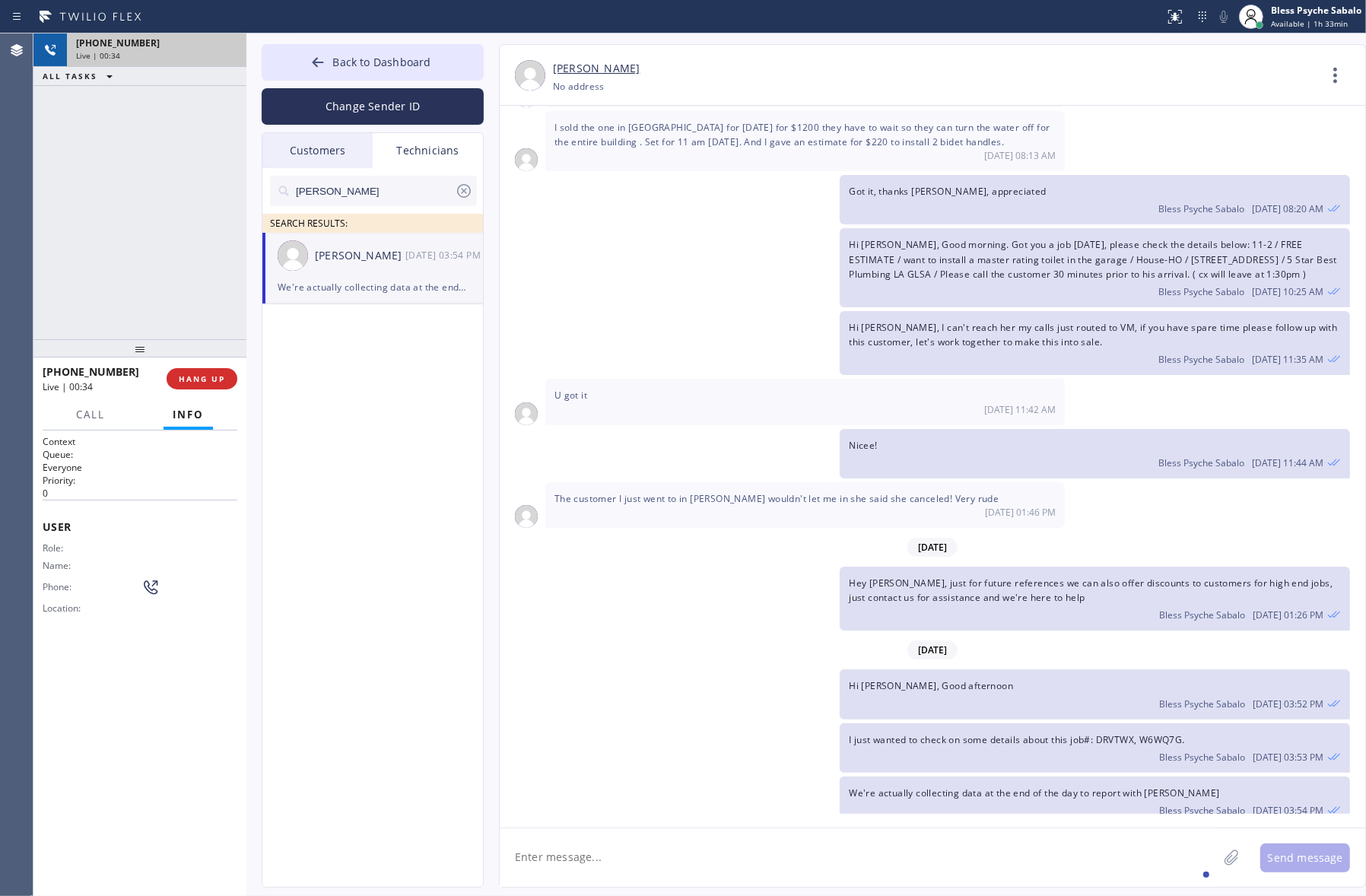
drag, startPoint x: 184, startPoint y: 96, endPoint x: 214, endPoint y: 43, distance: 60.9
click at [186, 92] on div "[PHONE_NUMBER] Live | 00:34 ALL TASKS ALL TASKS ACTIVE TASKS TASKS IN WRAP UP" at bounding box center [139, 186] width 213 height 306
click at [197, 385] on button "COMPLETE" at bounding box center [199, 378] width 77 height 21
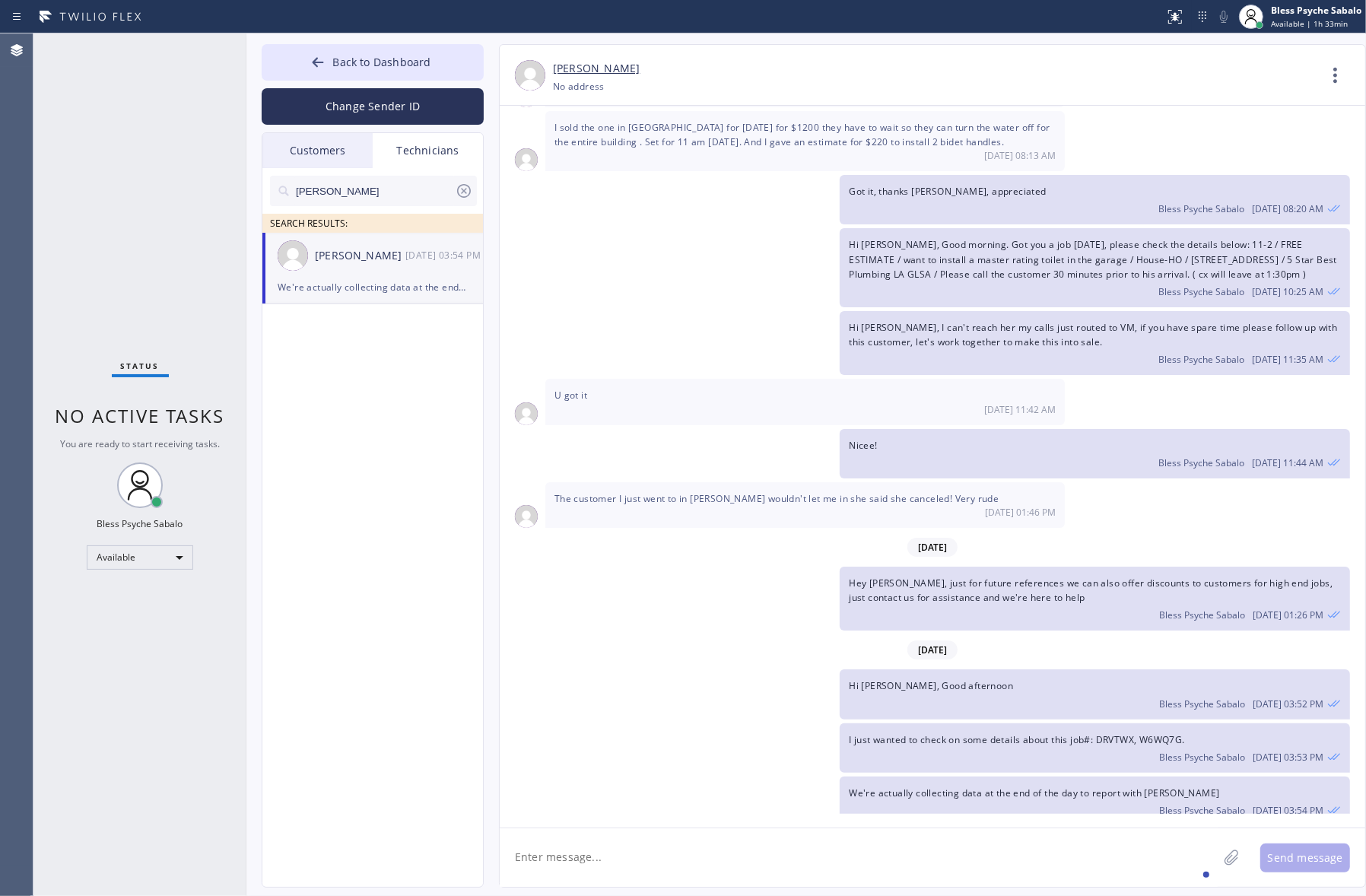
drag, startPoint x: 454, startPoint y: 202, endPoint x: 464, endPoint y: 199, distance: 10.4
click at [461, 199] on div at bounding box center [463, 194] width 18 height 24
drag, startPoint x: 464, startPoint y: 198, endPoint x: 458, endPoint y: 191, distance: 9.2
click at [464, 196] on input "text" at bounding box center [386, 190] width 183 height 30
click at [416, 69] on span "Back to Dashboard" at bounding box center [381, 62] width 98 height 15
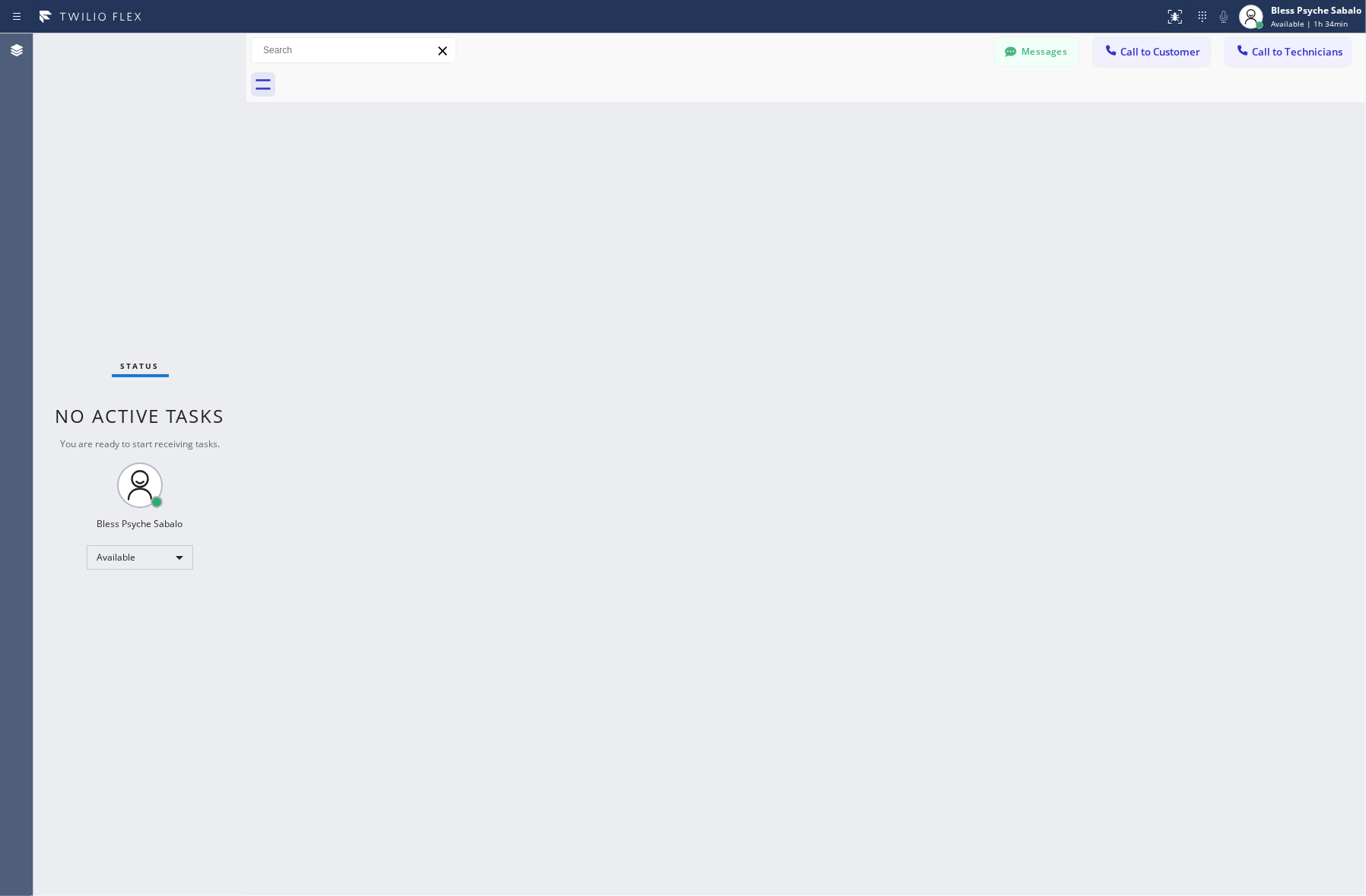
click at [496, 158] on div "Back to Dashboard Change Sender ID Customers Technicians [PERSON_NAME] [DATE] 0…" at bounding box center [806, 464] width 1120 height 862
click at [515, 194] on div "Back to Dashboard Change Sender ID Customers Technicians [PERSON_NAME] [DATE] 0…" at bounding box center [806, 464] width 1120 height 862
click at [1051, 63] on button "Messages" at bounding box center [1036, 51] width 83 height 29
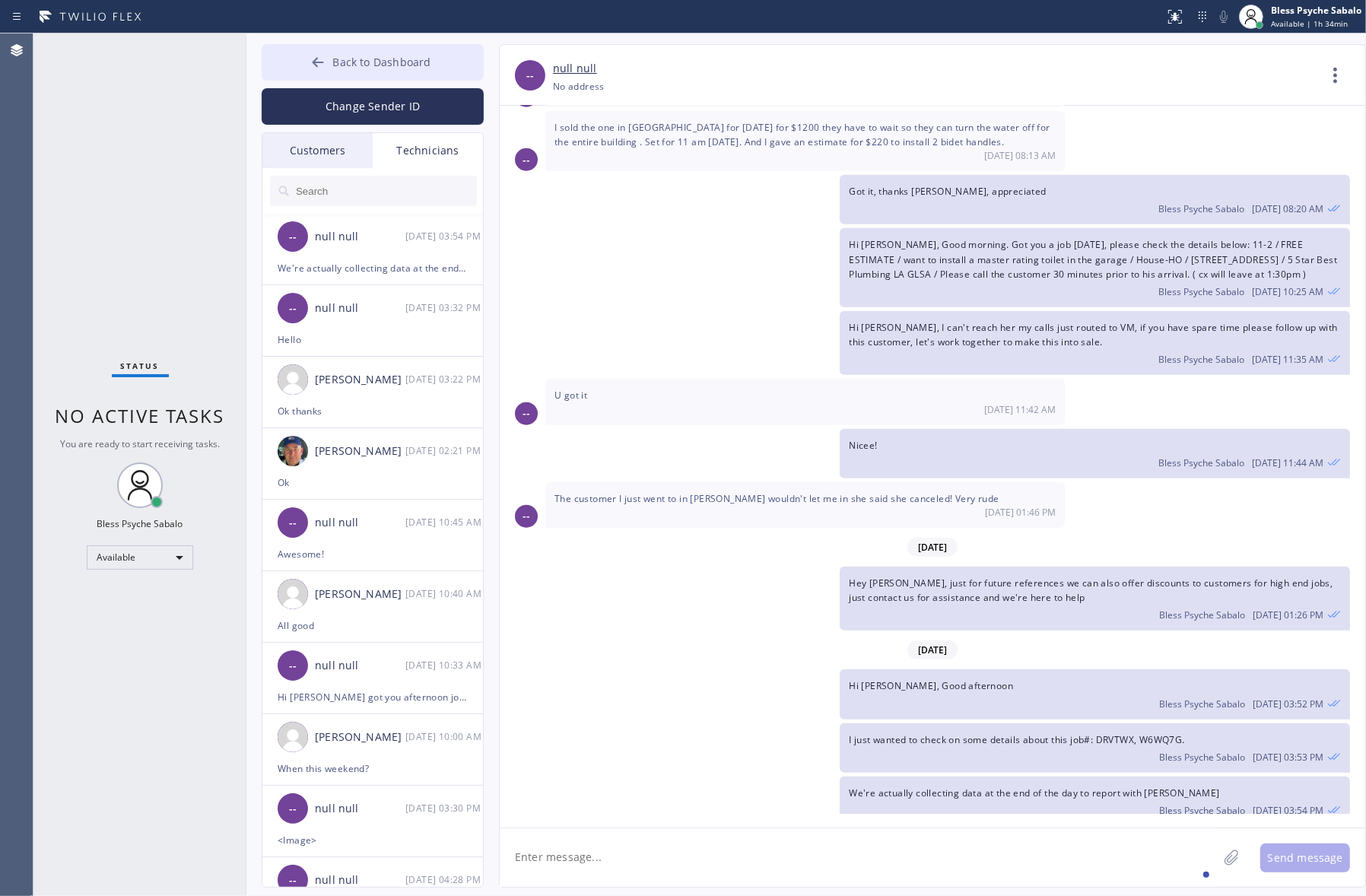
click at [432, 65] on button "Back to Dashboard" at bounding box center [372, 63] width 222 height 37
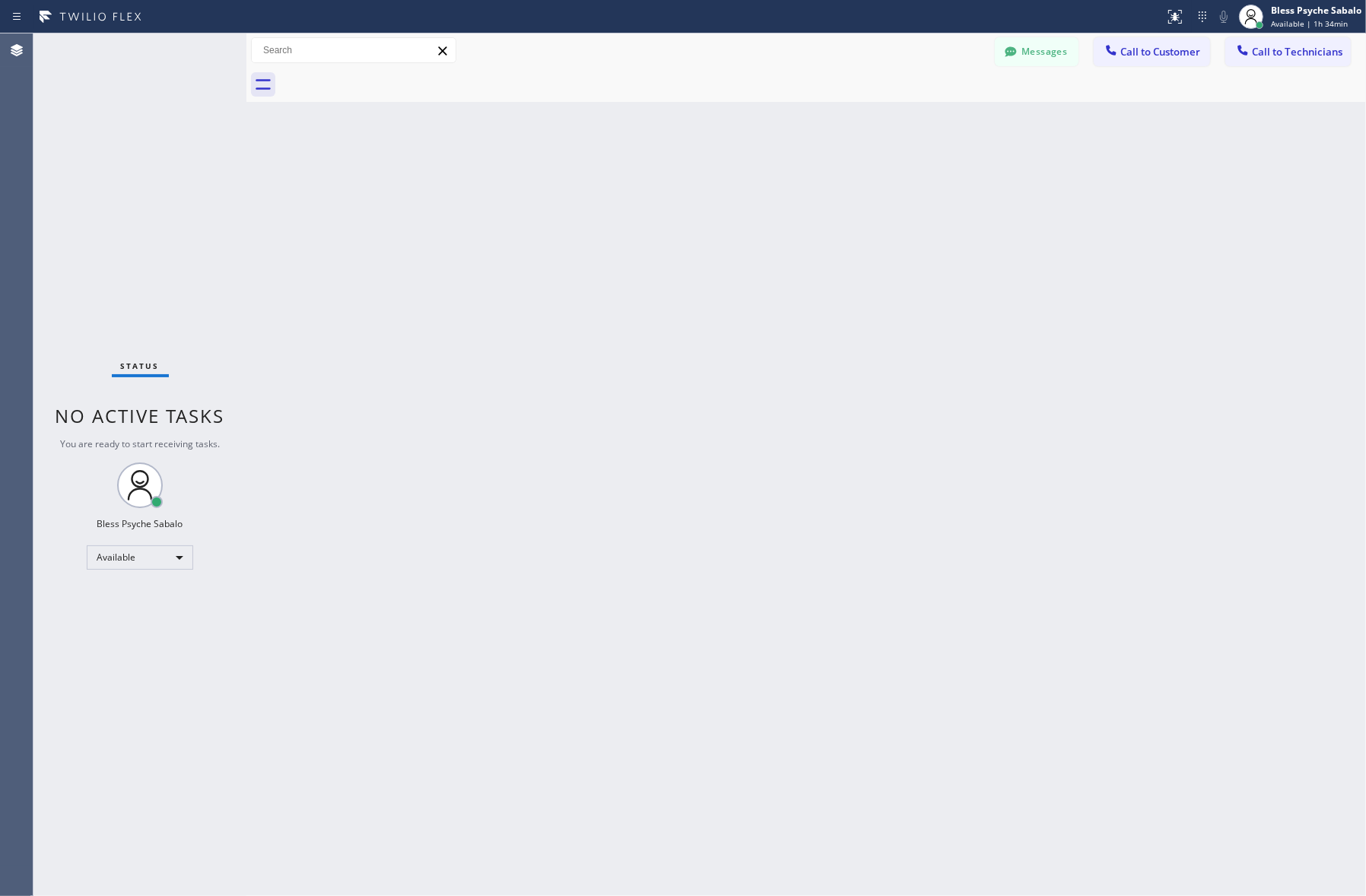
click at [692, 135] on div "Back to Dashboard Change Sender ID Customers Technicians [PERSON_NAME] [DATE] 0…" at bounding box center [806, 464] width 1120 height 862
click at [636, 200] on div "Back to Dashboard Change Sender ID Customers Technicians [PERSON_NAME] [DATE] 0…" at bounding box center [806, 464] width 1120 height 862
click at [1051, 54] on span "Call to Customer" at bounding box center [1161, 52] width 80 height 14
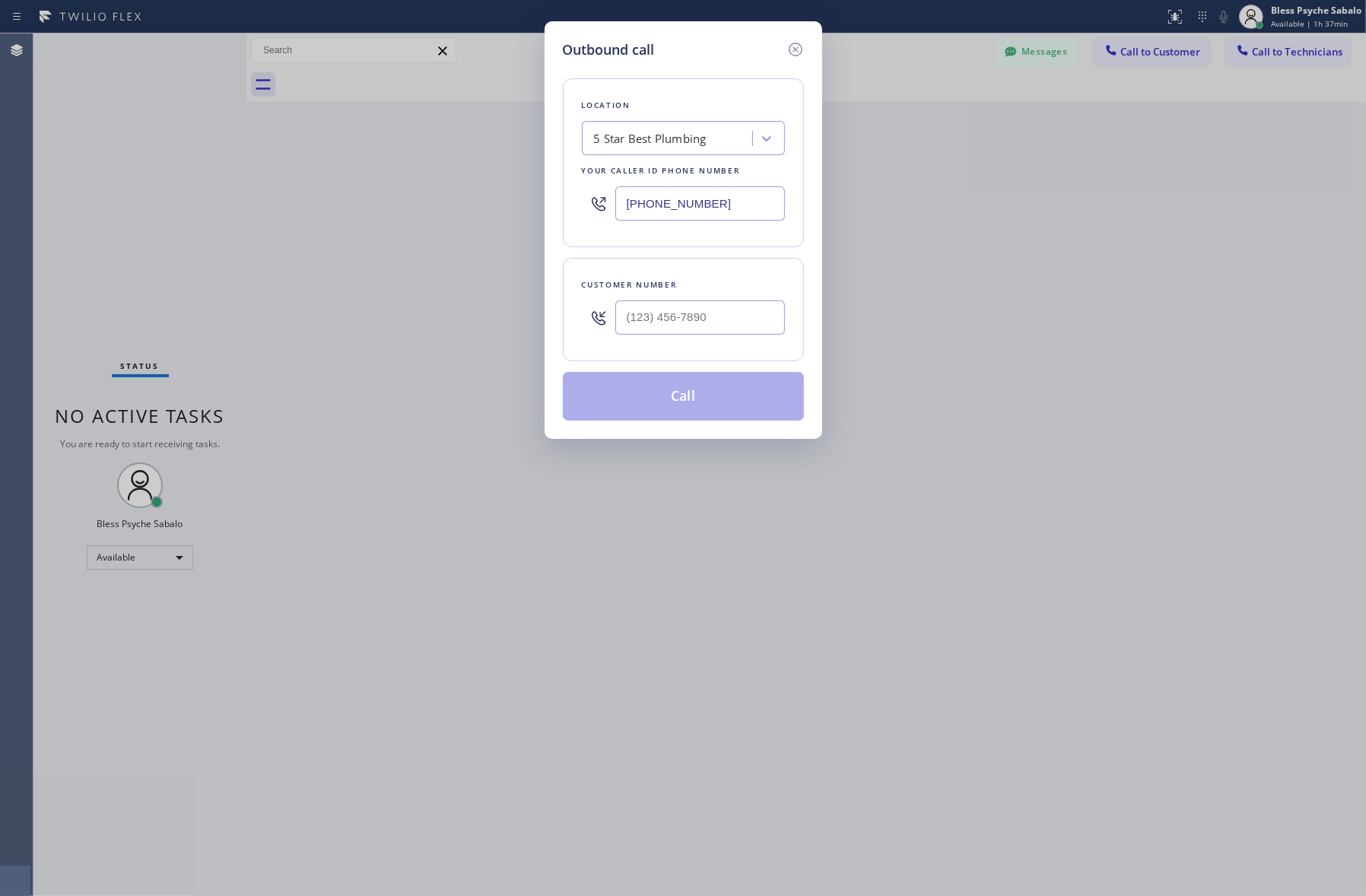
click at [710, 135] on div "5 Star Best Plumbing" at bounding box center [670, 138] width 166 height 27
paste input "[GEOGRAPHIC_DATA] Plumbing"
type input "[GEOGRAPHIC_DATA] Plumbing"
click at [716, 172] on div "[GEOGRAPHIC_DATA] Plumbing" at bounding box center [683, 169] width 203 height 27
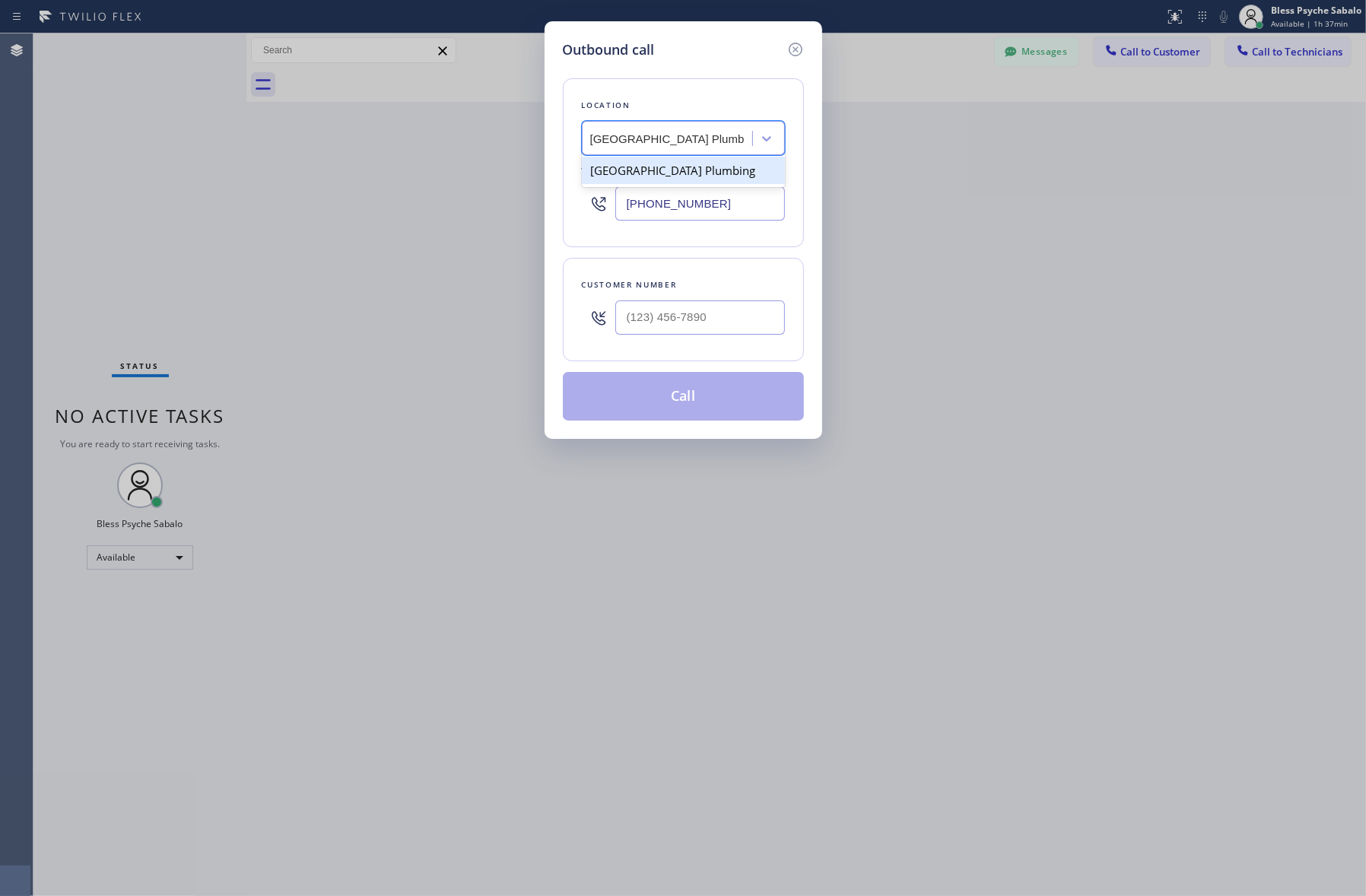
type input "[PHONE_NUMBER]"
click at [663, 317] on input "(___) ___-____" at bounding box center [700, 317] width 170 height 34
paste input "703) 798-8622"
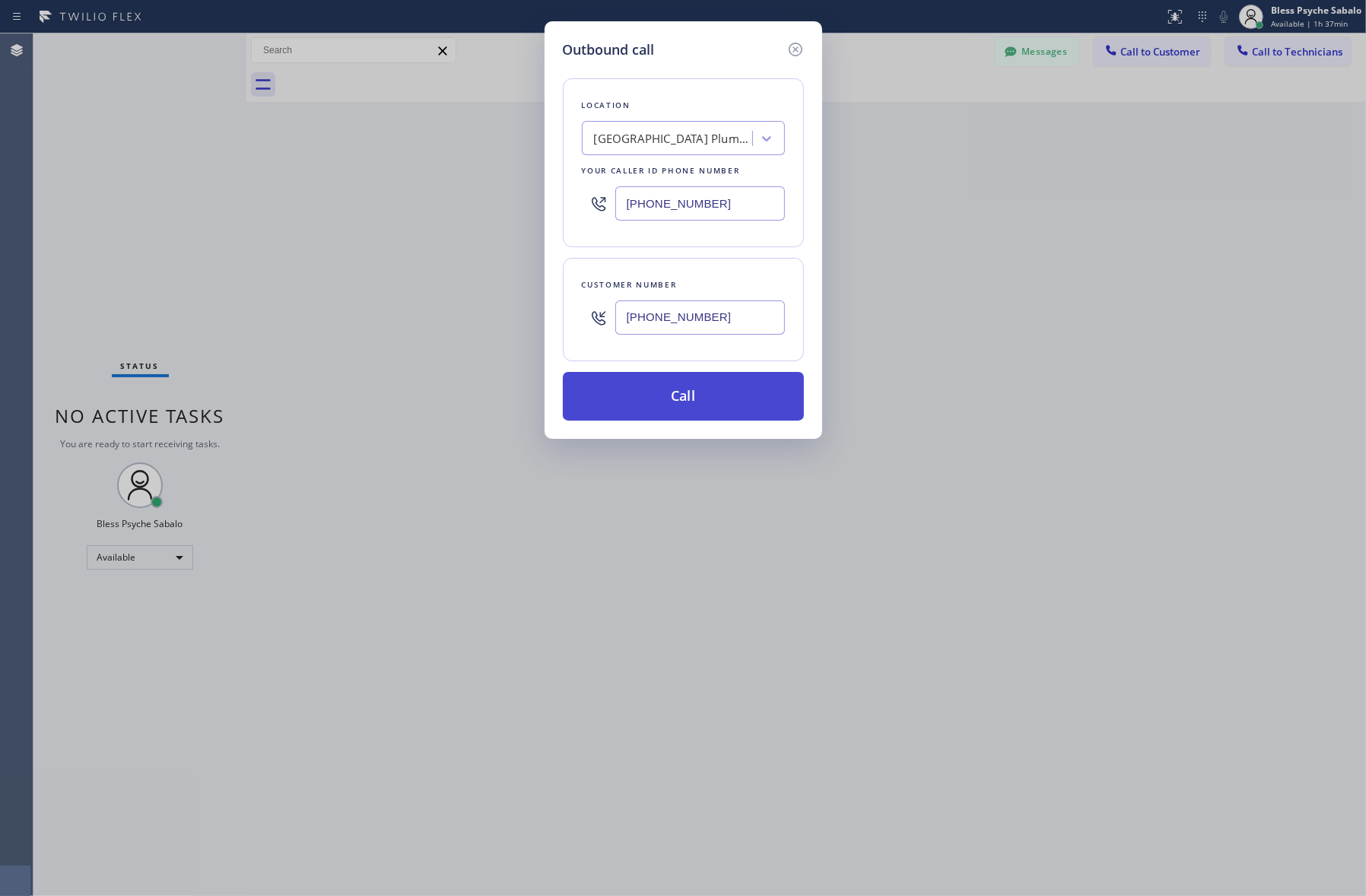
type input "[PHONE_NUMBER]"
click at [690, 411] on button "Call" at bounding box center [683, 396] width 241 height 49
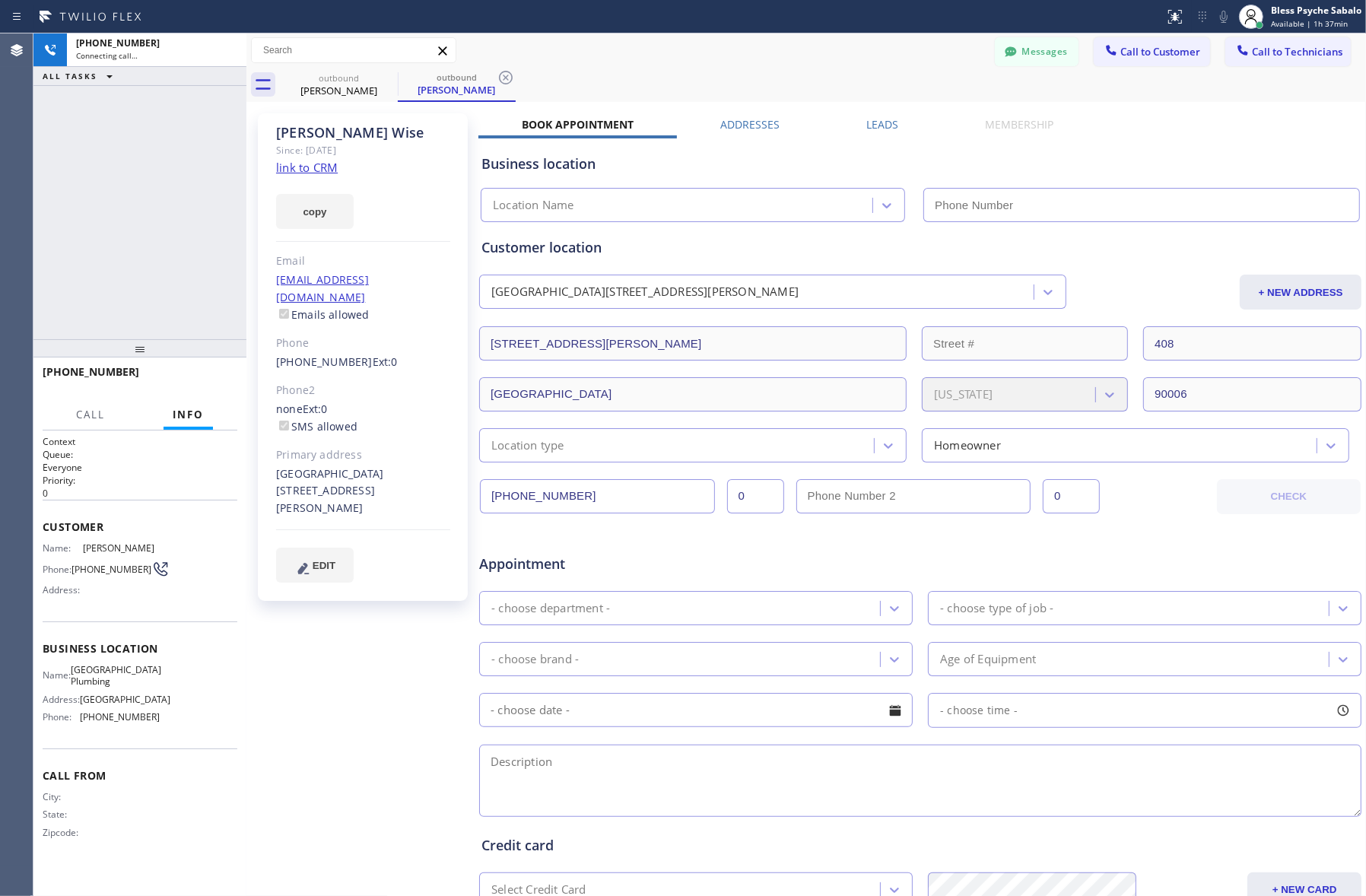
type input "[PHONE_NUMBER]"
drag, startPoint x: 394, startPoint y: 652, endPoint x: 390, endPoint y: 538, distance: 114.1
click at [394, 652] on div "[PERSON_NAME] Since: [DATE] link to CRM copy Email [EMAIL_ADDRESS][DOMAIN_NAME]…" at bounding box center [364, 599] width 228 height 986
click at [210, 379] on span "HANG UP" at bounding box center [202, 379] width 46 height 10
click at [155, 256] on div "[PHONE_NUMBER] Live | 00:01 ALL TASKS ALL TASKS ACTIVE TASKS TASKS IN WRAP UP" at bounding box center [139, 186] width 213 height 306
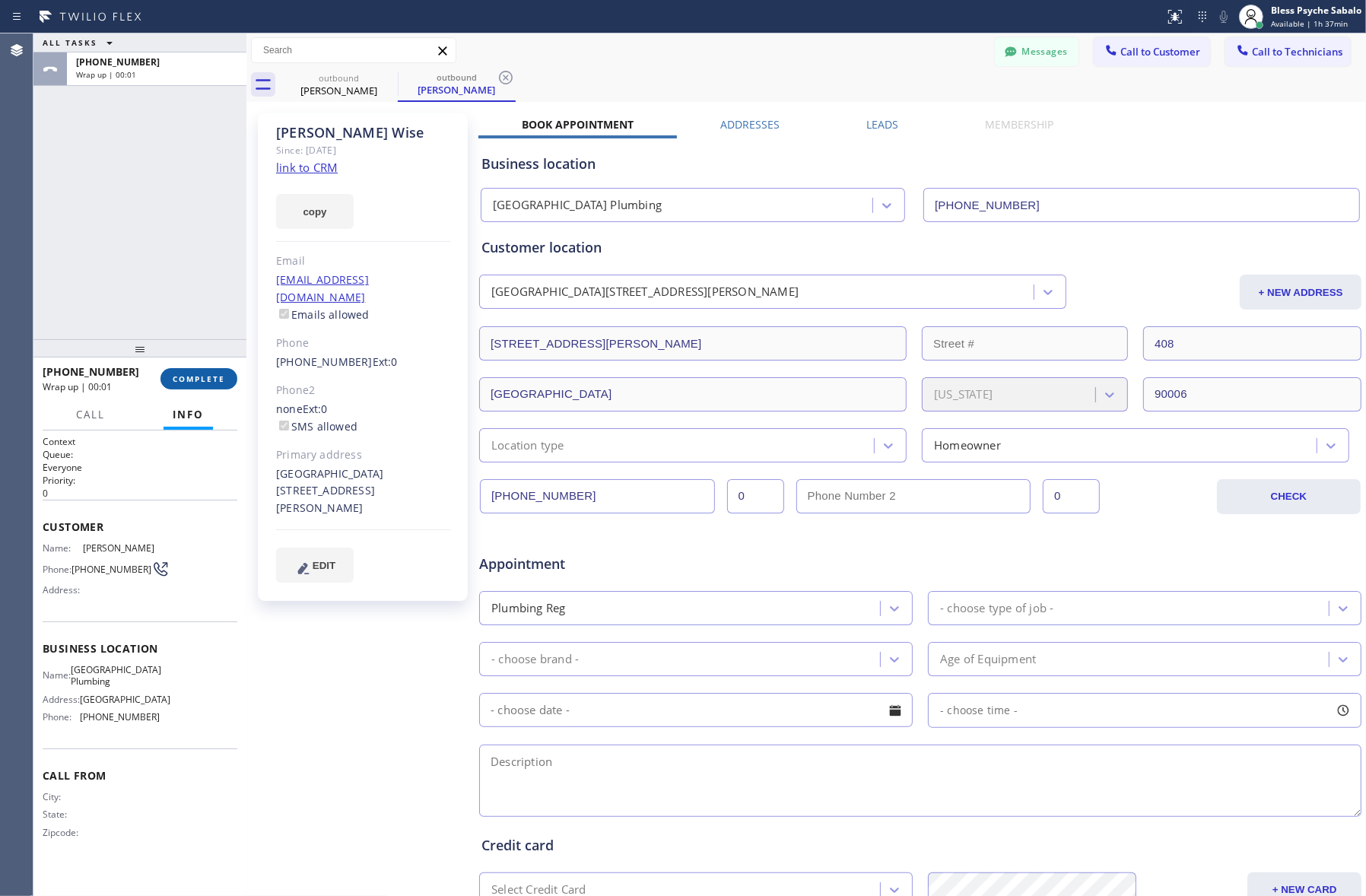
click at [208, 386] on button "COMPLETE" at bounding box center [199, 378] width 77 height 21
click at [130, 287] on div "ALL TASKS ALL TASKS ACTIVE TASKS TASKS IN WRAP UP [PHONE_NUMBER] Wrap up | 00:01" at bounding box center [139, 186] width 213 height 306
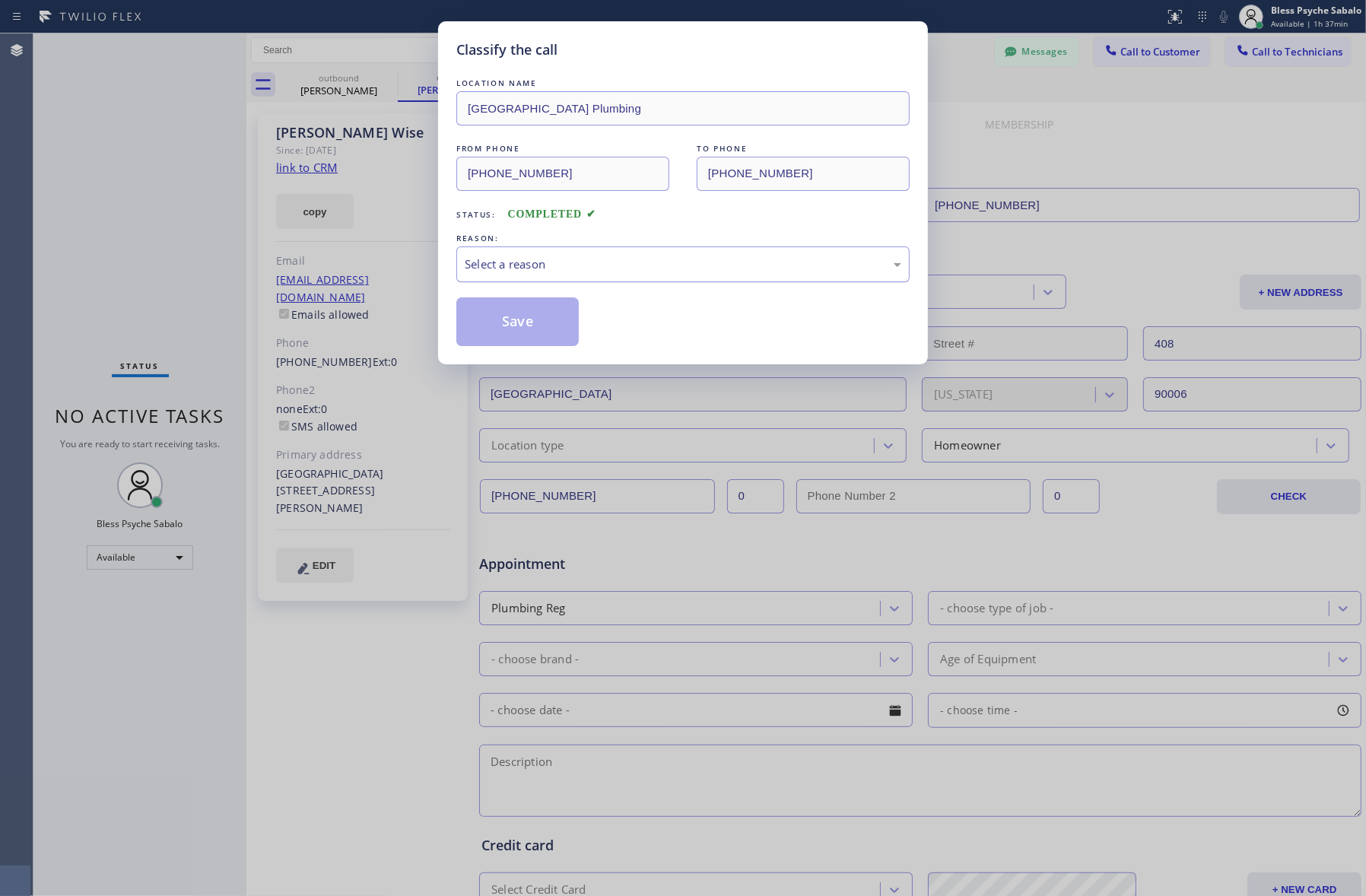
click at [537, 275] on div "Select a reason" at bounding box center [683, 263] width 453 height 36
click at [523, 335] on button "Save" at bounding box center [517, 322] width 123 height 49
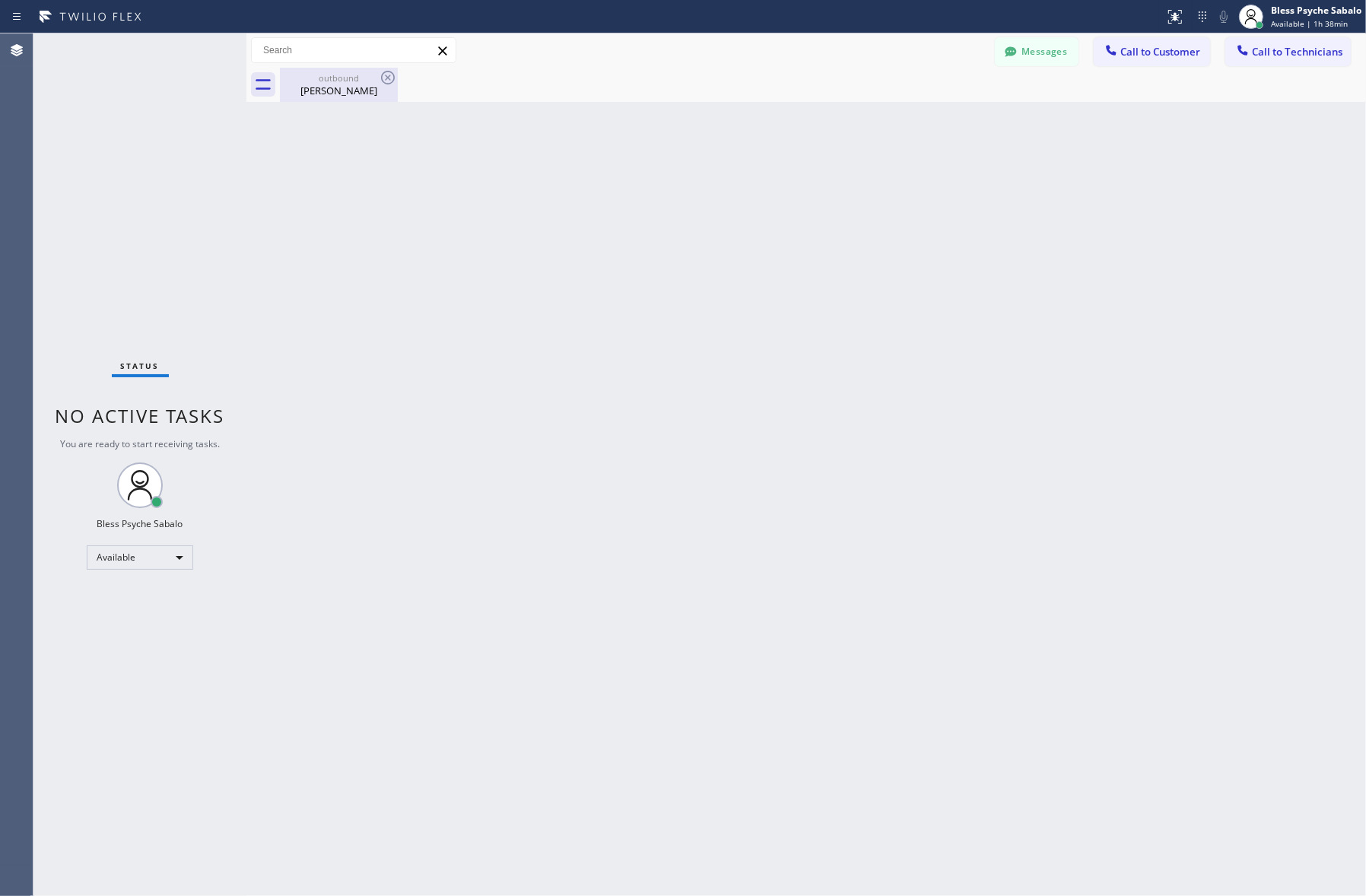
click at [347, 94] on div "[PERSON_NAME]" at bounding box center [339, 90] width 115 height 14
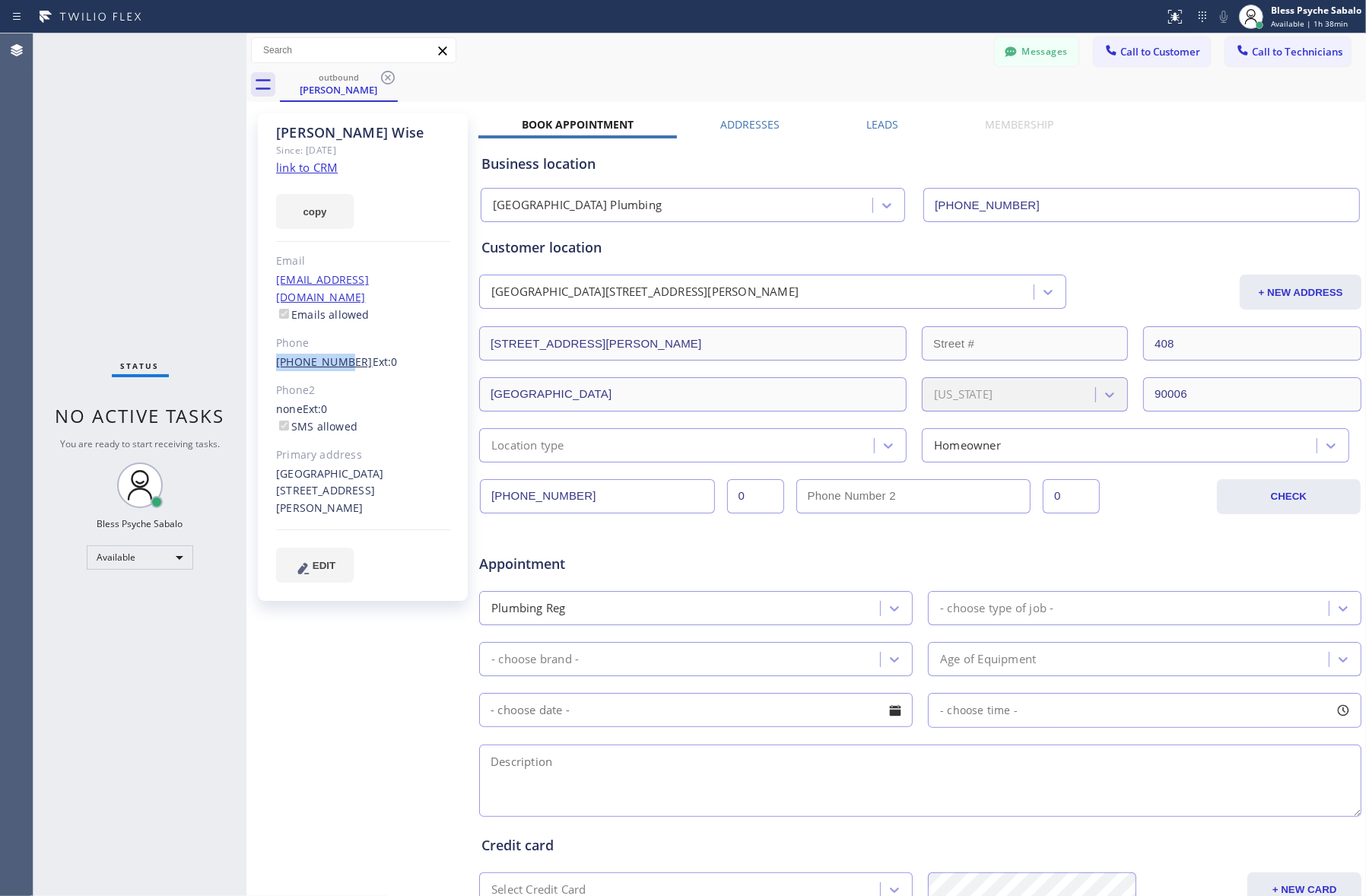
drag, startPoint x: 277, startPoint y: 344, endPoint x: 331, endPoint y: 349, distance: 54.2
click at [331, 355] on link "[PHONE_NUMBER]" at bounding box center [324, 362] width 97 height 15
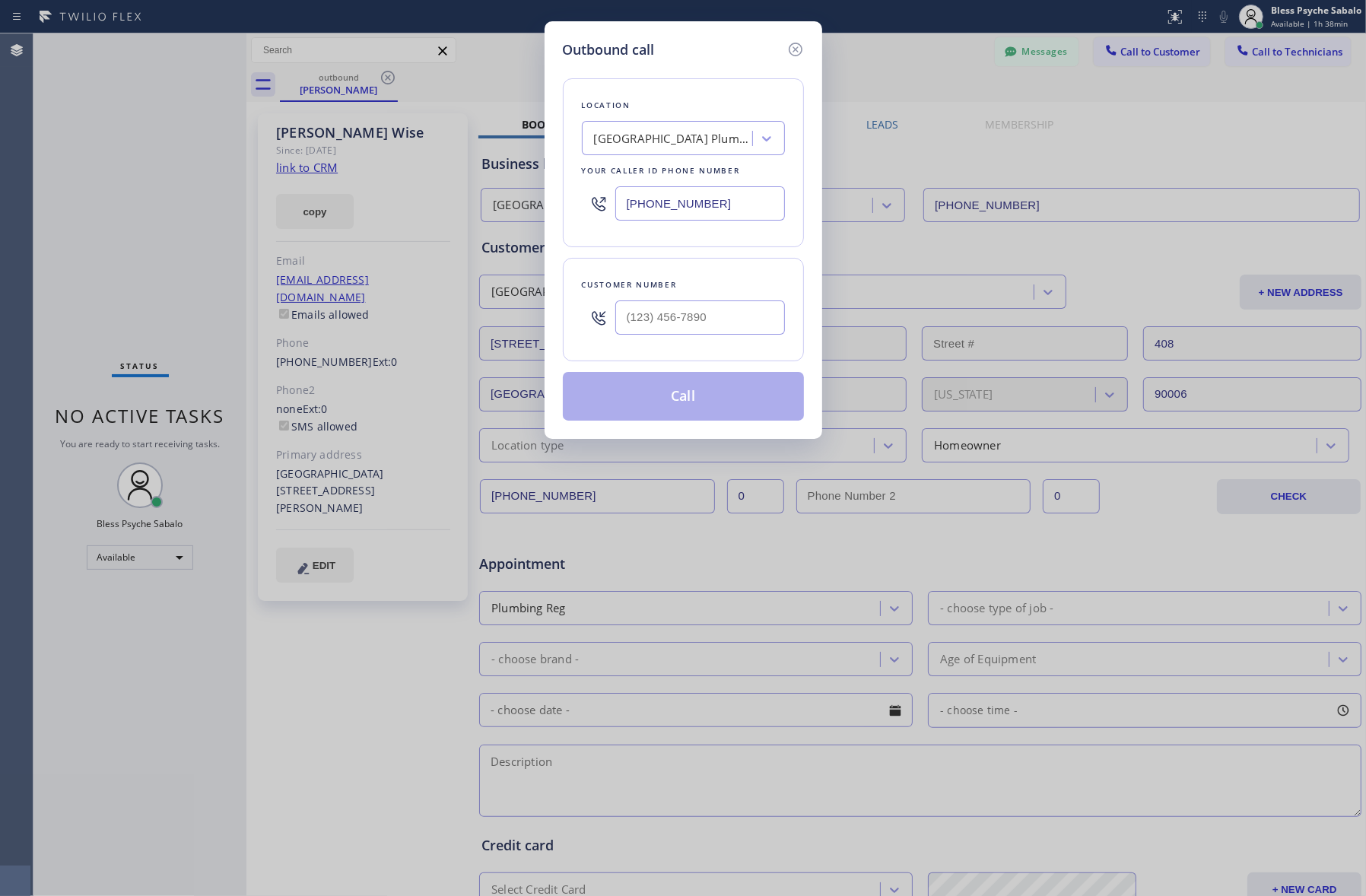
click at [339, 329] on div "Outbound call Location [GEOGRAPHIC_DATA] Plumbing Your caller id phone number […" at bounding box center [683, 448] width 1366 height 896
type input "[PHONE_NUMBER]"
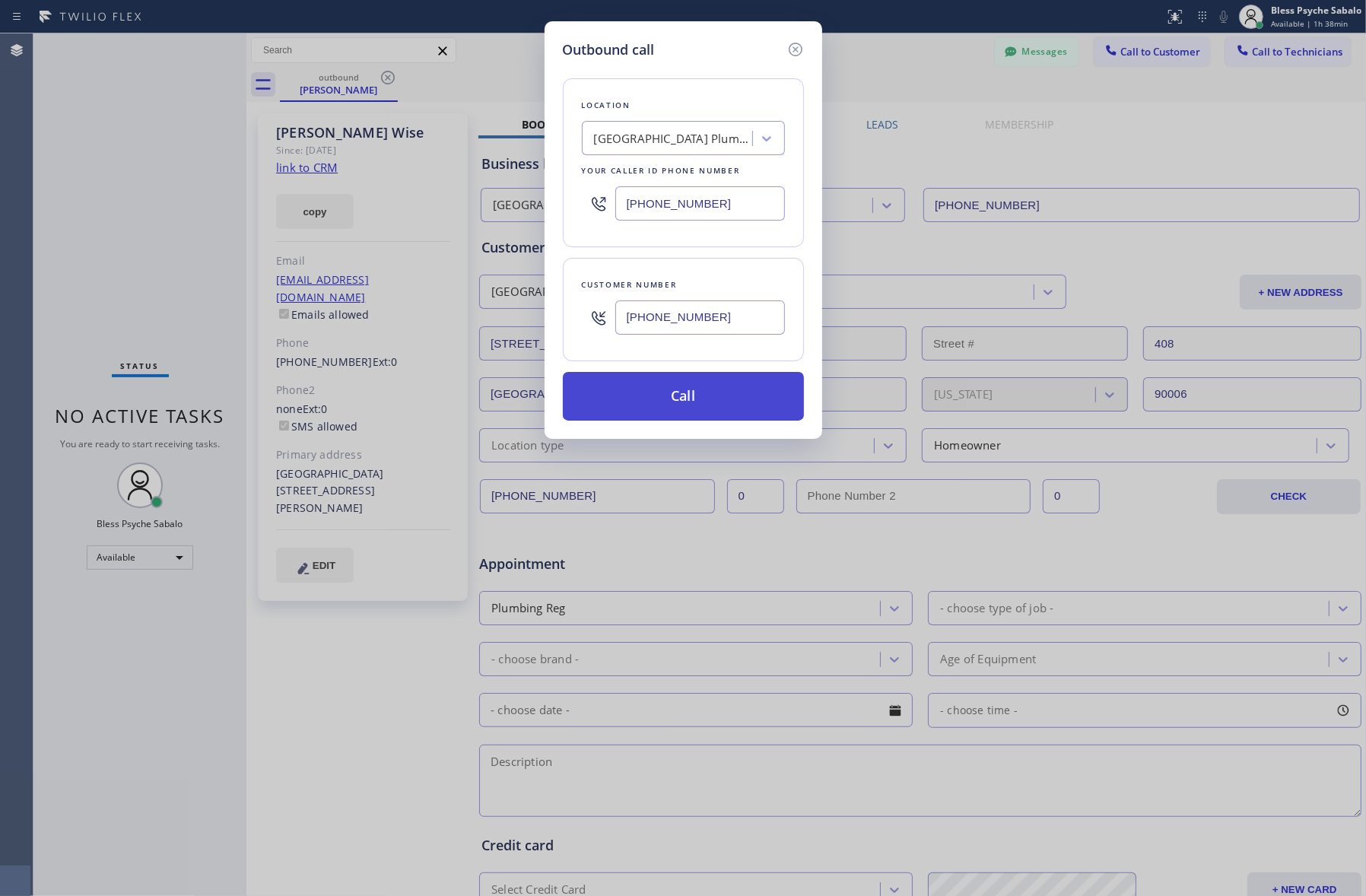
click at [686, 388] on button "Call" at bounding box center [683, 396] width 241 height 49
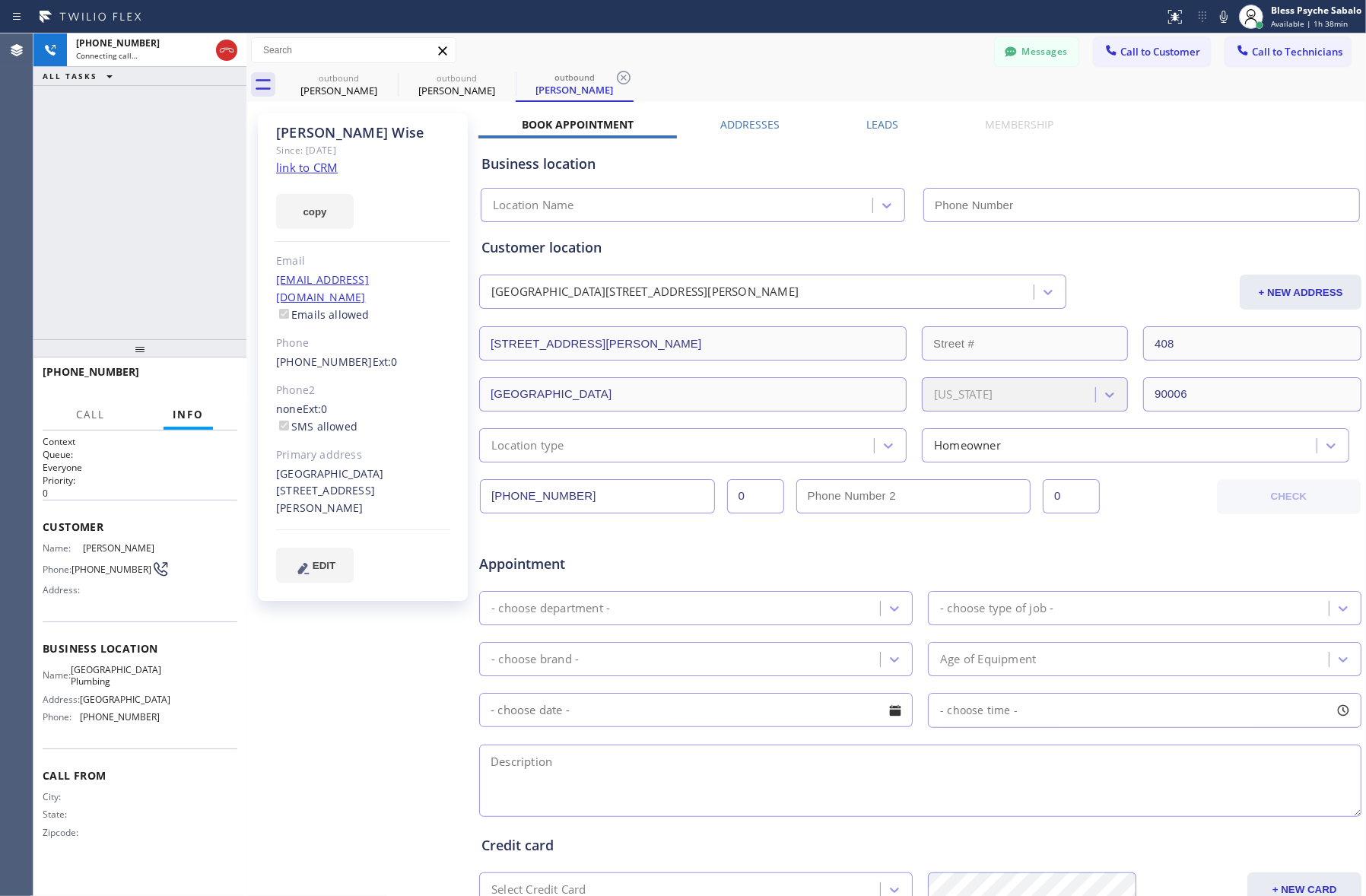
type input "[PHONE_NUMBER]"
click at [210, 374] on span "HANG UP" at bounding box center [202, 379] width 46 height 10
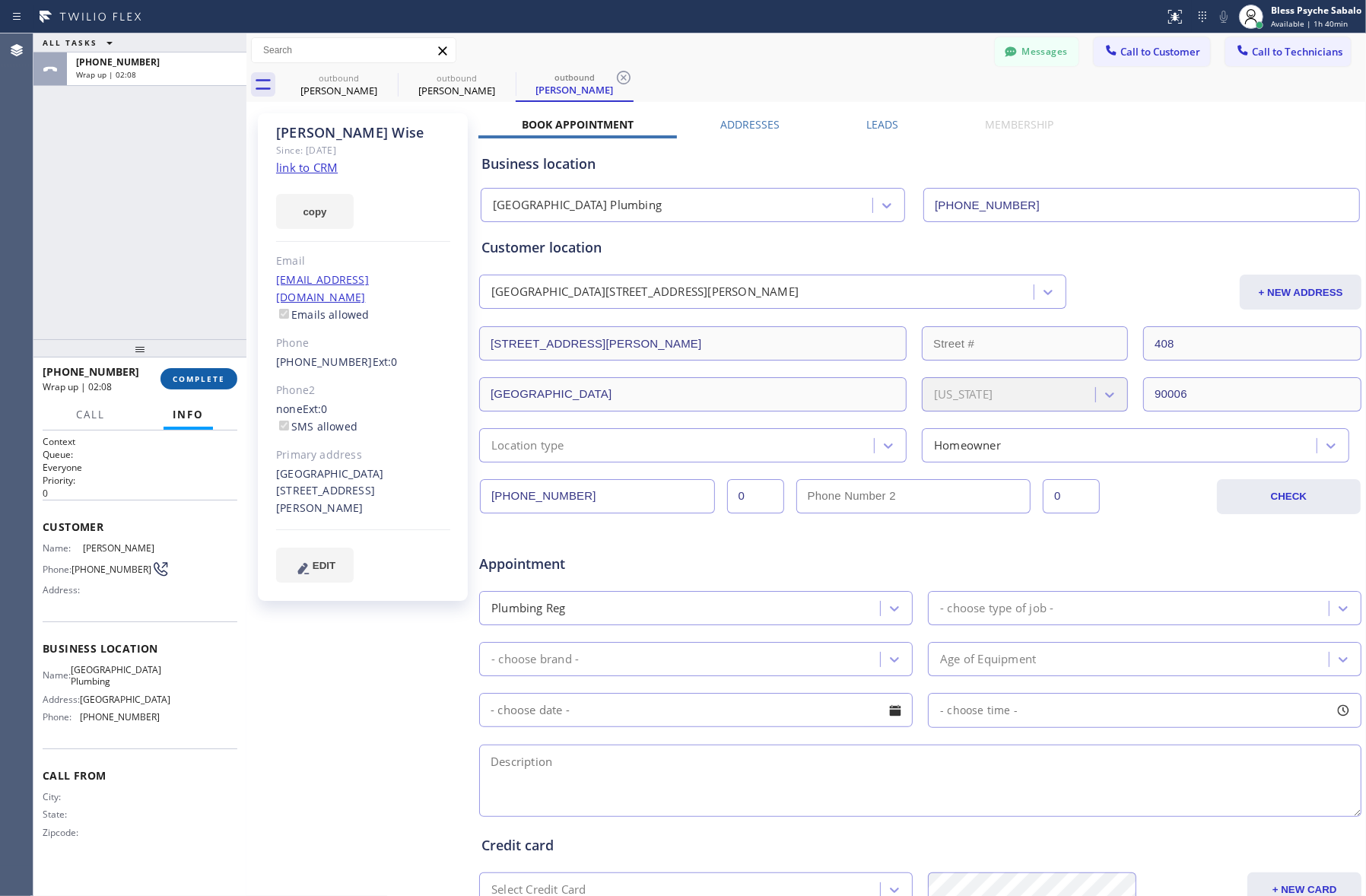
click at [217, 378] on span "COMPLETE" at bounding box center [199, 379] width 52 height 10
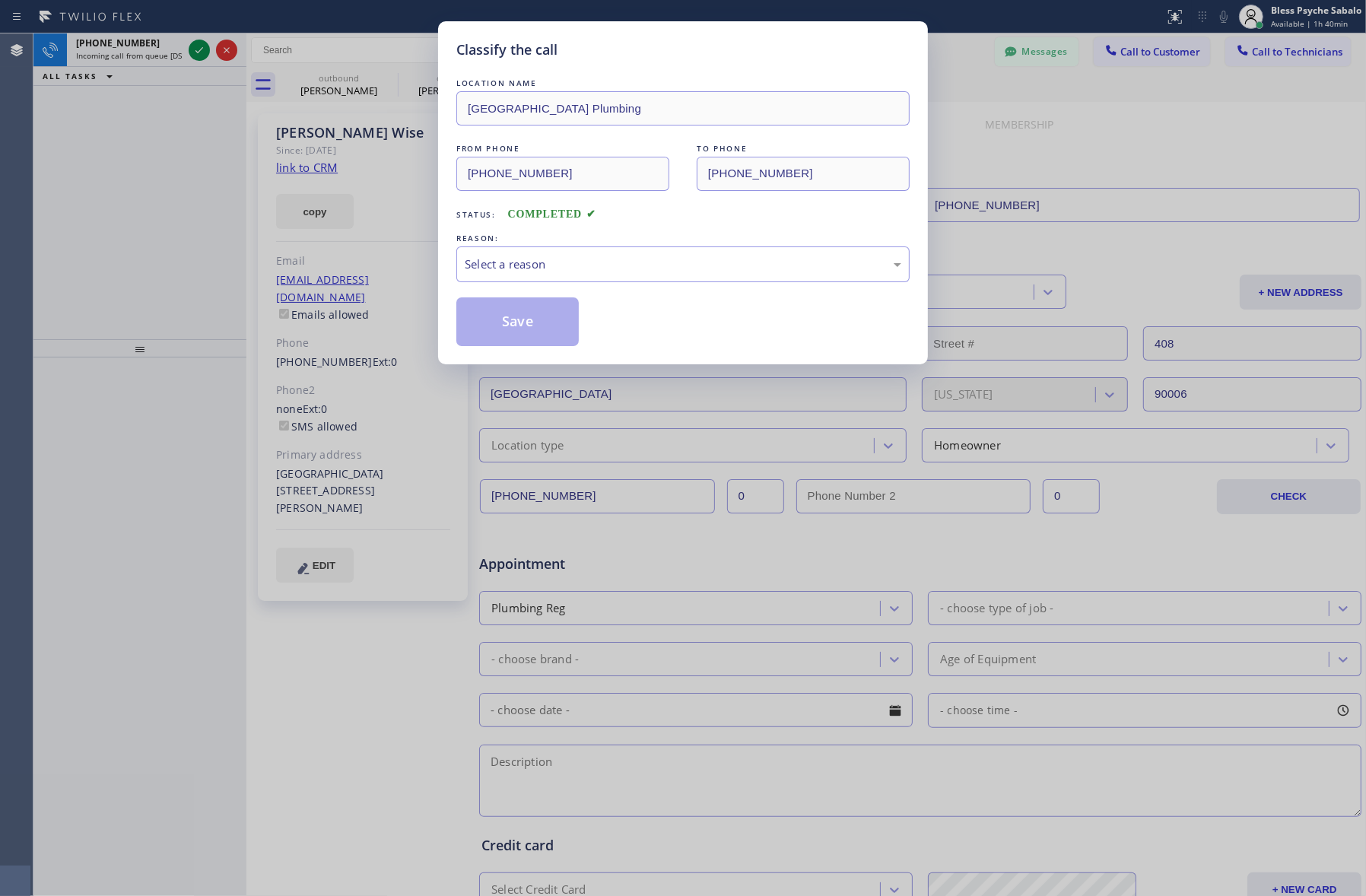
click at [569, 285] on div "LOCATION NAME [GEOGRAPHIC_DATA] Plumbing FROM PHONE [PHONE_NUMBER] TO PHONE [PH…" at bounding box center [683, 210] width 453 height 270
click at [587, 275] on div "Select a reason" at bounding box center [683, 263] width 453 height 36
click at [496, 329] on button "Save" at bounding box center [517, 322] width 123 height 49
click at [62, 97] on div "Classify the call LOCATION NAME [GEOGRAPHIC_DATA] Plumbing FROM PHONE [PHONE_NU…" at bounding box center [683, 448] width 1366 height 896
click at [103, 34] on div "Classify the call LOCATION NAME [GEOGRAPHIC_DATA] Plumbing FROM PHONE [PHONE_NU…" at bounding box center [683, 448] width 1366 height 896
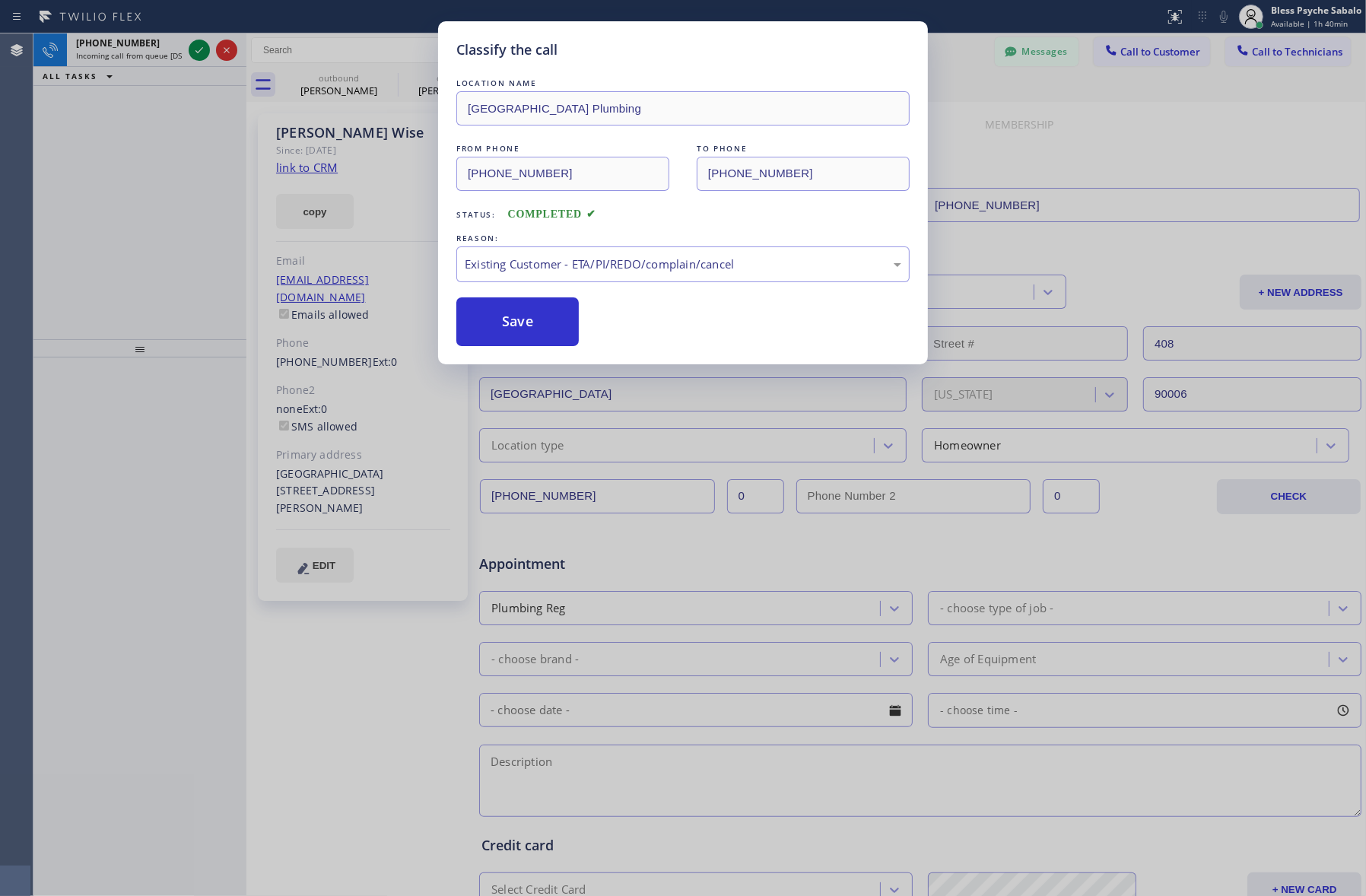
click at [112, 59] on div "Classify the call LOCATION NAME [GEOGRAPHIC_DATA] Plumbers [GEOGRAPHIC_DATA] FR…" at bounding box center [699, 464] width 1333 height 862
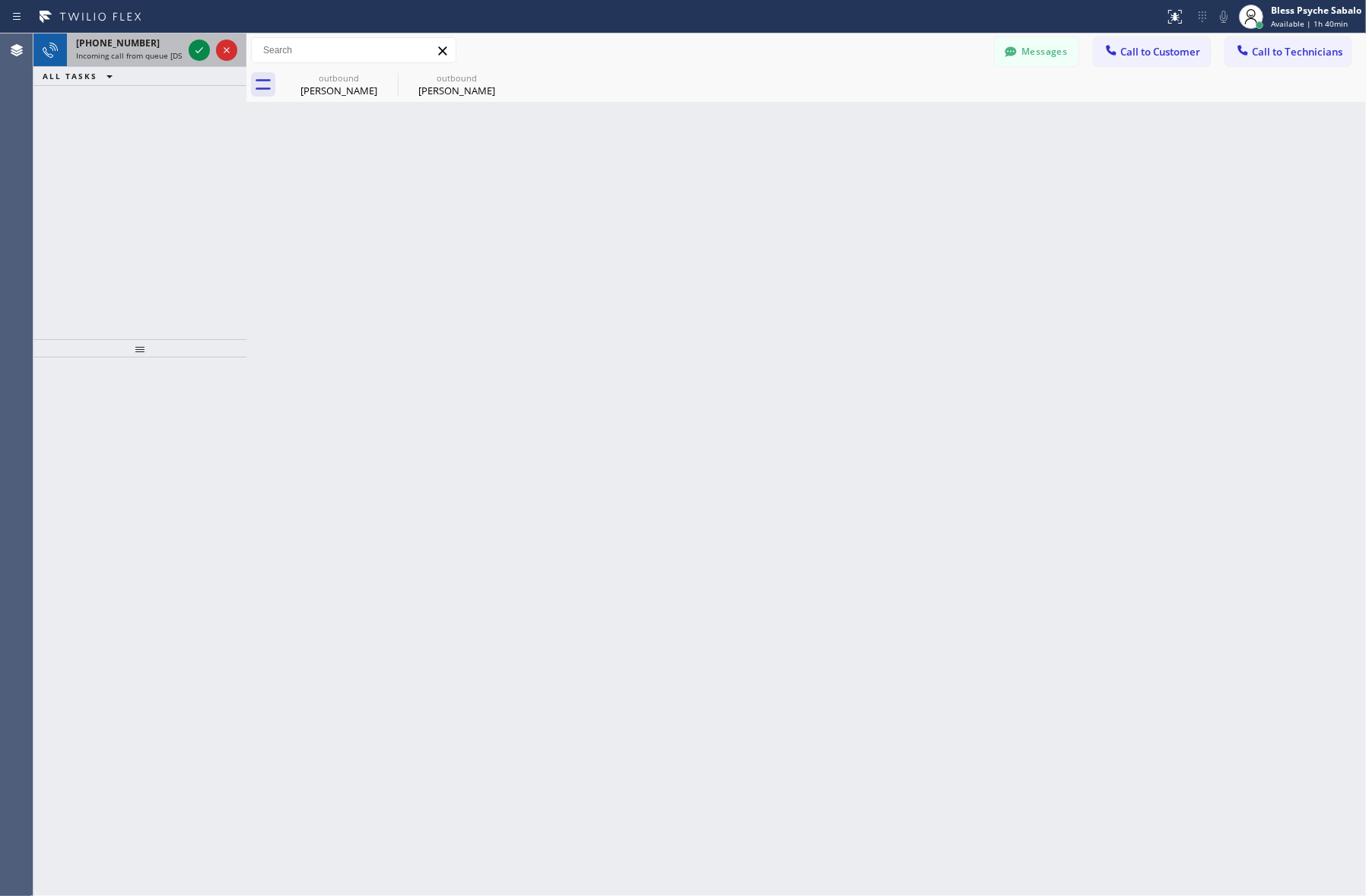
click at [131, 42] on span "[PHONE_NUMBER]" at bounding box center [117, 43] width 83 height 13
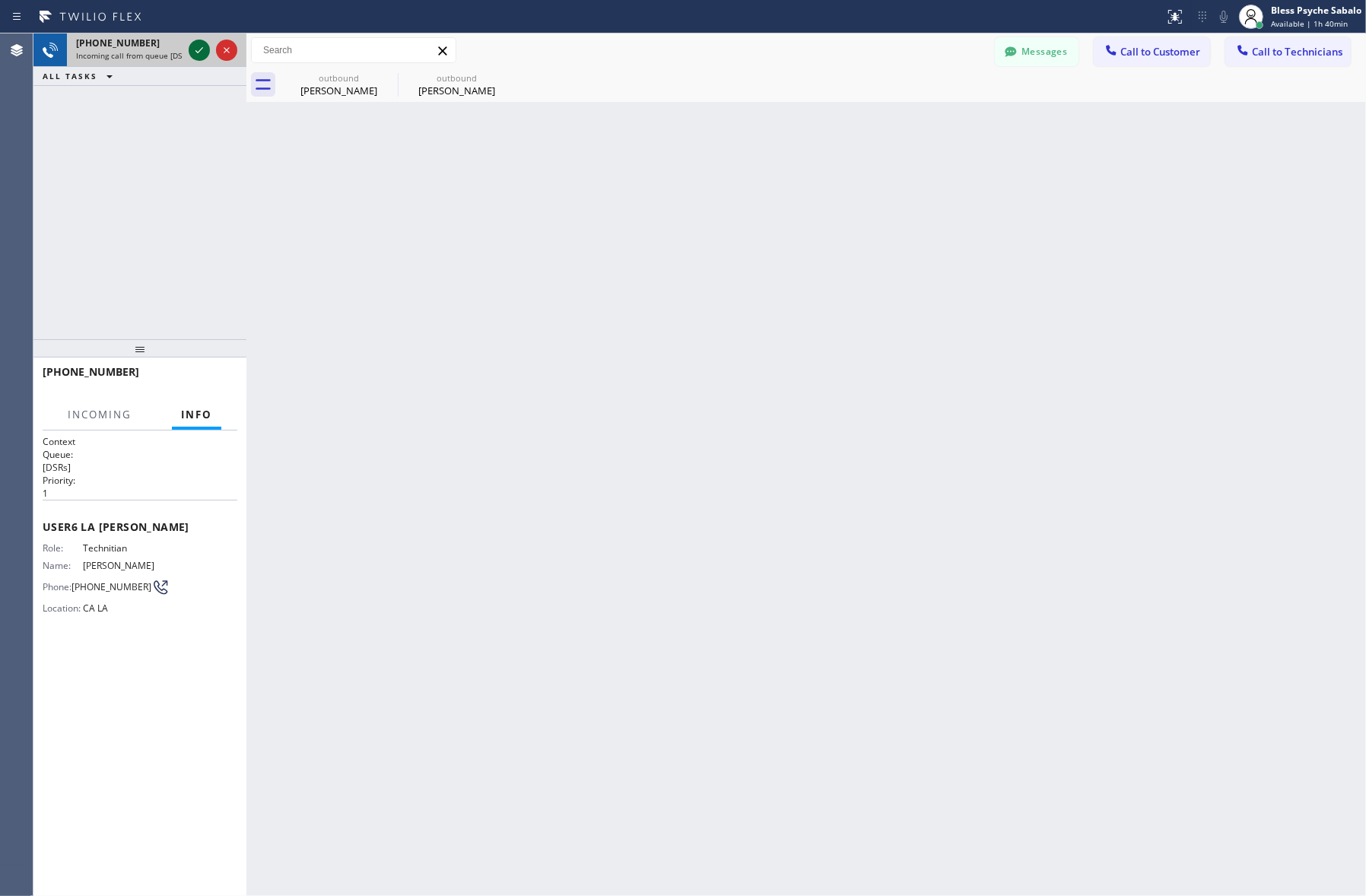
click at [195, 50] on icon at bounding box center [199, 50] width 18 height 18
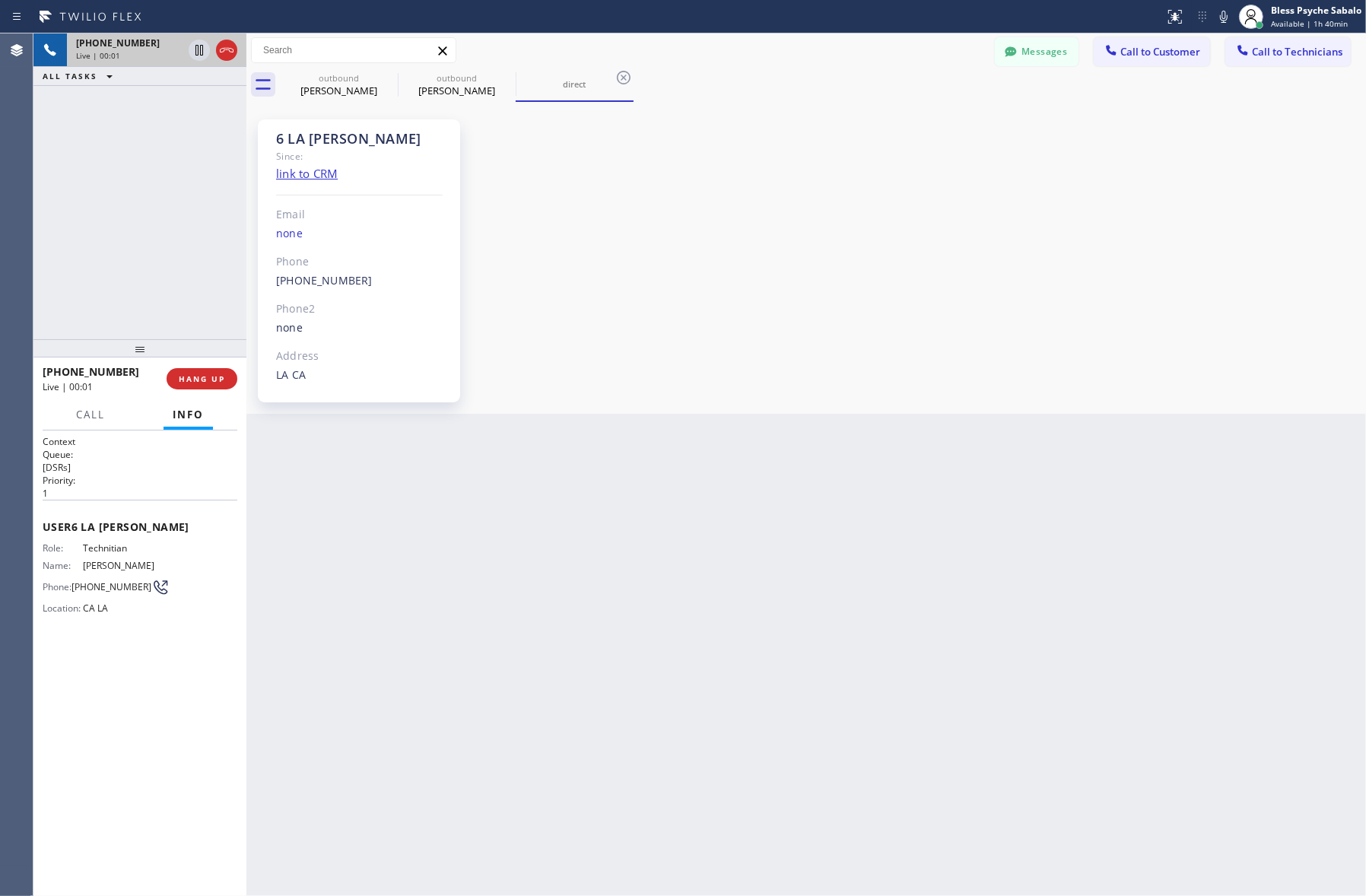
scroll to position [5087, 0]
click at [538, 576] on div "Back to Dashboard Change Sender ID Customers Technicians [PERSON_NAME] [DATE] 0…" at bounding box center [806, 464] width 1120 height 862
click at [462, 532] on div "Back to Dashboard Change Sender ID Customers Technicians [PERSON_NAME] [DATE] 0…" at bounding box center [806, 464] width 1120 height 862
click at [73, 411] on button "Call" at bounding box center [90, 415] width 47 height 30
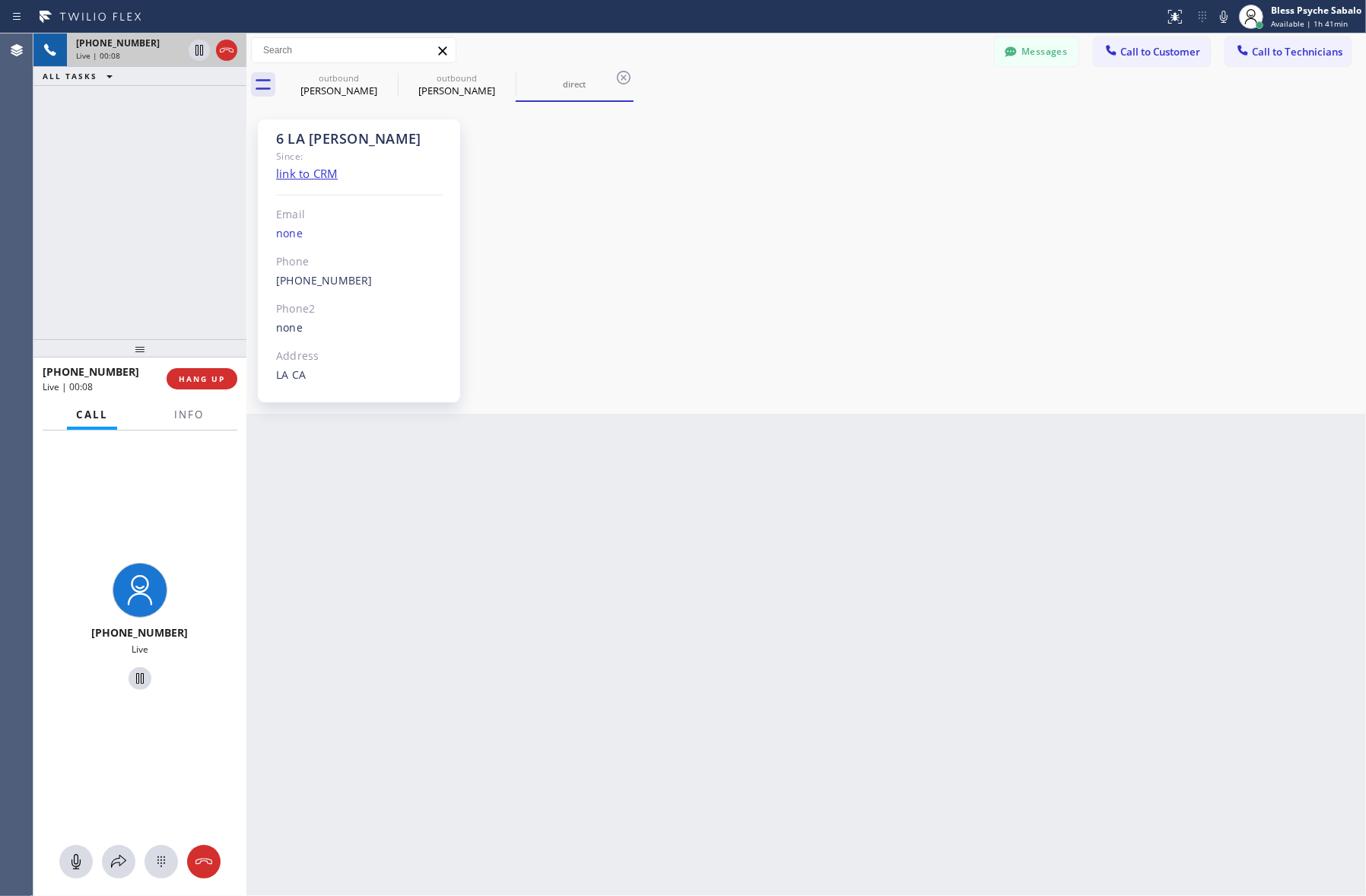
drag, startPoint x: 447, startPoint y: 544, endPoint x: 440, endPoint y: 553, distance: 11.4
click at [446, 544] on div "Back to Dashboard Change Sender ID Customers Technicians [PERSON_NAME] [DATE] 0…" at bounding box center [806, 464] width 1120 height 862
drag, startPoint x: 715, startPoint y: 670, endPoint x: 723, endPoint y: 666, distance: 8.9
click at [723, 667] on div "Back to Dashboard Change Sender ID Customers Technicians [PERSON_NAME] [DATE] 0…" at bounding box center [806, 464] width 1120 height 862
click at [218, 381] on span "HANG UP" at bounding box center [202, 379] width 46 height 10
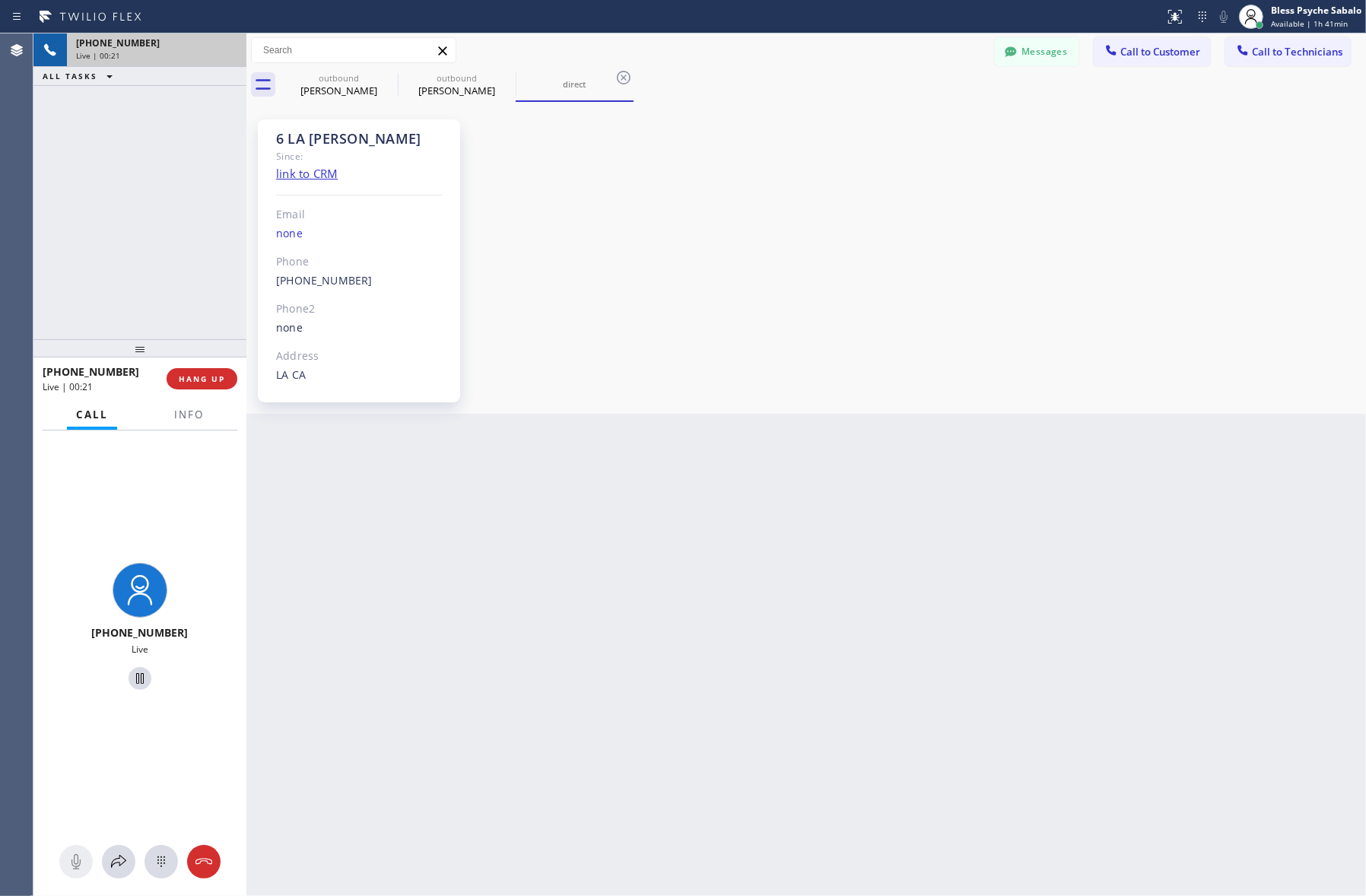
click at [130, 304] on div "[PHONE_NUMBER] Live | 00:21 ALL TASKS ALL TASKS ACTIVE TASKS TASKS IN WRAP UP" at bounding box center [139, 186] width 213 height 306
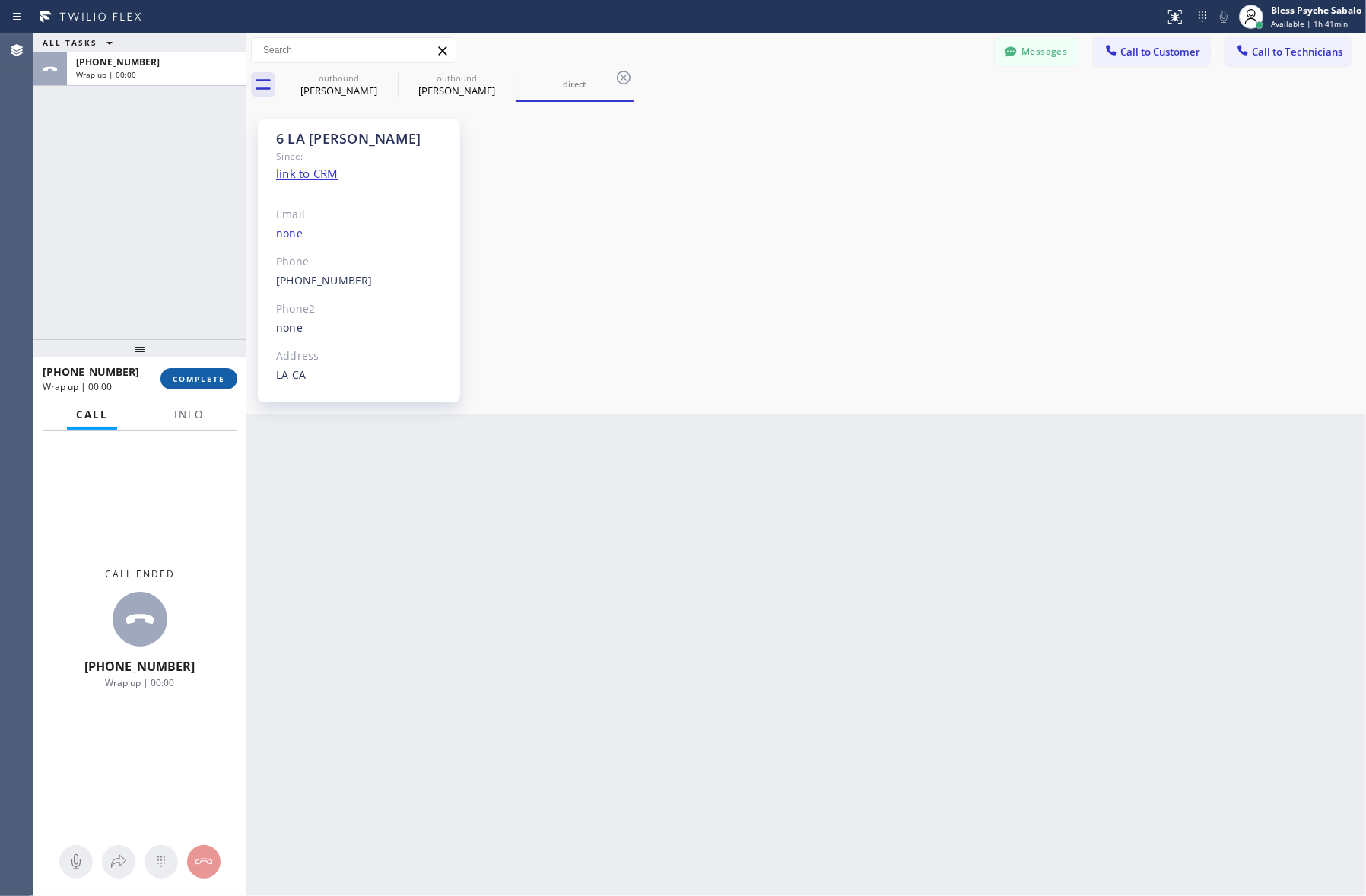
drag, startPoint x: 199, startPoint y: 355, endPoint x: 218, endPoint y: 369, distance: 23.6
click at [199, 355] on div at bounding box center [139, 348] width 213 height 18
click at [217, 381] on span "COMPLETE" at bounding box center [199, 379] width 52 height 10
click at [163, 290] on div "ALL TASKS ALL TASKS ACTIVE TASKS TASKS IN WRAP UP [PHONE_NUMBER] Wrap up | 00:00" at bounding box center [139, 186] width 213 height 306
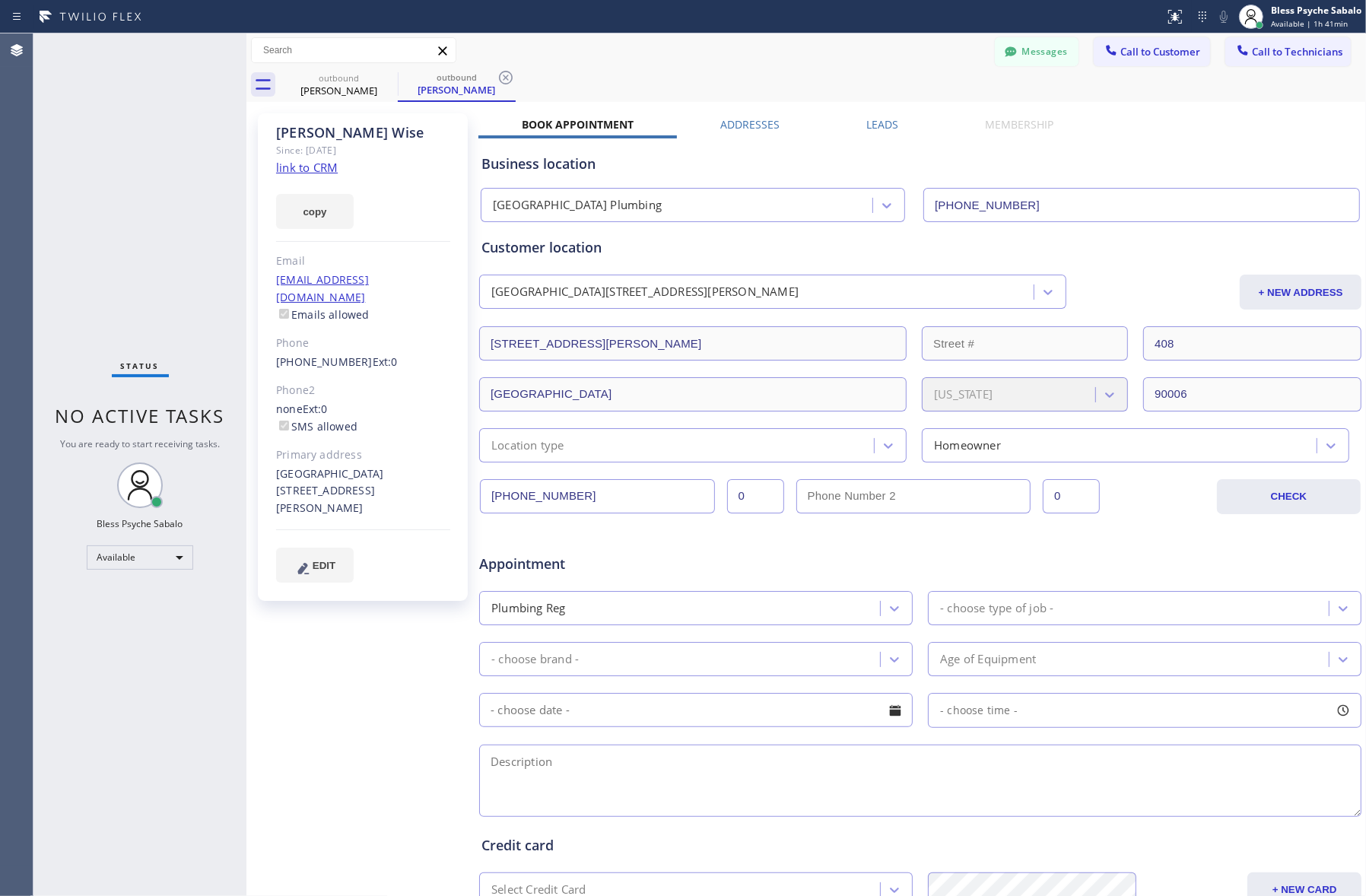
click at [1046, 90] on div "outbound [PERSON_NAME] outbound [PERSON_NAME]" at bounding box center [823, 84] width 1086 height 34
click at [1051, 51] on span "Call to Technicians" at bounding box center [1297, 52] width 90 height 14
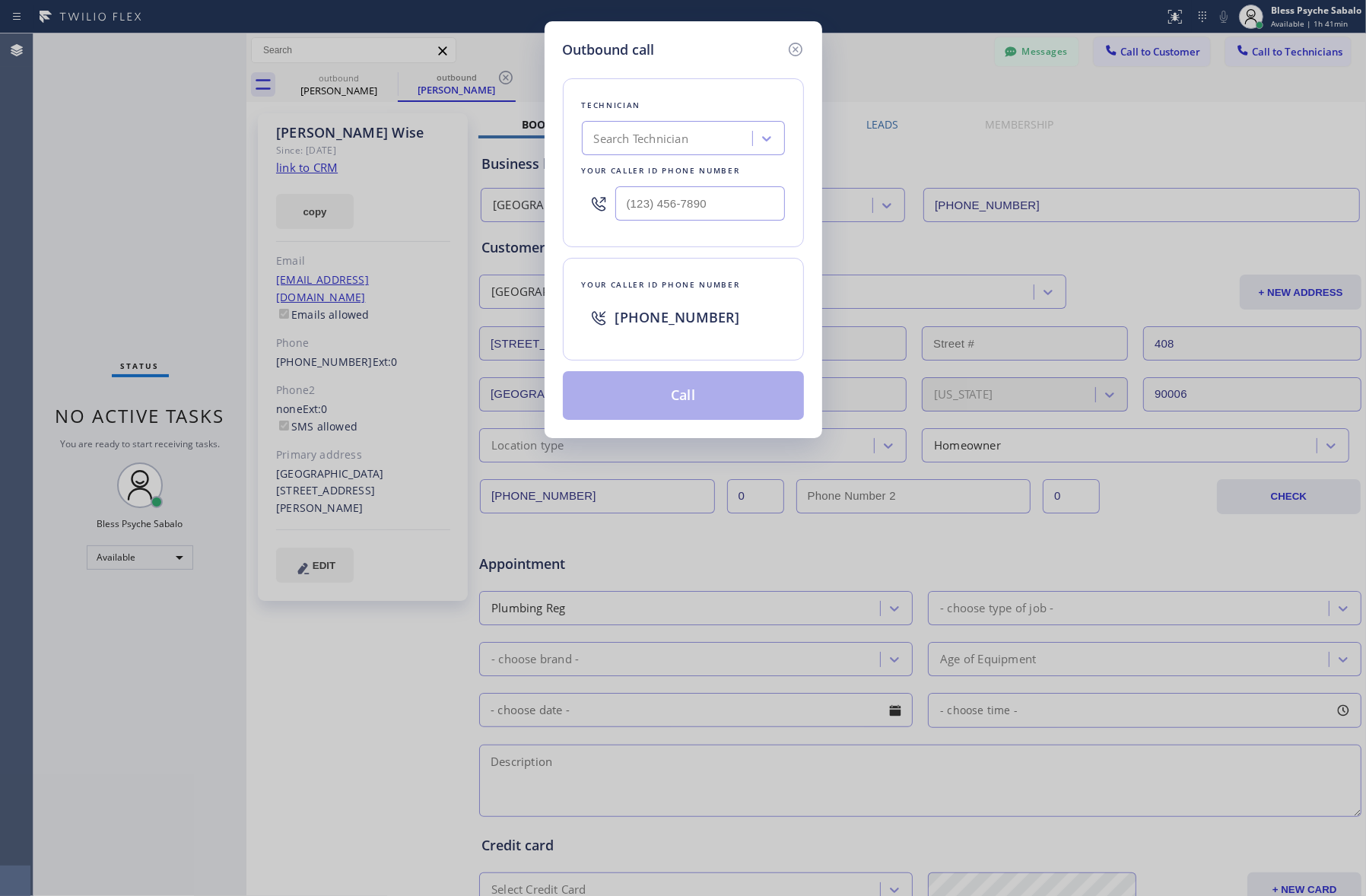
click at [636, 135] on div "Search Technician" at bounding box center [641, 139] width 94 height 17
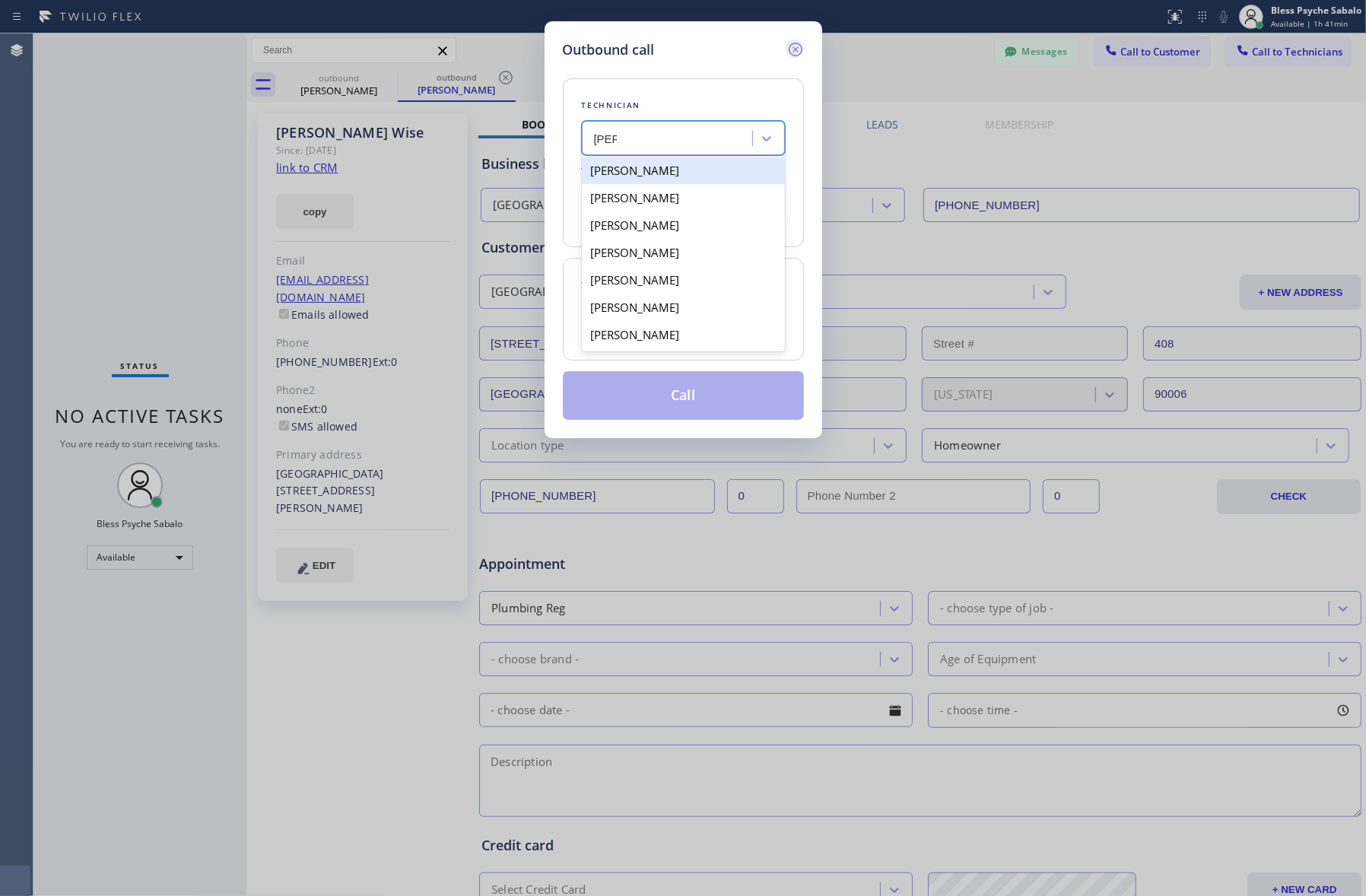
type input "[PERSON_NAME]"
click at [797, 44] on icon at bounding box center [796, 49] width 18 height 18
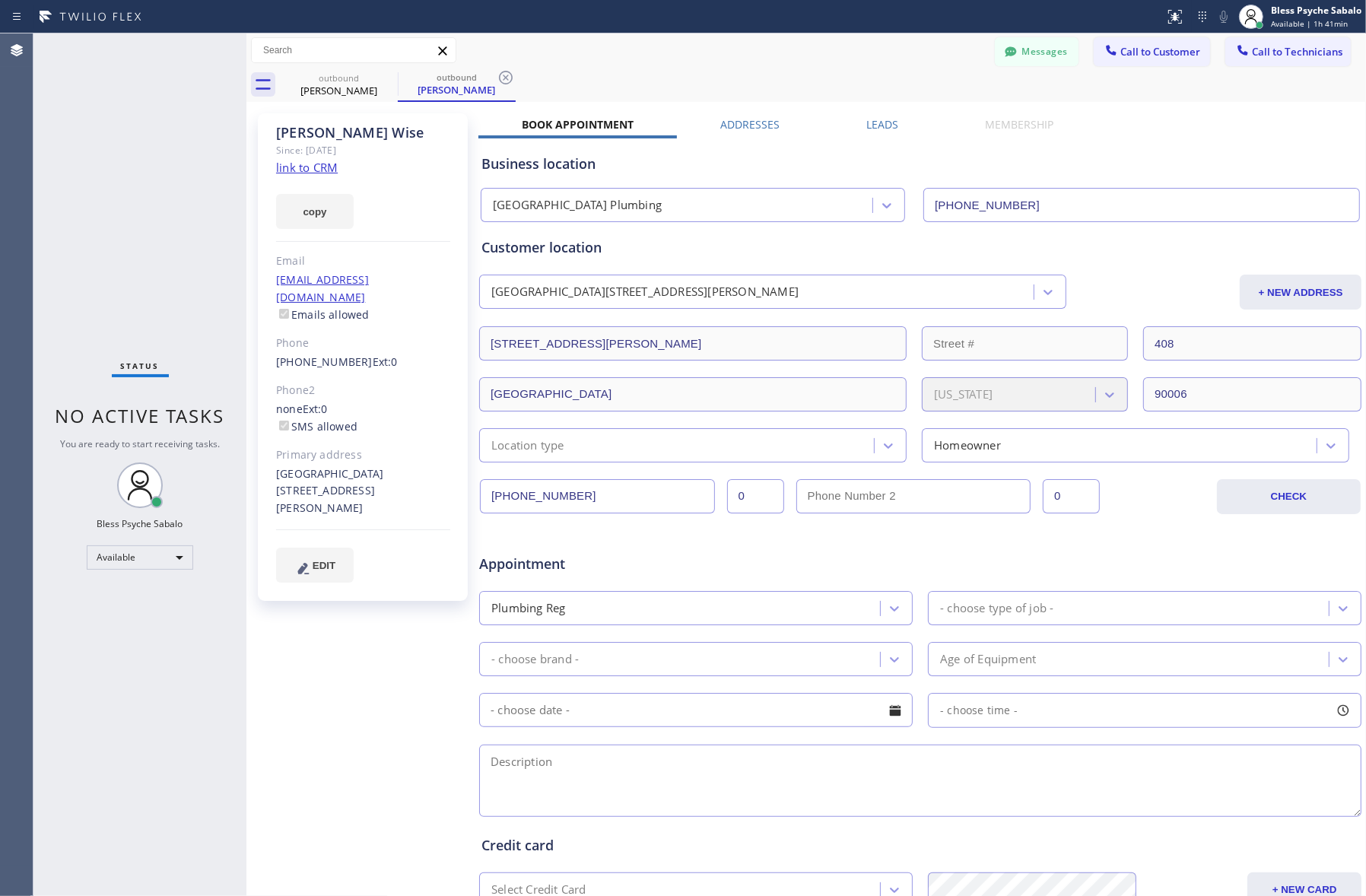
drag, startPoint x: 825, startPoint y: 76, endPoint x: 617, endPoint y: 82, distance: 208.1
click at [823, 76] on div "outbound [PERSON_NAME] outbound [PERSON_NAME]" at bounding box center [823, 84] width 1086 height 34
click at [1040, 44] on button "Messages" at bounding box center [1036, 51] width 83 height 29
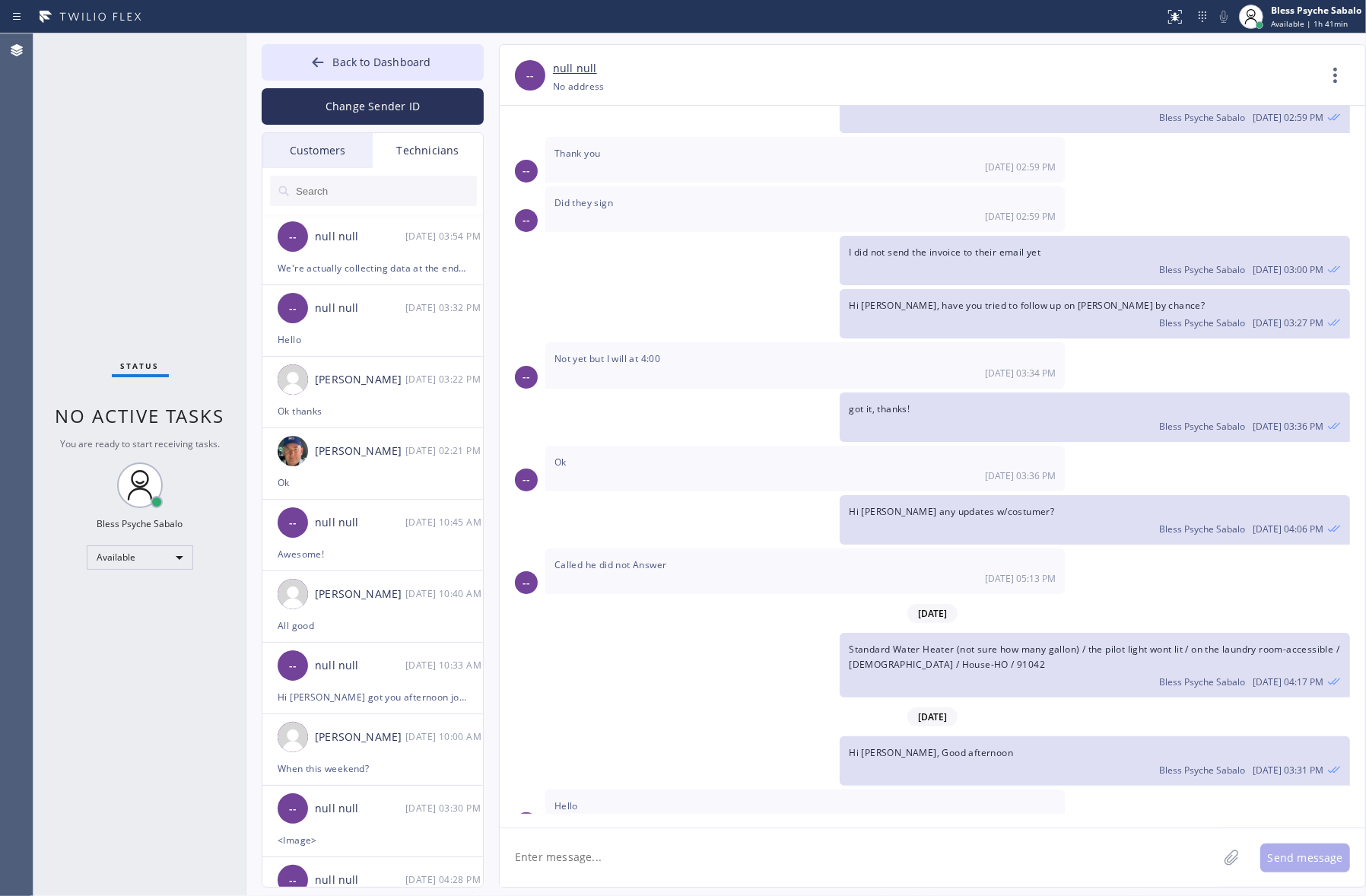
click at [435, 146] on div "Technicians" at bounding box center [428, 150] width 110 height 35
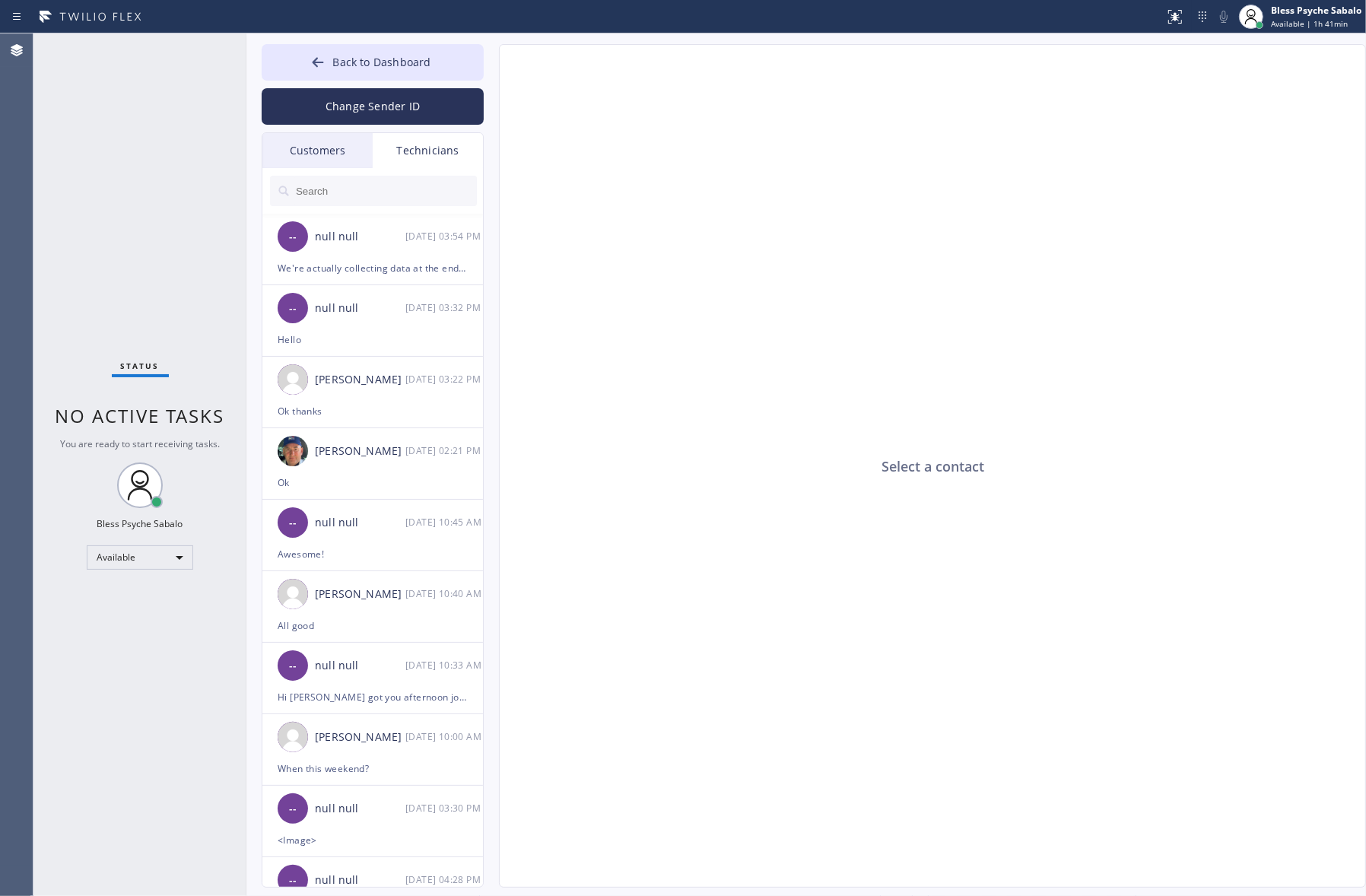
click at [356, 185] on input "text" at bounding box center [386, 190] width 183 height 30
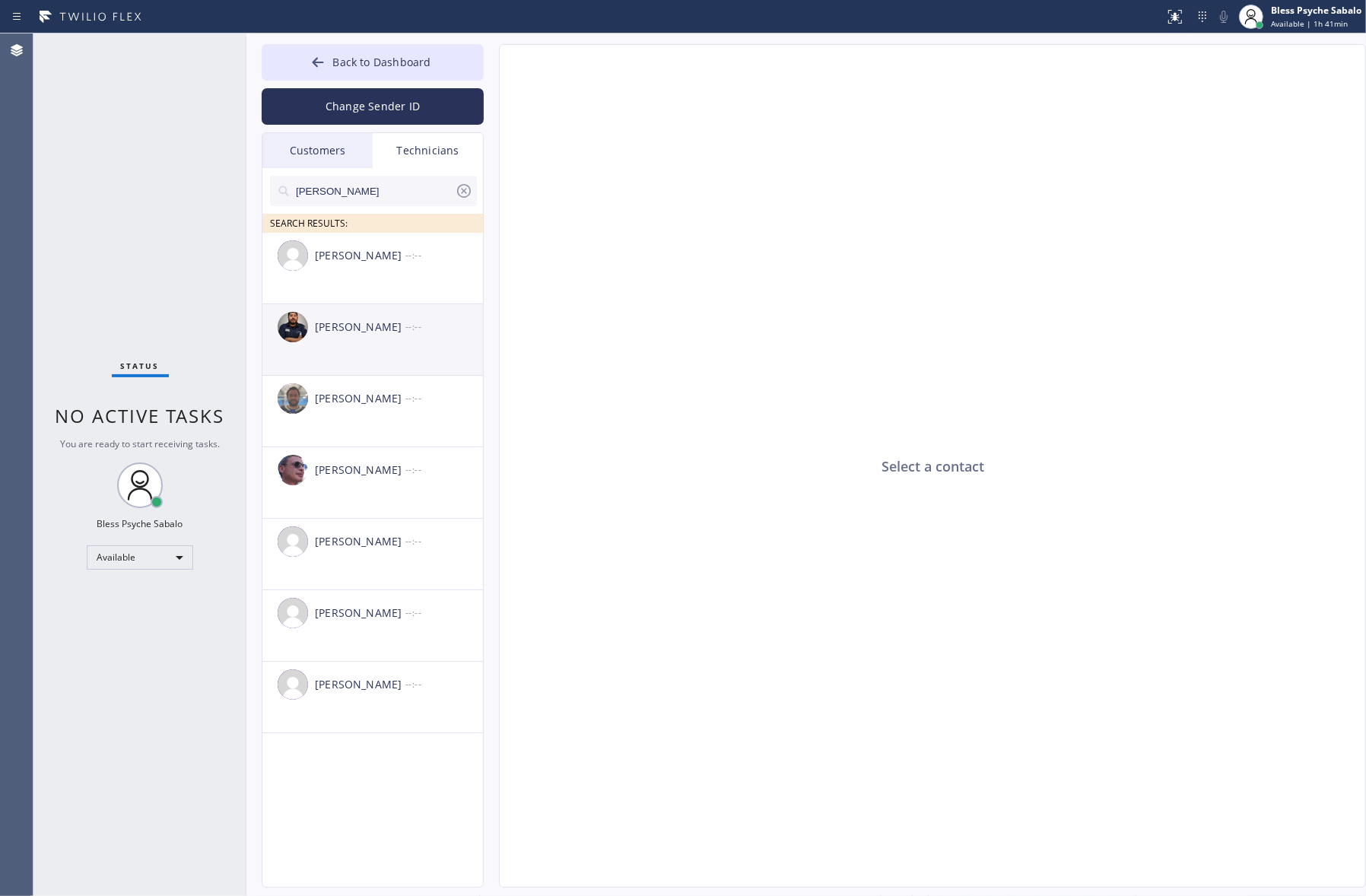
type input "[PERSON_NAME]"
click at [376, 331] on div "[PERSON_NAME]" at bounding box center [360, 328] width 90 height 17
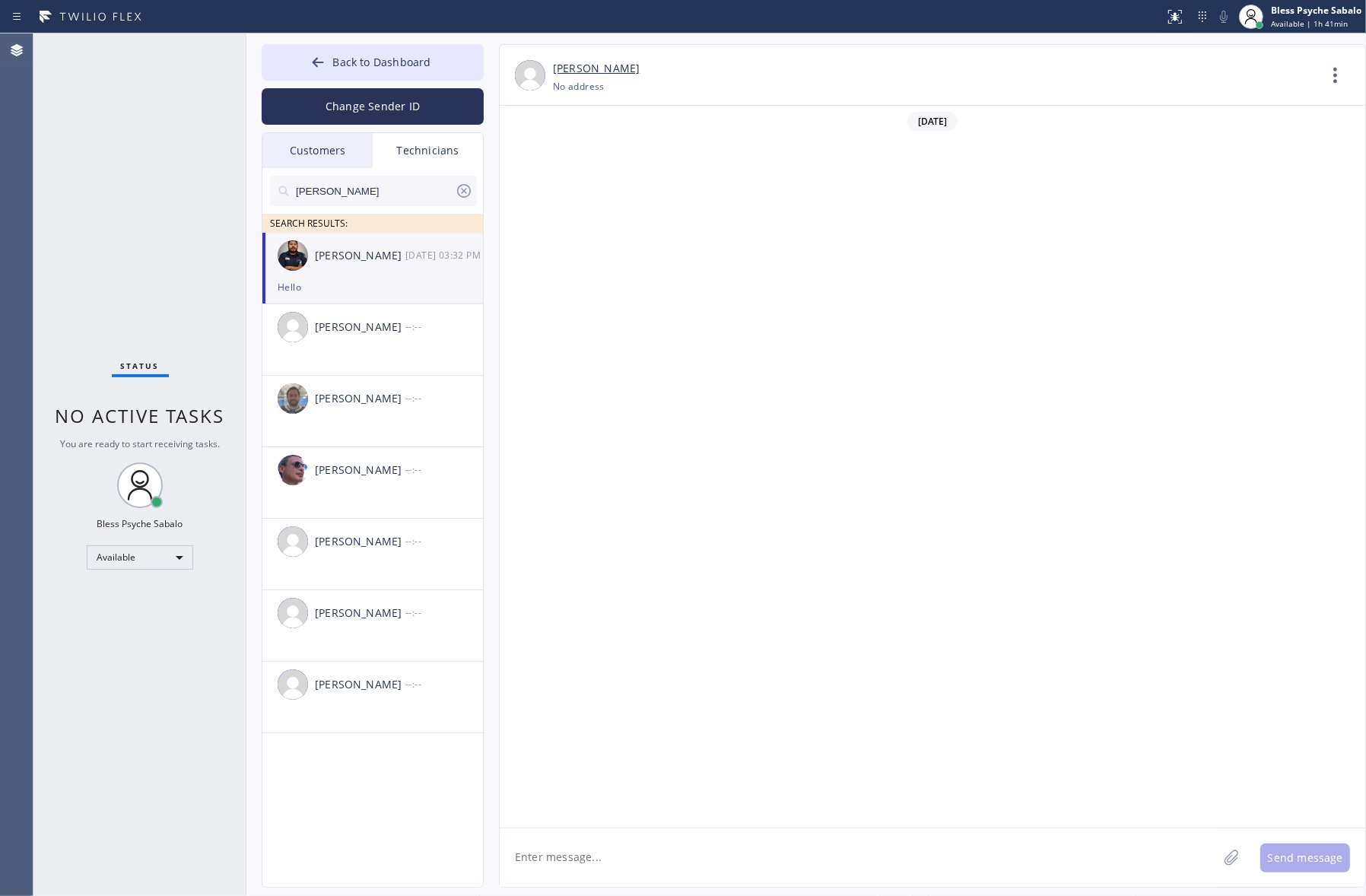
scroll to position [5087, 0]
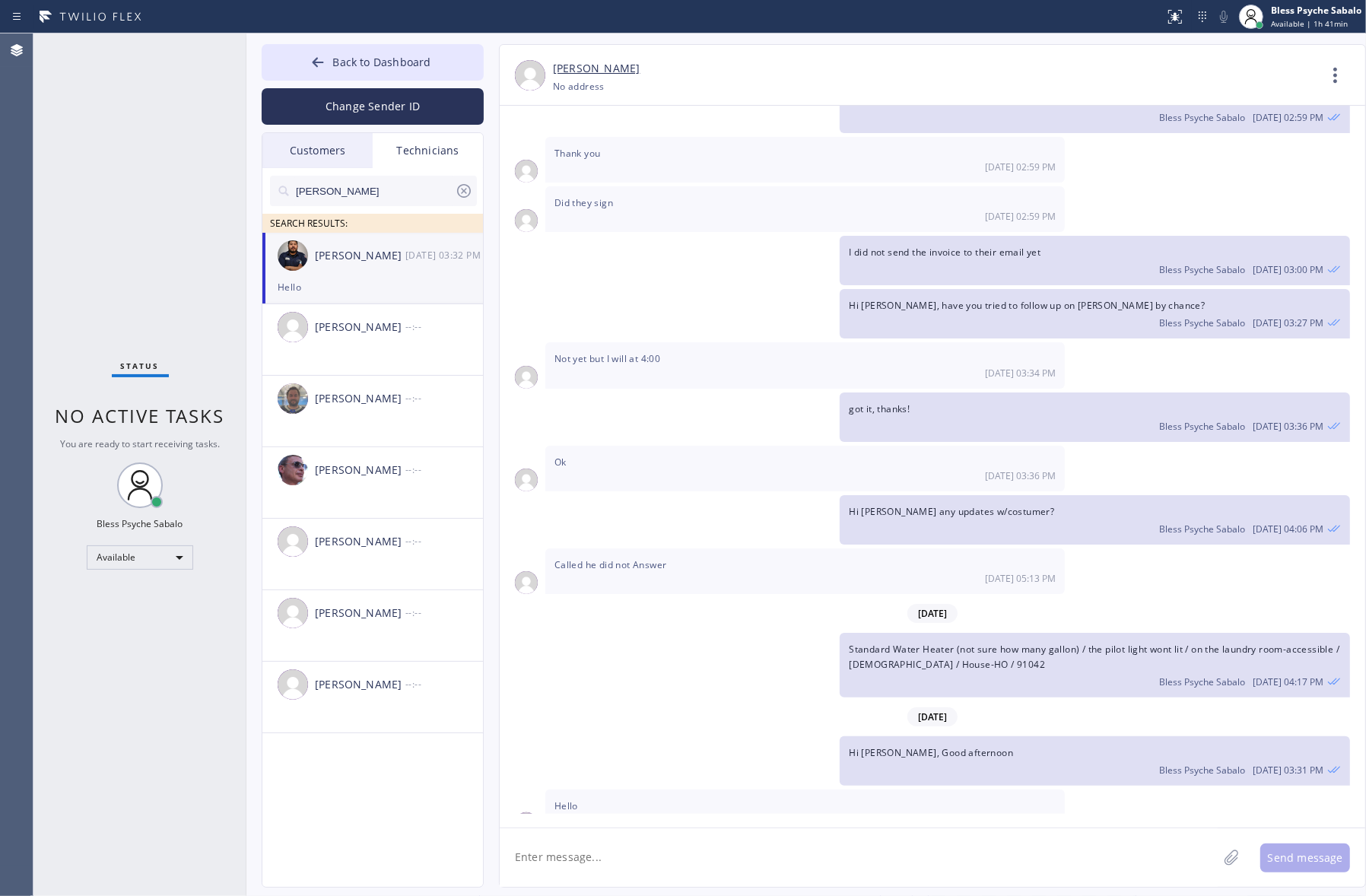
click at [747, 392] on div "got it, thanks! Bless Psyche Sabalo [DATE] 03:36 PM" at bounding box center [925, 416] width 850 height 50
type input "[PHONE_NUMBER]"
click at [1051, 84] on icon at bounding box center [1336, 76] width 37 height 37
click at [1051, 149] on li "Call to Technician" at bounding box center [1244, 156] width 221 height 39
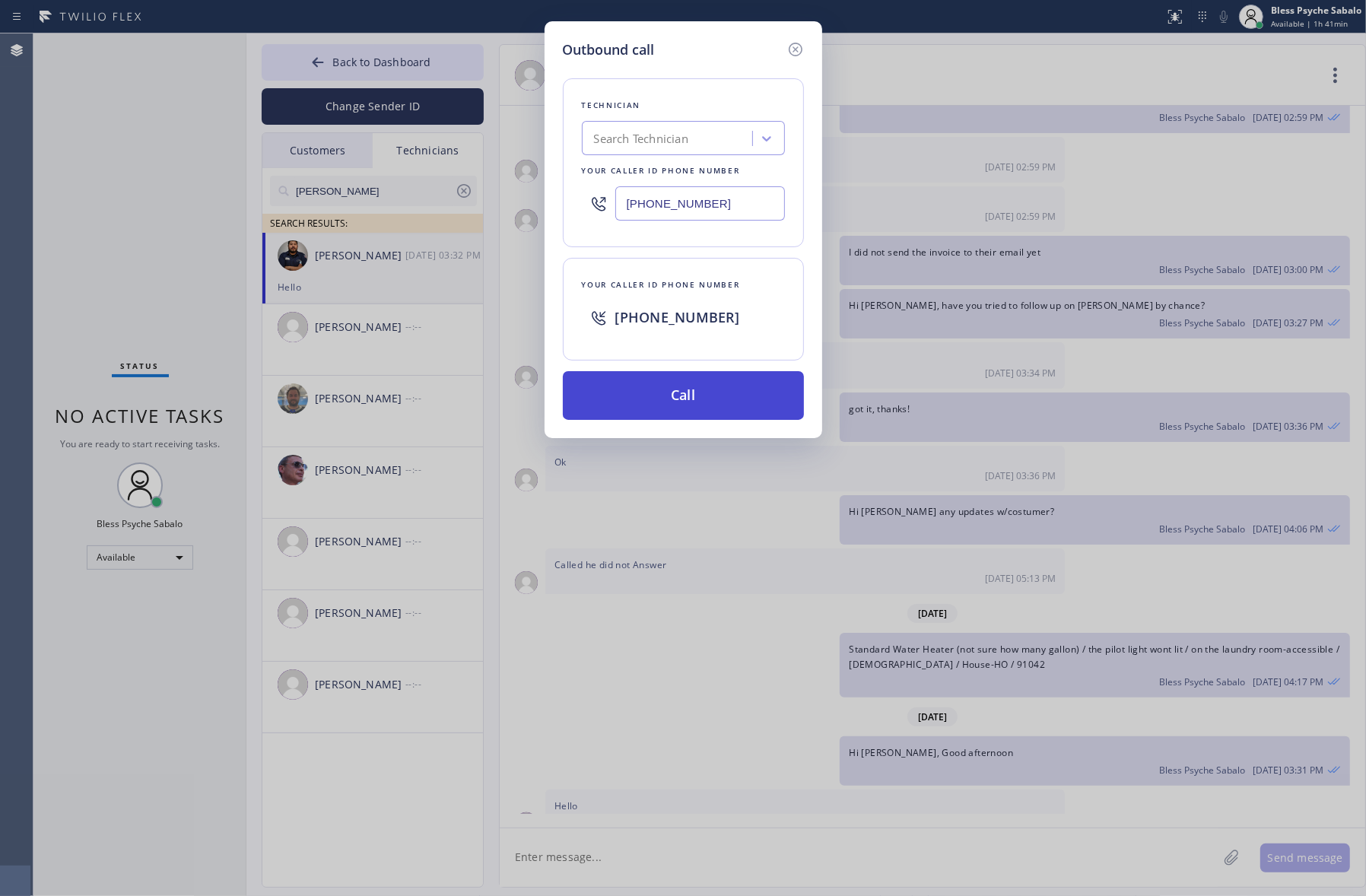
click at [678, 397] on button "Call" at bounding box center [683, 395] width 241 height 49
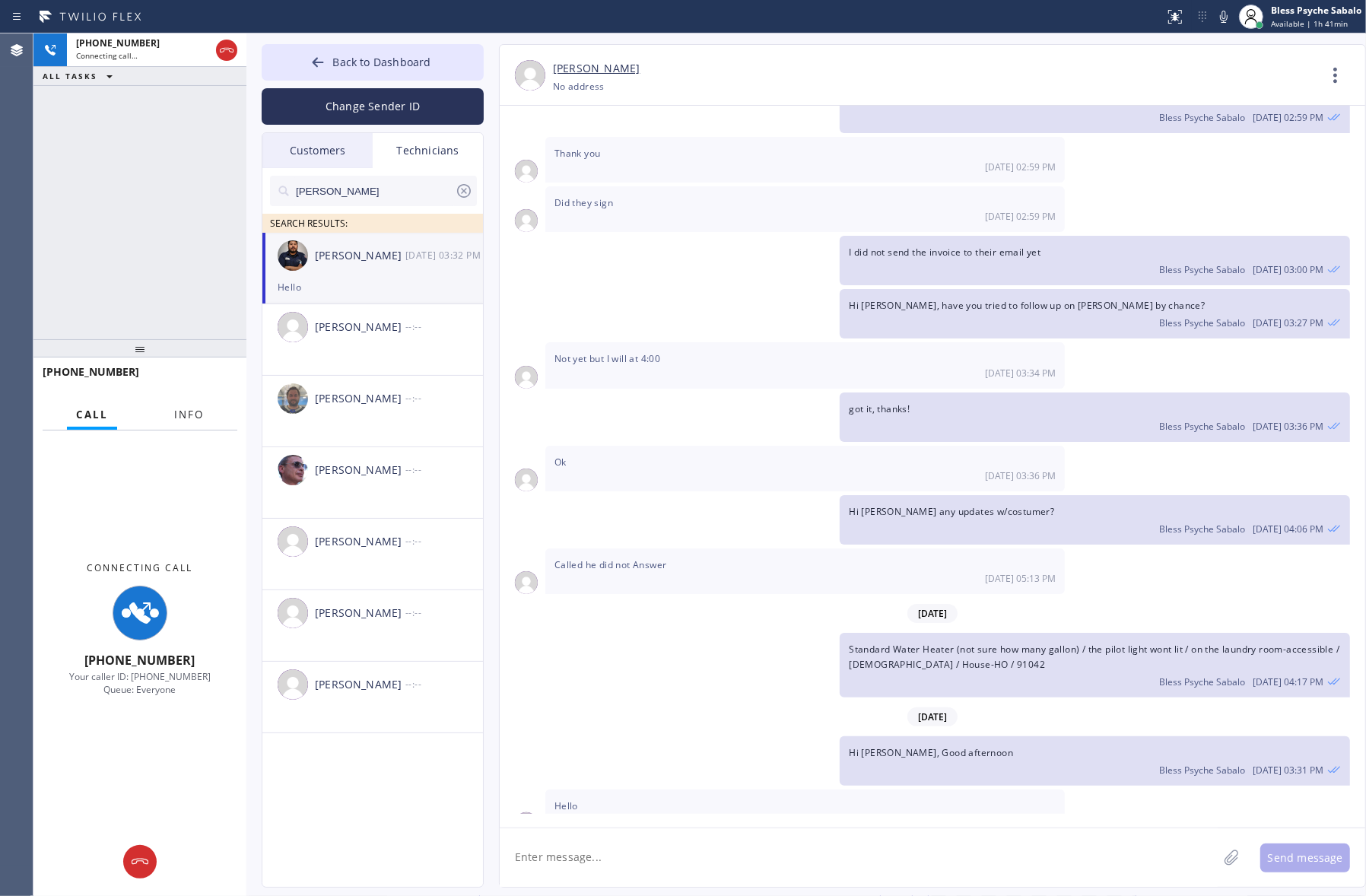
click at [197, 424] on button "Info" at bounding box center [189, 415] width 48 height 30
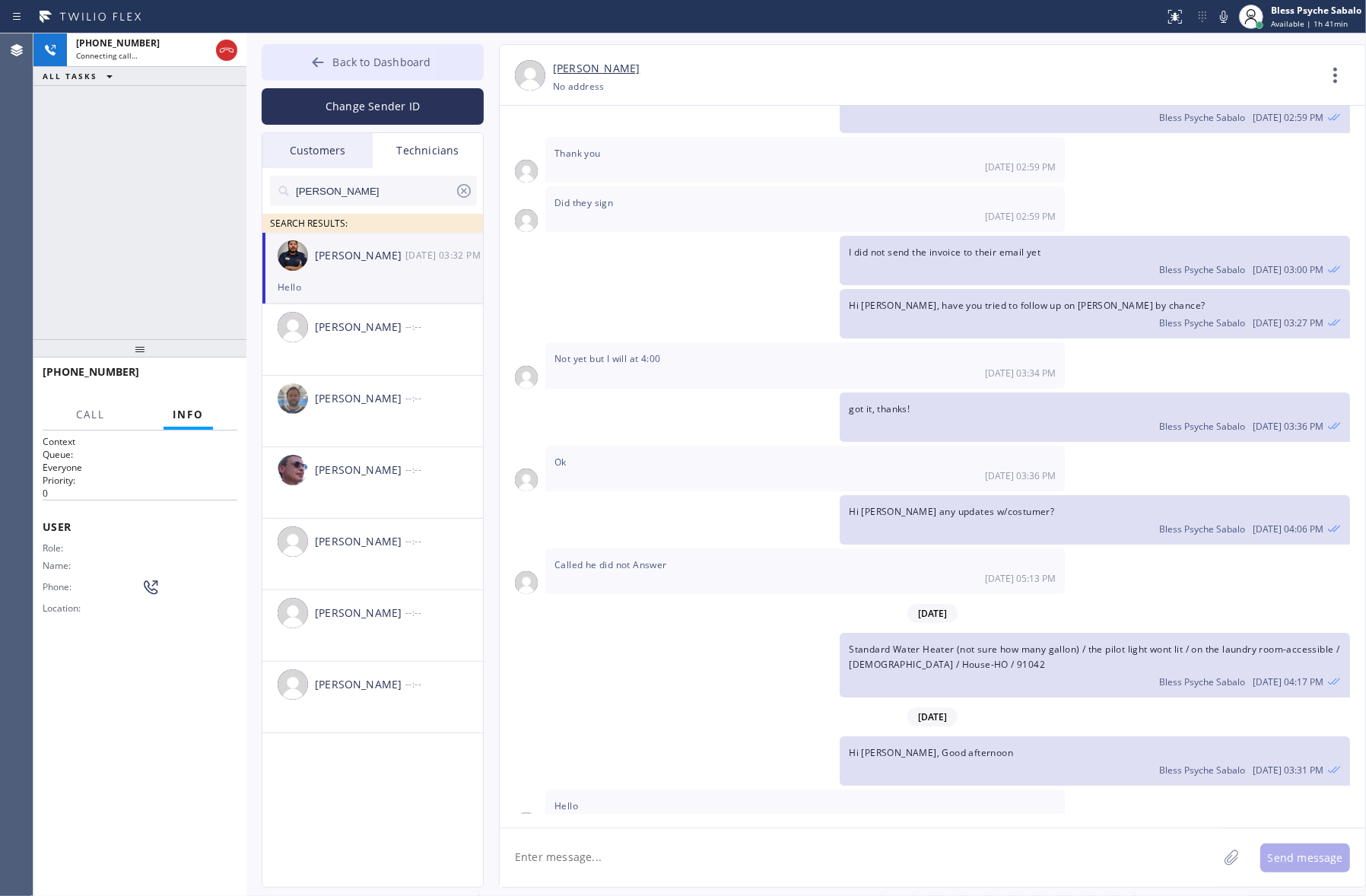
click at [390, 67] on span "Back to Dashboard" at bounding box center [381, 62] width 98 height 15
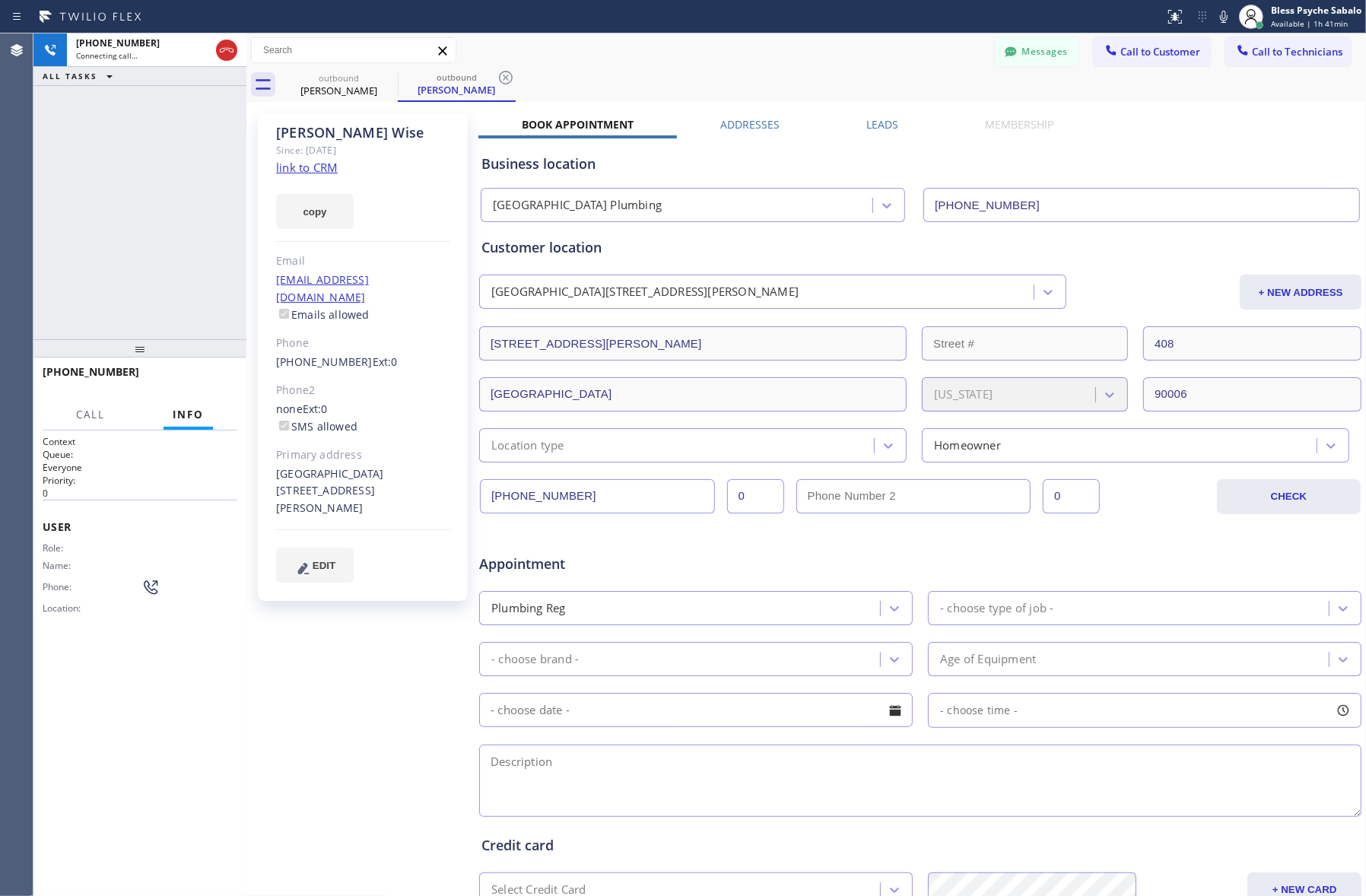
click at [510, 74] on icon at bounding box center [505, 77] width 18 height 18
click at [386, 77] on icon at bounding box center [388, 77] width 18 height 18
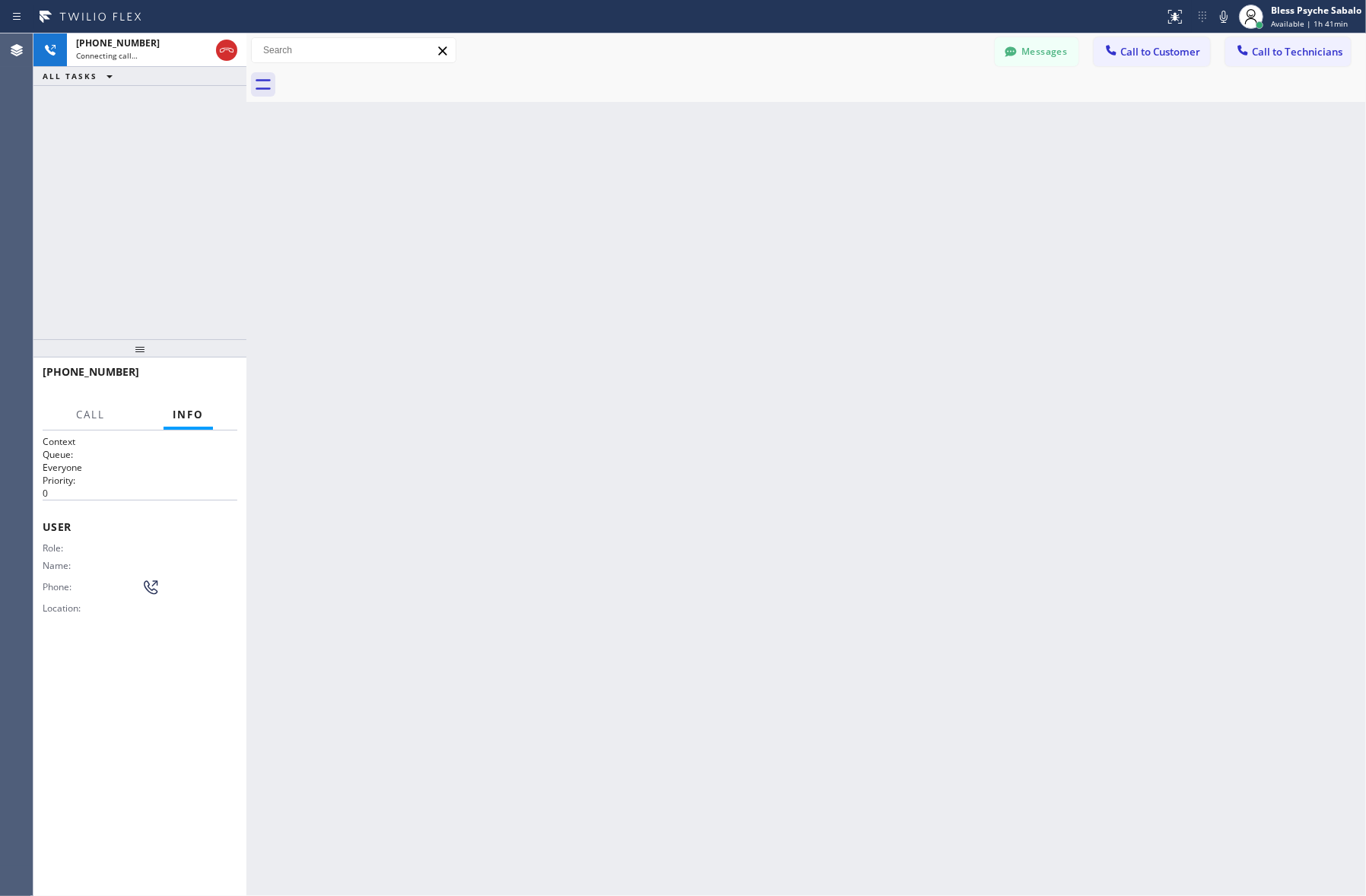
click at [532, 78] on div at bounding box center [823, 84] width 1086 height 34
click at [283, 236] on div "Back to Dashboard Change Sender ID Customers Technicians [PERSON_NAME] [DATE] 0…" at bounding box center [806, 464] width 1120 height 862
click at [105, 411] on button "Call" at bounding box center [90, 415] width 47 height 30
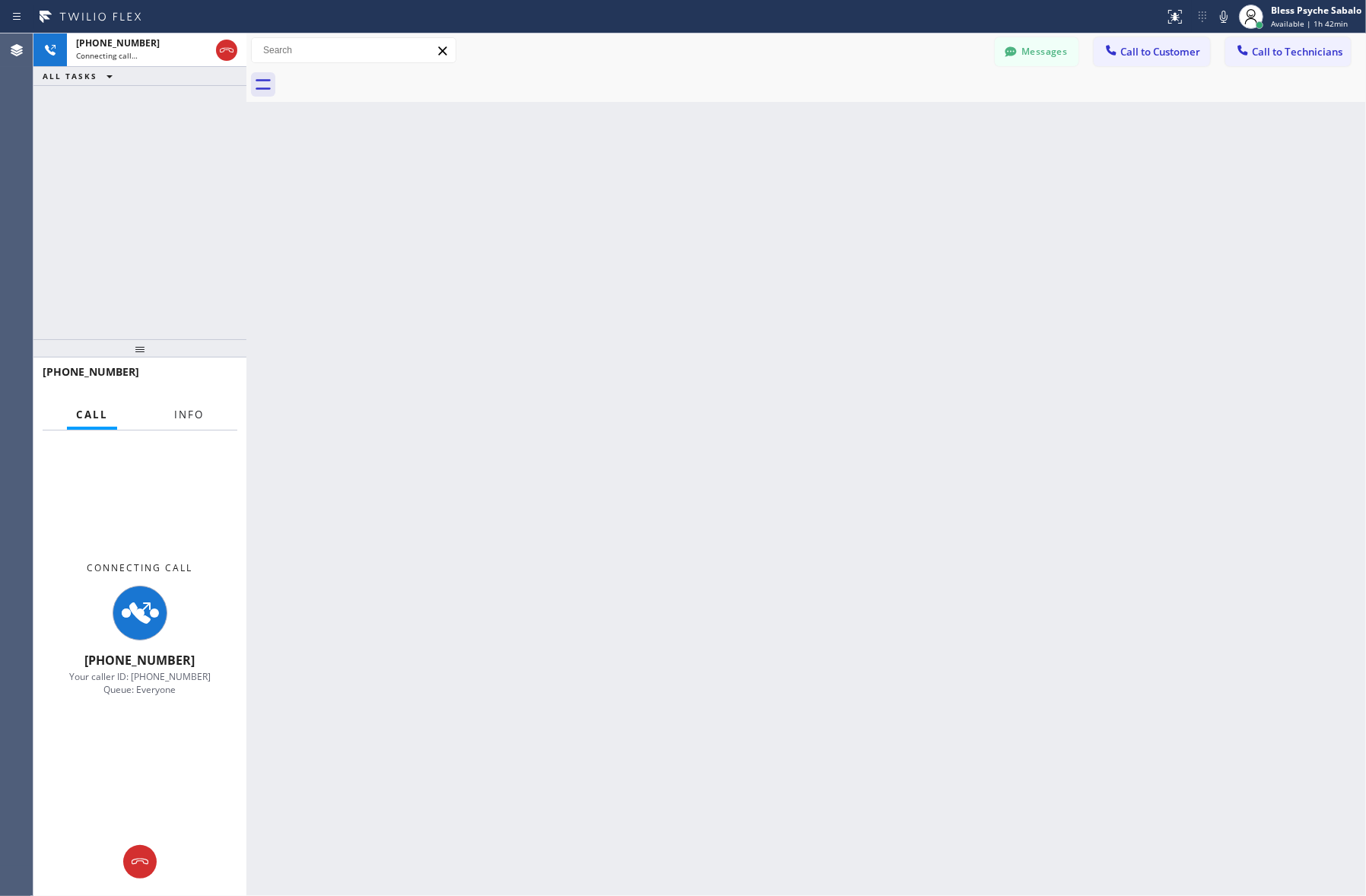
click at [186, 423] on button "Info" at bounding box center [189, 415] width 48 height 30
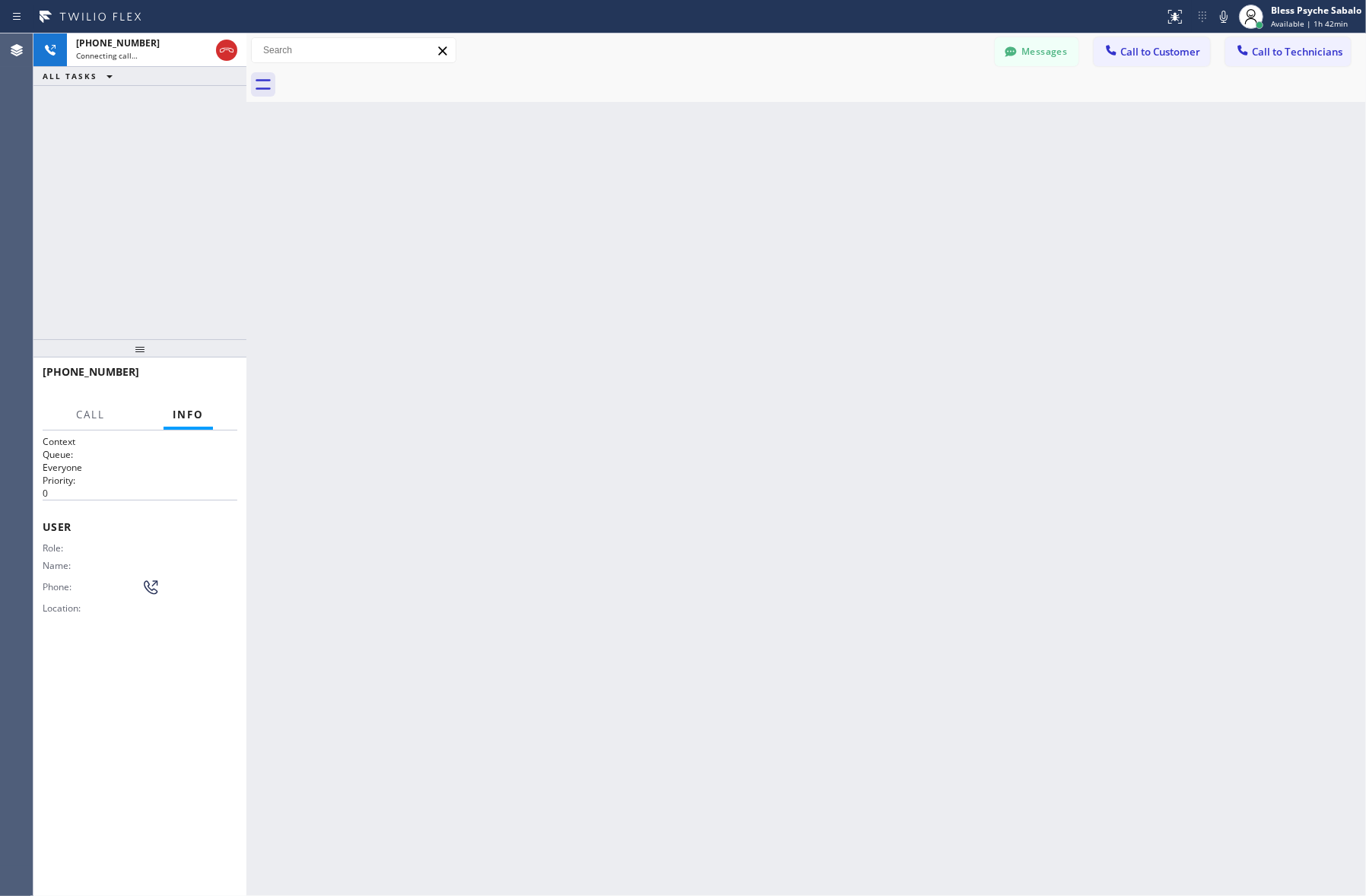
click at [105, 435] on h1 "Context" at bounding box center [140, 441] width 195 height 13
click at [95, 421] on button "Call" at bounding box center [90, 415] width 47 height 30
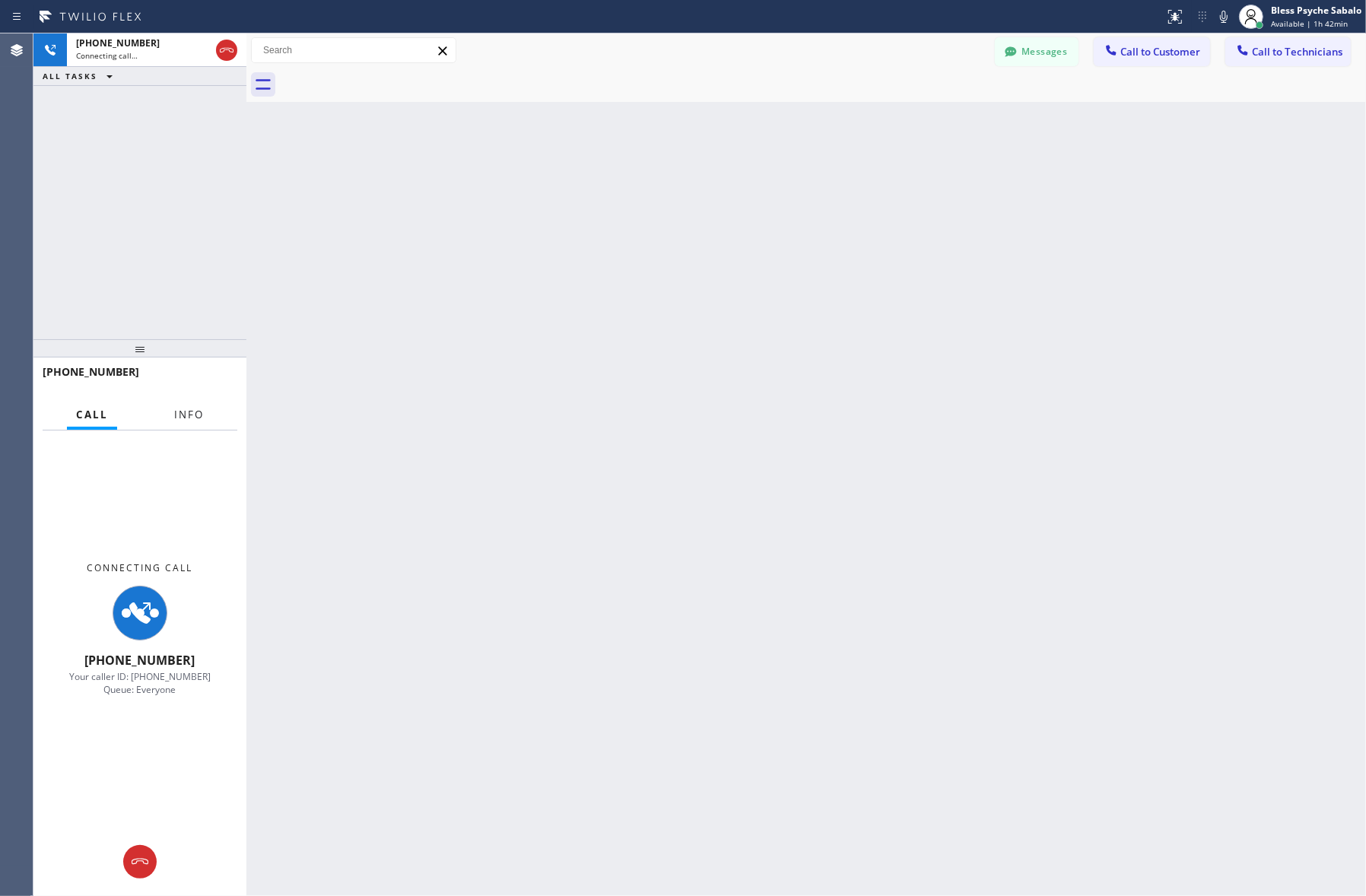
click at [167, 419] on button "Info" at bounding box center [189, 415] width 48 height 30
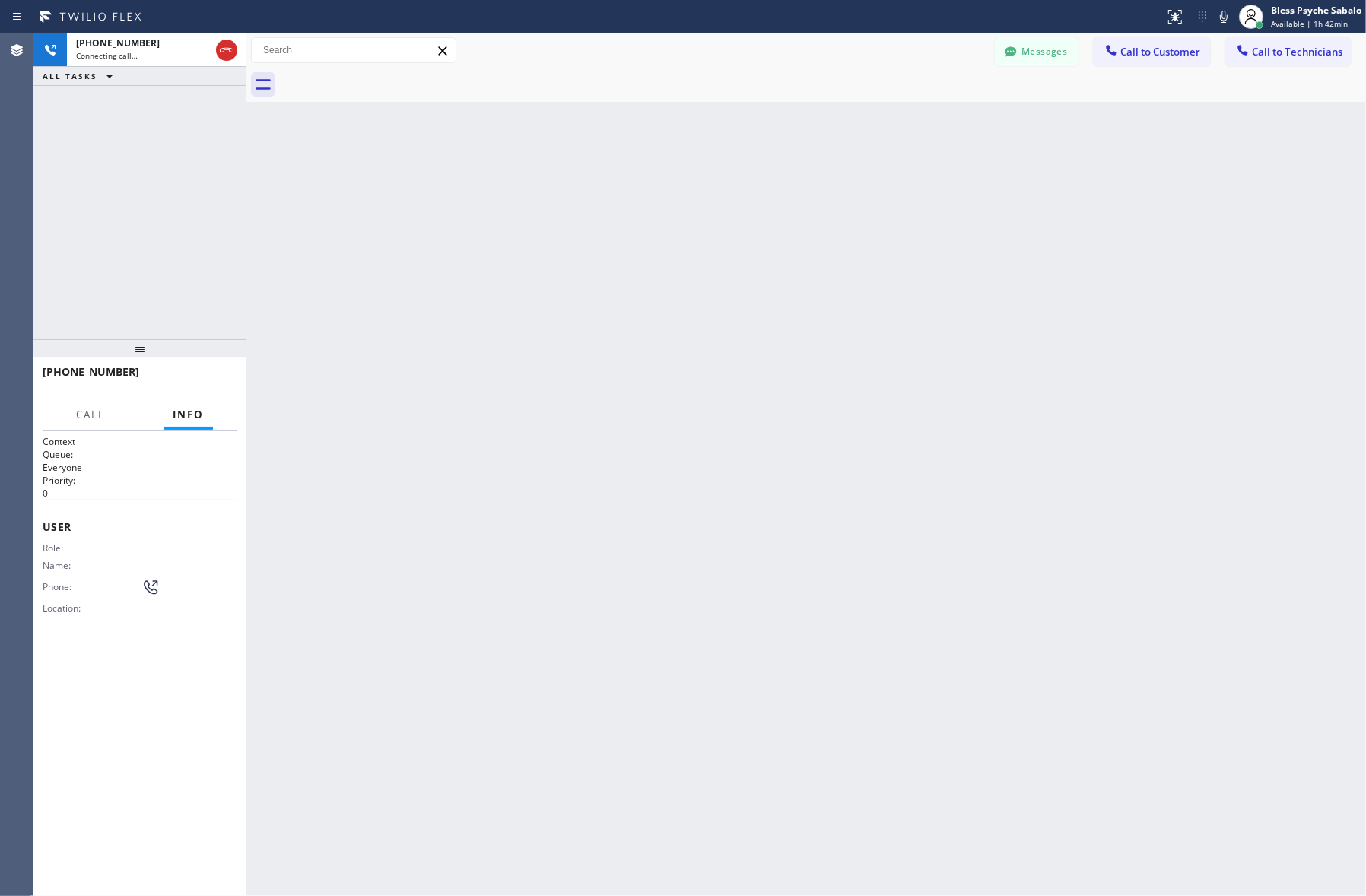
click at [124, 131] on div "[PHONE_NUMBER] Connecting call… ALL TASKS ALL TASKS ACTIVE TASKS TASKS IN WRAP …" at bounding box center [139, 186] width 213 height 306
click at [624, 211] on div "Back to Dashboard Change Sender ID Customers Technicians [PERSON_NAME] [DATE] 0…" at bounding box center [806, 464] width 1120 height 862
click at [1051, 53] on button "Messages" at bounding box center [1036, 51] width 83 height 29
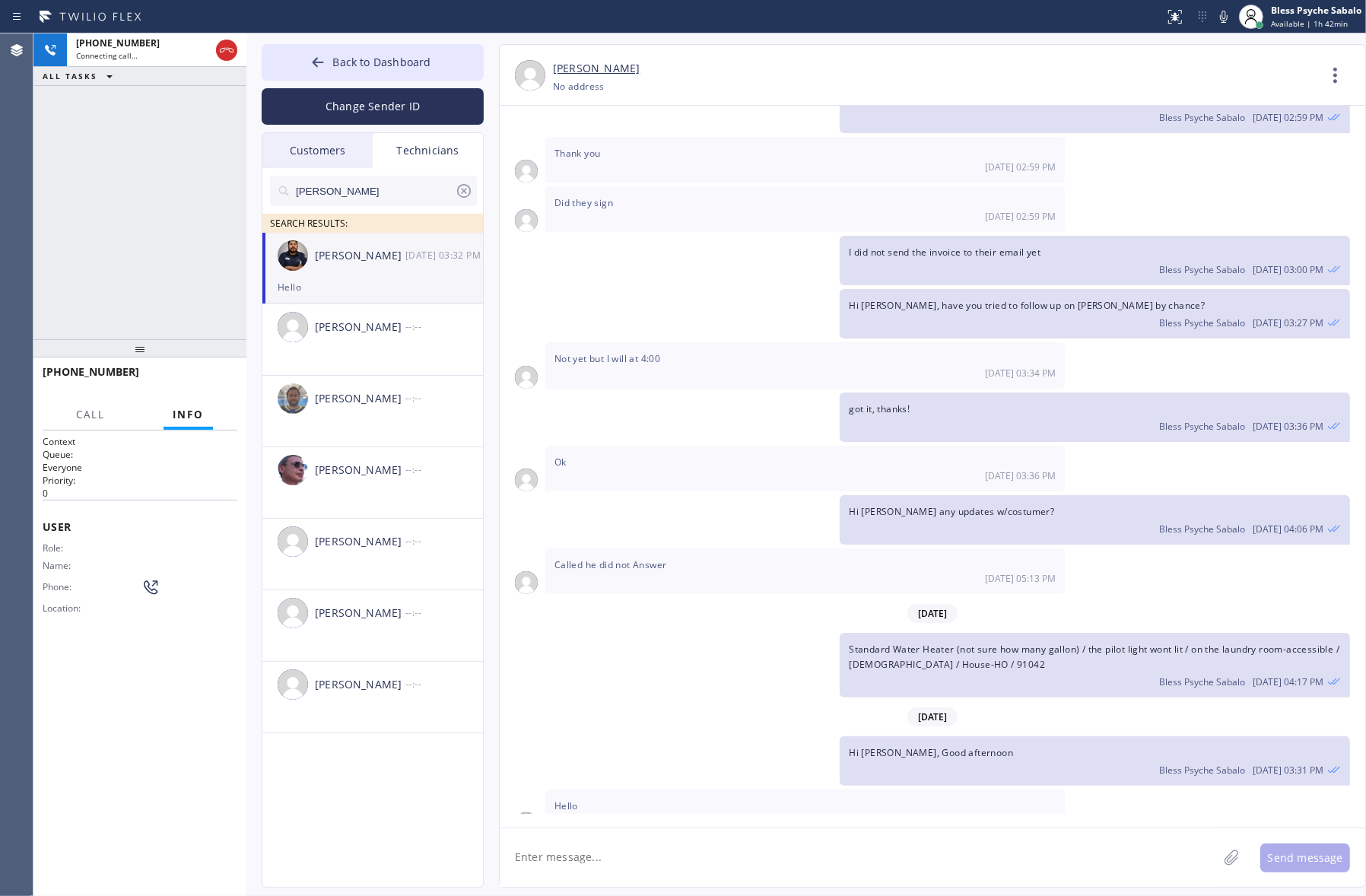
click at [686, 882] on textarea at bounding box center [859, 857] width 718 height 58
type textarea "y"
click at [162, 388] on div "[PHONE_NUMBER] Live | 00:01" at bounding box center [104, 378] width 124 height 39
click at [183, 374] on span "HANG UP" at bounding box center [202, 379] width 46 height 10
click at [179, 313] on div "[PHONE_NUMBER] Live | 00:03 ALL TASKS ALL TASKS ACTIVE TASKS TASKS IN WRAP UP" at bounding box center [139, 186] width 213 height 306
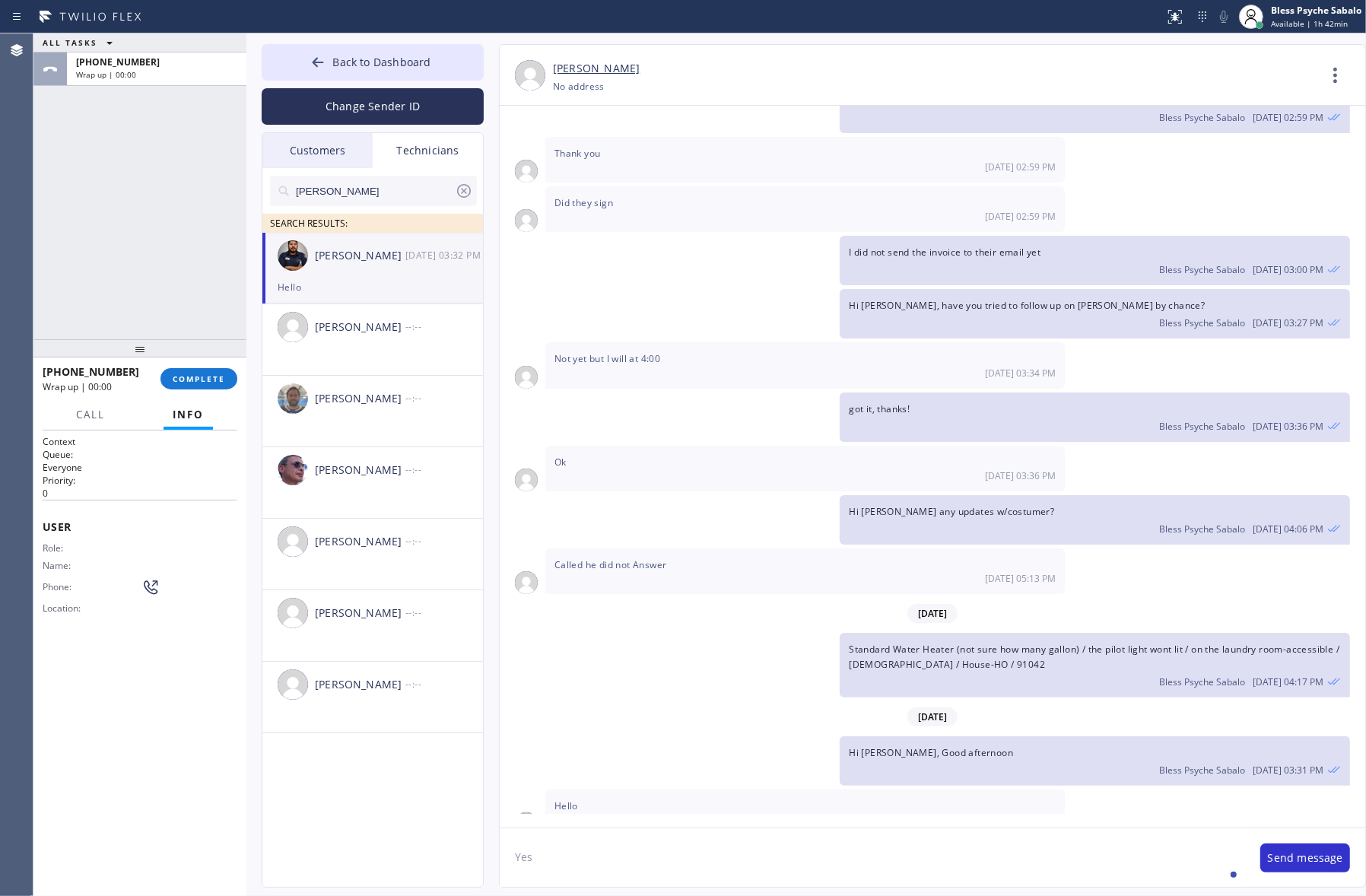
click at [375, 294] on div "Hello" at bounding box center [372, 287] width 190 height 17
click at [375, 293] on div "Hello" at bounding box center [372, 287] width 190 height 17
click at [648, 855] on textarea "Yes" at bounding box center [872, 857] width 745 height 58
type textarea "Yes [PERSON_NAME]"
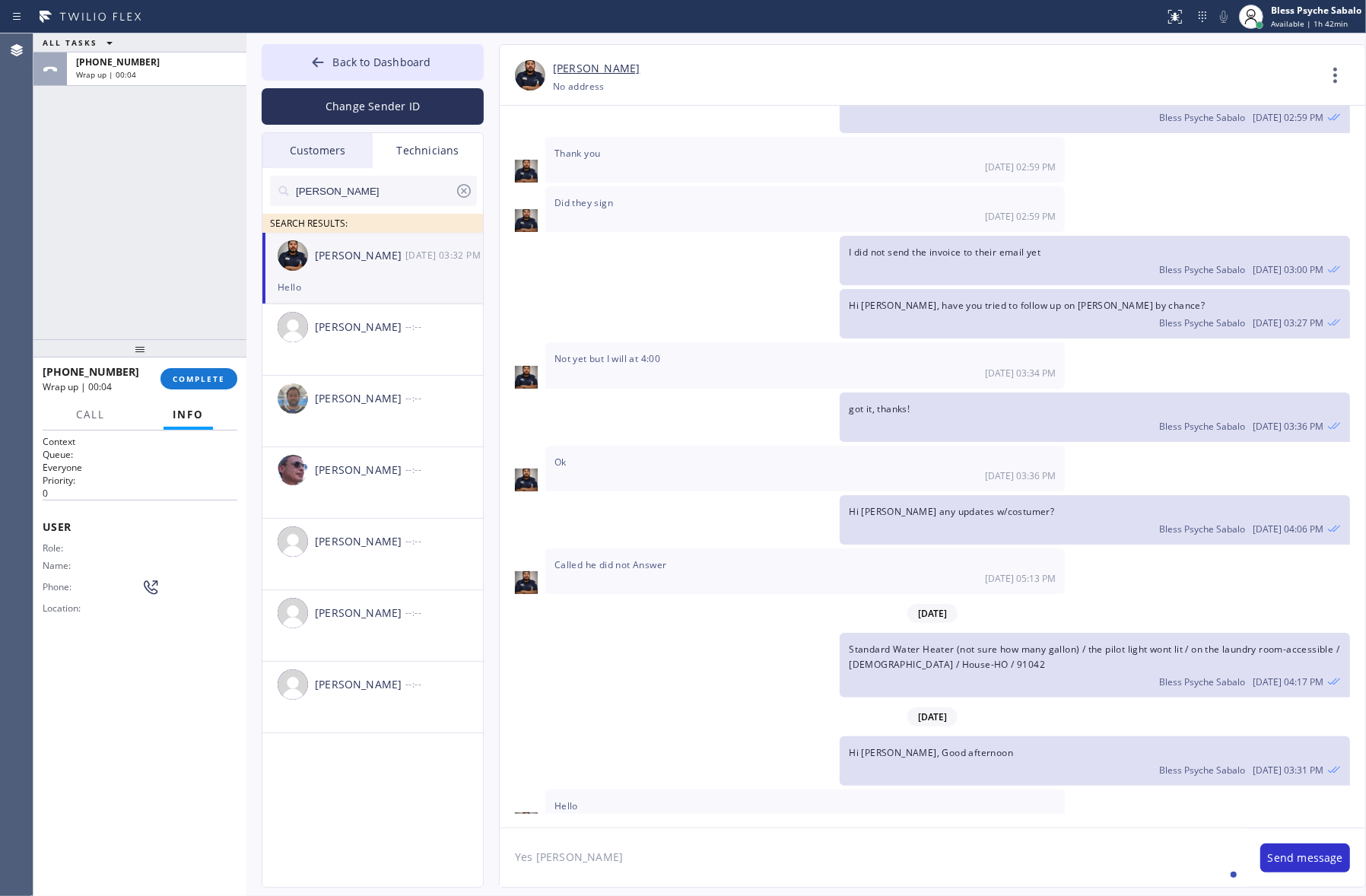
drag, startPoint x: 662, startPoint y: 833, endPoint x: 429, endPoint y: 860, distance: 234.6
click at [416, 873] on div "Back to Dashboard Change Sender ID Customers Technicians [PERSON_NAME] [DATE] 0…" at bounding box center [806, 464] width 1120 height 862
click at [544, 859] on textarea "Sorry i missed" at bounding box center [872, 857] width 745 height 58
click at [700, 835] on textarea "Sorry I missed" at bounding box center [872, 857] width 745 height 58
type textarea "Sorry I missed your call, can I help?"
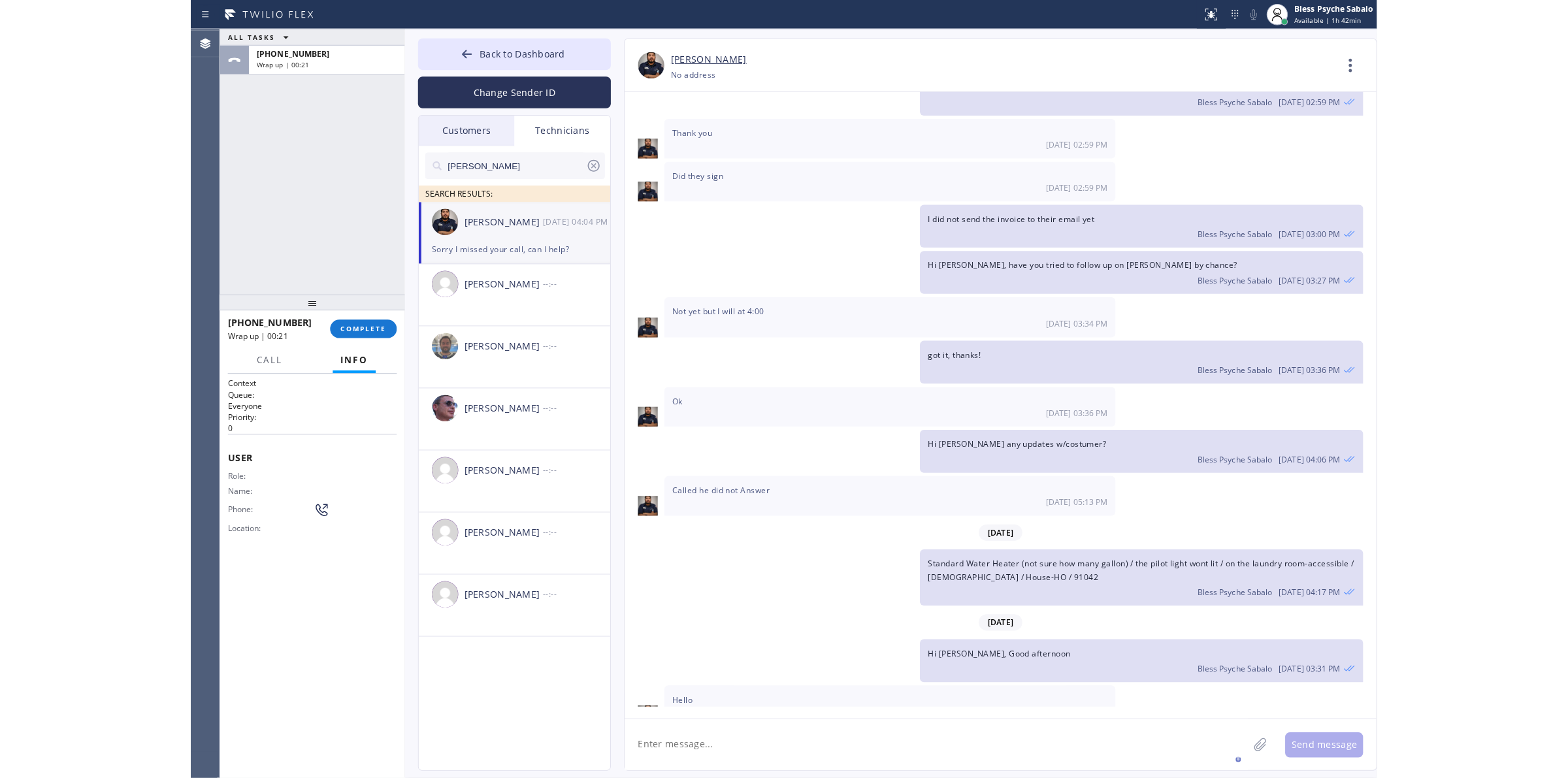
scroll to position [4417, 0]
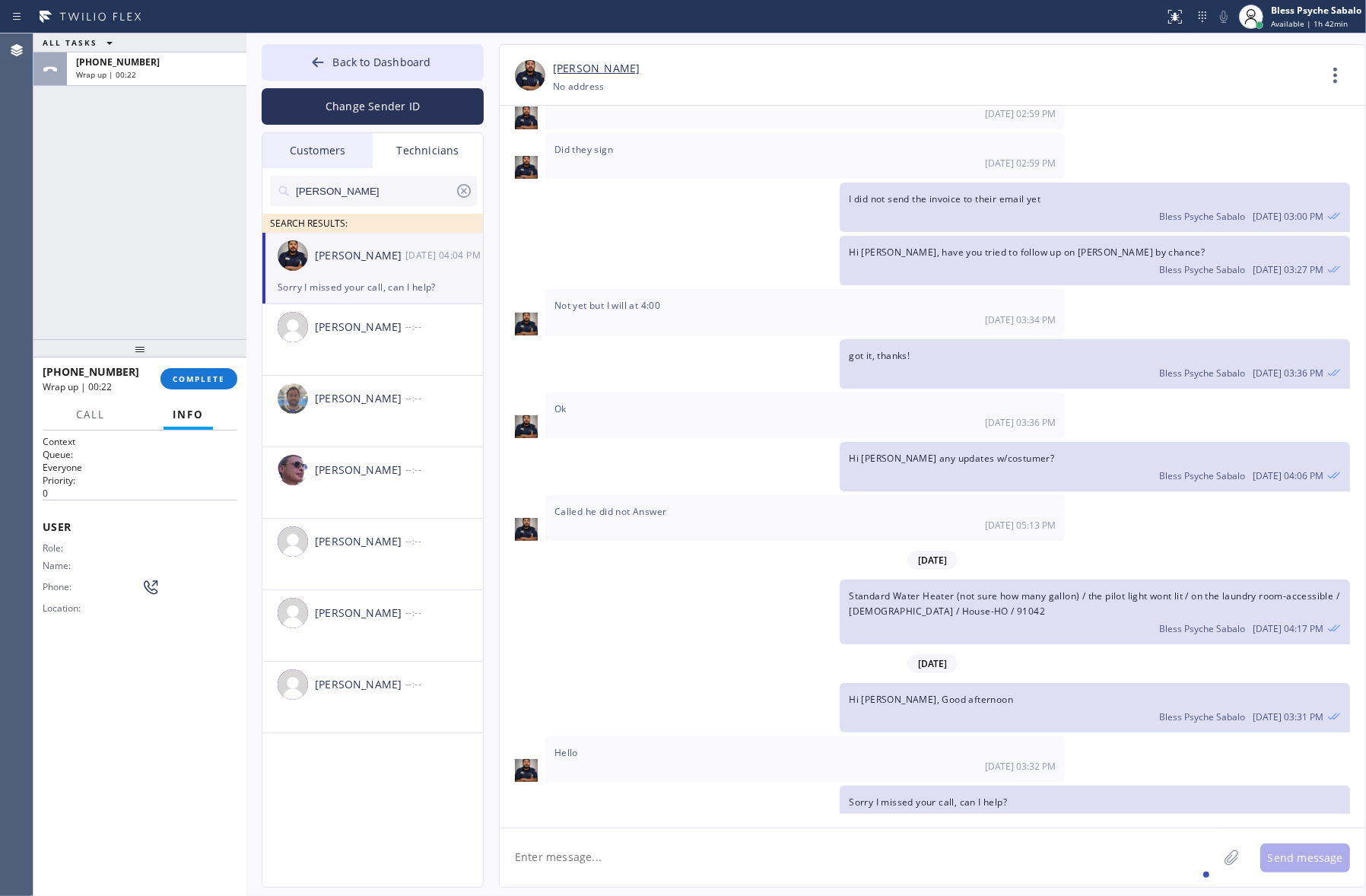
click at [1051, 64] on icon at bounding box center [1336, 76] width 37 height 37
click at [1051, 143] on li "Call to Technician" at bounding box center [1244, 156] width 221 height 39
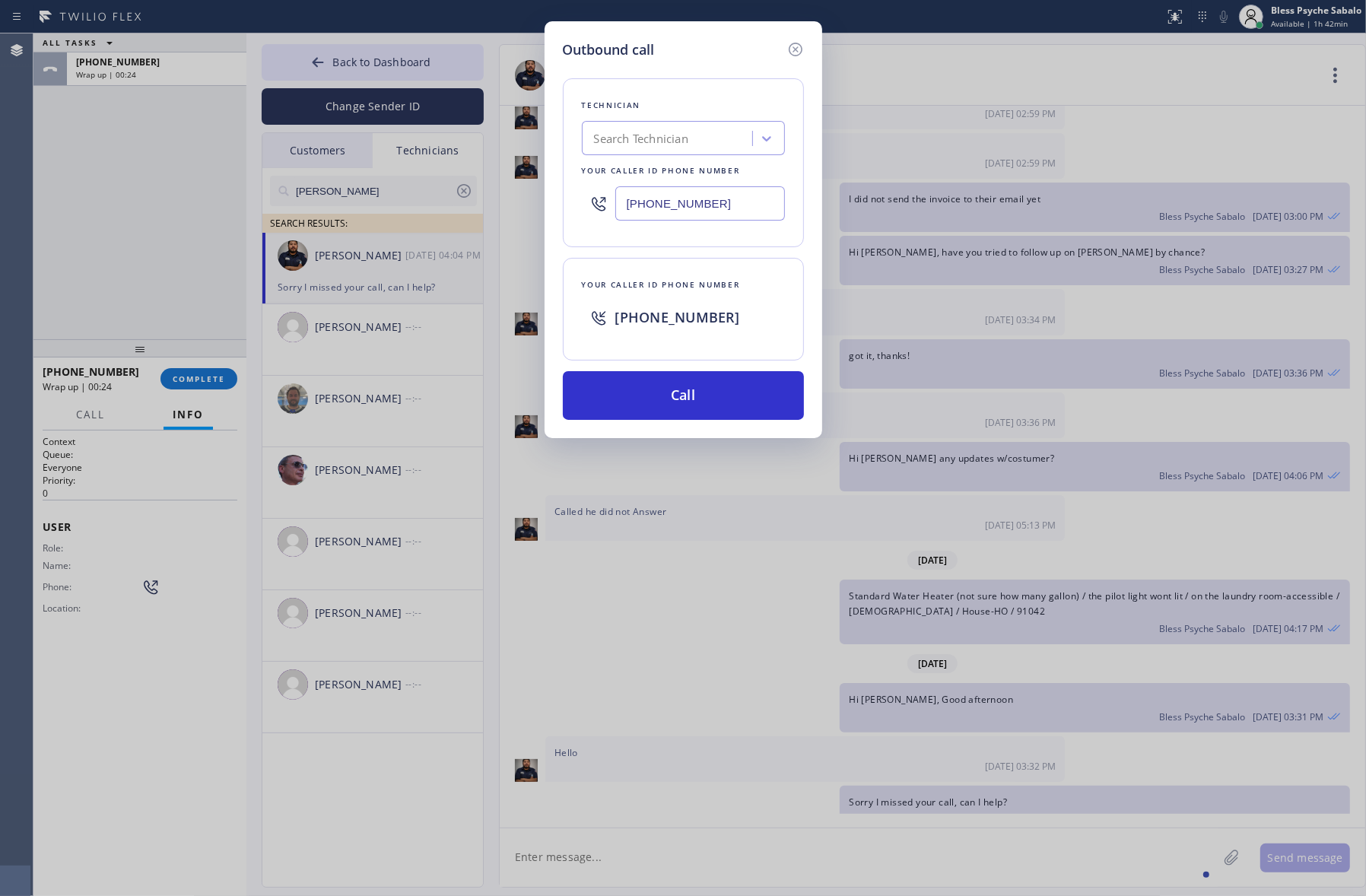
click at [177, 381] on div "Outbound call Technician Search Technician Your caller id phone number [PHONE_N…" at bounding box center [683, 448] width 1366 height 896
click at [188, 382] on div "Outbound call Technician Search Technician Your caller id phone number [PHONE_N…" at bounding box center [683, 448] width 1366 height 896
drag, startPoint x: 194, startPoint y: 374, endPoint x: 430, endPoint y: 374, distance: 236.0
click at [196, 374] on div "Outbound call Technician Search Technician Your caller id phone number [PHONE_N…" at bounding box center [683, 448] width 1366 height 896
click at [763, 424] on div "Outbound call Technician Search Technician Your caller id phone number [PHONE_N…" at bounding box center [683, 229] width 277 height 416
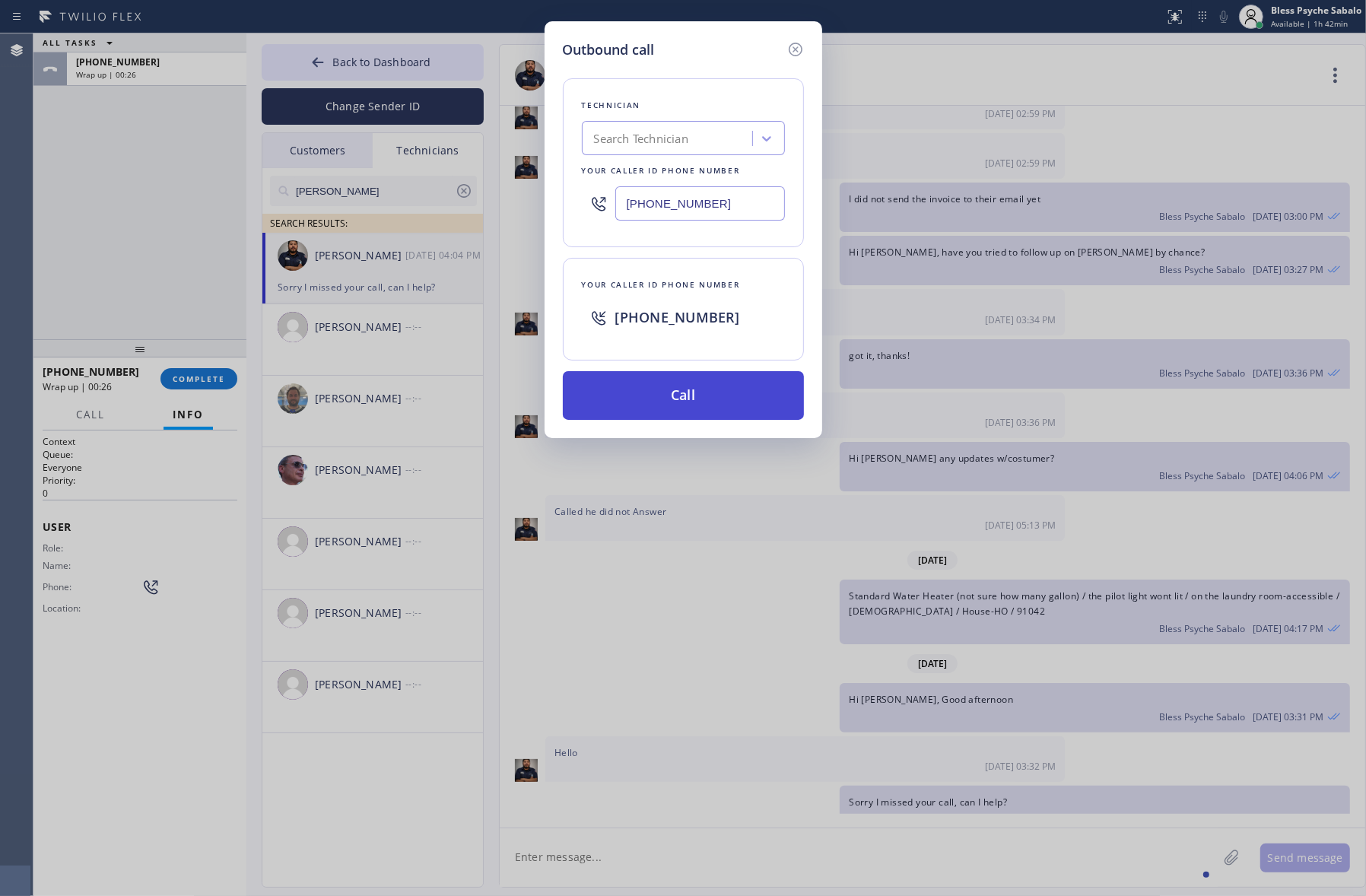
click at [757, 415] on button "Call" at bounding box center [683, 395] width 241 height 49
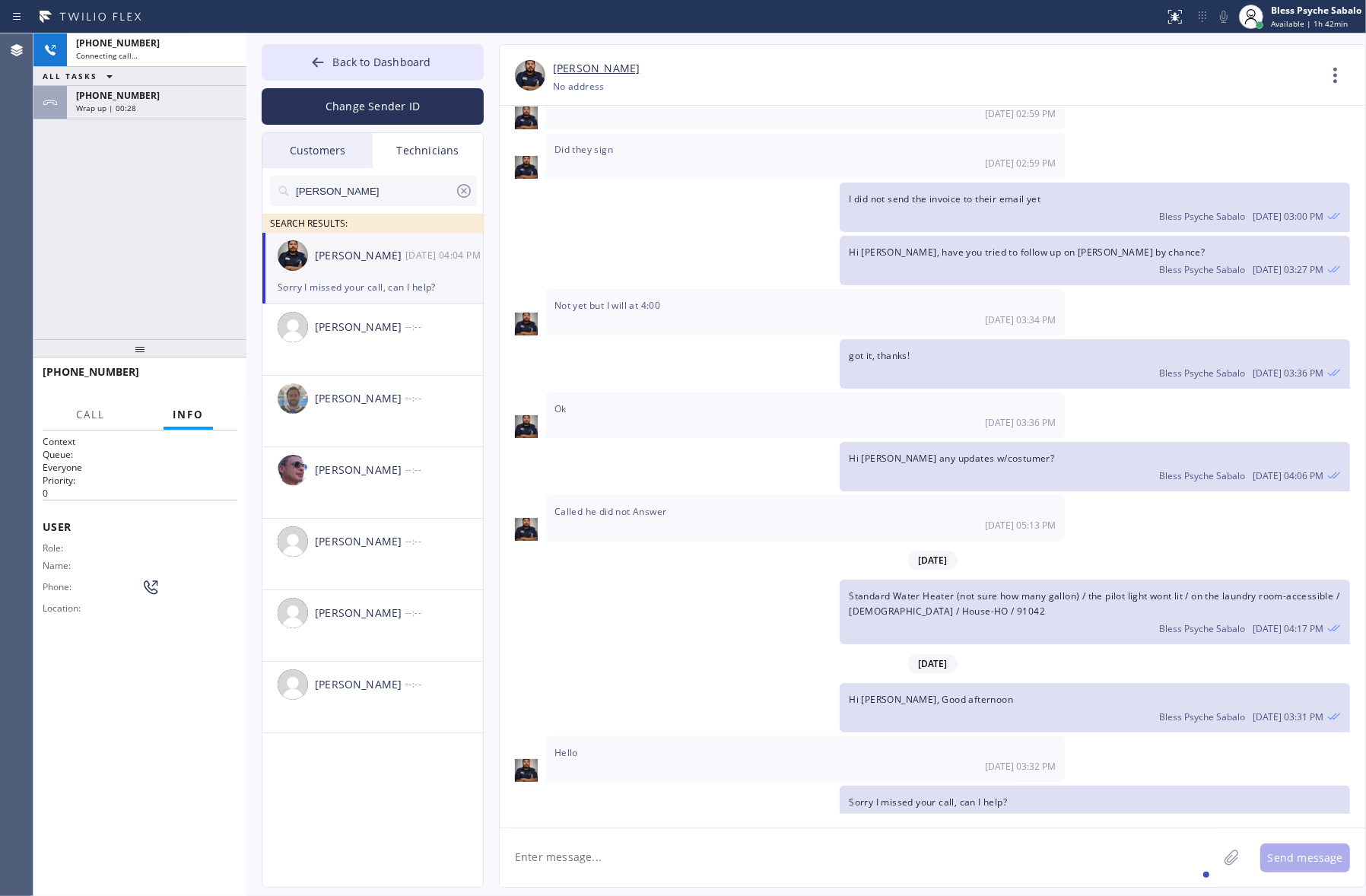
click at [746, 411] on div "Ok [DATE] 03:36 PM" at bounding box center [805, 415] width 520 height 45
click at [91, 112] on div "[PHONE_NUMBER] Wrap up | 00:28" at bounding box center [153, 103] width 173 height 33
click at [217, 382] on span "COMPLETE" at bounding box center [199, 379] width 52 height 10
click at [138, 154] on div "[PHONE_NUMBER] Connecting call… ALL TASKS ALL TASKS ACTIVE TASKS TASKS IN WRAP …" at bounding box center [139, 186] width 213 height 306
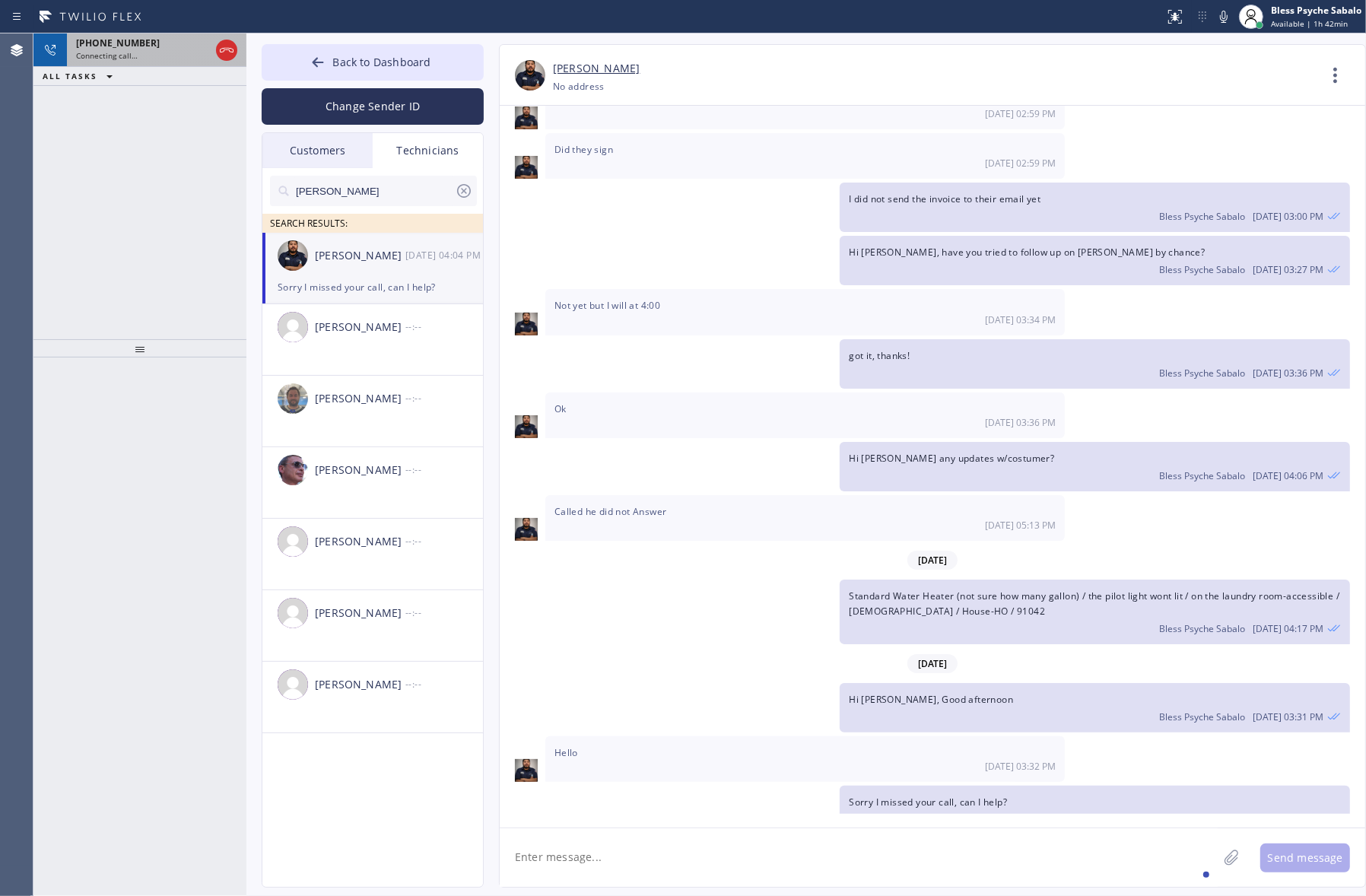
click at [137, 50] on div "Connecting call…" at bounding box center [143, 56] width 134 height 10
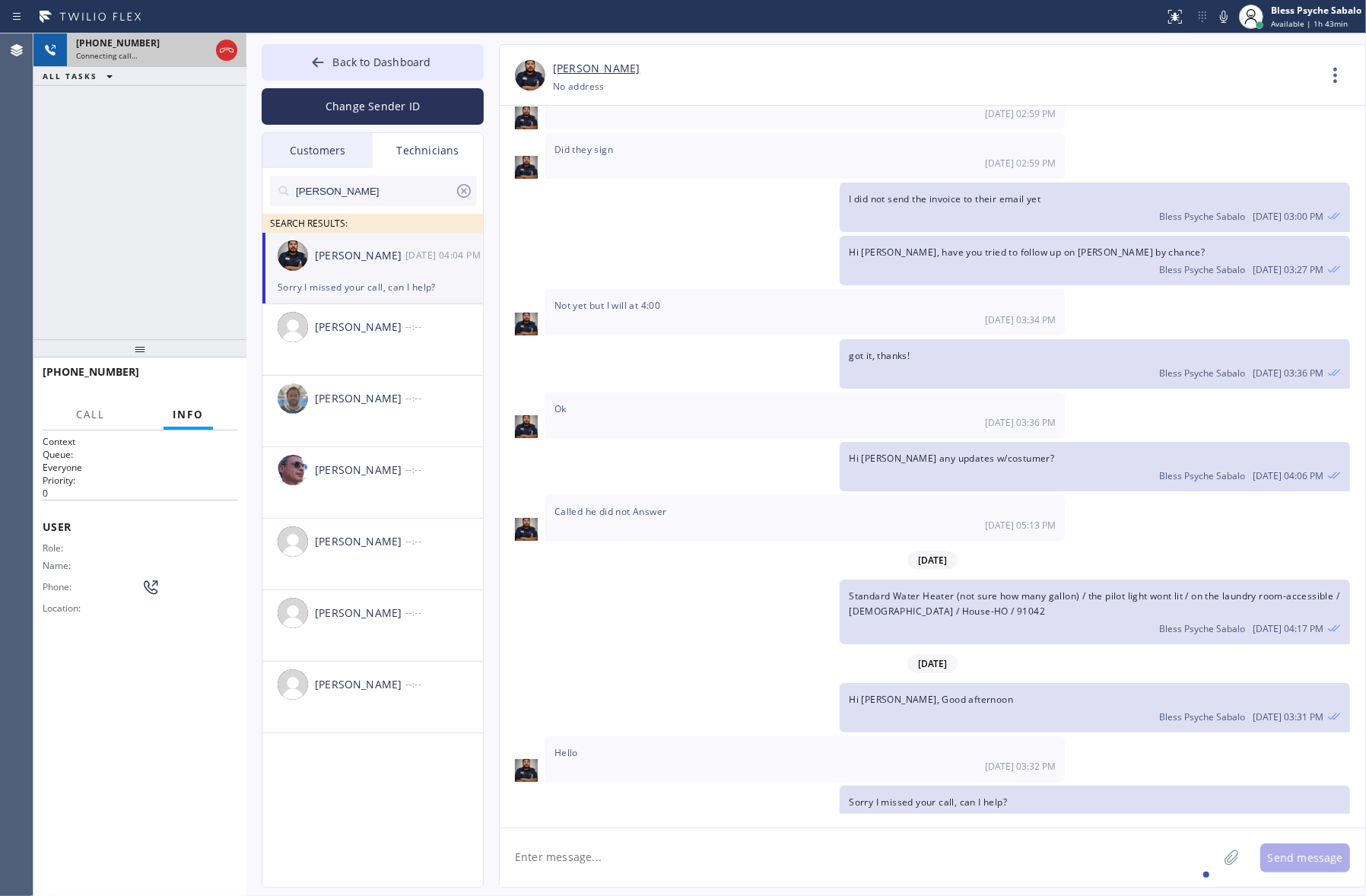
click at [234, 51] on icon at bounding box center [226, 50] width 18 height 18
click at [202, 119] on div "[PHONE_NUMBER] Connecting call… ALL TASKS ALL TASKS ACTIVE TASKS TASKS IN WRAP …" at bounding box center [139, 186] width 213 height 306
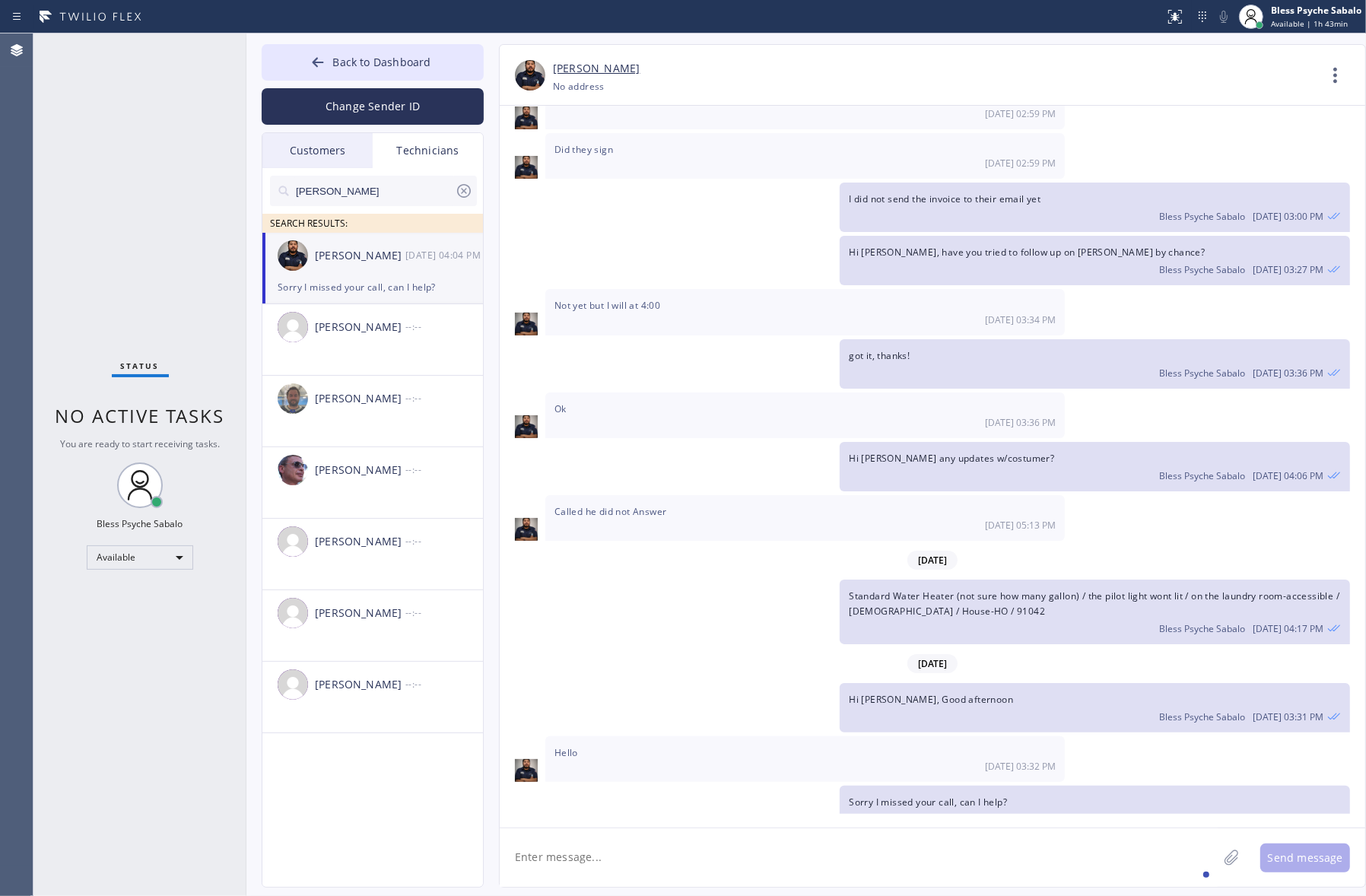
click at [150, 232] on div "Status No active tasks You are ready to start receiving tasks. Bless Psyche Sab…" at bounding box center [139, 464] width 213 height 862
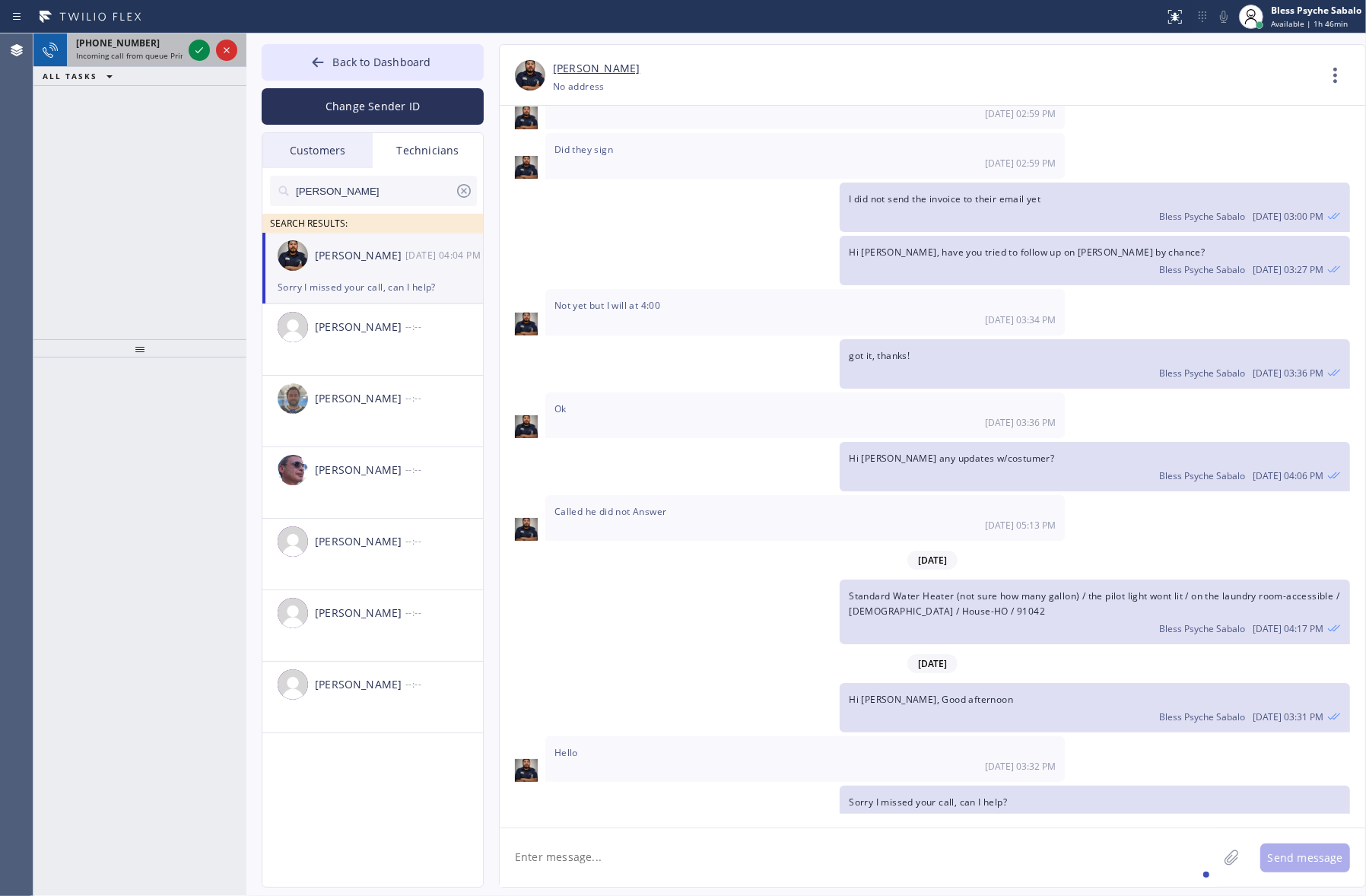
click at [154, 50] on span "Incoming call from queue Primary PL" at bounding box center [142, 56] width 133 height 10
click at [149, 48] on div "[PHONE_NUMBER]" at bounding box center [129, 43] width 106 height 13
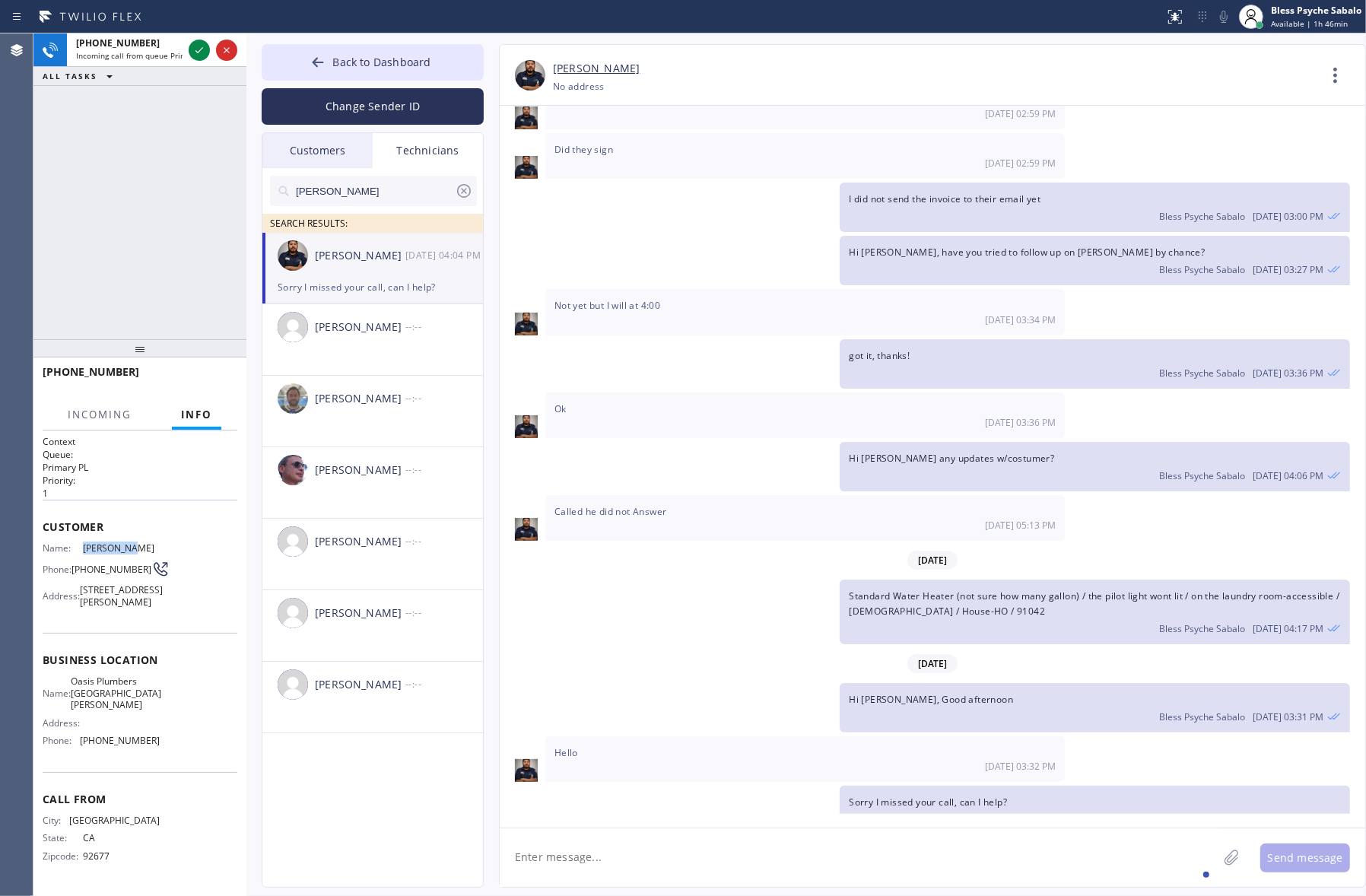
drag, startPoint x: 118, startPoint y: 548, endPoint x: 74, endPoint y: 552, distance: 44.2
click at [74, 552] on div "Name: [PERSON_NAME] Phone: [PHONE_NUMBER] Address: [STREET_ADDRESS][PERSON_NAME]" at bounding box center [101, 578] width 117 height 71
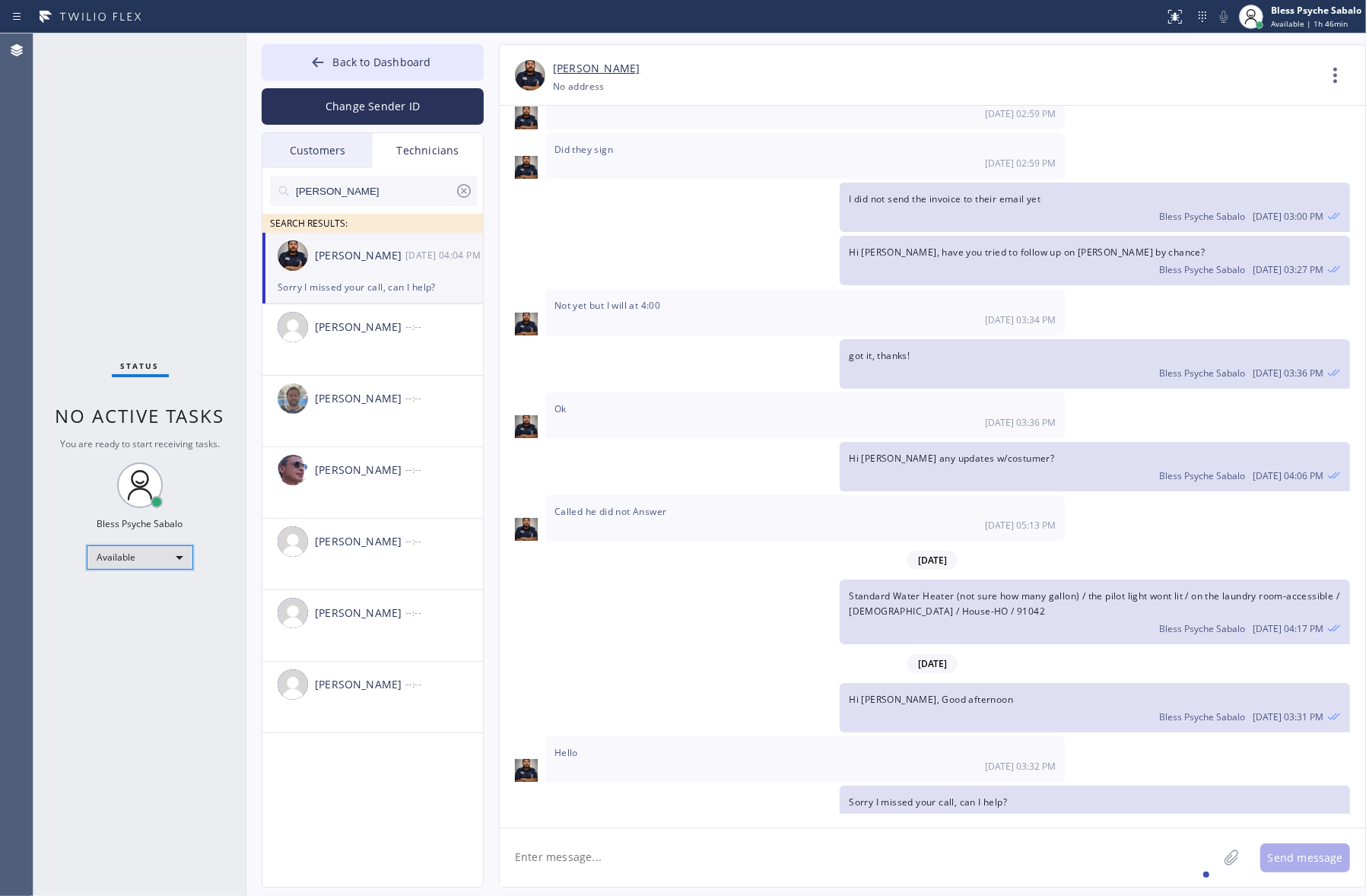
click at [131, 559] on div "Available" at bounding box center [140, 557] width 106 height 24
click at [139, 616] on li "Unavailable" at bounding box center [139, 615] width 103 height 18
click at [384, 81] on div "Change Sender ID" at bounding box center [372, 103] width 222 height 44
click at [390, 67] on span "Back to Dashboard" at bounding box center [381, 62] width 98 height 15
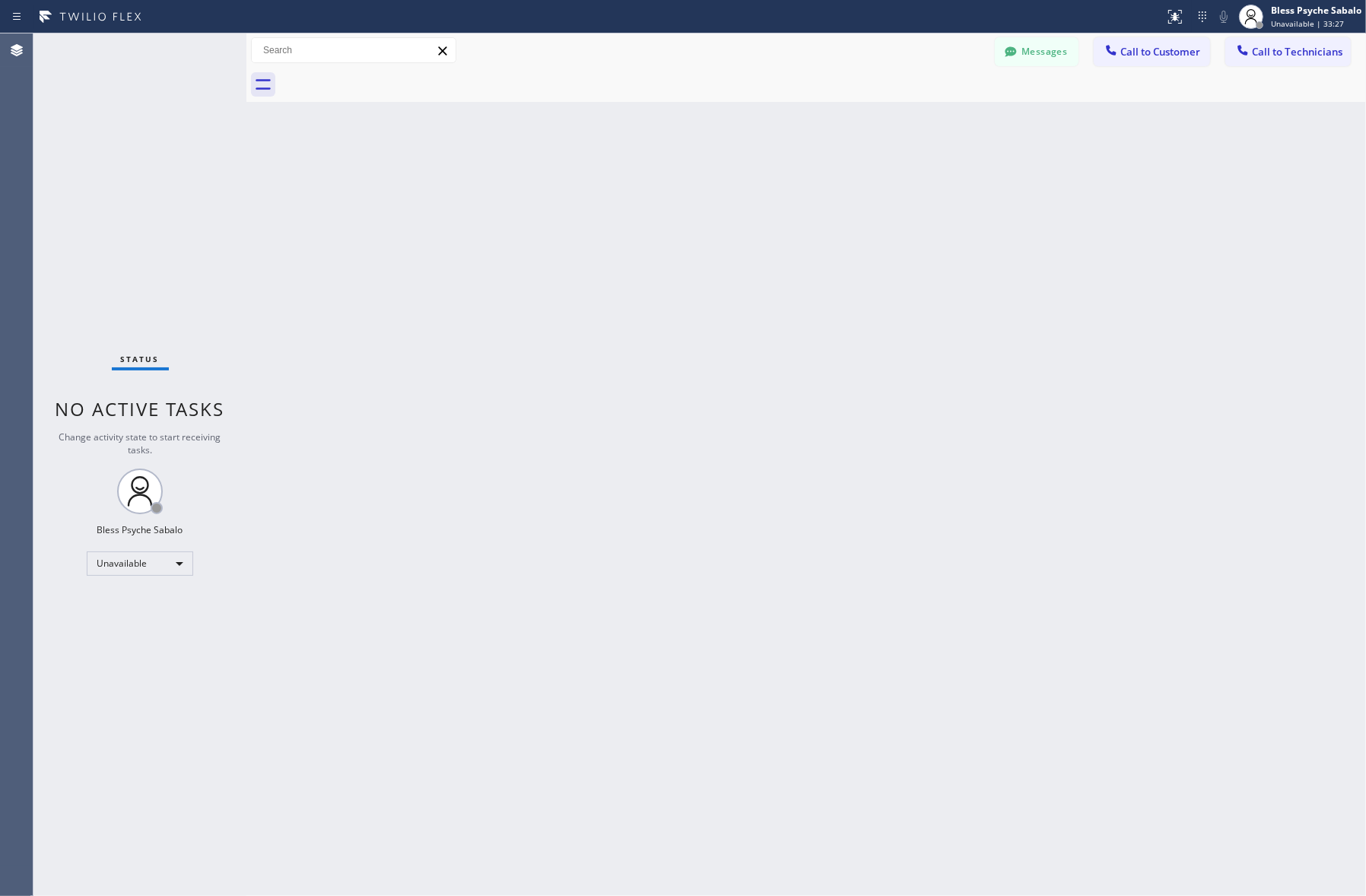
click at [786, 196] on div "Back to Dashboard Change Sender ID Customers Technicians [PERSON_NAME] [DATE] 0…" at bounding box center [806, 464] width 1120 height 862
click at [1051, 56] on button "Messages" at bounding box center [1036, 51] width 83 height 29
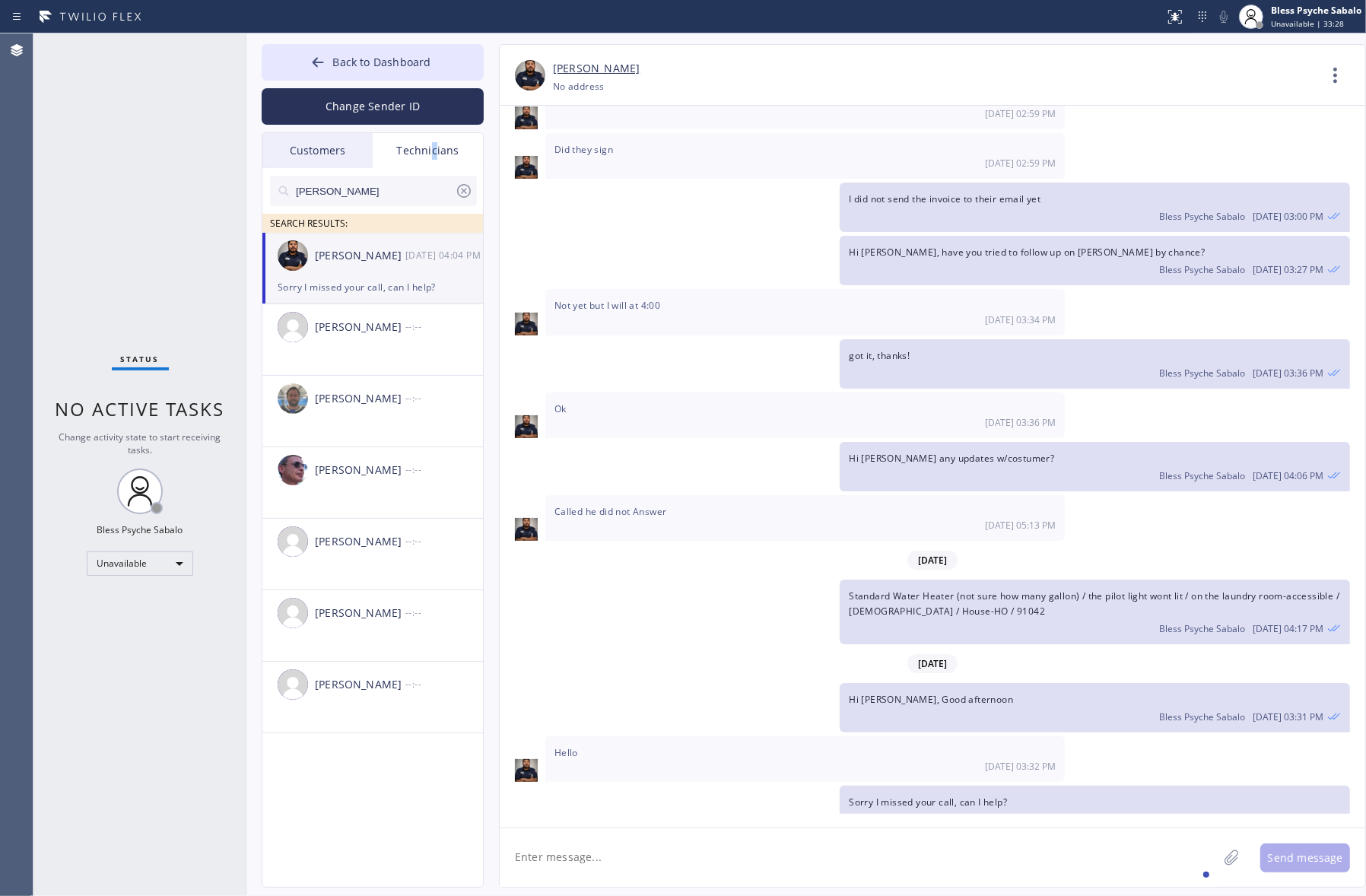
click at [435, 156] on div "Technicians" at bounding box center [428, 150] width 110 height 35
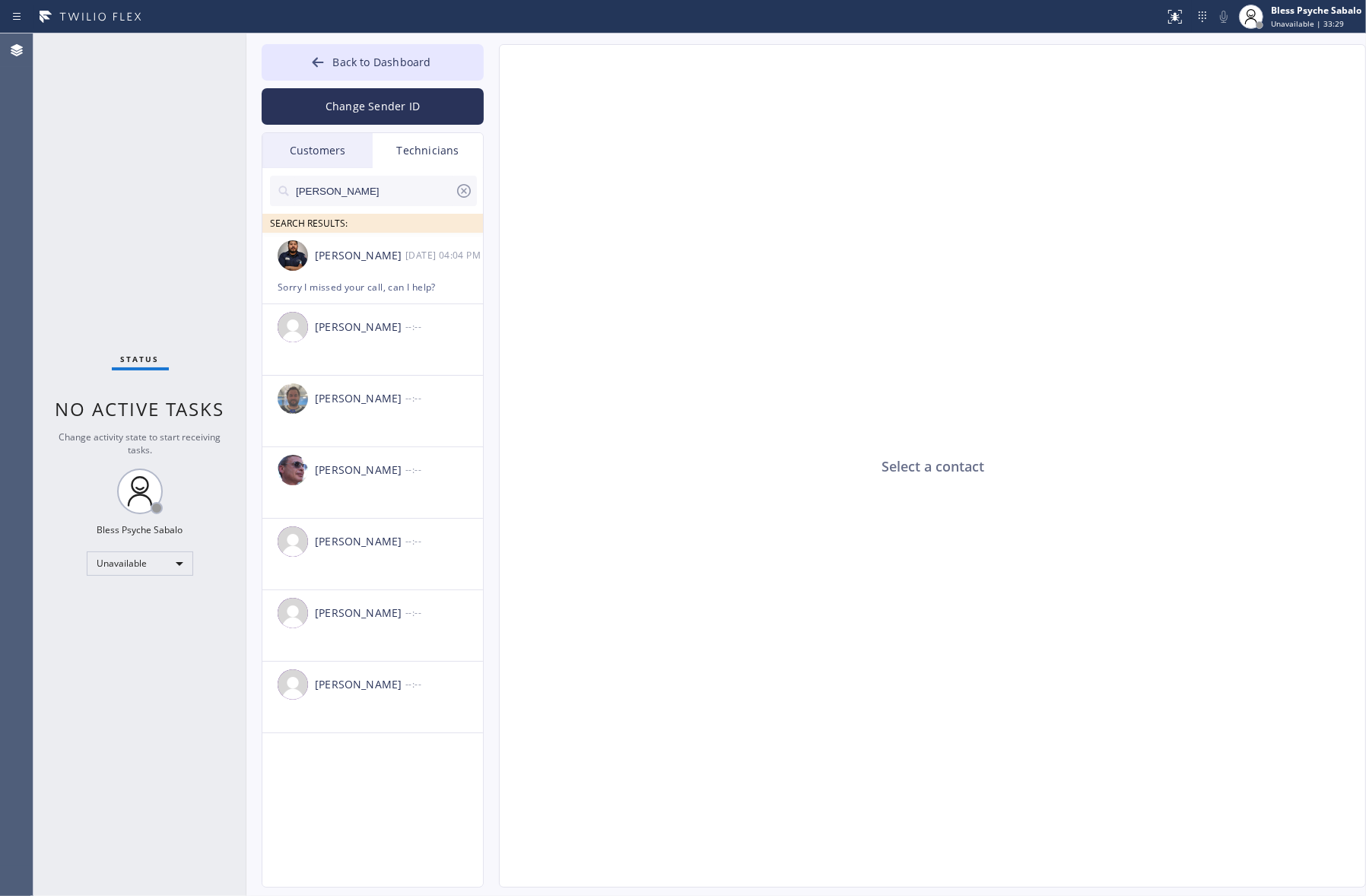
click at [468, 186] on icon at bounding box center [464, 191] width 14 height 14
drag, startPoint x: 341, startPoint y: 142, endPoint x: 404, endPoint y: 145, distance: 63.1
click at [343, 142] on div "Customers" at bounding box center [317, 150] width 110 height 35
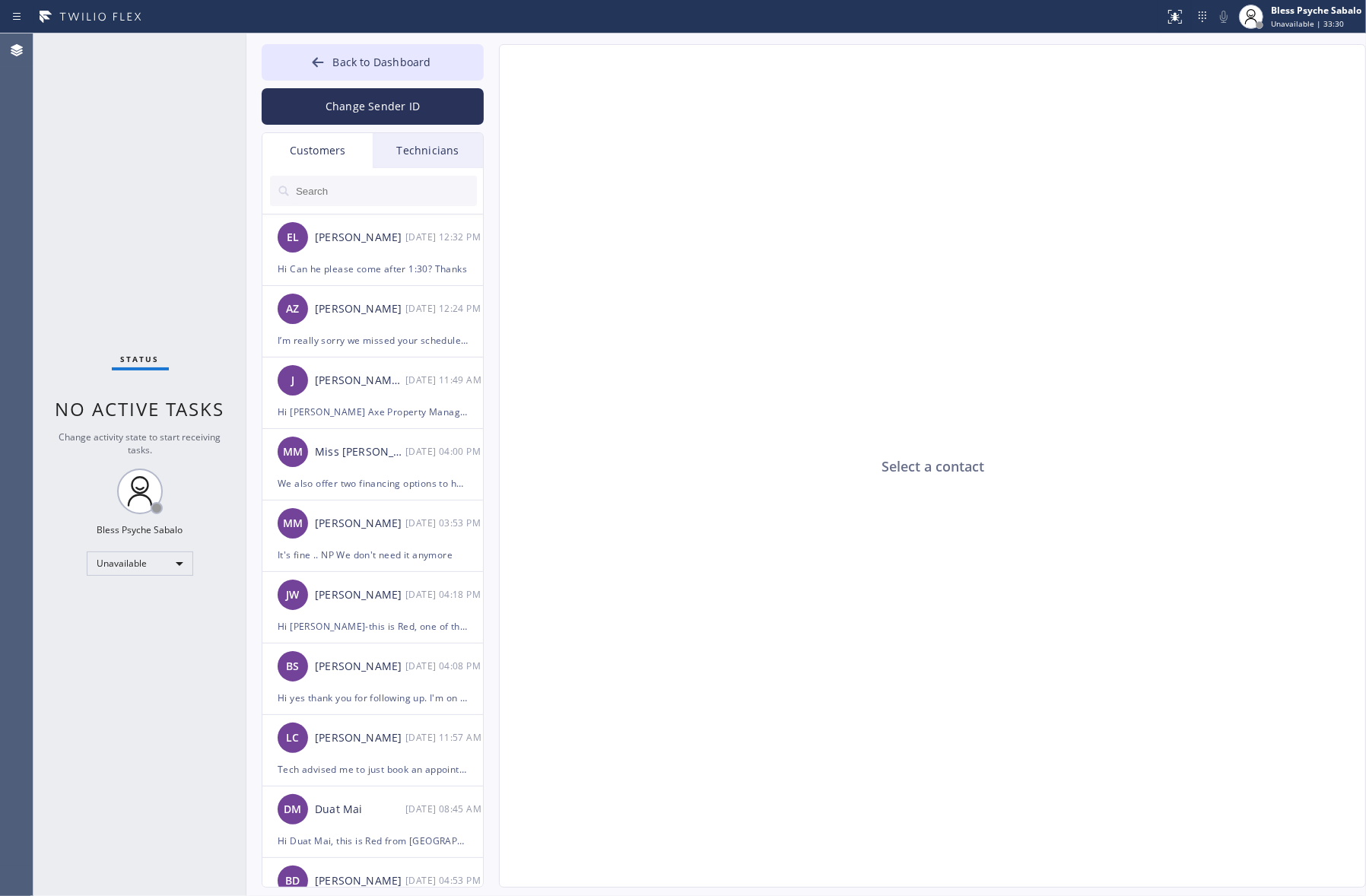
click at [421, 145] on div "Technicians" at bounding box center [428, 150] width 110 height 35
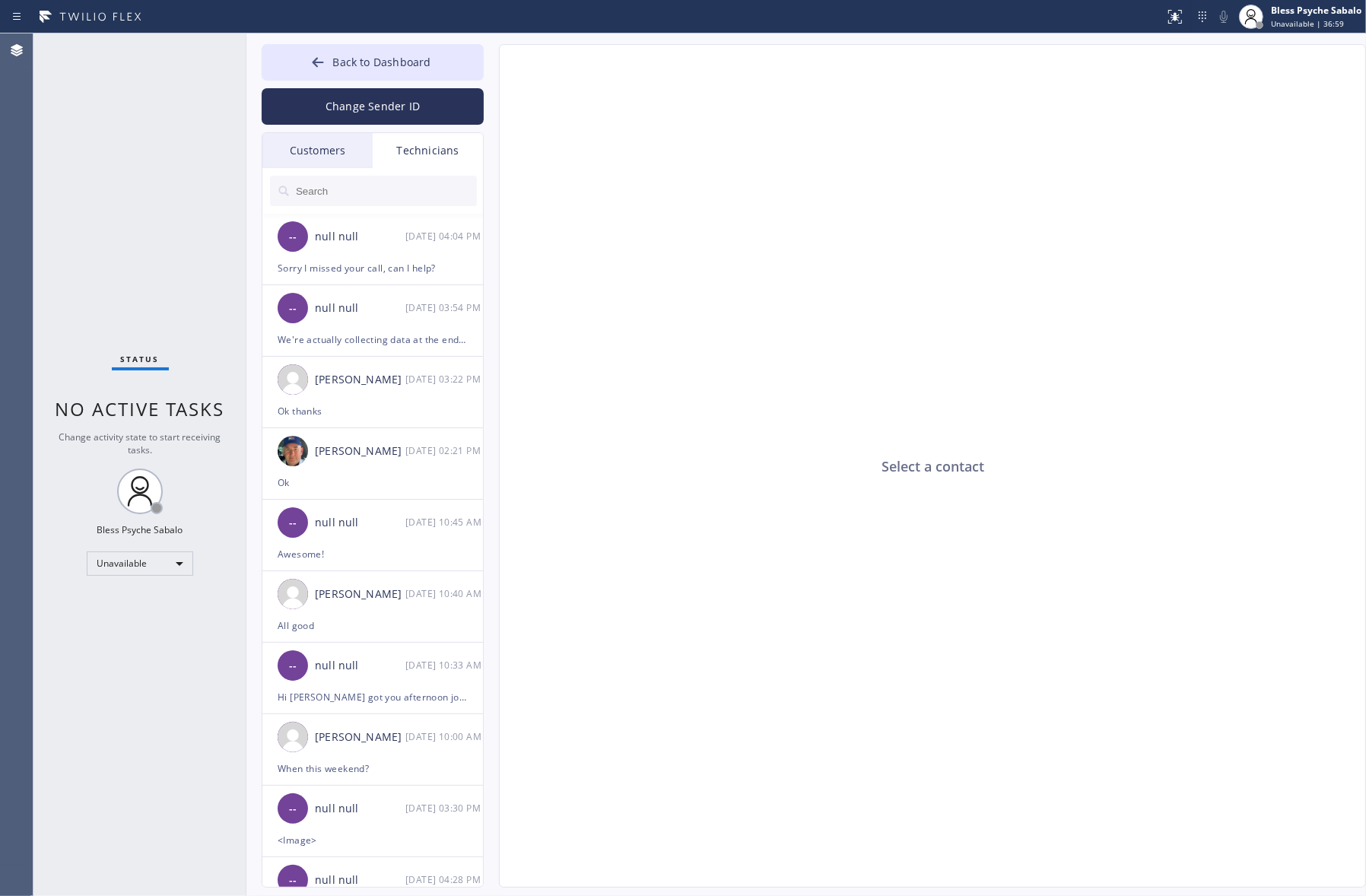
click at [922, 312] on div "Select a contact" at bounding box center [933, 467] width 867 height 843
click at [410, 81] on div "Change Sender ID" at bounding box center [372, 103] width 222 height 44
click at [416, 70] on button "Back to Dashboard" at bounding box center [372, 63] width 222 height 37
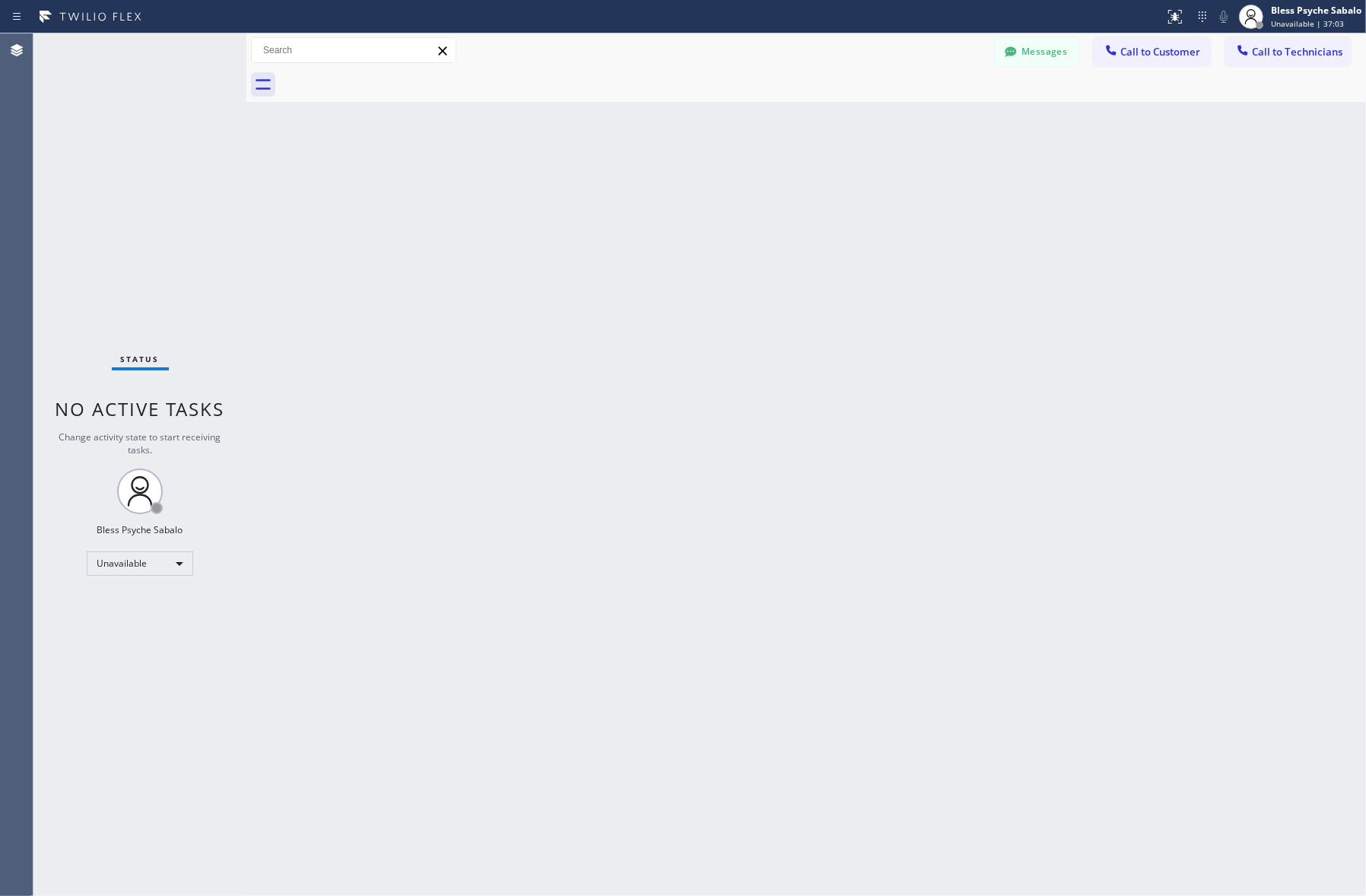
click at [559, 169] on div "Back to Dashboard Change Sender ID Customers Technicians [PERSON_NAME] [DATE] 0…" at bounding box center [806, 464] width 1120 height 862
click at [1043, 51] on button "Messages" at bounding box center [1036, 51] width 83 height 29
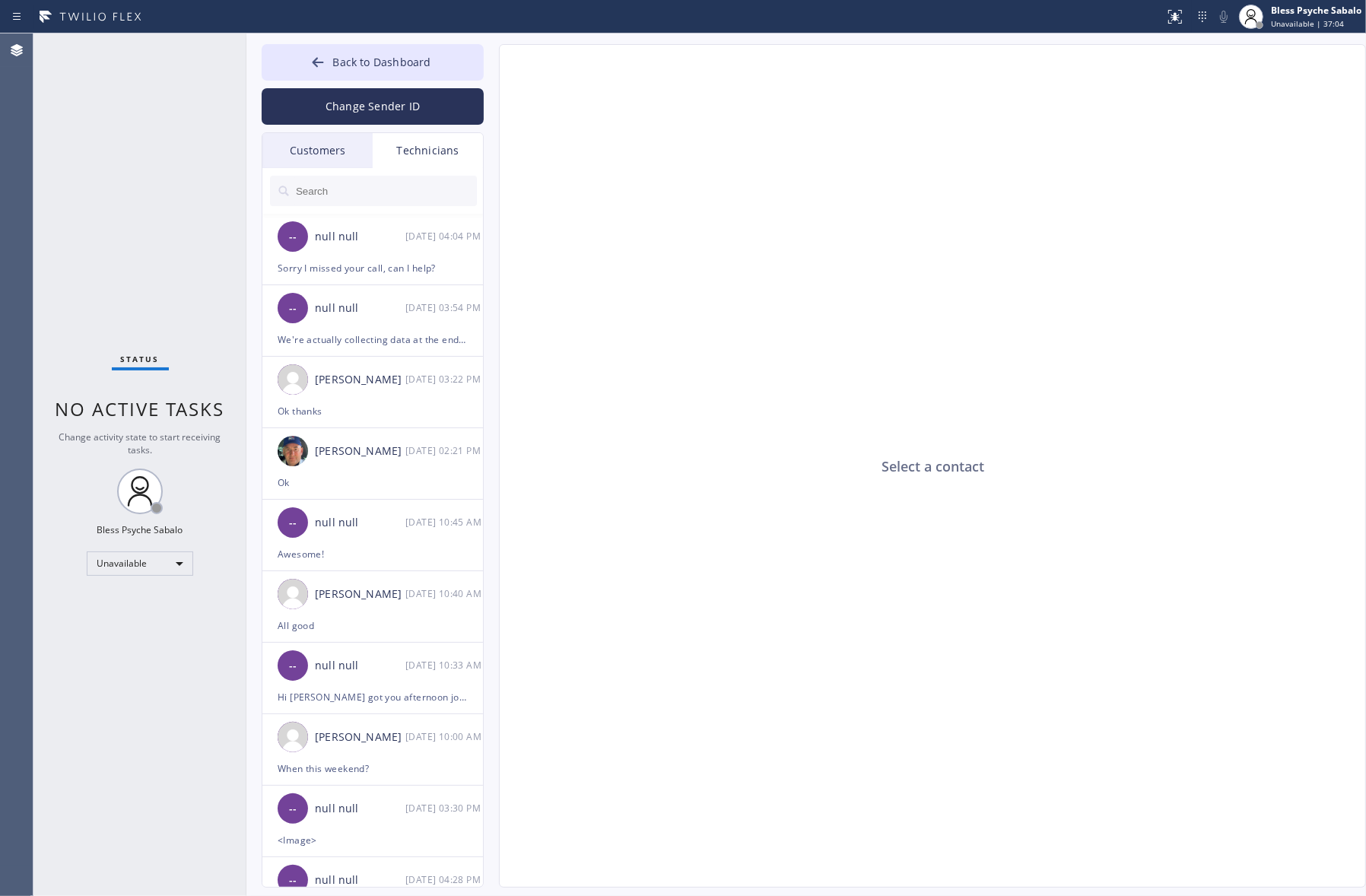
click at [429, 142] on div "Technicians" at bounding box center [428, 150] width 110 height 35
click at [390, 190] on input "text" at bounding box center [386, 190] width 183 height 30
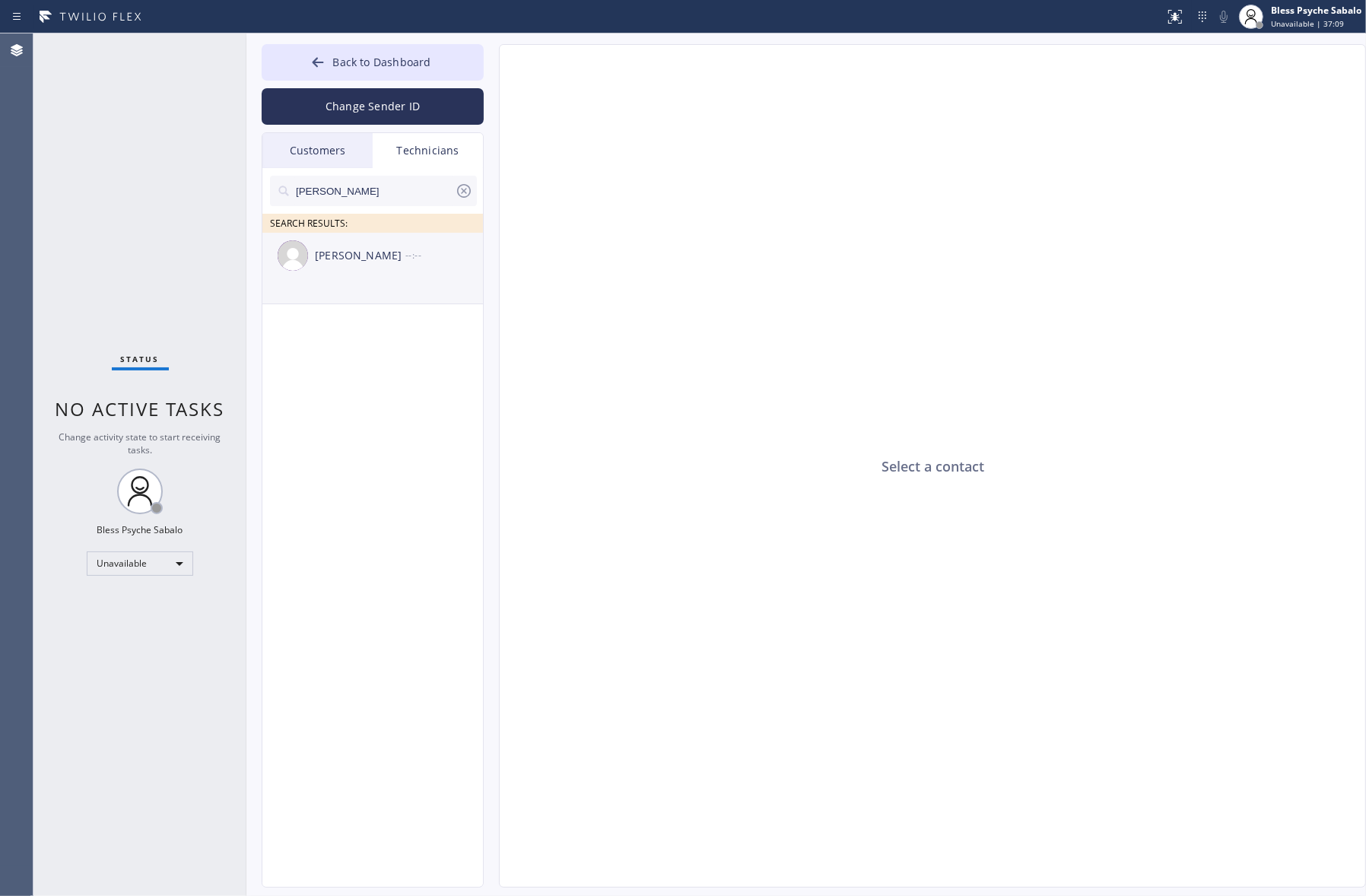
type input "[PERSON_NAME]"
click at [384, 282] on li "[PERSON_NAME] --:--" at bounding box center [373, 269] width 222 height 71
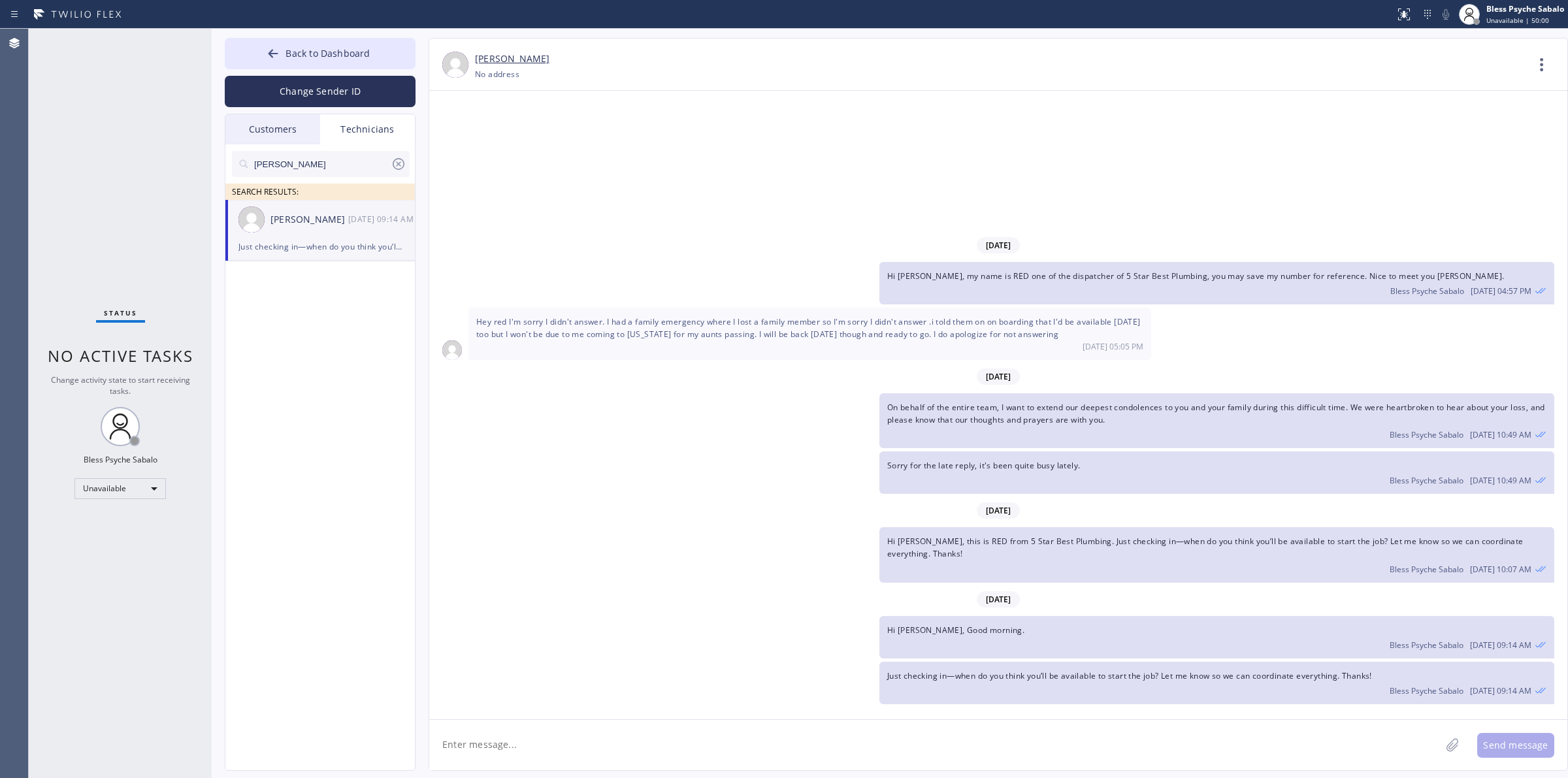
click at [903, 164] on div "[DATE] Hi [PERSON_NAME], my name is RED one of the dispatcher of 5 Star Best Pl…" at bounding box center [998, 405] width 1138 height 629
click at [355, 126] on div "Technicians" at bounding box center [367, 129] width 95 height 30
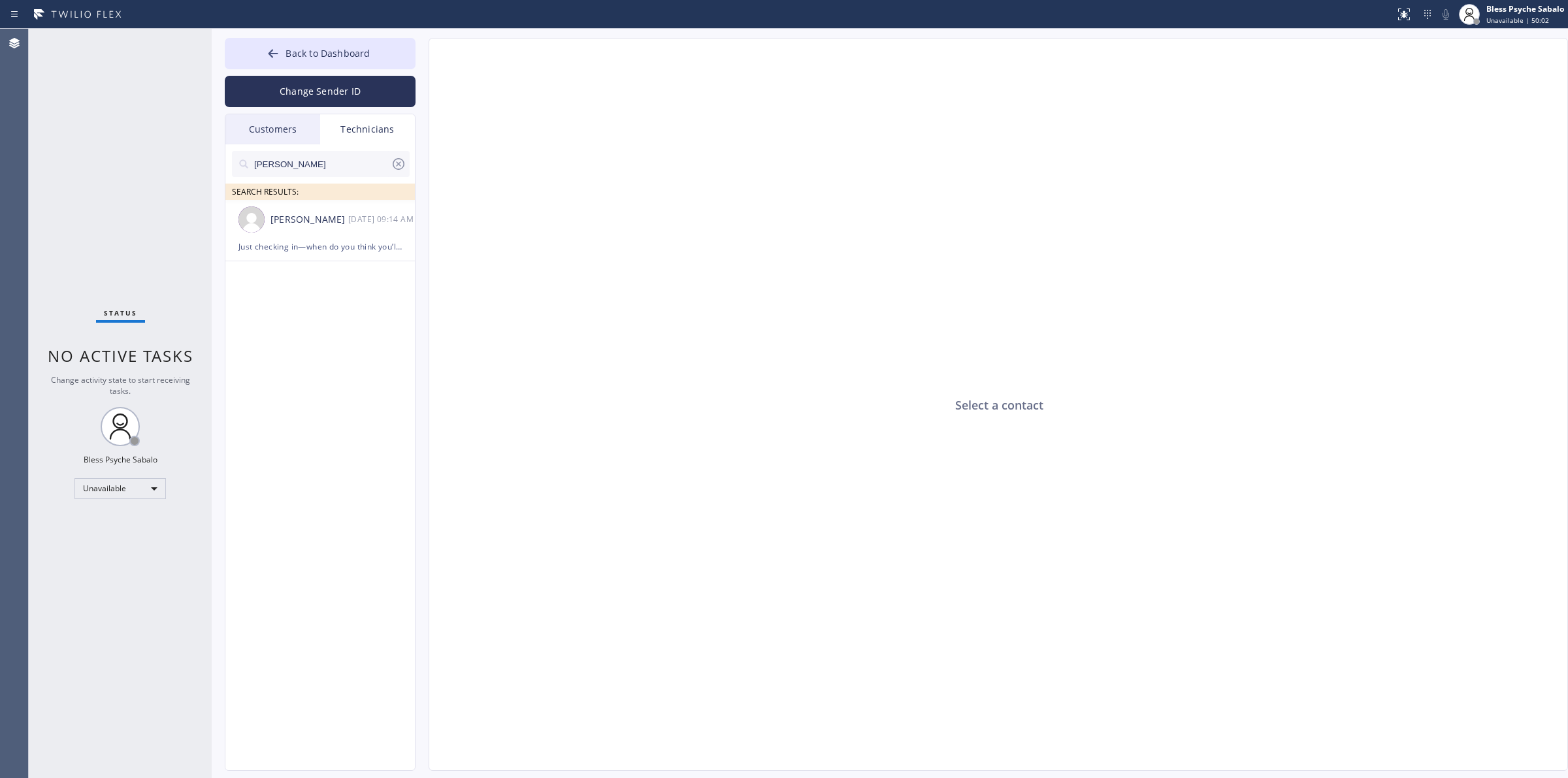
drag, startPoint x: 311, startPoint y: 167, endPoint x: 317, endPoint y: 167, distance: 6.0
click at [314, 167] on input "[PERSON_NAME]" at bounding box center [322, 164] width 138 height 26
drag, startPoint x: 317, startPoint y: 167, endPoint x: 190, endPoint y: 157, distance: 127.4
click at [190, 161] on div "Status No active tasks Change activity state to start receiving tasks. Bless Ps…" at bounding box center [797, 403] width 1539 height 750
type input "[PERSON_NAME]"
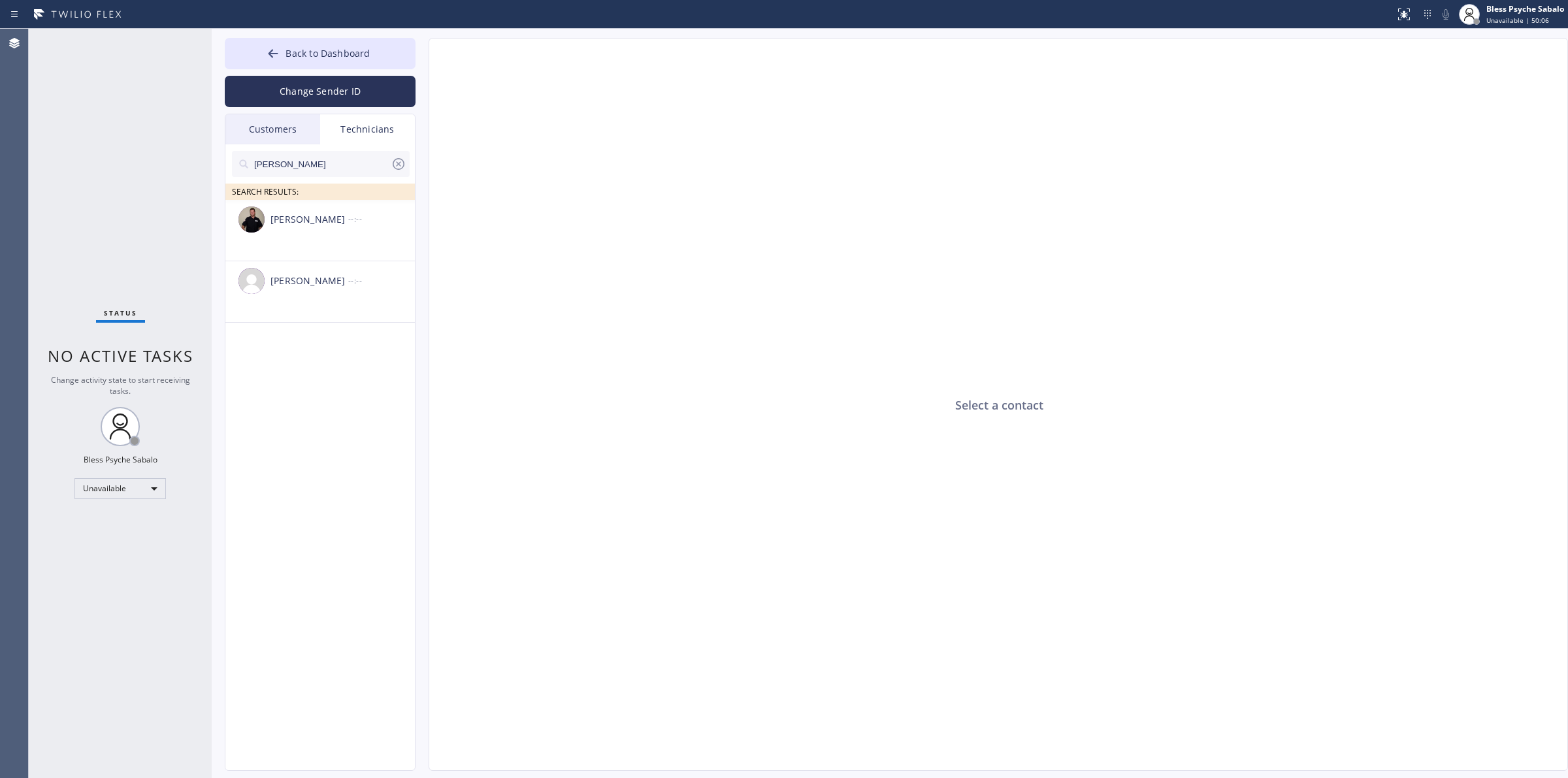
drag, startPoint x: 394, startPoint y: 167, endPoint x: 373, endPoint y: 164, distance: 21.2
click at [392, 167] on icon at bounding box center [398, 164] width 16 height 16
click at [354, 138] on div "Technicians" at bounding box center [367, 129] width 95 height 30
click at [242, 134] on div "Customers" at bounding box center [273, 129] width 95 height 30
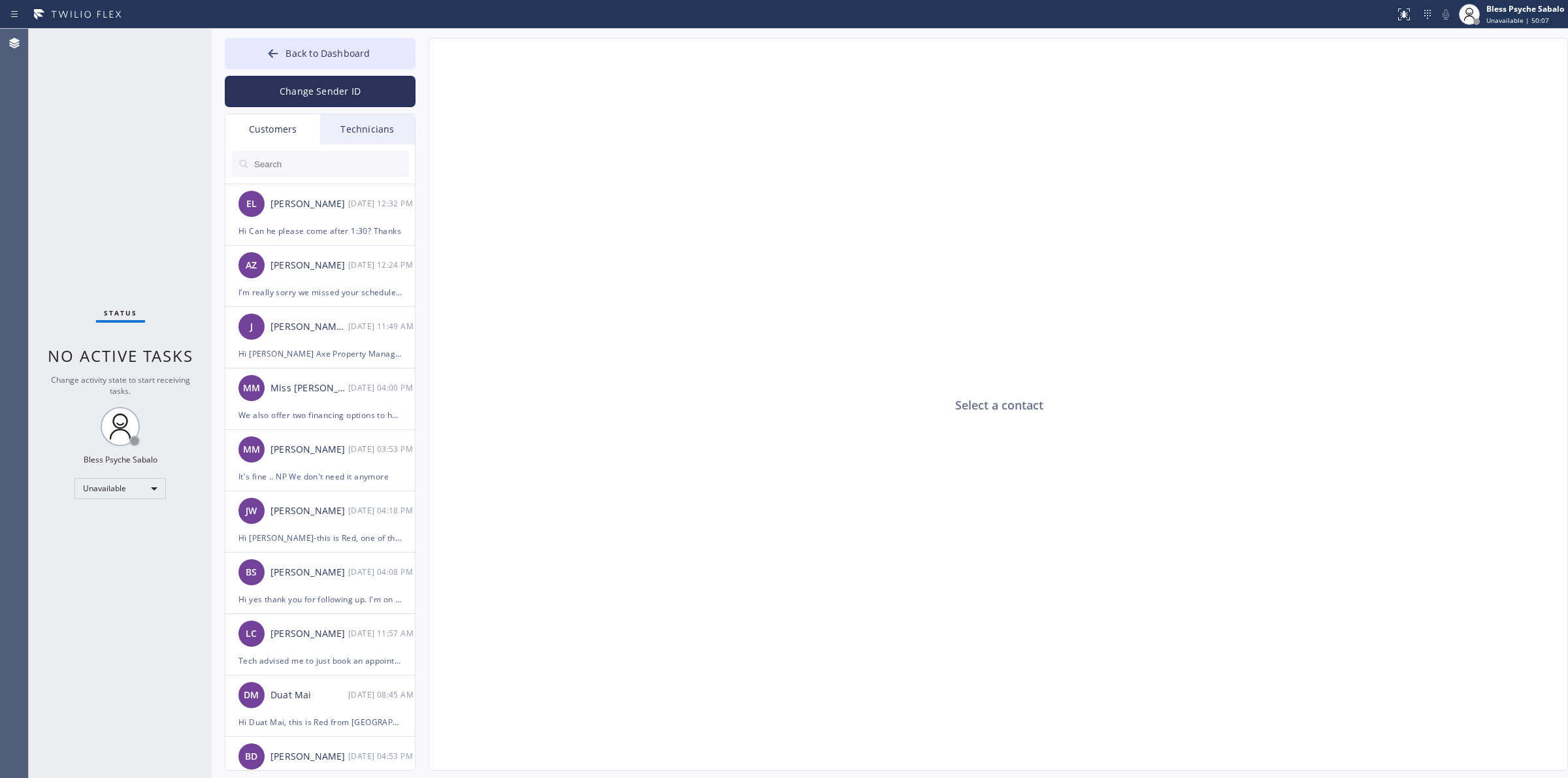
click at [331, 131] on div "Technicians" at bounding box center [367, 129] width 95 height 30
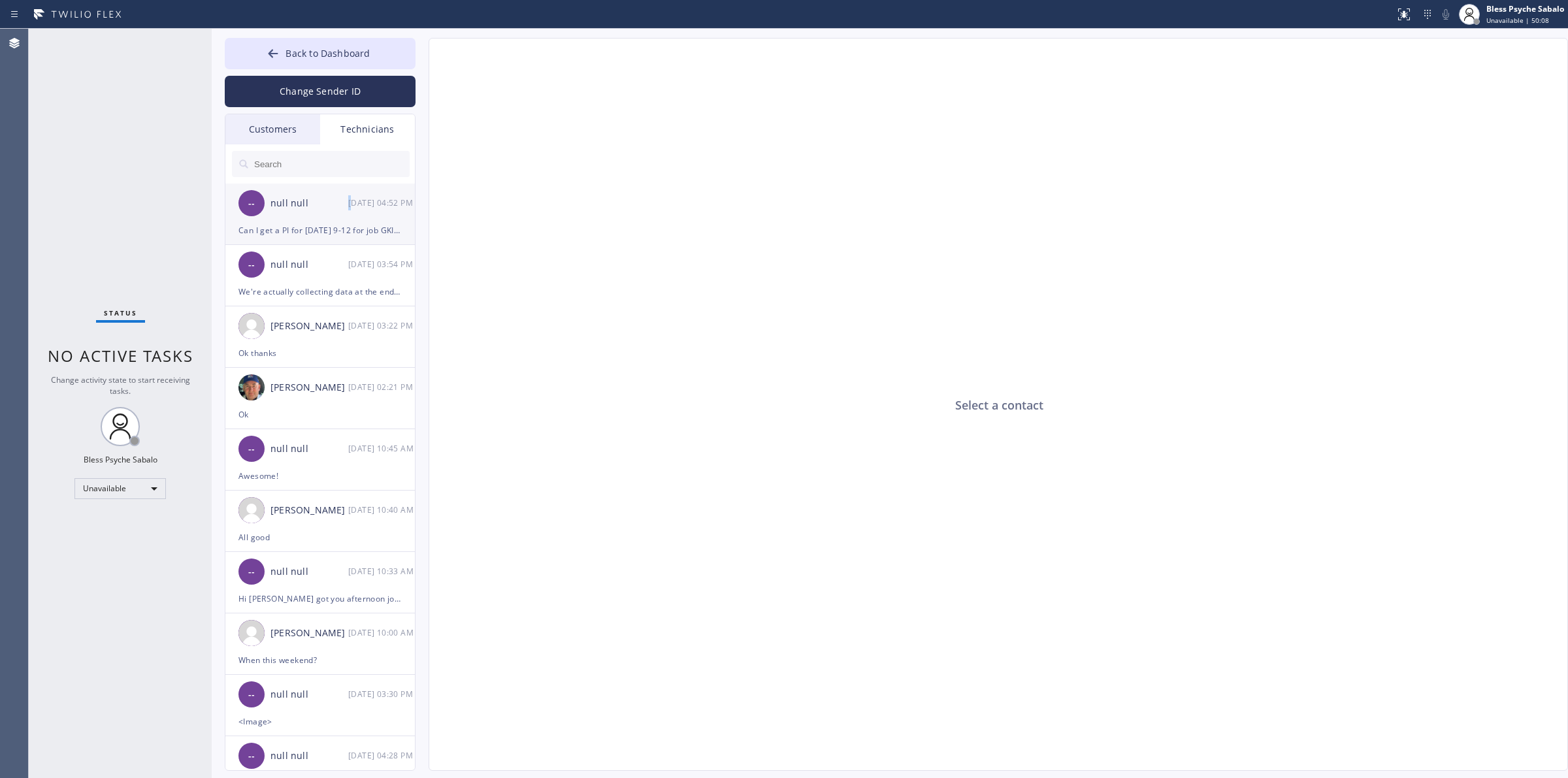
click at [352, 214] on div "-- null null [DATE] 04:52 PM" at bounding box center [320, 203] width 190 height 39
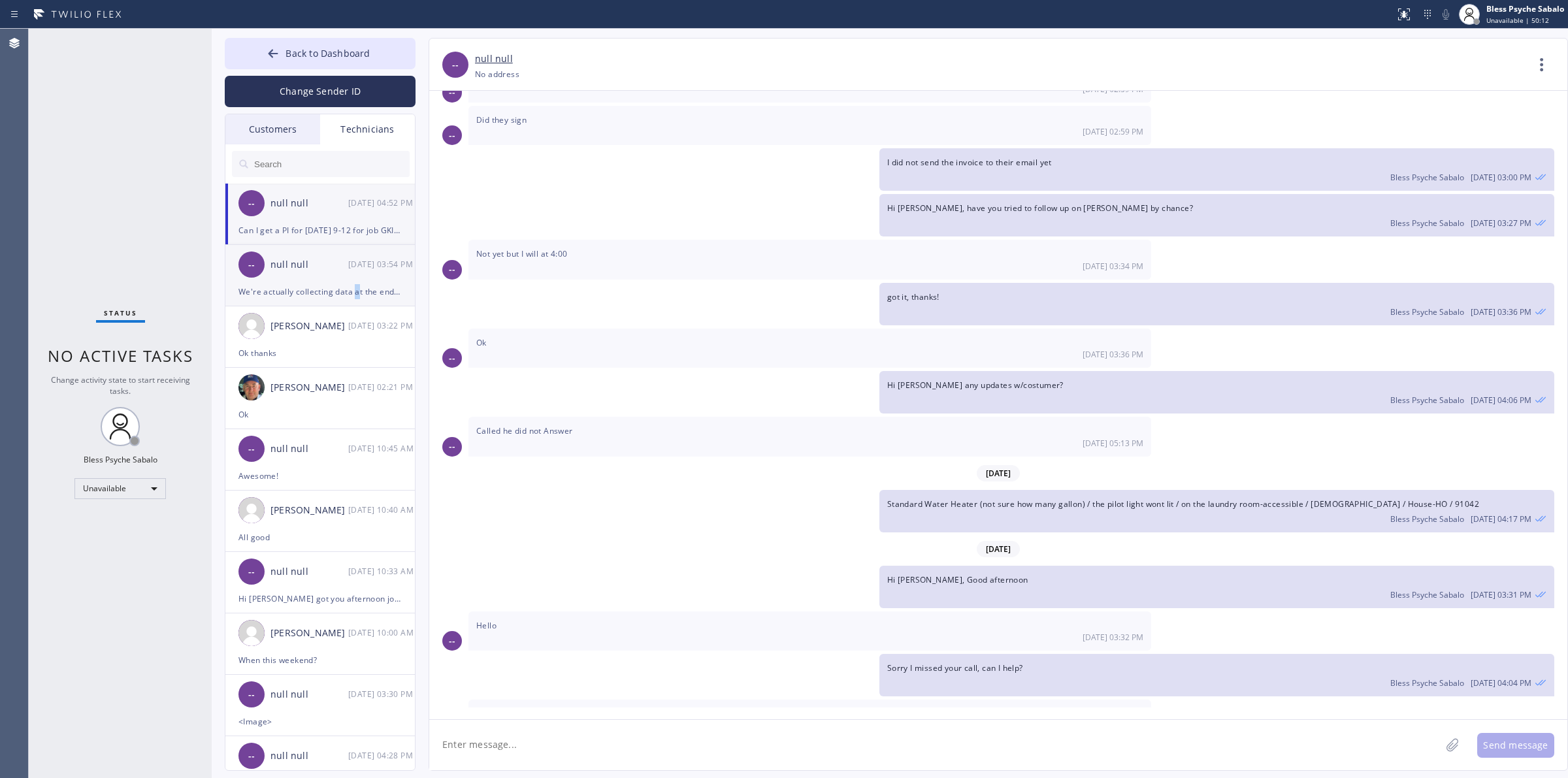
click at [357, 288] on div "We're actually collecting data at the end of the day to report with [PERSON_NAM…" at bounding box center [320, 292] width 164 height 15
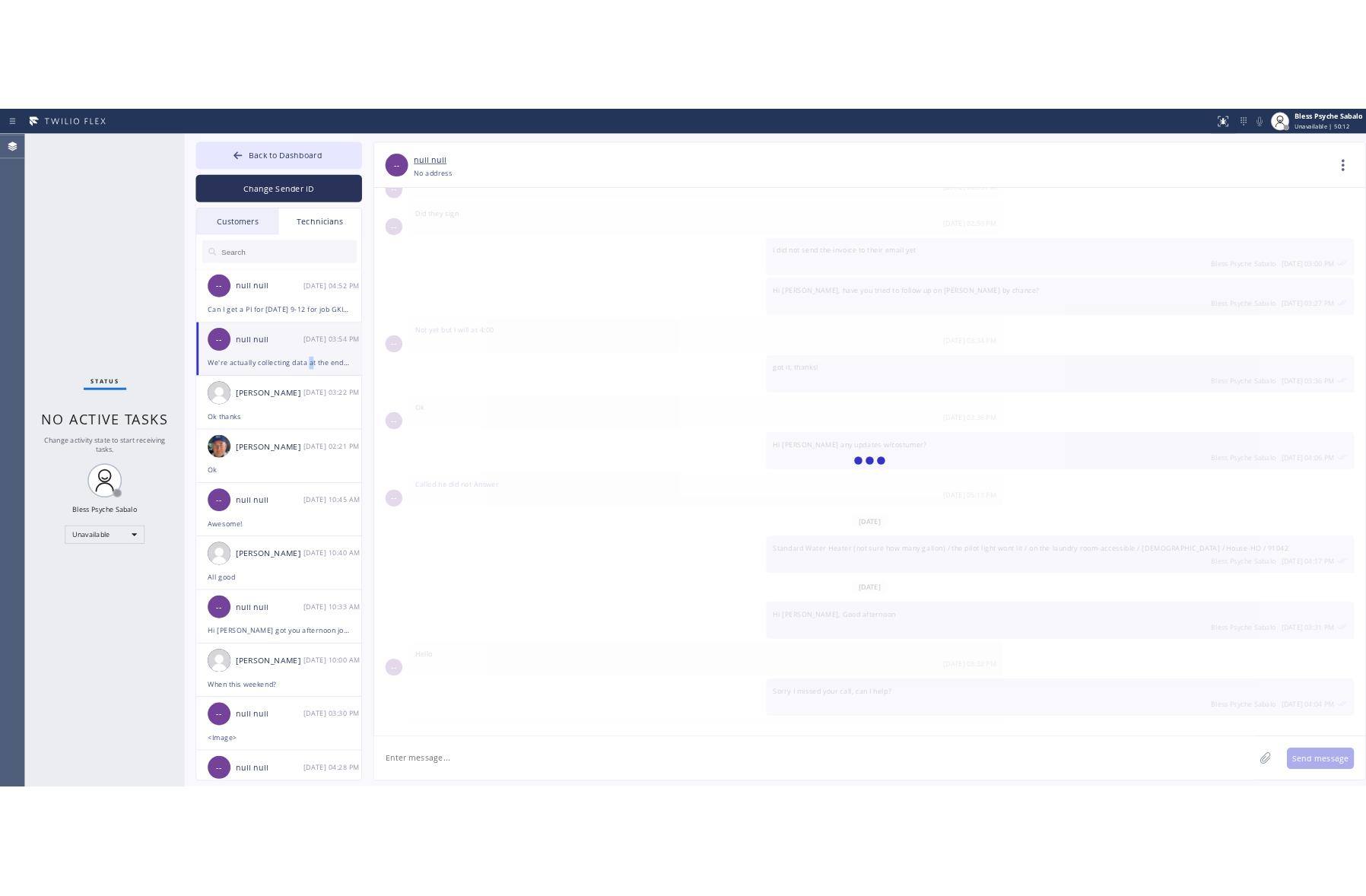
scroll to position [1251, 0]
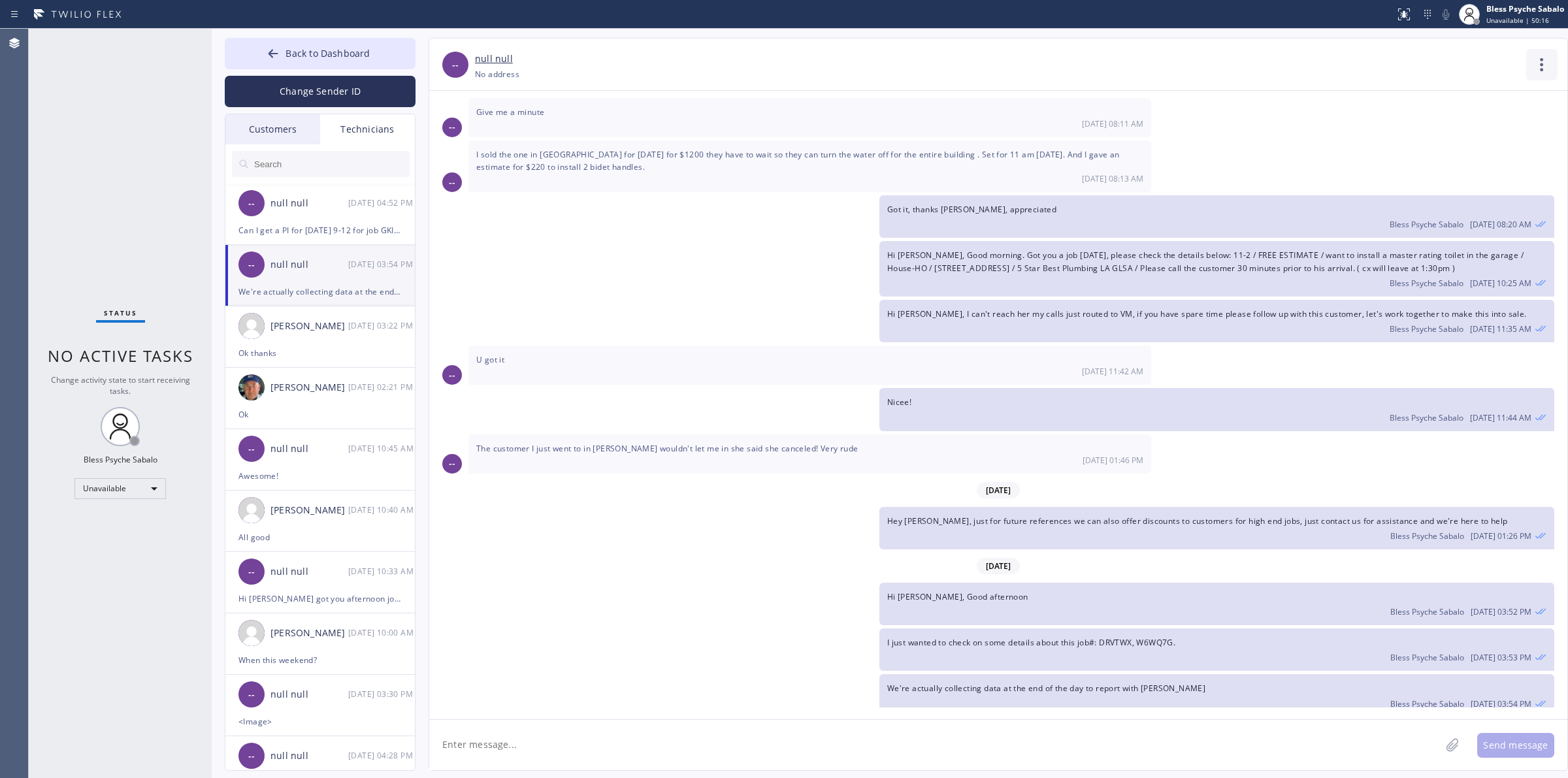
click at [903, 62] on icon at bounding box center [1542, 65] width 31 height 31
click at [903, 105] on li "Contact Full Information" at bounding box center [1463, 99] width 190 height 34
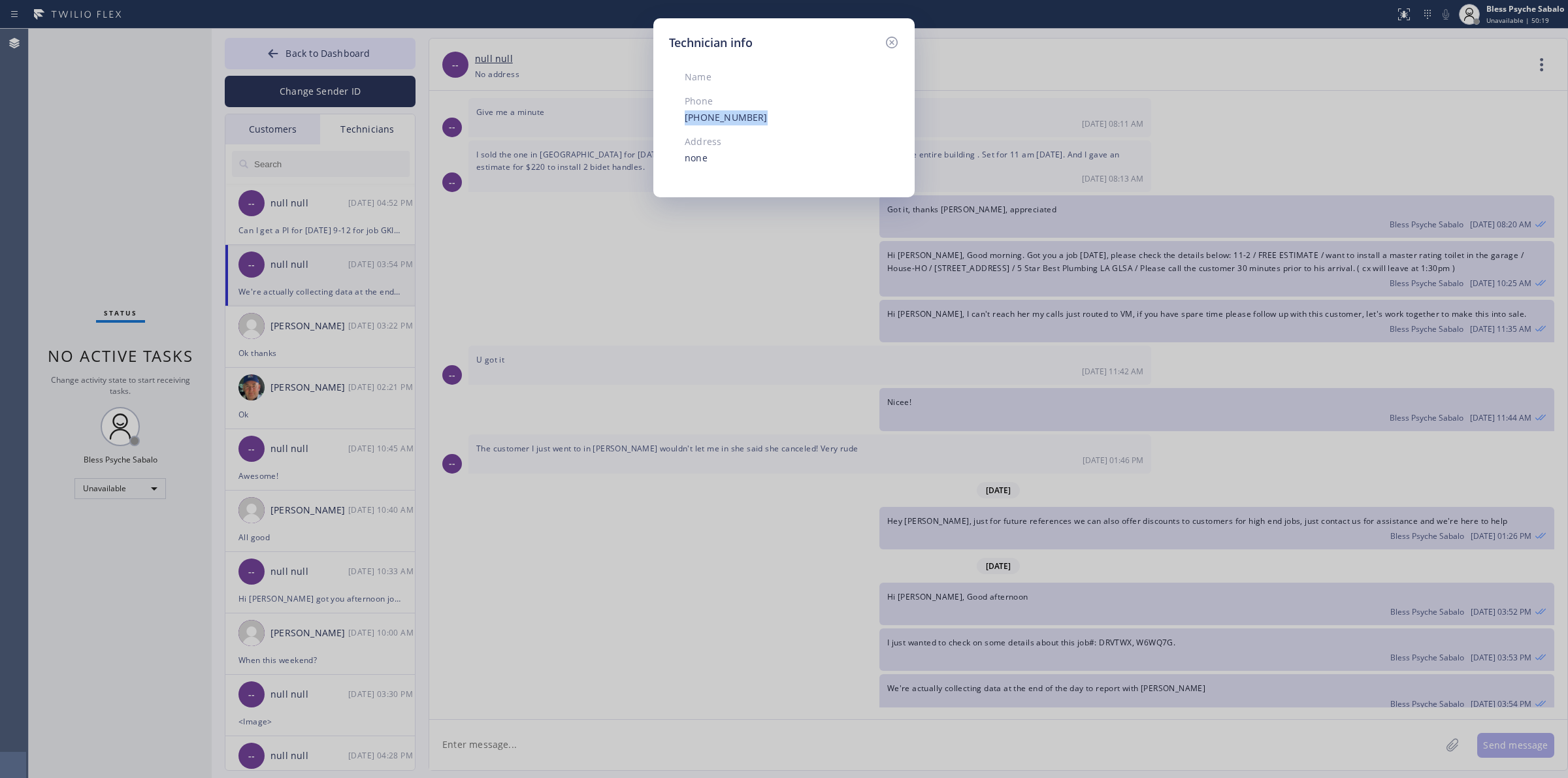
drag, startPoint x: 759, startPoint y: 118, endPoint x: 680, endPoint y: 112, distance: 79.2
click at [680, 112] on div "Name Phone [PHONE_NUMBER] Address none" at bounding box center [759, 116] width 180 height 130
copy link "[PHONE_NUMBER]"
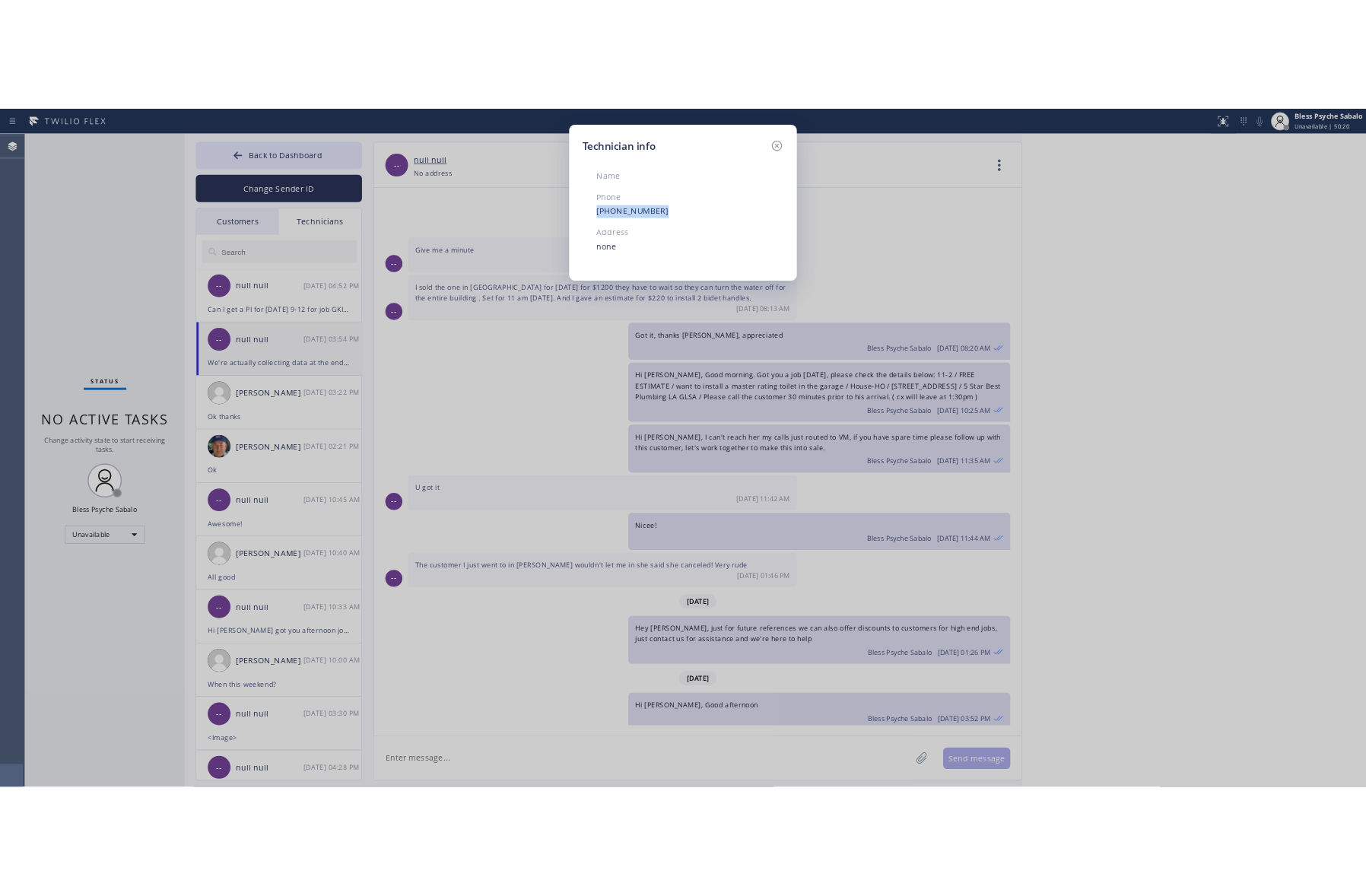
scroll to position [1310, 0]
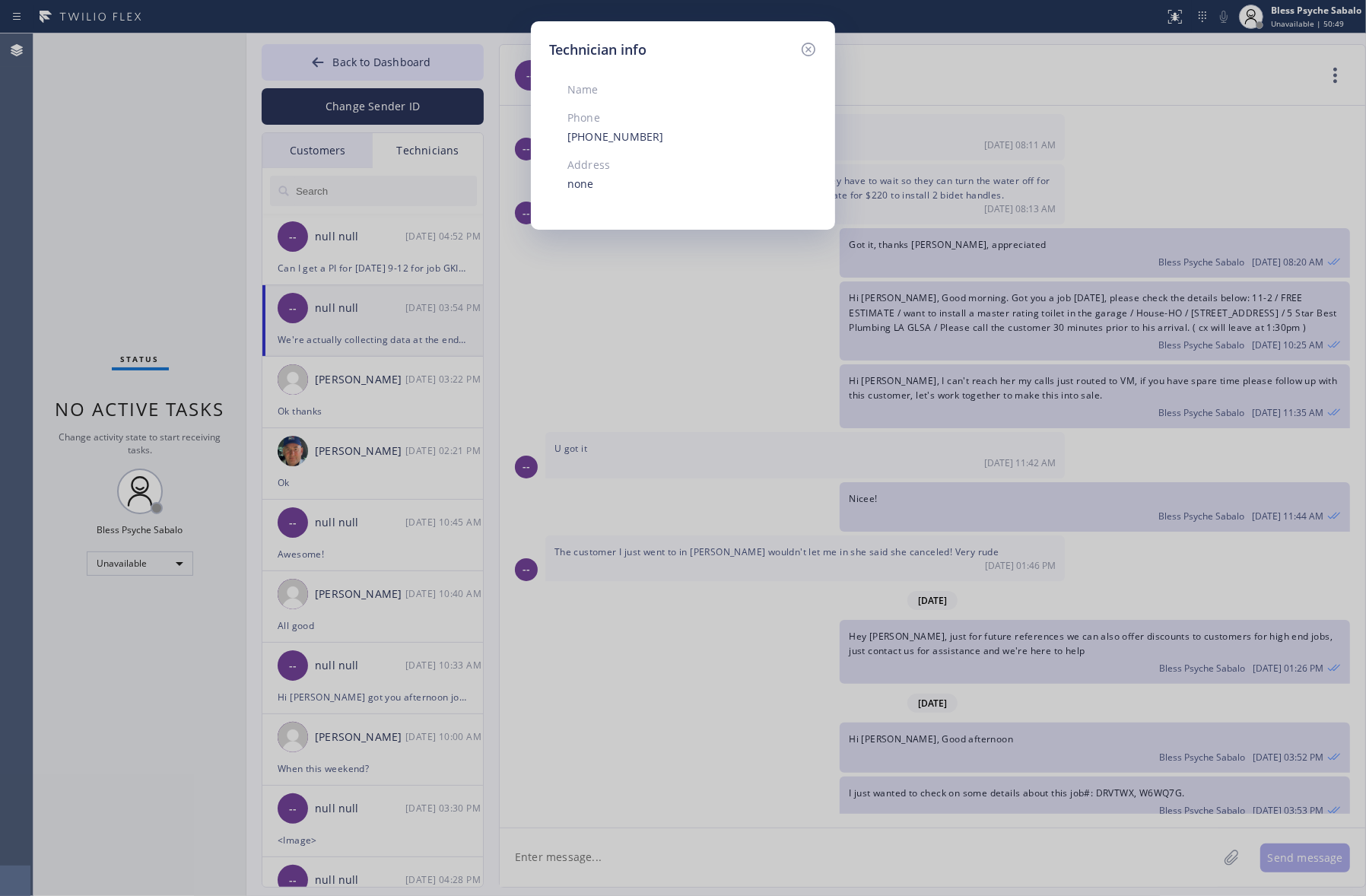
click at [816, 45] on icon at bounding box center [809, 49] width 18 height 18
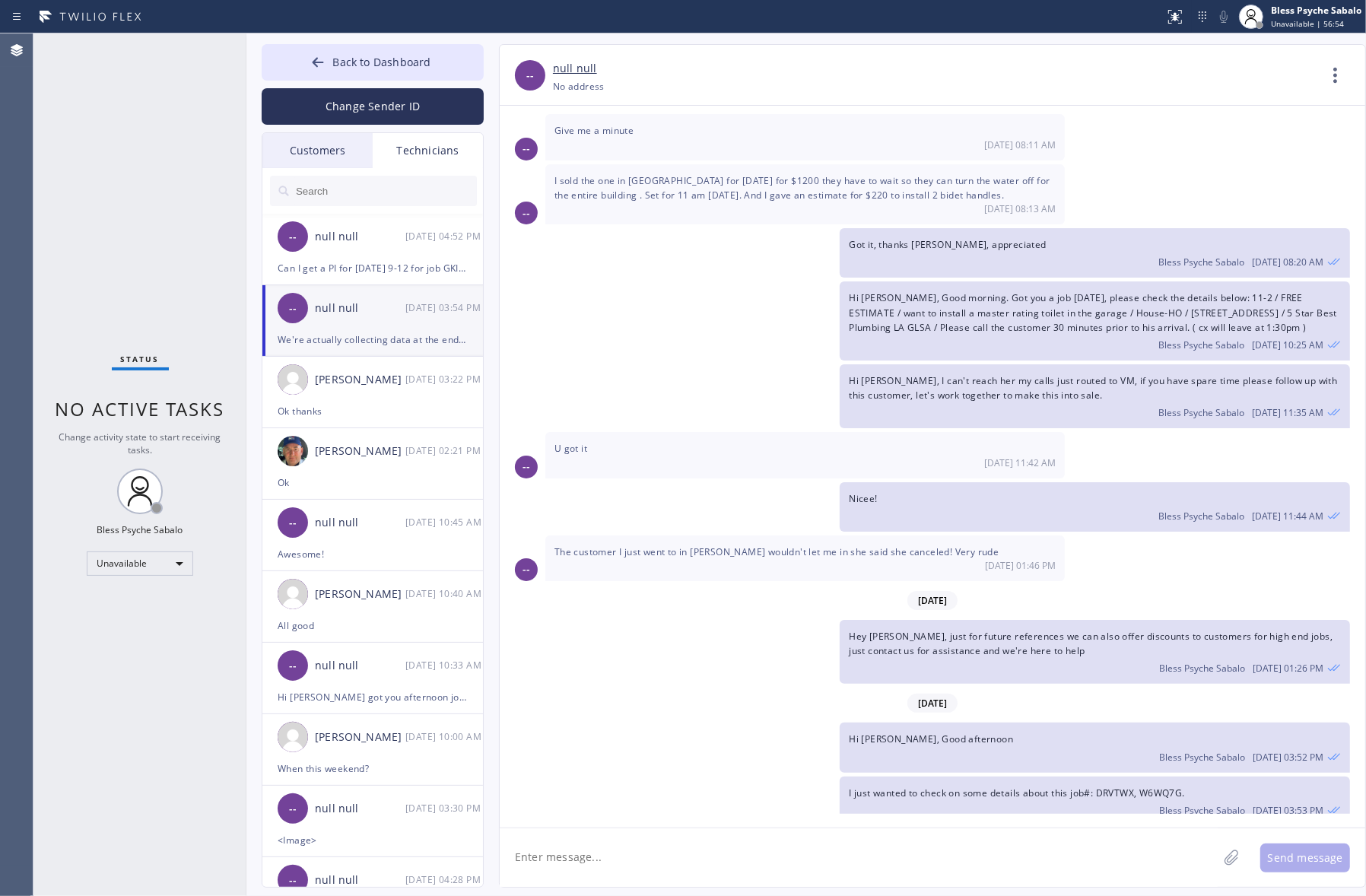
drag, startPoint x: 774, startPoint y: 355, endPoint x: 815, endPoint y: 266, distance: 98.0
click at [776, 364] on div "Hi [PERSON_NAME], I can't reach her my calls just routed to VM, if you have spa…" at bounding box center [925, 395] width 850 height 63
drag, startPoint x: 601, startPoint y: 681, endPoint x: 440, endPoint y: 388, distance: 334.3
click at [601, 687] on div "[DATE]" at bounding box center [933, 703] width 866 height 31
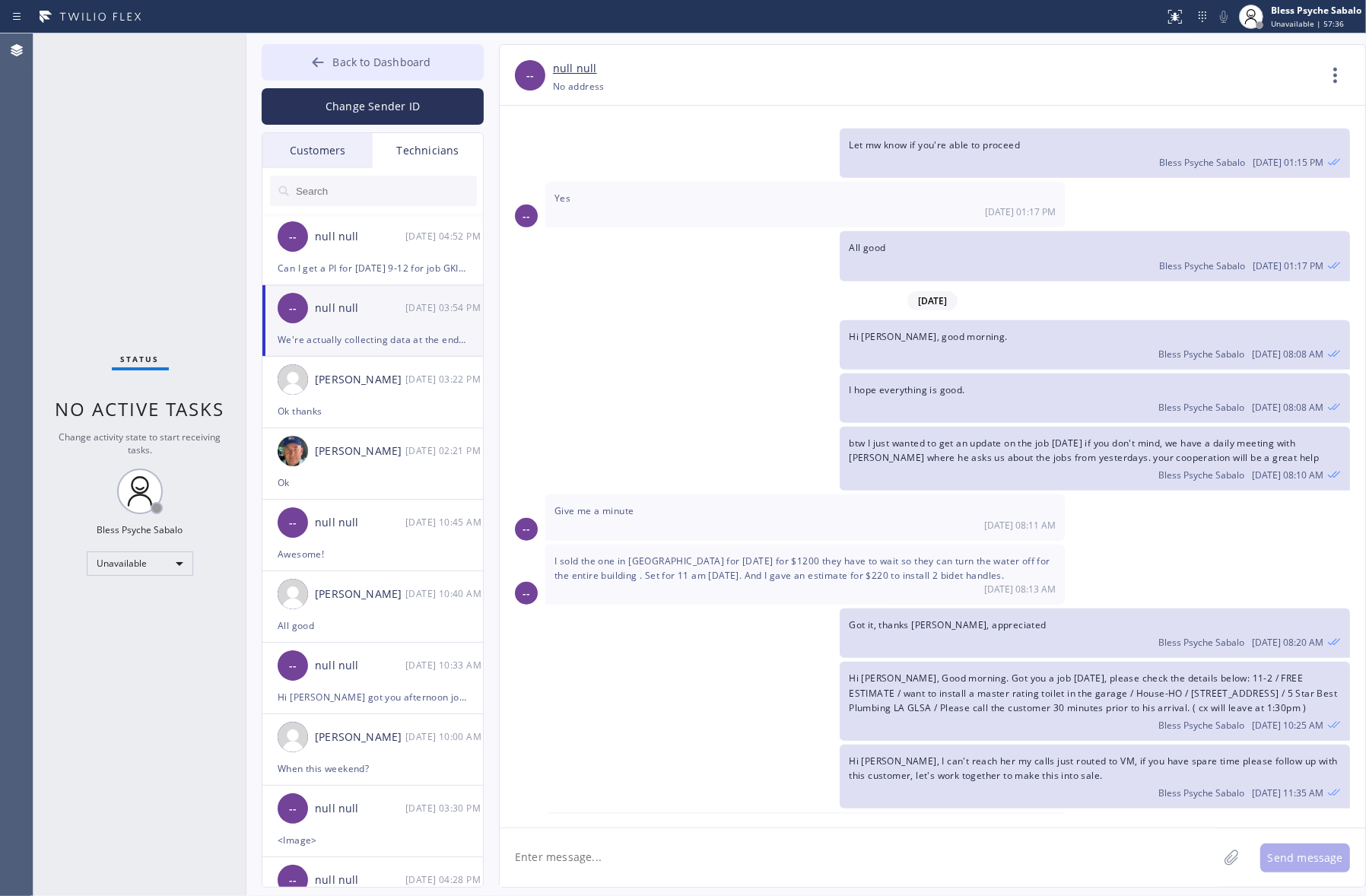
click at [350, 47] on button "Back to Dashboard" at bounding box center [372, 63] width 222 height 37
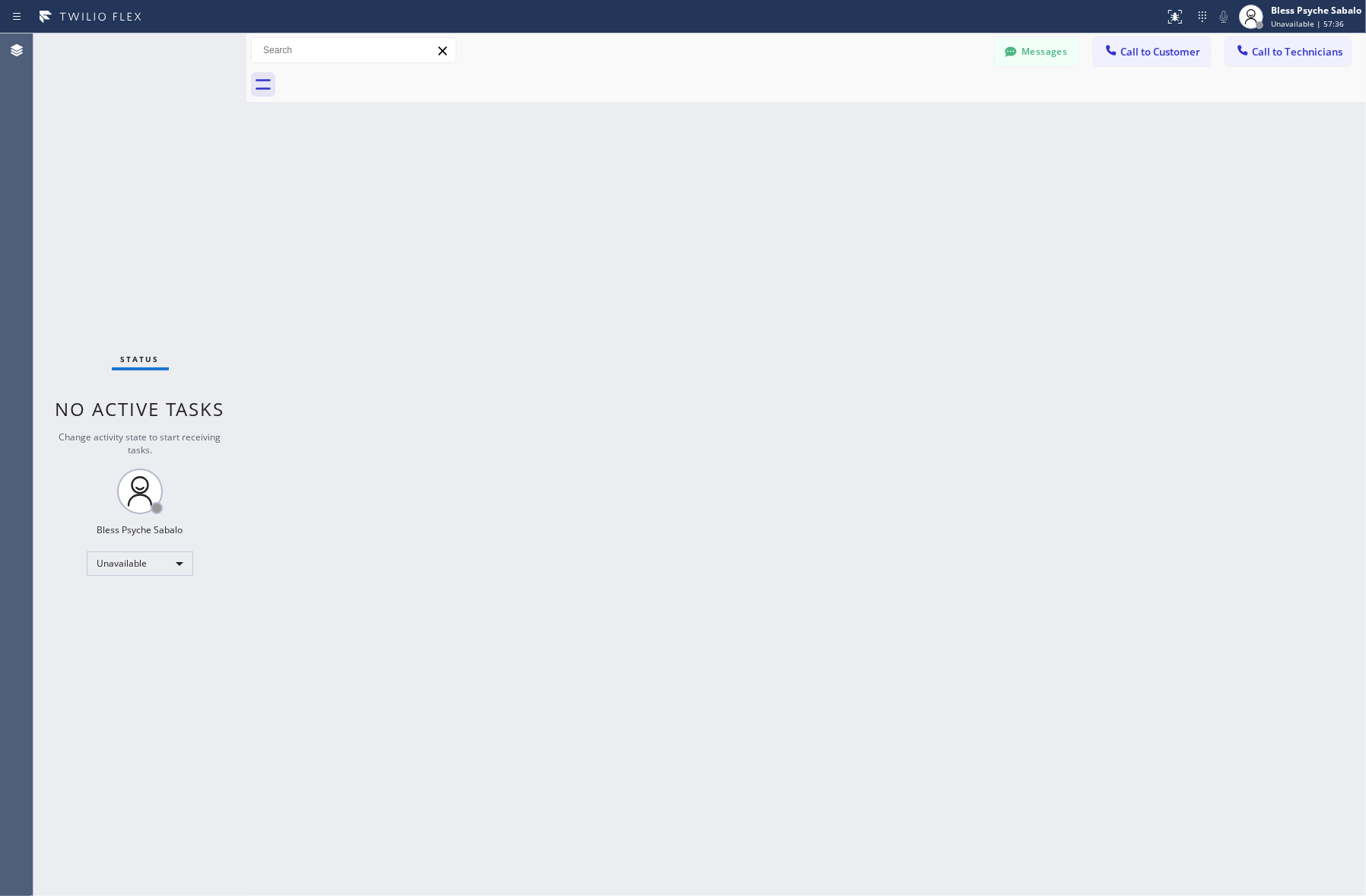
drag, startPoint x: 618, startPoint y: 245, endPoint x: 689, endPoint y: 191, distance: 89.2
click at [618, 247] on div "Back to Dashboard Change Sender ID Customers Technicians [PERSON_NAME] [DATE] 0…" at bounding box center [806, 464] width 1120 height 862
drag, startPoint x: 623, startPoint y: 134, endPoint x: 660, endPoint y: 0, distance: 139.0
click at [623, 133] on div "Back to Dashboard Change Sender ID Customers Technicians [PERSON_NAME] [DATE] 0…" at bounding box center [806, 464] width 1120 height 862
drag, startPoint x: 605, startPoint y: 488, endPoint x: 613, endPoint y: 507, distance: 20.6
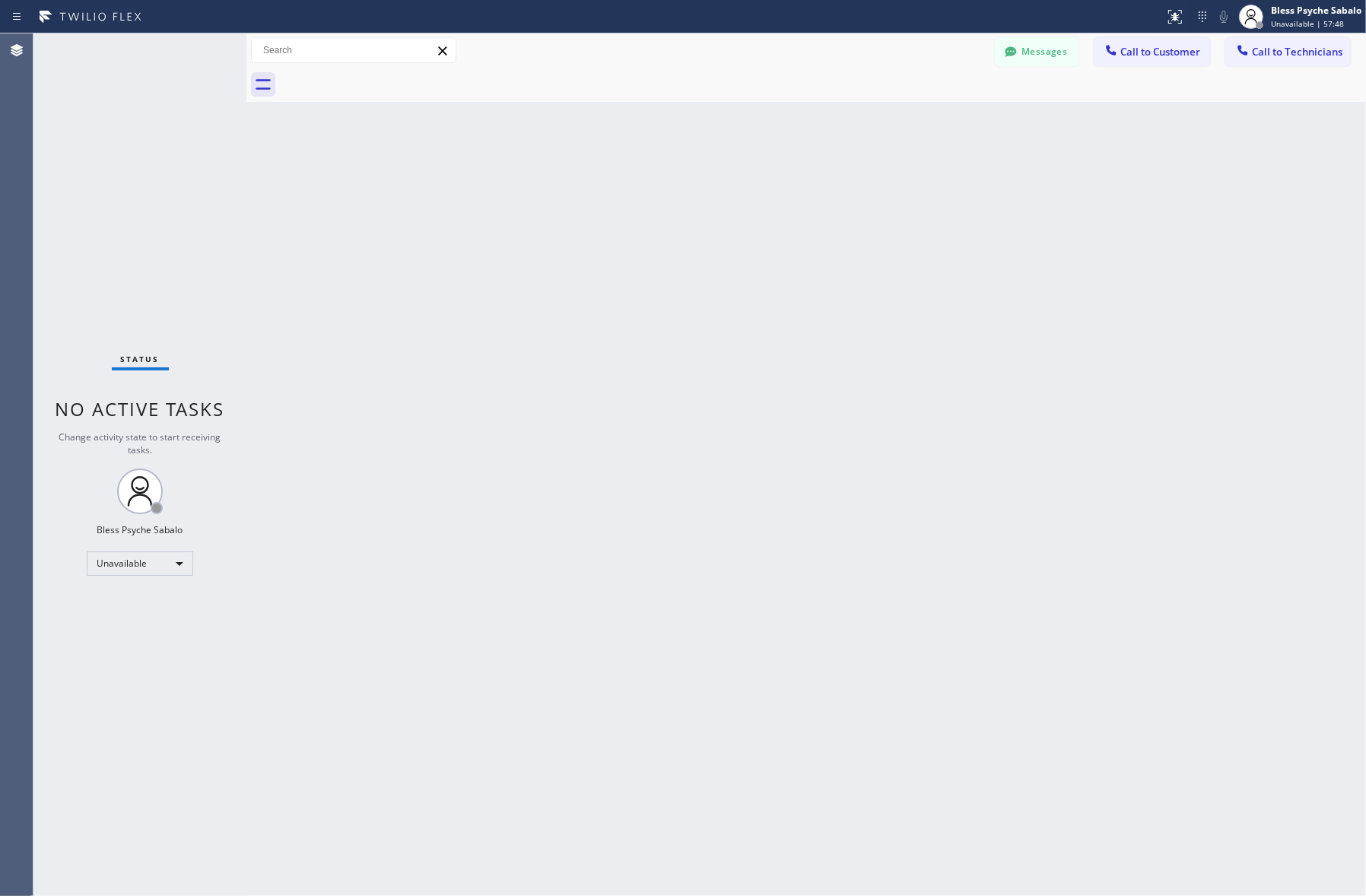
click at [613, 507] on div "Back to Dashboard Change Sender ID Customers Technicians [PERSON_NAME] [DATE] 0…" at bounding box center [806, 464] width 1120 height 862
click at [781, 376] on div "Back to Dashboard Change Sender ID Customers Technicians [PERSON_NAME] [DATE] 0…" at bounding box center [806, 464] width 1120 height 862
click at [690, 373] on div "Back to Dashboard Change Sender ID Customers Technicians [PERSON_NAME] [DATE] 0…" at bounding box center [806, 464] width 1120 height 862
click at [1051, 215] on div "Back to Dashboard Change Sender ID Customers Technicians [PERSON_NAME] [DATE] 0…" at bounding box center [806, 464] width 1120 height 862
click at [783, 392] on div "Back to Dashboard Change Sender ID Customers Technicians [PERSON_NAME] [DATE] 0…" at bounding box center [806, 464] width 1120 height 862
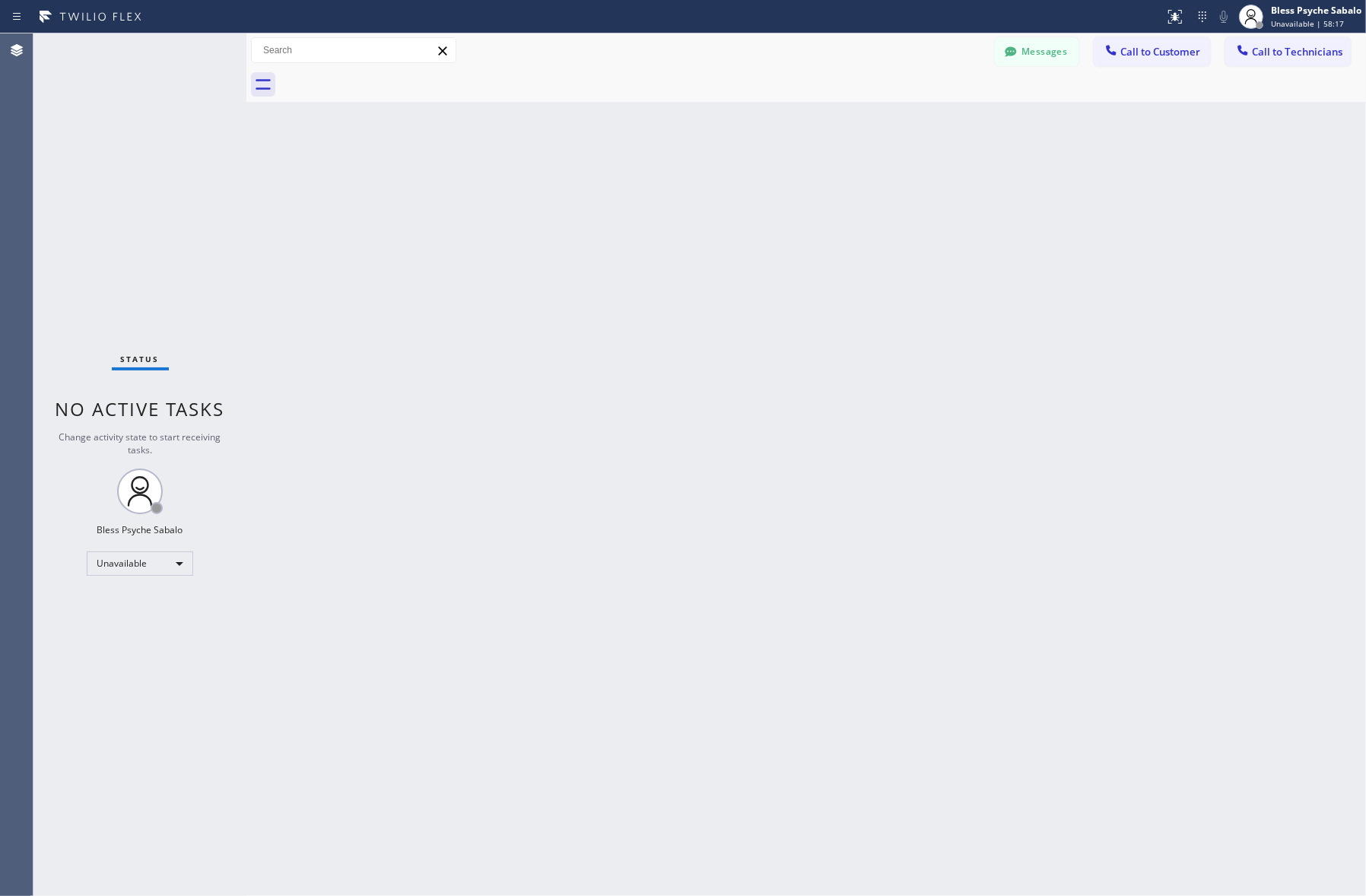
click at [492, 122] on div "Back to Dashboard Change Sender ID Customers Technicians [PERSON_NAME] [DATE] 0…" at bounding box center [806, 464] width 1120 height 862
click at [256, 155] on div "Back to Dashboard Change Sender ID Customers Technicians [PERSON_NAME] [DATE] 0…" at bounding box center [806, 464] width 1120 height 862
click at [175, 574] on div "Unavailable" at bounding box center [140, 563] width 106 height 24
click at [165, 587] on li "Offline" at bounding box center [139, 584] width 103 height 18
click at [325, 626] on div "Back to Dashboard Change Sender ID Customers Technicians [PERSON_NAME] [DATE] 0…" at bounding box center [806, 464] width 1120 height 862
